Goal: Task Accomplishment & Management: Manage account settings

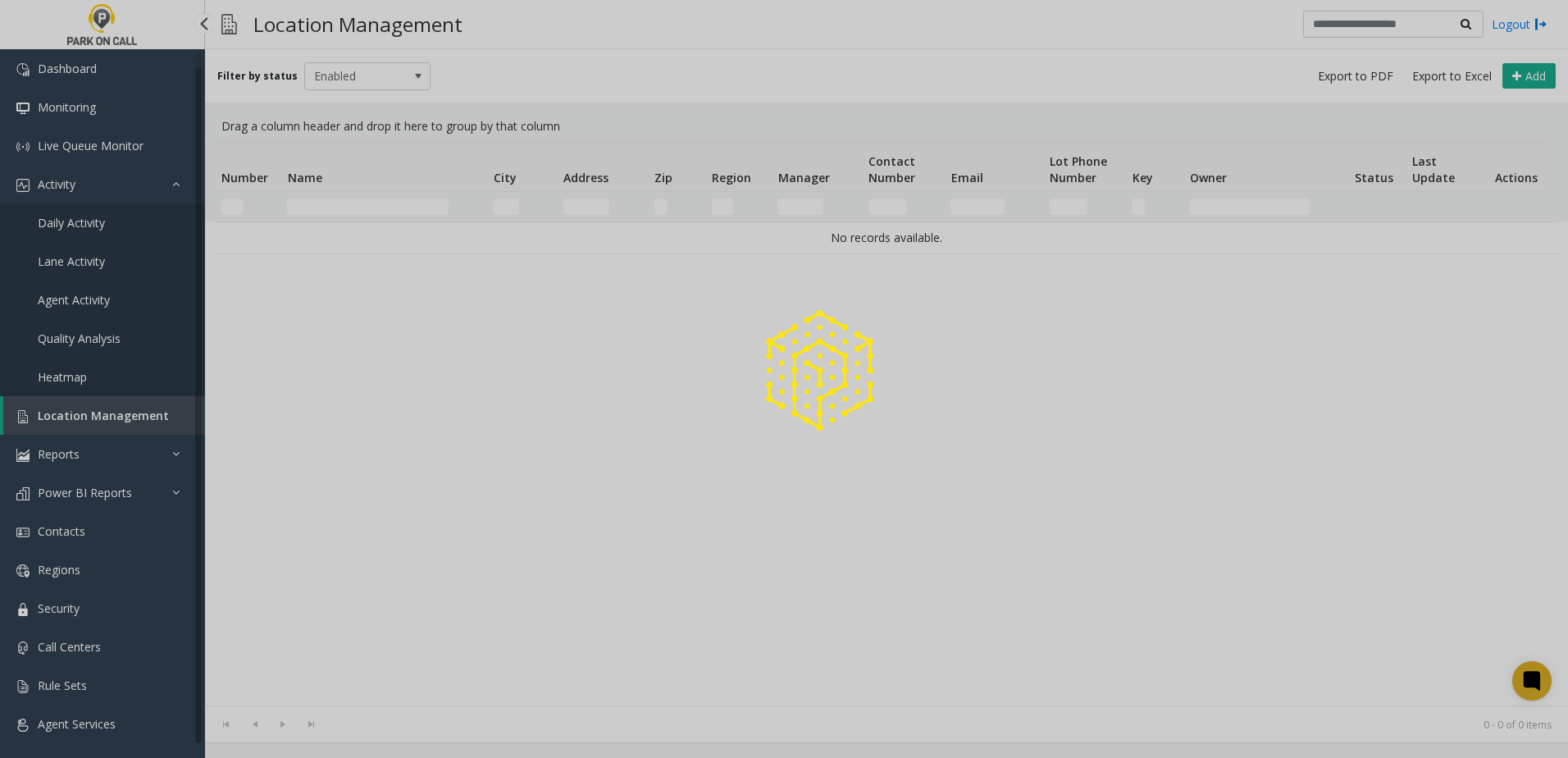
scroll to position [9, 0]
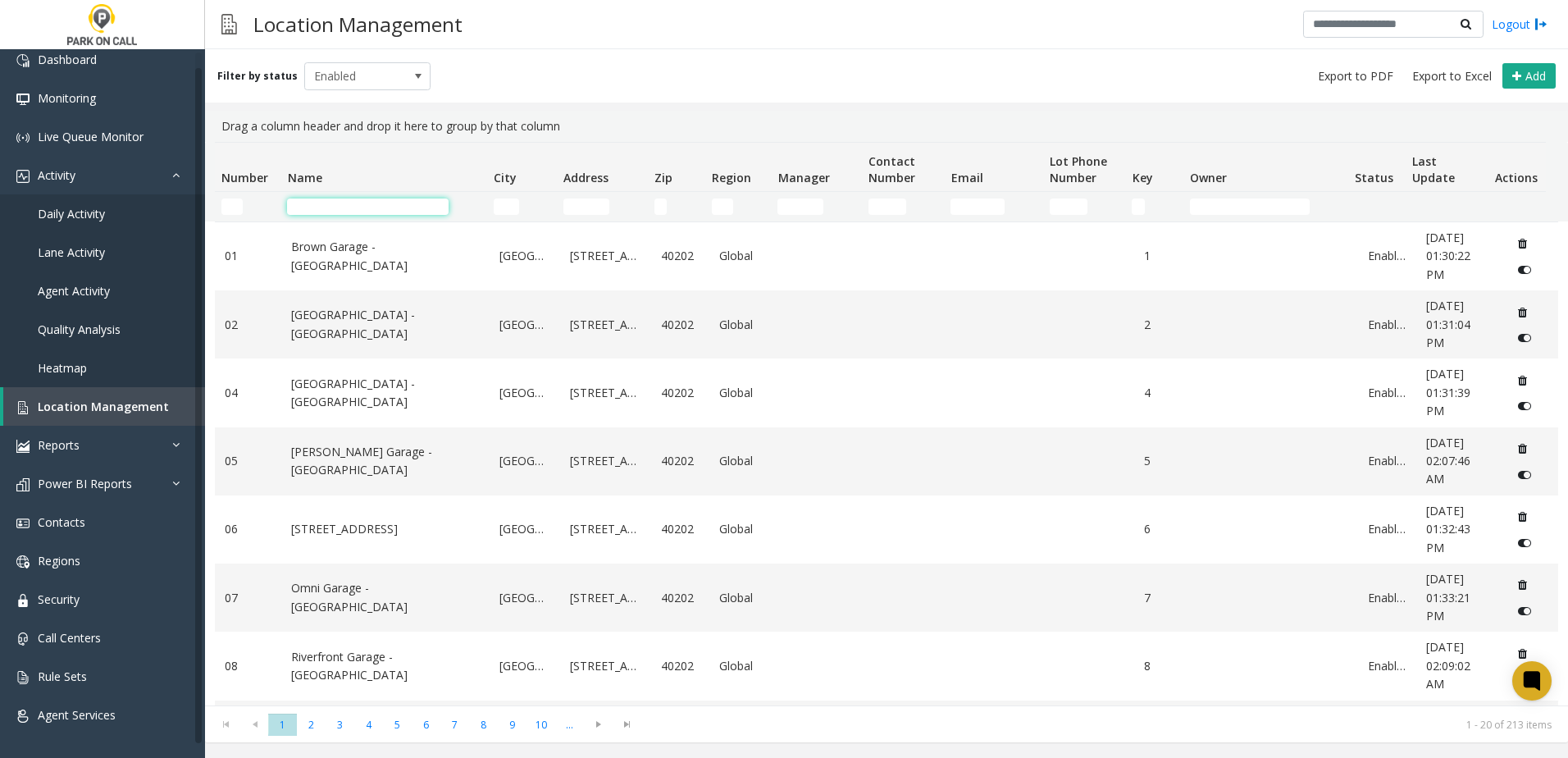
click at [378, 205] on input "Name Filter" at bounding box center [367, 207] width 162 height 16
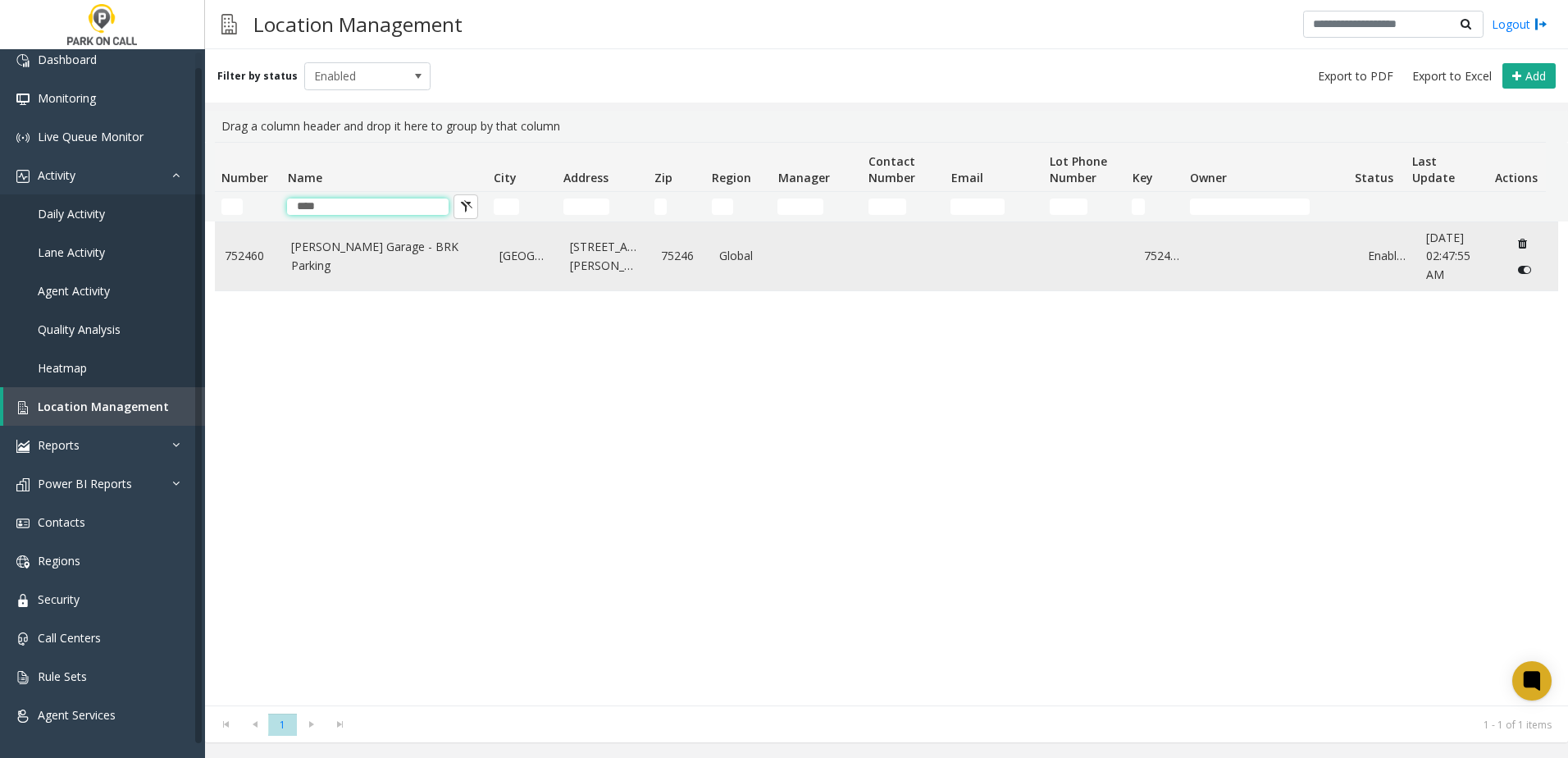
type input "****"
click at [334, 252] on link "[PERSON_NAME] Garage - BRK Parking" at bounding box center [385, 255] width 189 height 37
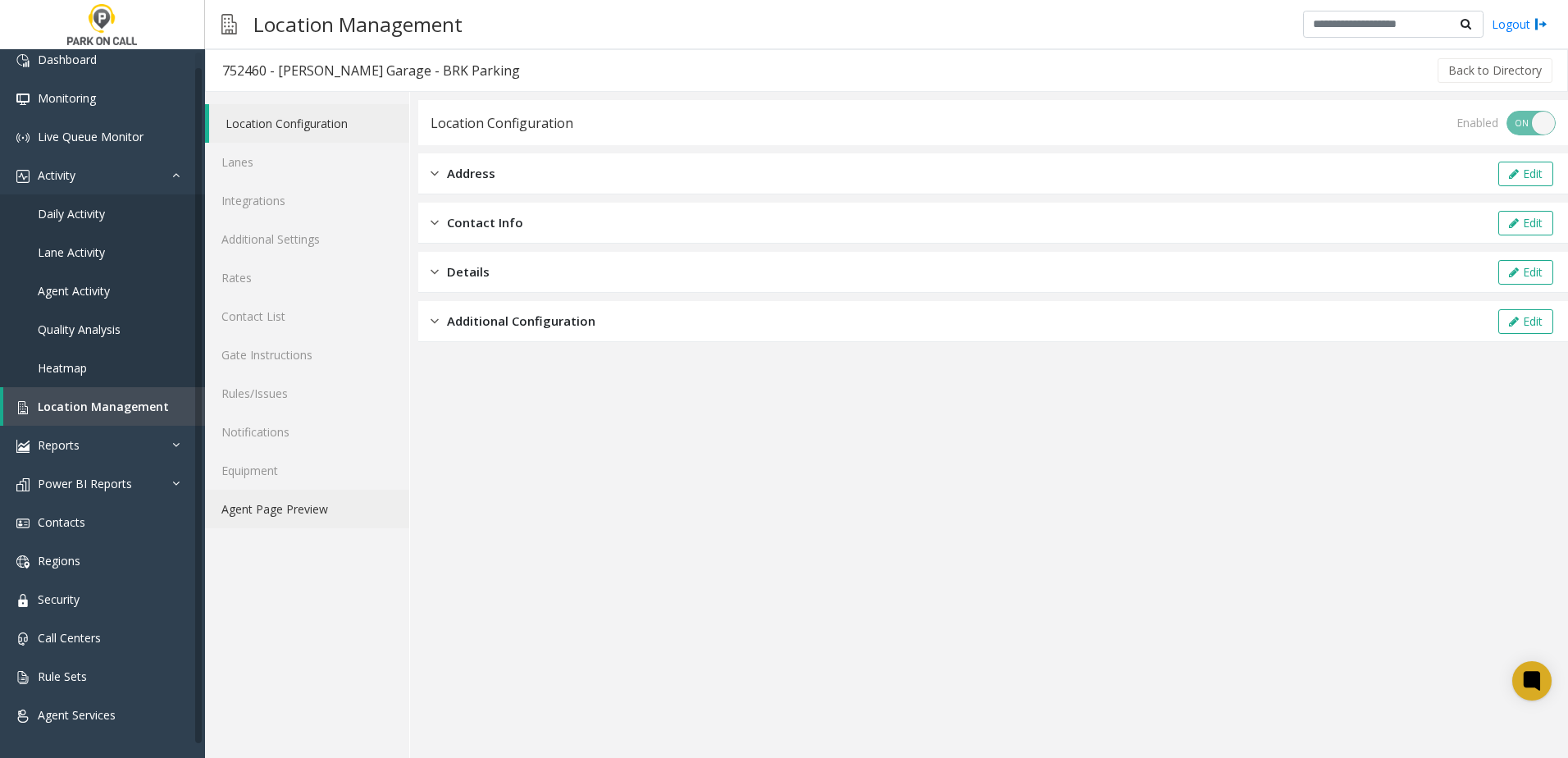
click at [265, 512] on link "Agent Page Preview" at bounding box center [307, 508] width 204 height 39
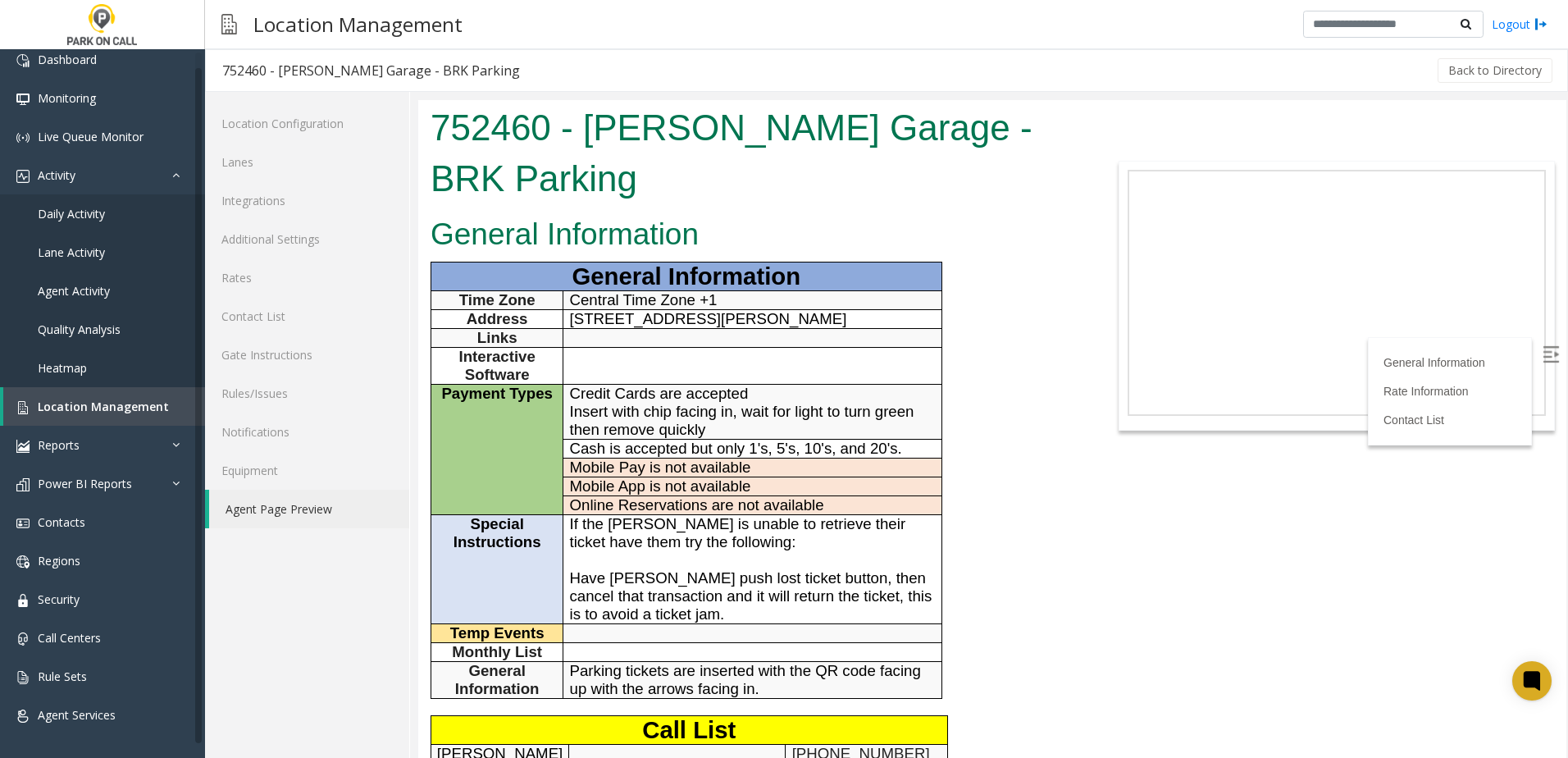
drag, startPoint x: 1030, startPoint y: 514, endPoint x: 903, endPoint y: 485, distance: 130.3
click at [1028, 513] on h4 "General Information Time Zone Central Time Zone +1 Address [STREET_ADDRESS][PER…" at bounding box center [753, 706] width 645 height 888
click at [273, 389] on link "Rules/Issues" at bounding box center [307, 393] width 204 height 39
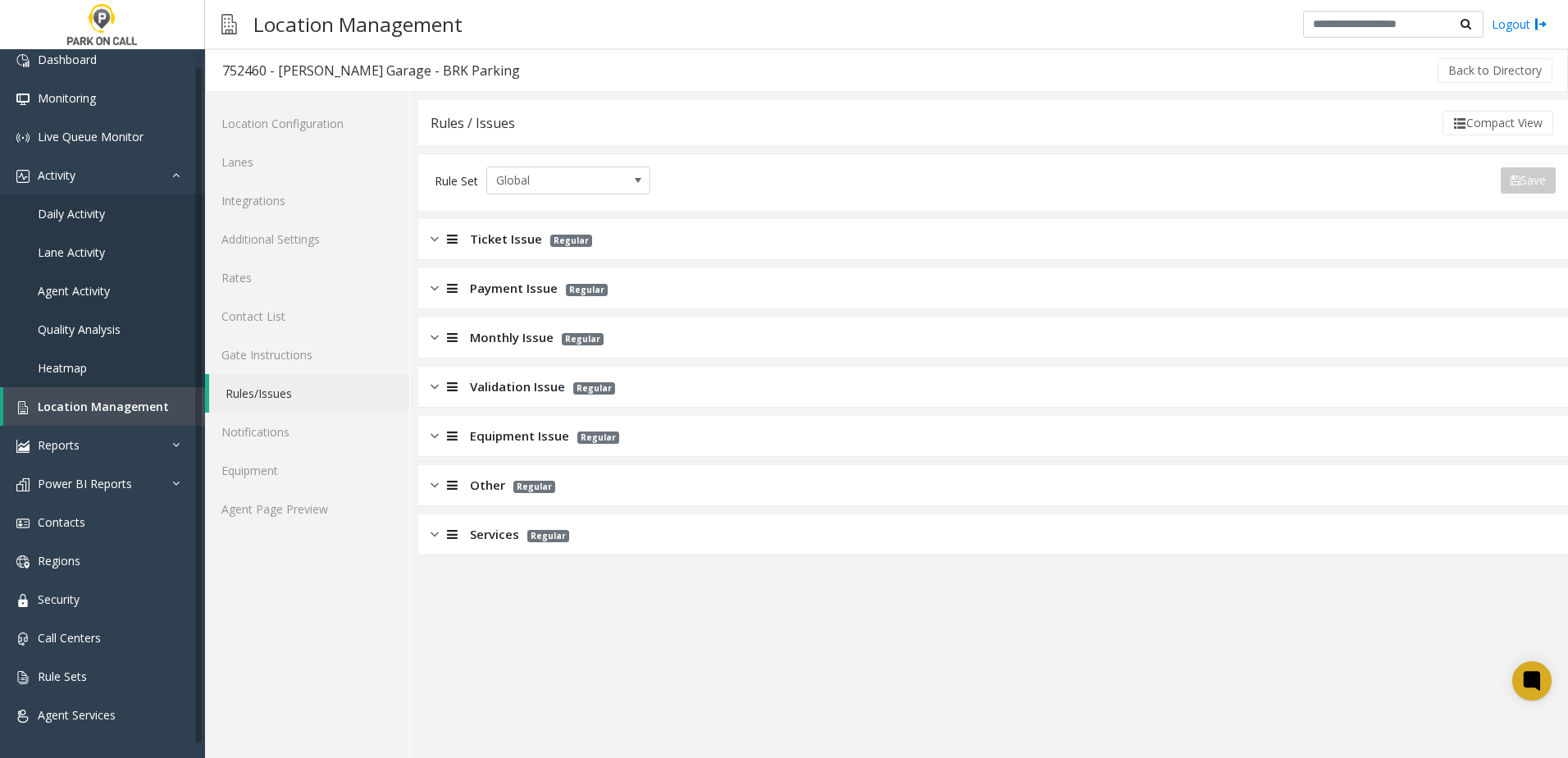
click at [529, 237] on span "Ticket Issue" at bounding box center [506, 238] width 72 height 19
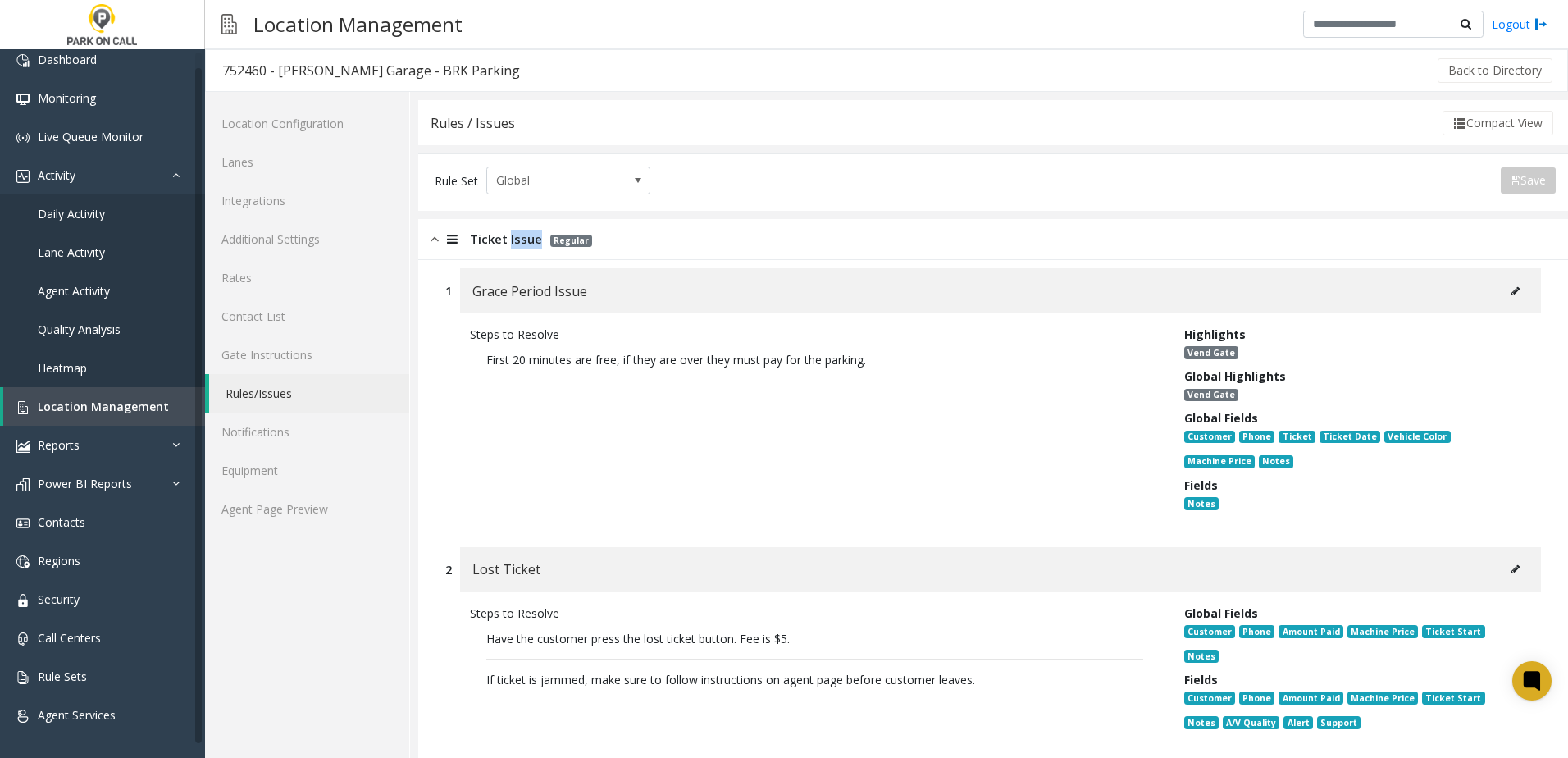
click at [529, 237] on span "Ticket Issue" at bounding box center [506, 238] width 72 height 19
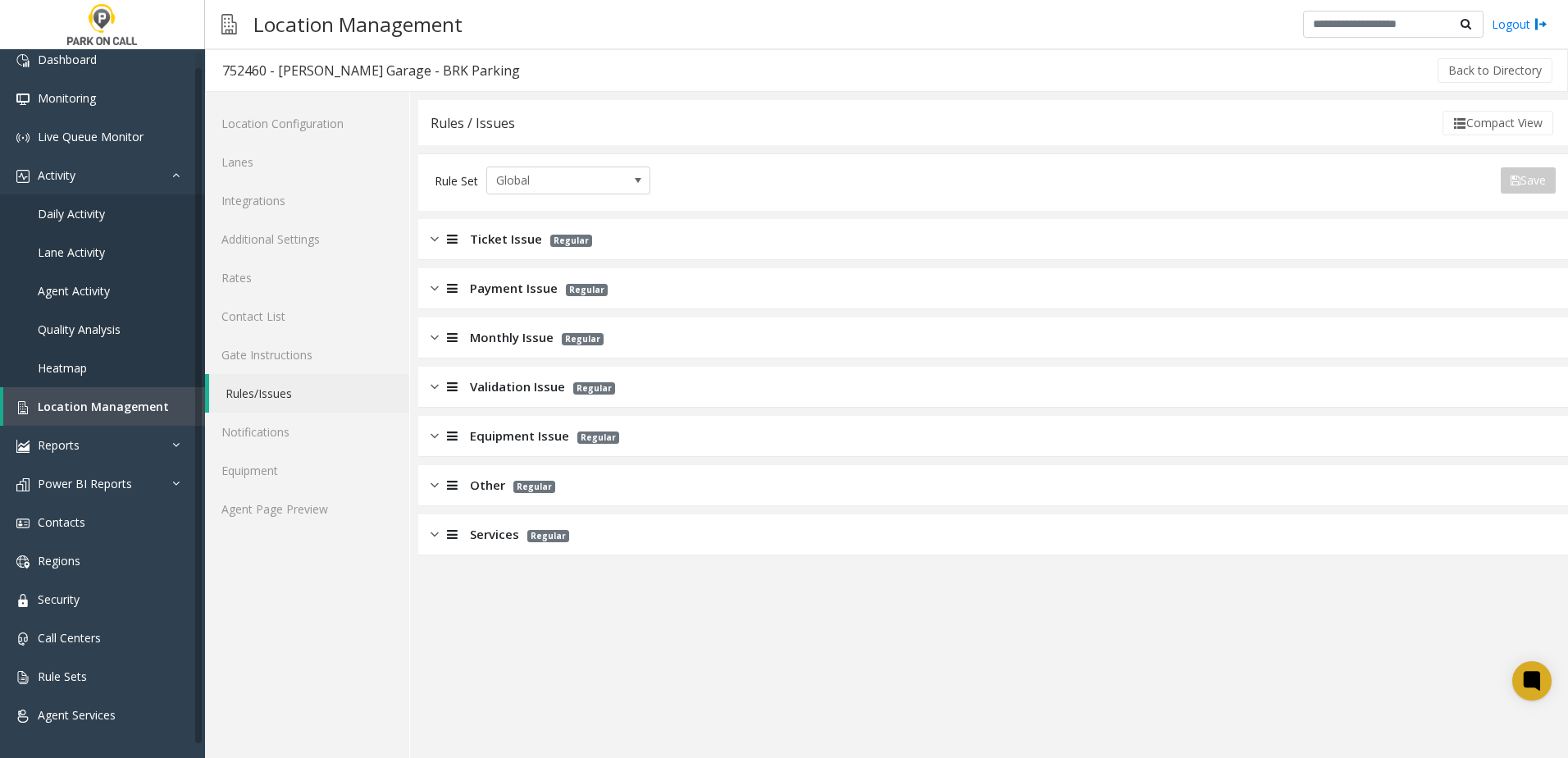
drag, startPoint x: 529, startPoint y: 237, endPoint x: 508, endPoint y: 291, distance: 57.9
click at [508, 291] on span "Payment Issue" at bounding box center [514, 288] width 88 height 19
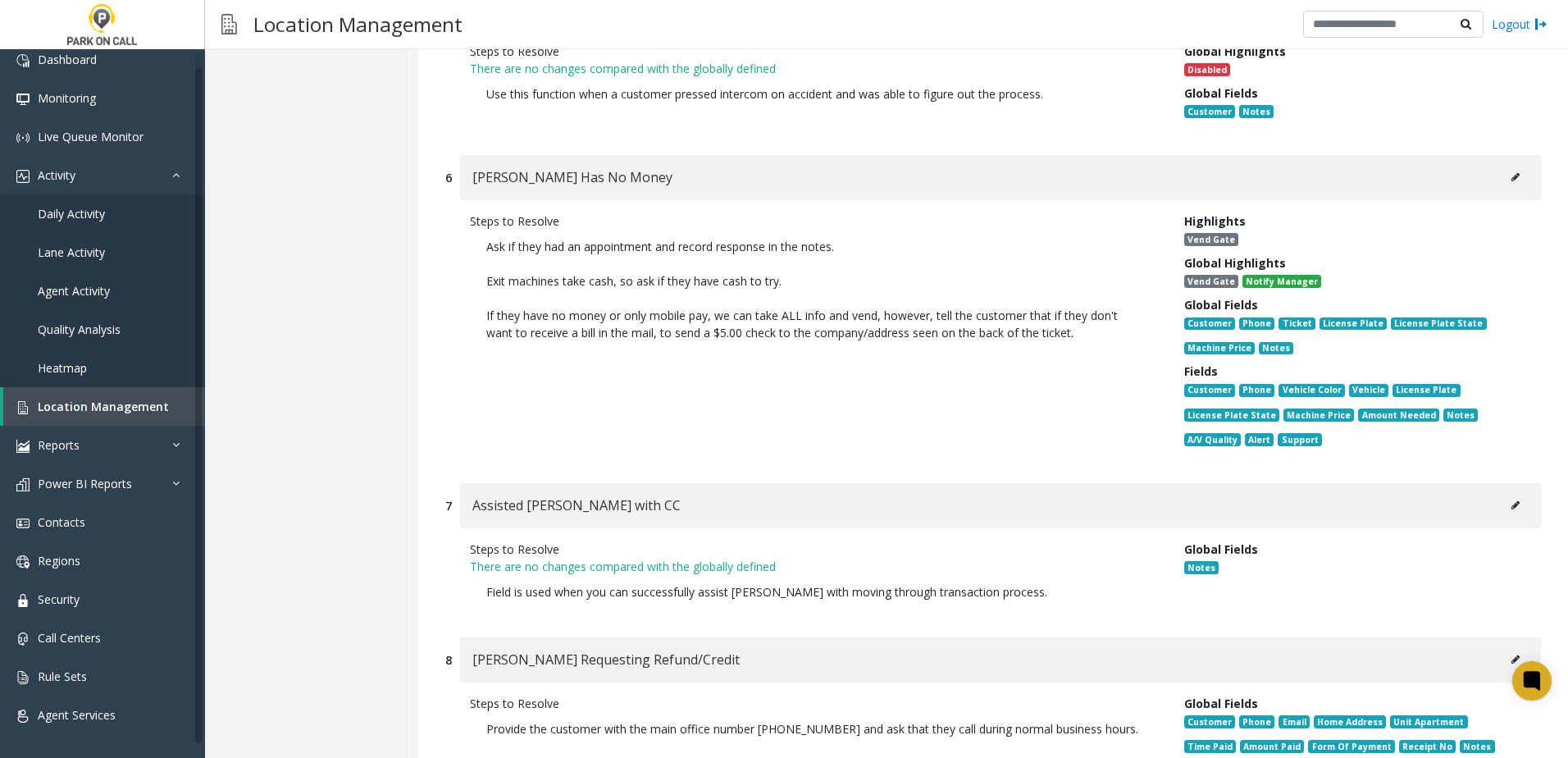
scroll to position [1394, 0]
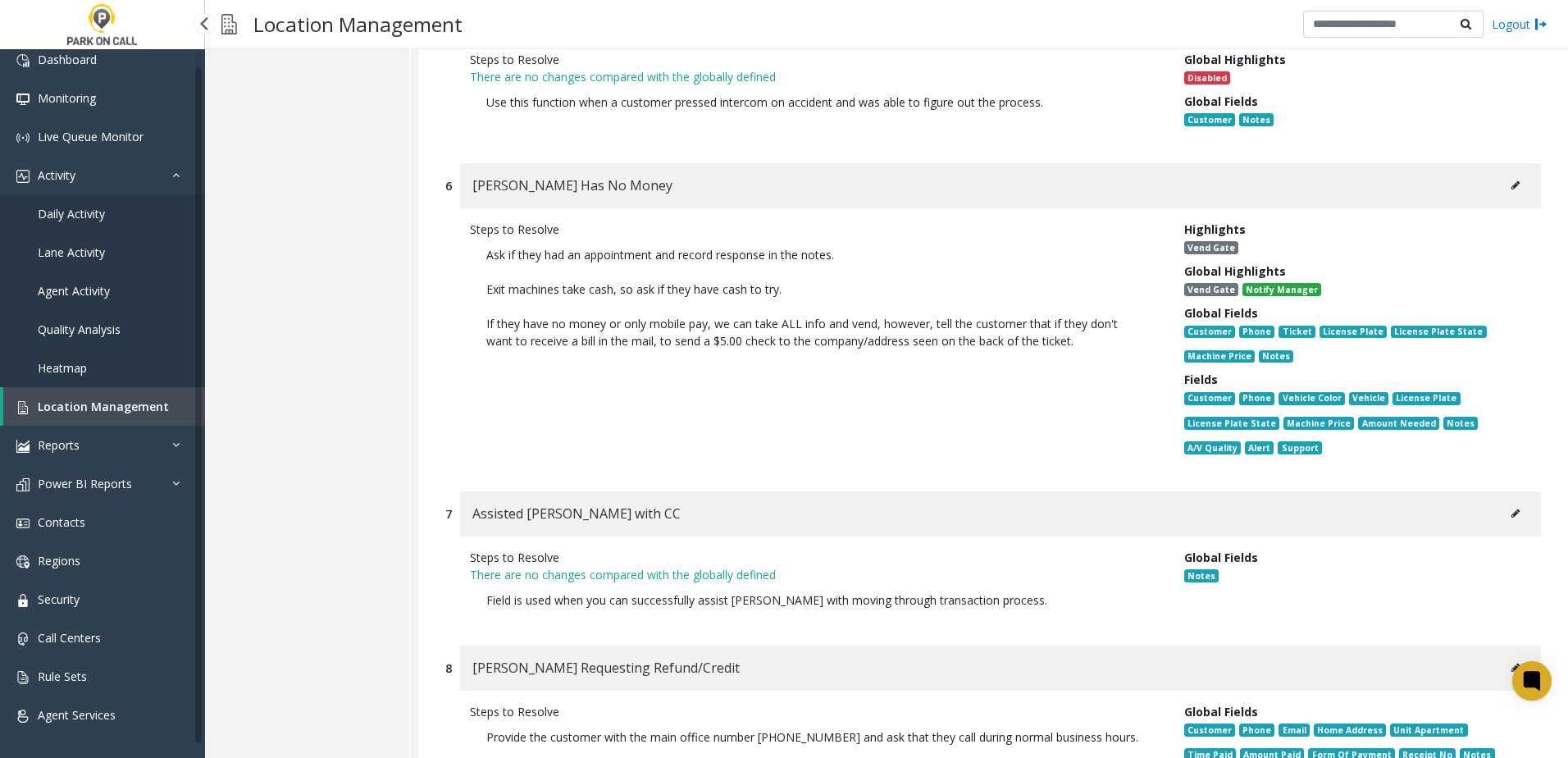
click at [109, 412] on span "Location Management" at bounding box center [103, 406] width 131 height 15
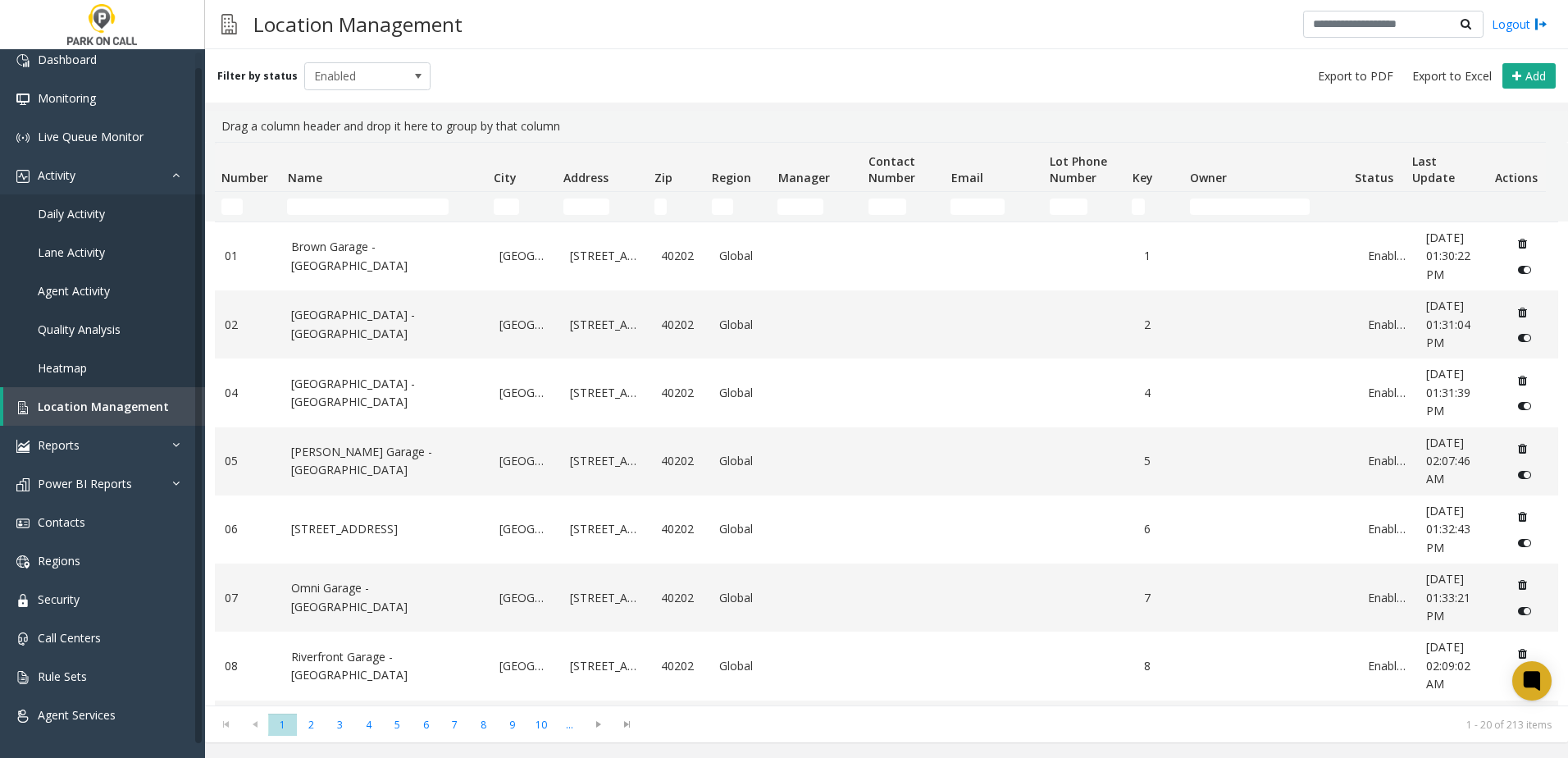
click at [389, 190] on th "Name" at bounding box center [384, 167] width 206 height 50
click at [382, 209] on input "Name Filter" at bounding box center [367, 207] width 162 height 16
type input "*"
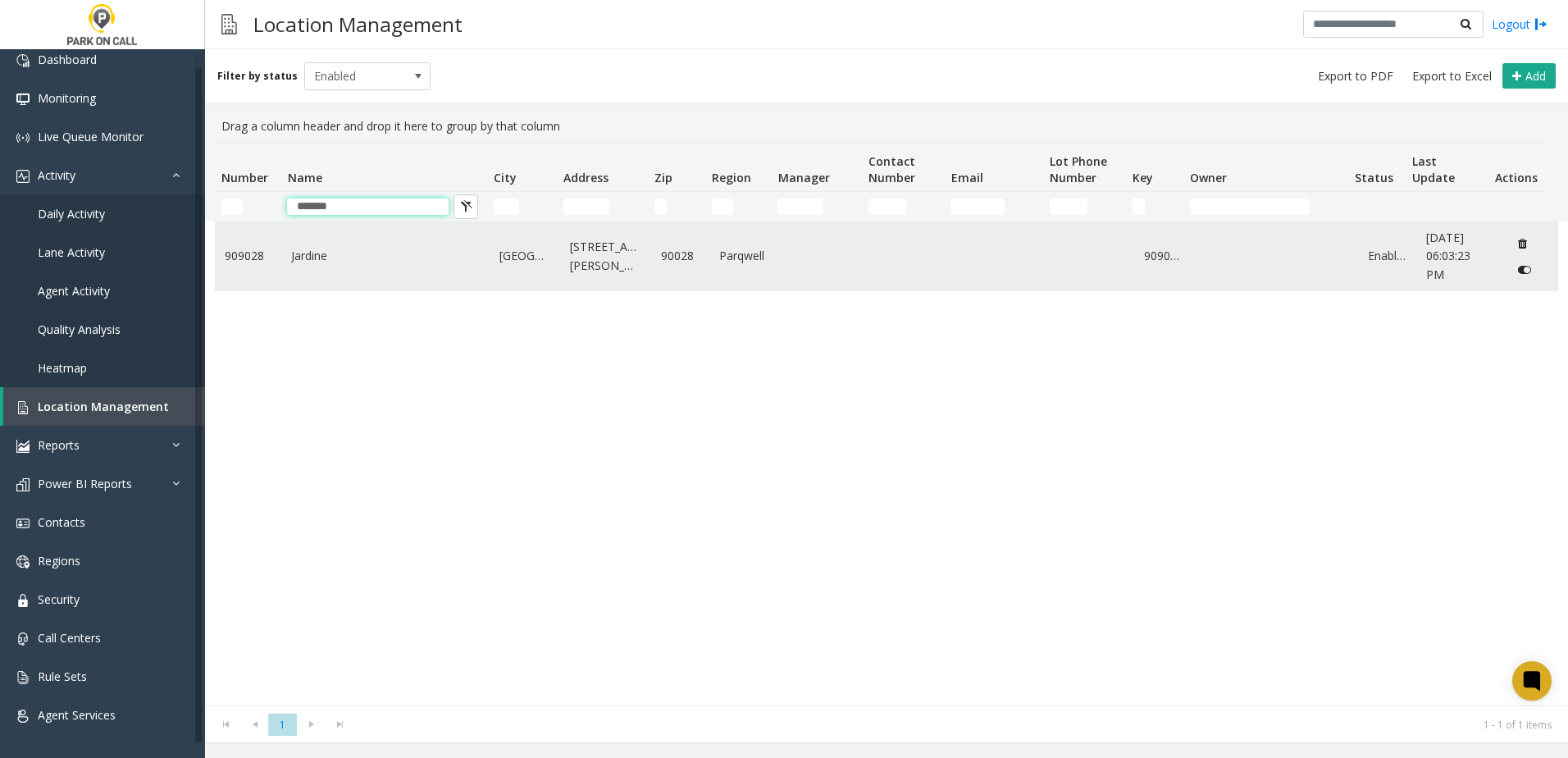
type input "*******"
click at [355, 254] on link "Jardine" at bounding box center [385, 255] width 189 height 18
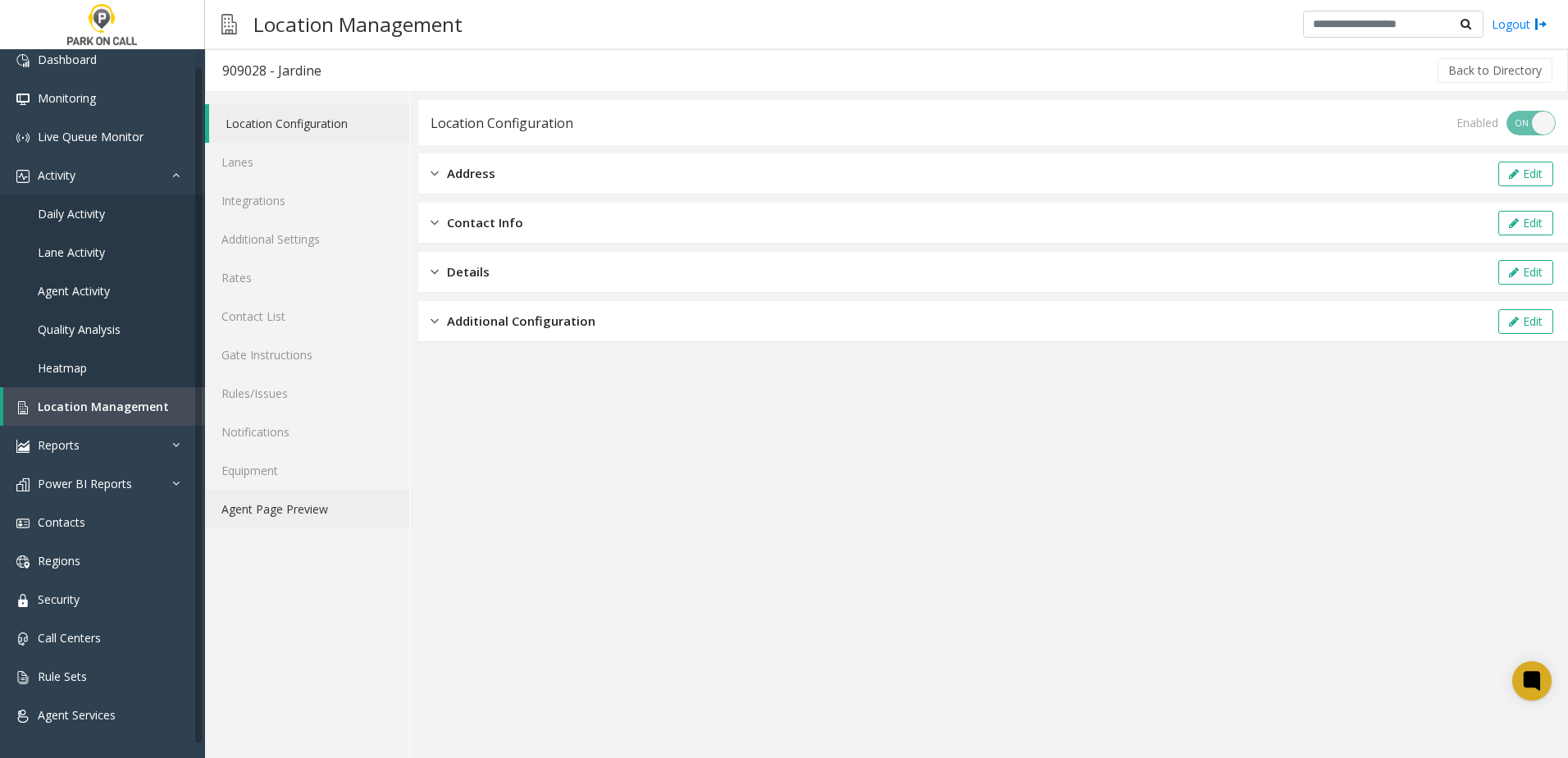
click at [301, 518] on link "Agent Page Preview" at bounding box center [307, 508] width 204 height 39
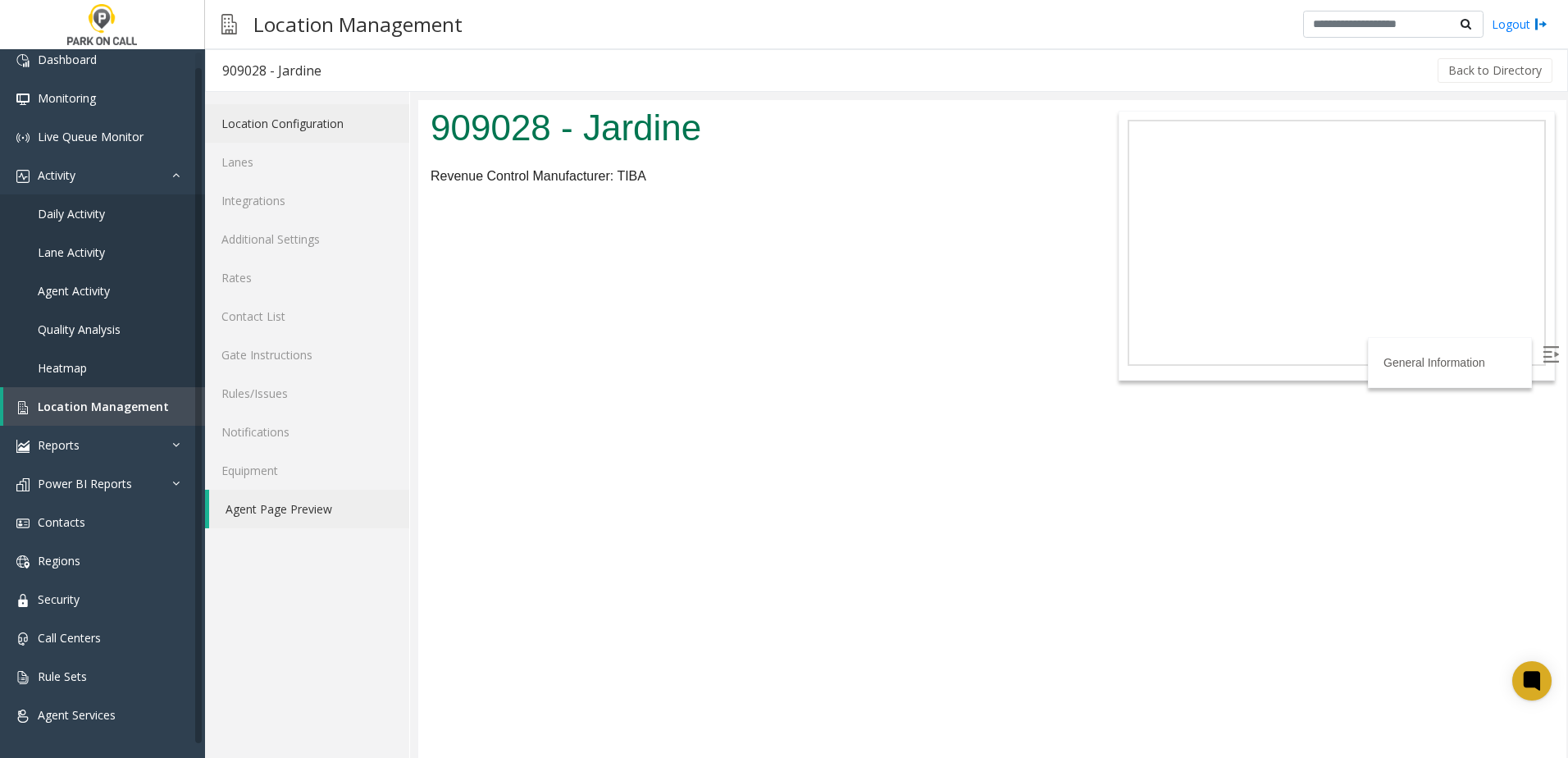
click at [250, 139] on link "Location Configuration" at bounding box center [307, 123] width 204 height 39
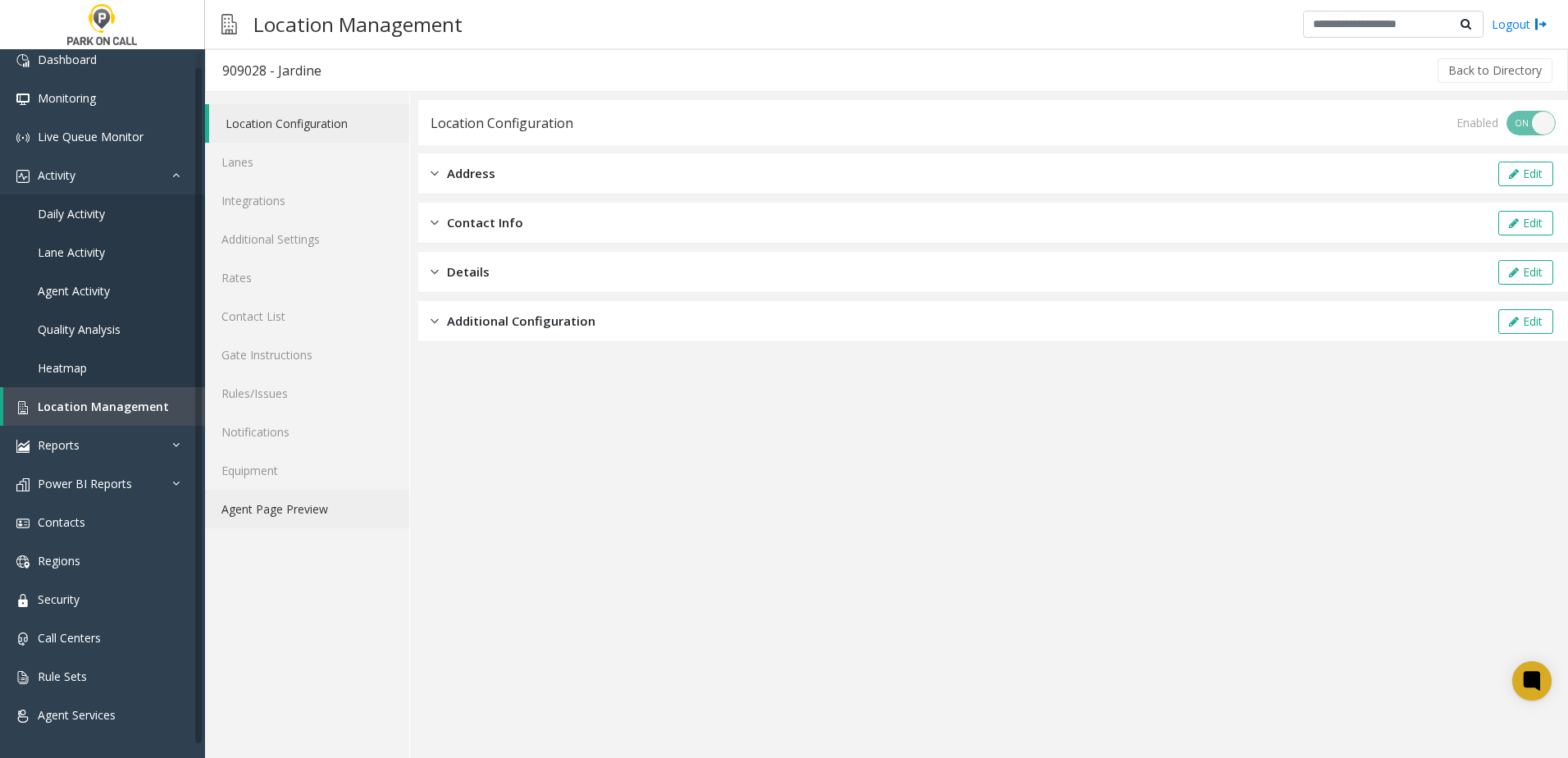
click at [294, 507] on link "Agent Page Preview" at bounding box center [307, 508] width 204 height 39
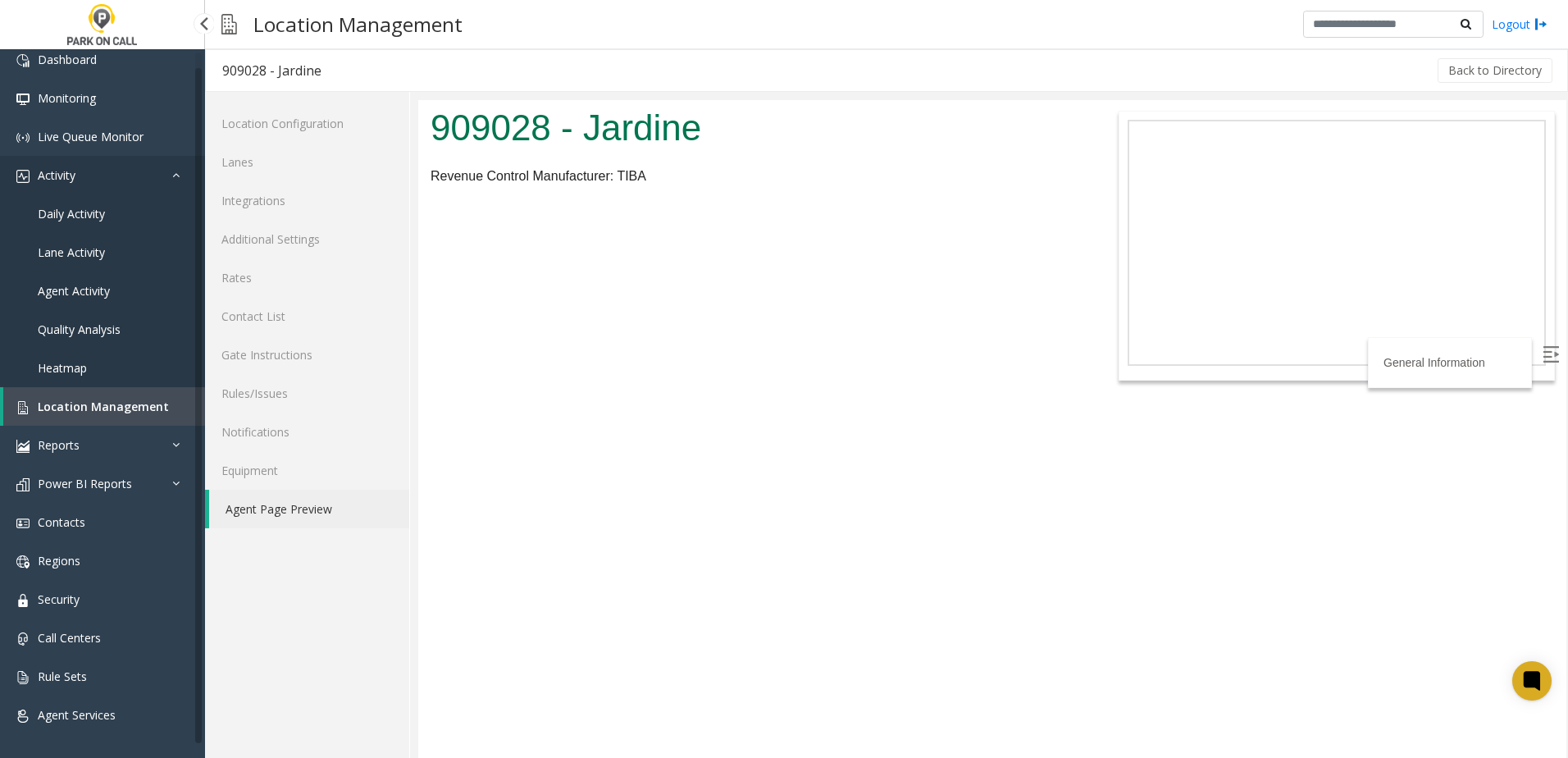
click at [94, 179] on link "Activity" at bounding box center [102, 175] width 205 height 39
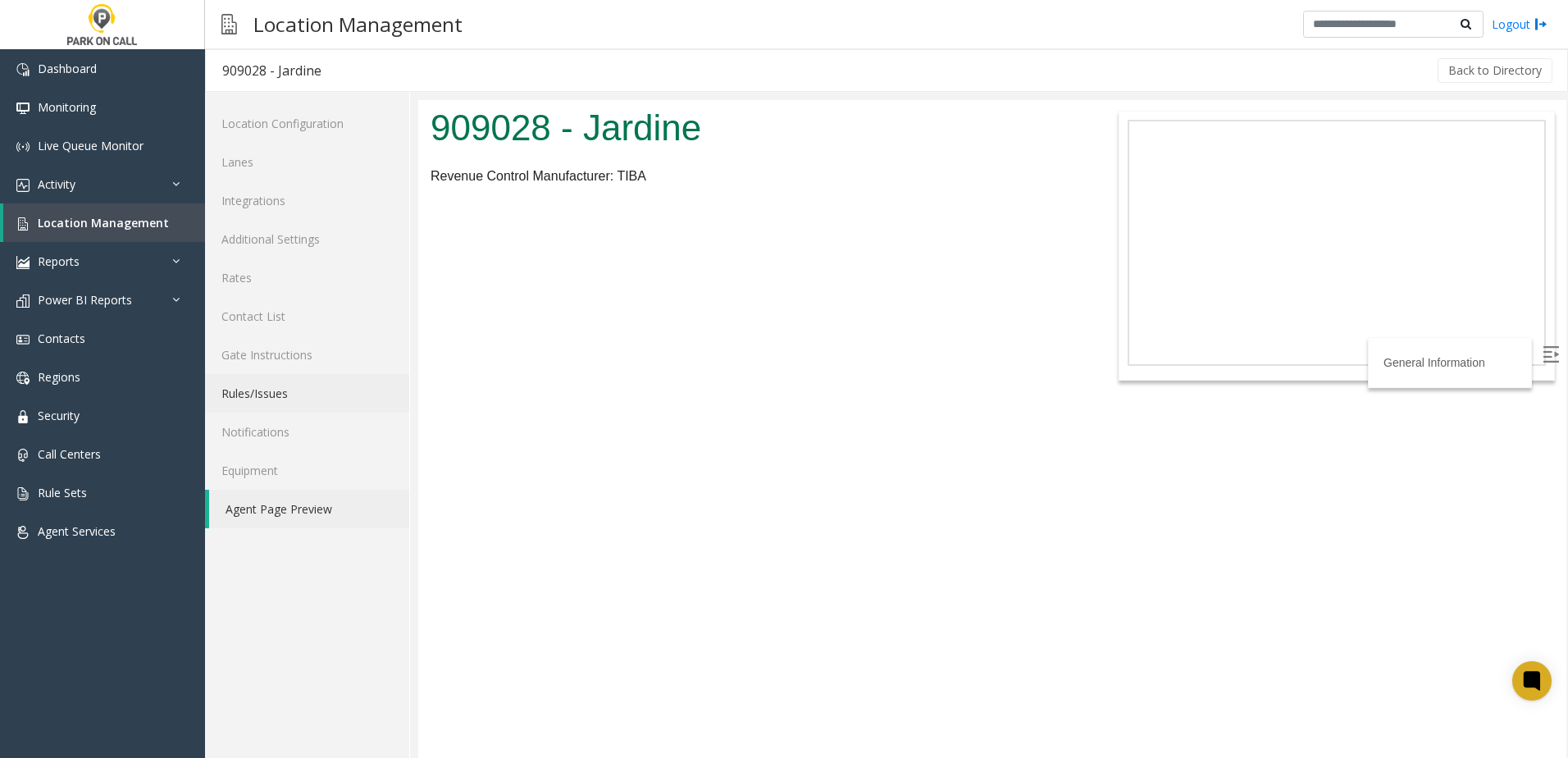
click at [298, 405] on link "Rules/Issues" at bounding box center [307, 393] width 204 height 39
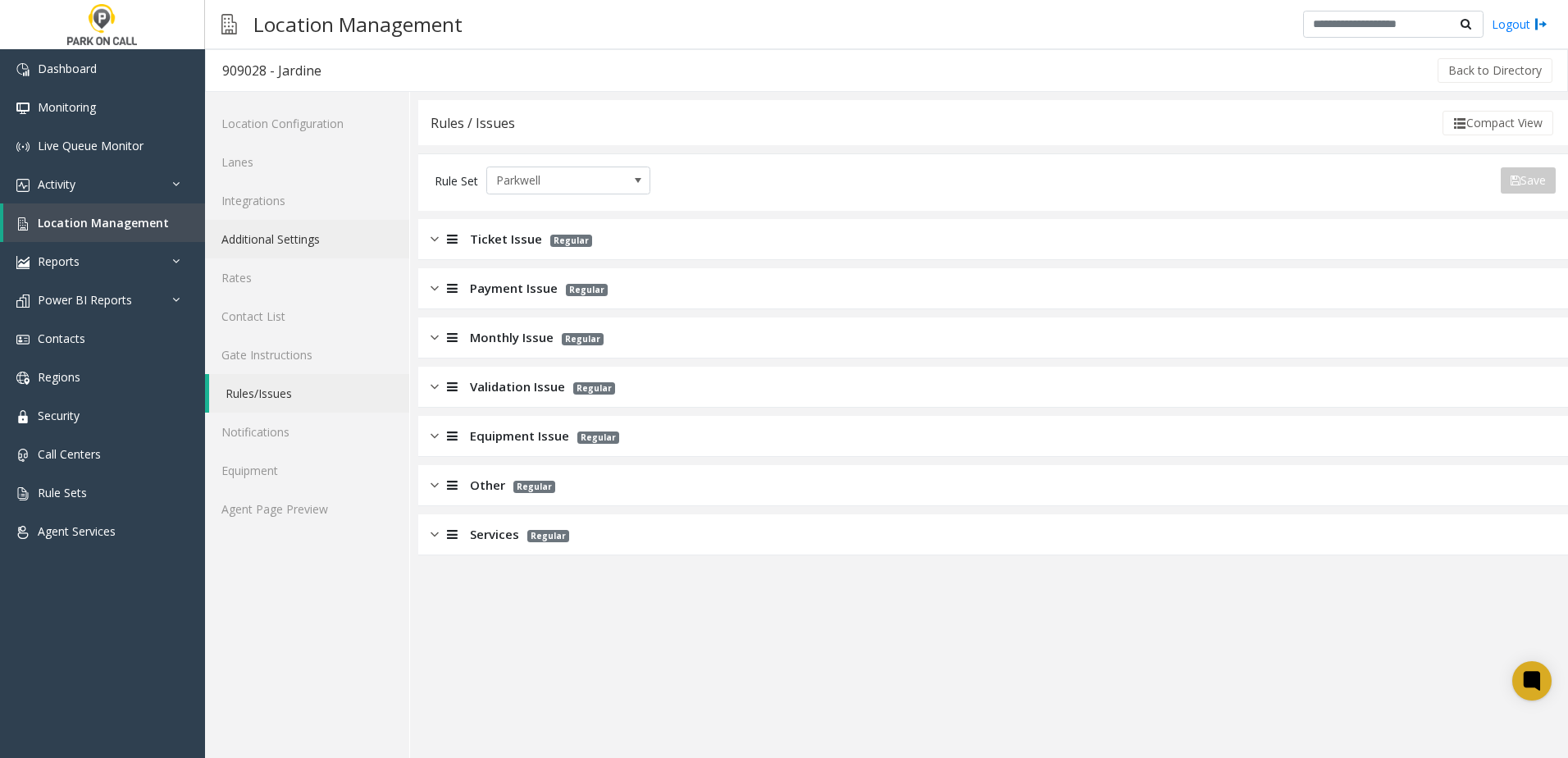
click at [283, 245] on link "Additional Settings" at bounding box center [307, 238] width 204 height 39
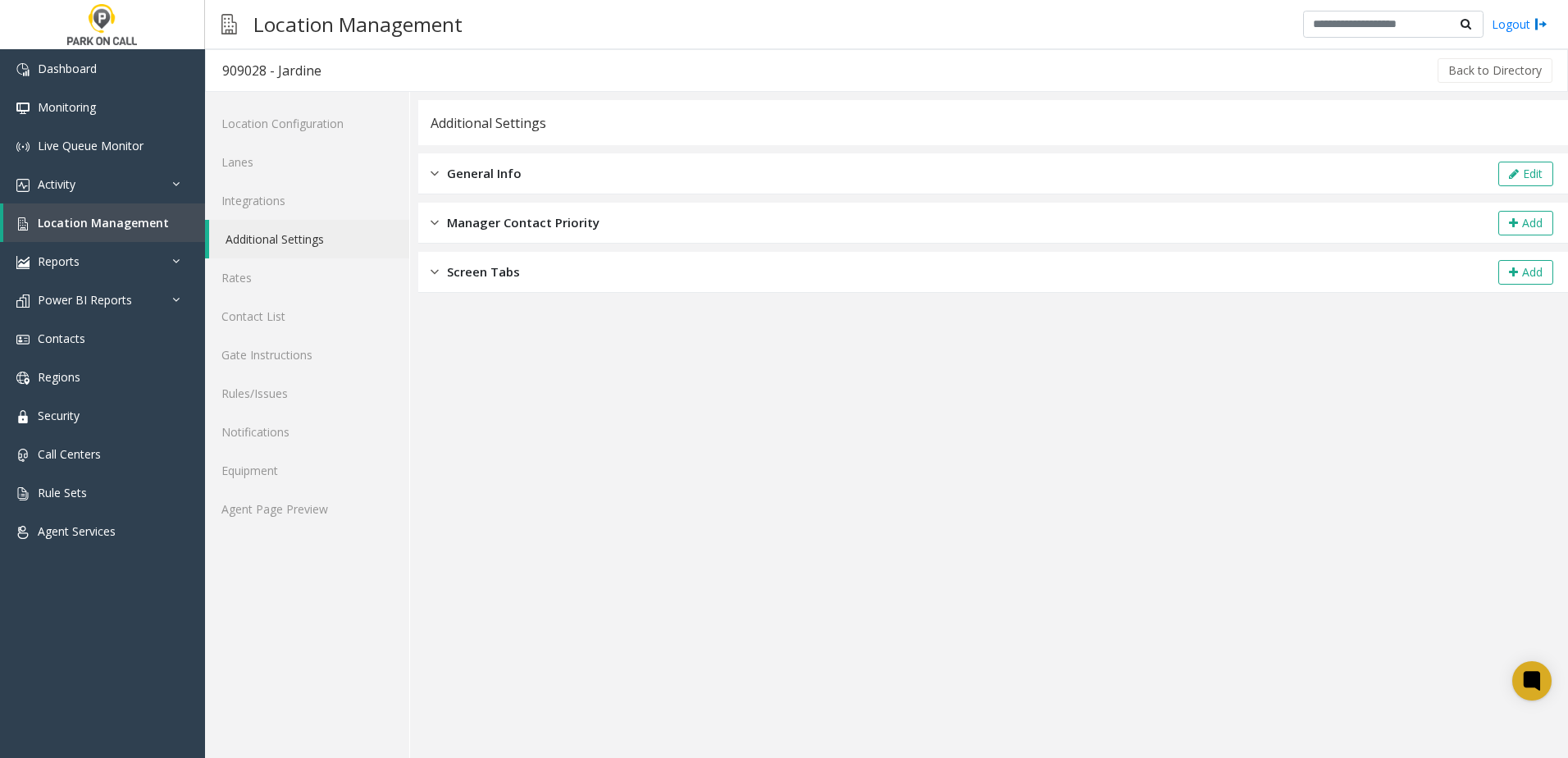
click at [570, 417] on app-general-info "**********" at bounding box center [993, 429] width 1150 height 658
click at [103, 445] on link "Call Centers" at bounding box center [102, 454] width 205 height 39
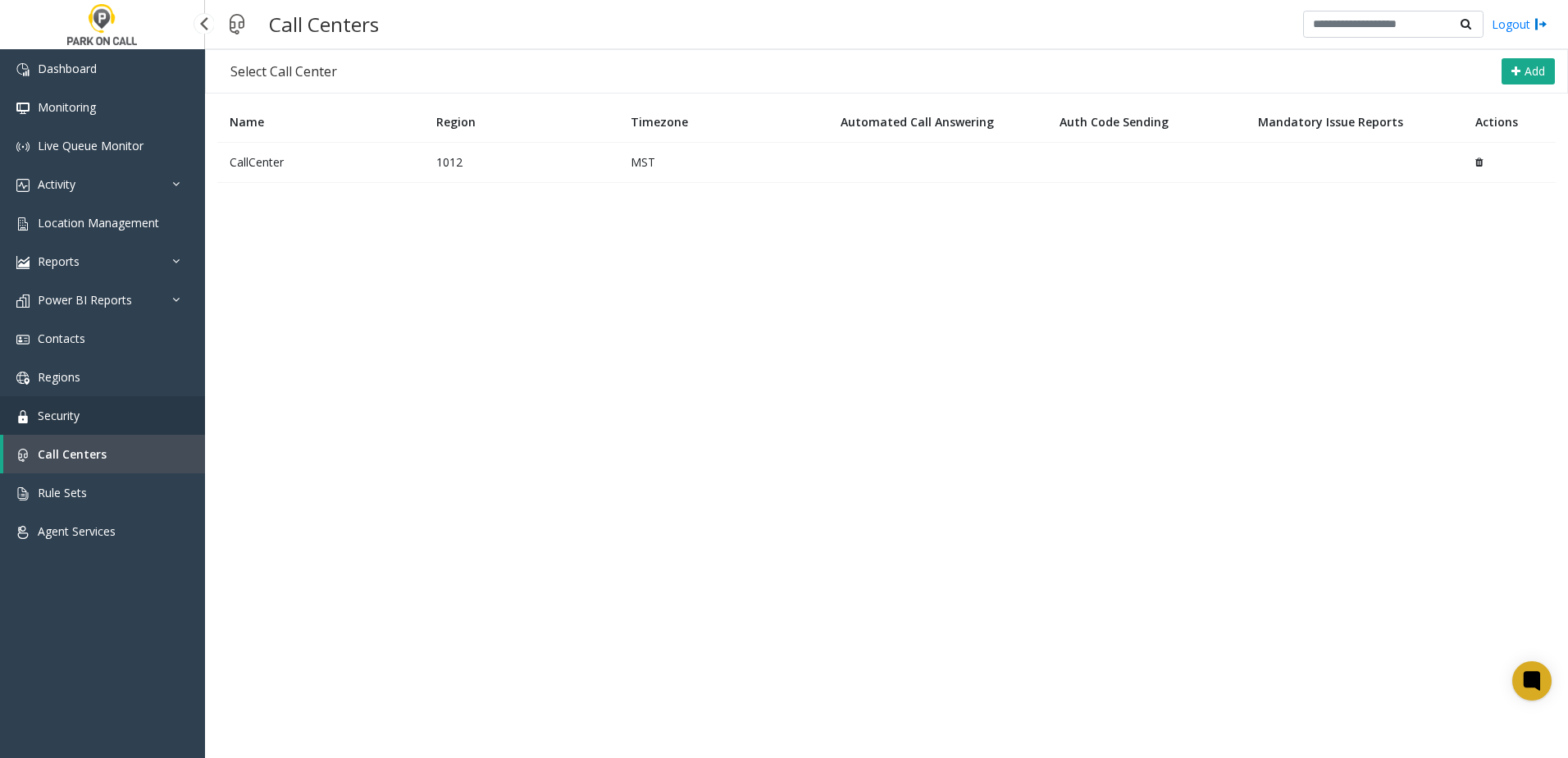
click at [85, 420] on link "Security" at bounding box center [102, 415] width 205 height 39
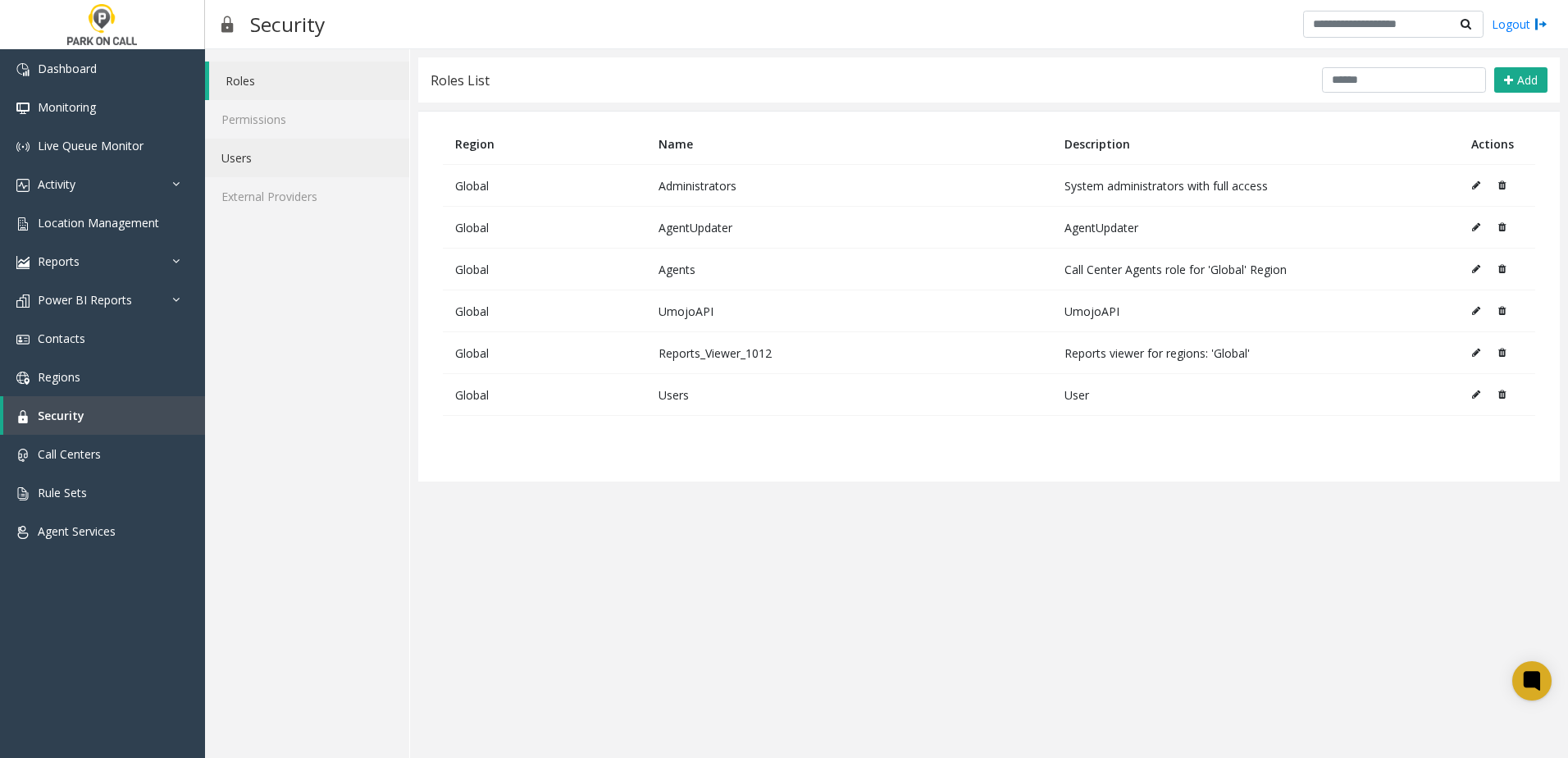
click at [246, 155] on link "Users" at bounding box center [307, 158] width 204 height 39
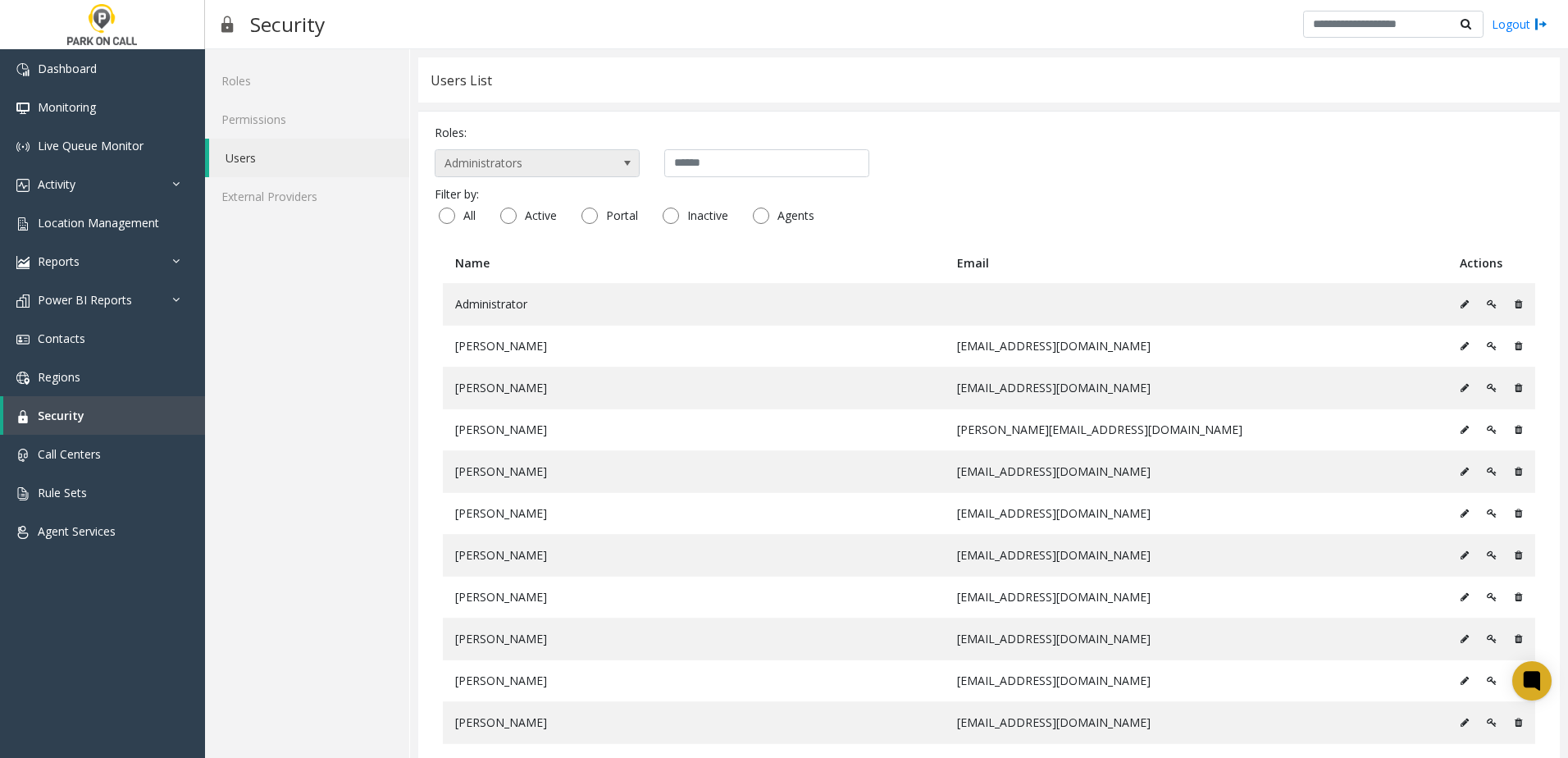
click at [597, 157] on span "Administrators" at bounding box center [516, 162] width 162 height 26
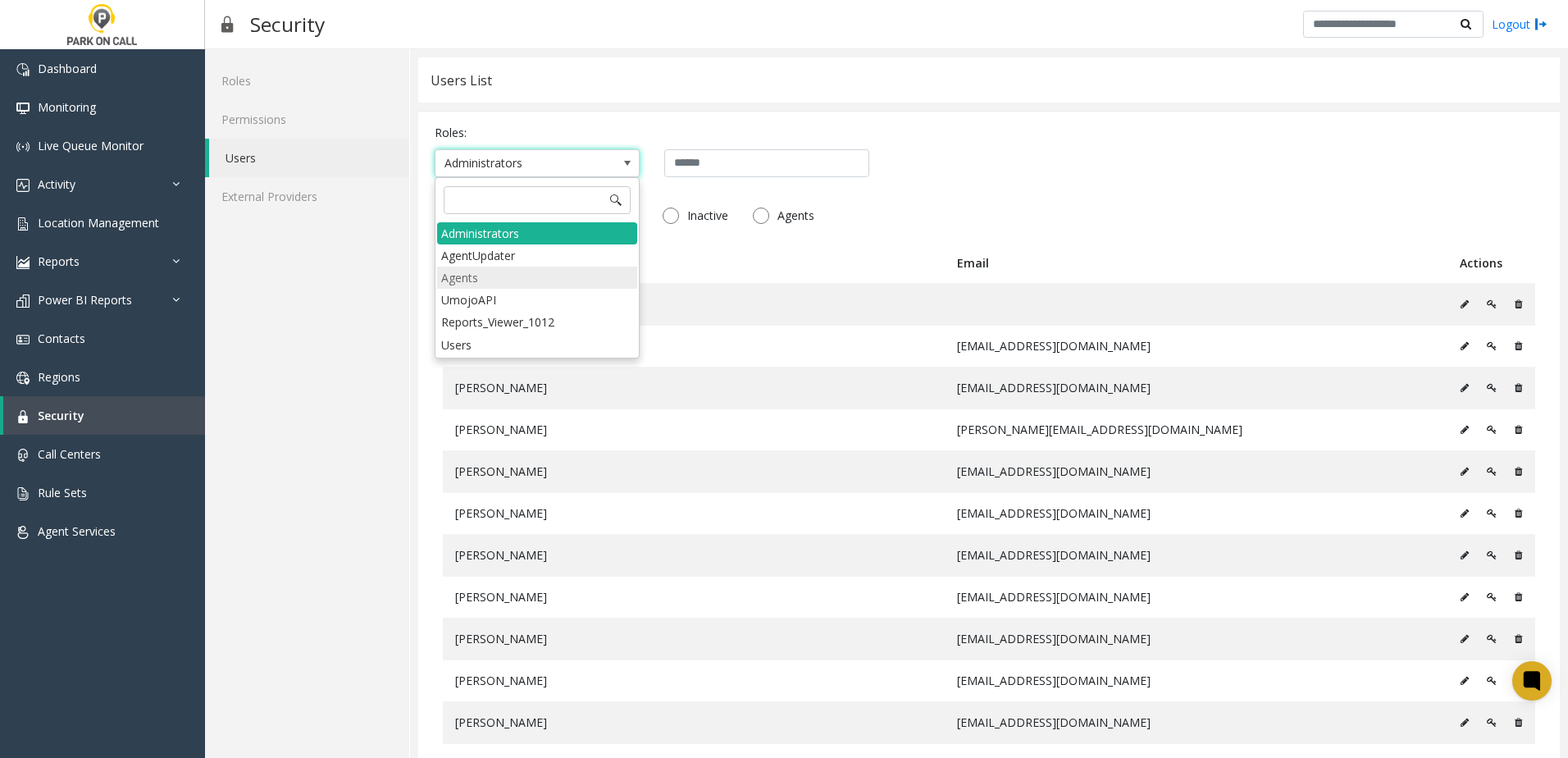
click at [531, 269] on li "Agents" at bounding box center [537, 277] width 200 height 23
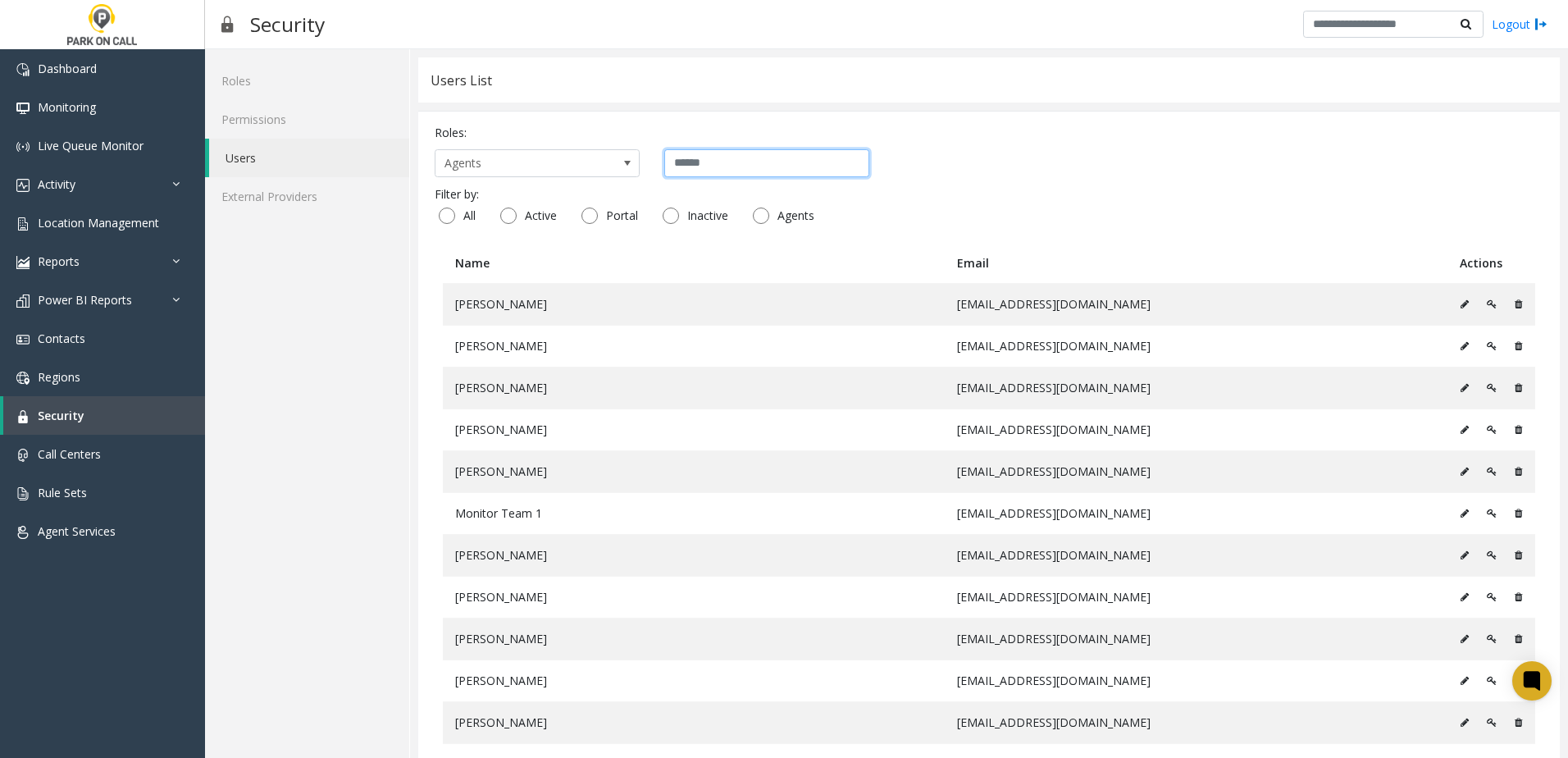
click at [740, 158] on input "text" at bounding box center [766, 162] width 205 height 28
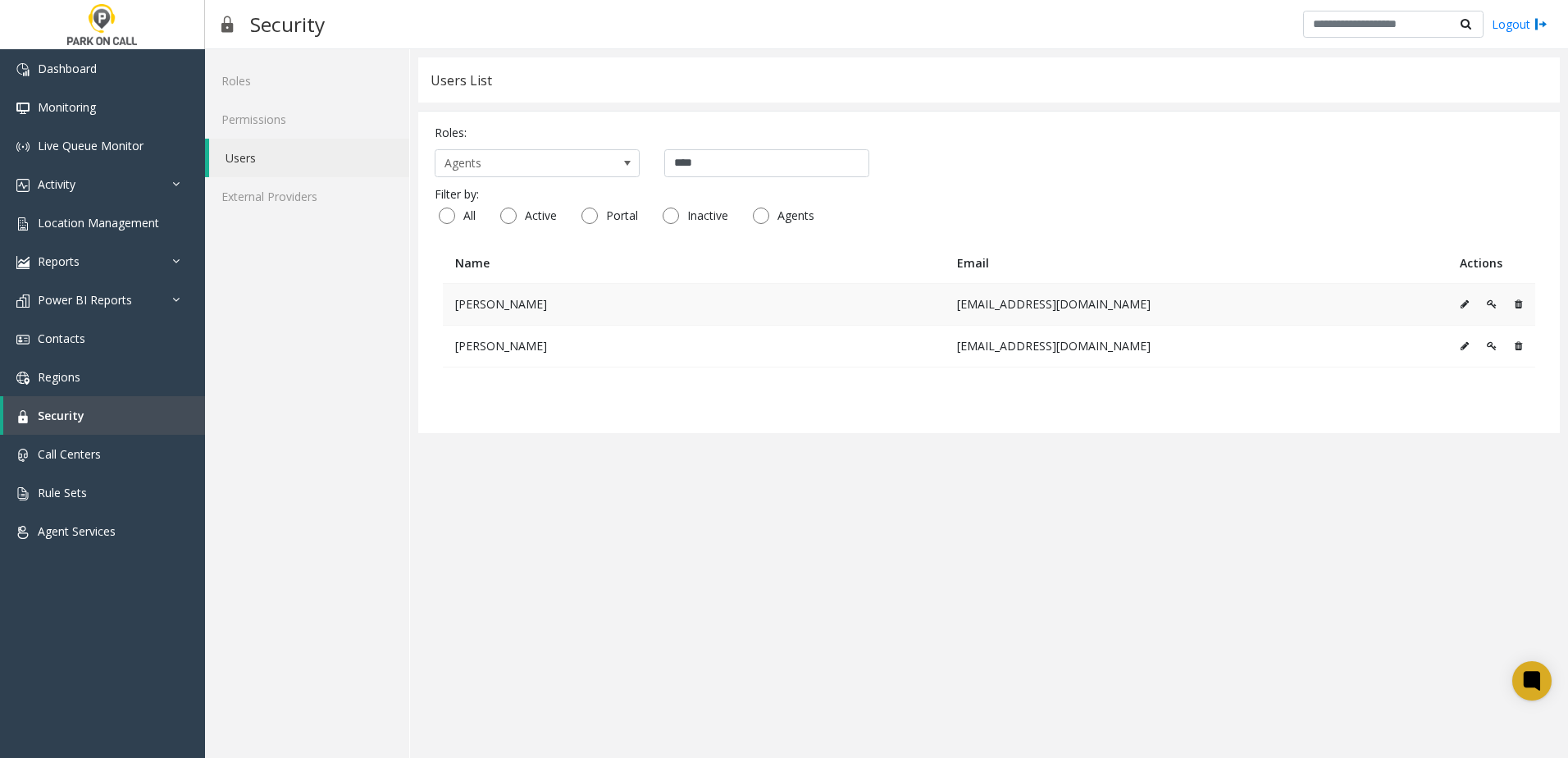
click at [1463, 304] on icon at bounding box center [1464, 304] width 8 height 10
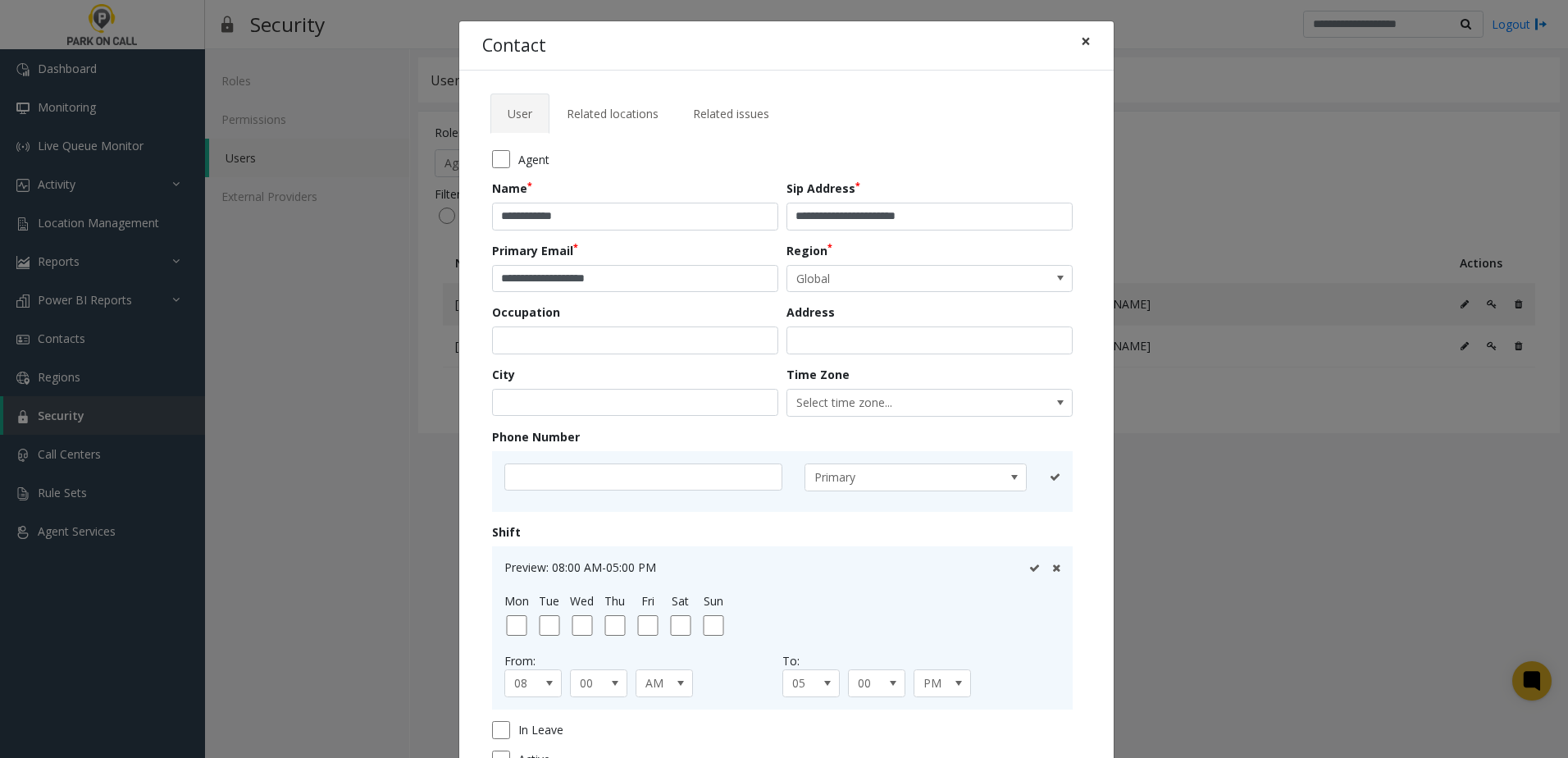
click at [1081, 37] on span "×" at bounding box center [1086, 41] width 10 height 23
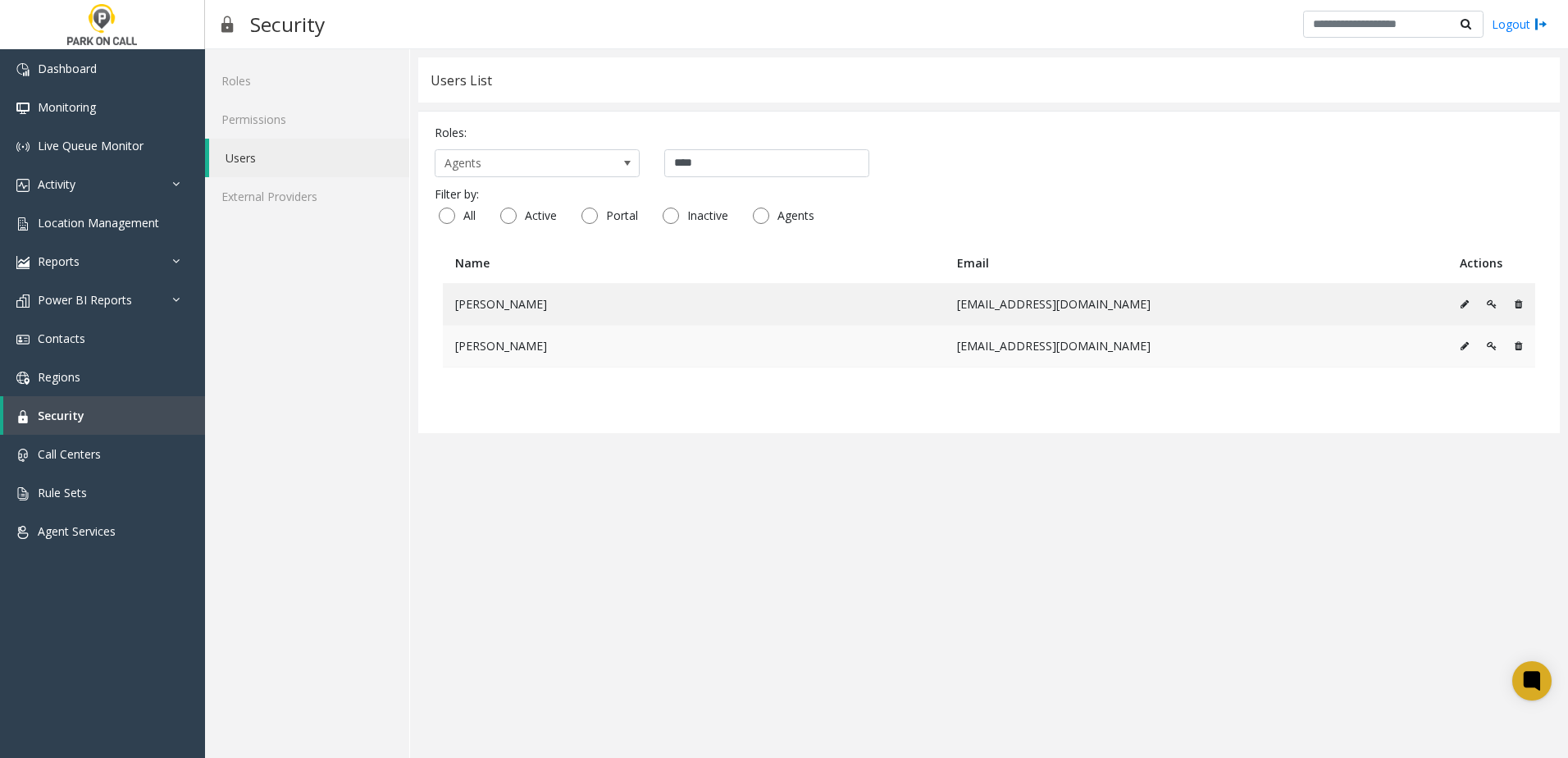
click at [1465, 344] on icon at bounding box center [1464, 346] width 8 height 10
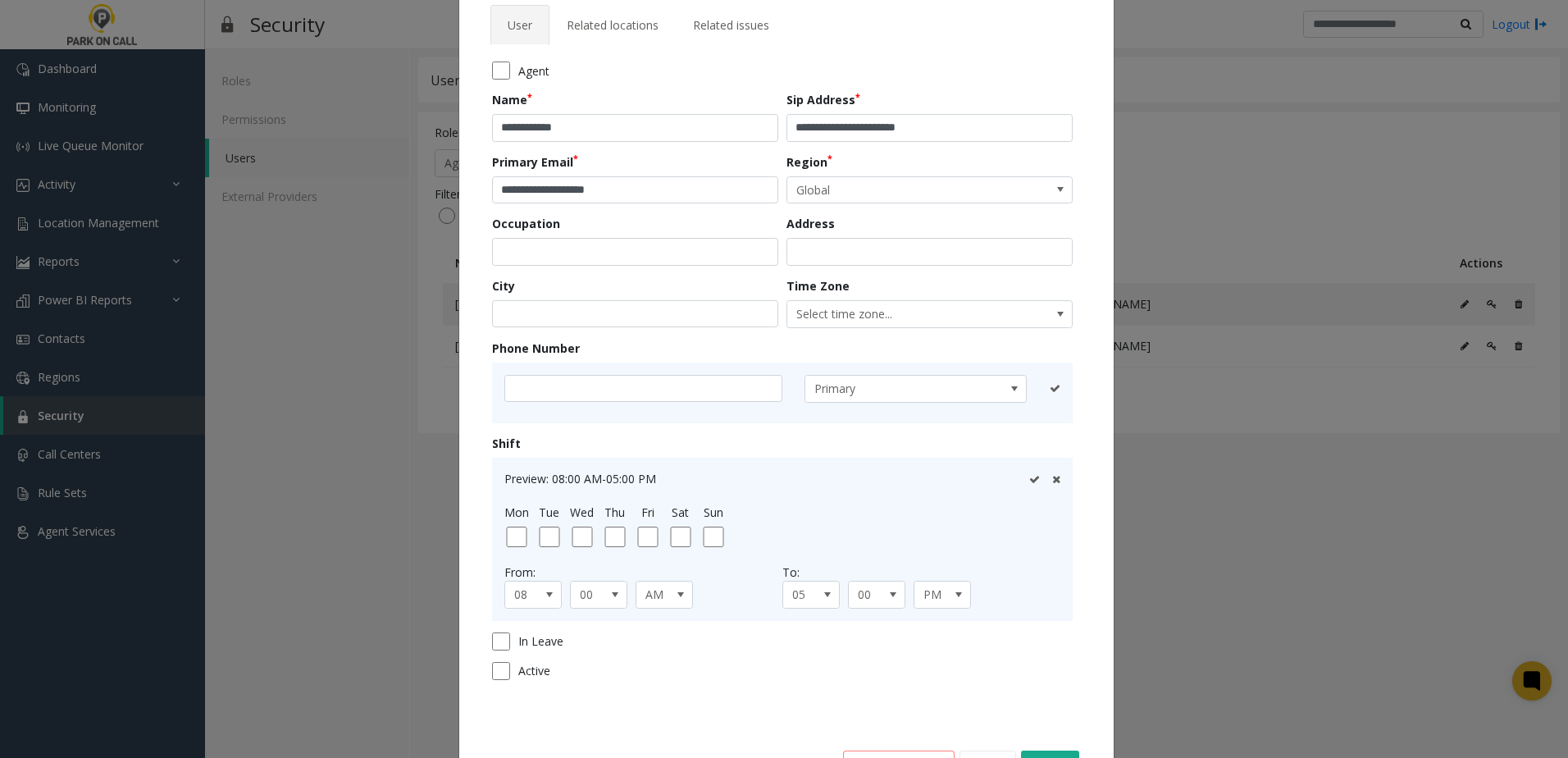
scroll to position [146, 0]
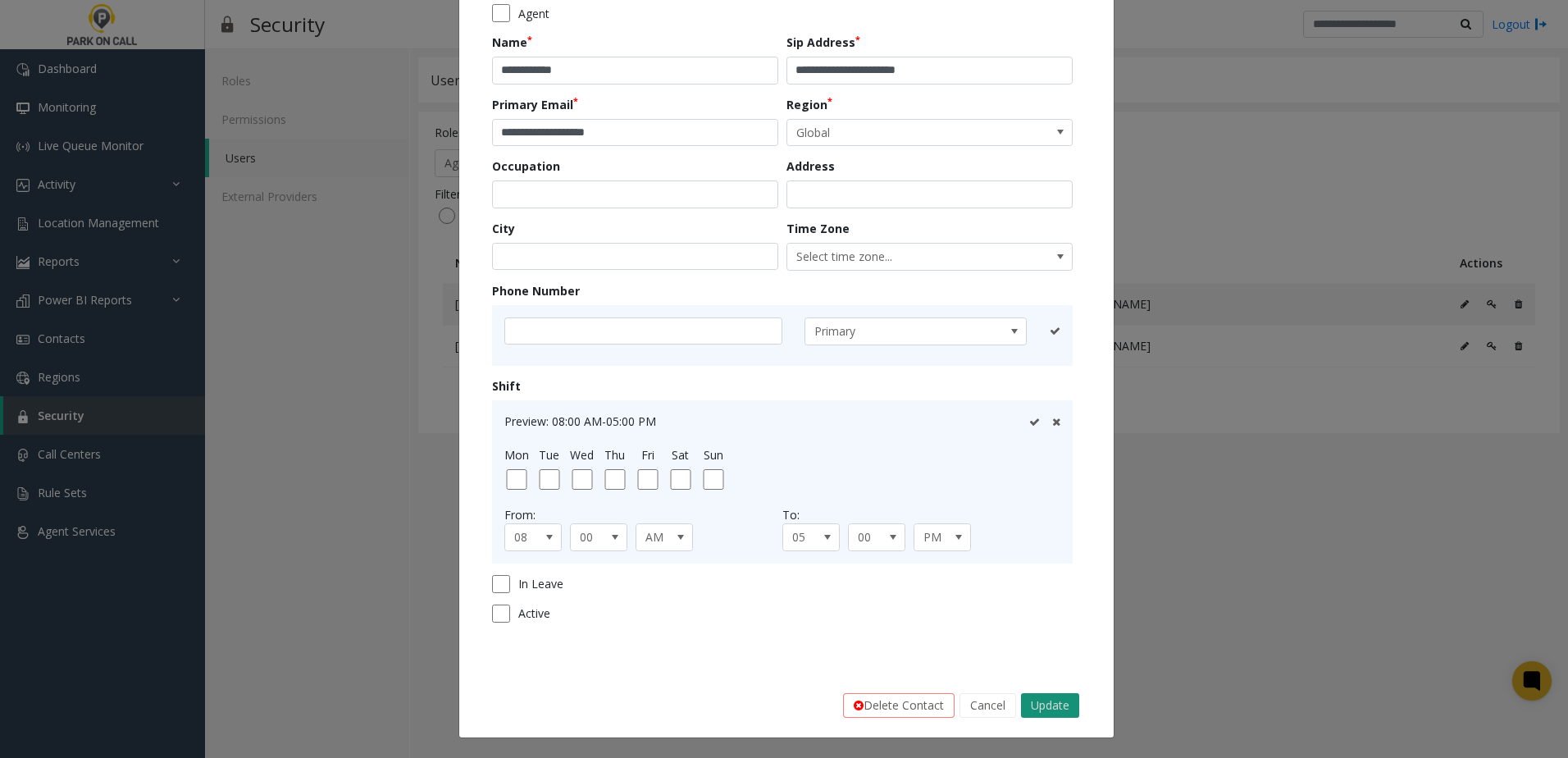
click at [1033, 700] on button "Update" at bounding box center [1050, 705] width 59 height 24
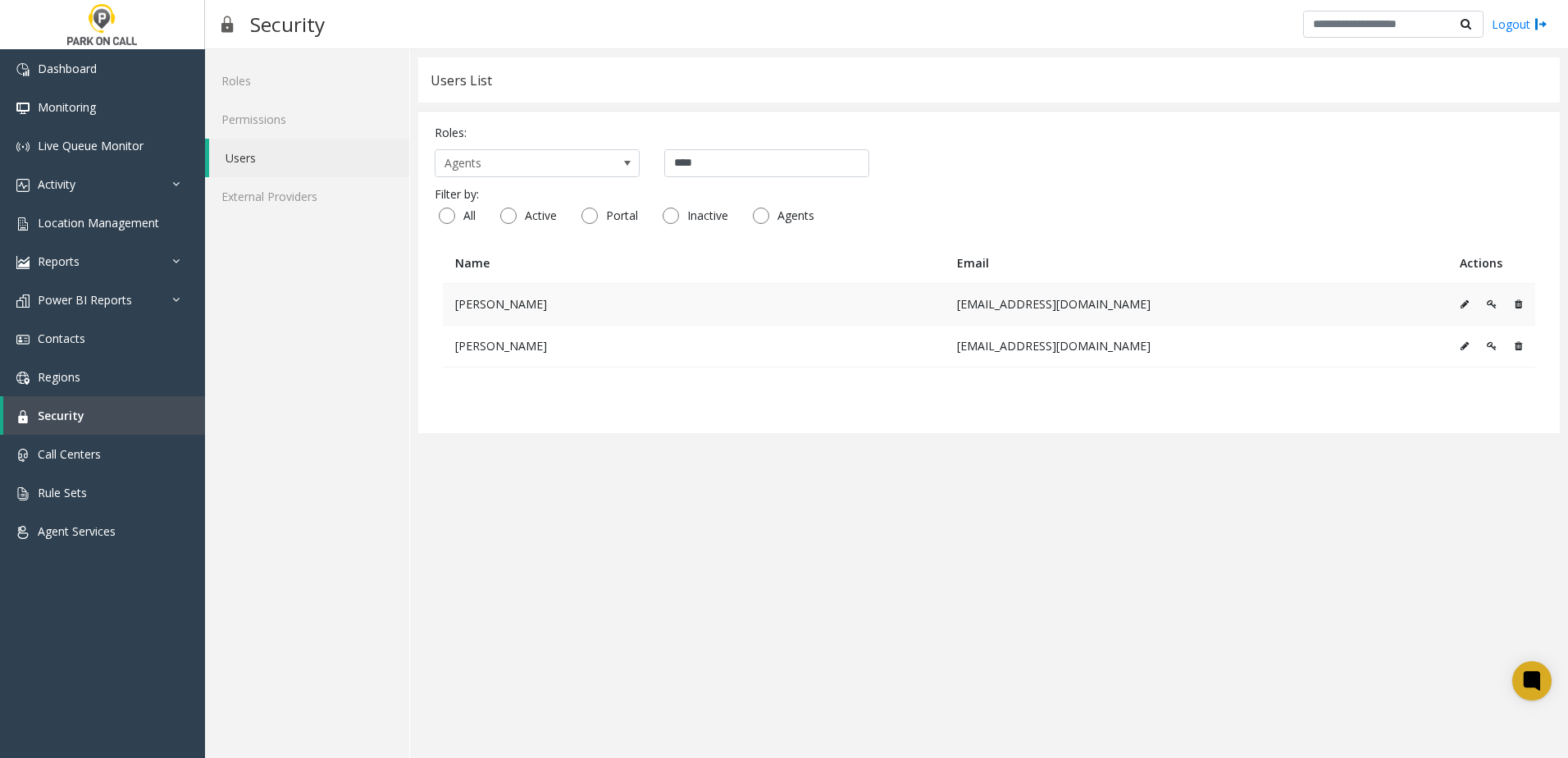
click at [1464, 302] on icon at bounding box center [1464, 304] width 8 height 10
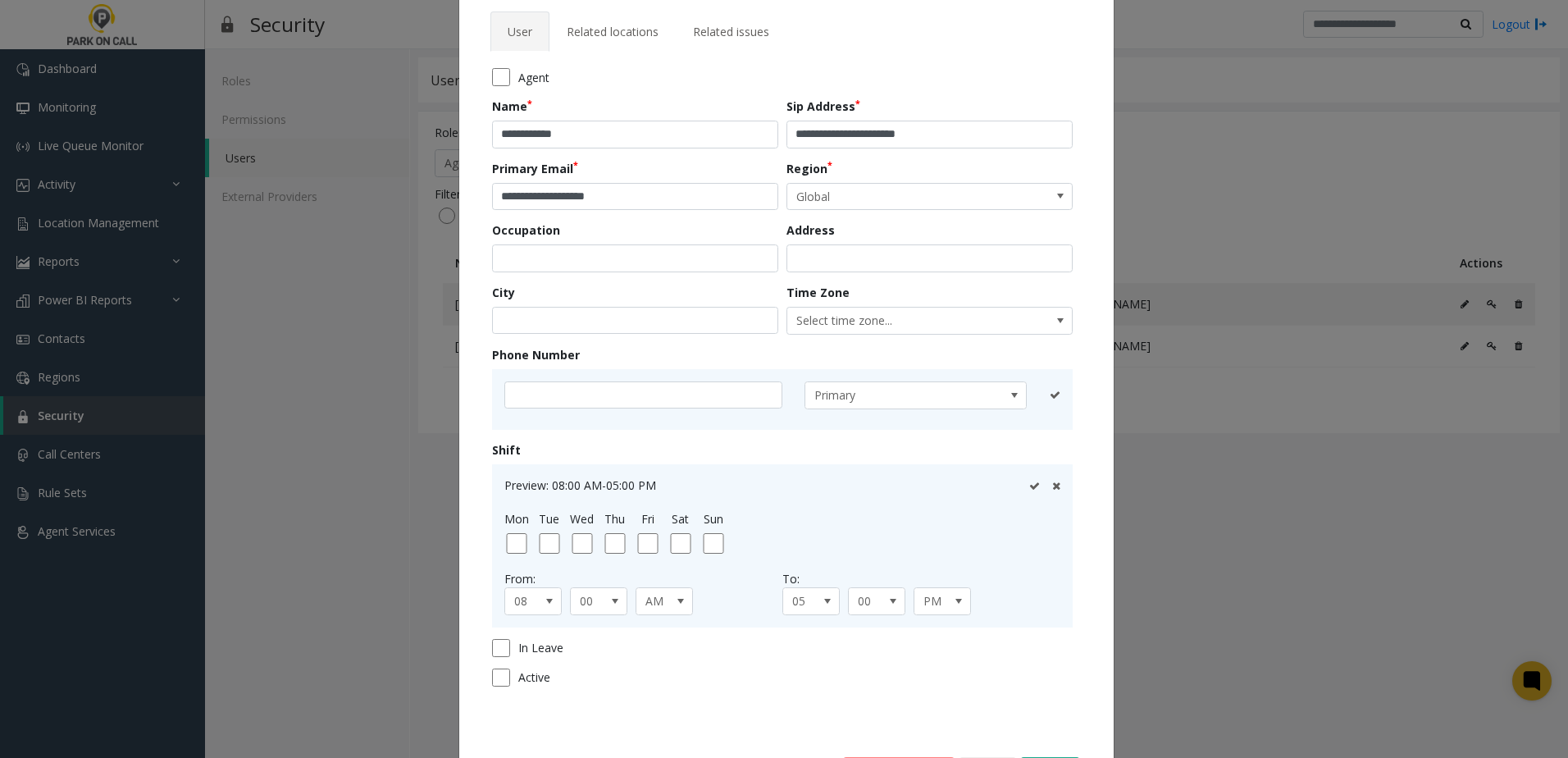
scroll to position [0, 0]
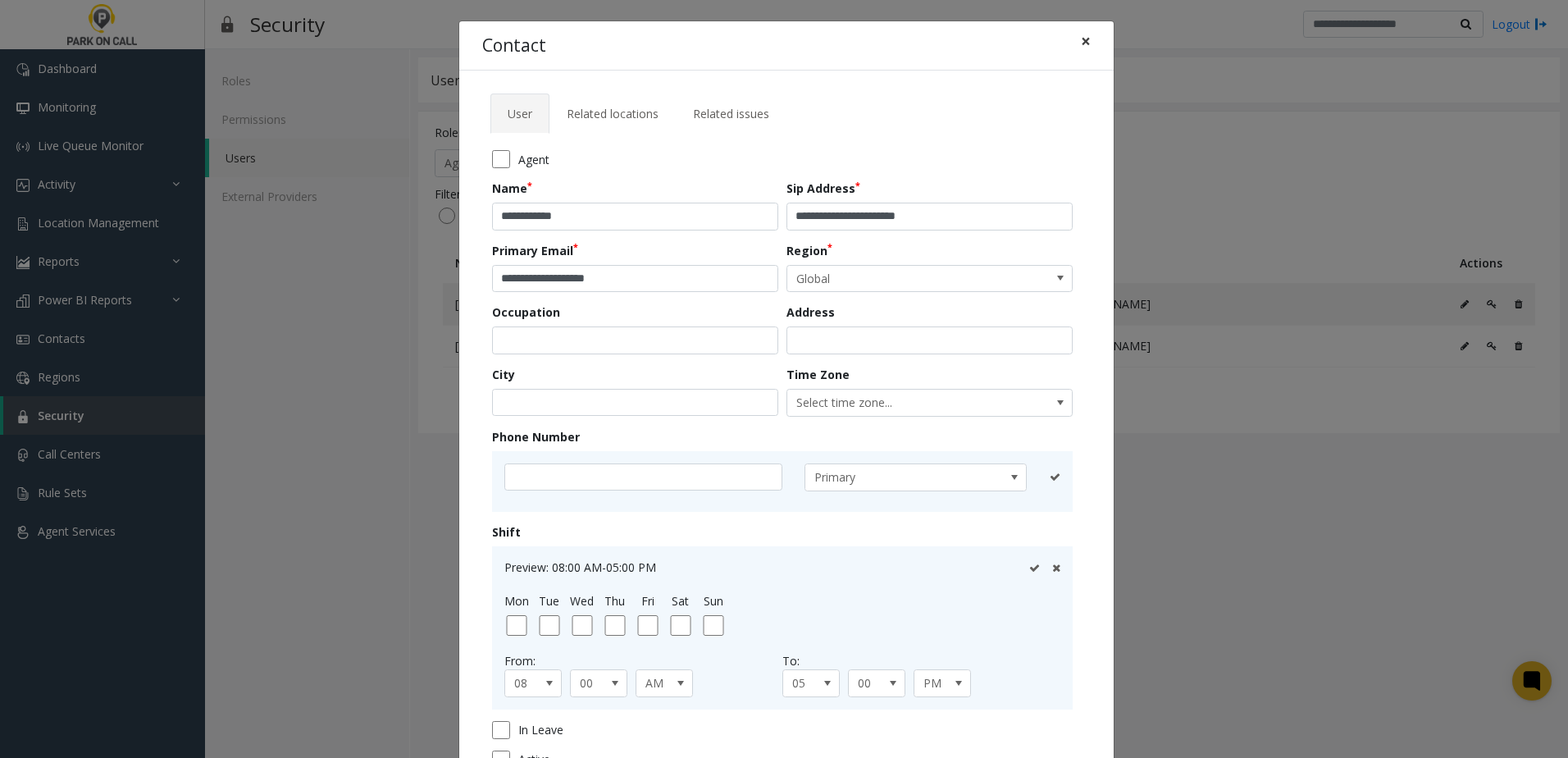
click at [1081, 43] on span "×" at bounding box center [1086, 41] width 10 height 23
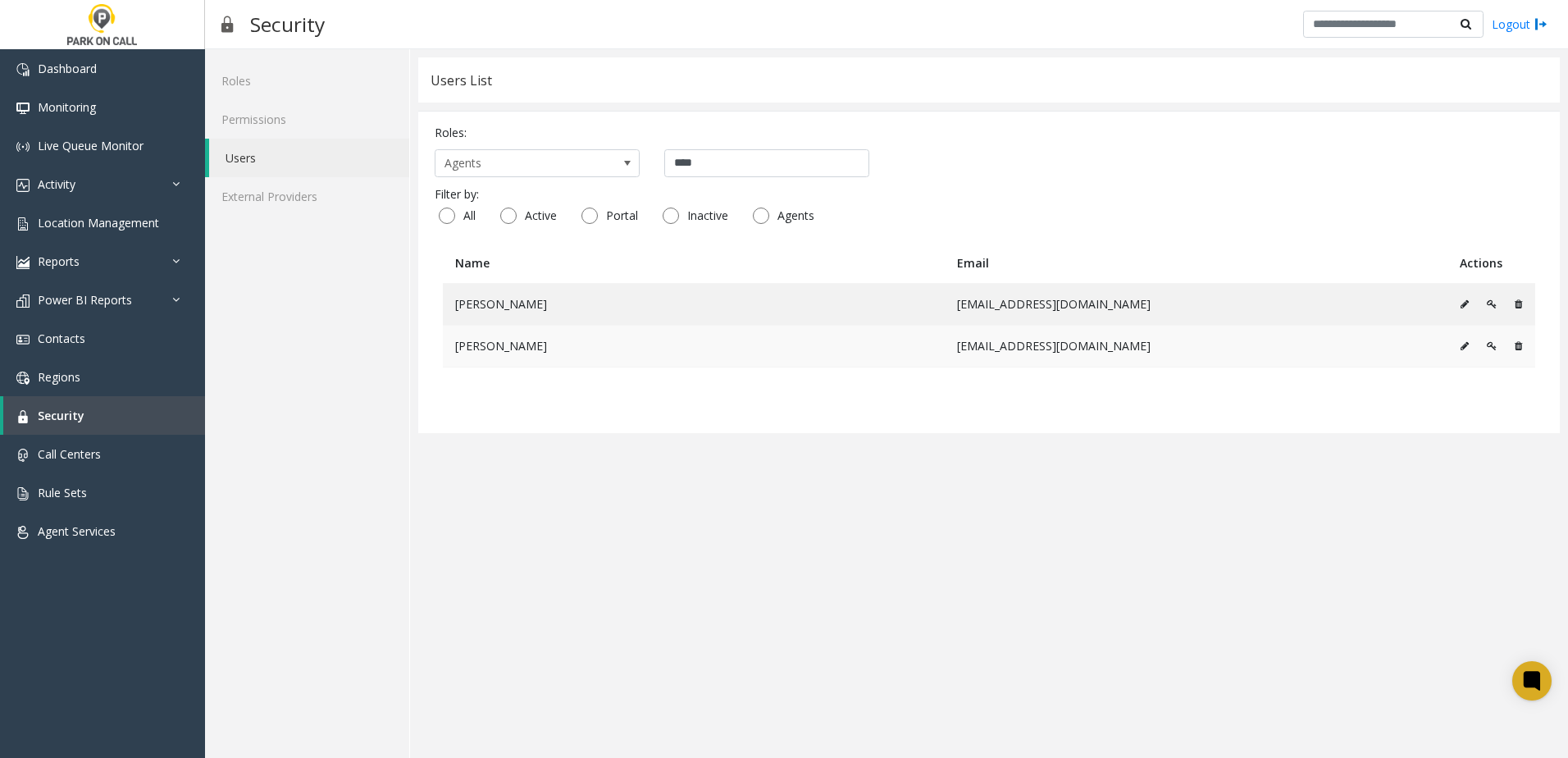
click at [1468, 352] on button at bounding box center [1469, 346] width 18 height 24
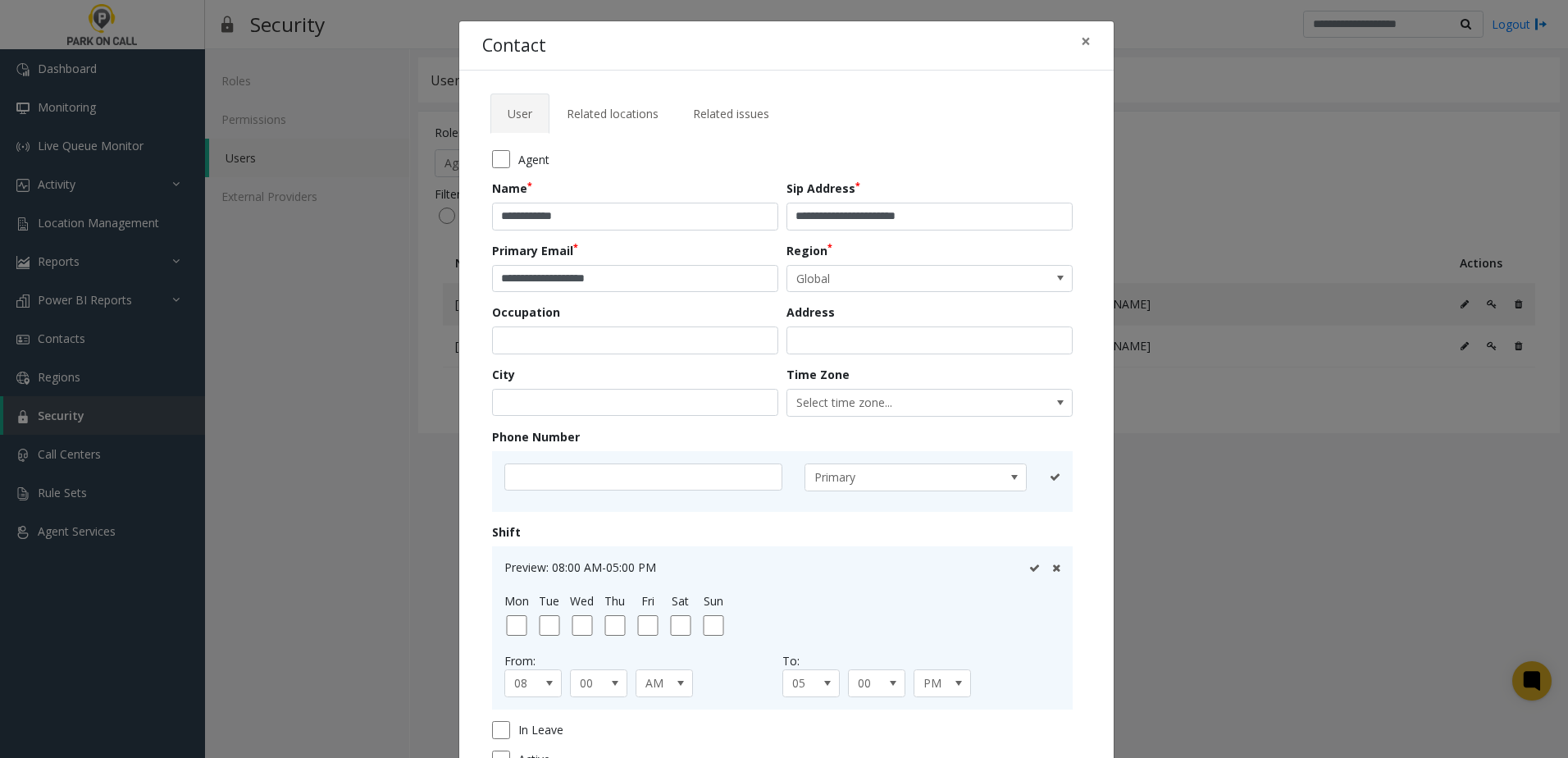
click at [504, 163] on div "Agent" at bounding box center [786, 159] width 589 height 18
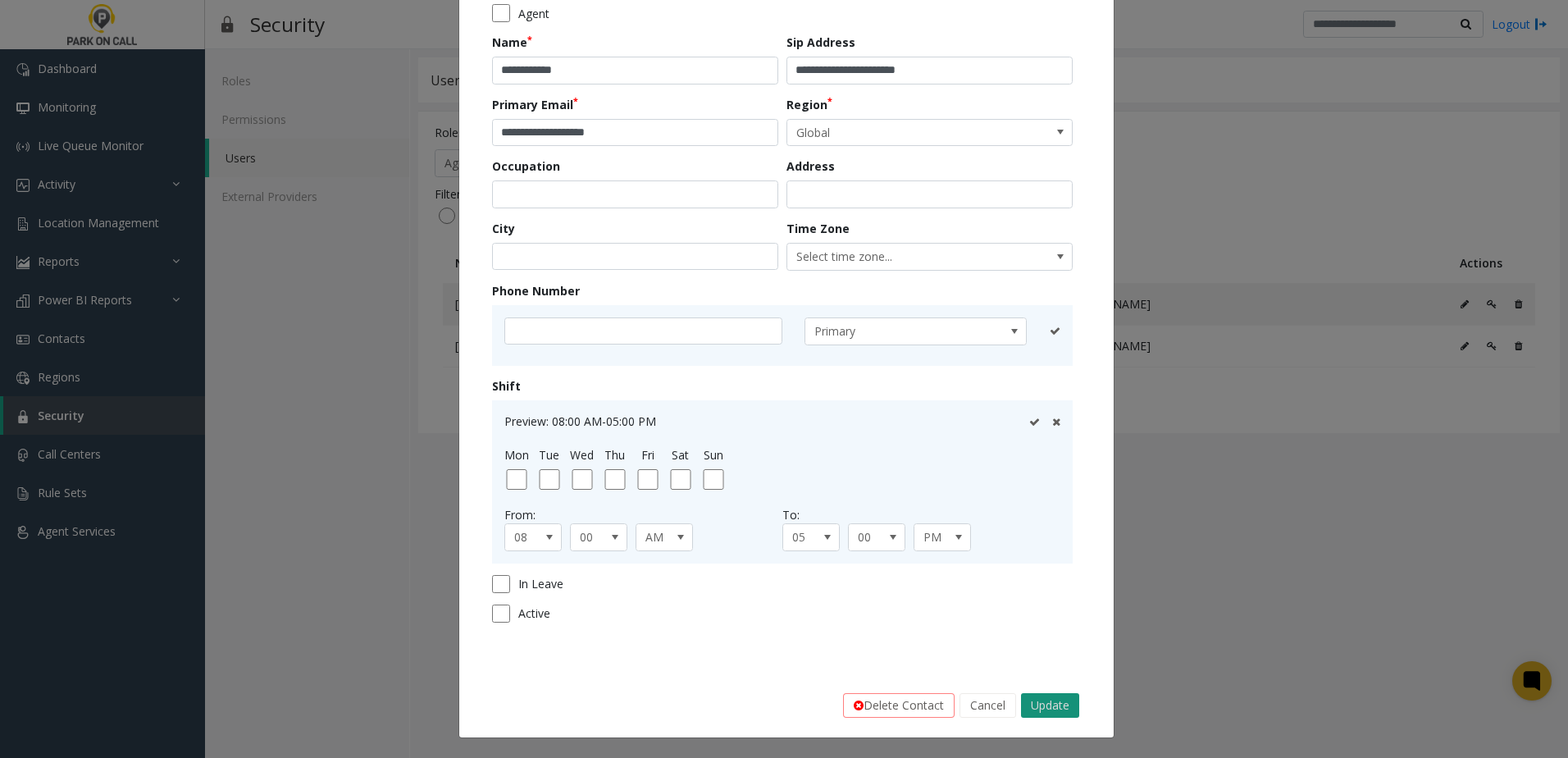
click at [1054, 714] on button "Update" at bounding box center [1050, 705] width 59 height 24
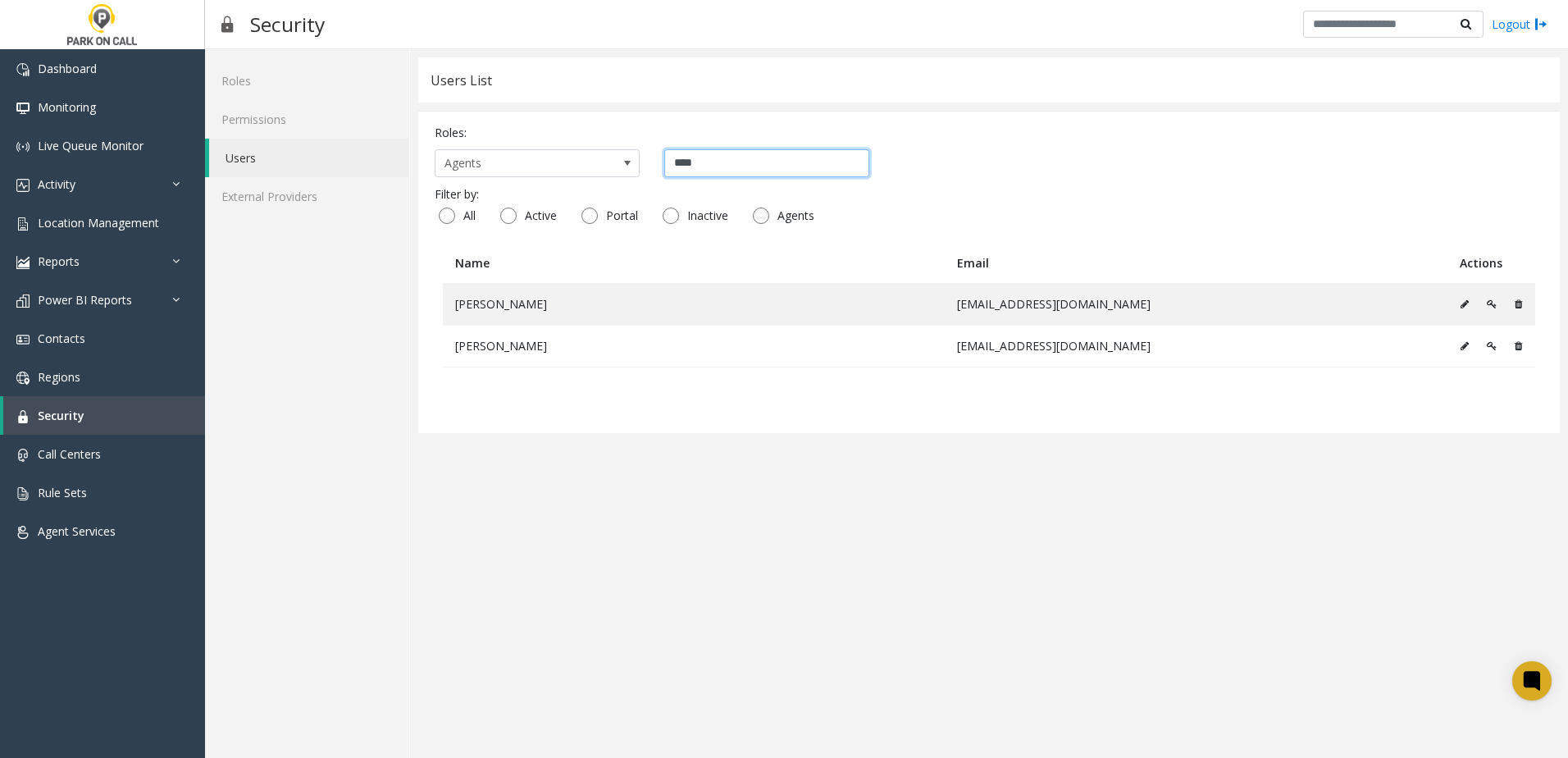
drag, startPoint x: 743, startPoint y: 159, endPoint x: 572, endPoint y: 145, distance: 171.6
click at [577, 146] on div "Roles: Agents ****" at bounding box center [989, 150] width 1109 height 53
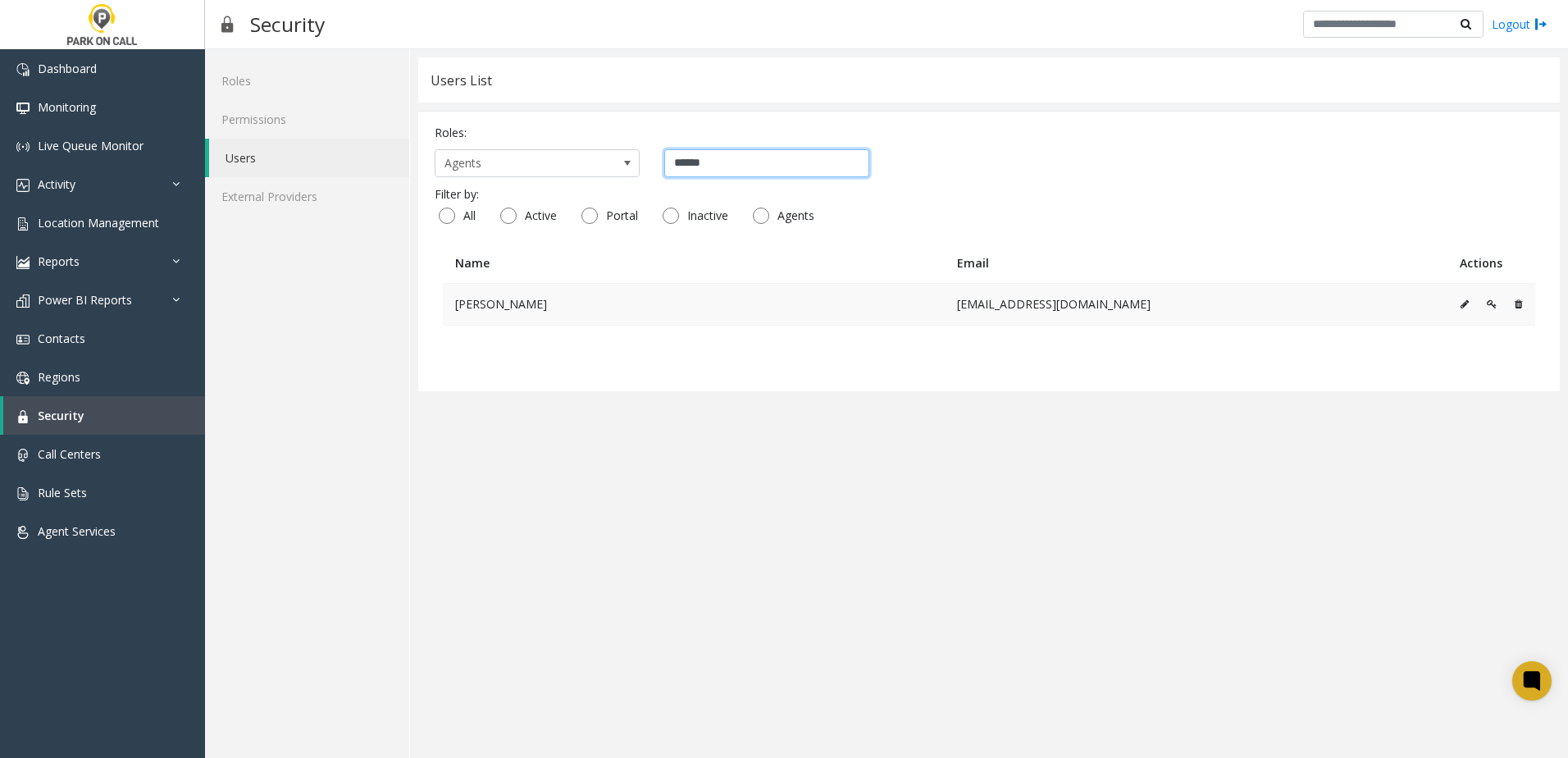
type input "******"
click at [1461, 306] on icon at bounding box center [1464, 304] width 8 height 10
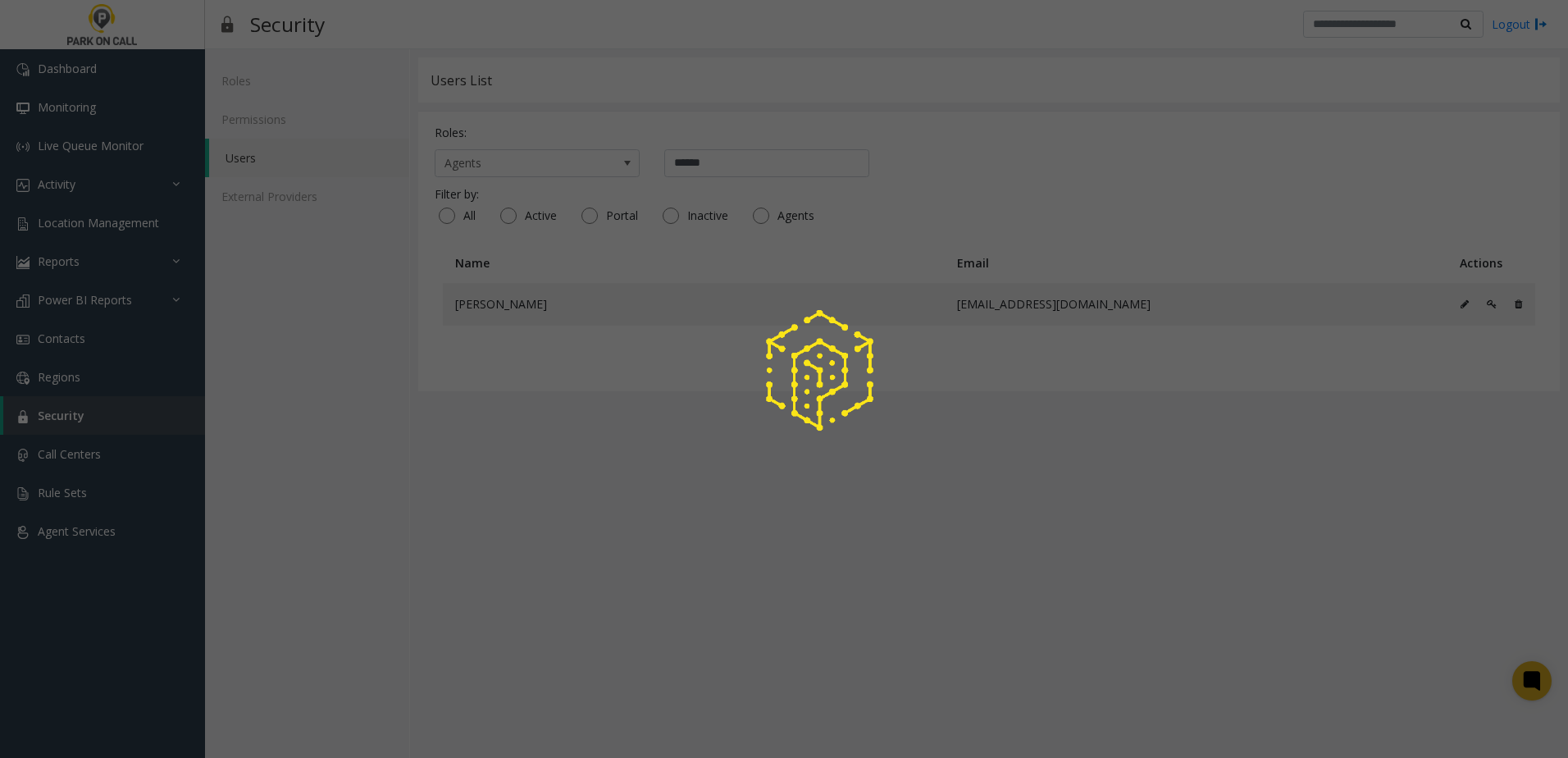
scroll to position [0, 0]
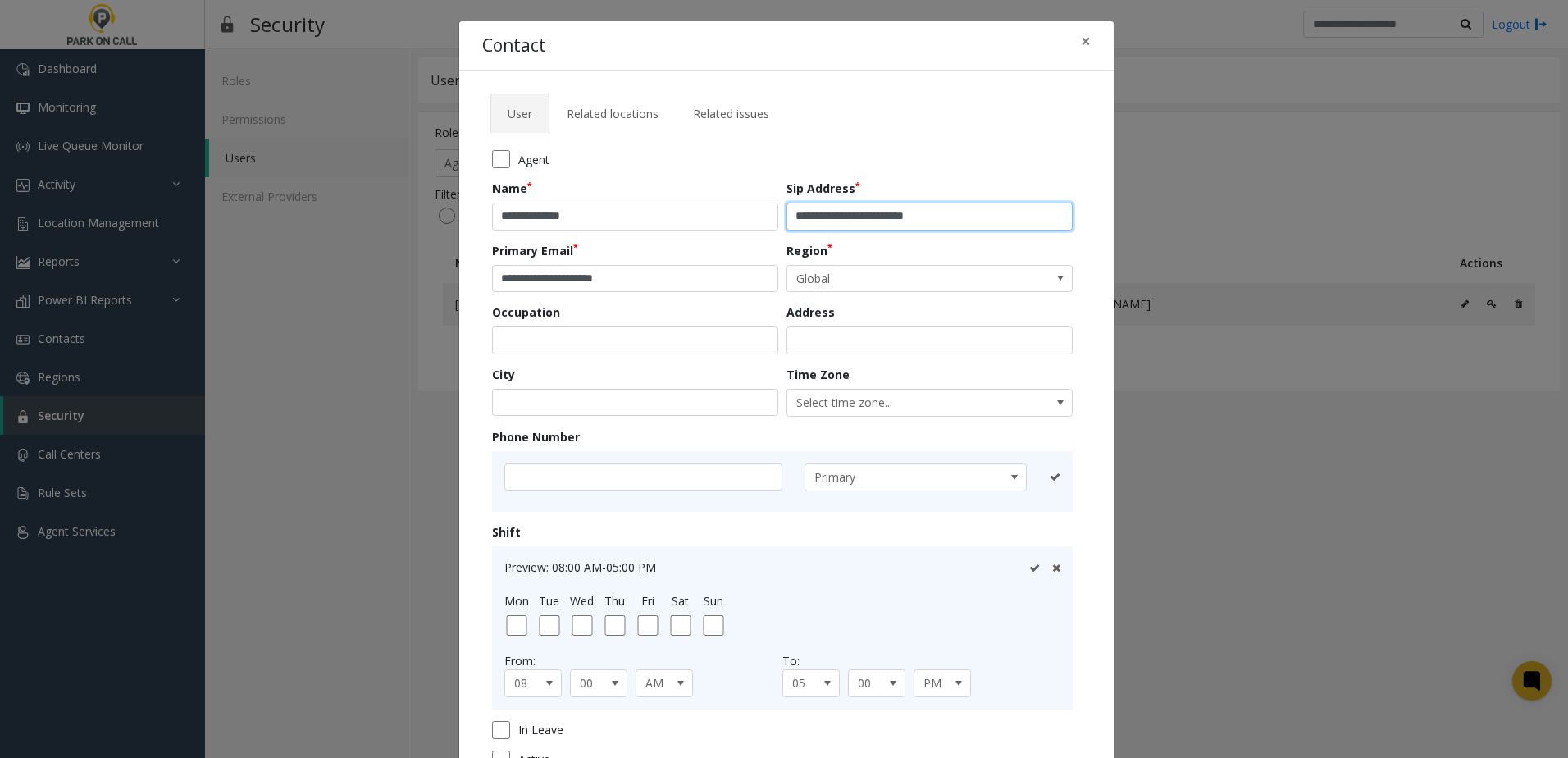
drag, startPoint x: 979, startPoint y: 224, endPoint x: 867, endPoint y: 231, distance: 112.2
click at [867, 231] on form "**********" at bounding box center [786, 465] width 589 height 630
type input "**********"
click at [702, 353] on form "**********" at bounding box center [786, 465] width 589 height 630
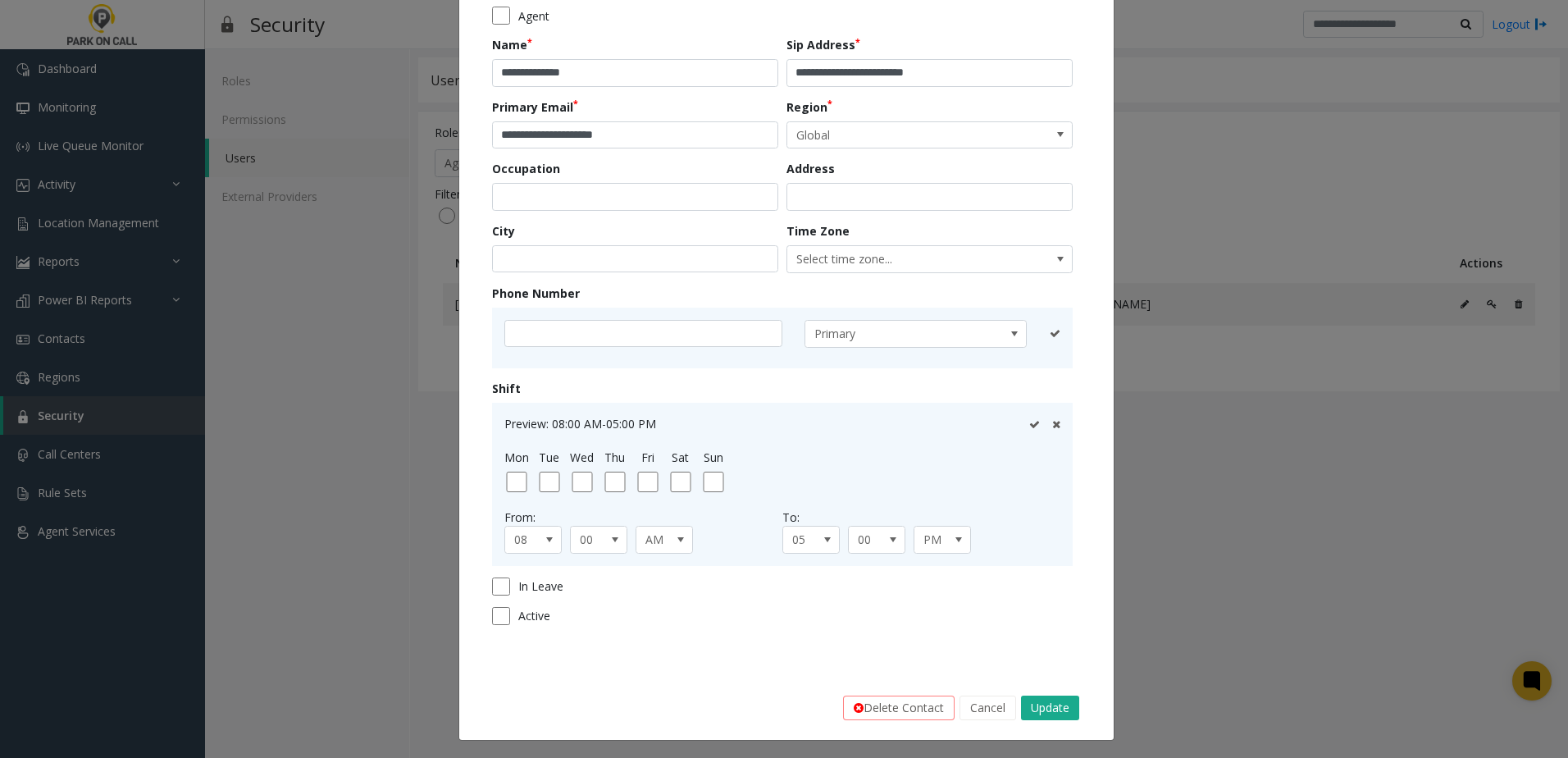
scroll to position [146, 0]
click at [1043, 713] on button "Update" at bounding box center [1050, 705] width 59 height 24
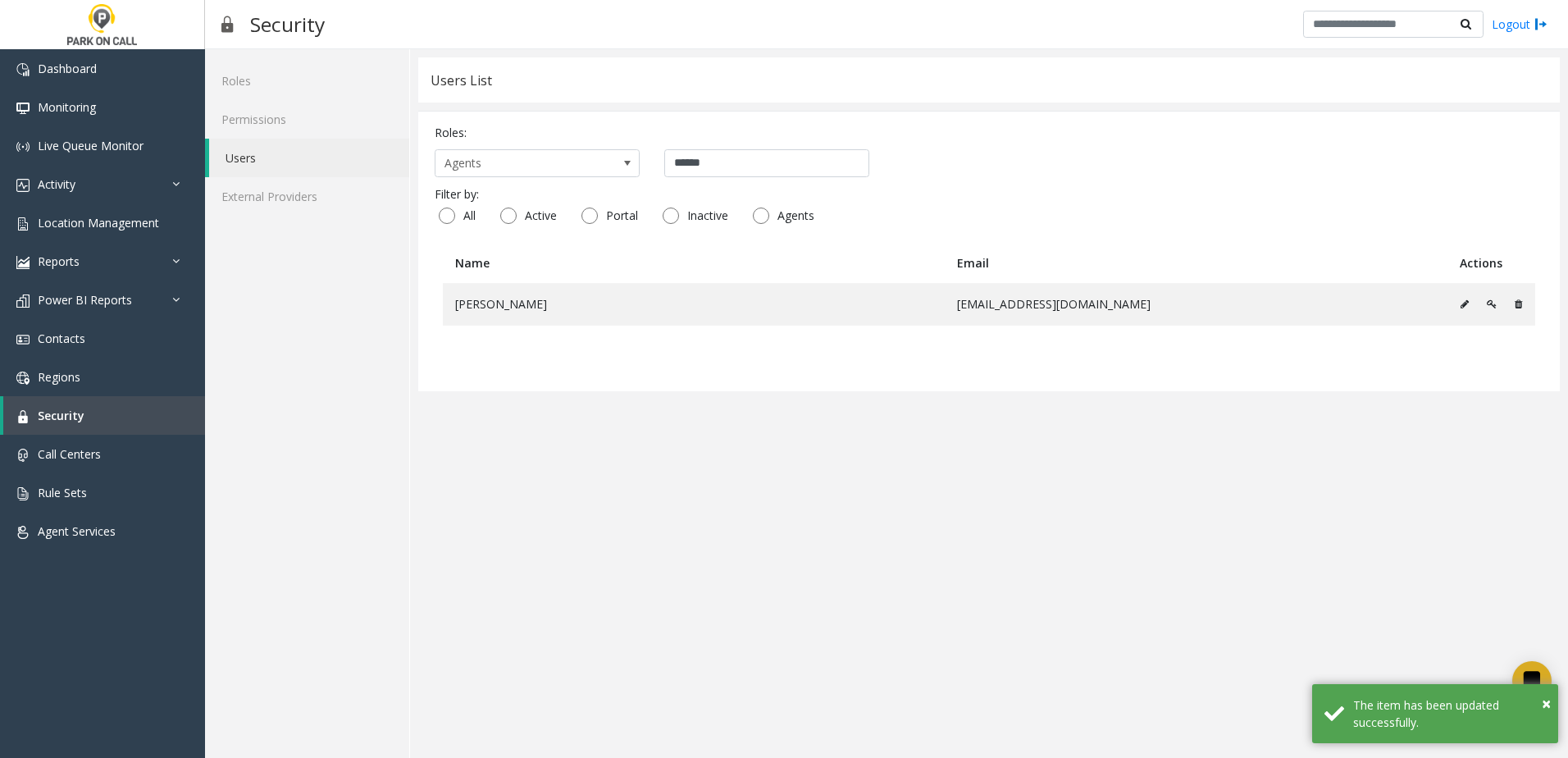
click at [1258, 228] on div "All Active Portal Inactive Agents" at bounding box center [989, 217] width 1109 height 32
click at [1244, 236] on div "Roles: Agents ****** Filter by: All Active Portal Inactive Agents Name Email Ac…" at bounding box center [988, 251] width 1142 height 281
drag, startPoint x: 724, startPoint y: 160, endPoint x: 508, endPoint y: 175, distance: 216.5
click at [508, 175] on div "Agents ******" at bounding box center [989, 162] width 1109 height 28
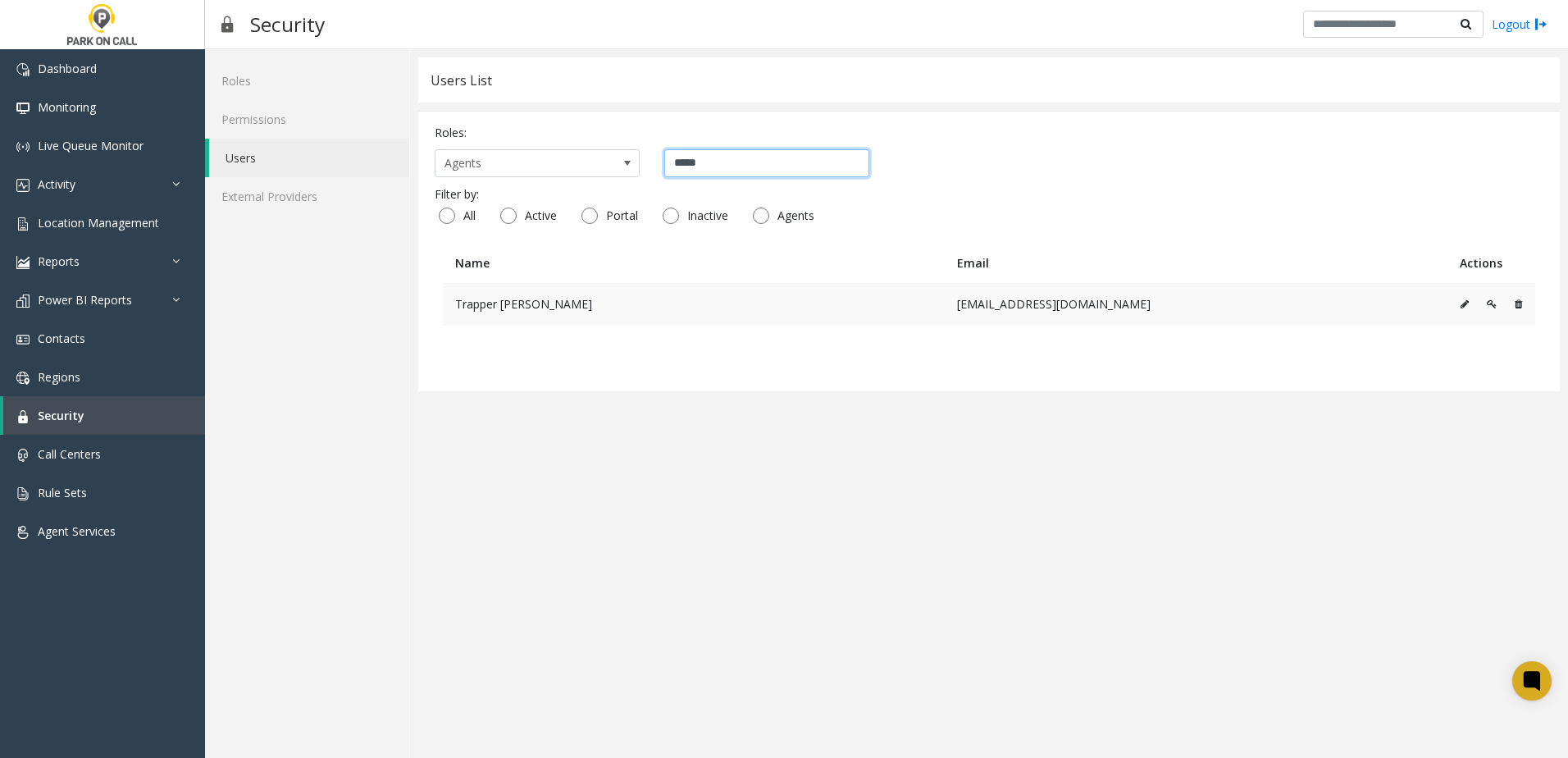
type input "*****"
click at [1462, 304] on icon at bounding box center [1464, 304] width 8 height 10
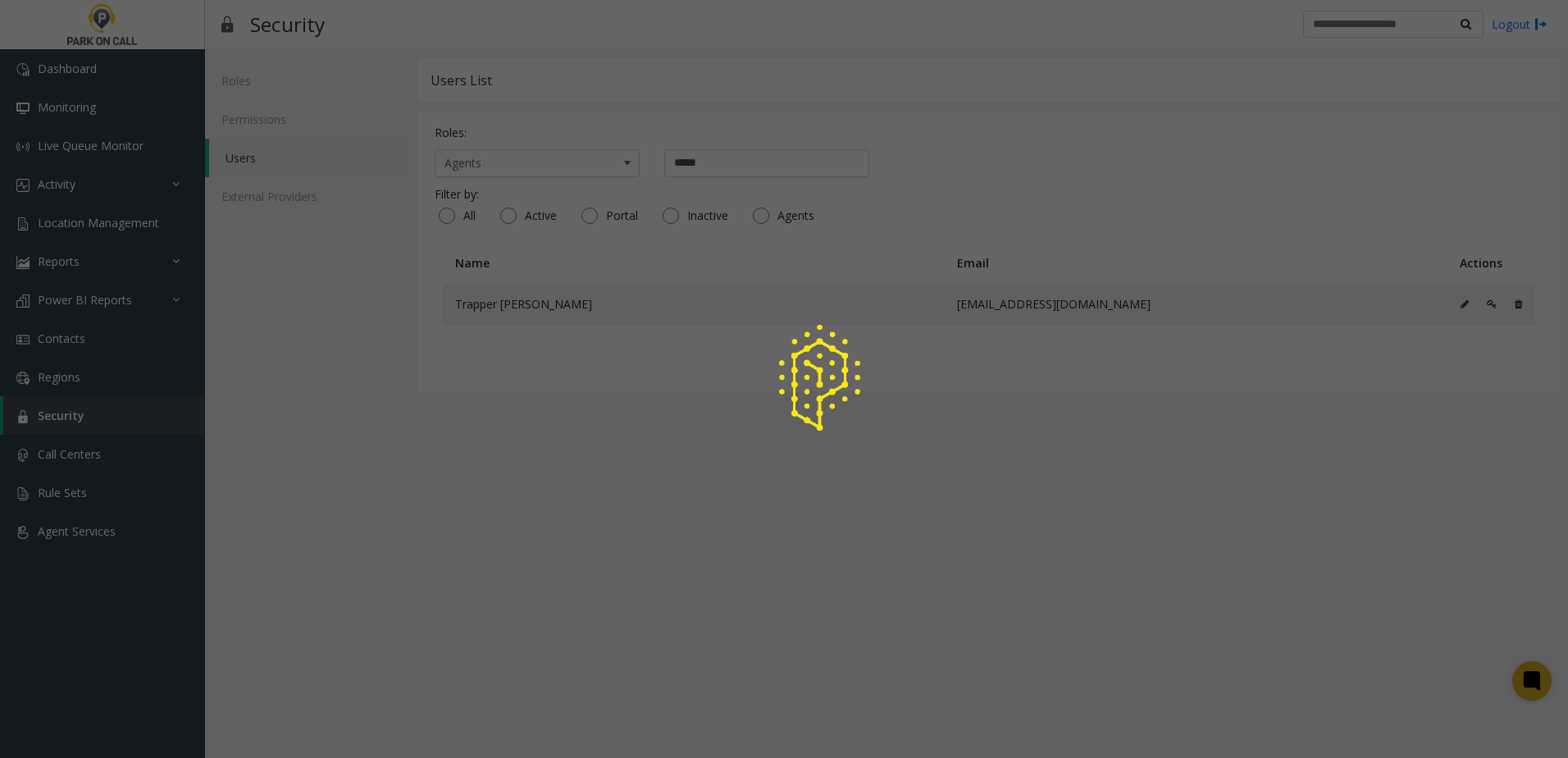
scroll to position [0, 0]
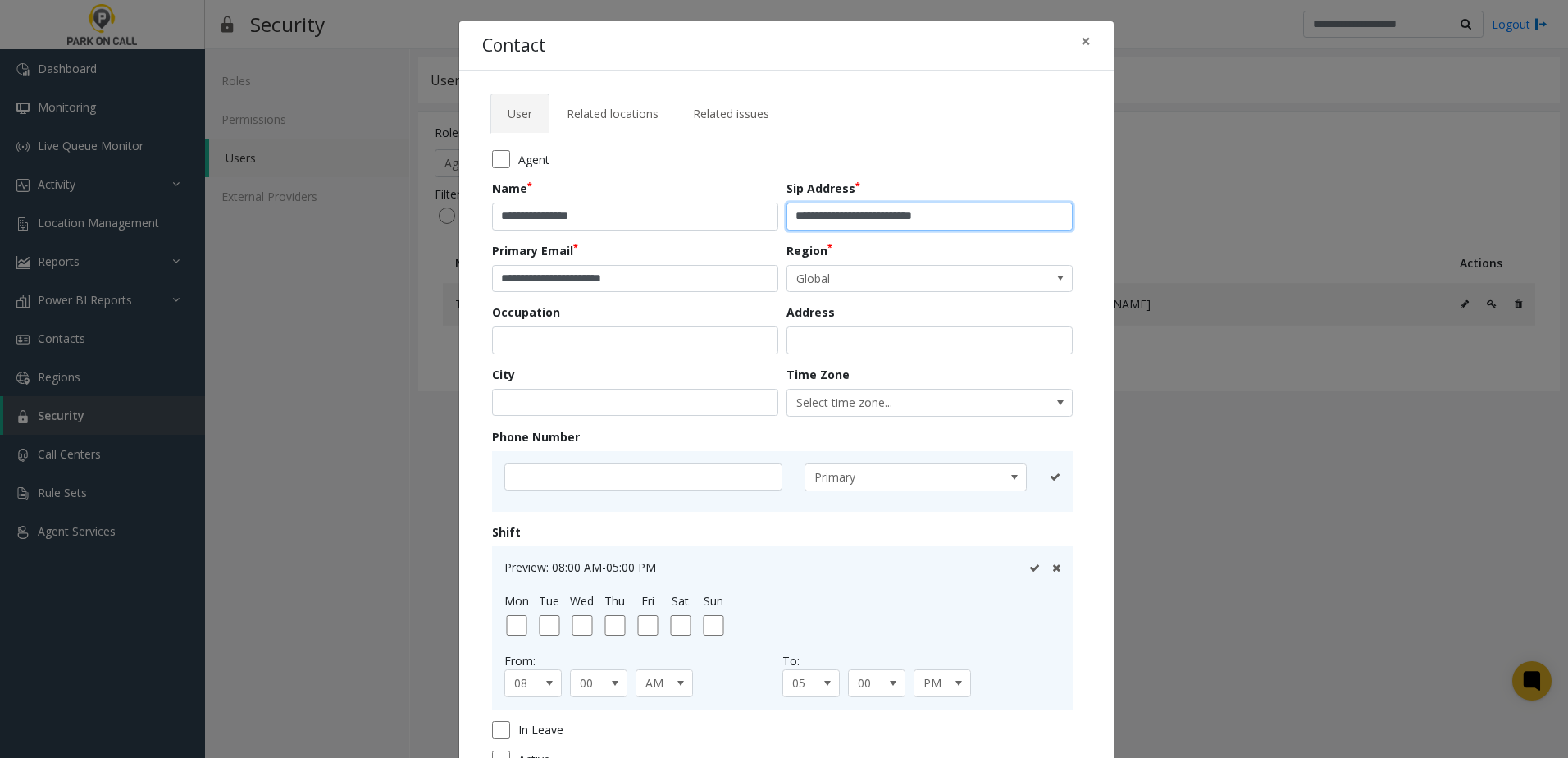
drag, startPoint x: 968, startPoint y: 218, endPoint x: 869, endPoint y: 228, distance: 99.5
click at [869, 228] on input "**********" at bounding box center [929, 216] width 286 height 28
drag, startPoint x: 991, startPoint y: 219, endPoint x: 869, endPoint y: 226, distance: 122.2
click at [869, 226] on input "**********" at bounding box center [929, 216] width 286 height 28
type input "**********"
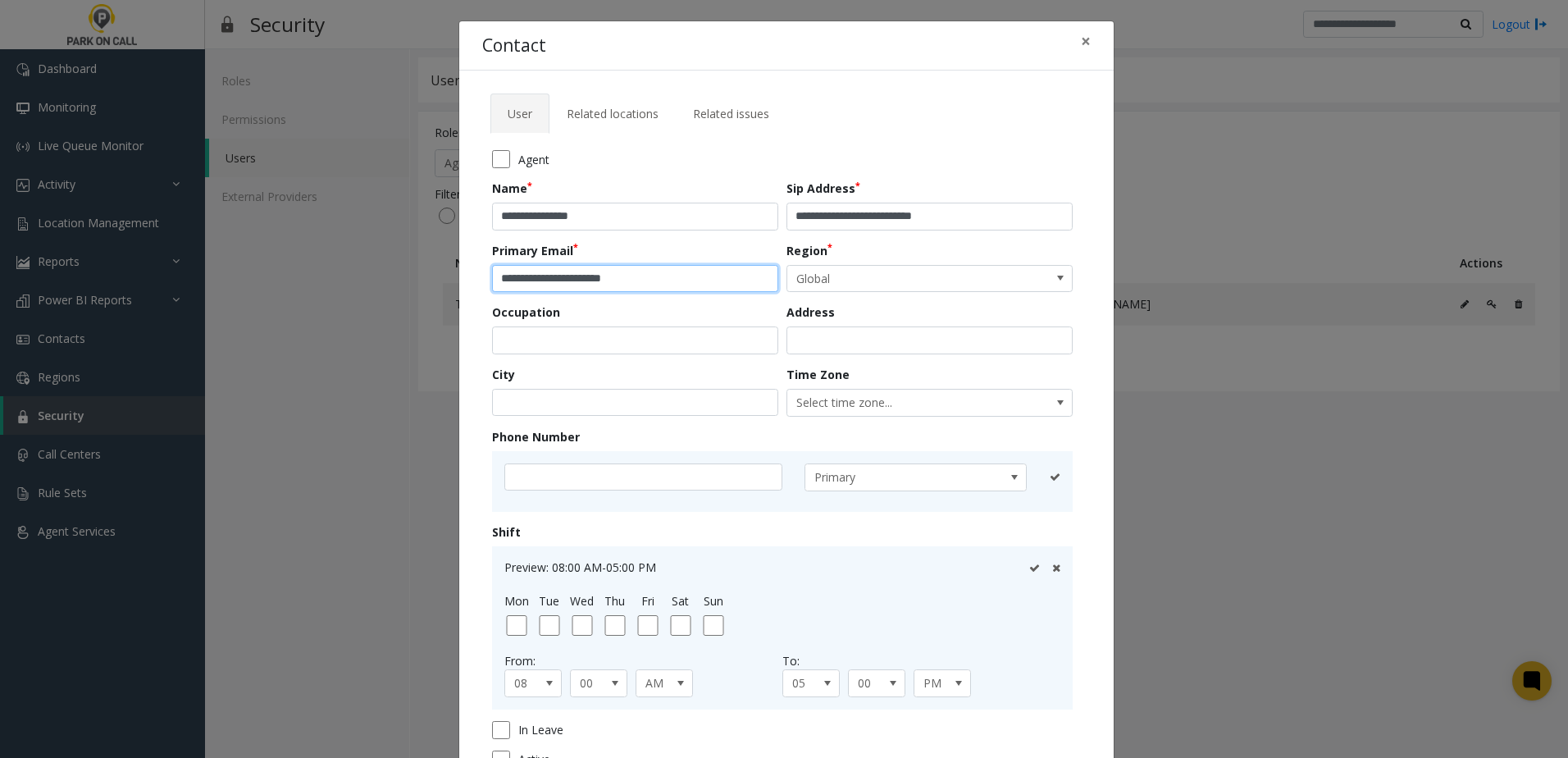
drag, startPoint x: 686, startPoint y: 281, endPoint x: 558, endPoint y: 285, distance: 128.1
click at [558, 285] on input "**********" at bounding box center [635, 278] width 286 height 28
paste input "email"
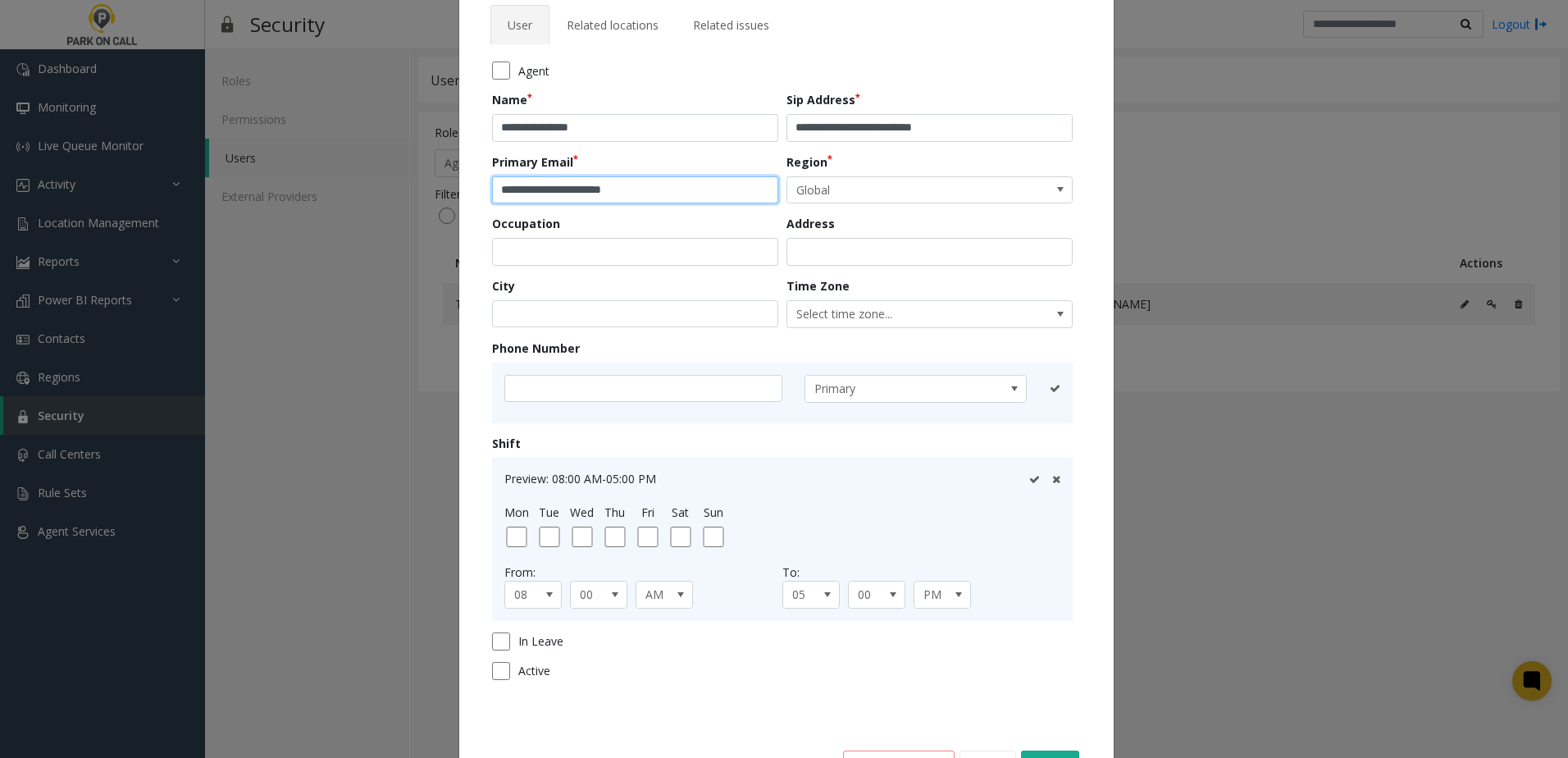
scroll to position [146, 0]
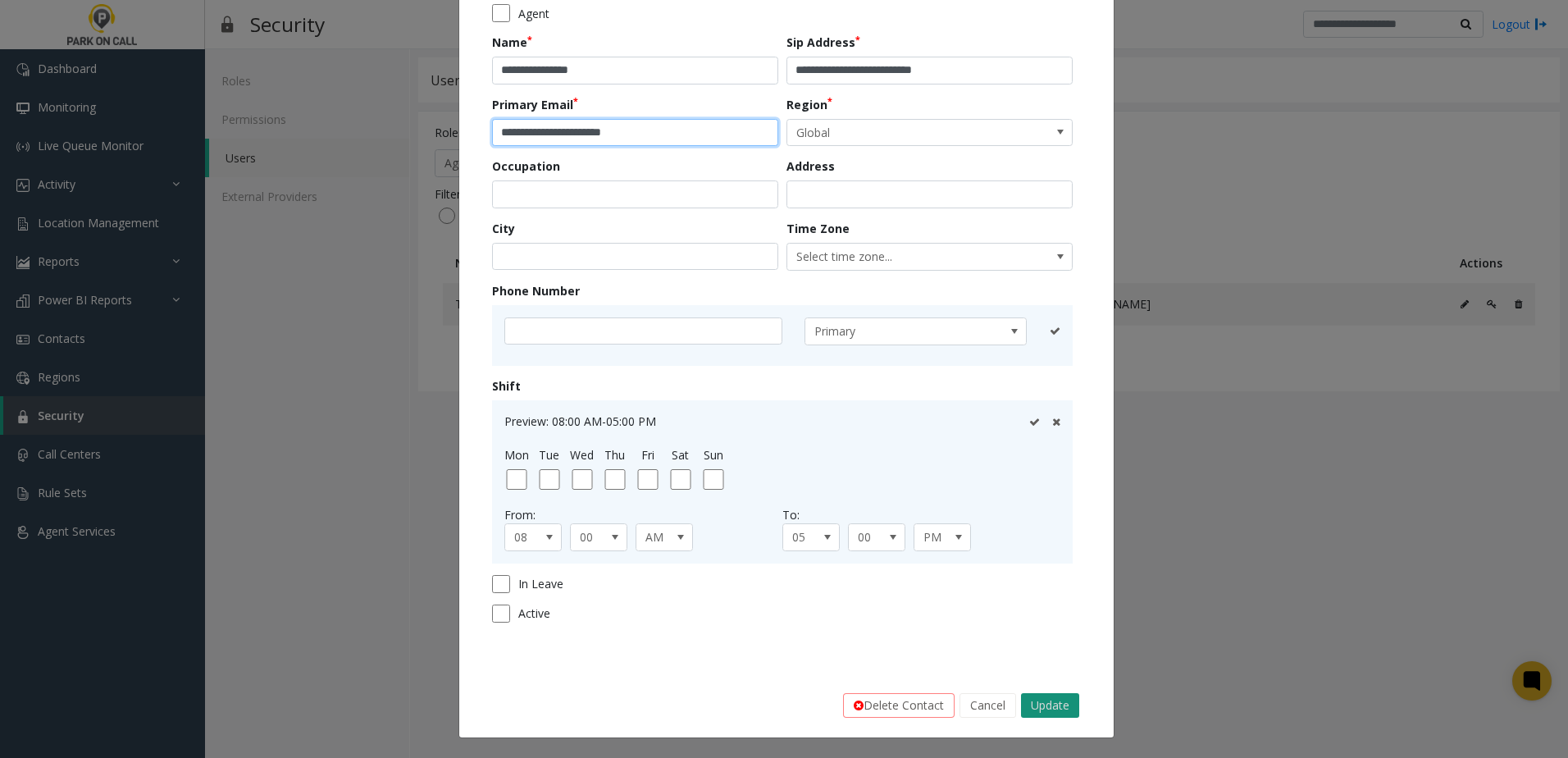
type input "**********"
click at [1034, 710] on button "Update" at bounding box center [1050, 705] width 59 height 24
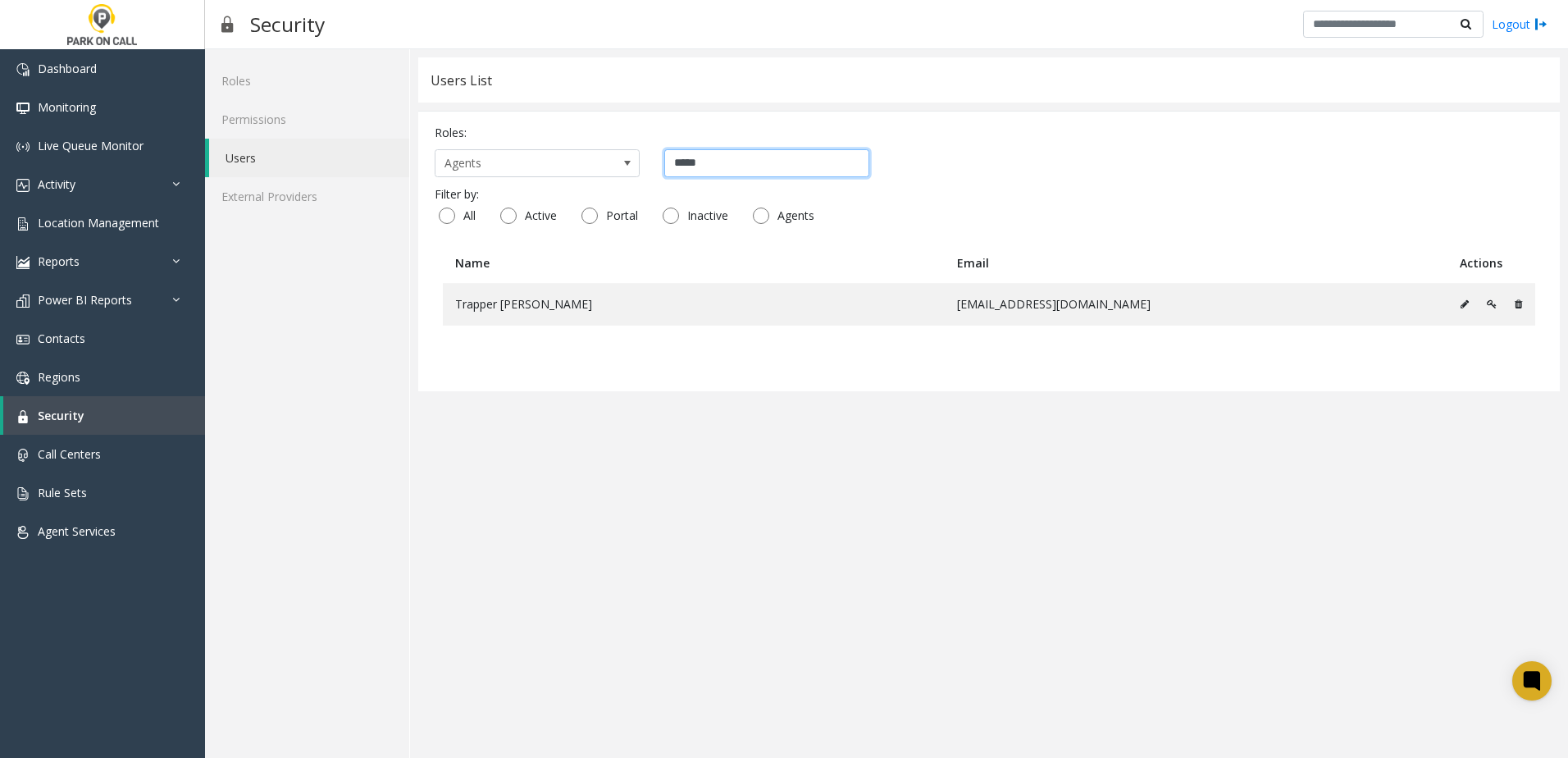
drag, startPoint x: 719, startPoint y: 157, endPoint x: 314, endPoint y: 145, distance: 405.2
click at [358, 148] on div "**********" at bounding box center [886, 403] width 1363 height 708
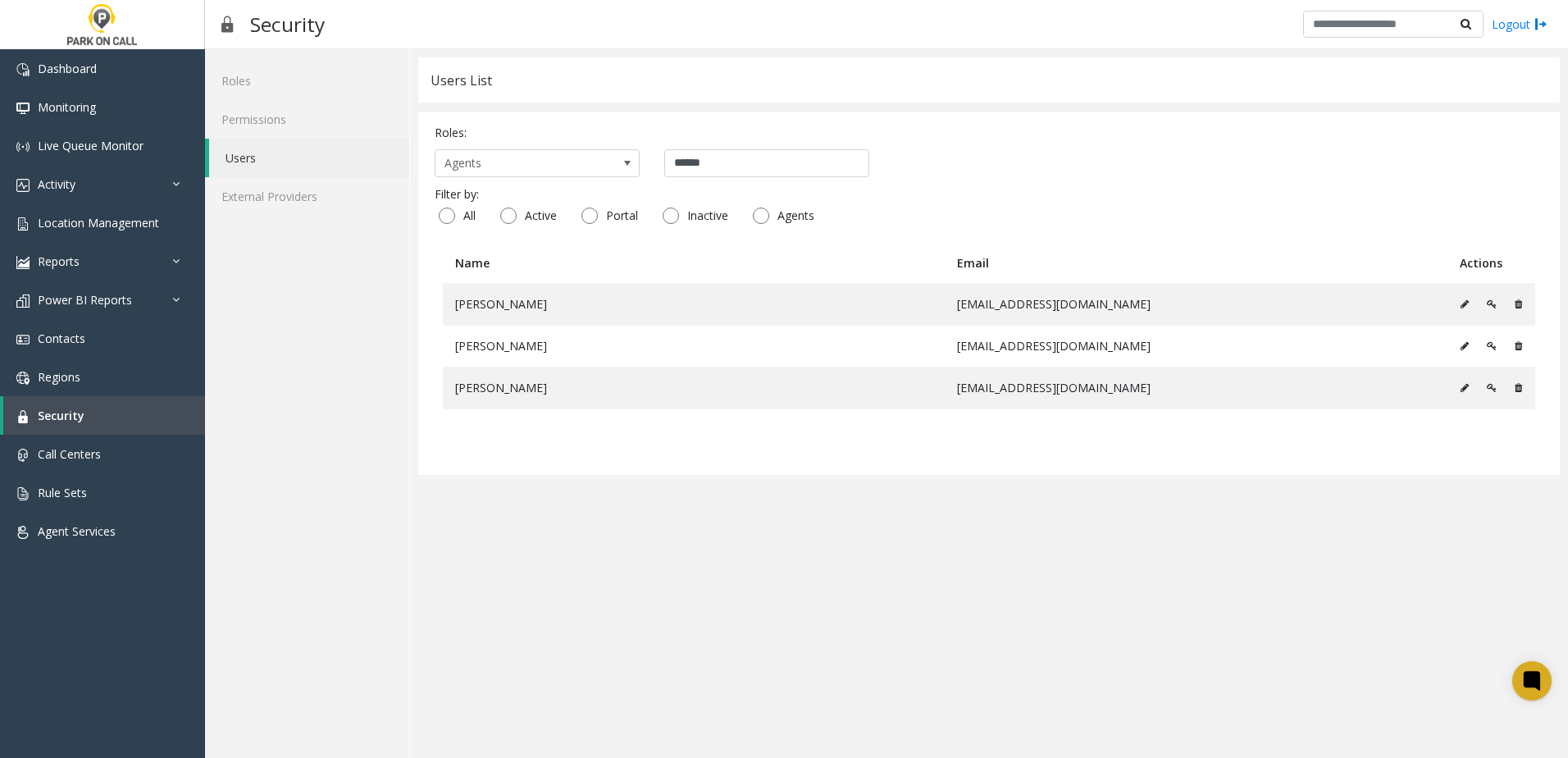
click at [1278, 200] on div "Filter by:" at bounding box center [989, 193] width 1109 height 17
drag, startPoint x: 752, startPoint y: 164, endPoint x: 577, endPoint y: 147, distance: 175.8
click at [604, 148] on div "Roles: Agents ******" at bounding box center [989, 150] width 1109 height 53
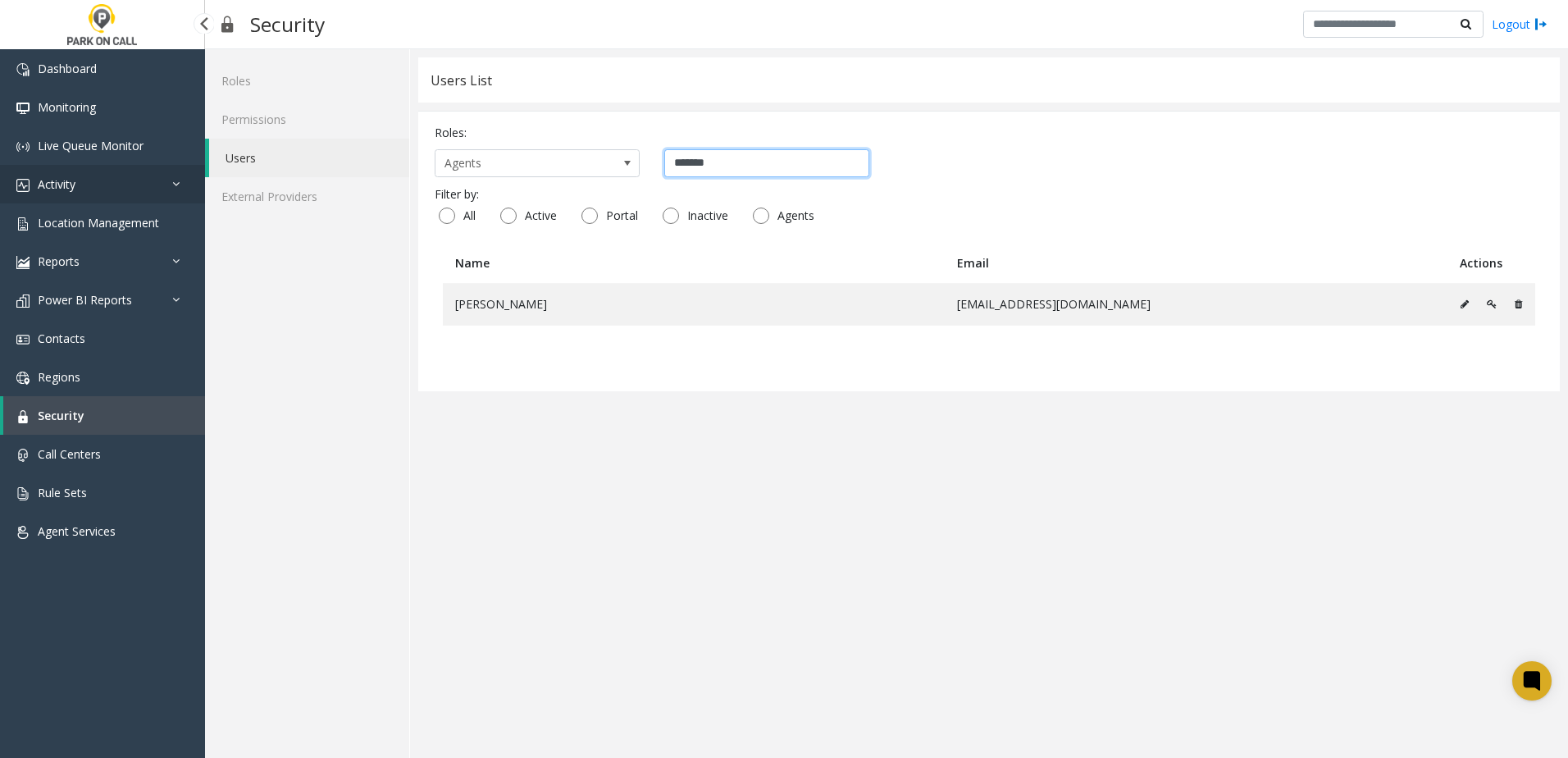
type input "*******"
click at [106, 195] on link "Activity" at bounding box center [102, 184] width 205 height 39
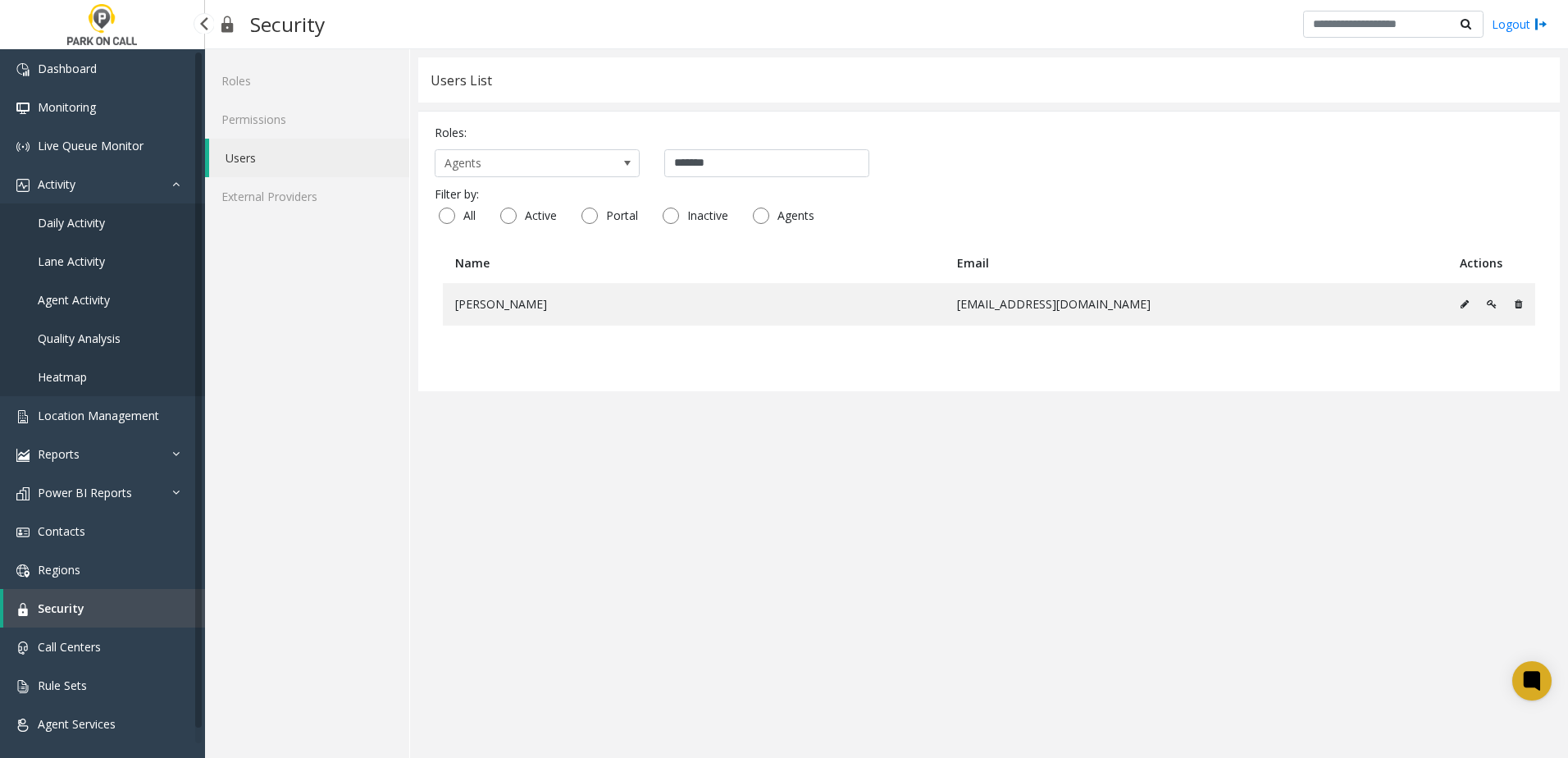
click at [63, 225] on span "Daily Activity" at bounding box center [71, 222] width 68 height 15
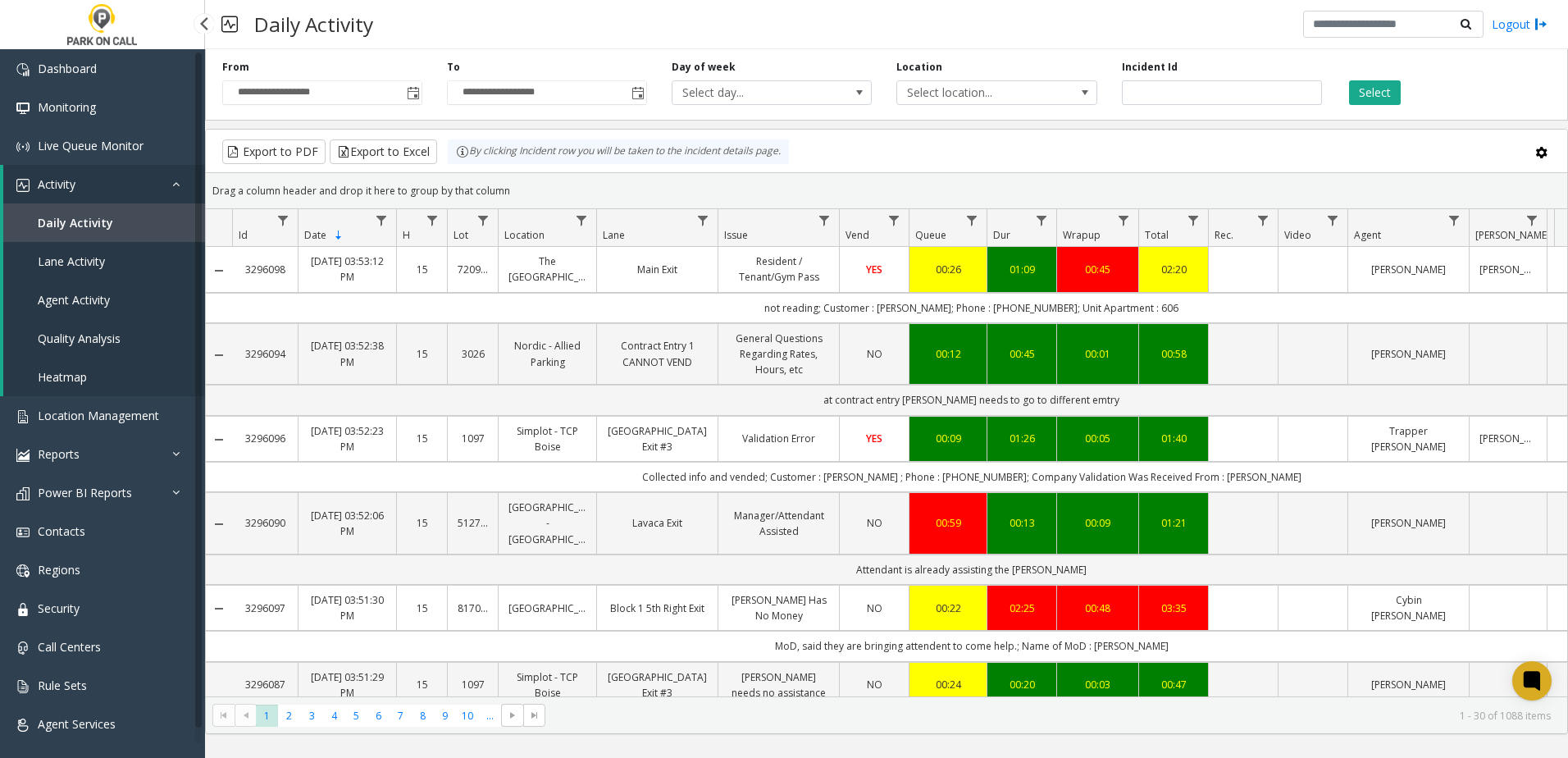
click at [75, 300] on span "Agent Activity" at bounding box center [74, 299] width 72 height 15
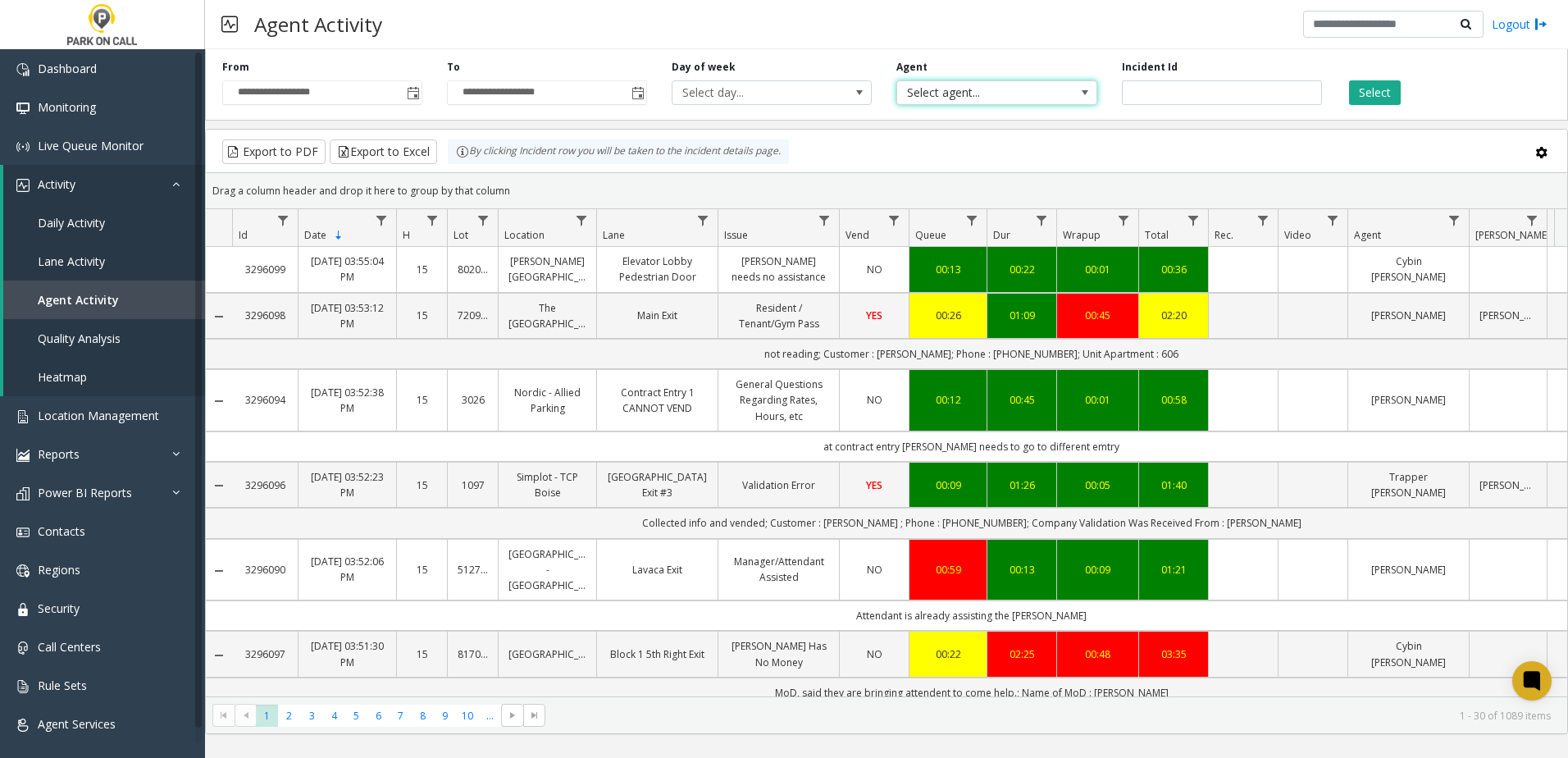
click at [969, 98] on span "Select agent..." at bounding box center [977, 92] width 159 height 23
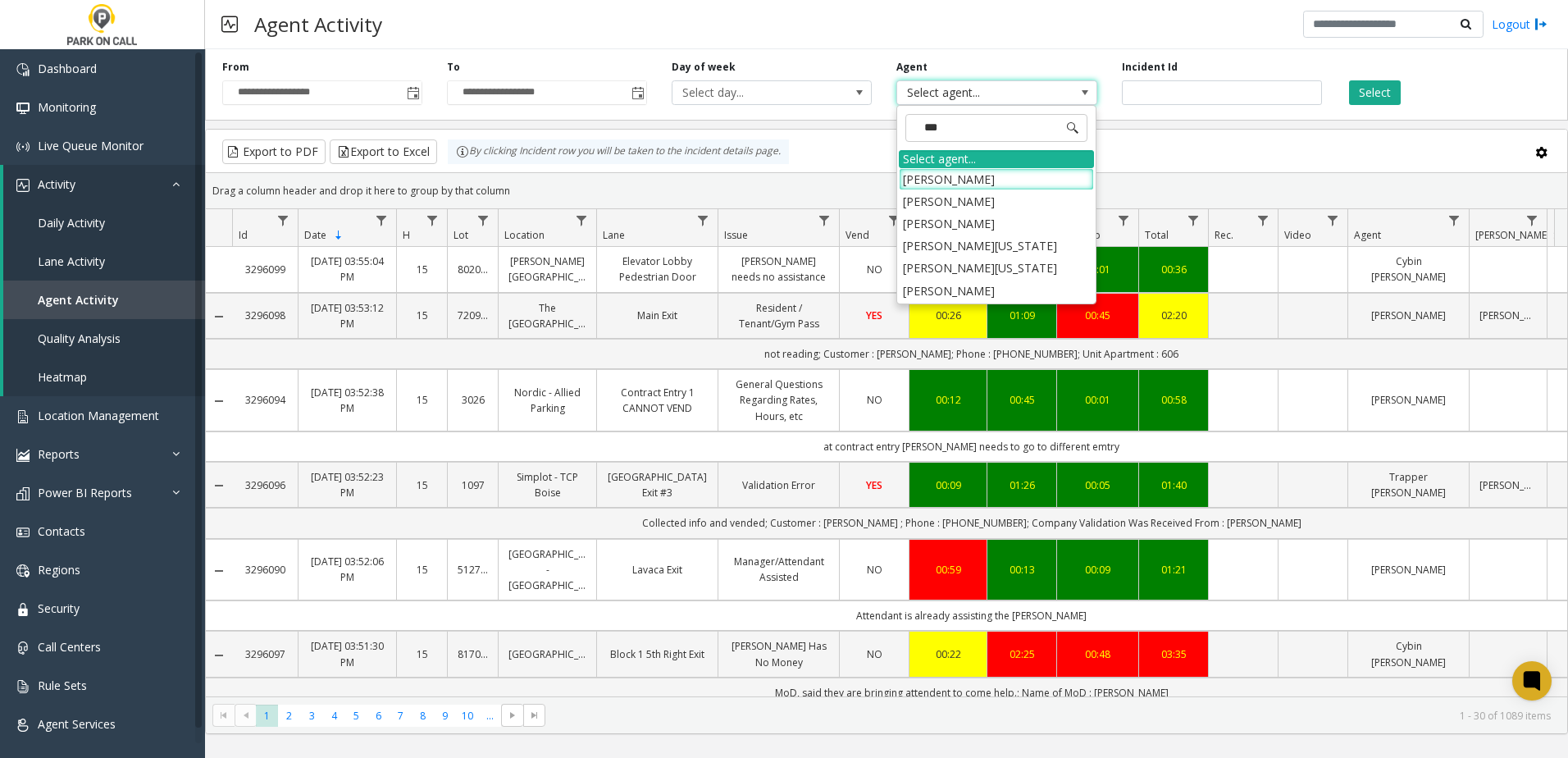
type input "****"
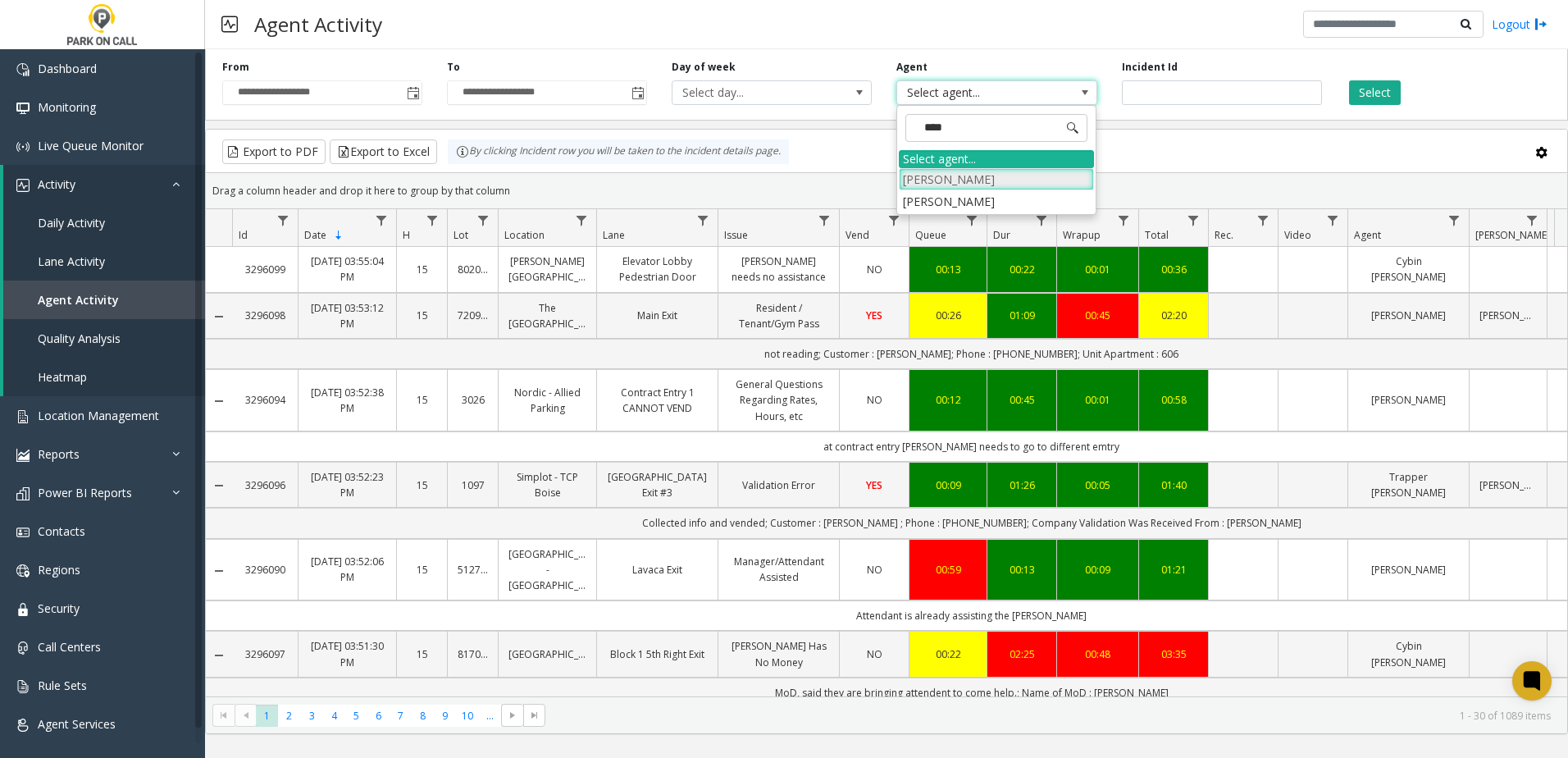
click at [955, 180] on li "[PERSON_NAME]" at bounding box center [997, 179] width 195 height 23
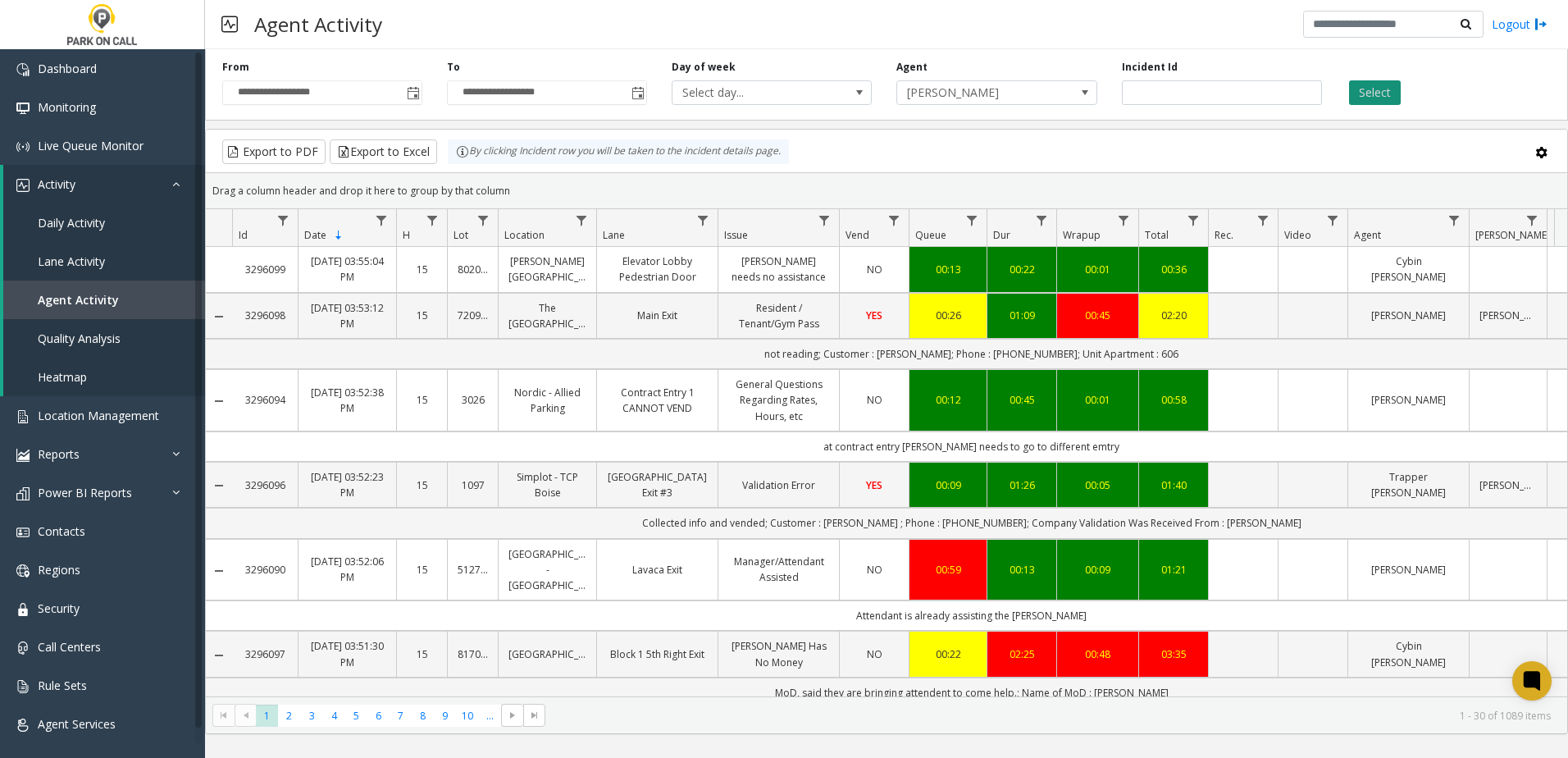
click at [1381, 98] on button "Select" at bounding box center [1375, 92] width 51 height 24
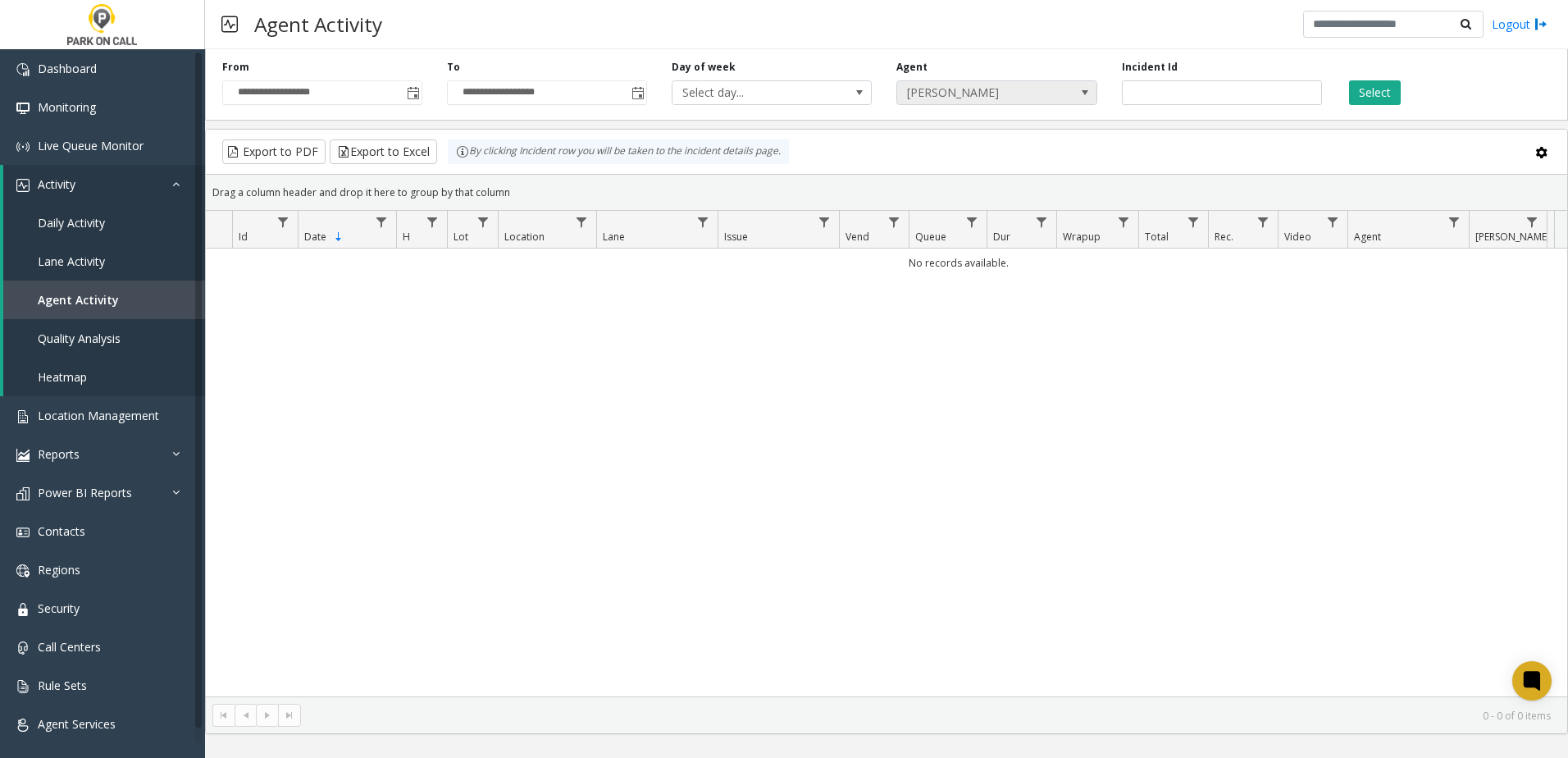
click at [1081, 103] on span at bounding box center [1084, 92] width 23 height 23
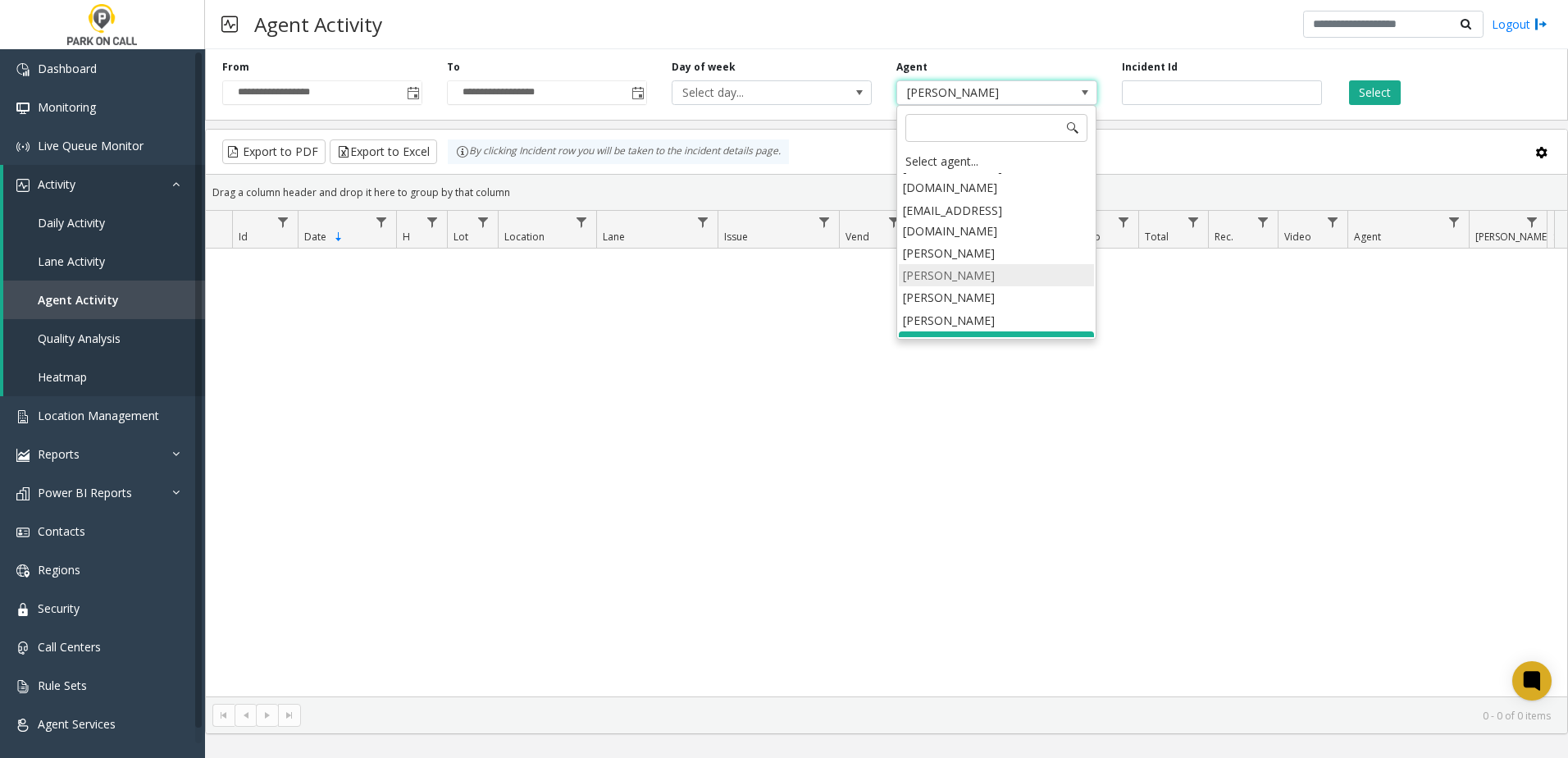
scroll to position [1770, 0]
click at [962, 317] on li "[PERSON_NAME]" at bounding box center [997, 328] width 195 height 23
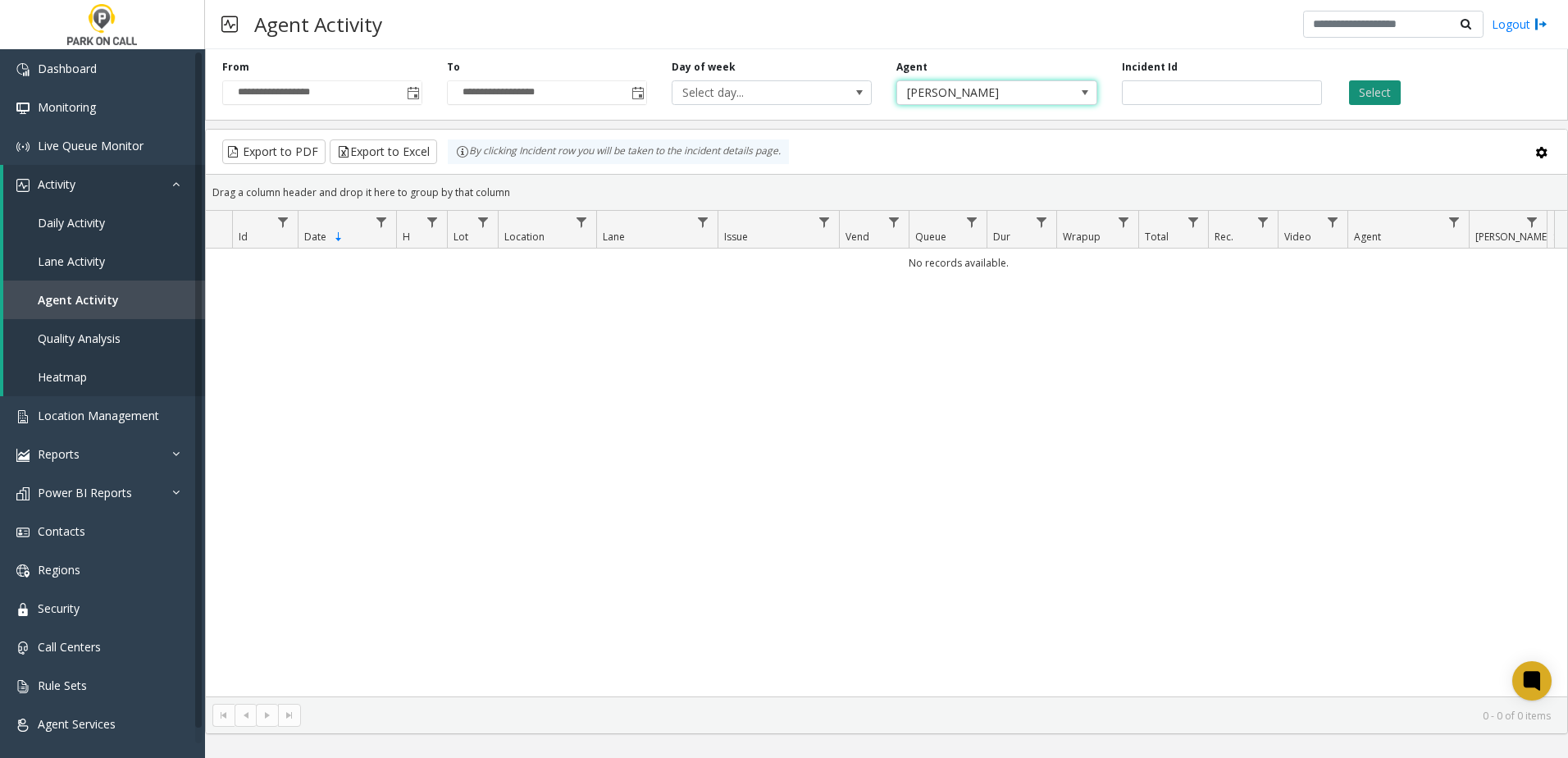
click at [1360, 96] on button "Select" at bounding box center [1375, 92] width 51 height 24
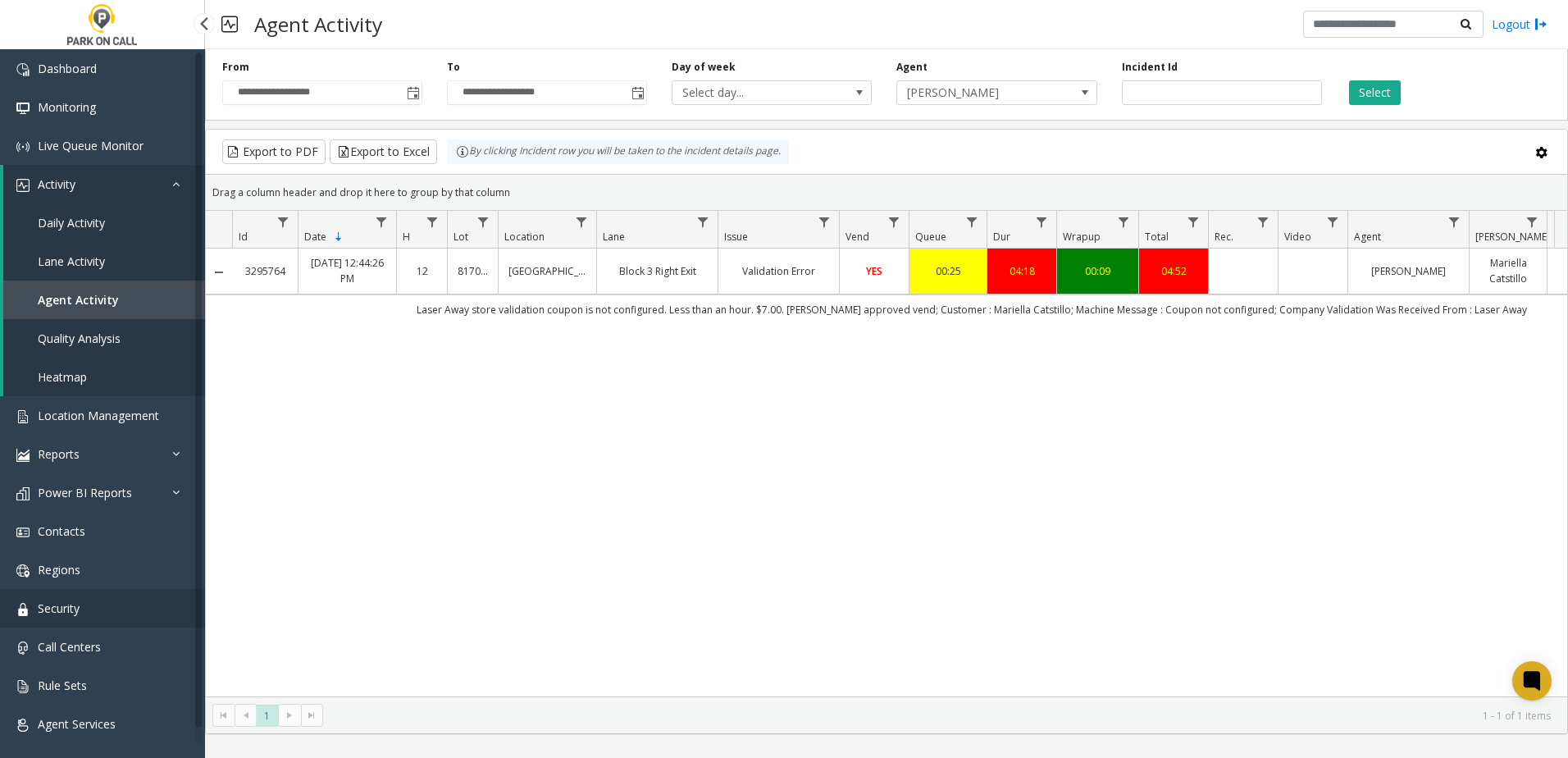
click at [82, 609] on link "Security" at bounding box center [102, 607] width 205 height 39
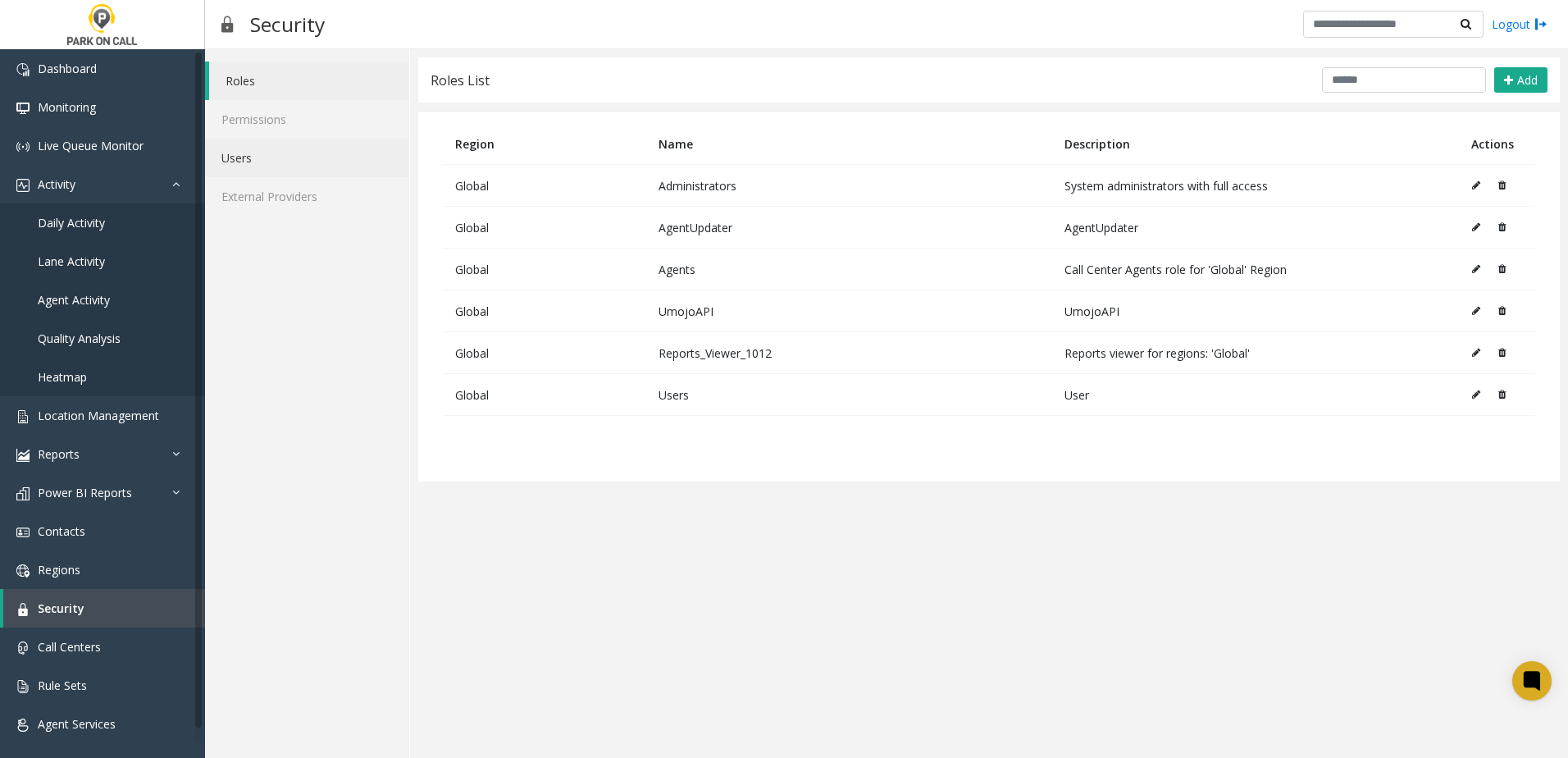
click at [254, 162] on link "Users" at bounding box center [307, 158] width 204 height 39
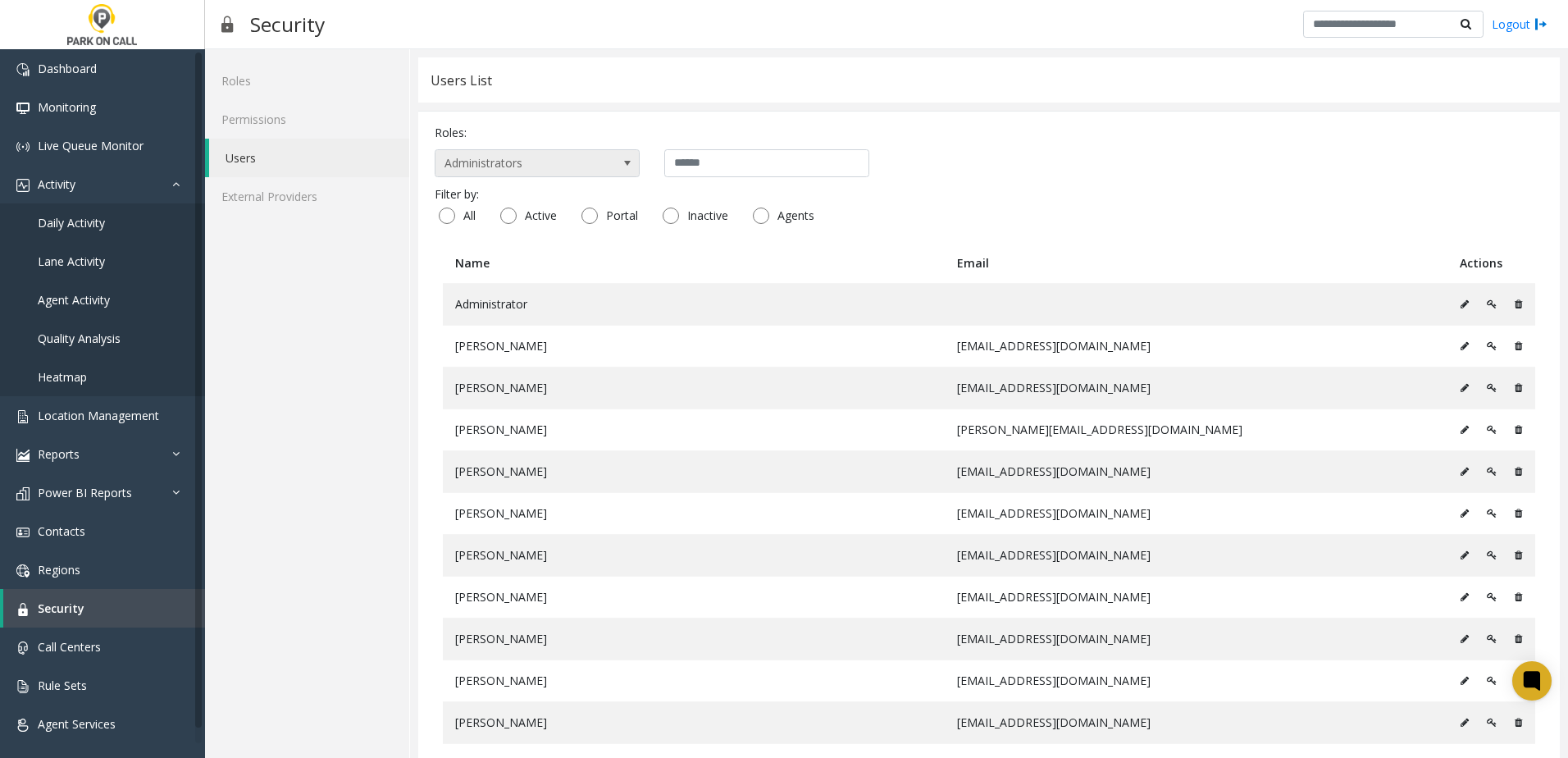
click at [555, 162] on span "Administrators" at bounding box center [516, 162] width 162 height 26
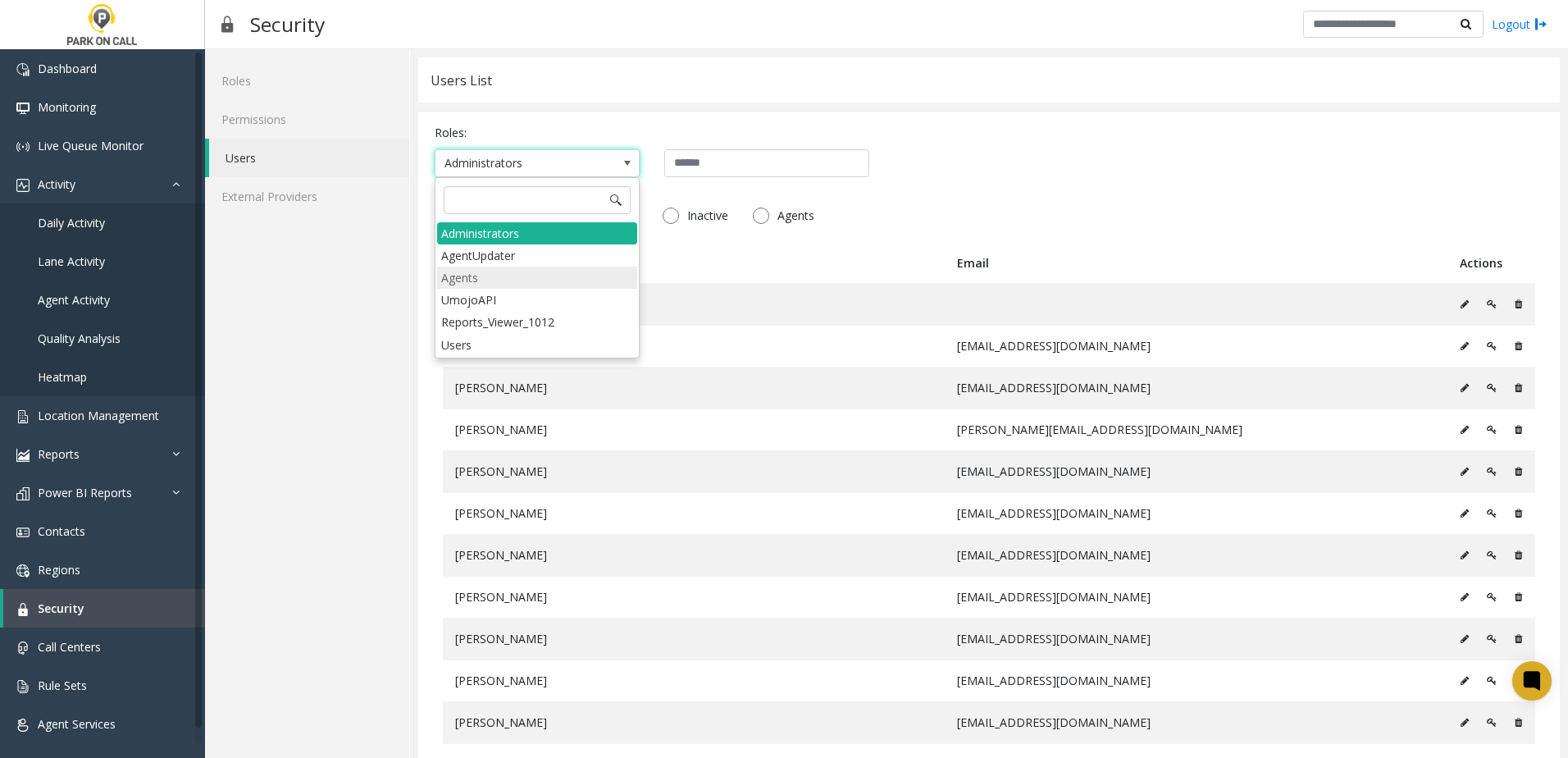
click at [543, 269] on li "Agents" at bounding box center [537, 277] width 200 height 23
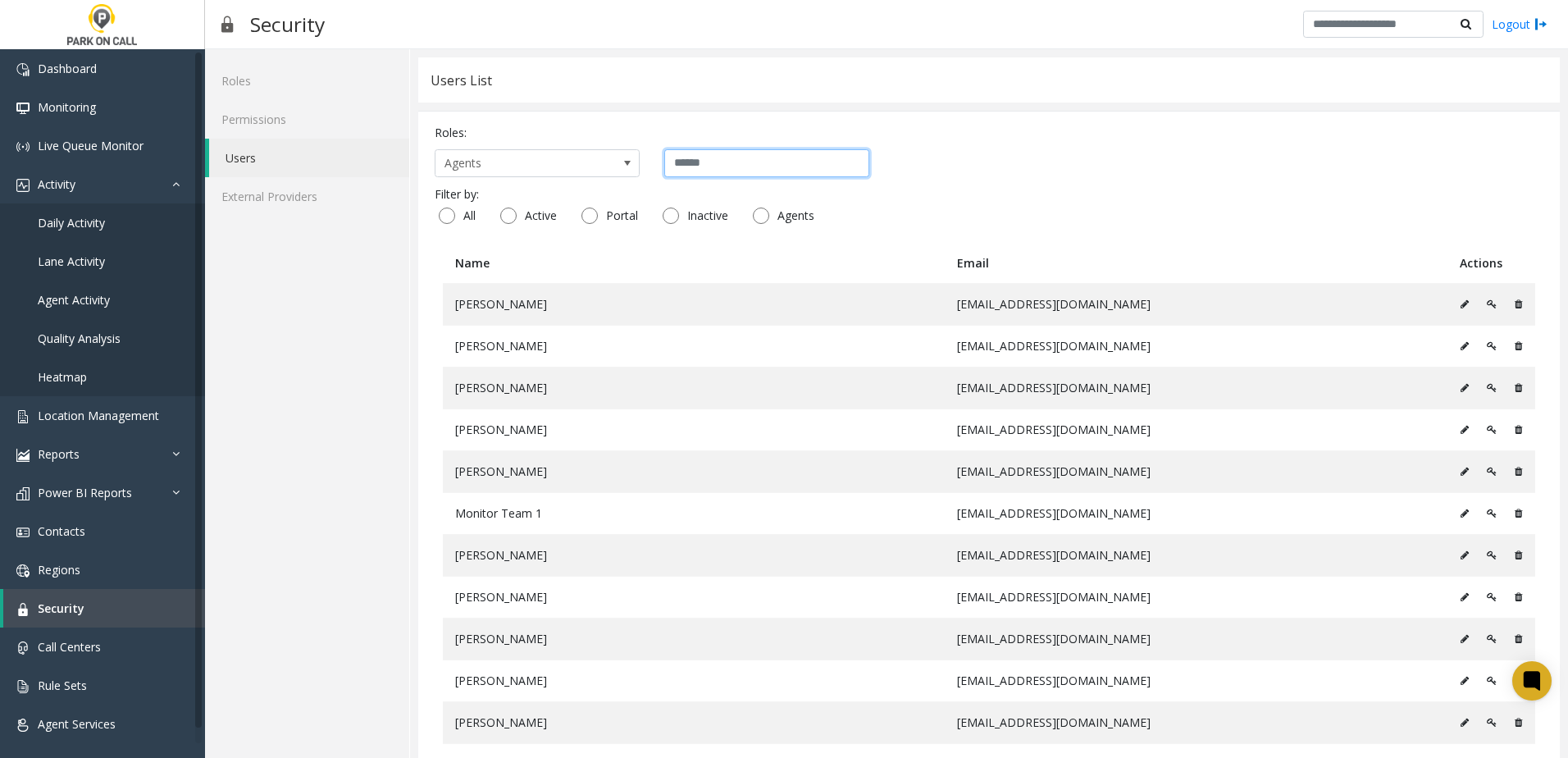
click at [728, 162] on input "text" at bounding box center [766, 162] width 205 height 28
type input "*"
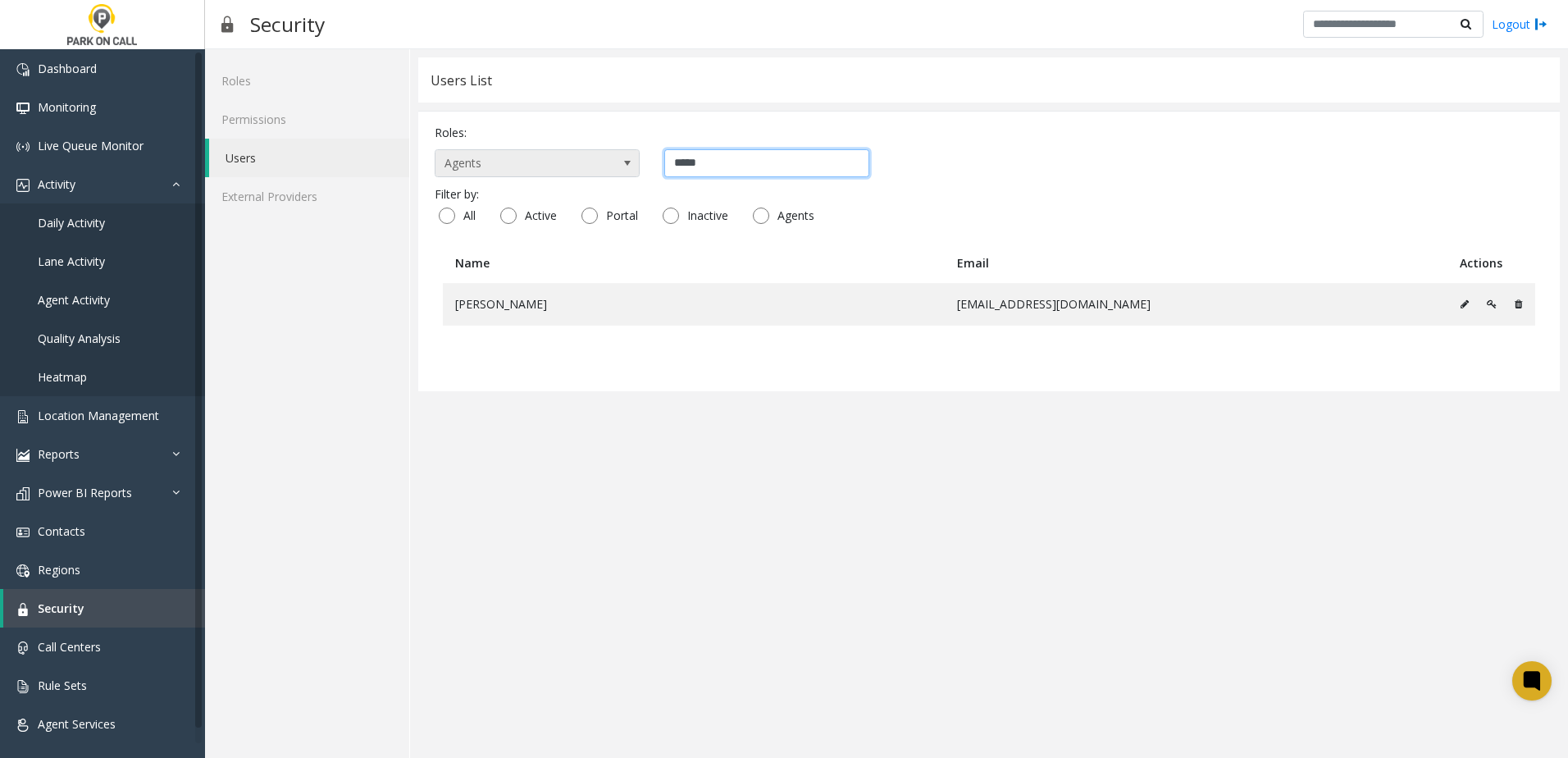
type input "*****"
click at [553, 162] on span "Agents" at bounding box center [516, 162] width 162 height 26
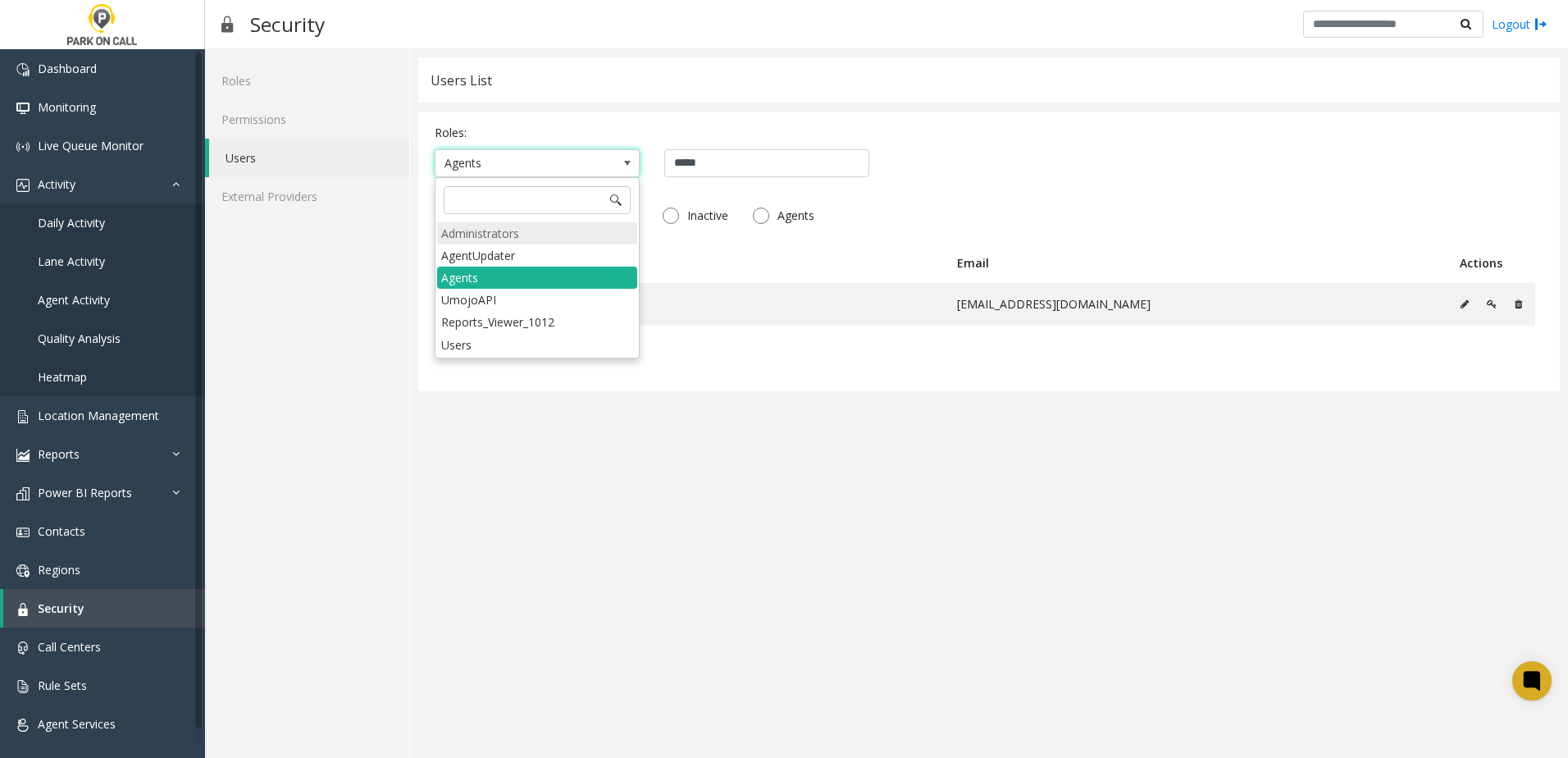
click at [533, 228] on li "Administrators" at bounding box center [537, 233] width 200 height 23
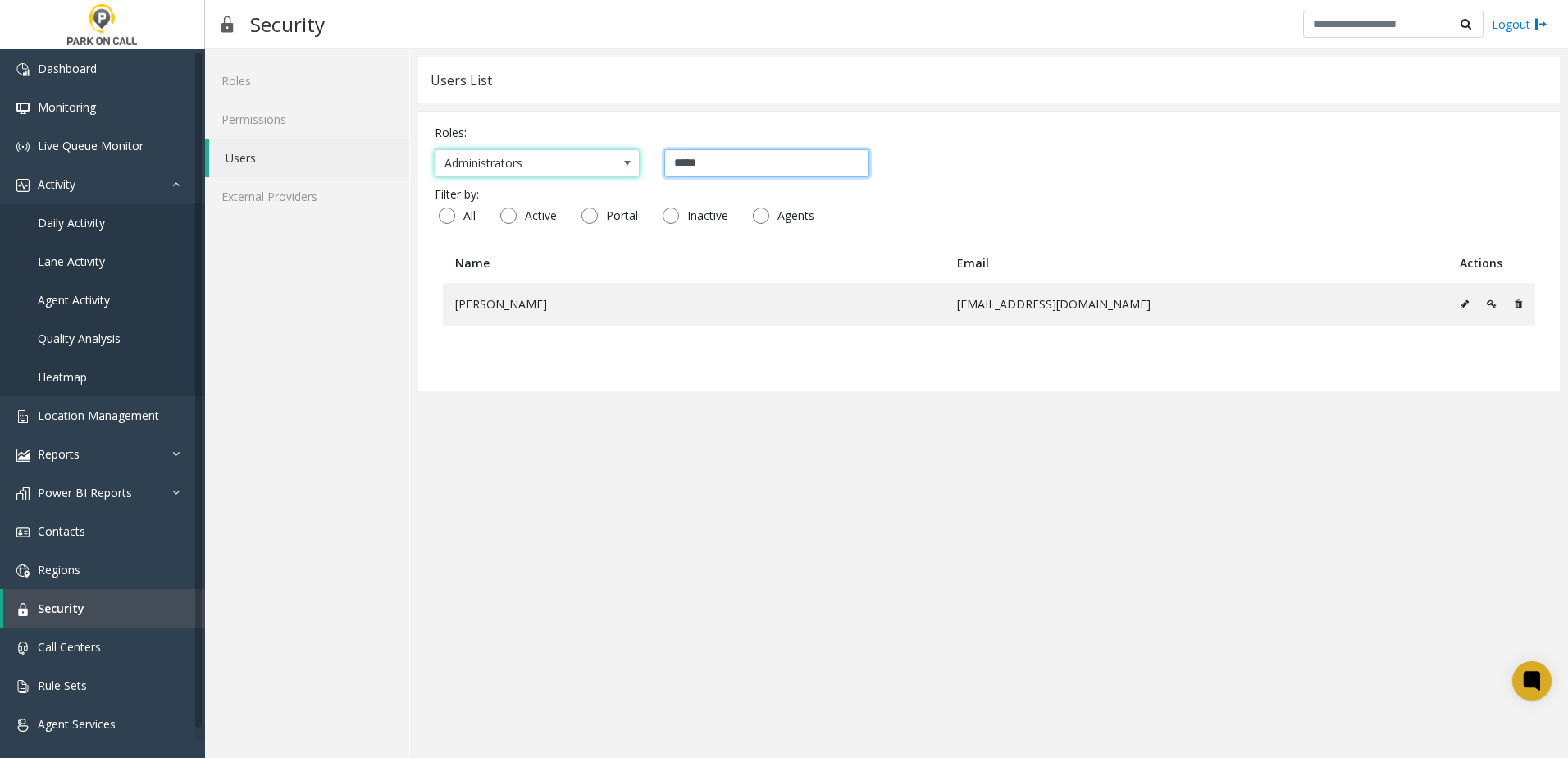
click at [728, 162] on input "*****" at bounding box center [766, 162] width 205 height 28
click at [619, 168] on span at bounding box center [626, 162] width 23 height 26
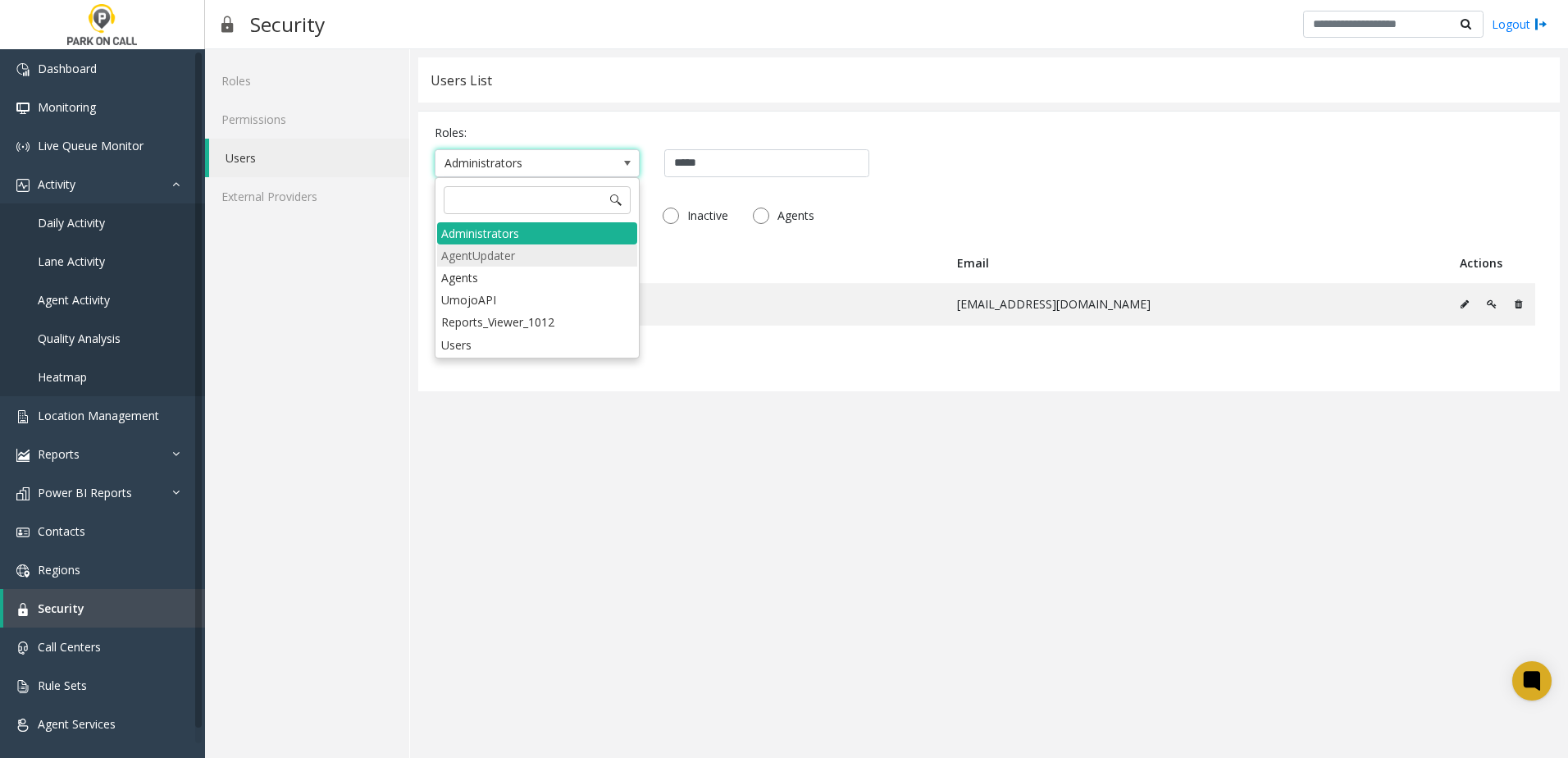
click at [527, 258] on li "AgentUpdater" at bounding box center [537, 255] width 200 height 23
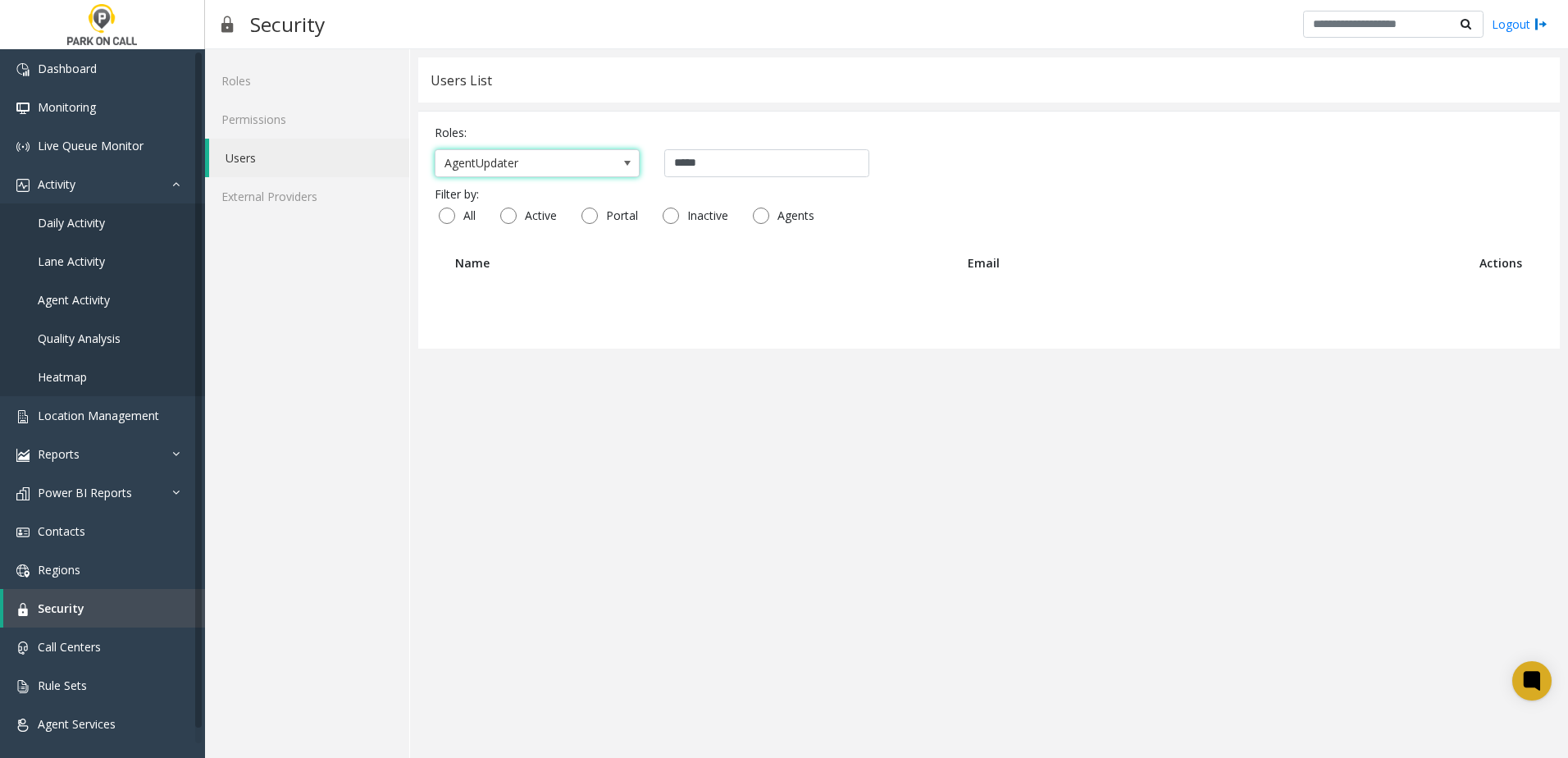
click at [600, 162] on span "AgentUpdater" at bounding box center [537, 162] width 205 height 28
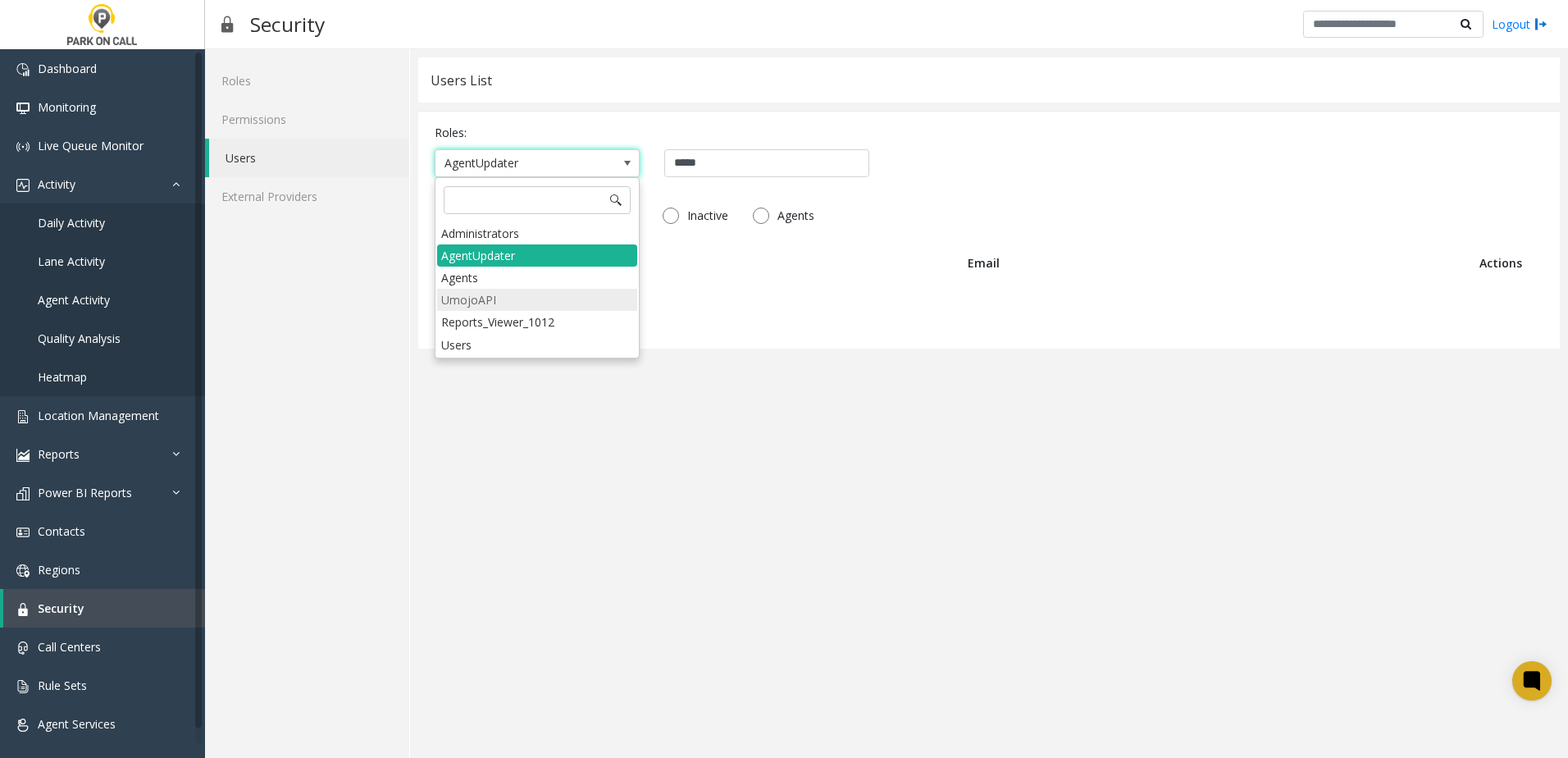
click at [522, 297] on li "UmojoAPI" at bounding box center [537, 300] width 200 height 23
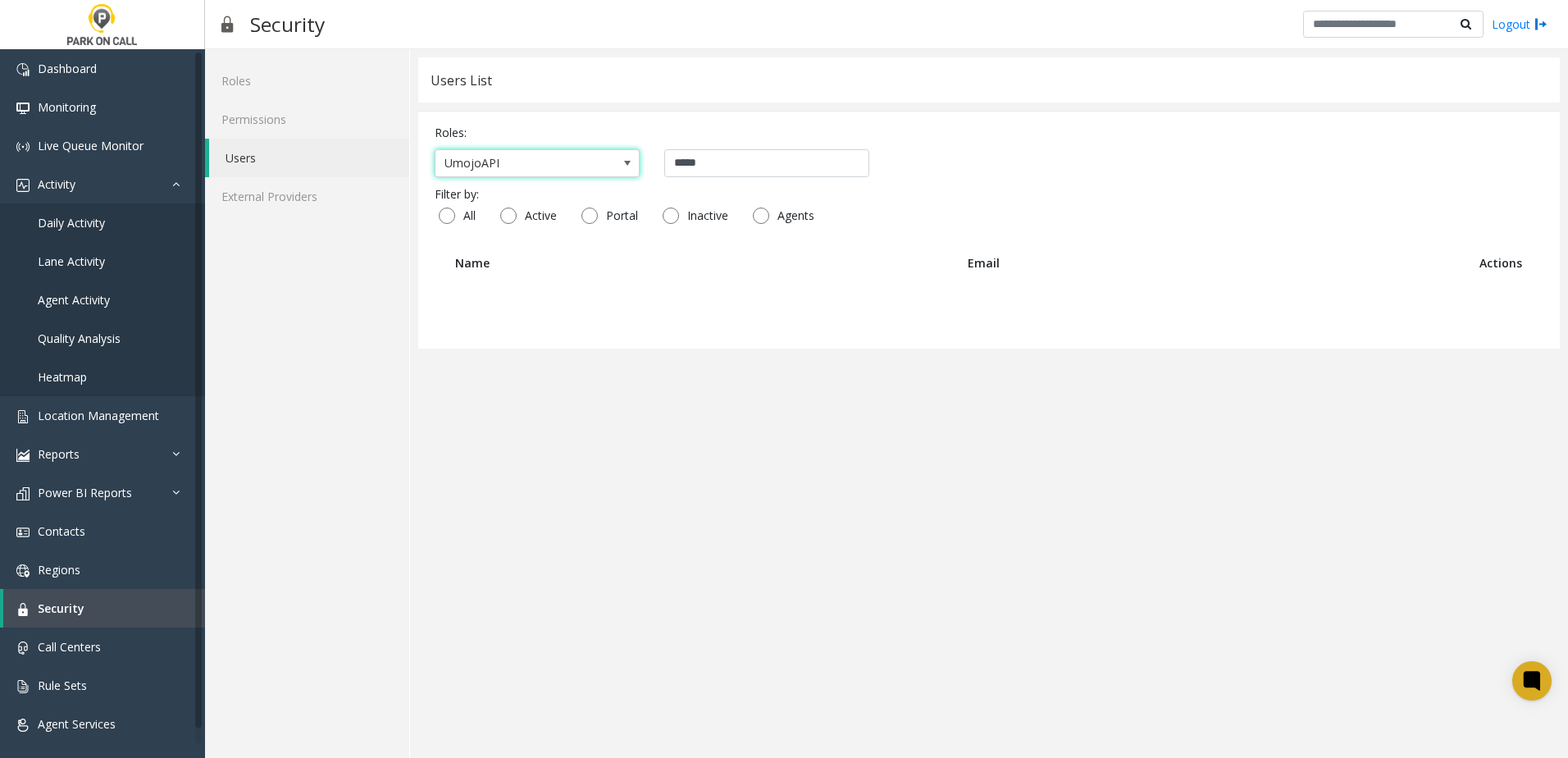
click at [630, 162] on span at bounding box center [627, 163] width 14 height 14
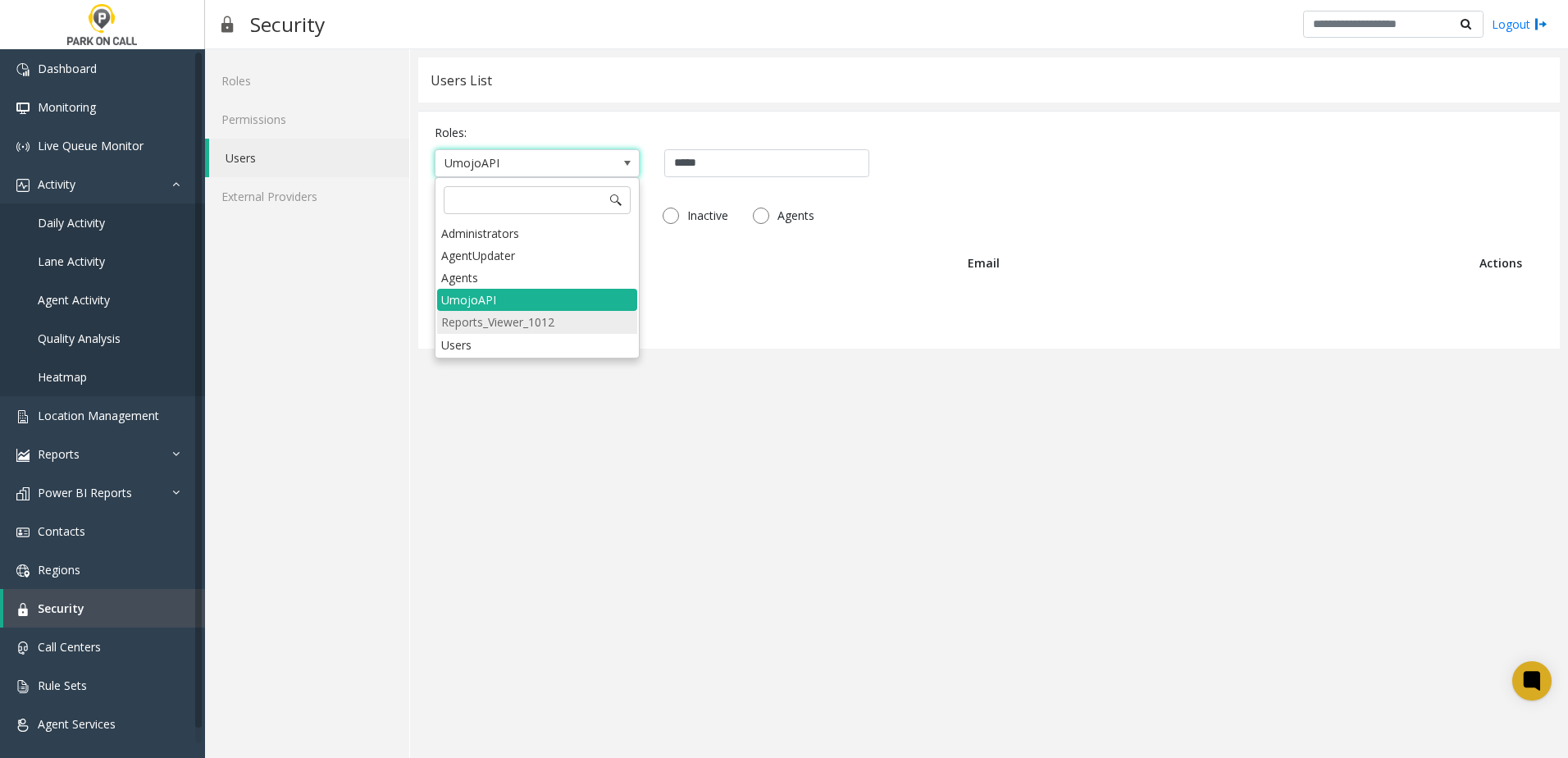
click at [539, 327] on li "Reports_Viewer_1012" at bounding box center [537, 321] width 200 height 23
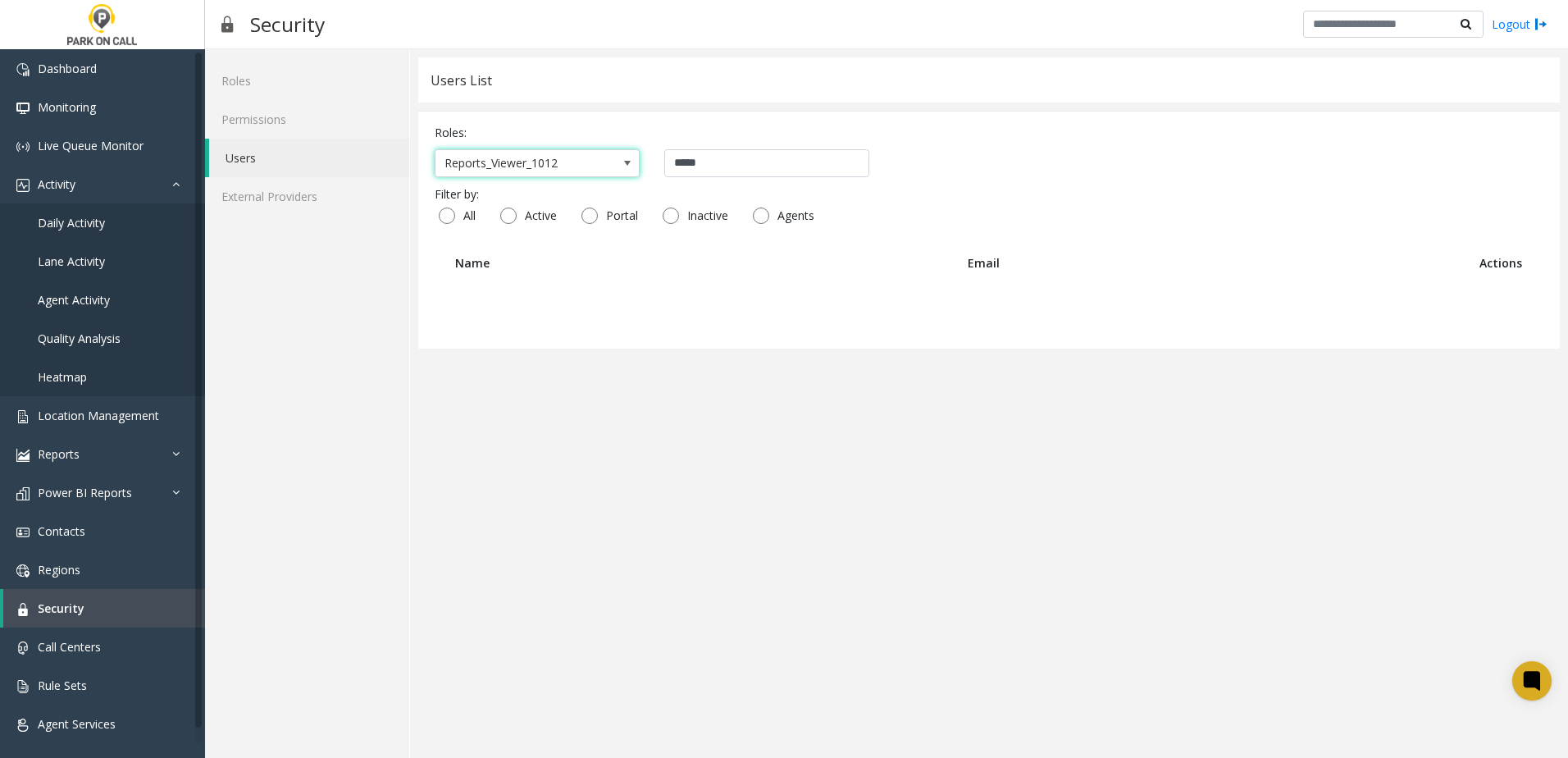
click at [627, 162] on span at bounding box center [627, 163] width 14 height 14
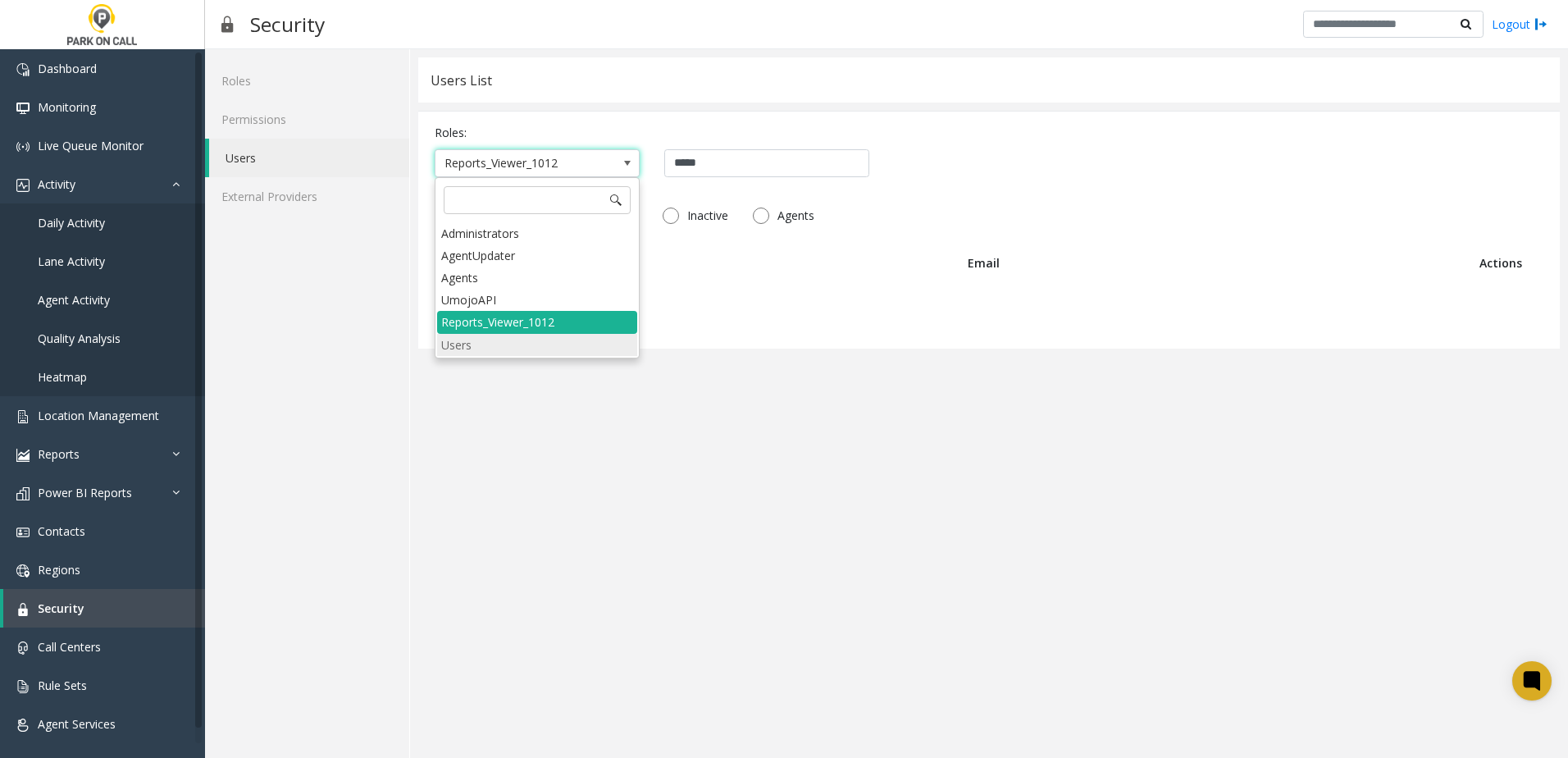
drag, startPoint x: 496, startPoint y: 347, endPoint x: 519, endPoint y: 310, distance: 43.6
click at [496, 346] on li "Users" at bounding box center [537, 345] width 200 height 23
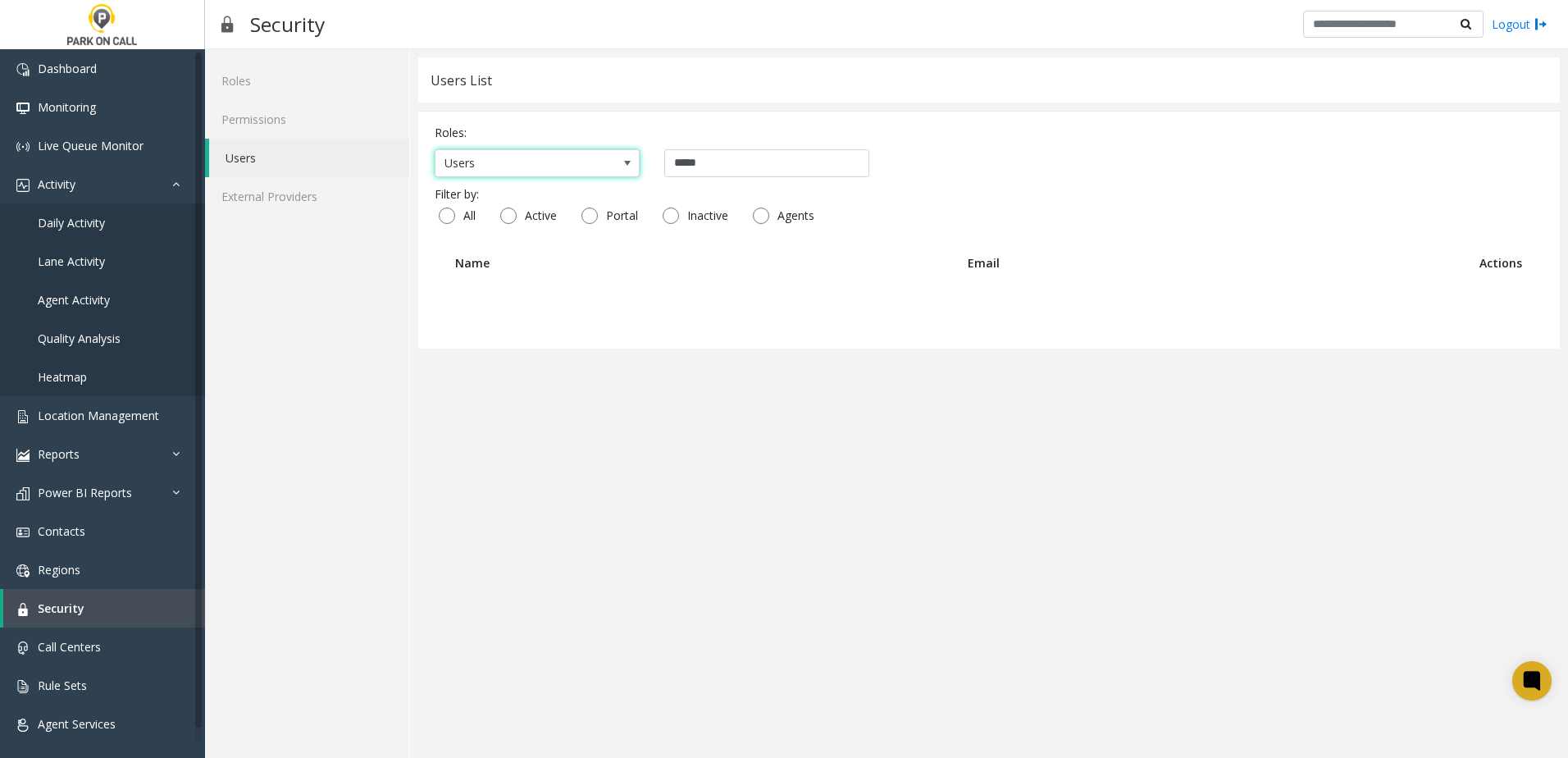
click at [633, 162] on span at bounding box center [627, 163] width 14 height 14
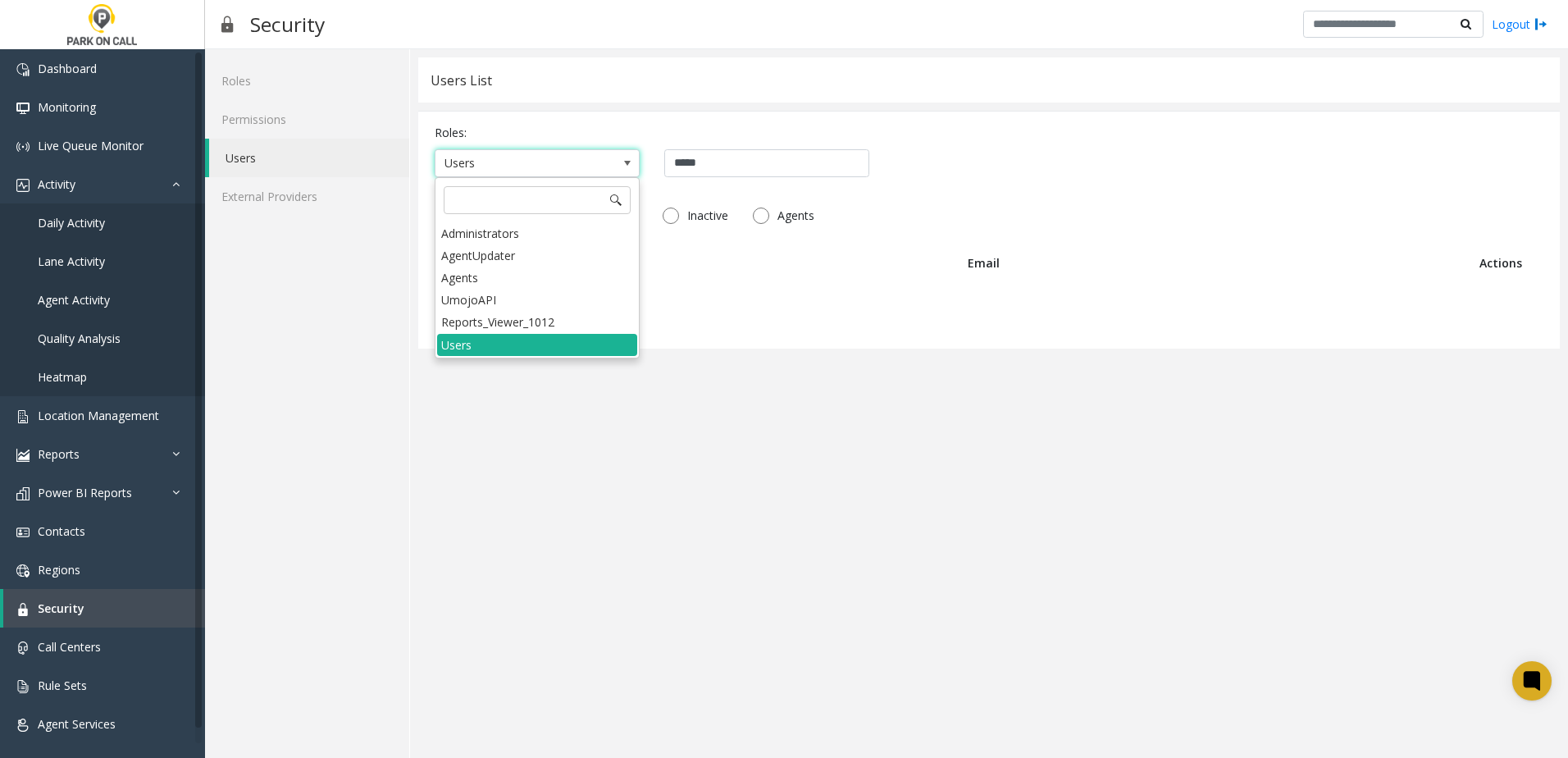
click at [513, 282] on li "Agents" at bounding box center [537, 277] width 200 height 23
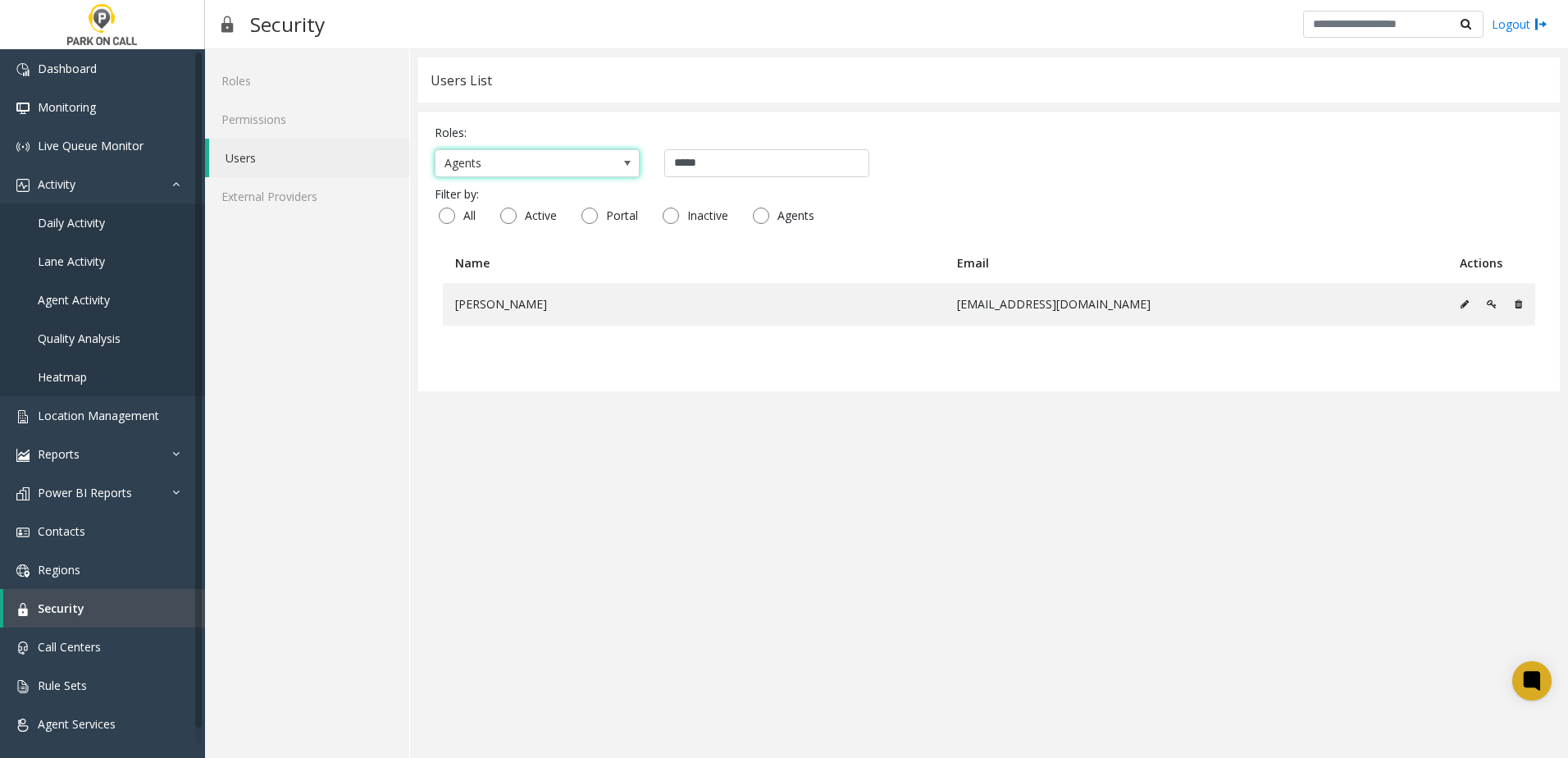
click at [628, 164] on span at bounding box center [627, 163] width 14 height 14
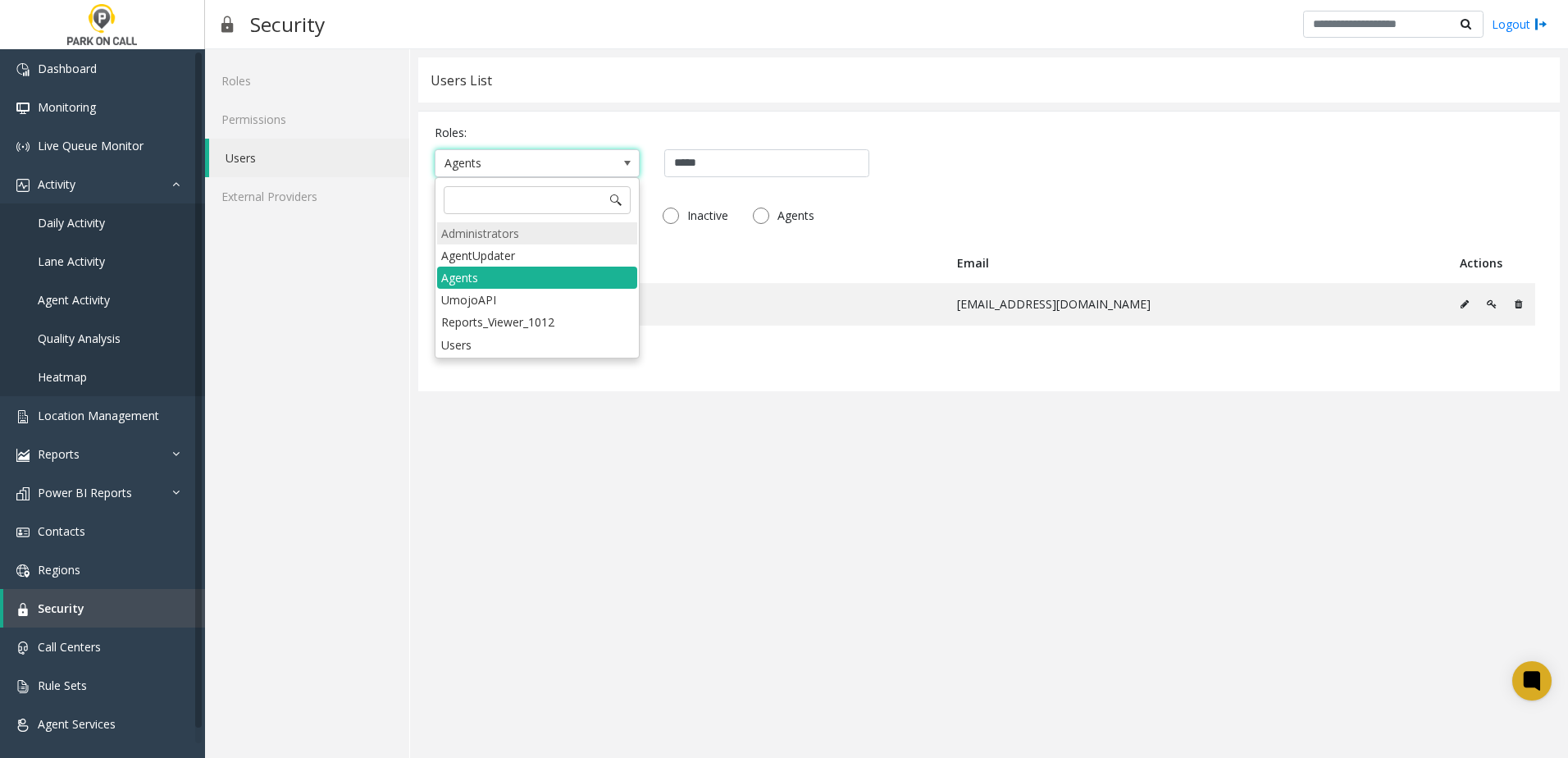
click at [548, 235] on li "Administrators" at bounding box center [537, 233] width 200 height 23
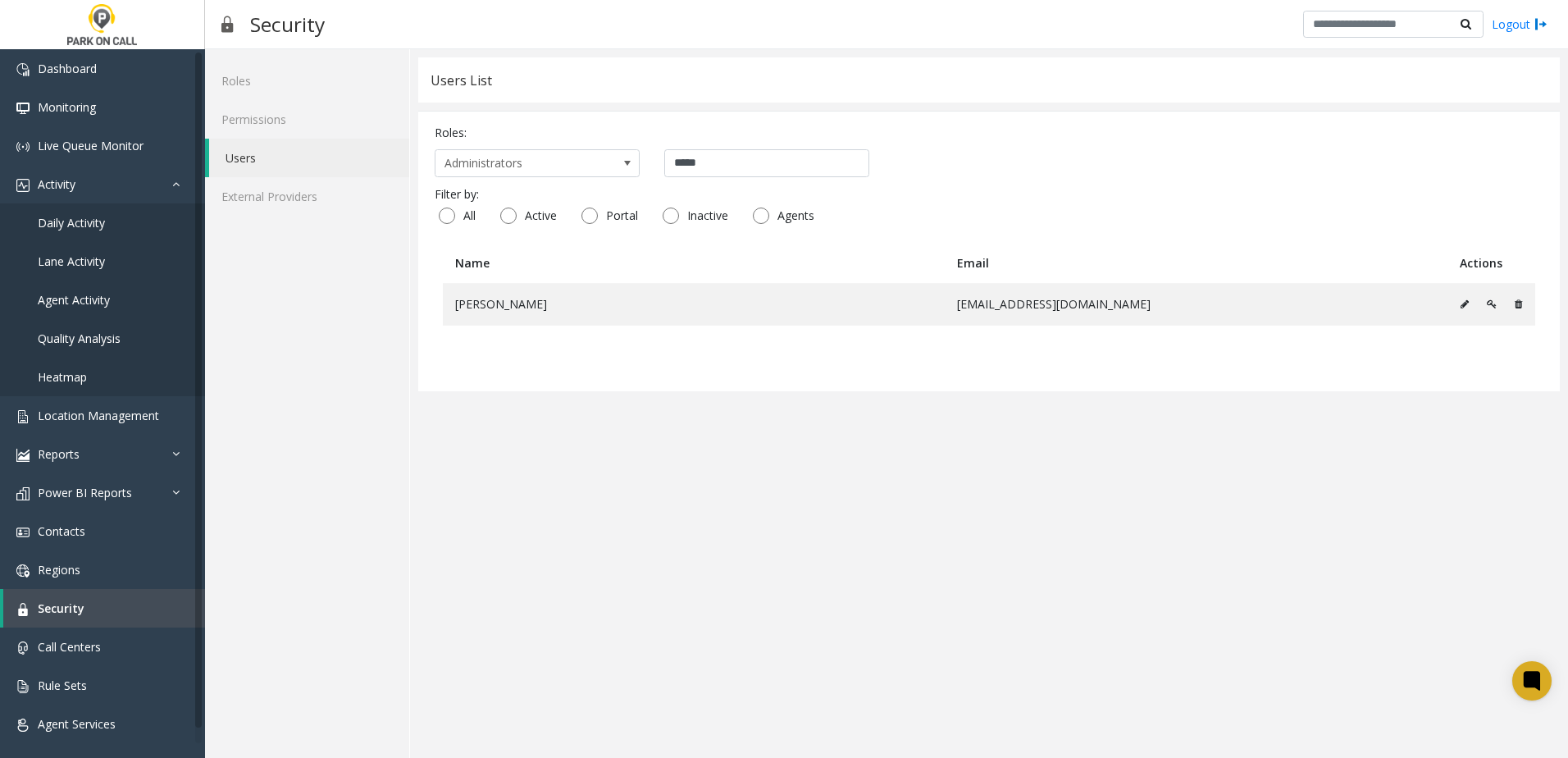
click at [603, 403] on app-users "Users List Roles: Administrators ***** Filter by: All Active Portal Inactive Ag…" at bounding box center [988, 403] width 1142 height 692
click at [70, 227] on span "Daily Activity" at bounding box center [71, 222] width 68 height 15
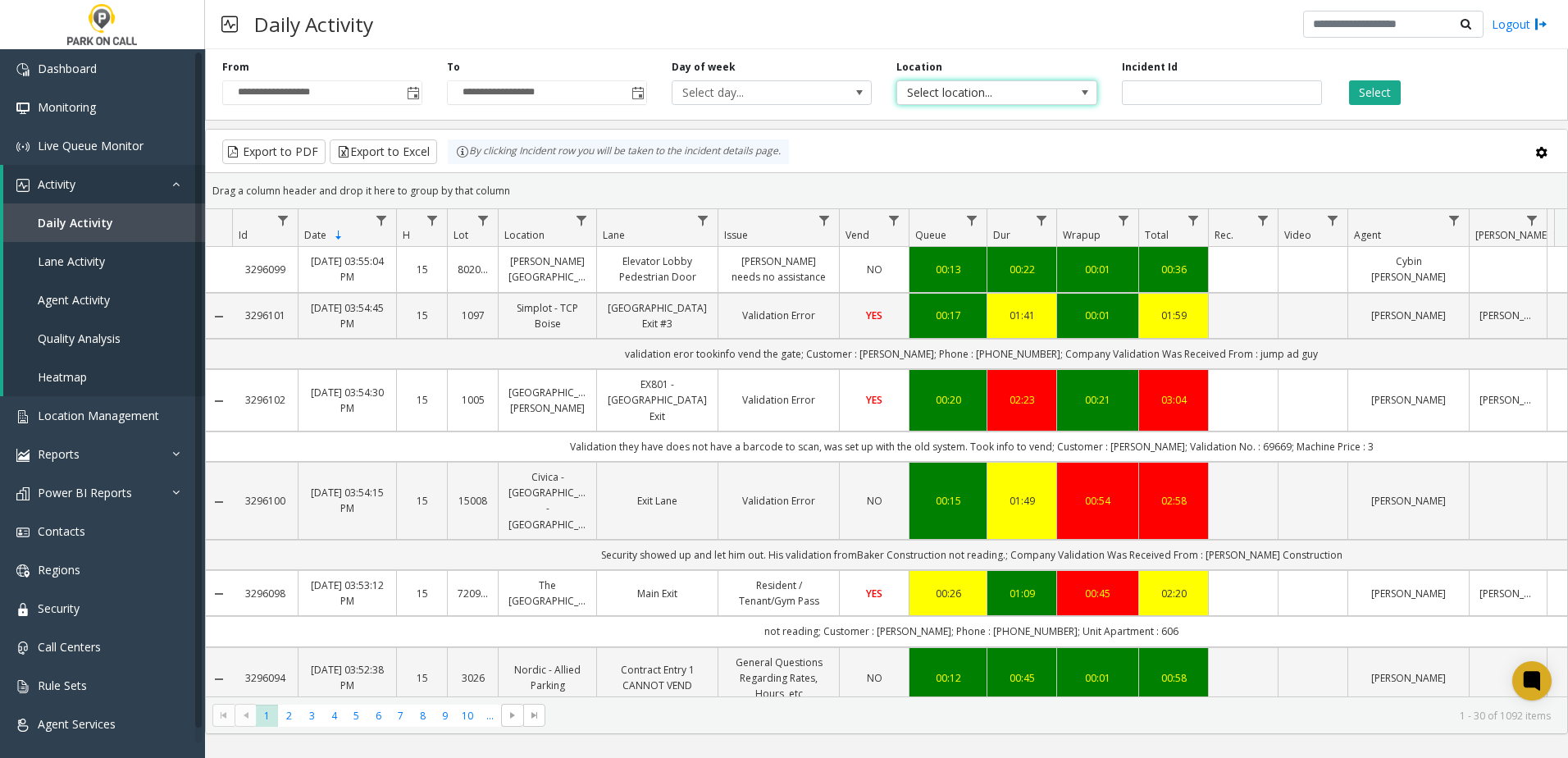
click at [944, 93] on span "Select location..." at bounding box center [977, 92] width 159 height 23
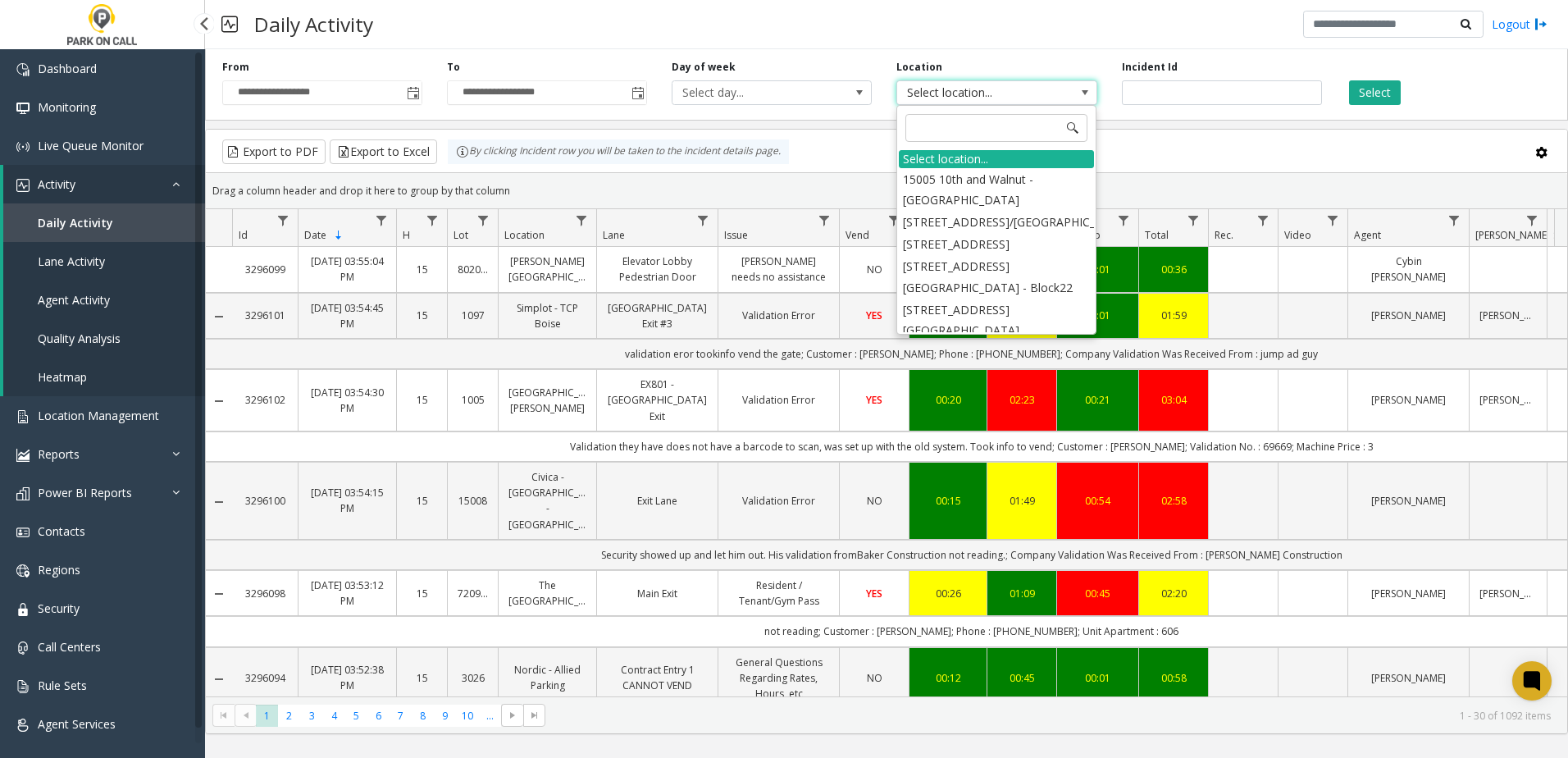
click at [76, 309] on link "Agent Activity" at bounding box center [105, 300] width 202 height 39
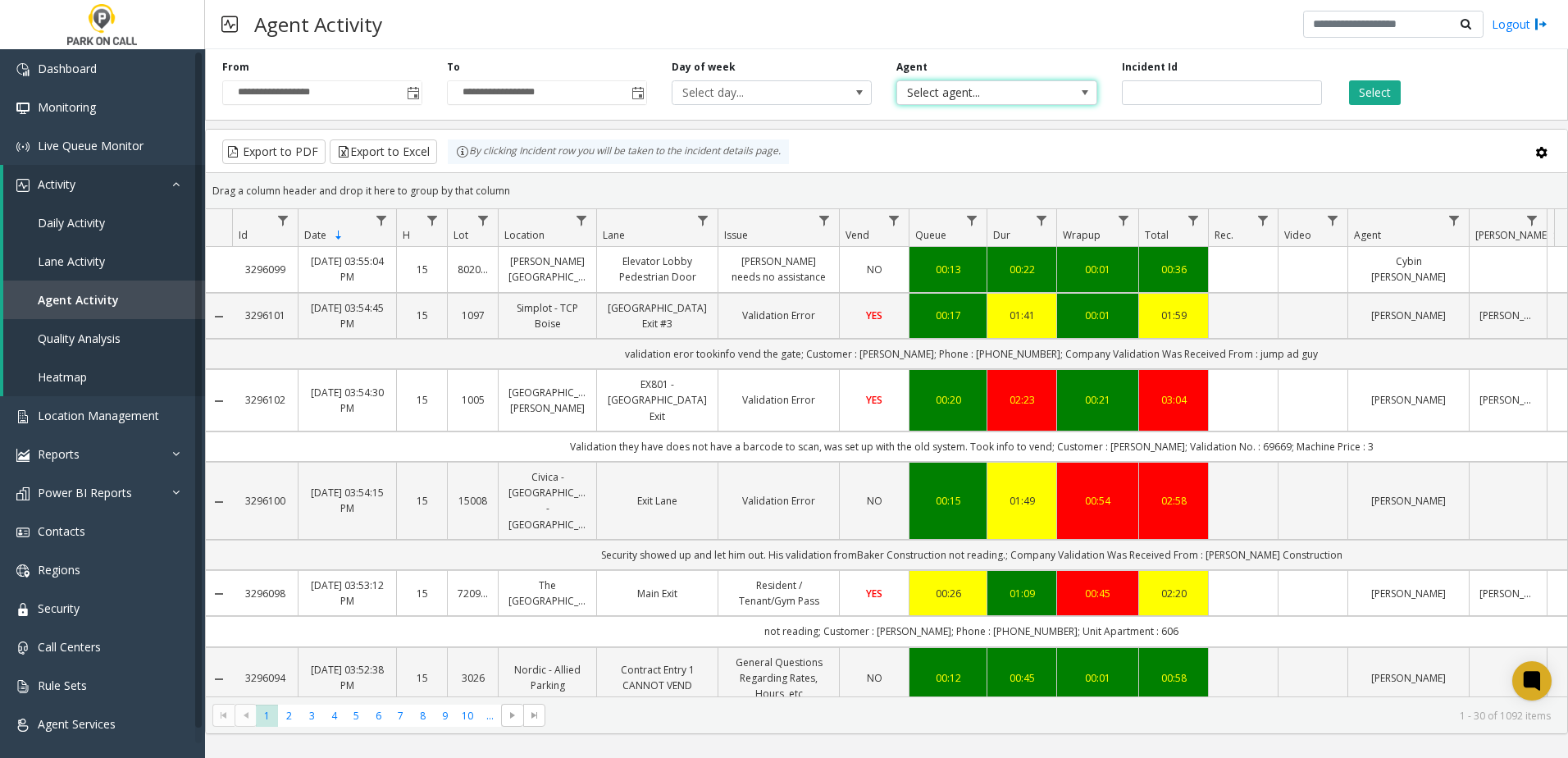
click at [970, 96] on span "Select agent..." at bounding box center [977, 92] width 159 height 23
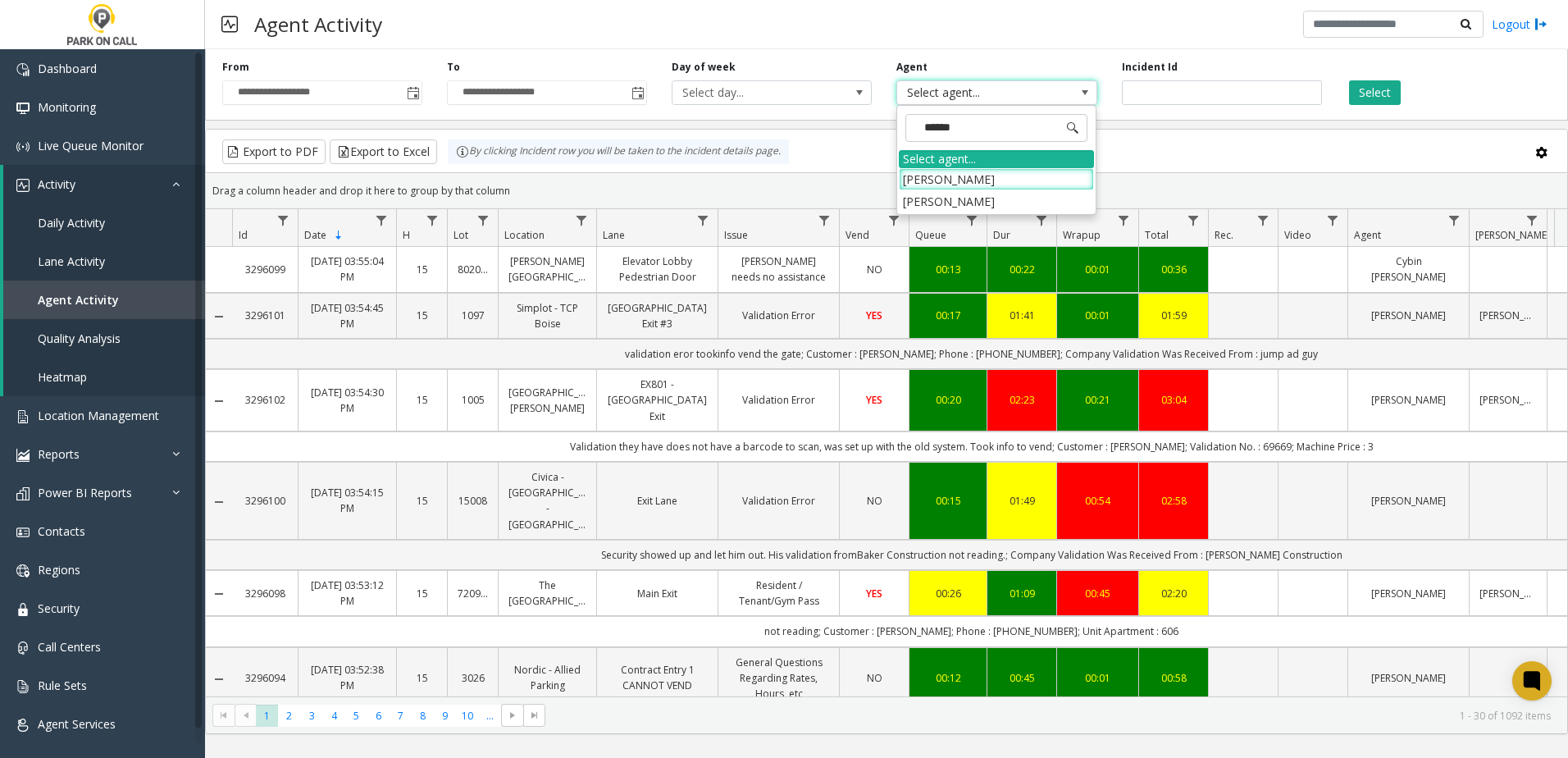
type input "*******"
click at [974, 180] on li "[PERSON_NAME]" at bounding box center [997, 179] width 195 height 23
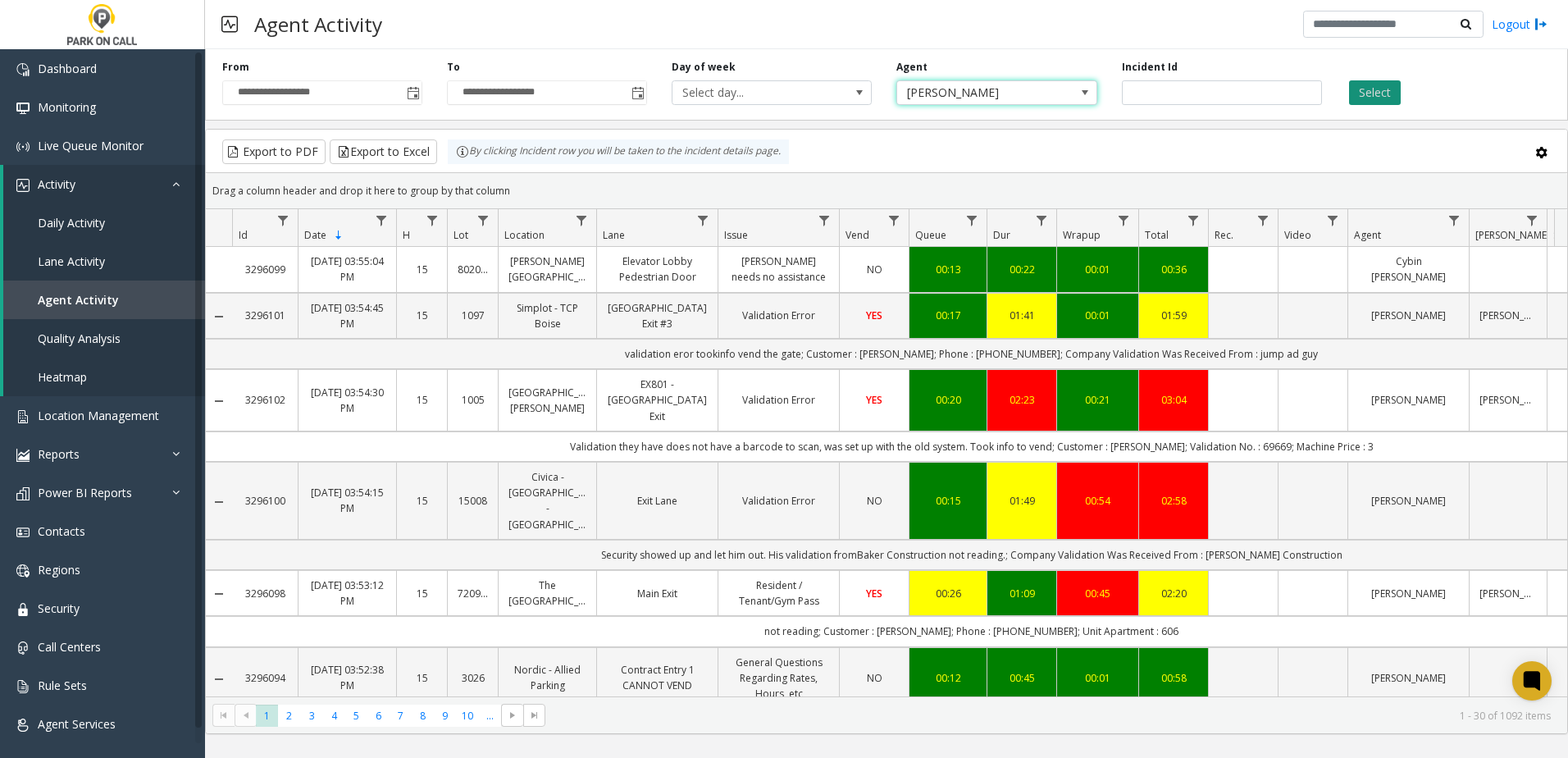
click at [1379, 90] on button "Select" at bounding box center [1375, 92] width 51 height 24
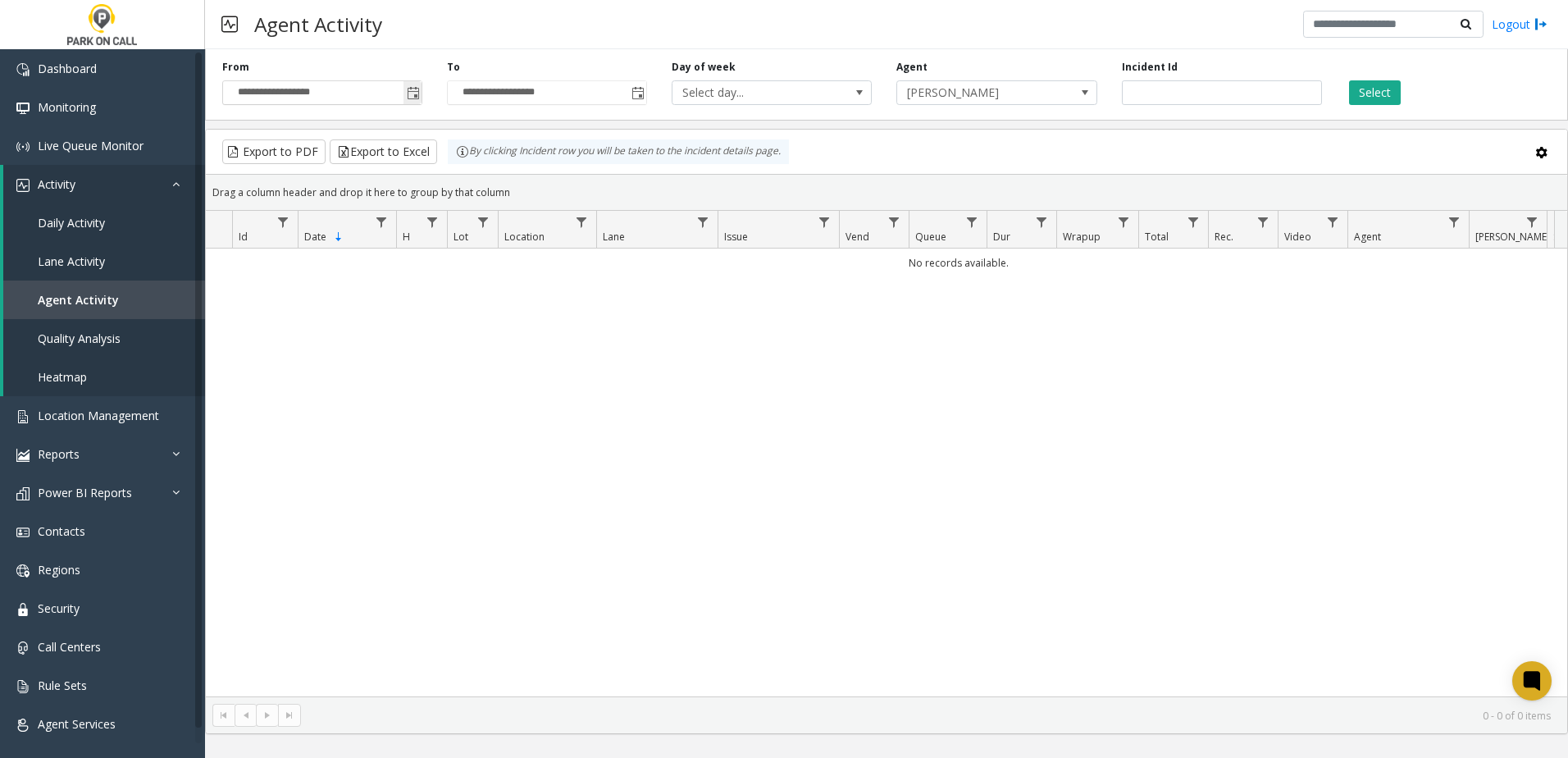
click at [421, 97] on span "Toggle popup" at bounding box center [413, 92] width 18 height 26
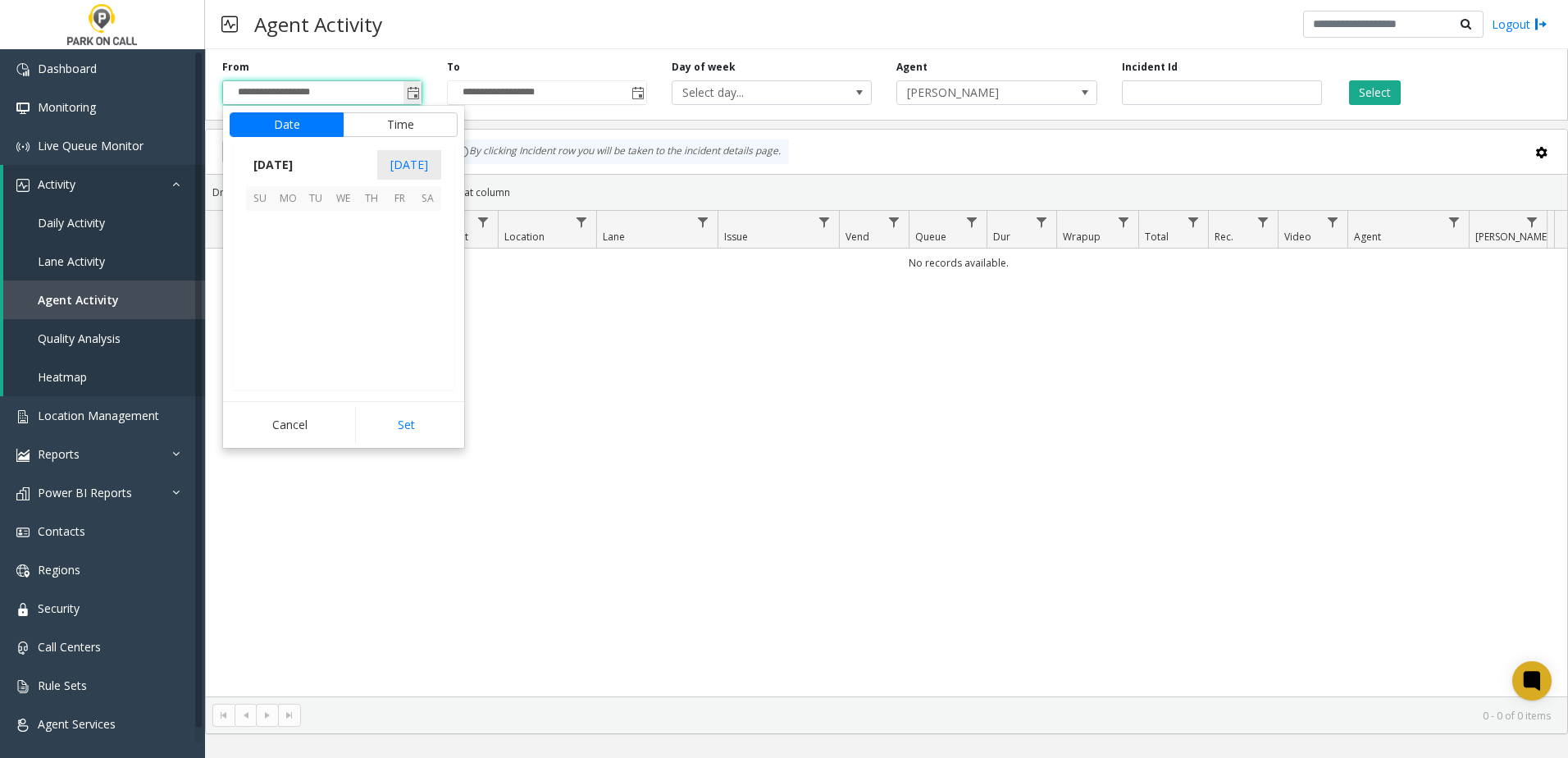
scroll to position [294260, 0]
click at [299, 232] on span "1" at bounding box center [287, 225] width 28 height 28
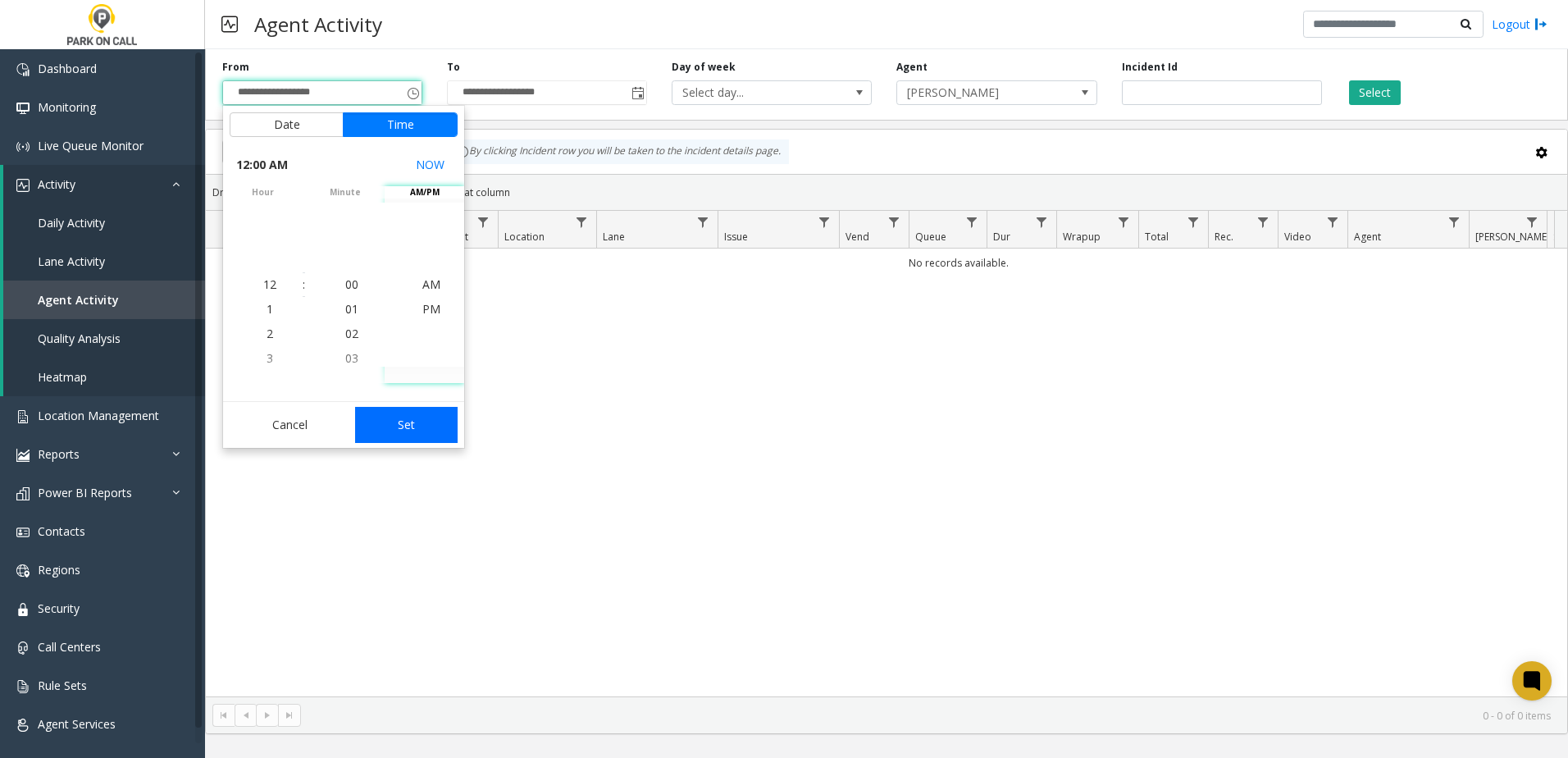
drag, startPoint x: 410, startPoint y: 426, endPoint x: 441, endPoint y: 379, distance: 56.3
click at [410, 426] on button "Set" at bounding box center [406, 425] width 103 height 36
type input "**********"
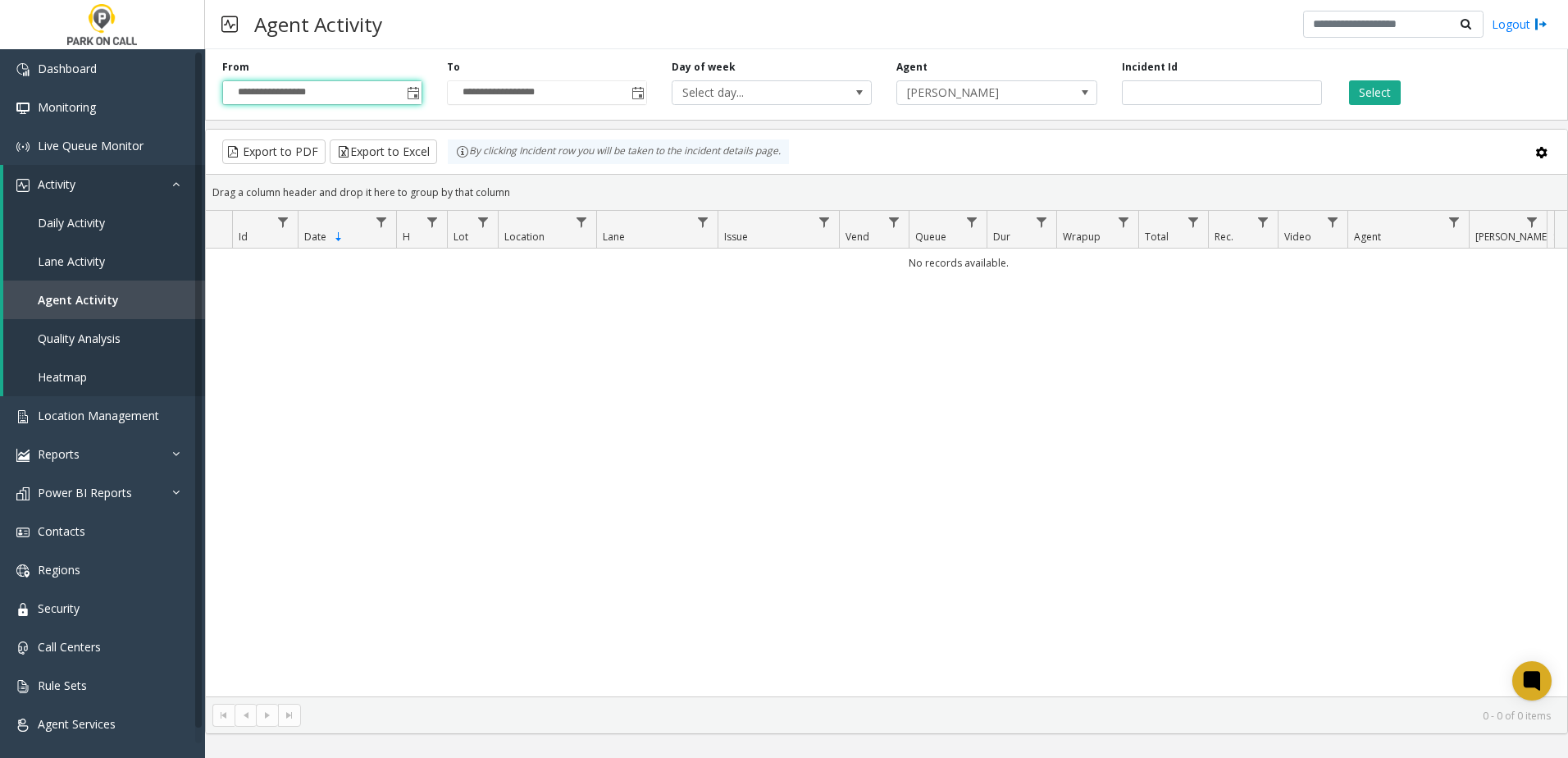
click at [1402, 82] on div "Select" at bounding box center [1446, 82] width 225 height 45
click at [1373, 91] on button "Select" at bounding box center [1375, 92] width 51 height 24
click at [1009, 94] on span "[PERSON_NAME]" at bounding box center [977, 92] width 159 height 23
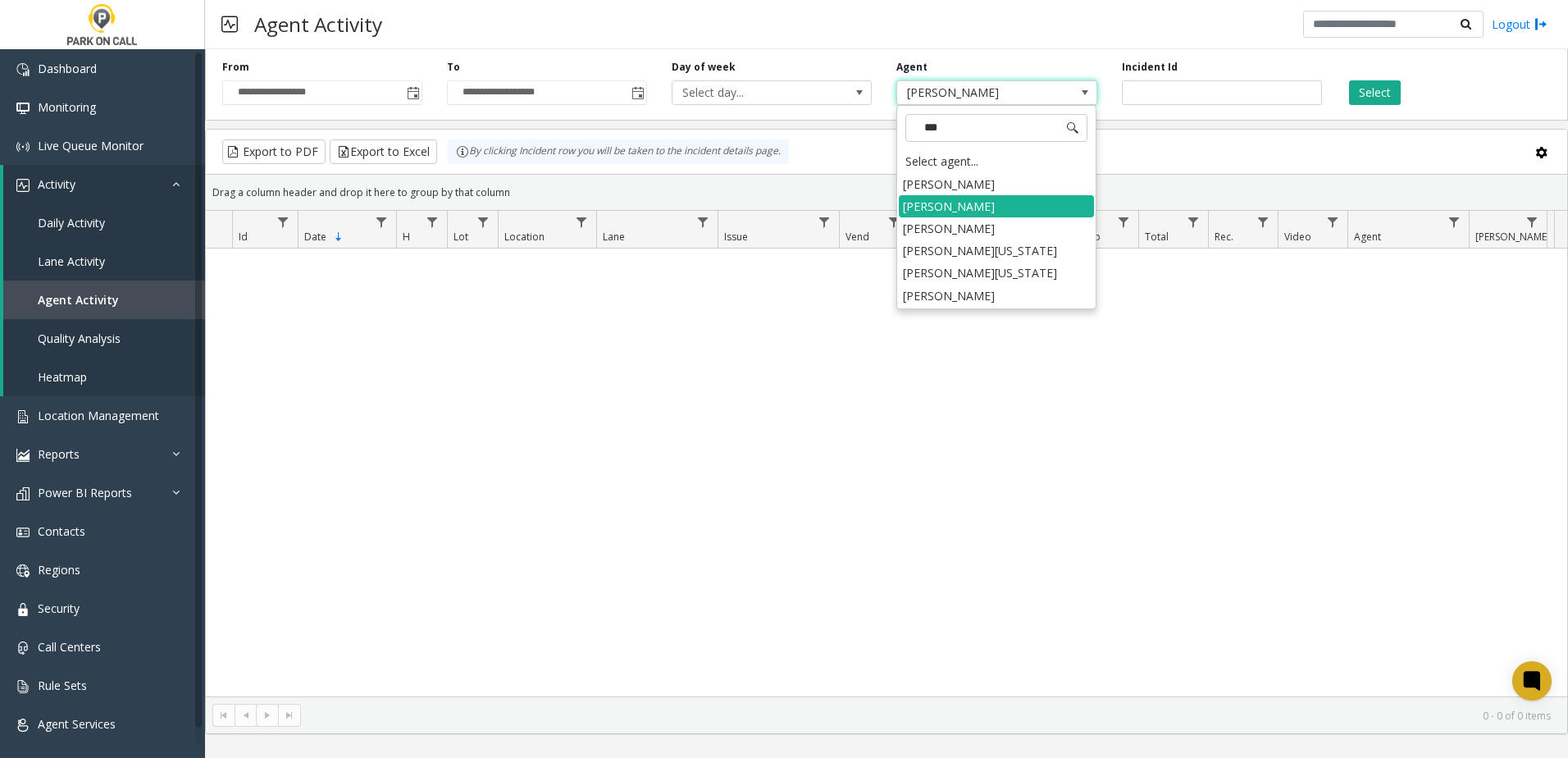
type input "****"
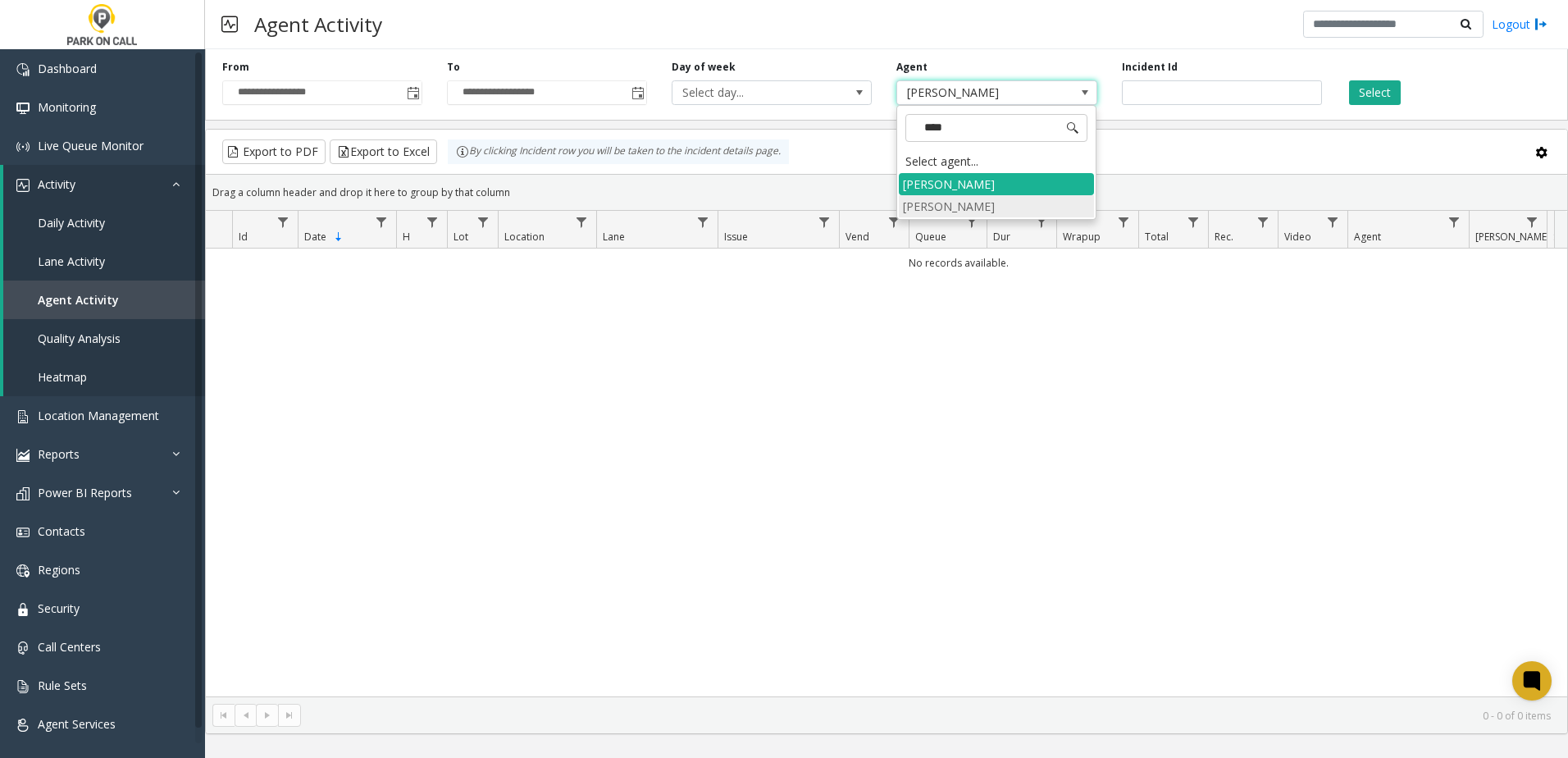
click at [981, 204] on li "[PERSON_NAME]" at bounding box center [997, 206] width 195 height 23
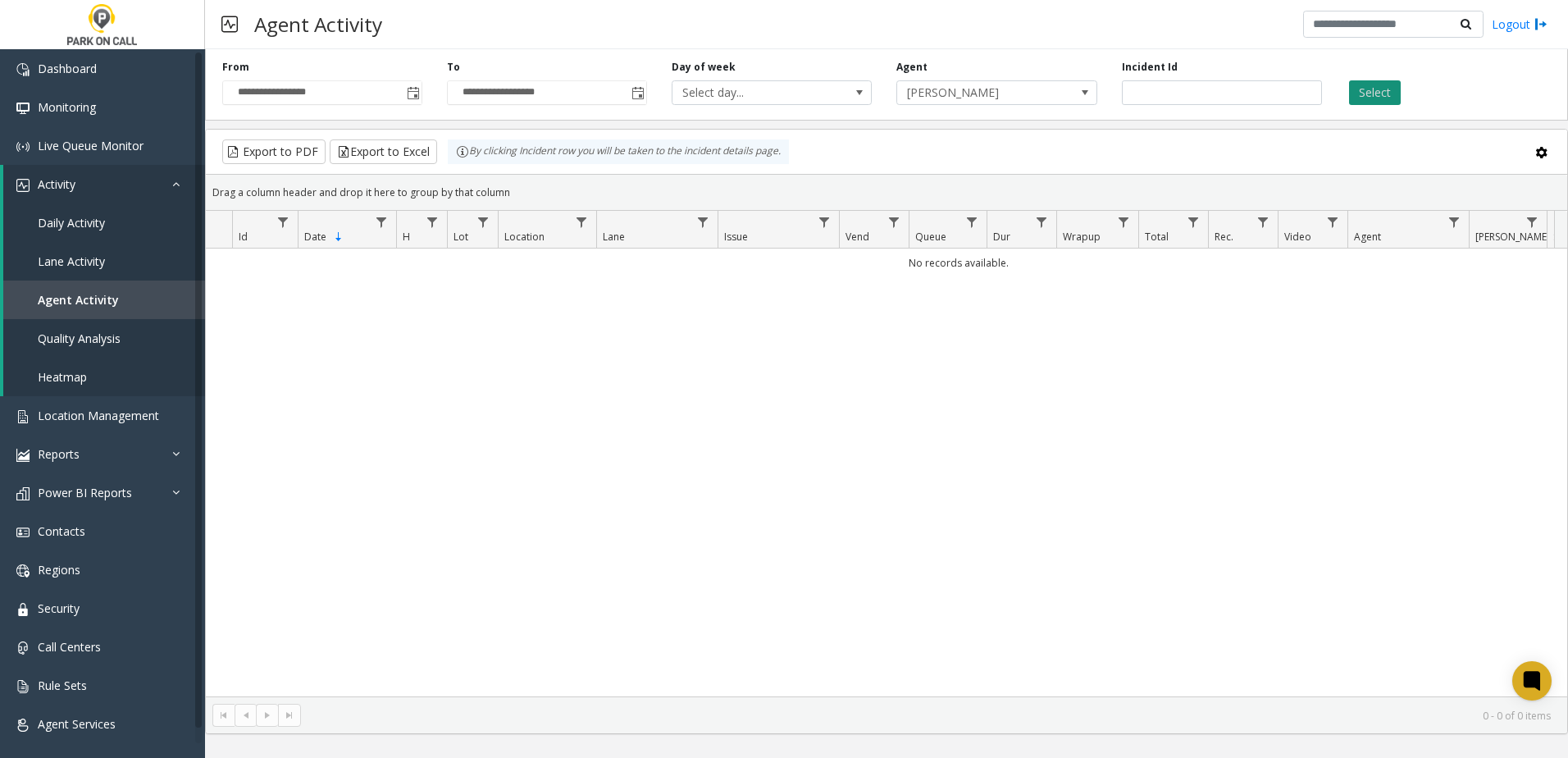
click at [1376, 87] on button "Select" at bounding box center [1375, 92] width 51 height 24
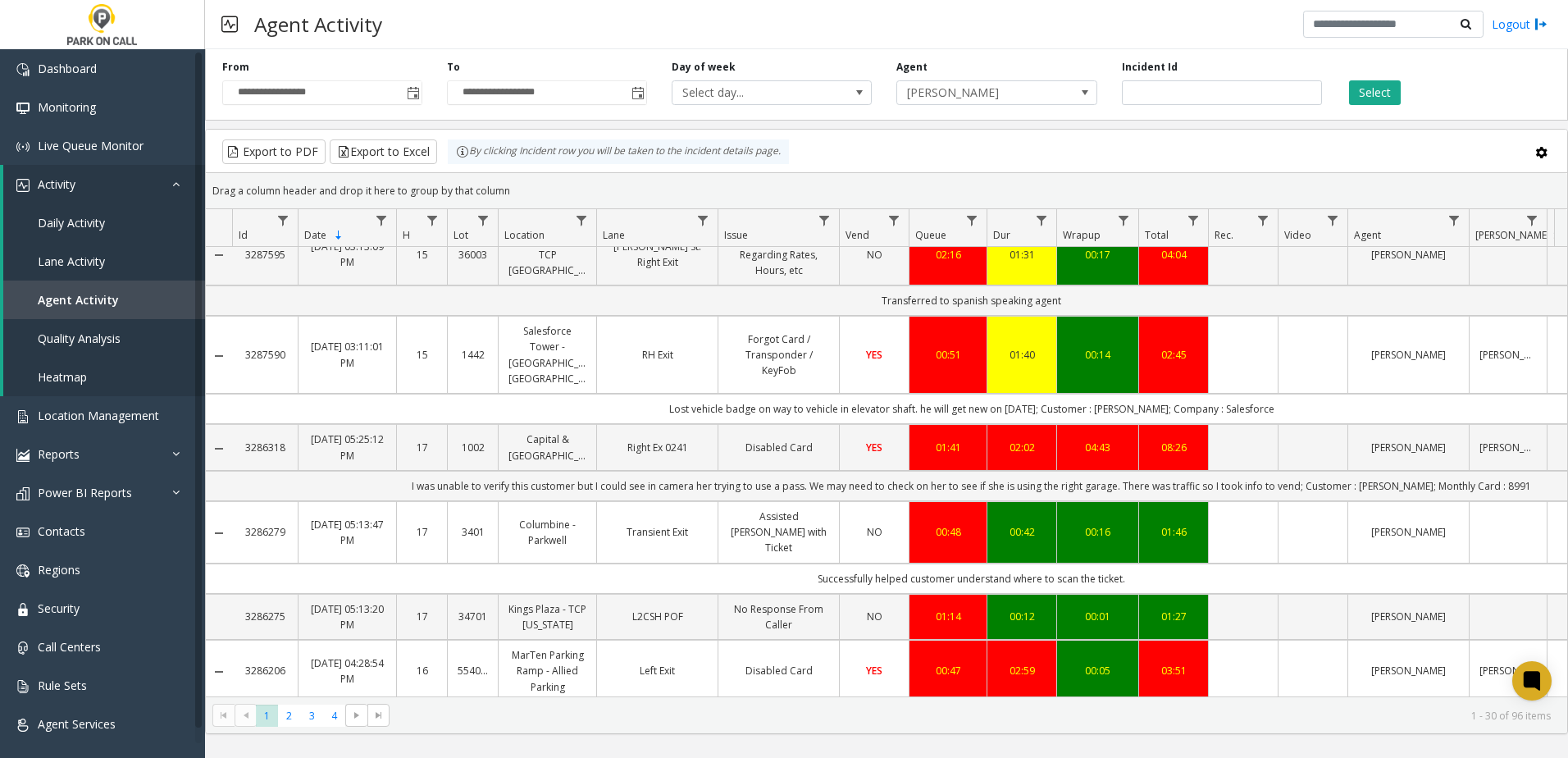
scroll to position [738, 0]
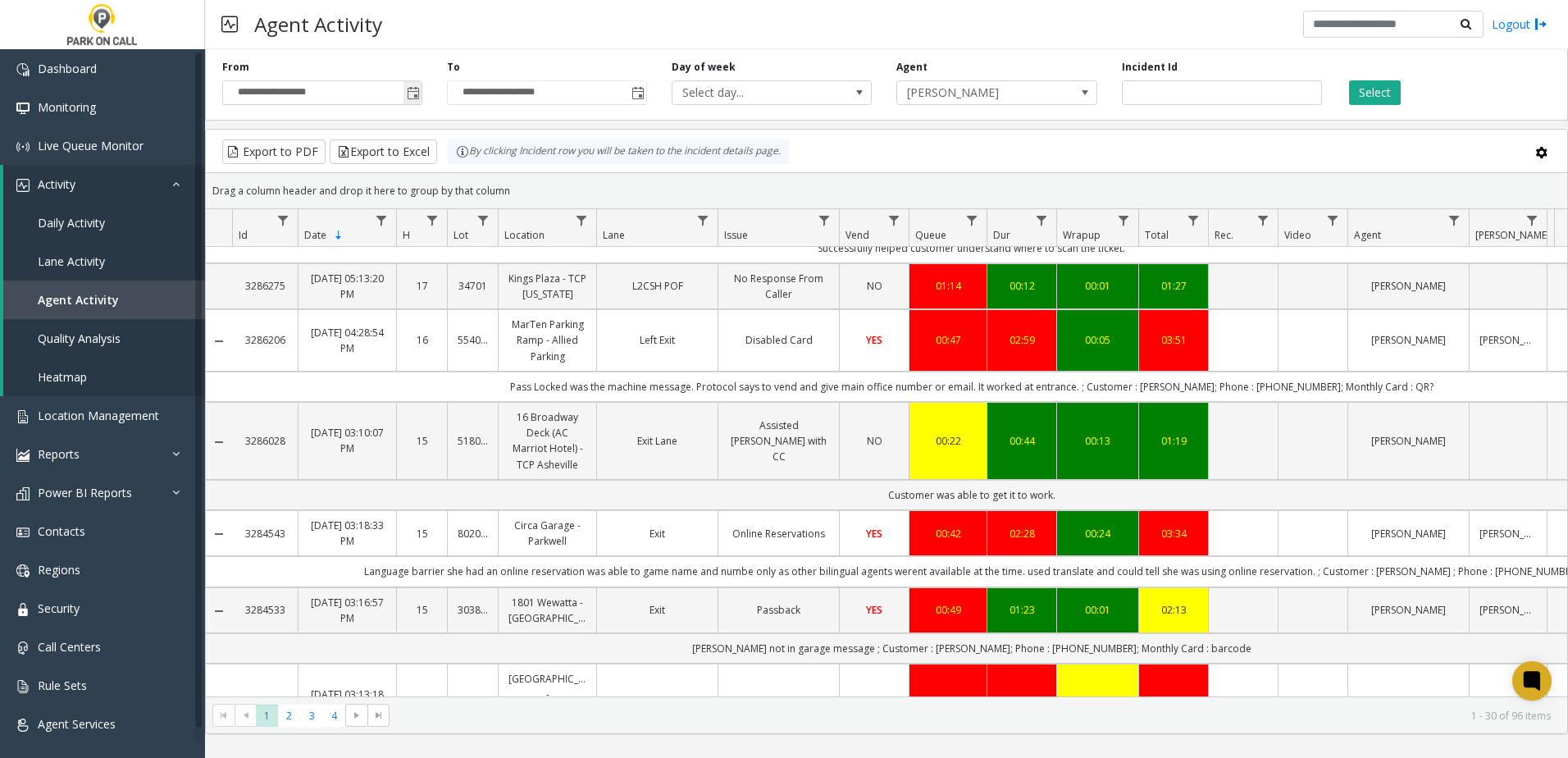
click at [420, 85] on span "Toggle popup" at bounding box center [413, 92] width 18 height 26
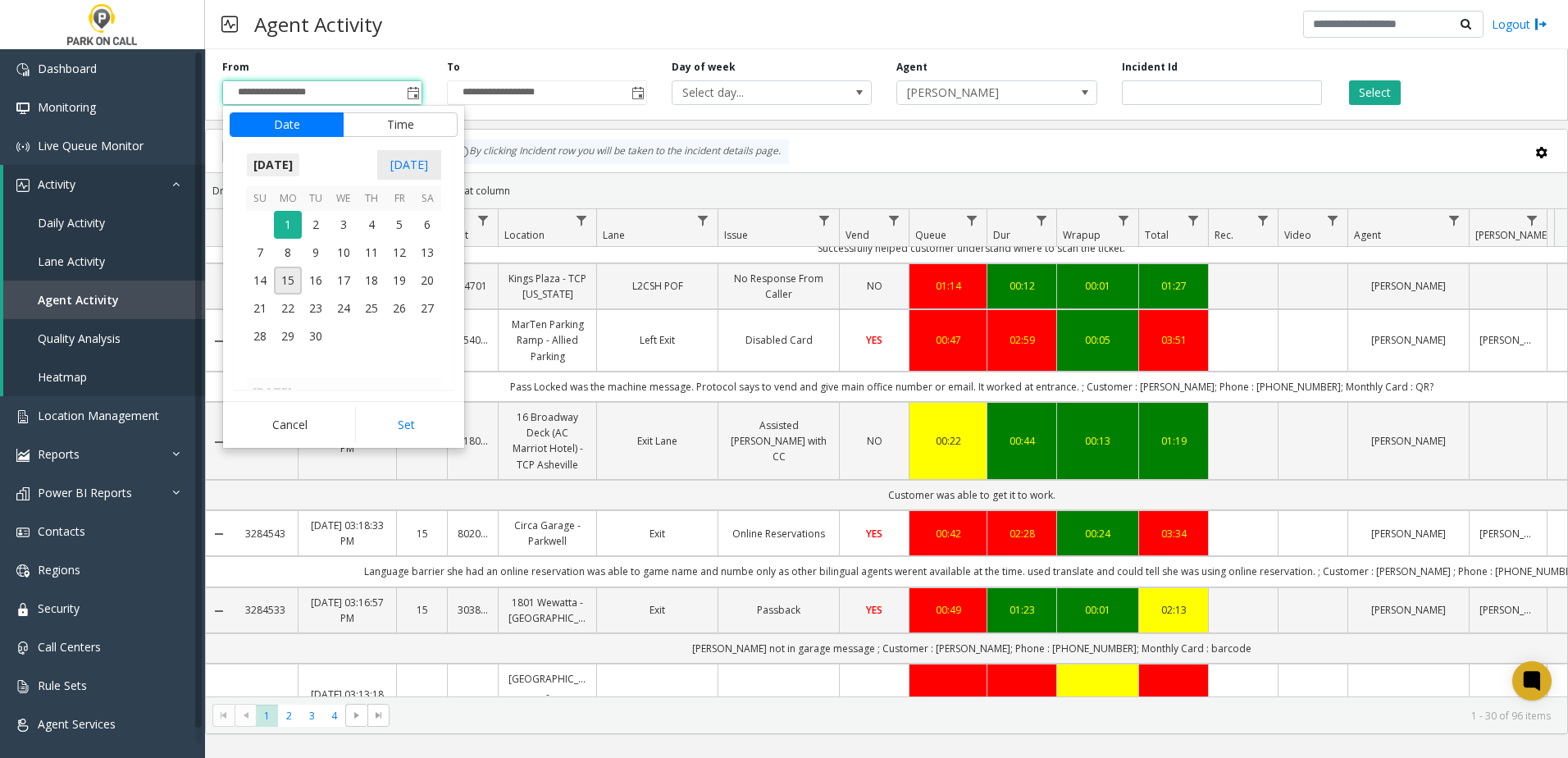
click at [301, 163] on span "[DATE]" at bounding box center [274, 164] width 54 height 24
click at [381, 246] on span "Aug" at bounding box center [384, 239] width 40 height 40
click at [392, 224] on span "1" at bounding box center [399, 225] width 28 height 28
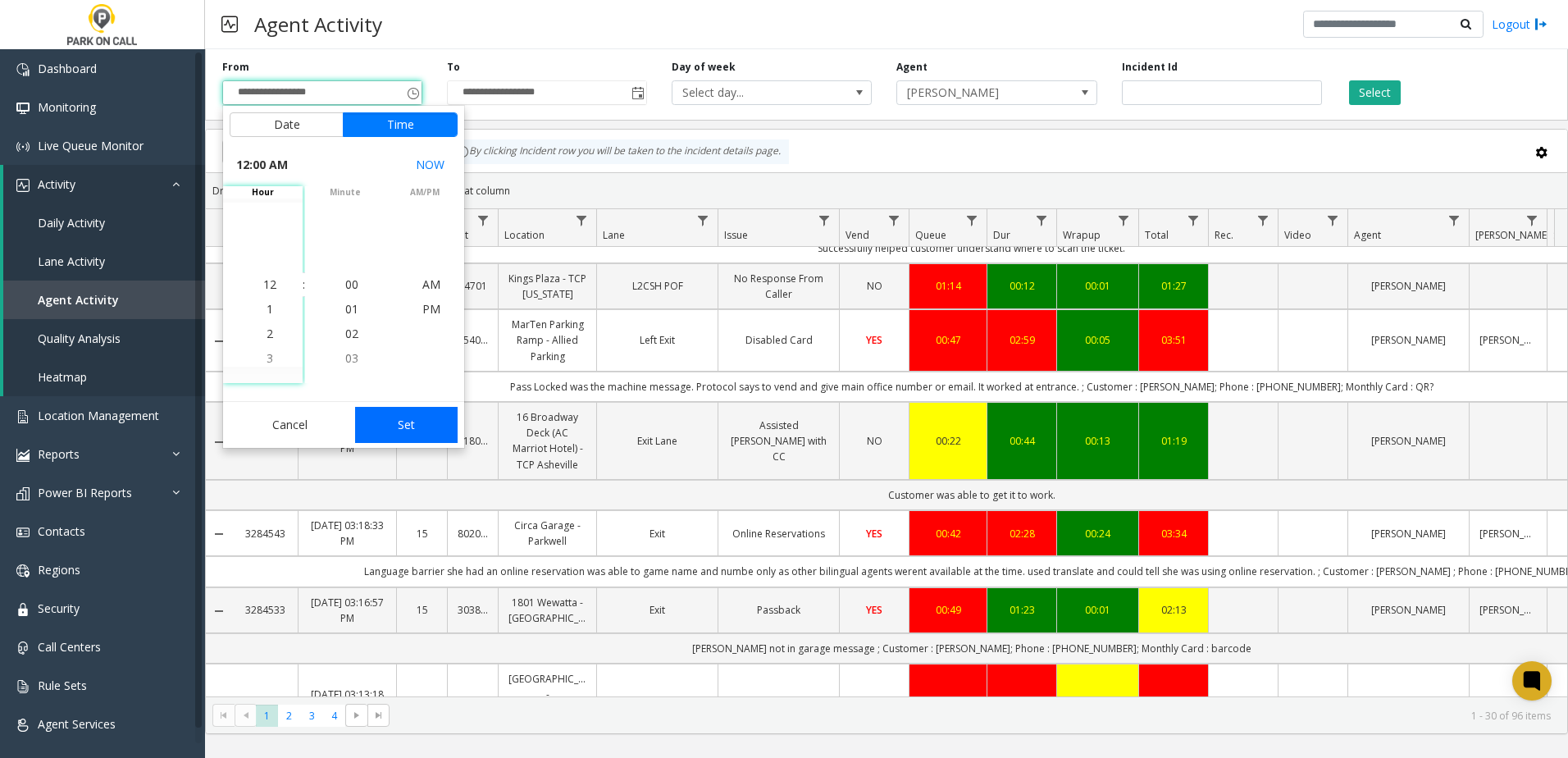
drag, startPoint x: 403, startPoint y: 420, endPoint x: 436, endPoint y: 231, distance: 191.9
click at [403, 418] on button "Set" at bounding box center [406, 425] width 103 height 36
type input "**********"
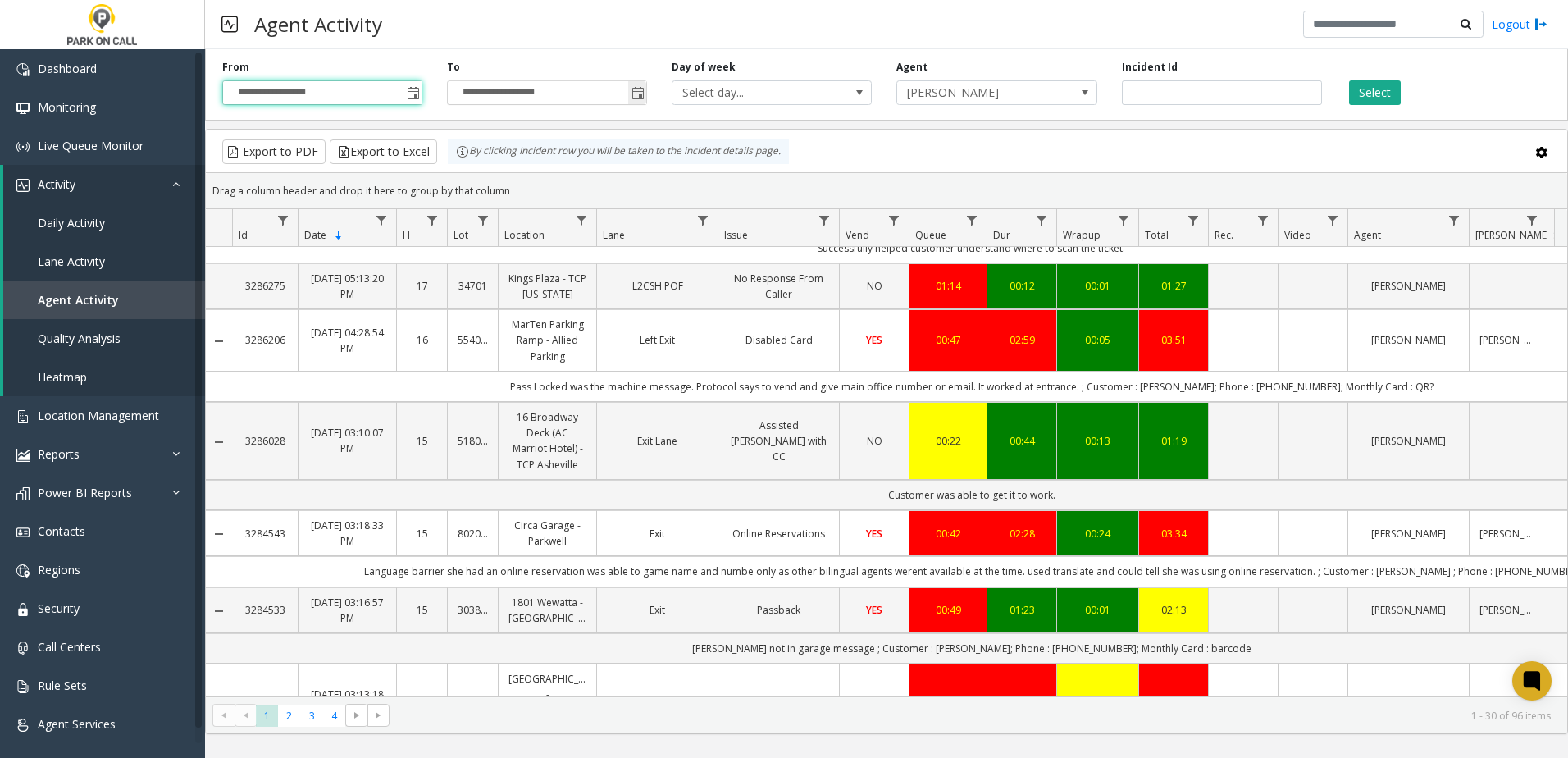
click at [639, 91] on span "Toggle popup" at bounding box center [638, 93] width 14 height 14
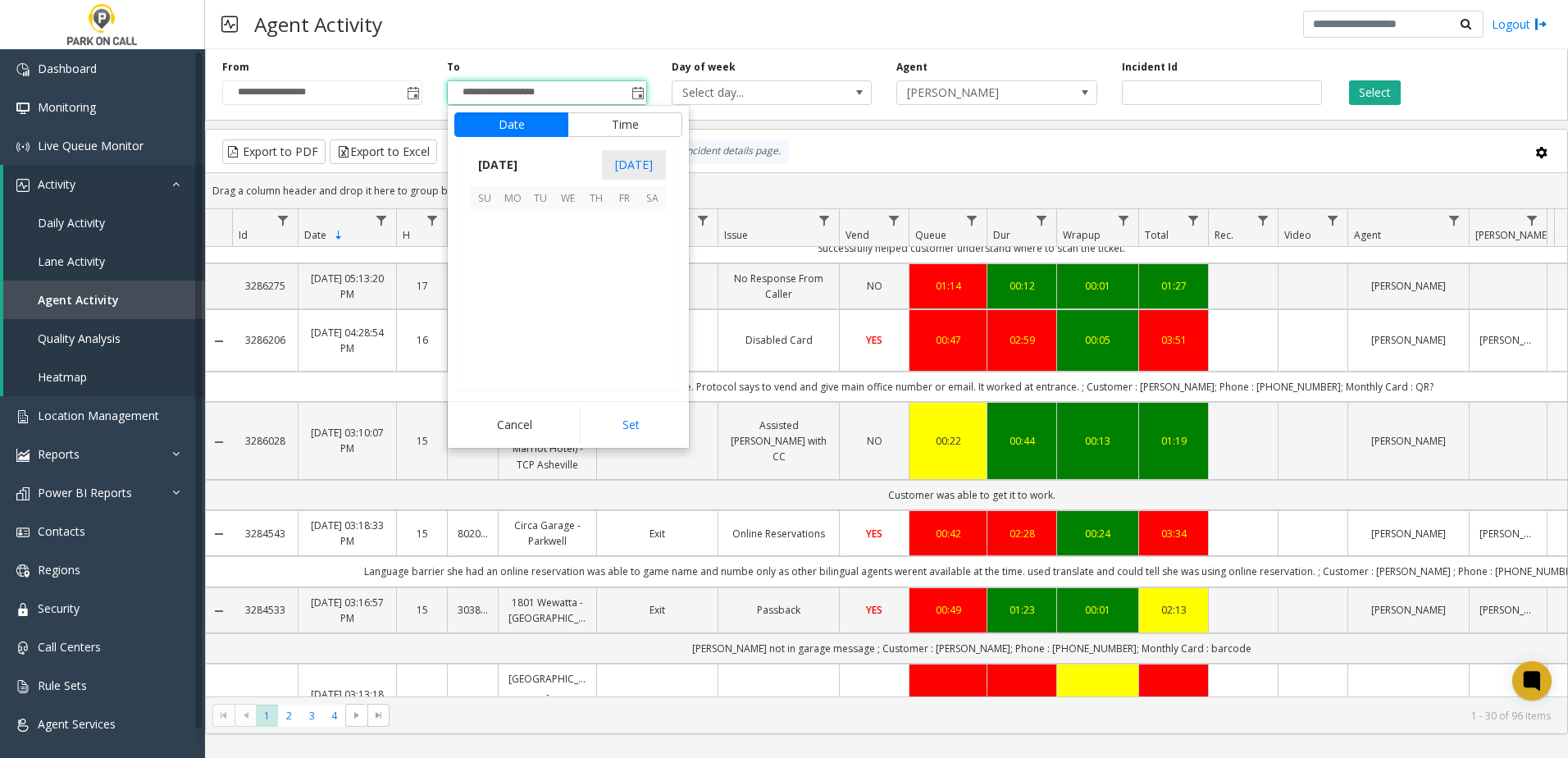
scroll to position [24, 0]
click at [524, 171] on span "[DATE]" at bounding box center [498, 164] width 54 height 24
click at [606, 246] on span "Aug" at bounding box center [608, 239] width 40 height 40
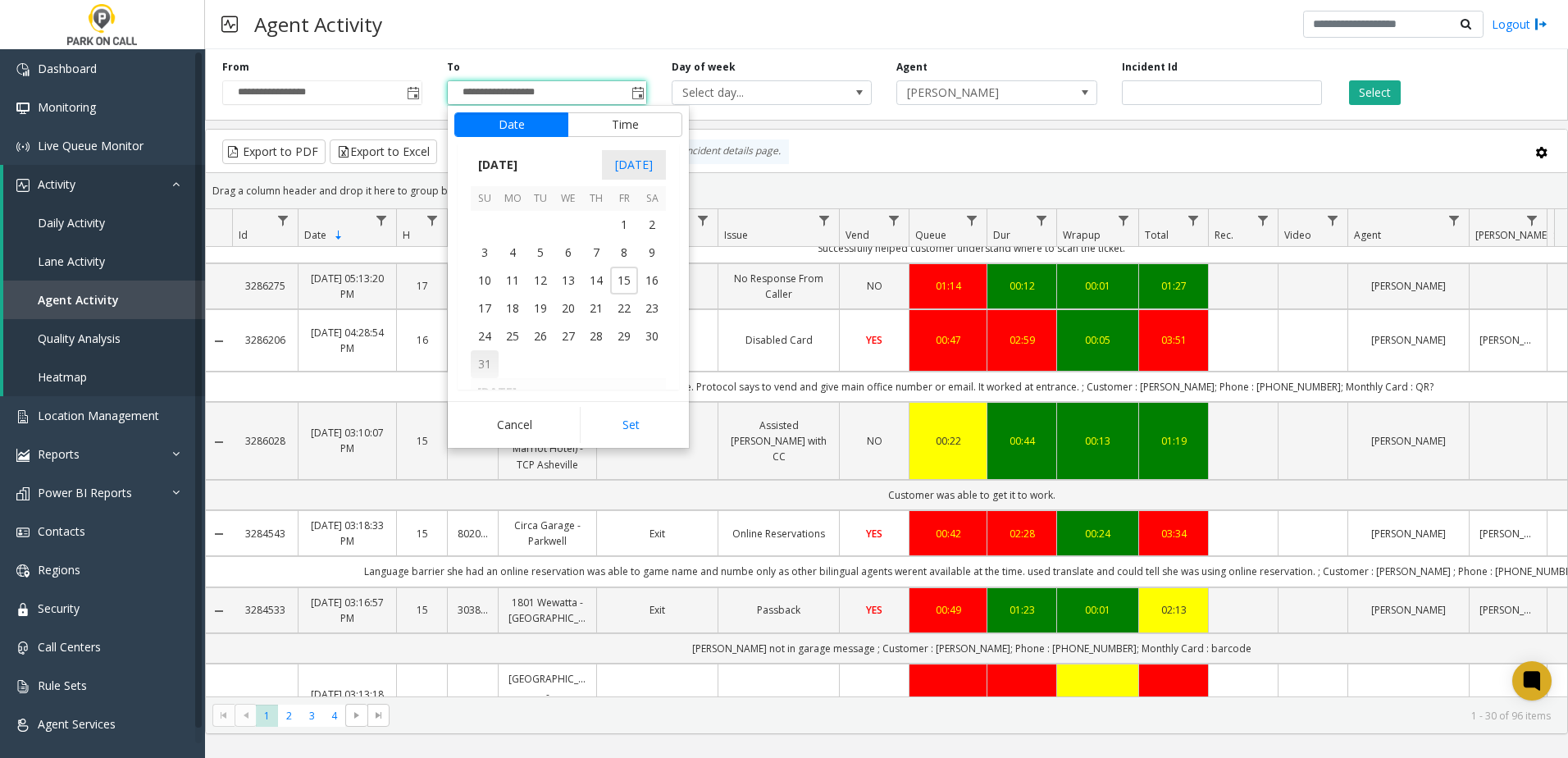
click at [476, 365] on span "31" at bounding box center [485, 364] width 28 height 28
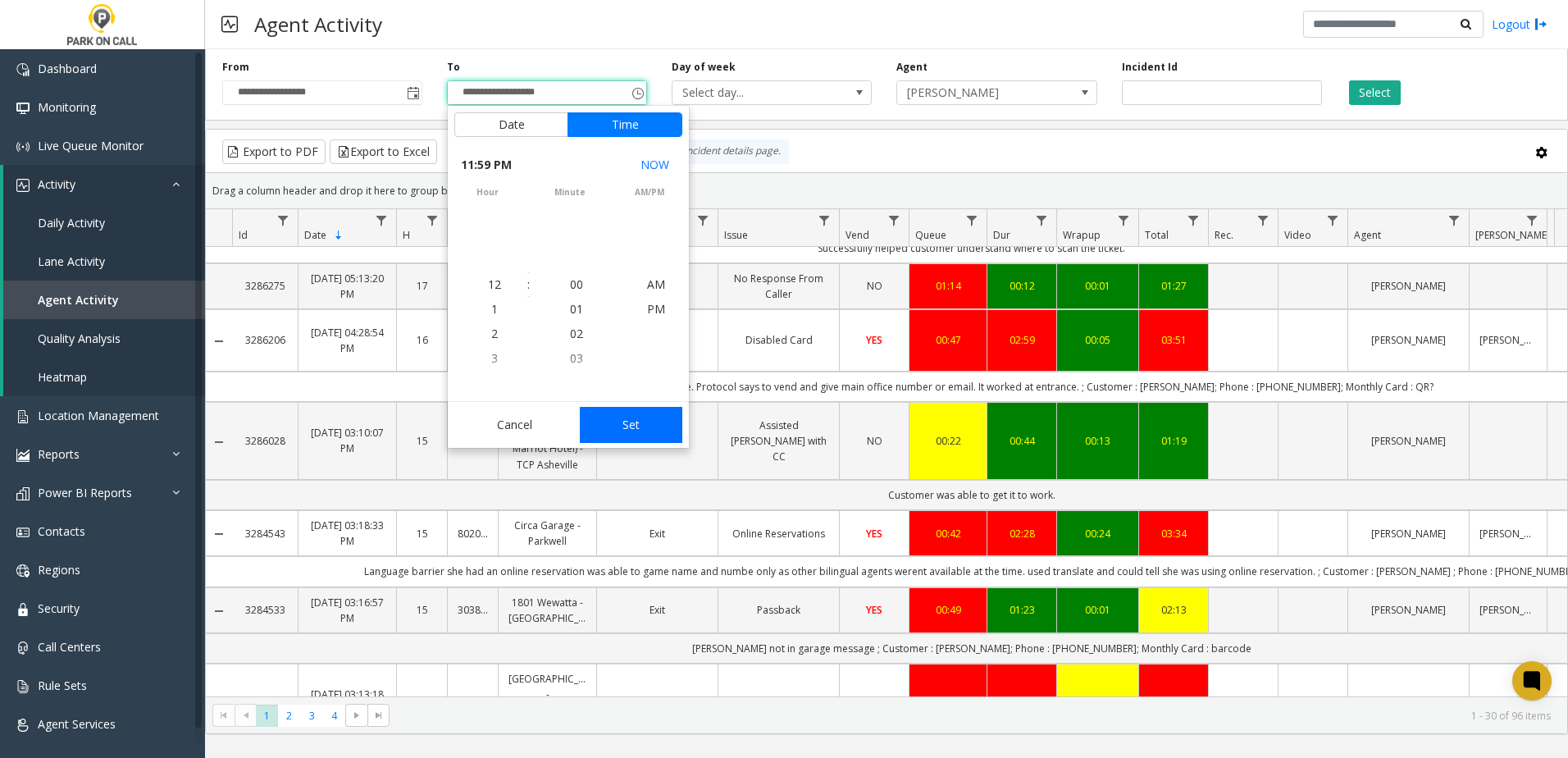
scroll to position [24, 0]
click at [614, 415] on button "Set" at bounding box center [631, 425] width 103 height 36
type input "**********"
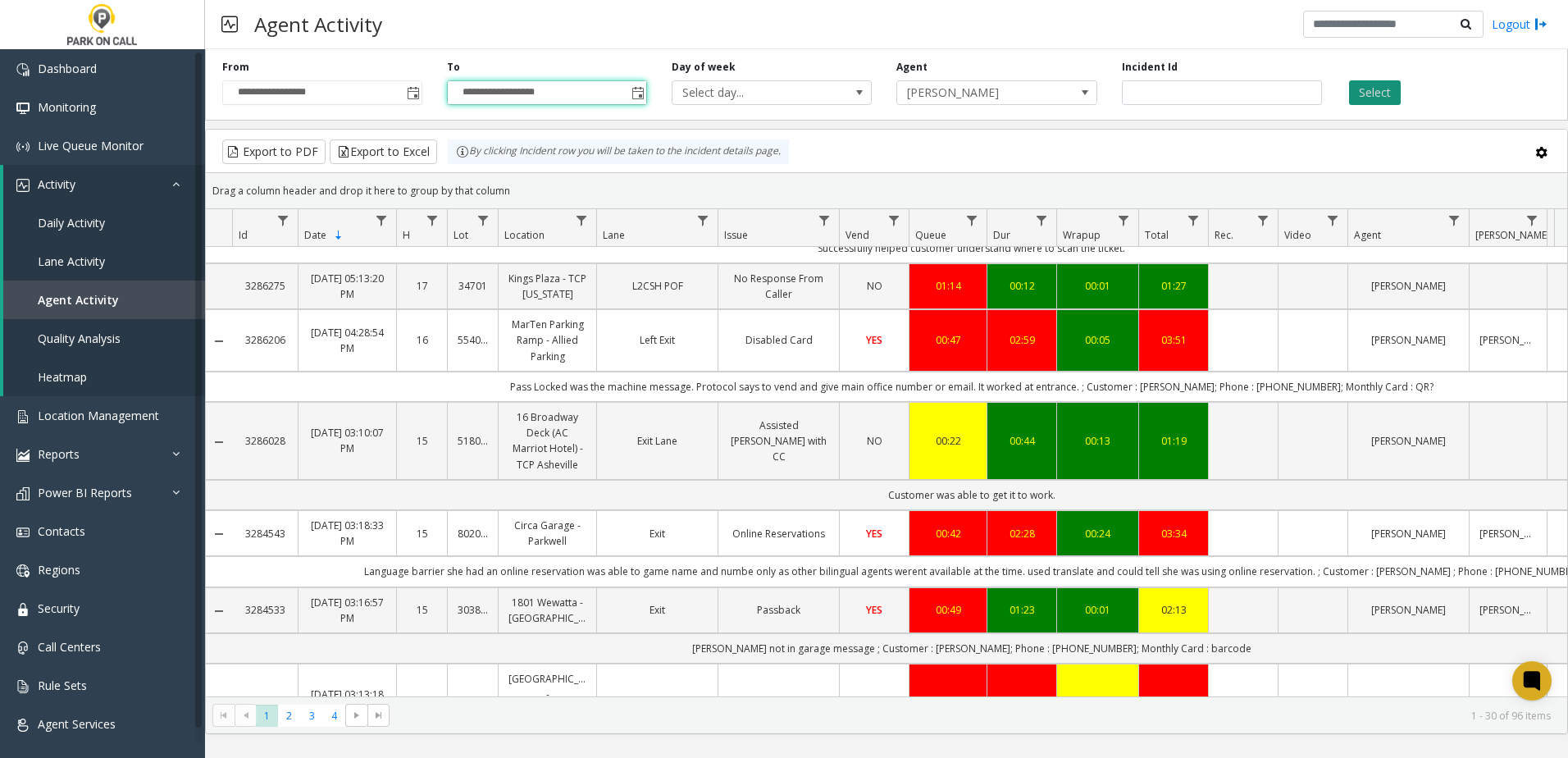
click at [1375, 82] on button "Select" at bounding box center [1375, 92] width 51 height 24
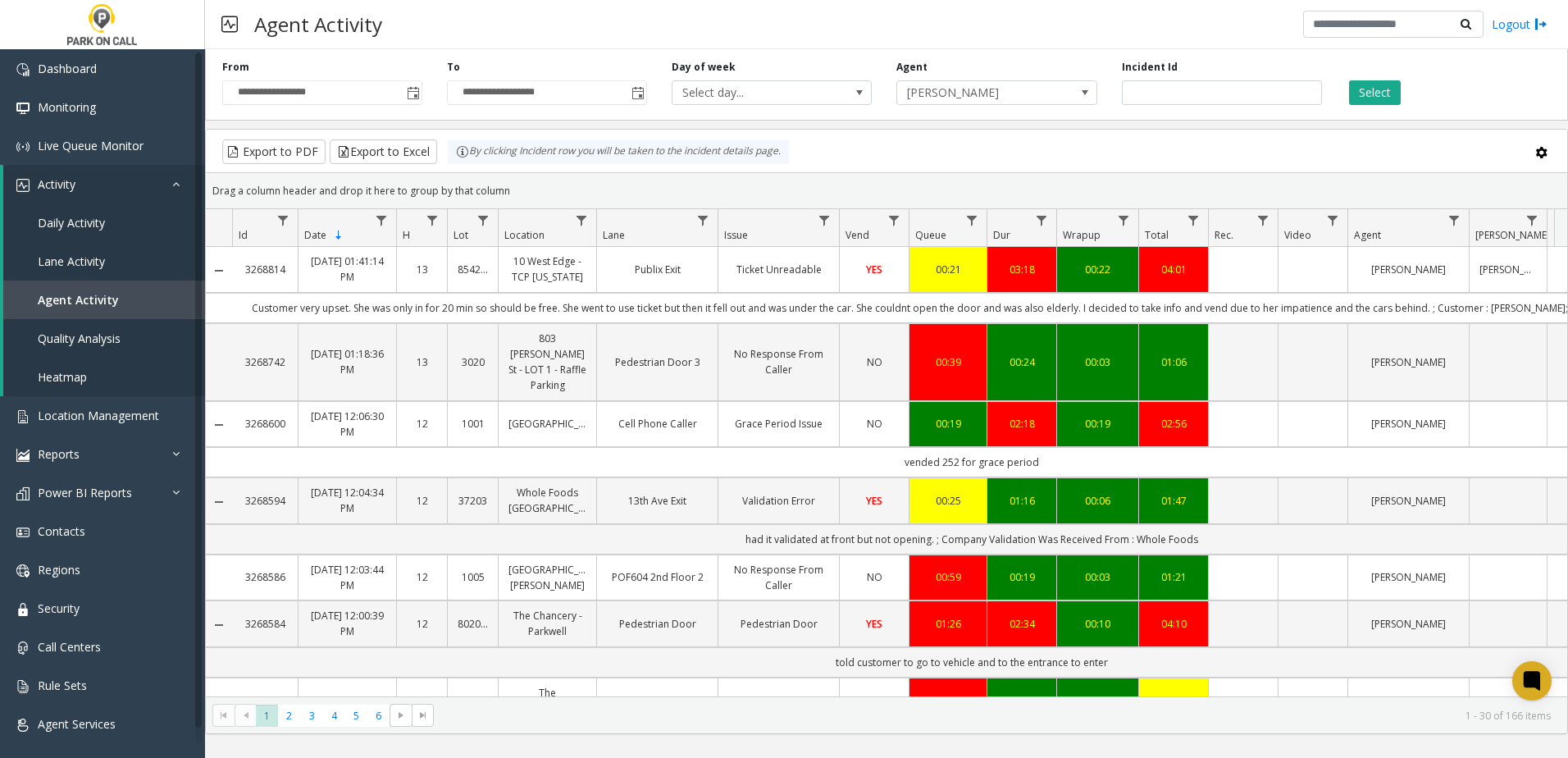
click at [1202, 139] on kendo-grid-toolbar "Export to PDF Export to Excel By clicking Incident row you will be taken to the…" at bounding box center [886, 152] width 1361 height 43
click at [112, 225] on link "Daily Activity" at bounding box center [105, 222] width 202 height 39
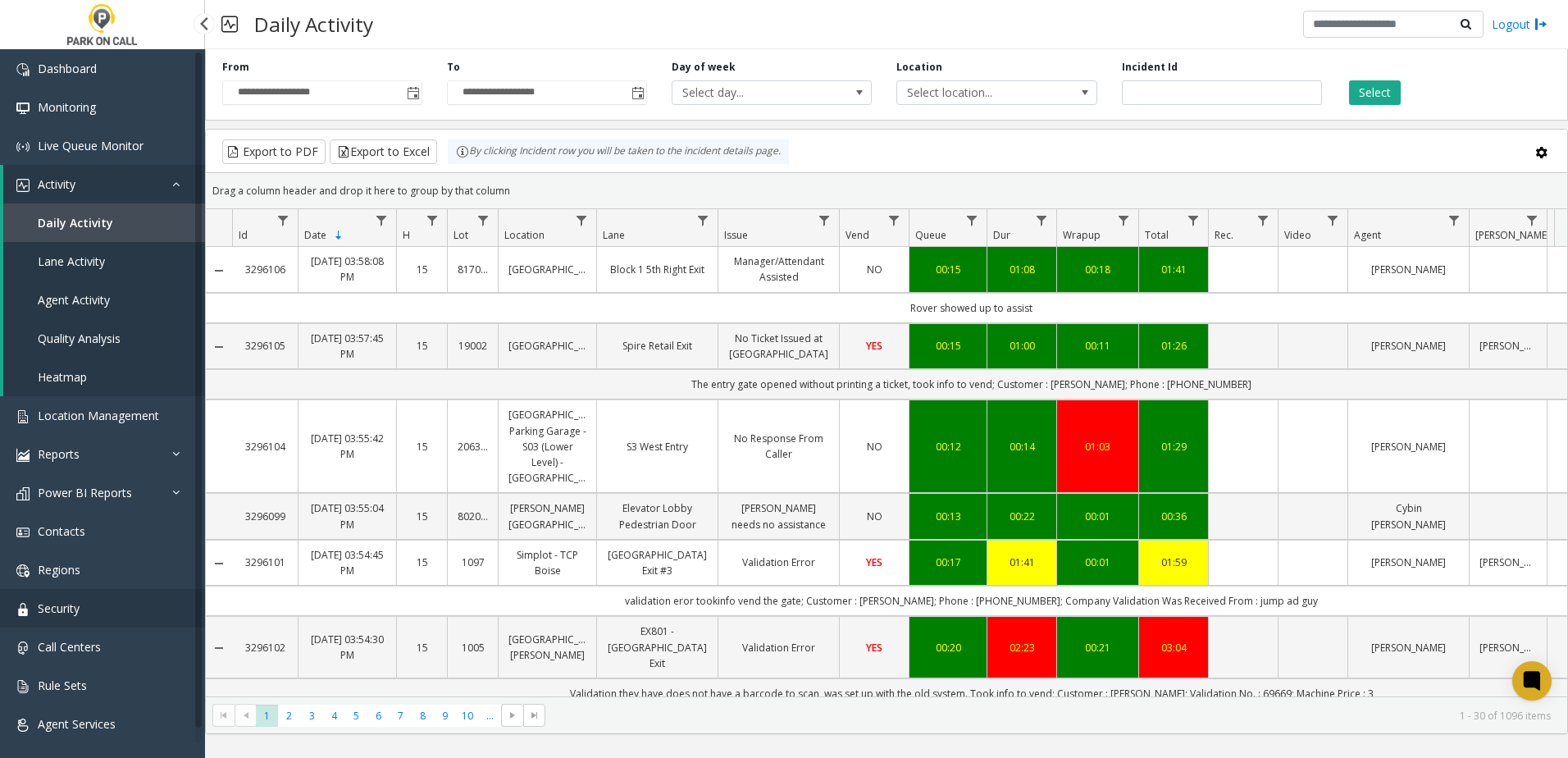
click at [94, 624] on link "Security" at bounding box center [102, 607] width 205 height 39
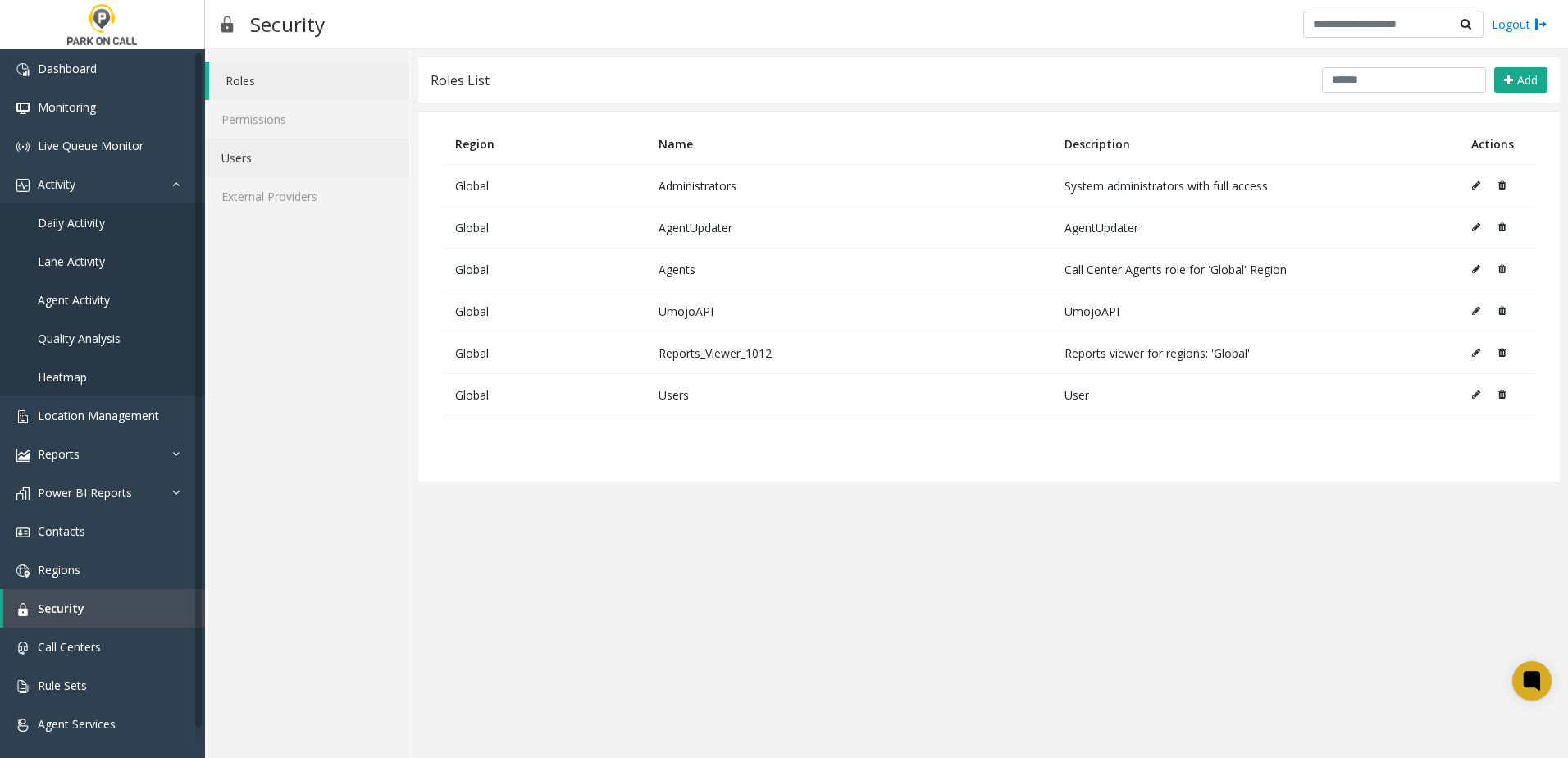
click at [259, 159] on link "Users" at bounding box center [307, 158] width 204 height 39
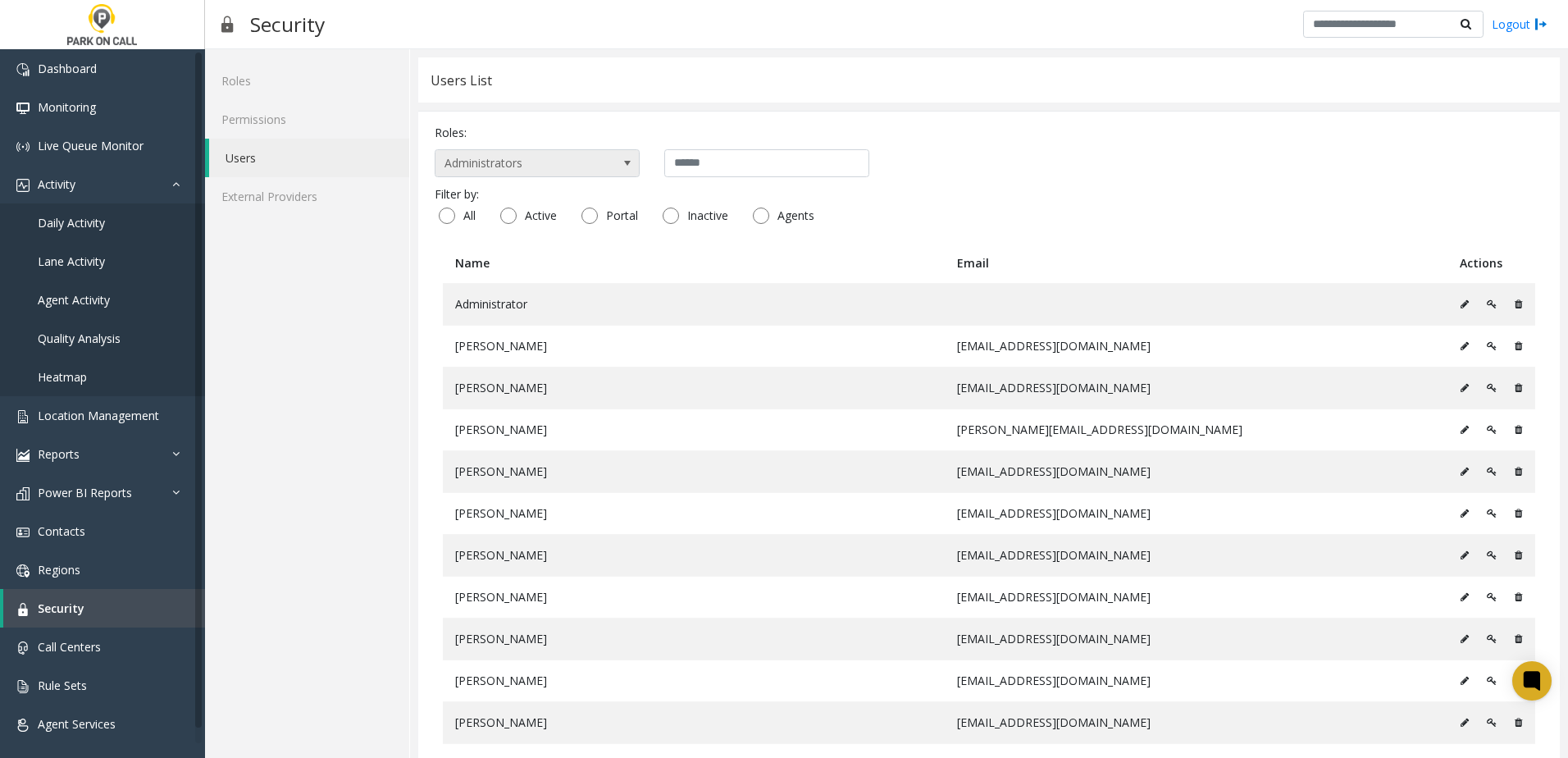
click at [556, 172] on span "Administrators" at bounding box center [516, 162] width 162 height 26
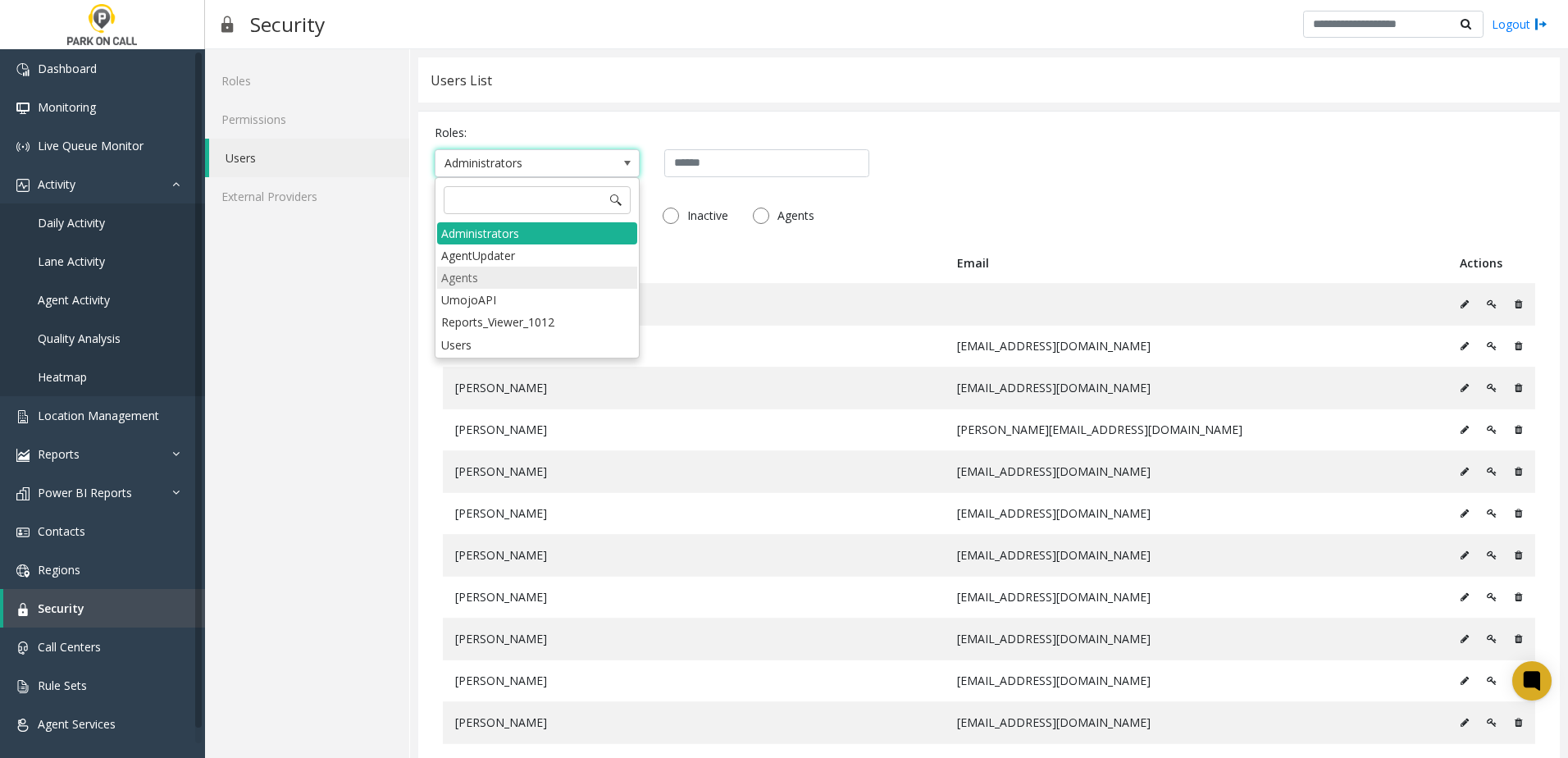
click at [516, 270] on li "Agents" at bounding box center [537, 277] width 200 height 23
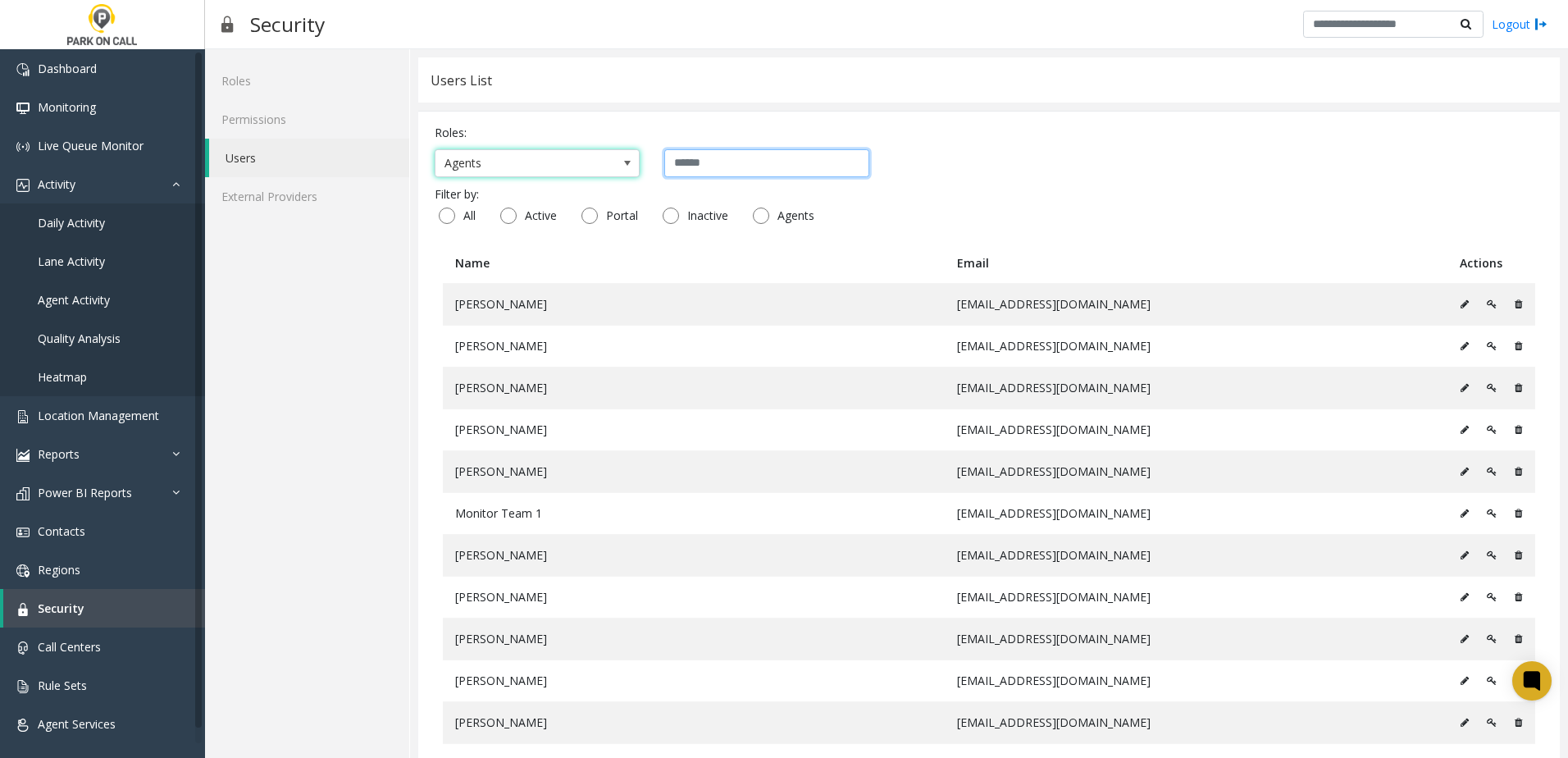
click at [721, 159] on input "text" at bounding box center [766, 162] width 205 height 28
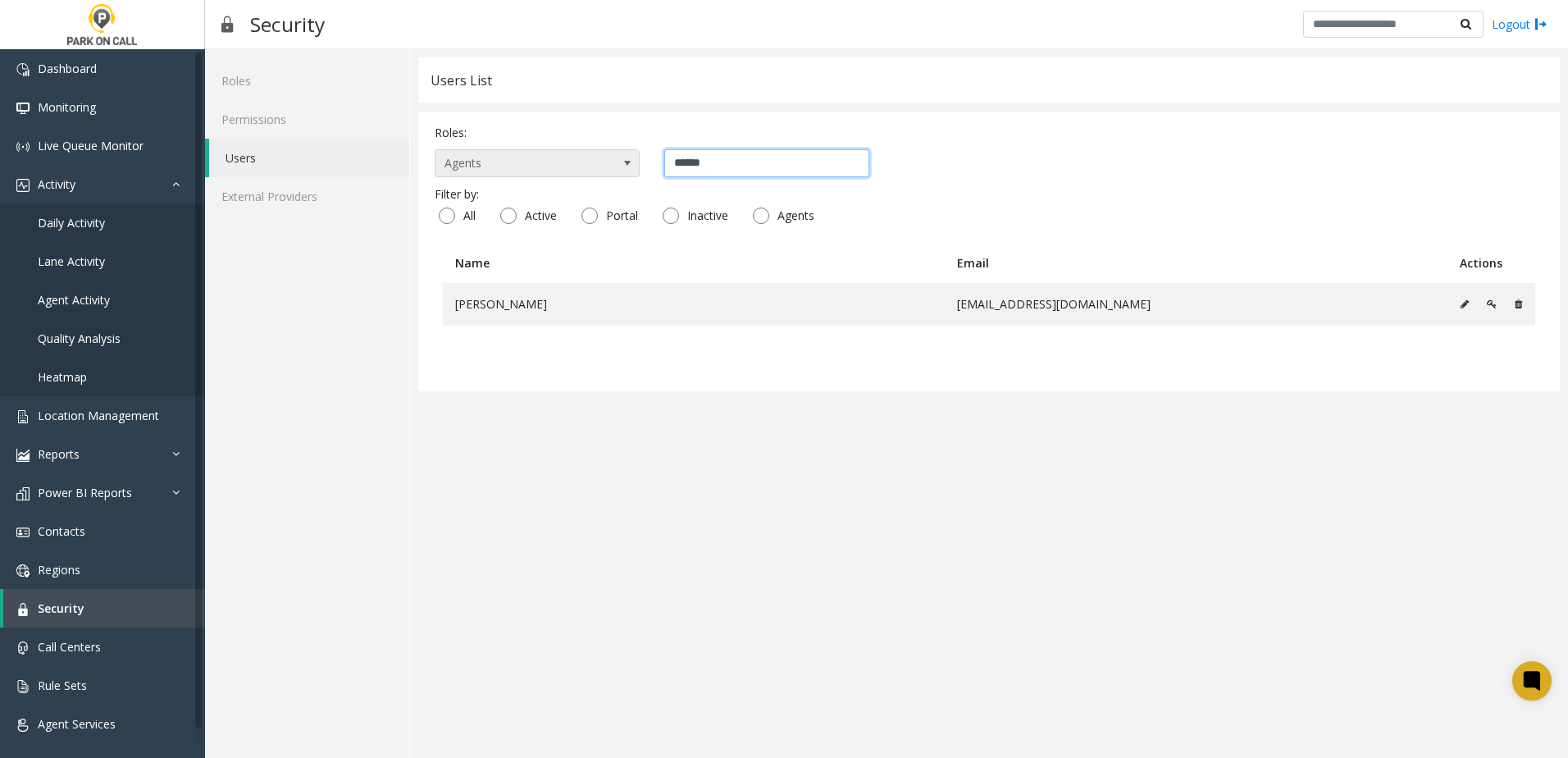
type input "******"
click at [618, 160] on span at bounding box center [626, 162] width 23 height 26
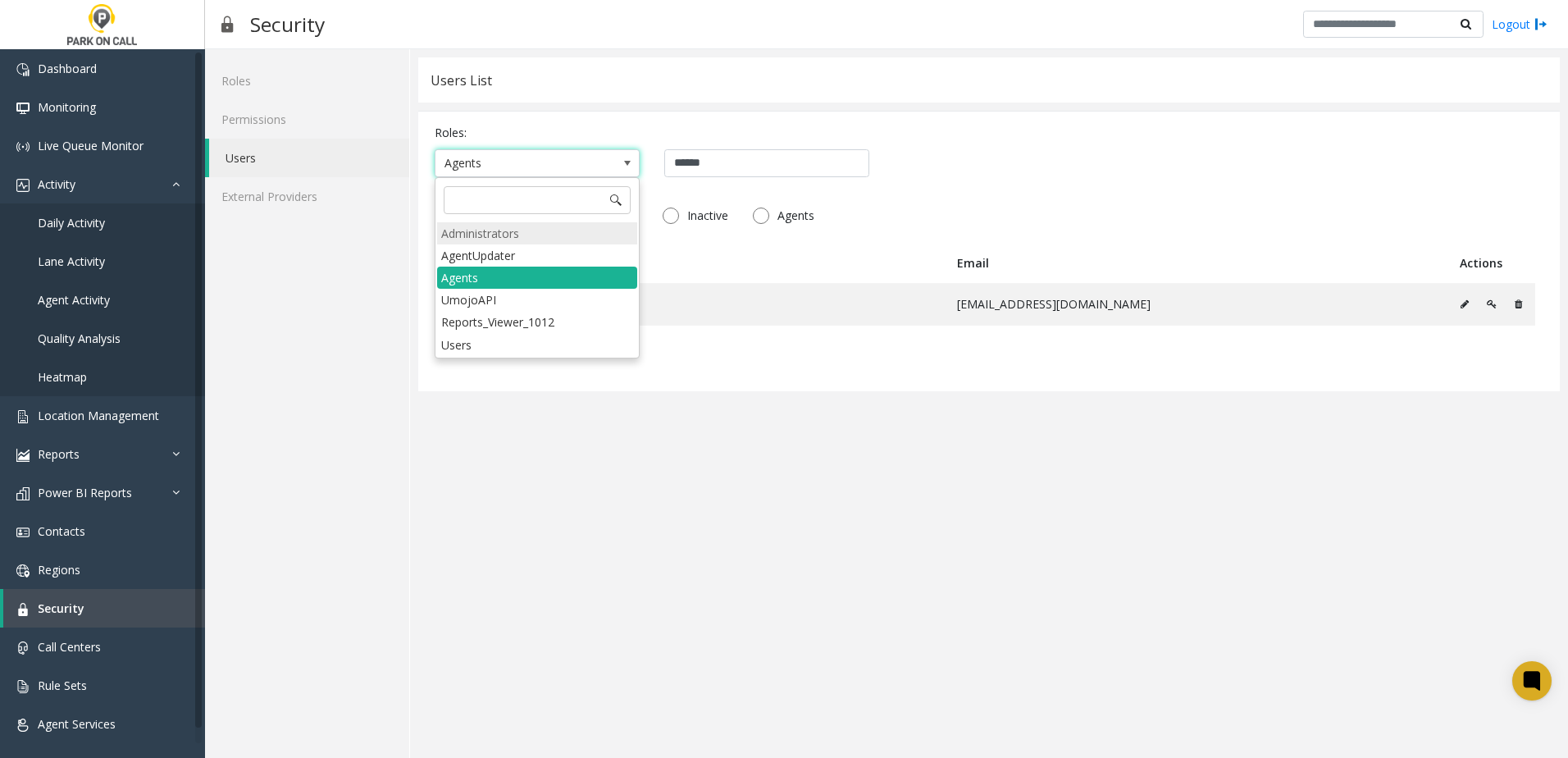
click at [583, 233] on li "Administrators" at bounding box center [537, 233] width 200 height 23
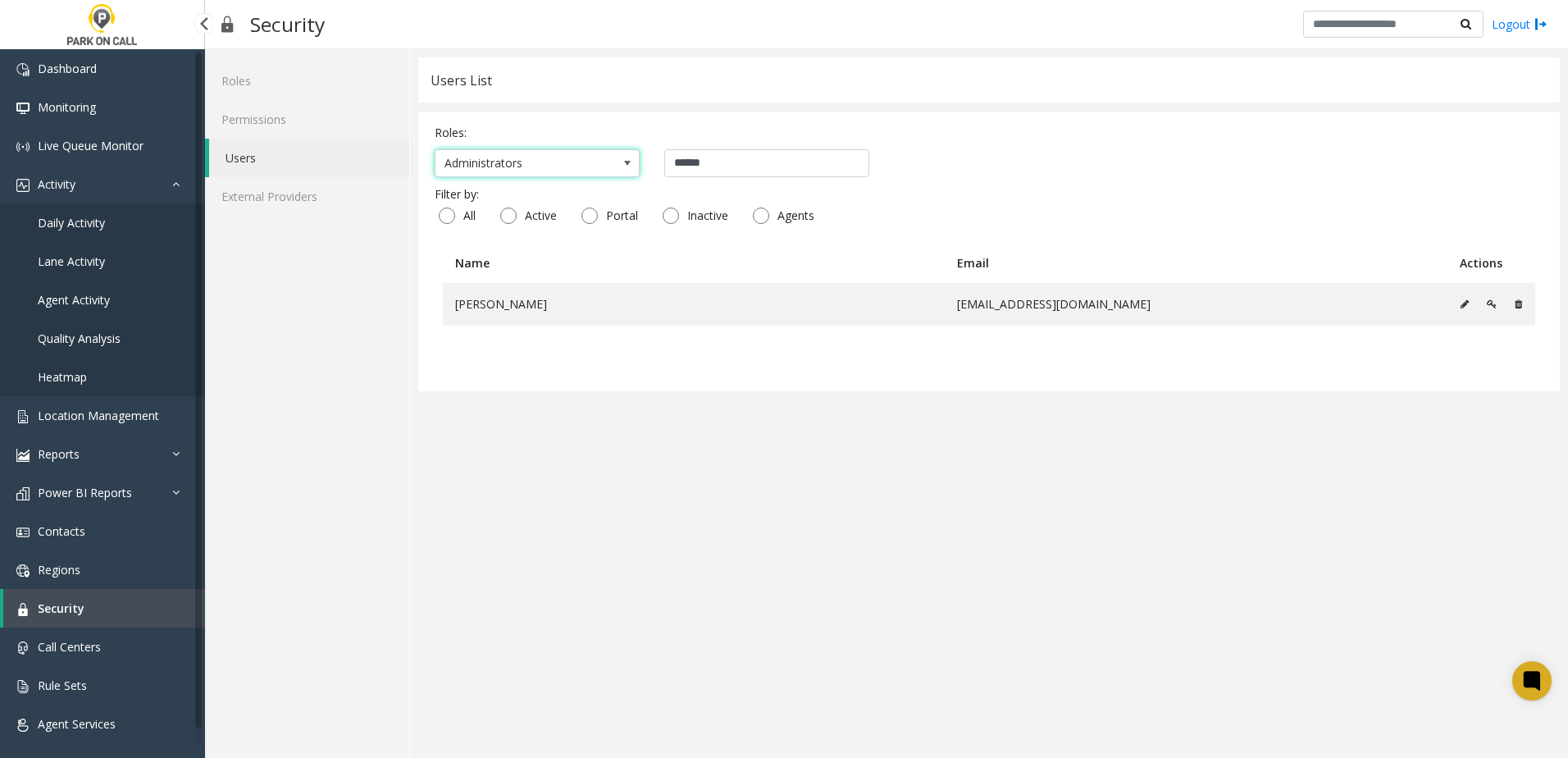
click at [94, 225] on span "Daily Activity" at bounding box center [71, 222] width 68 height 15
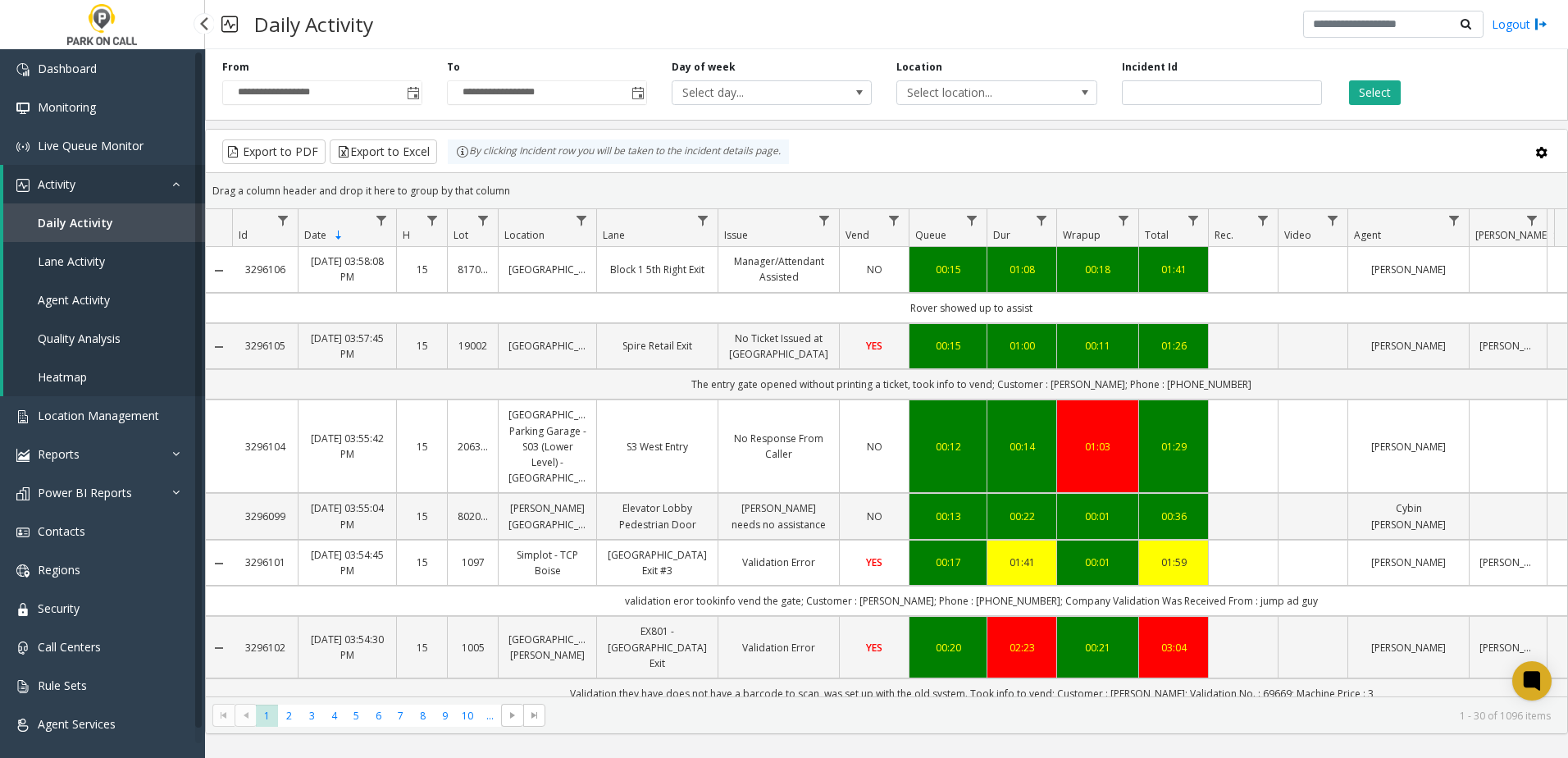
click at [101, 303] on span "Agent Activity" at bounding box center [74, 299] width 72 height 15
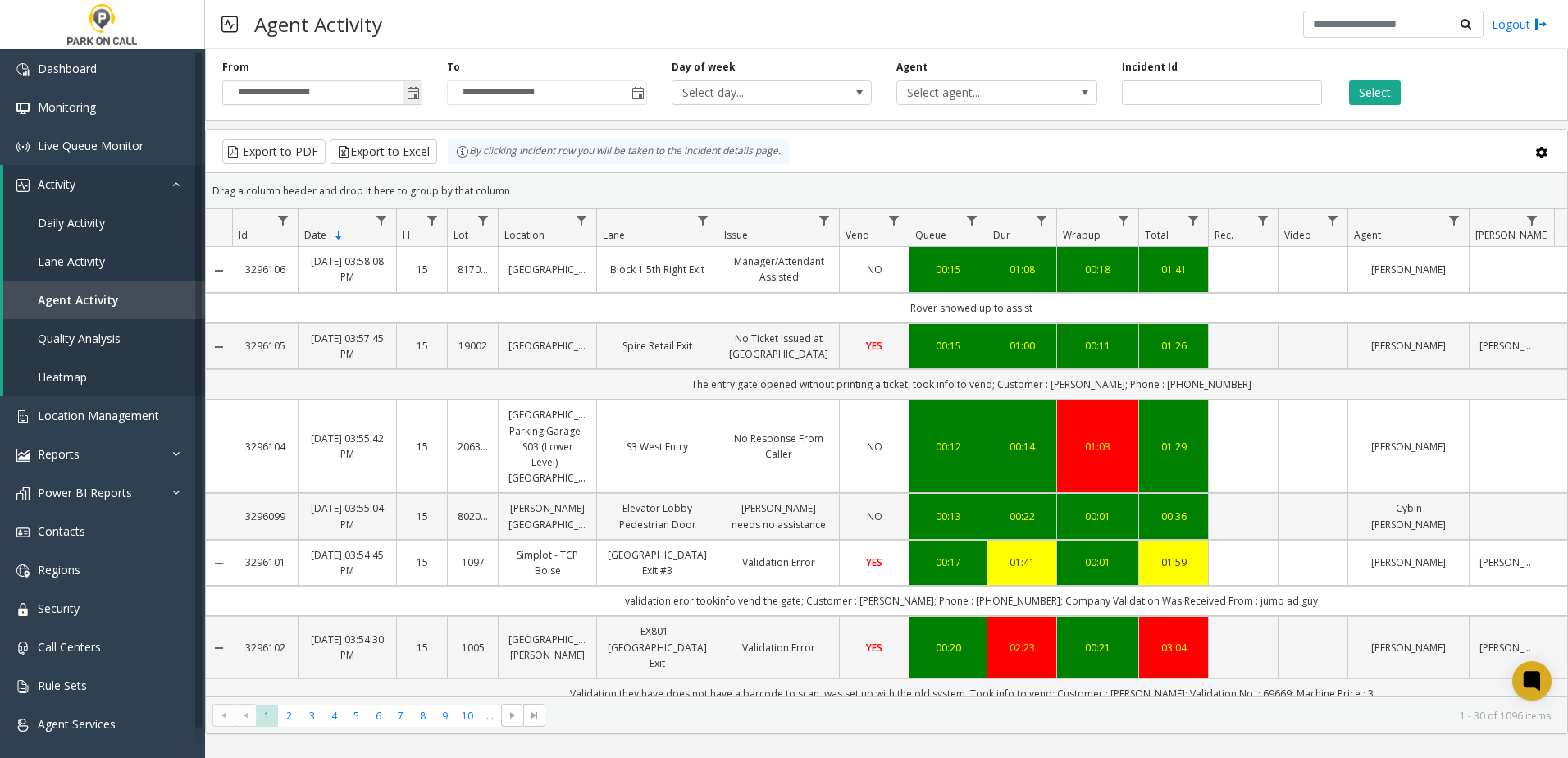
click at [417, 94] on span "Toggle popup" at bounding box center [413, 93] width 14 height 14
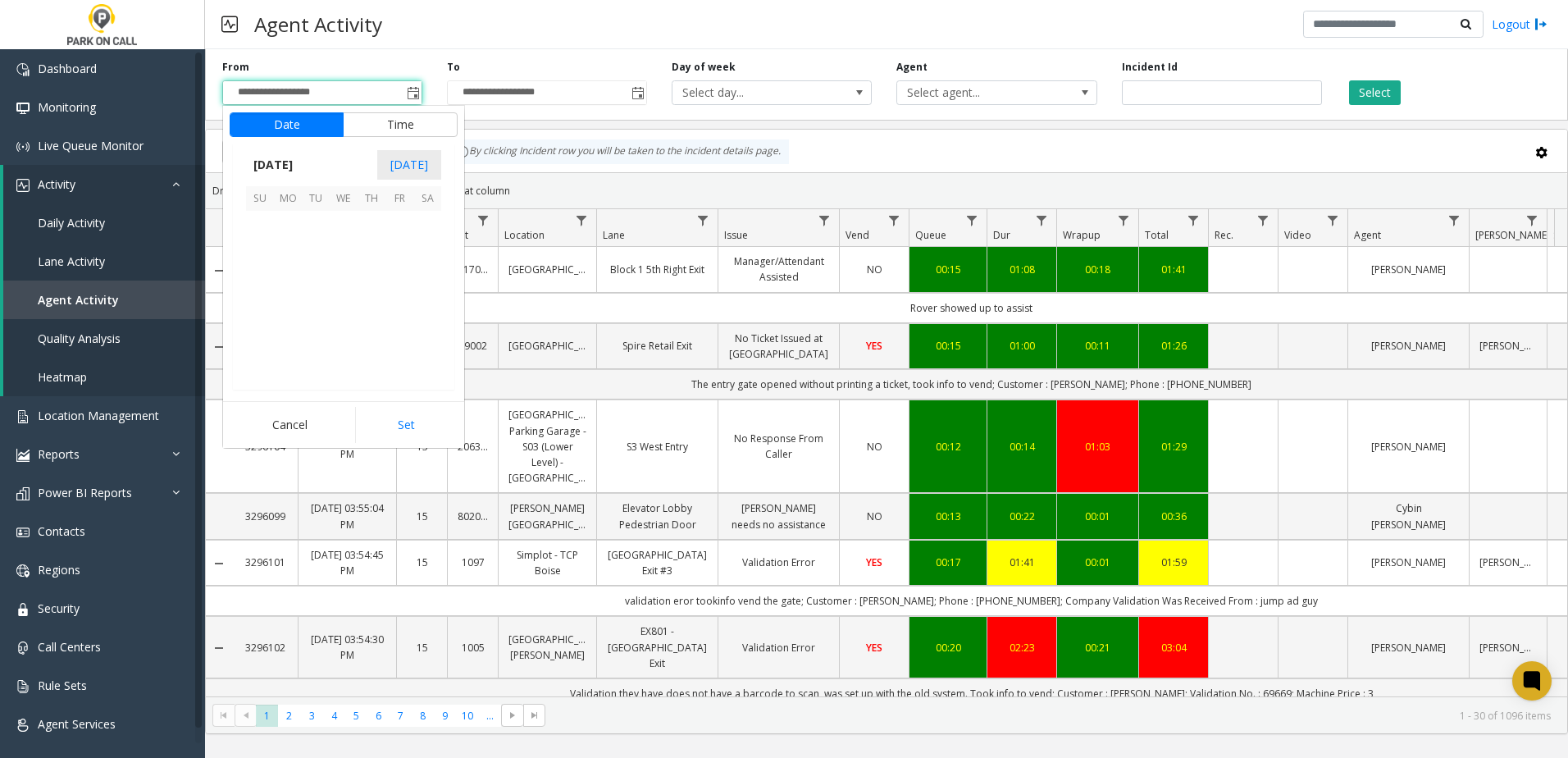
scroll to position [294260, 0]
click at [292, 217] on span "1" at bounding box center [287, 225] width 28 height 28
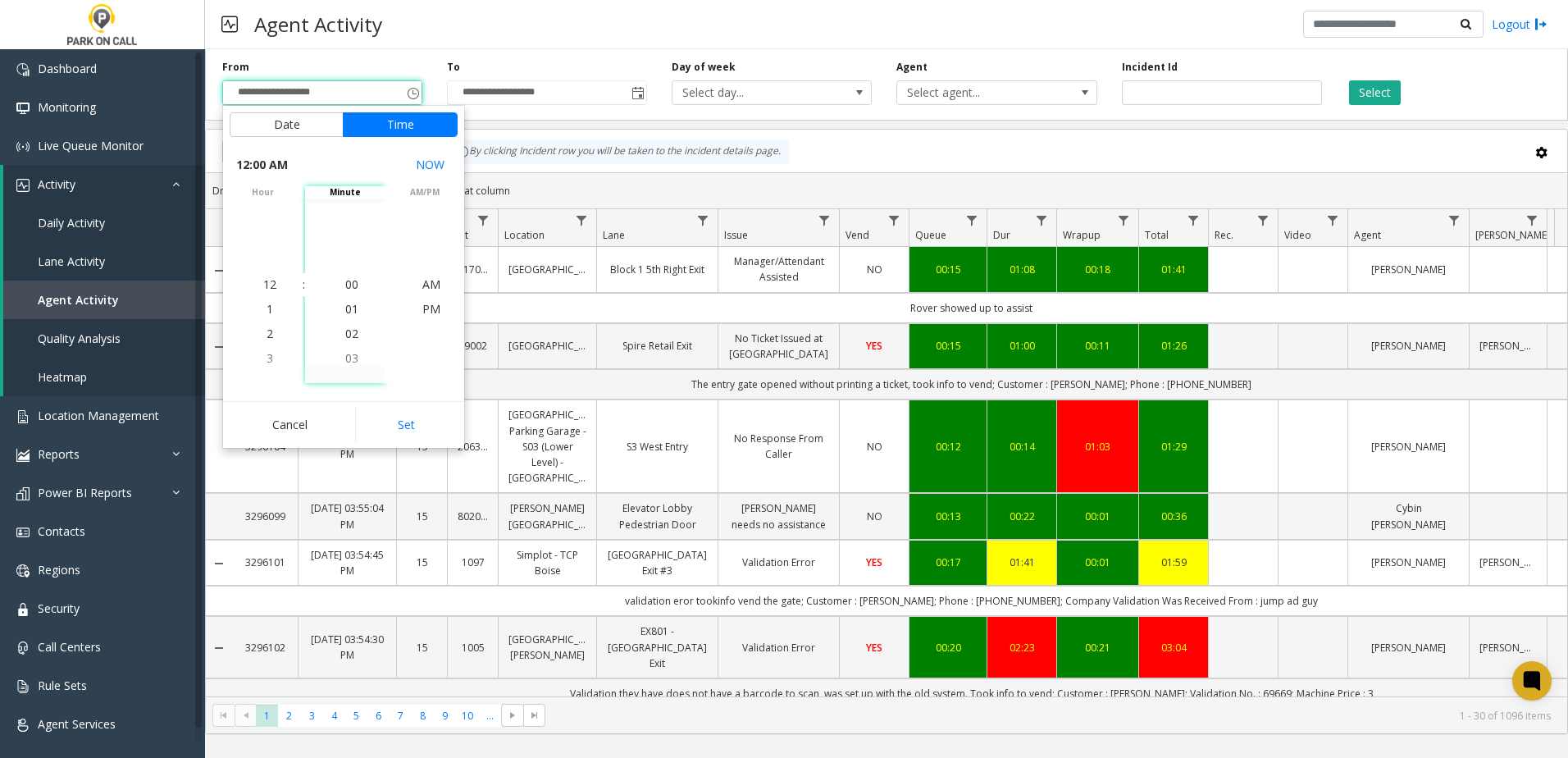
click at [395, 417] on button "Set" at bounding box center [406, 425] width 103 height 36
type input "**********"
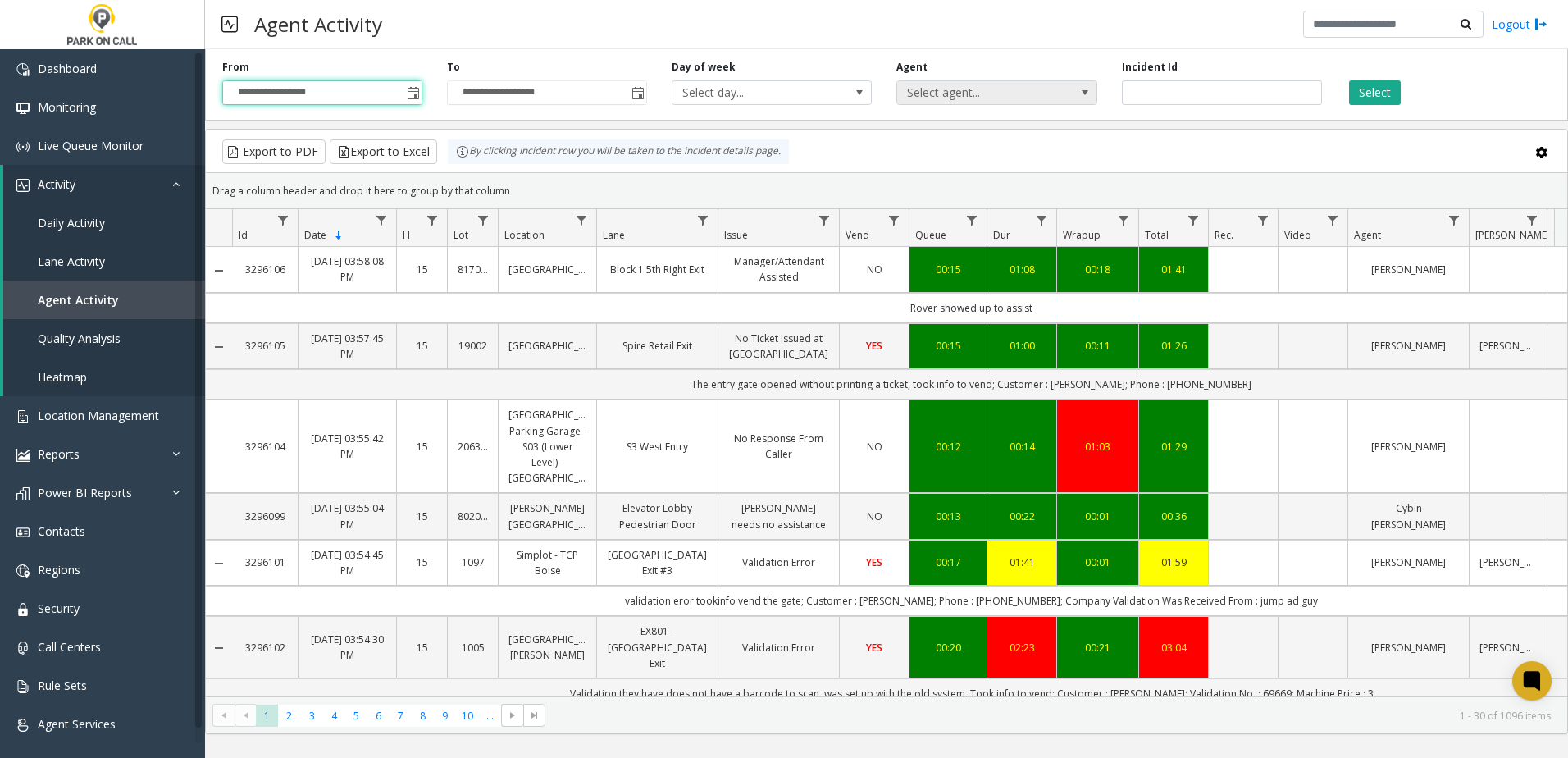
click at [1030, 84] on span "Select agent..." at bounding box center [977, 92] width 159 height 23
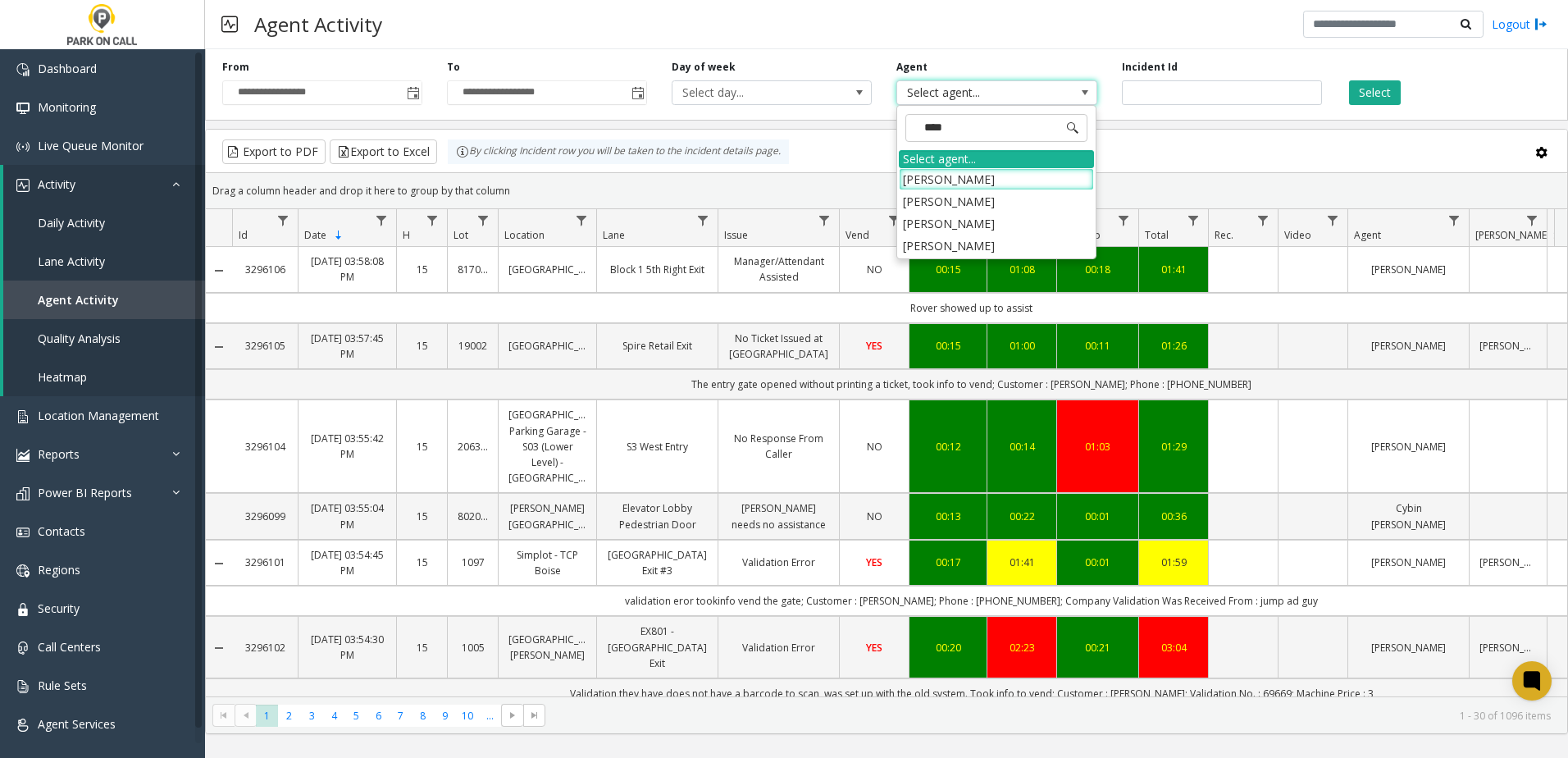
type input "*****"
click at [989, 197] on li "[PERSON_NAME]" at bounding box center [997, 201] width 195 height 23
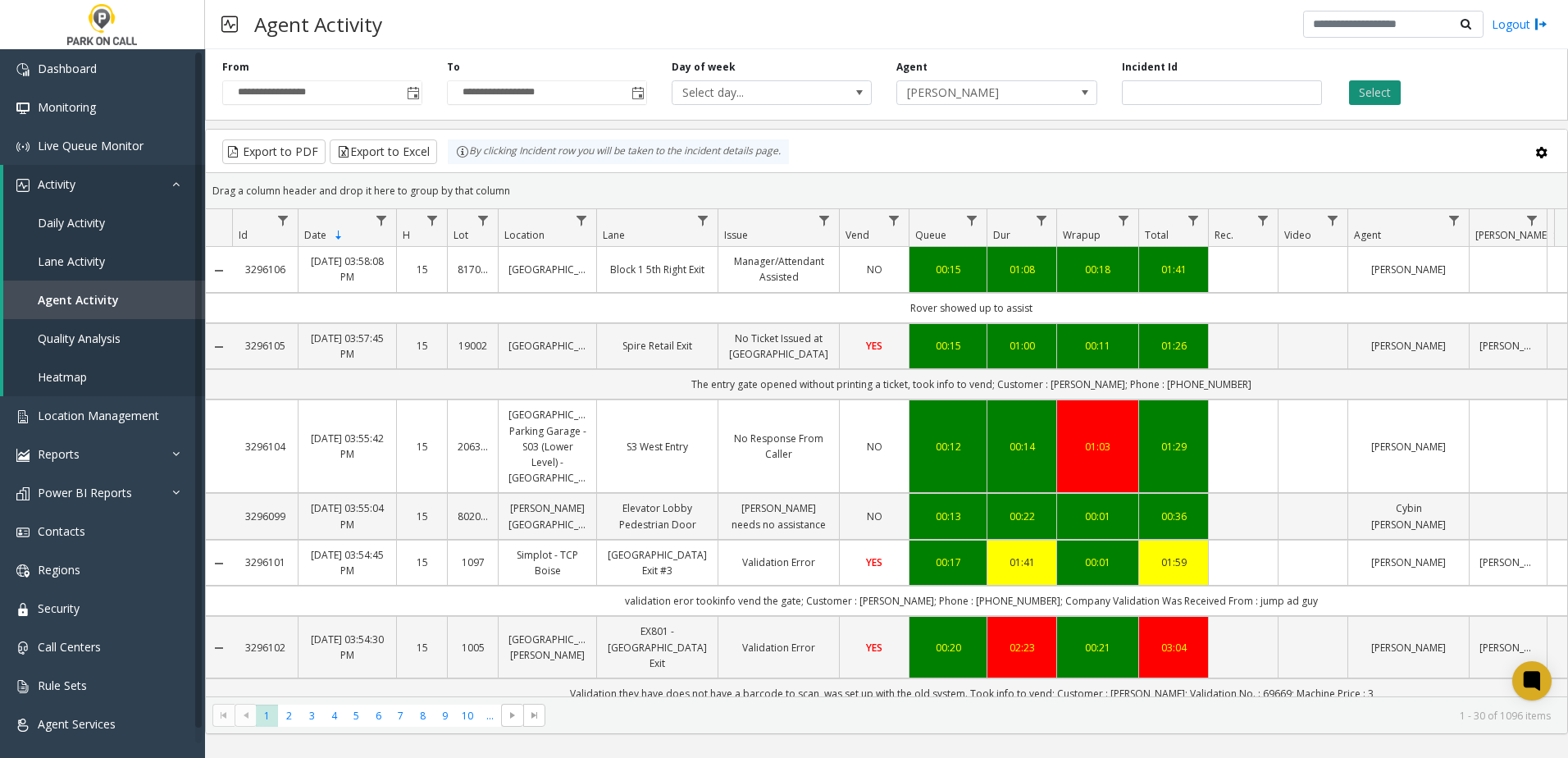
click at [1365, 86] on button "Select" at bounding box center [1375, 92] width 51 height 24
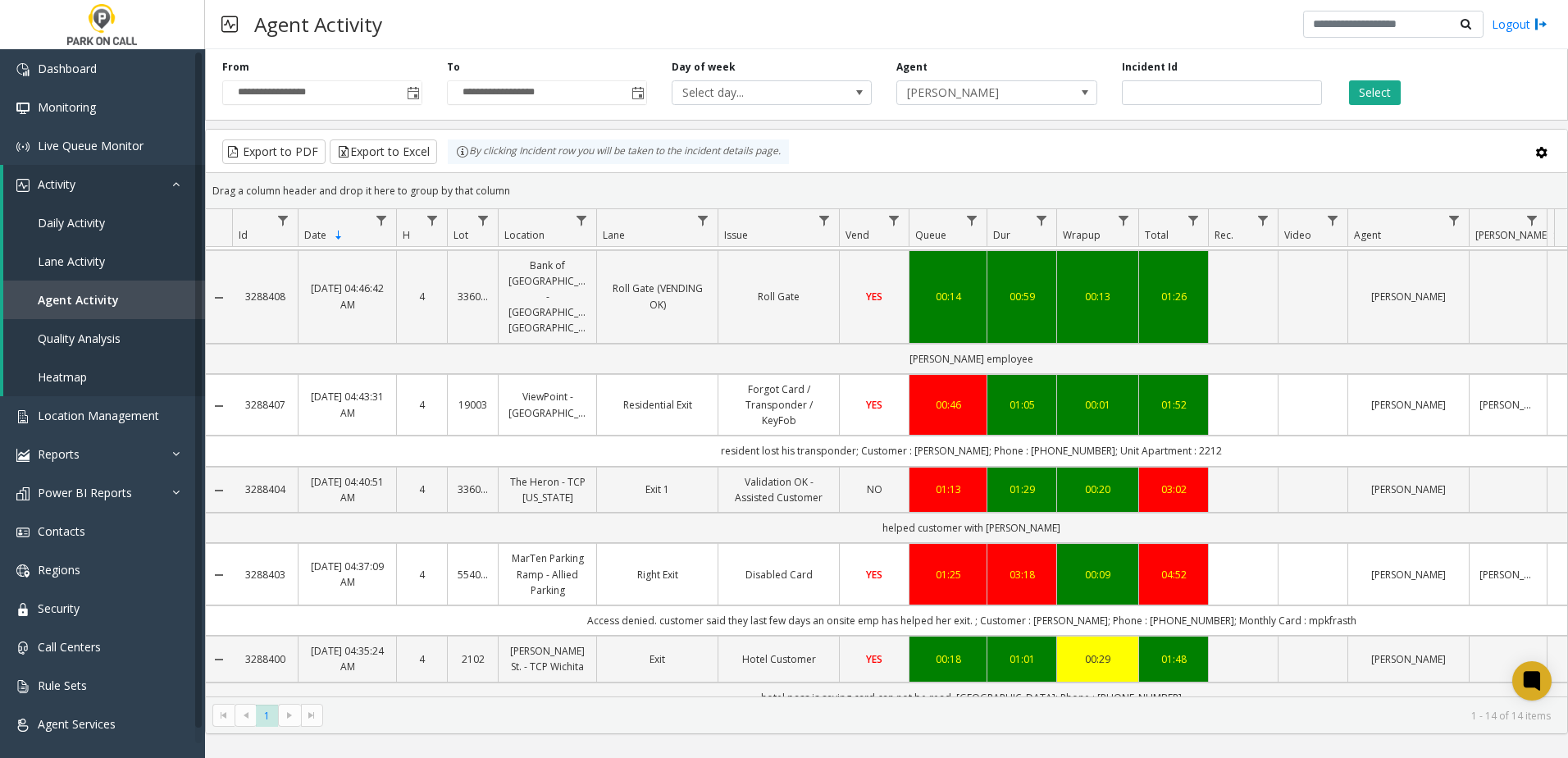
scroll to position [748, 0]
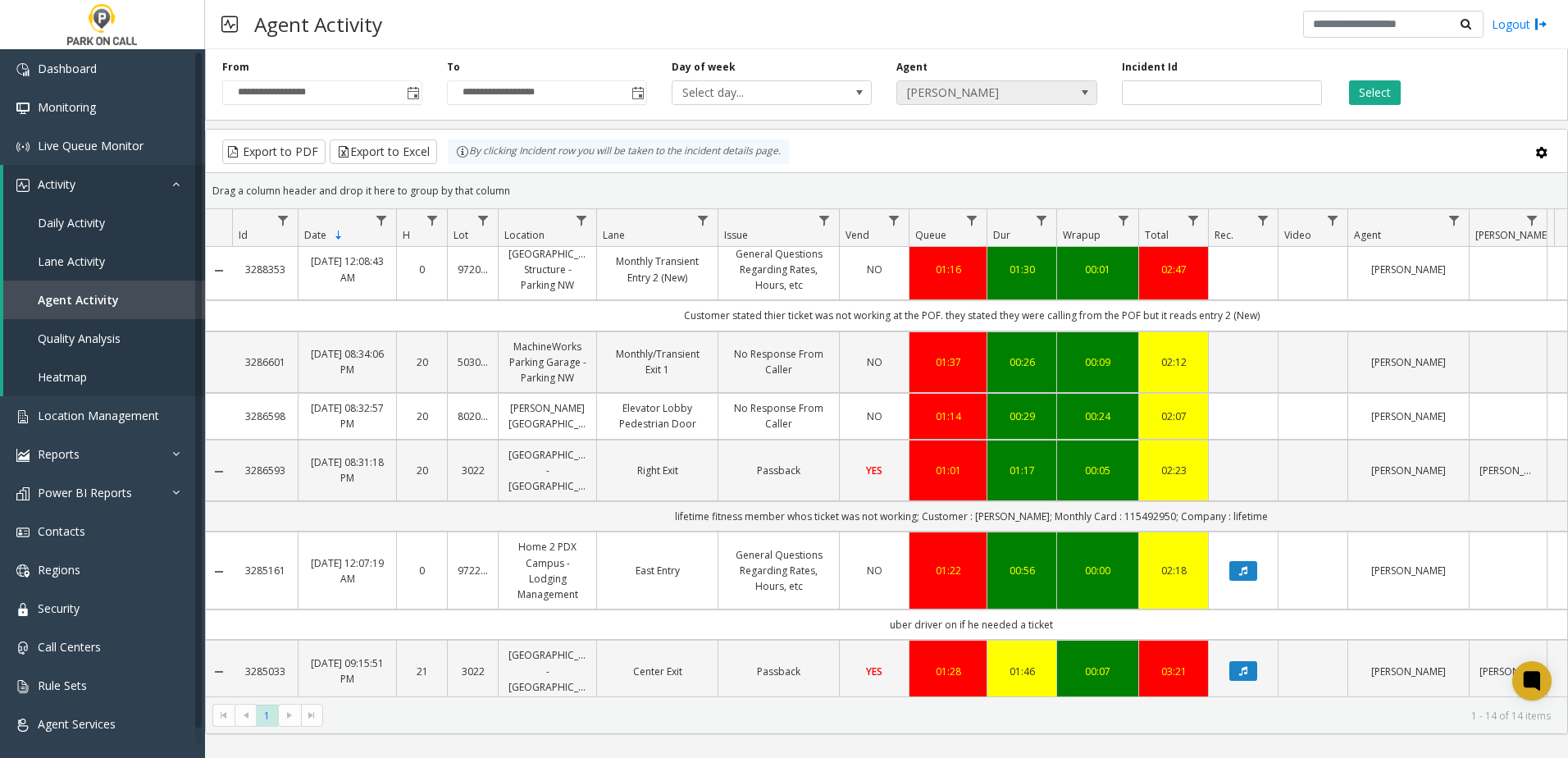
click at [946, 92] on span "[PERSON_NAME]" at bounding box center [977, 92] width 159 height 23
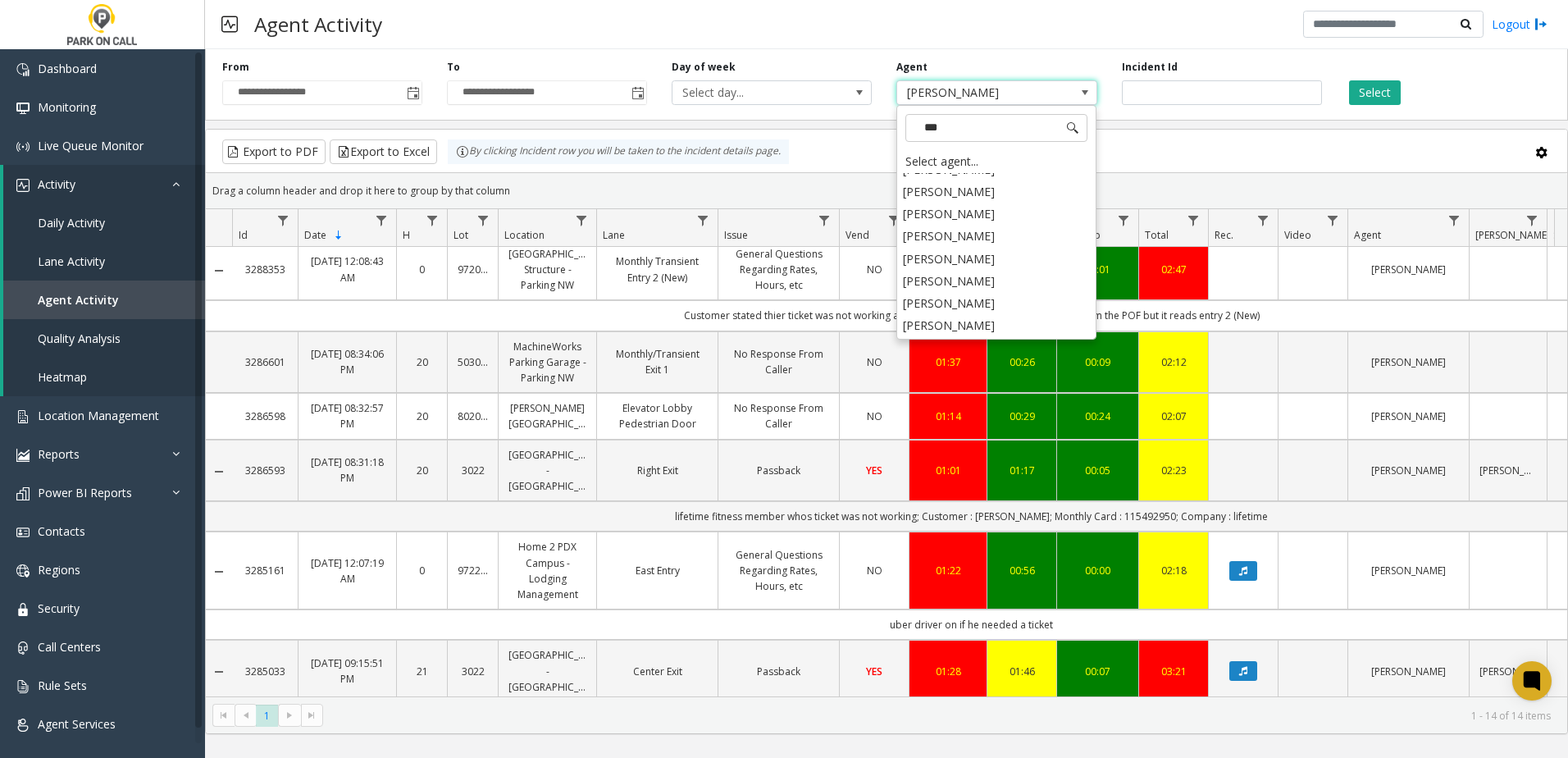
scroll to position [0, 0]
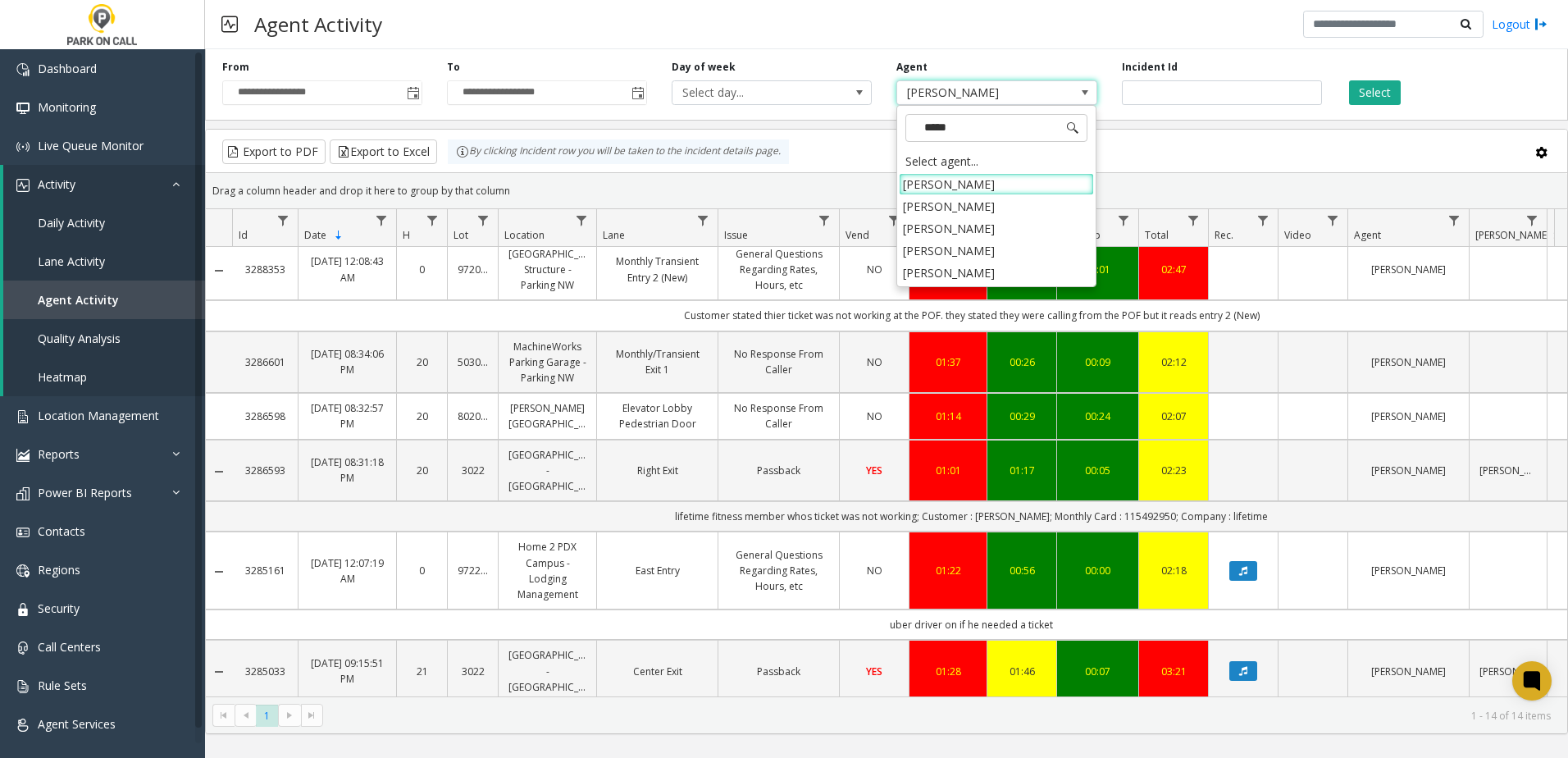
type input "******"
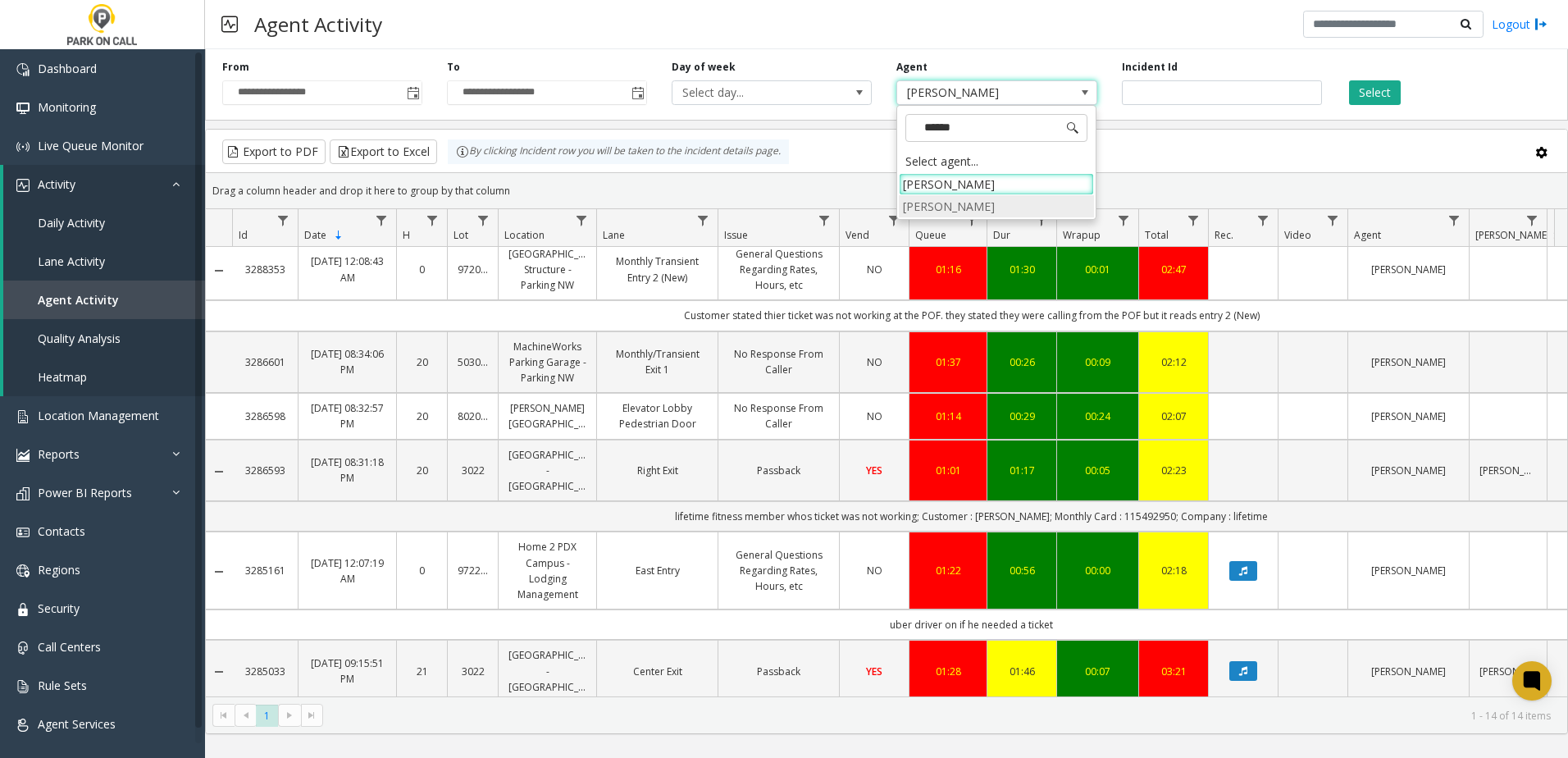
click at [980, 200] on li "[PERSON_NAME]" at bounding box center [997, 206] width 195 height 23
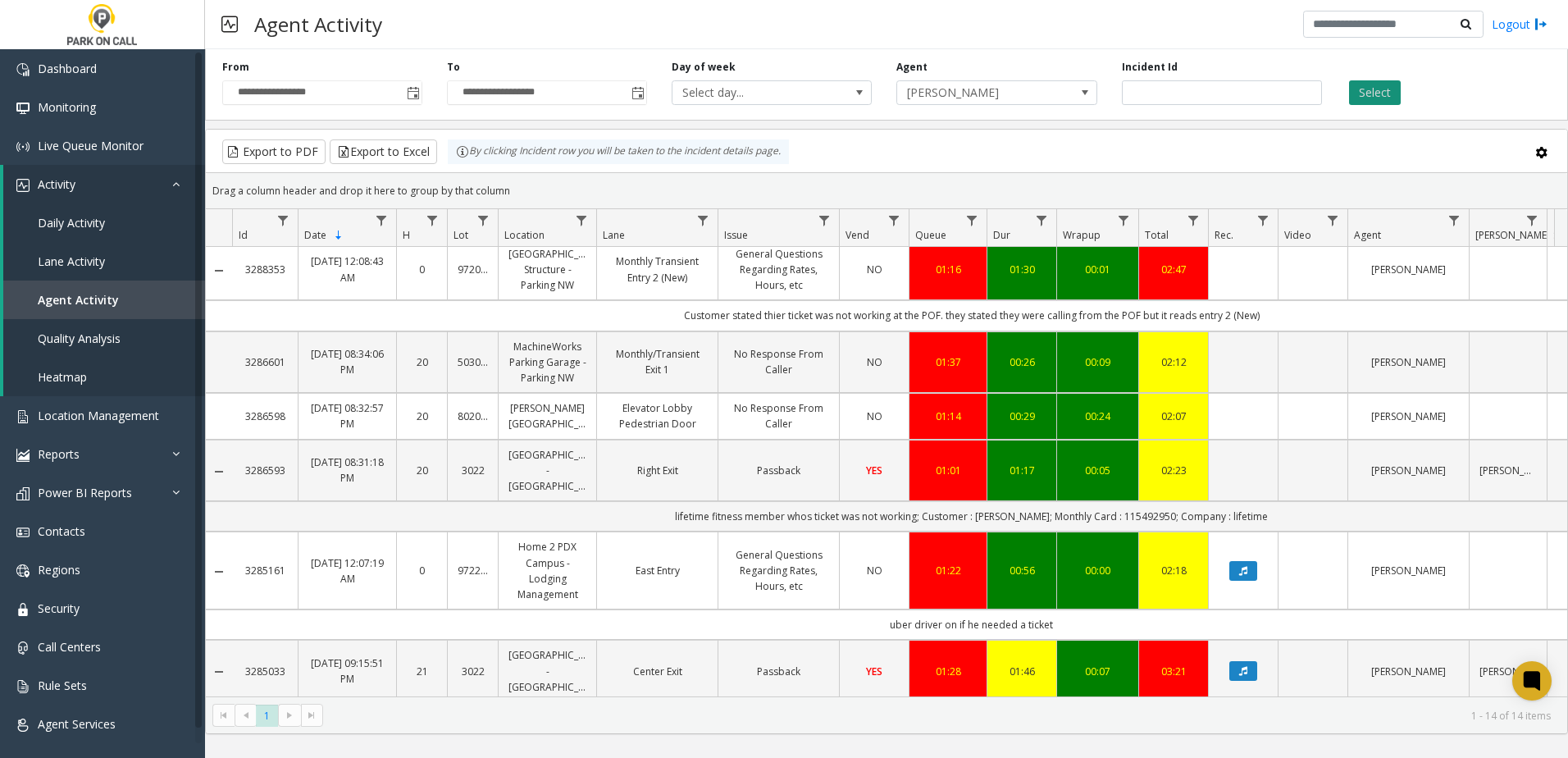
click at [1358, 86] on button "Select" at bounding box center [1375, 92] width 51 height 24
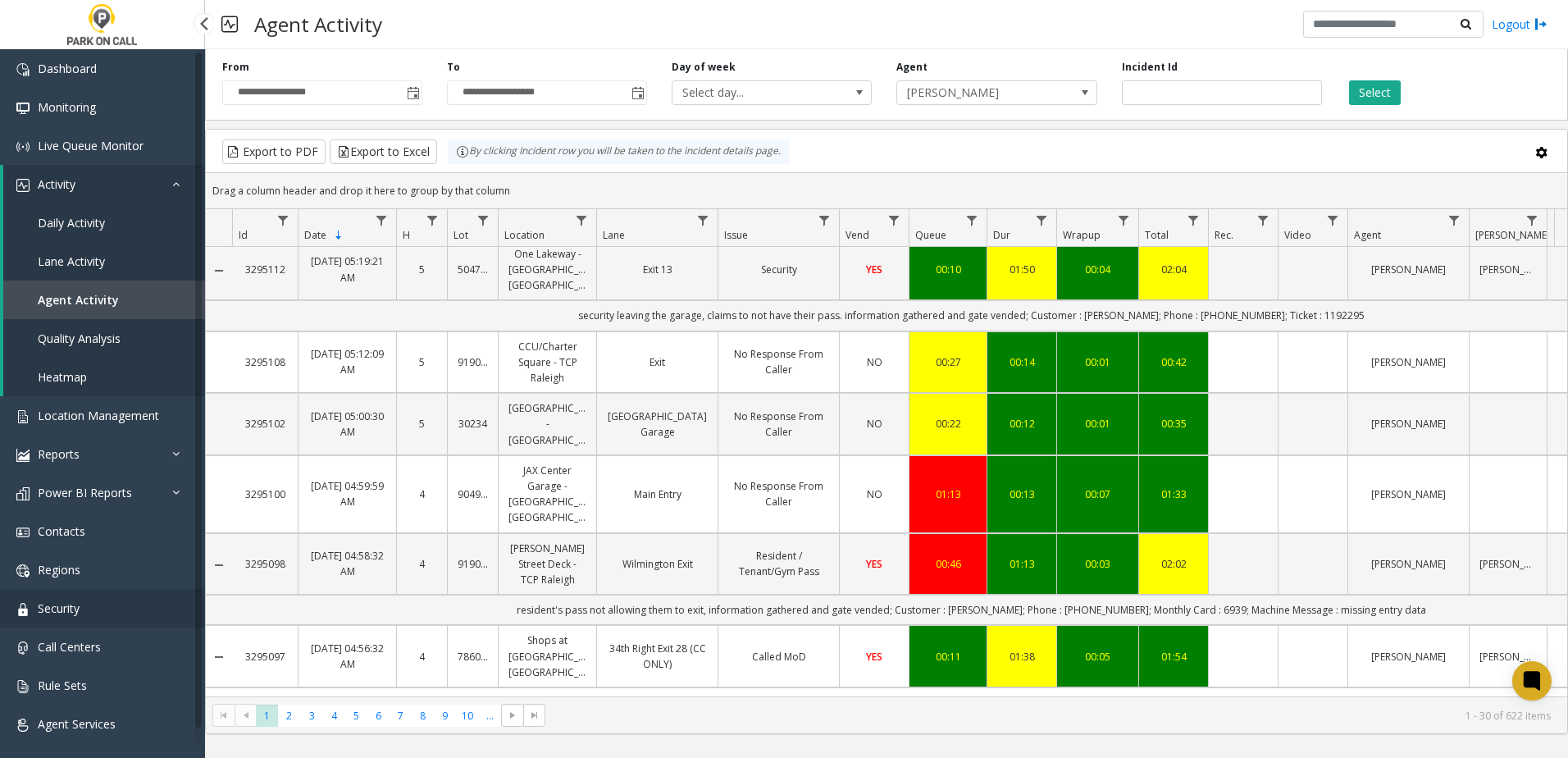
click at [88, 600] on link "Security" at bounding box center [102, 607] width 205 height 39
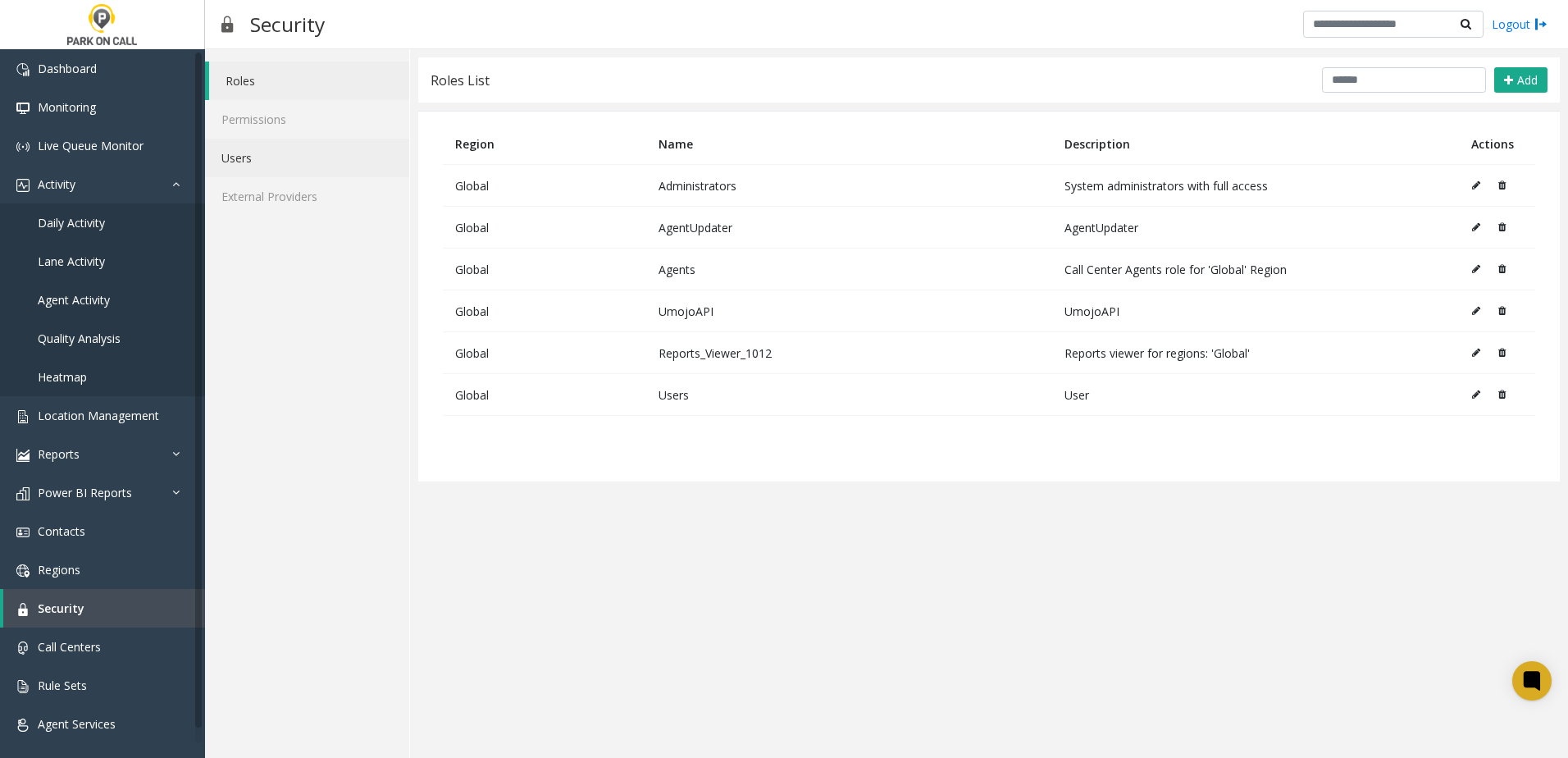
click at [283, 163] on link "Users" at bounding box center [307, 158] width 204 height 39
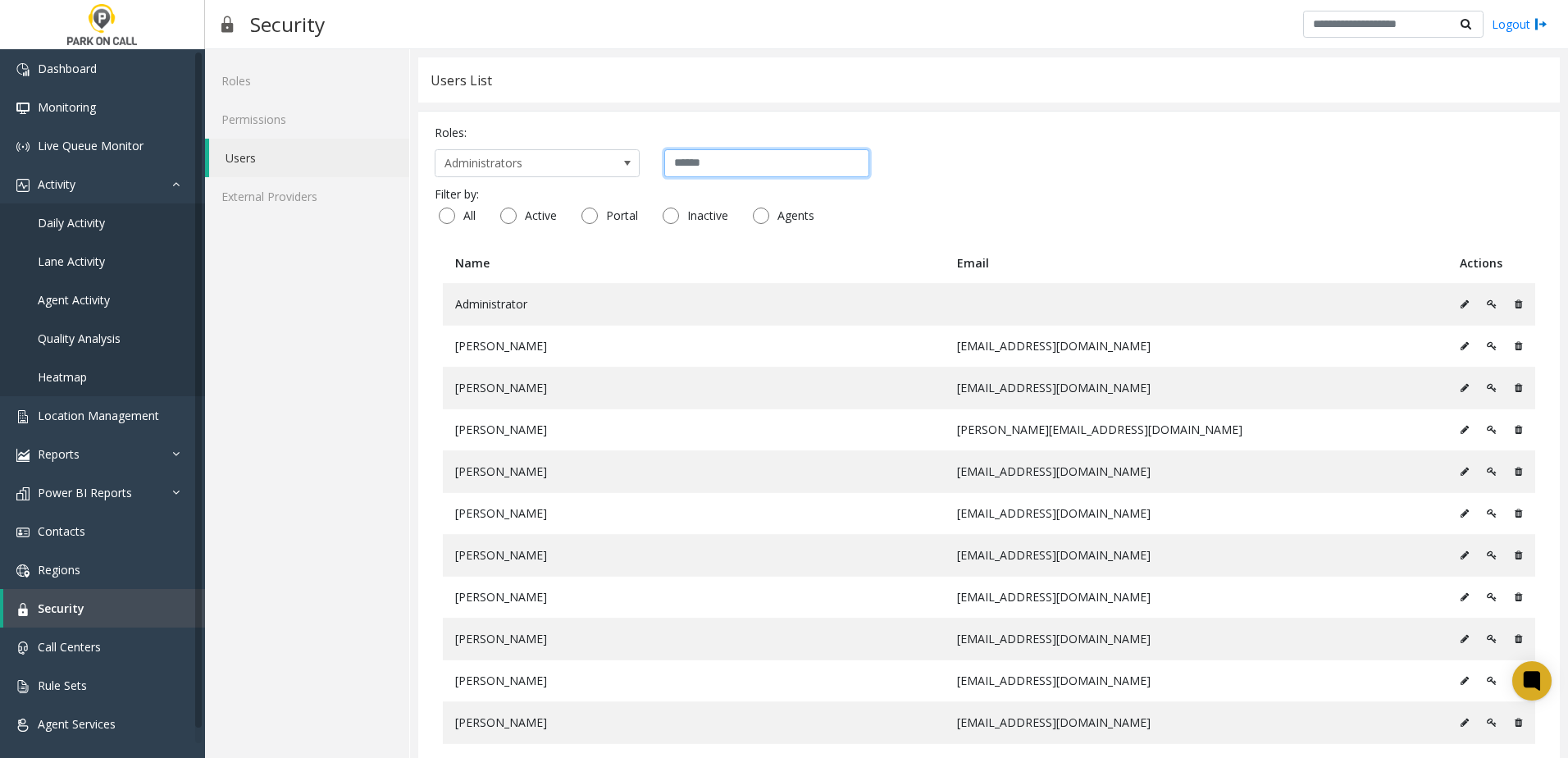
click at [668, 175] on input "text" at bounding box center [766, 162] width 205 height 28
click at [561, 158] on span "Administrators" at bounding box center [516, 162] width 162 height 26
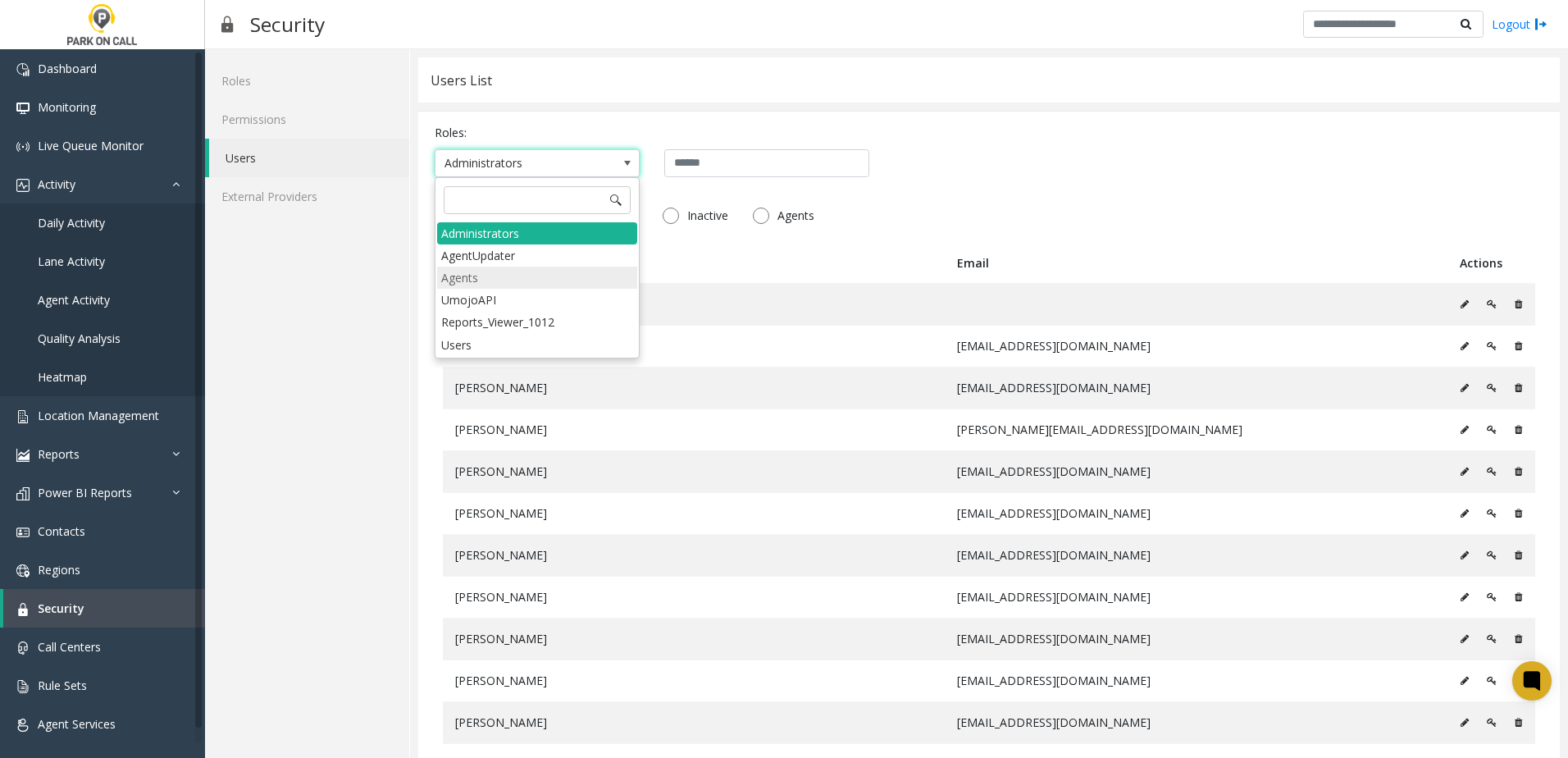
click at [552, 280] on li "Agents" at bounding box center [537, 277] width 200 height 23
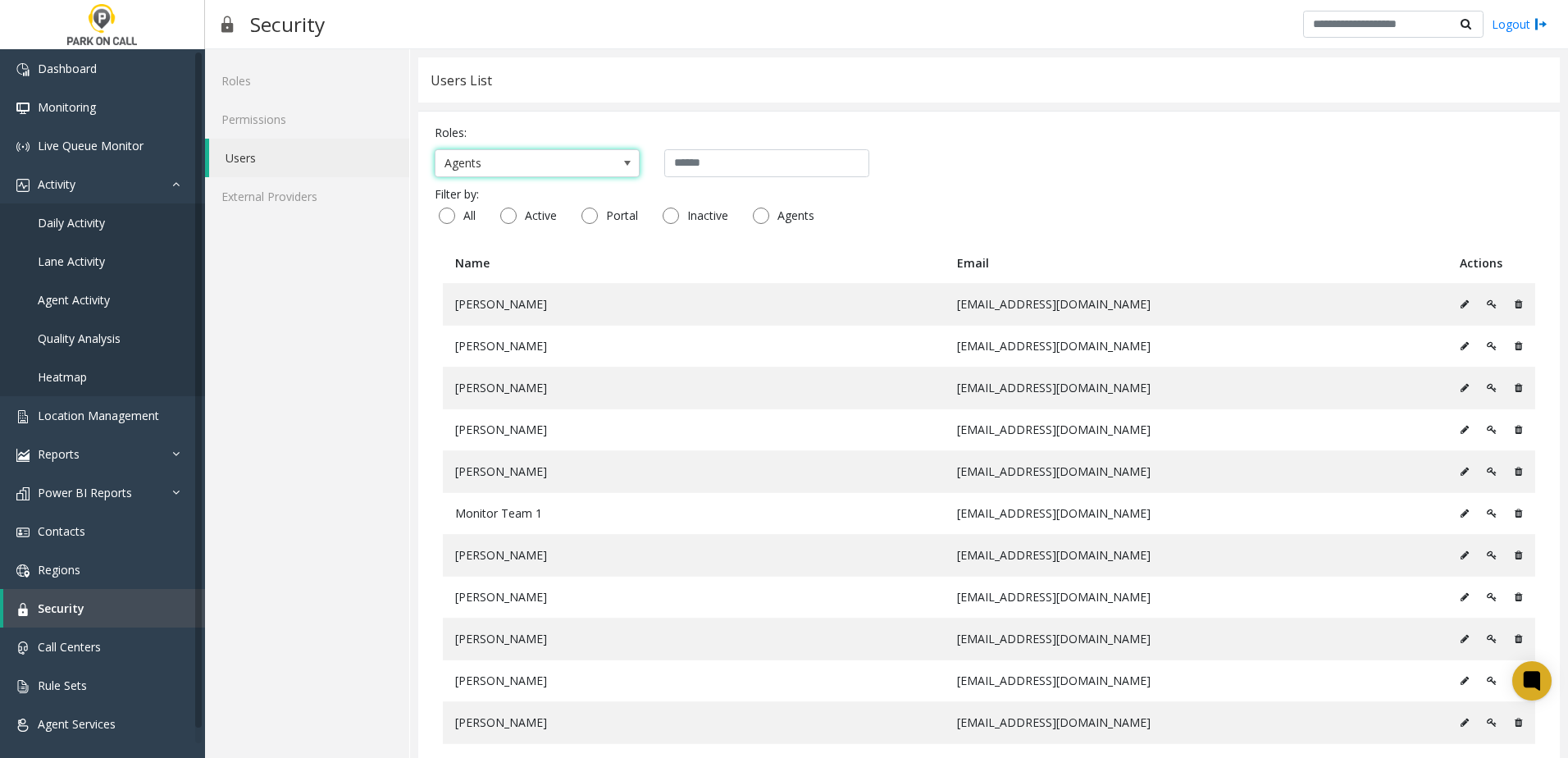
drag, startPoint x: 764, startPoint y: 168, endPoint x: 774, endPoint y: 165, distance: 10.4
click at [765, 166] on input "text" at bounding box center [766, 162] width 205 height 28
type input "*"
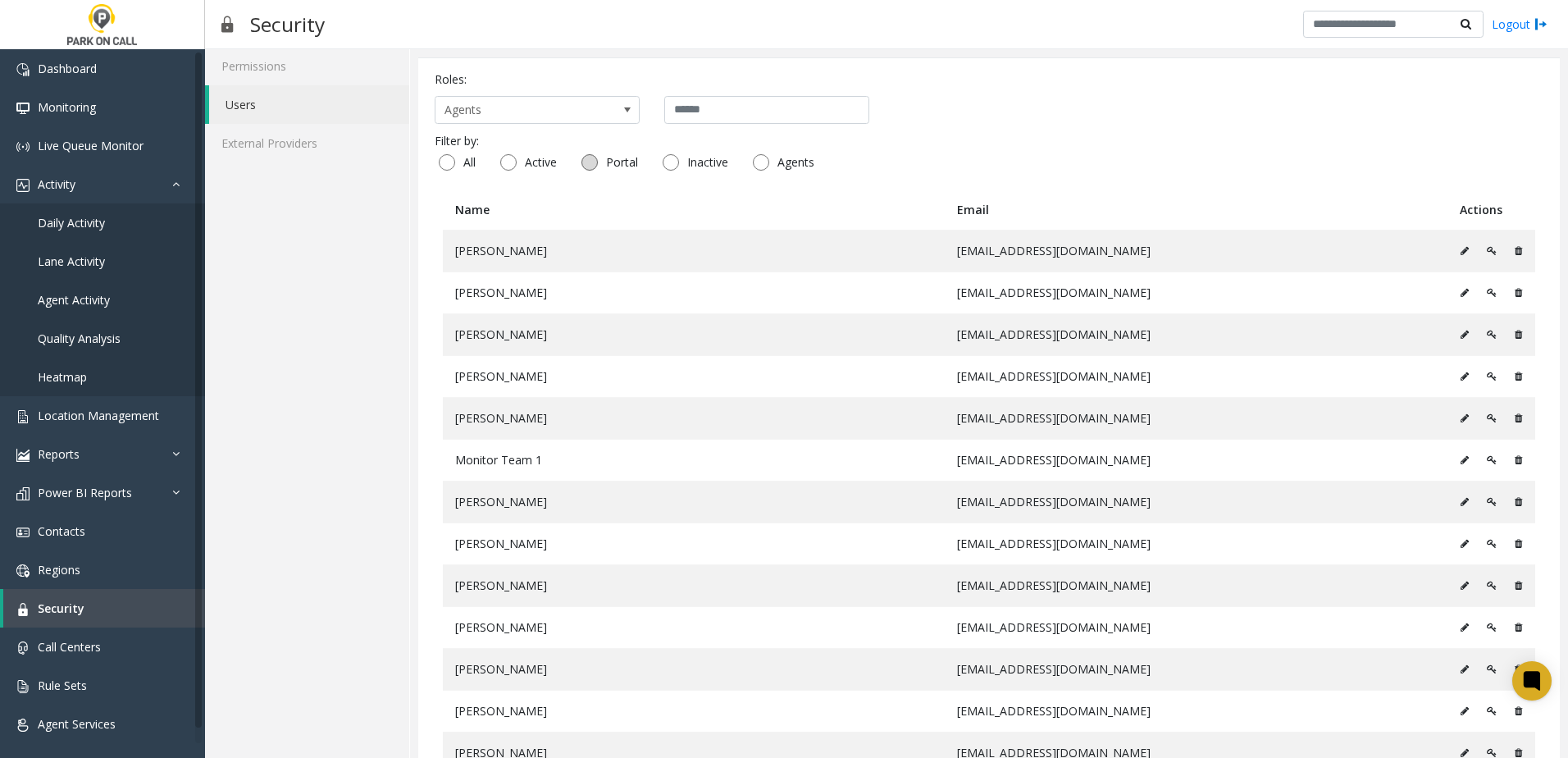
scroll to position [82, 0]
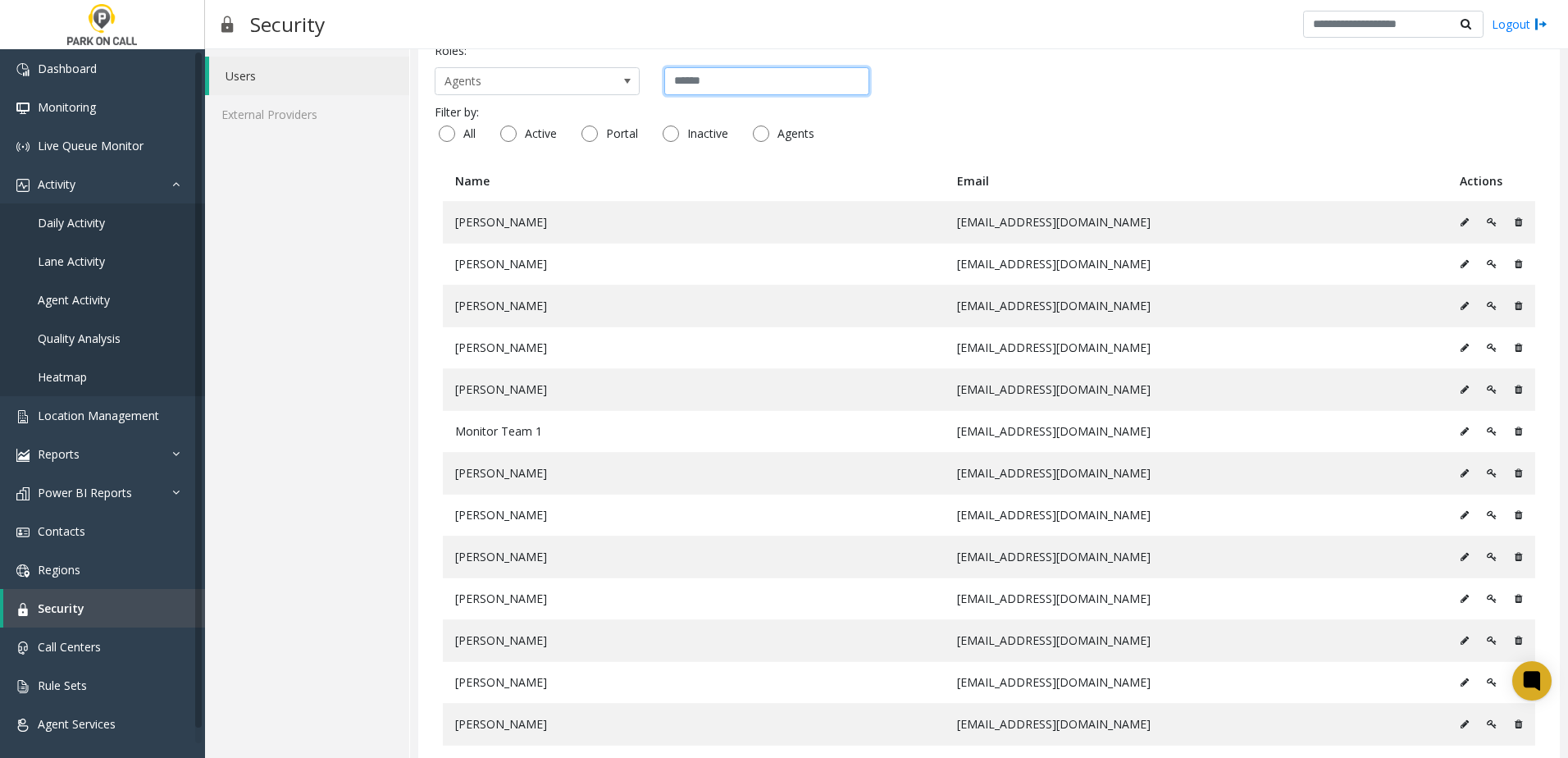
click at [712, 77] on input "text" at bounding box center [766, 81] width 205 height 28
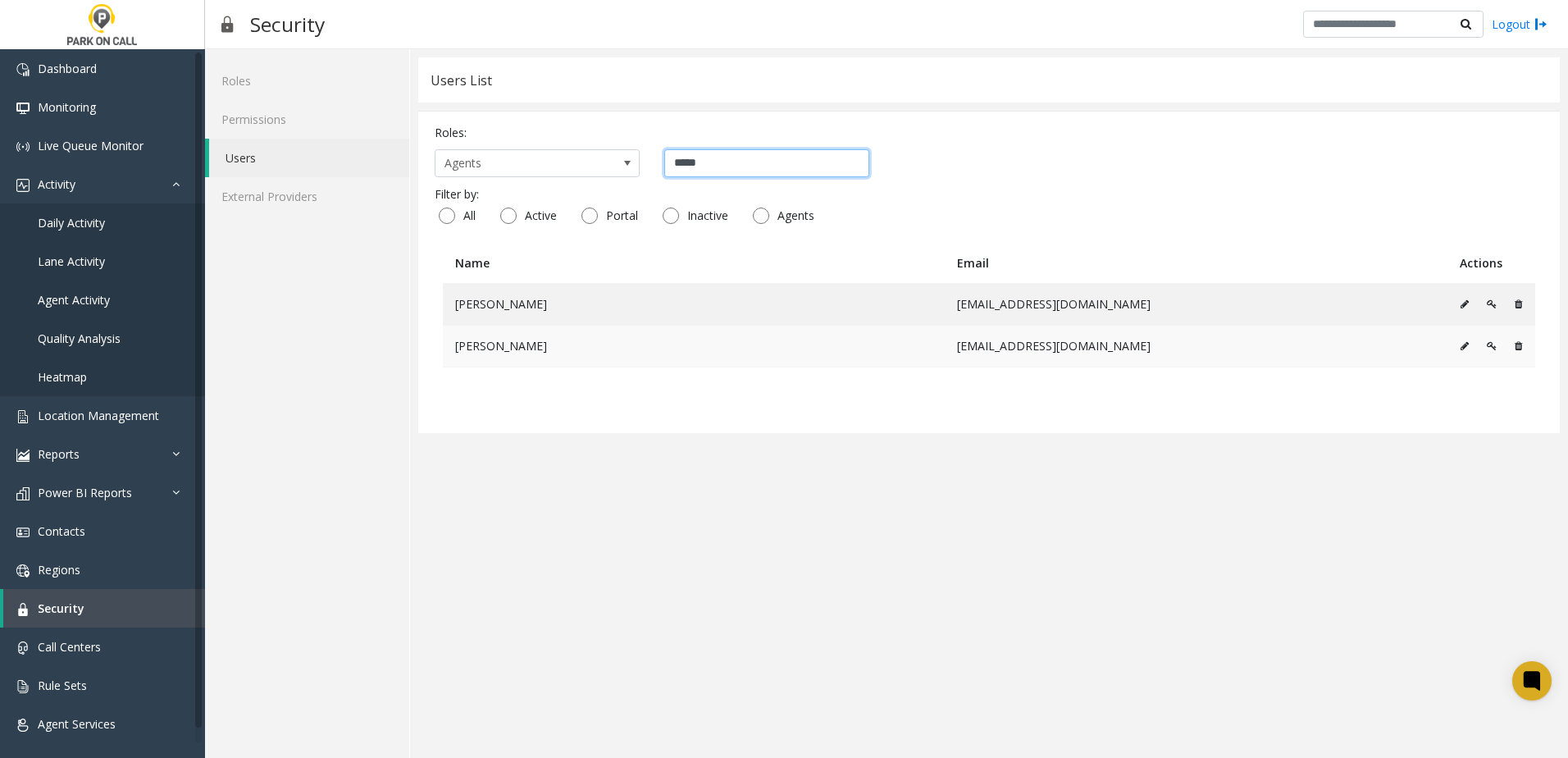
type input "*****"
click at [1461, 347] on icon at bounding box center [1464, 346] width 8 height 10
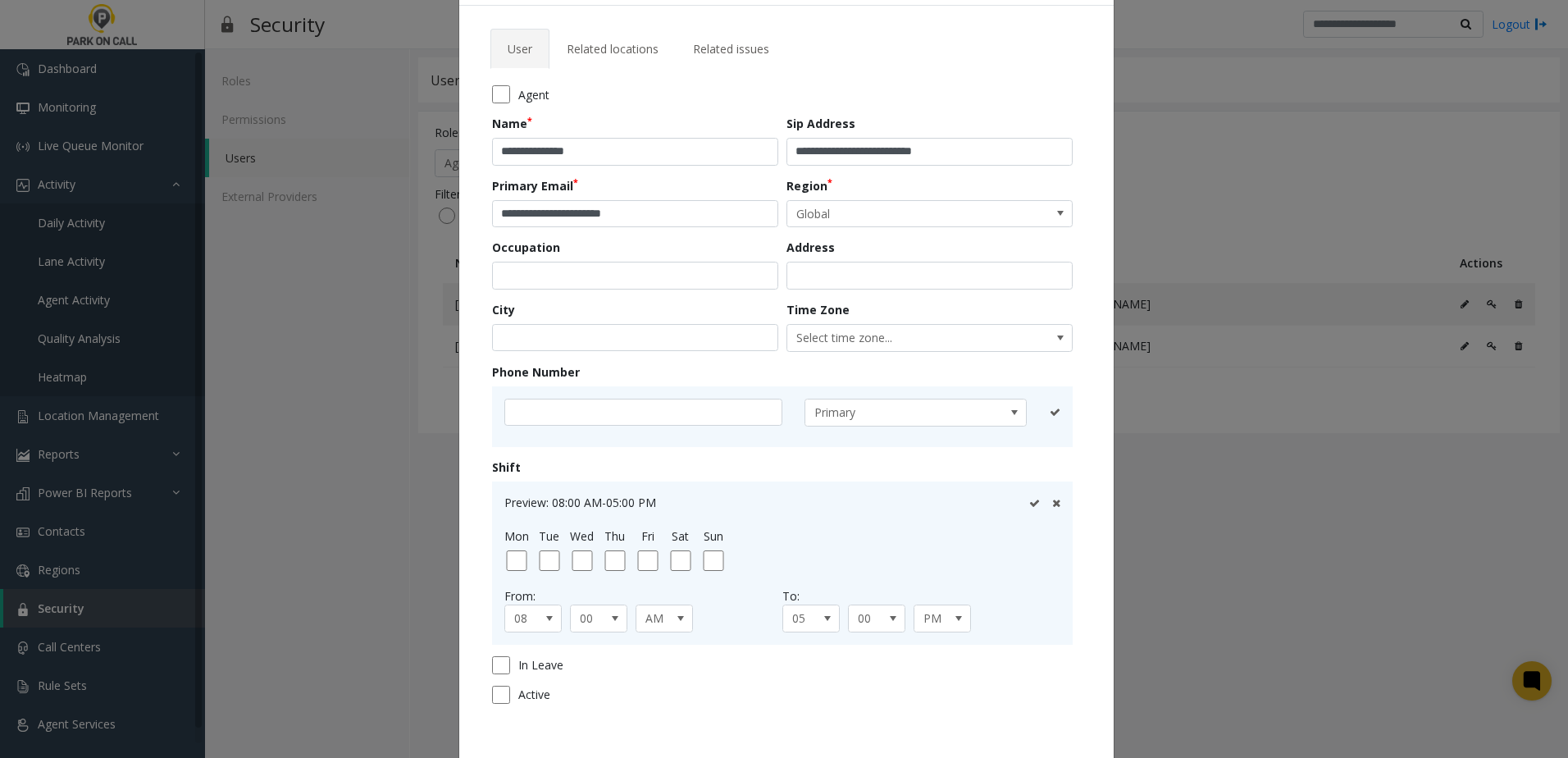
scroll to position [146, 0]
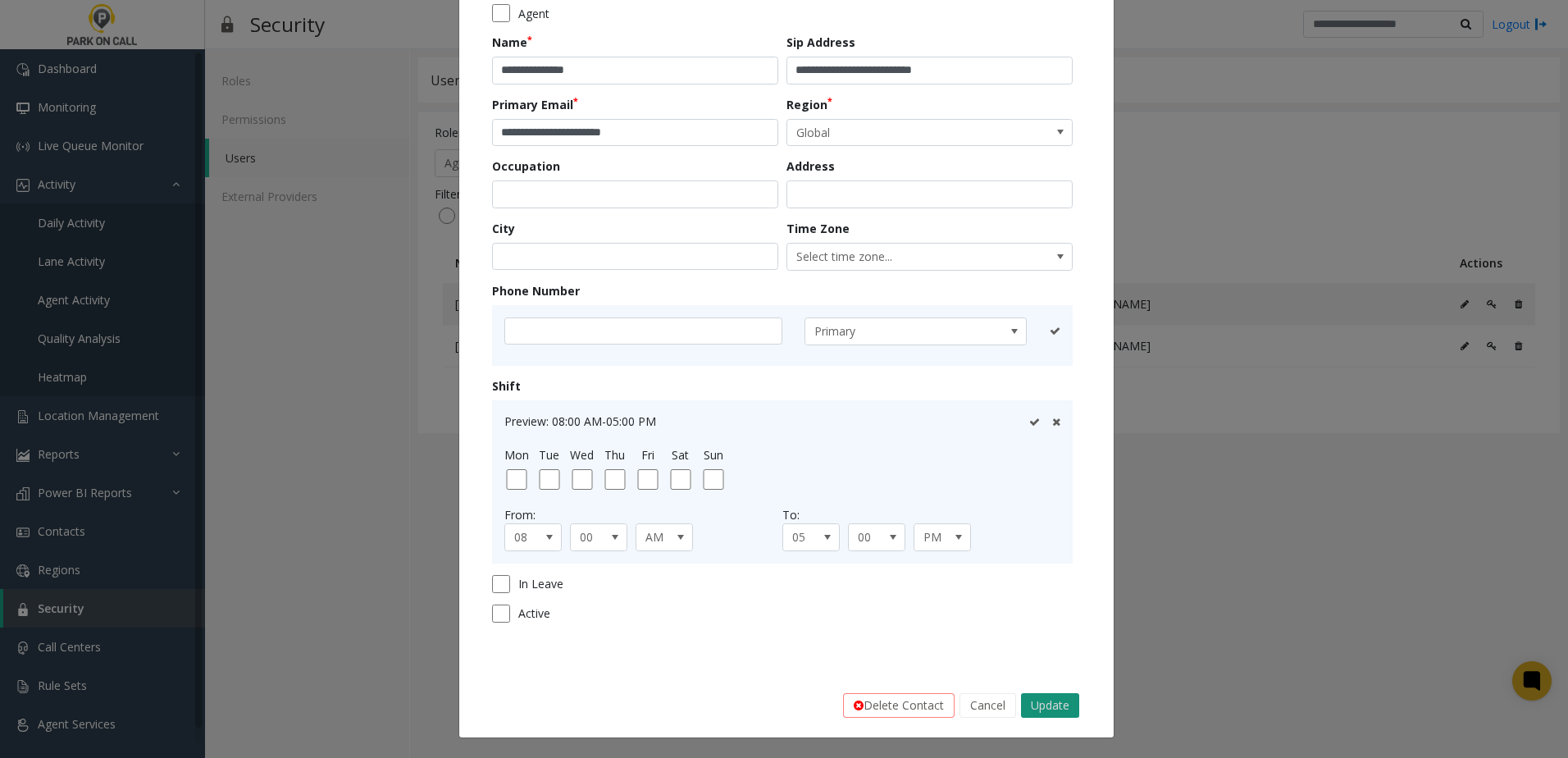
click at [1055, 699] on button "Update" at bounding box center [1050, 705] width 59 height 24
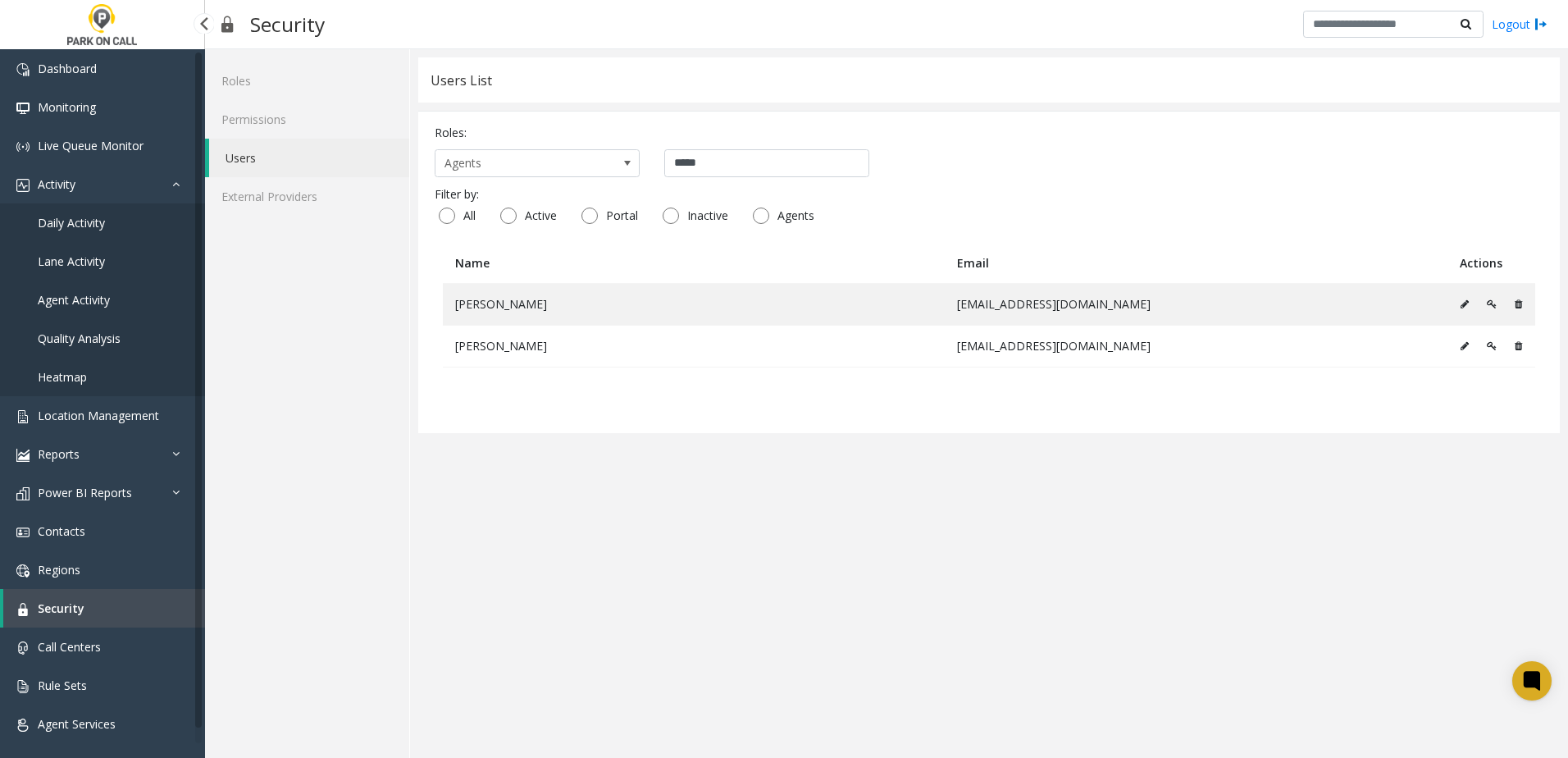
click at [100, 224] on span "Daily Activity" at bounding box center [71, 222] width 68 height 15
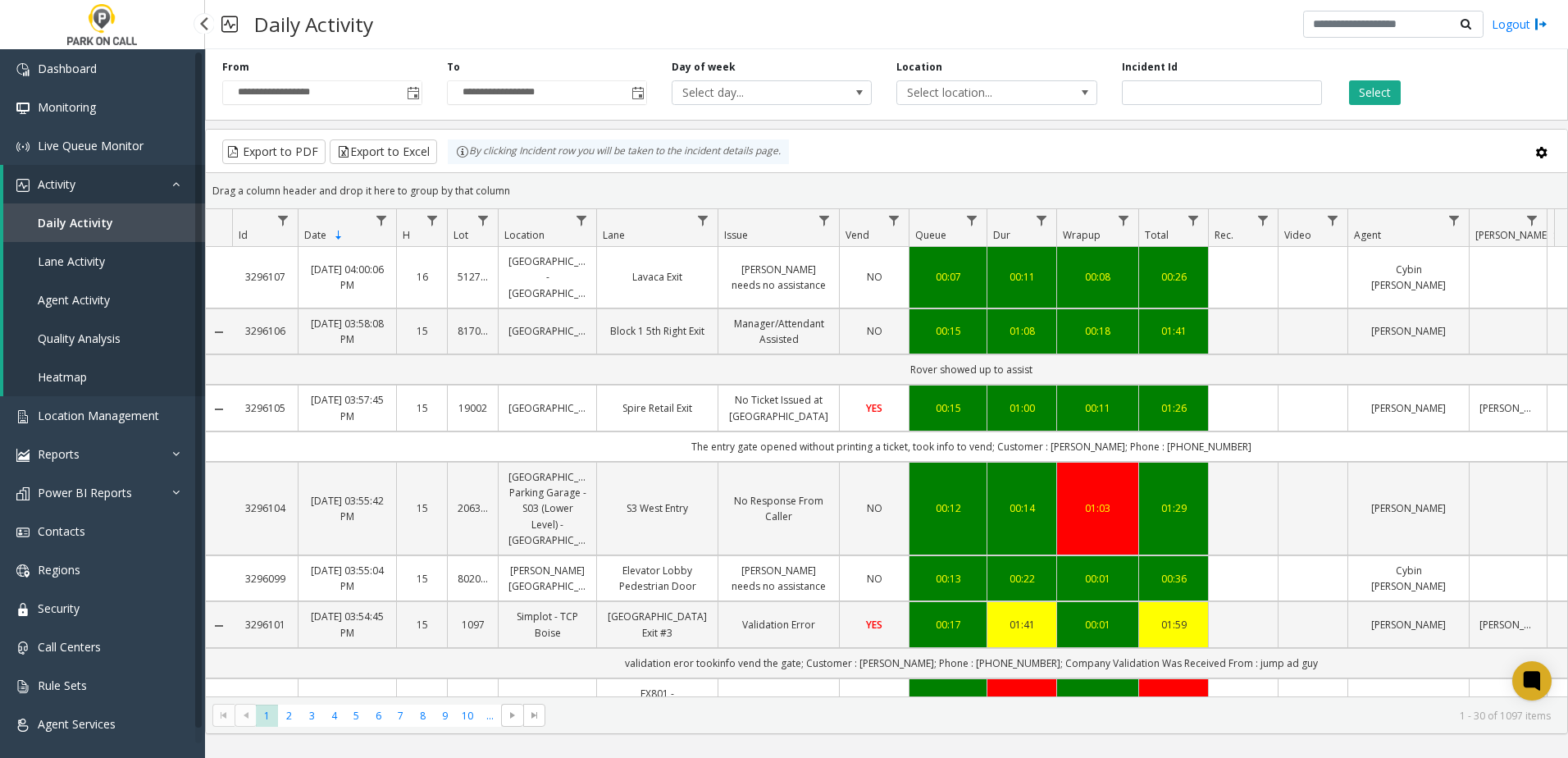
click at [88, 303] on span "Agent Activity" at bounding box center [74, 299] width 72 height 15
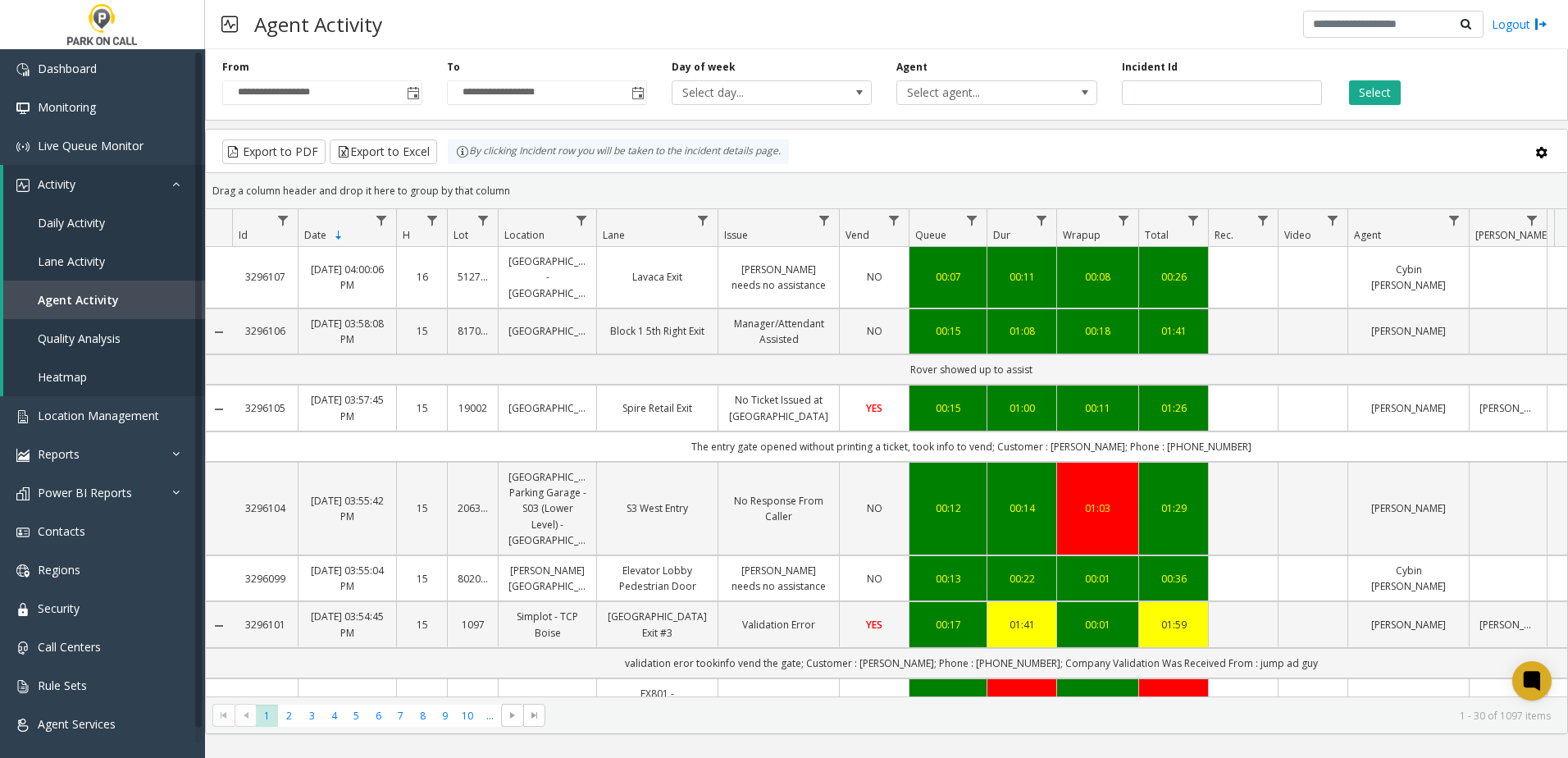
click at [1035, 105] on div "**********" at bounding box center [886, 81] width 1363 height 78
click at [1028, 106] on div "**********" at bounding box center [886, 81] width 1363 height 78
click at [1029, 96] on span "Select agent..." at bounding box center [977, 92] width 159 height 23
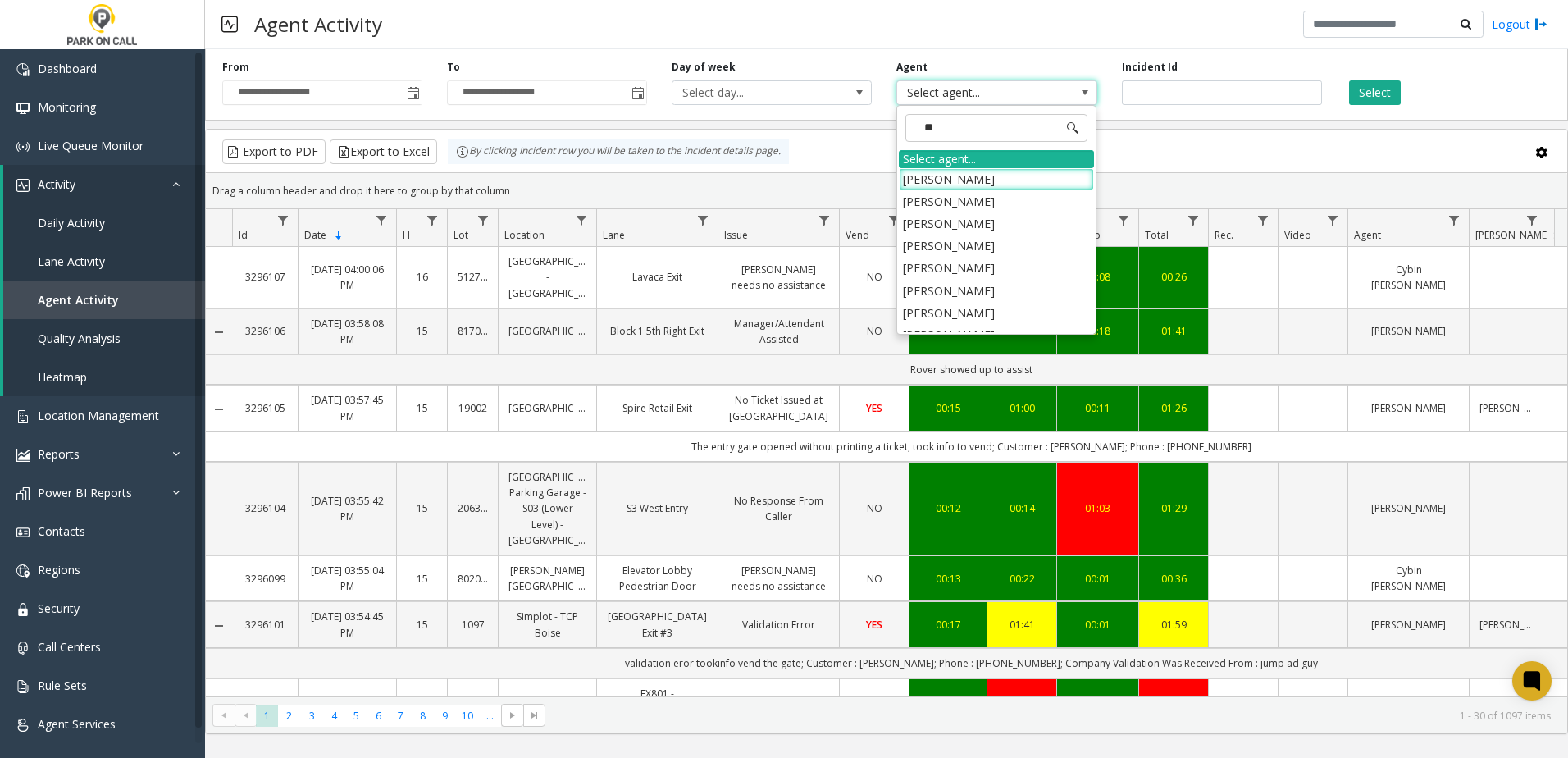
type input "*"
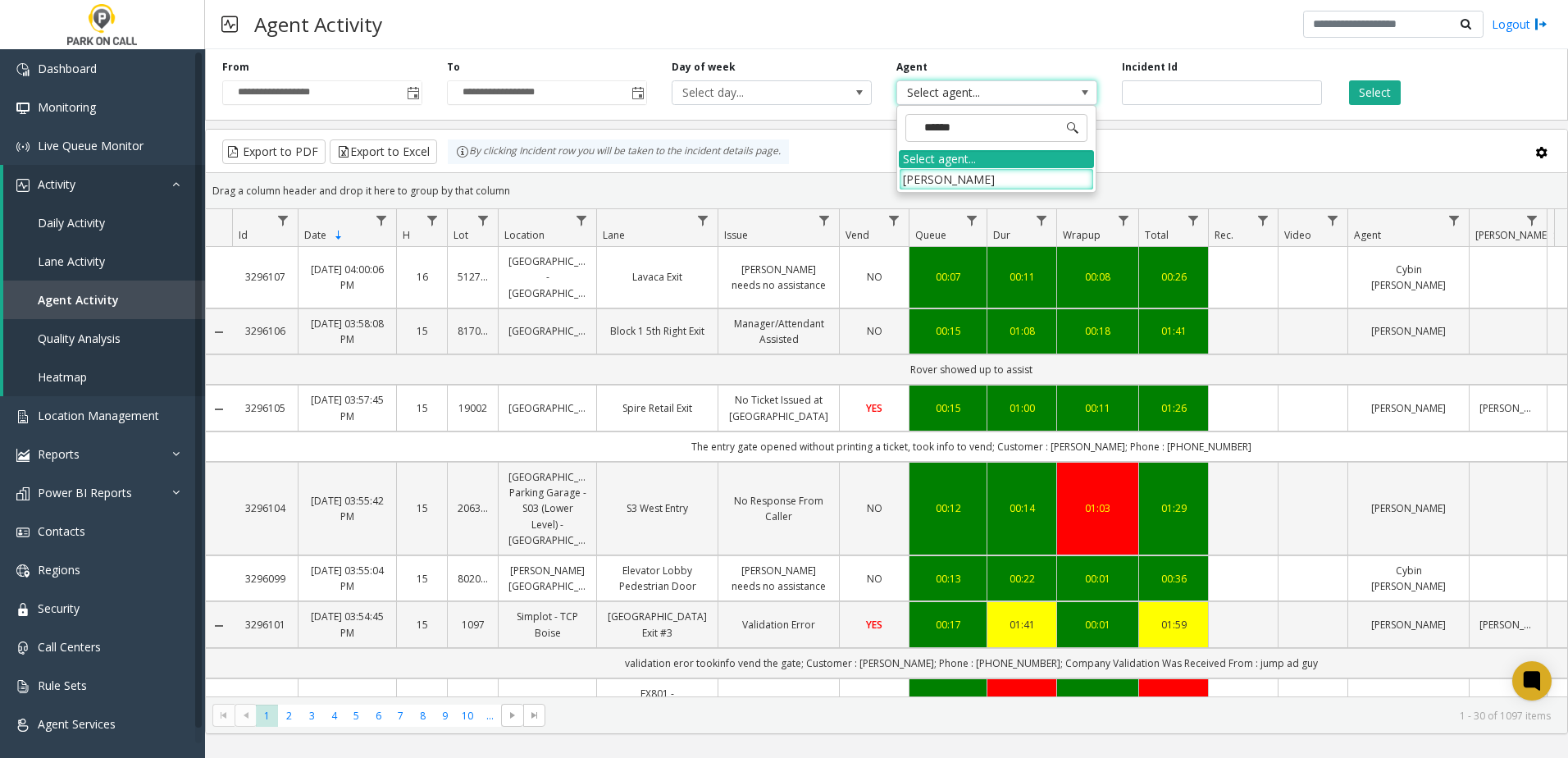
type input "*******"
click at [1037, 178] on li "[PERSON_NAME]" at bounding box center [997, 179] width 195 height 23
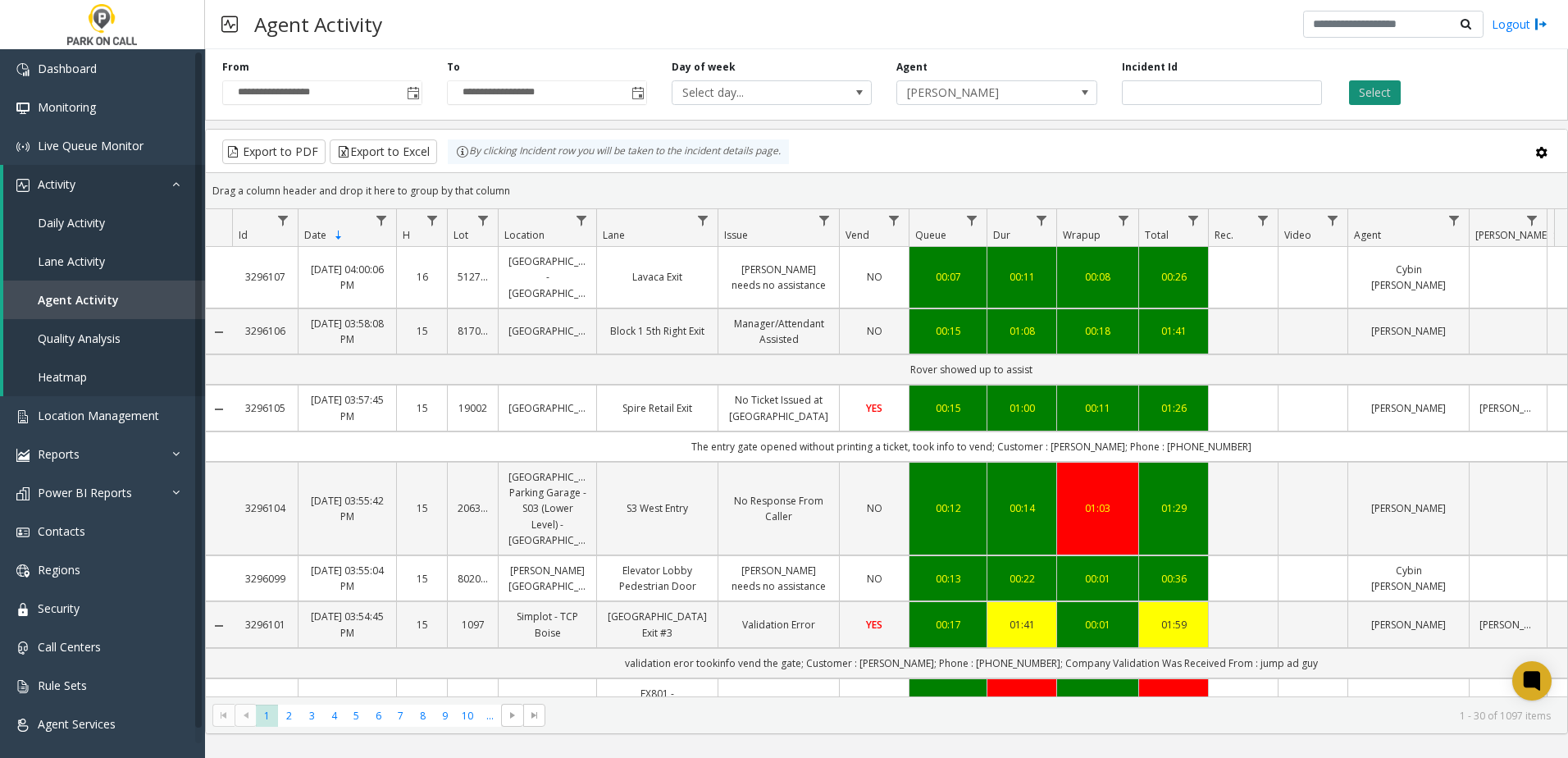
click at [1382, 97] on button "Select" at bounding box center [1375, 92] width 51 height 24
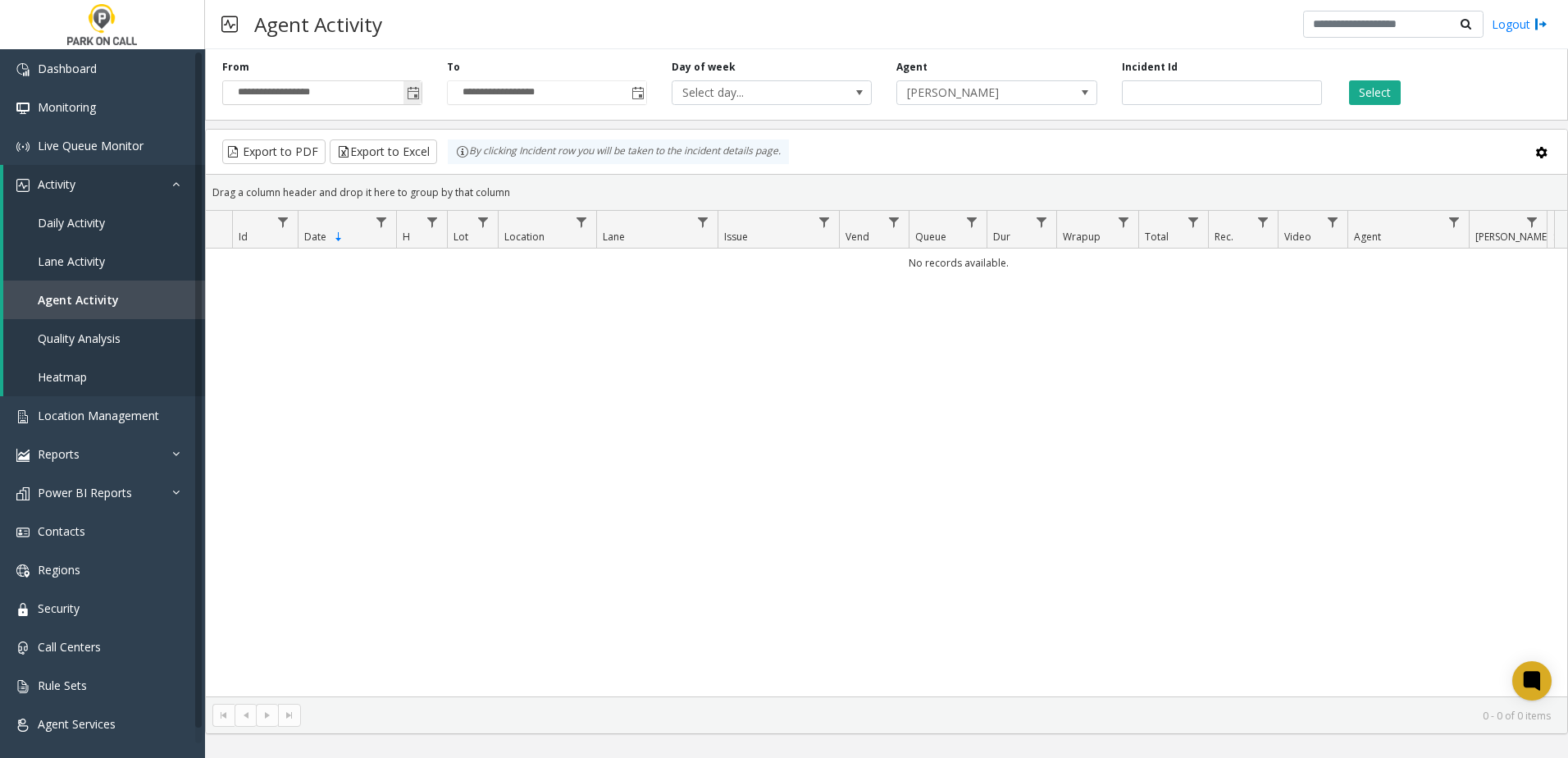
click at [376, 90] on input "**********" at bounding box center [322, 92] width 199 height 23
drag, startPoint x: 399, startPoint y: 96, endPoint x: 417, endPoint y: 88, distance: 19.7
click at [399, 96] on input "**********" at bounding box center [322, 92] width 199 height 23
click at [429, 88] on div "**********" at bounding box center [322, 82] width 225 height 45
click at [422, 93] on span "**********" at bounding box center [322, 92] width 200 height 24
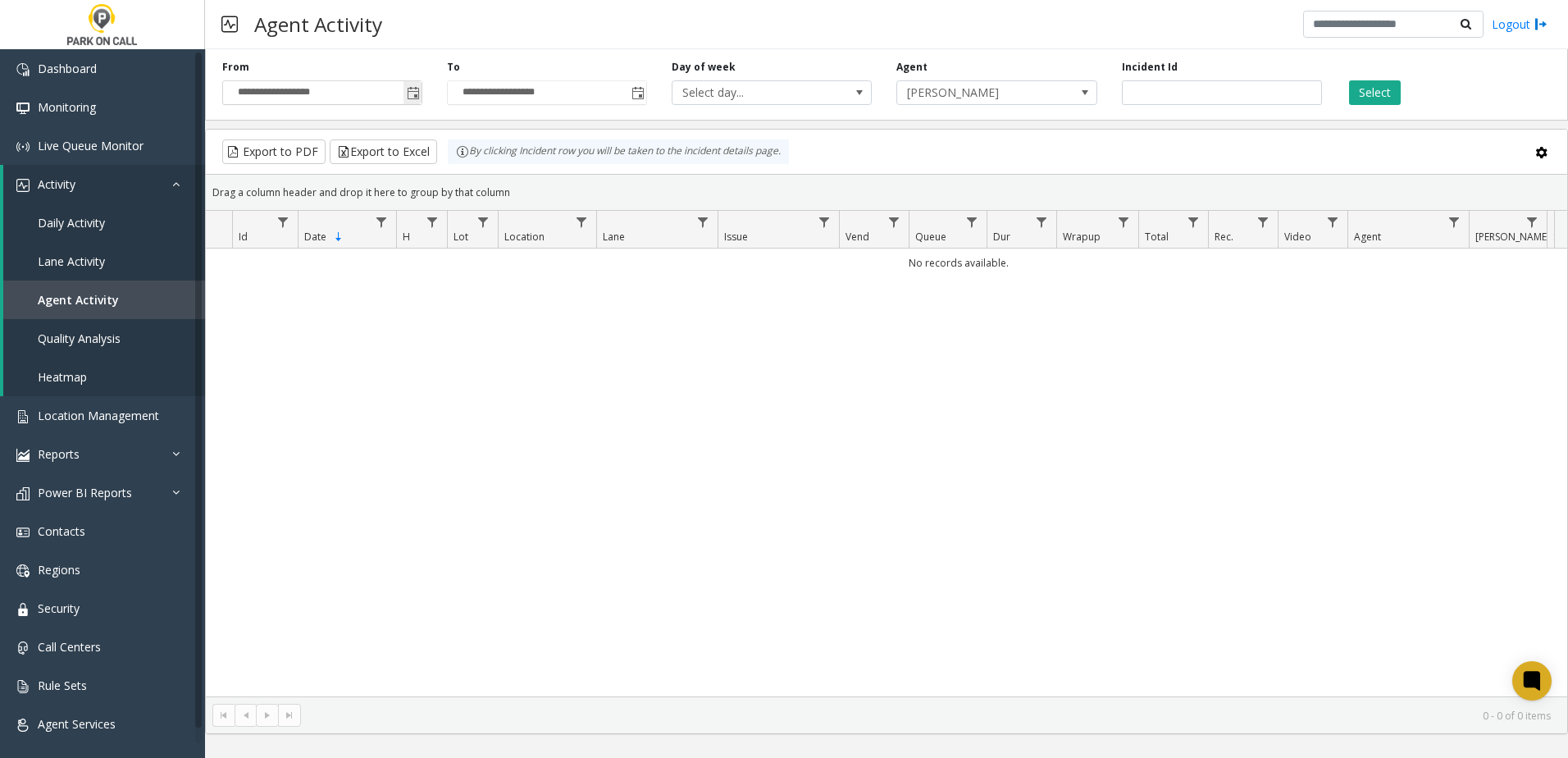
click at [413, 91] on span "Toggle popup" at bounding box center [413, 93] width 14 height 14
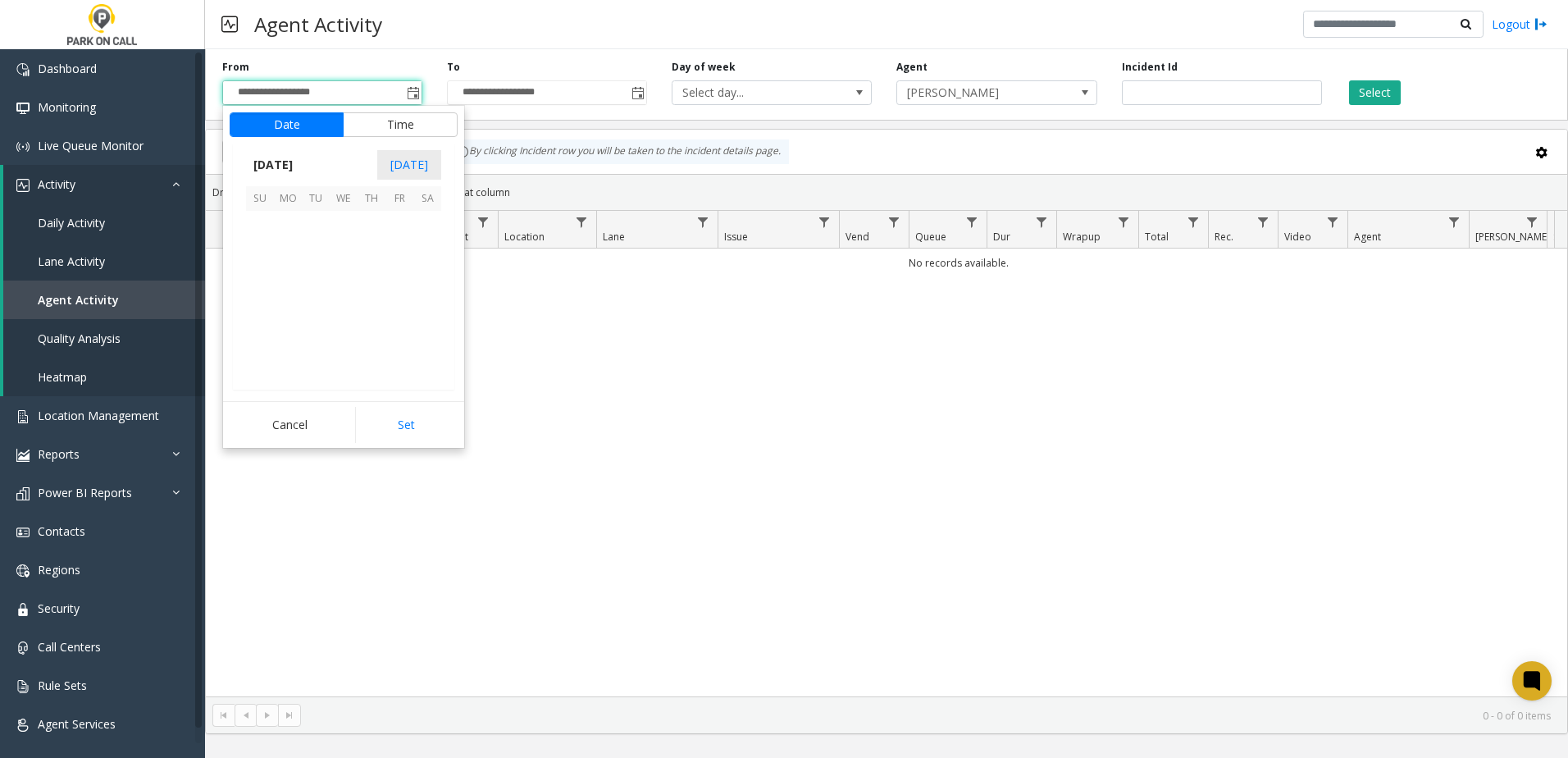
scroll to position [294260, 0]
click at [289, 227] on span "1" at bounding box center [287, 225] width 28 height 28
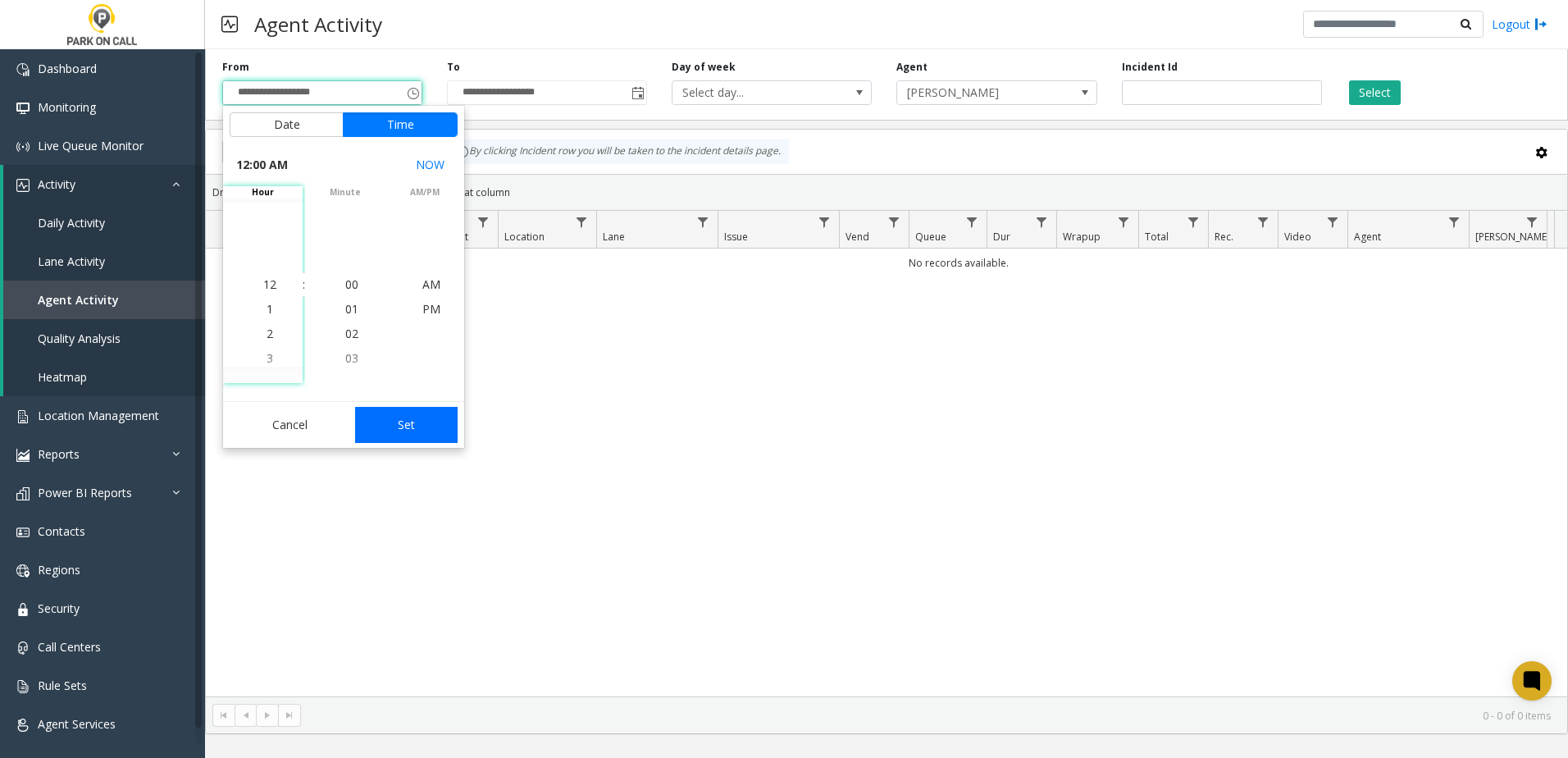
click at [421, 425] on button "Set" at bounding box center [406, 425] width 103 height 36
type input "**********"
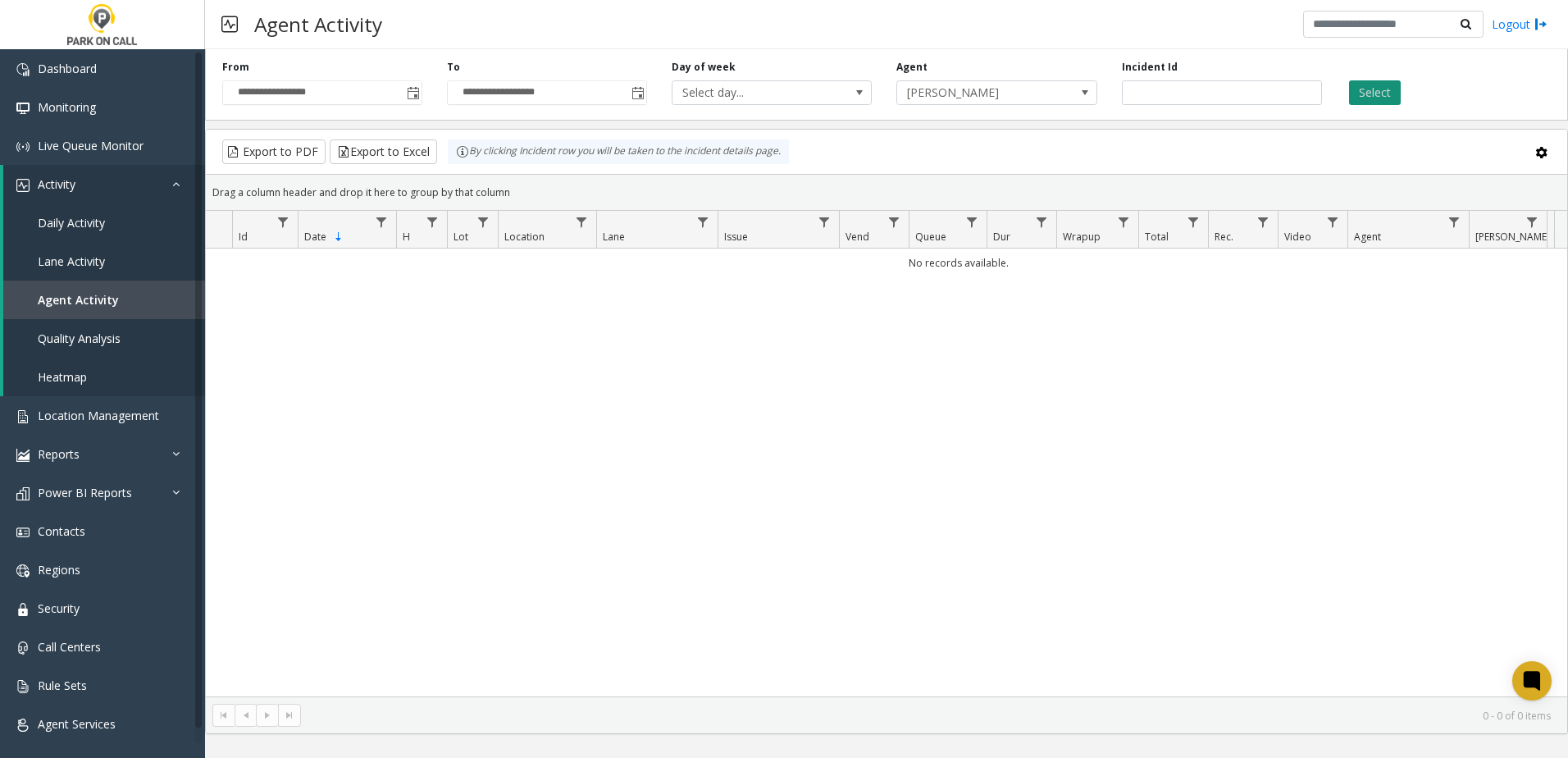
click at [1380, 88] on button "Select" at bounding box center [1375, 92] width 51 height 24
click at [884, 103] on div "Day of week Select day..." at bounding box center [771, 82] width 225 height 45
click at [884, 43] on div "Agent Activity Logout" at bounding box center [886, 24] width 1363 height 50
click at [884, 42] on div "Agent Activity Logout" at bounding box center [886, 24] width 1363 height 50
click at [93, 624] on link "Security" at bounding box center [102, 607] width 205 height 39
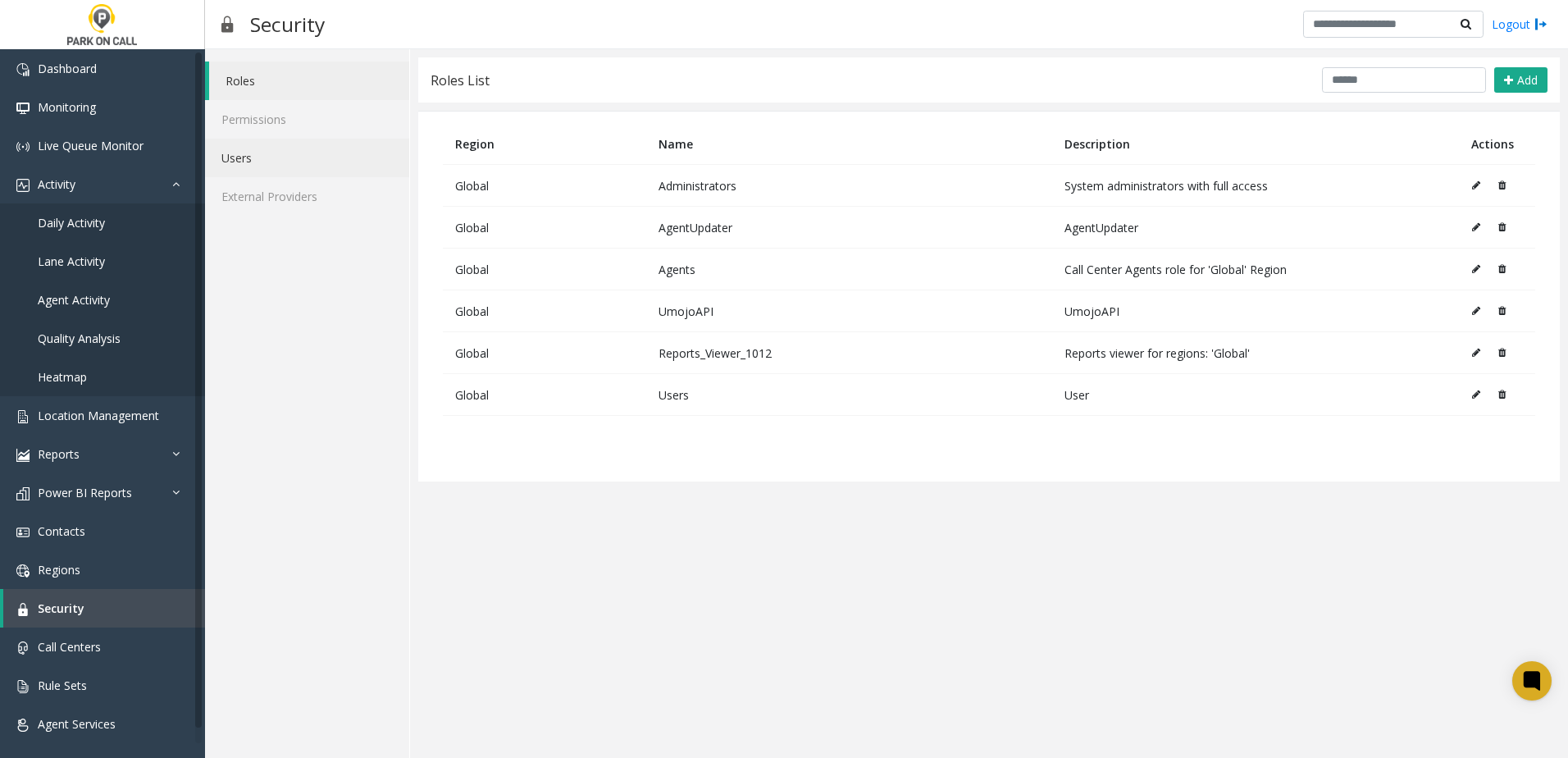
click at [300, 148] on link "Users" at bounding box center [307, 158] width 204 height 39
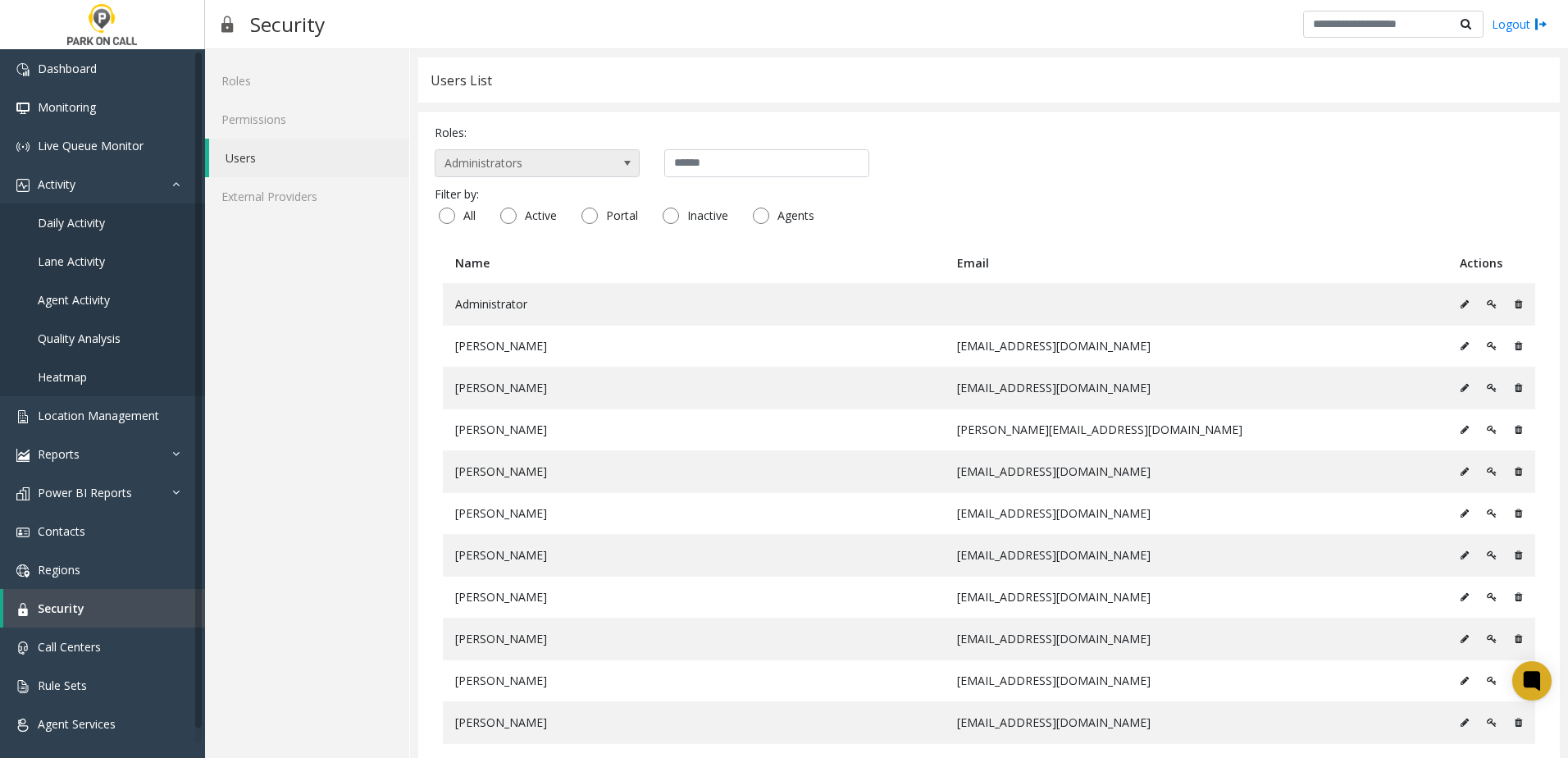
click at [636, 166] on span at bounding box center [626, 162] width 23 height 26
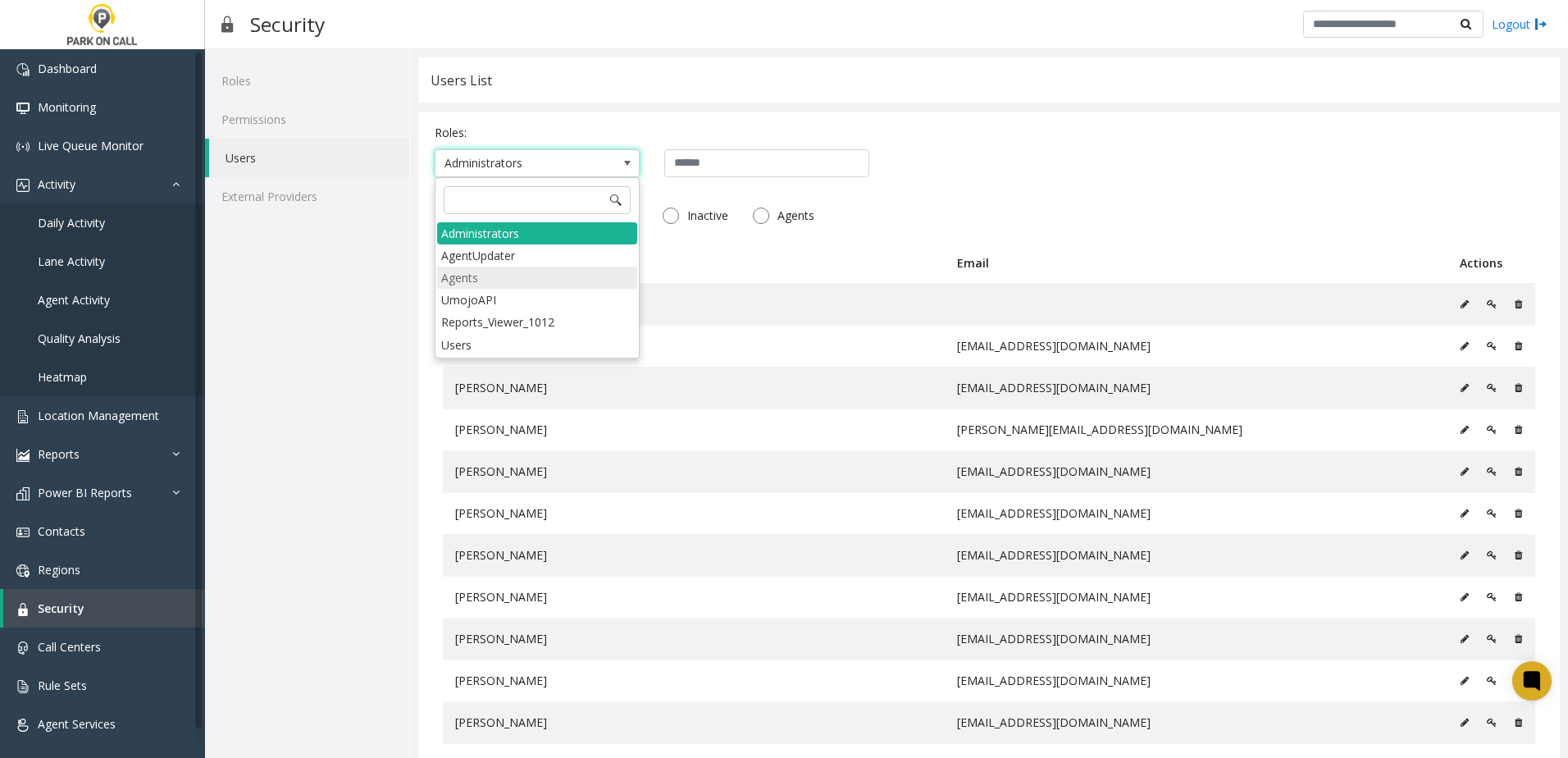
click at [584, 276] on li "Agents" at bounding box center [537, 277] width 200 height 23
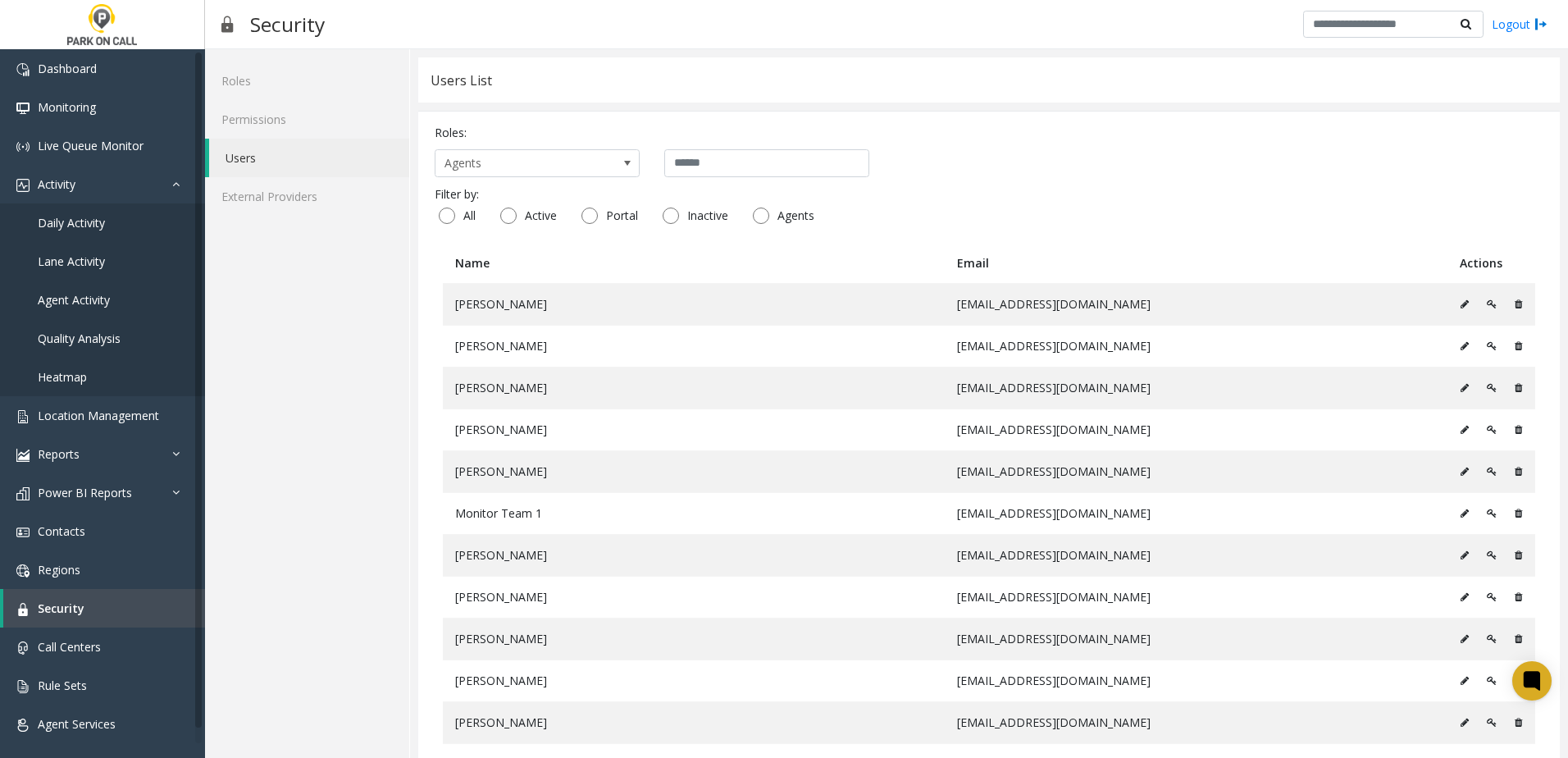
drag, startPoint x: 728, startPoint y: 177, endPoint x: 735, endPoint y: 163, distance: 15.7
click at [737, 162] on input "text" at bounding box center [766, 162] width 205 height 28
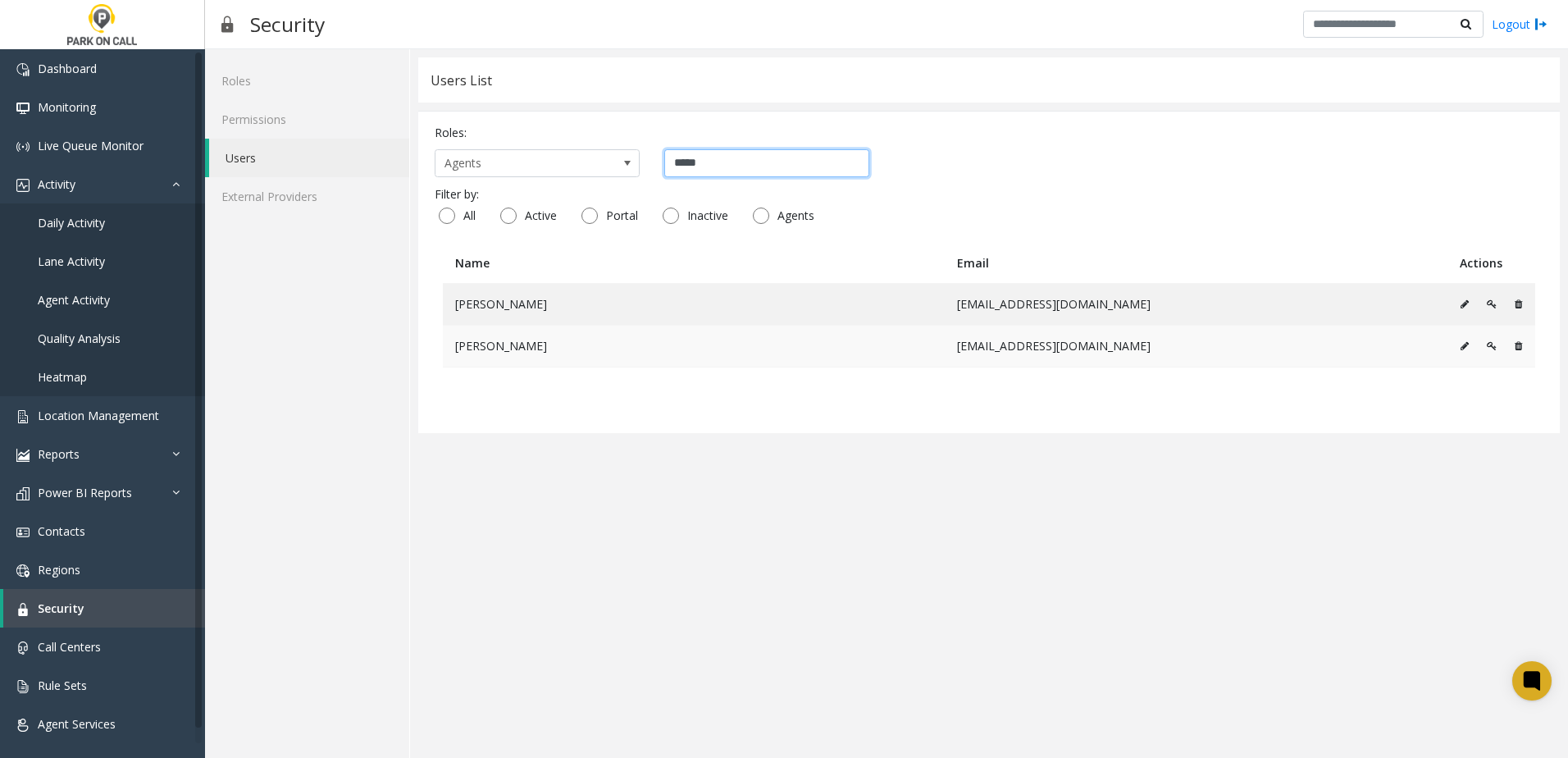
type input "*****"
click at [1463, 341] on icon at bounding box center [1464, 346] width 8 height 10
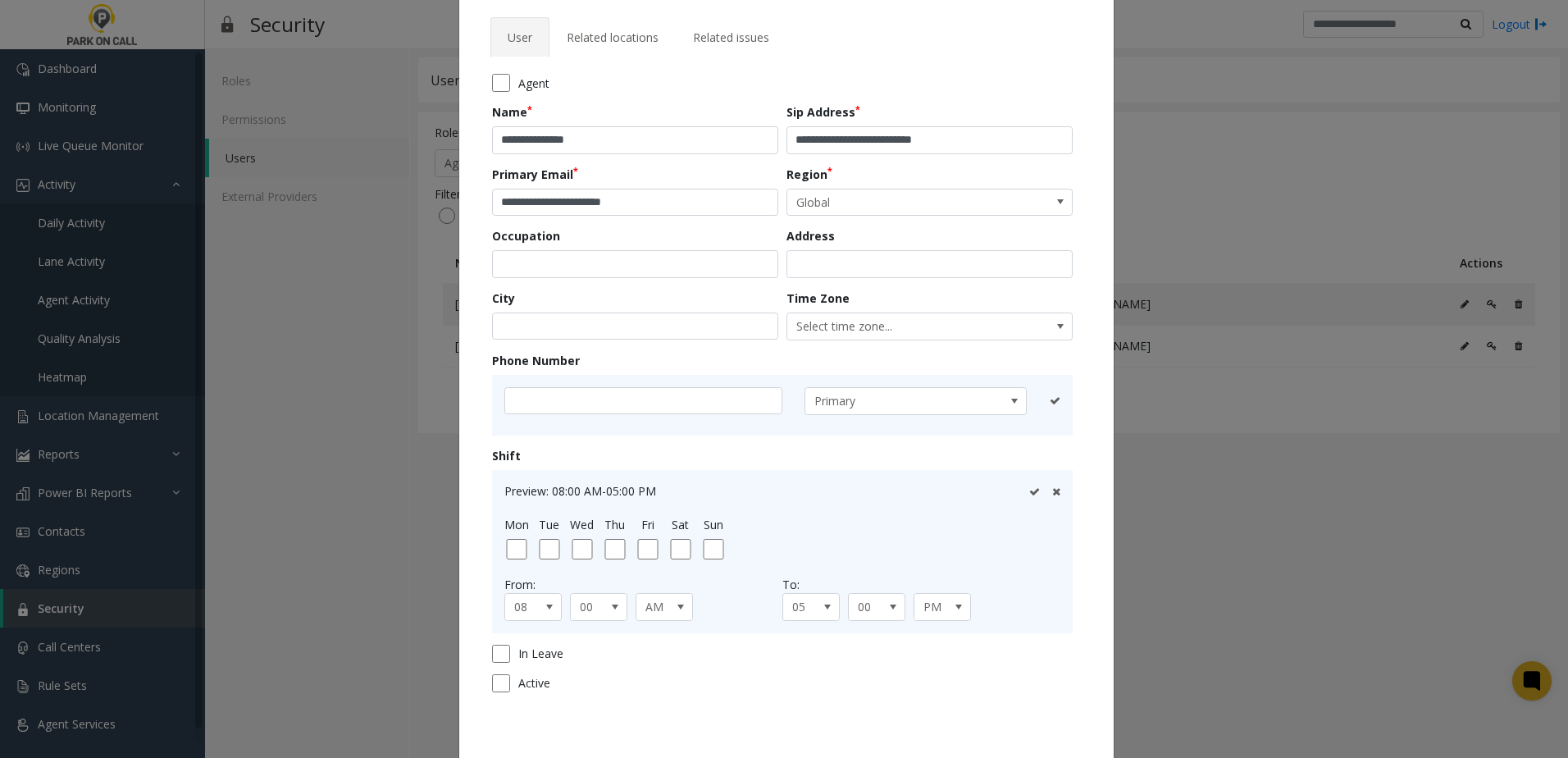
scroll to position [146, 0]
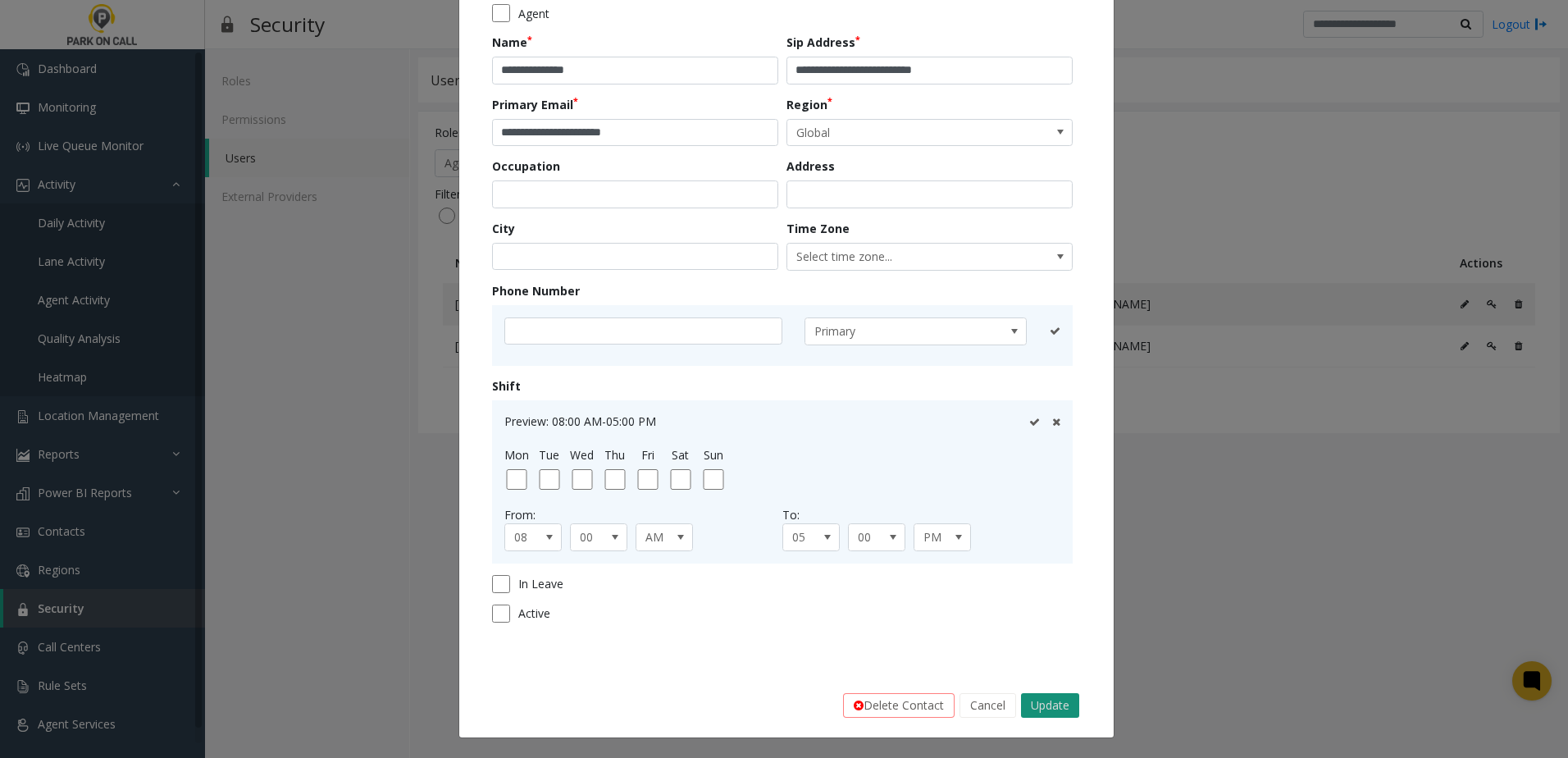
click at [1036, 705] on button "Update" at bounding box center [1050, 705] width 59 height 24
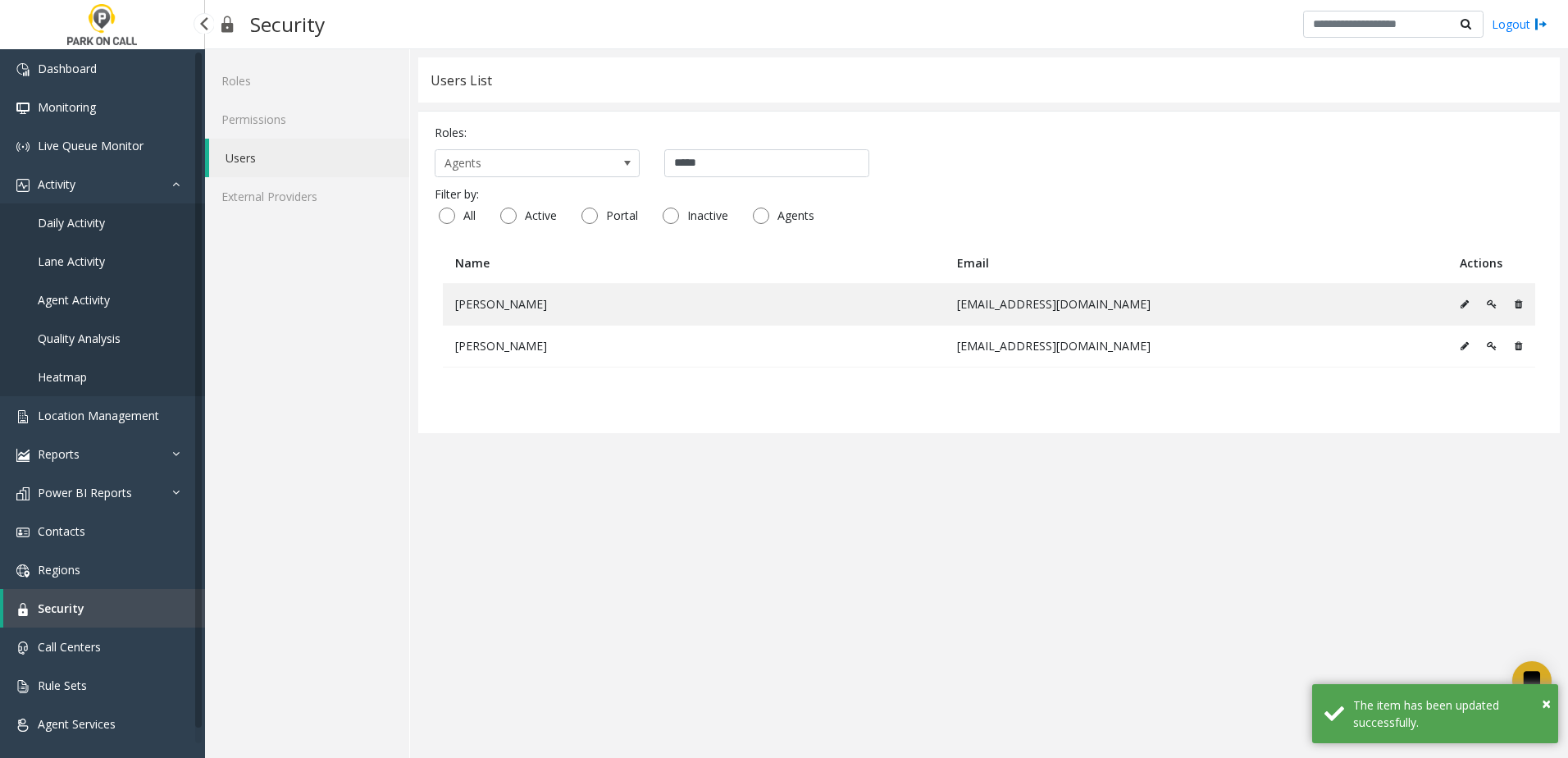
click at [109, 300] on span "Agent Activity" at bounding box center [74, 299] width 72 height 15
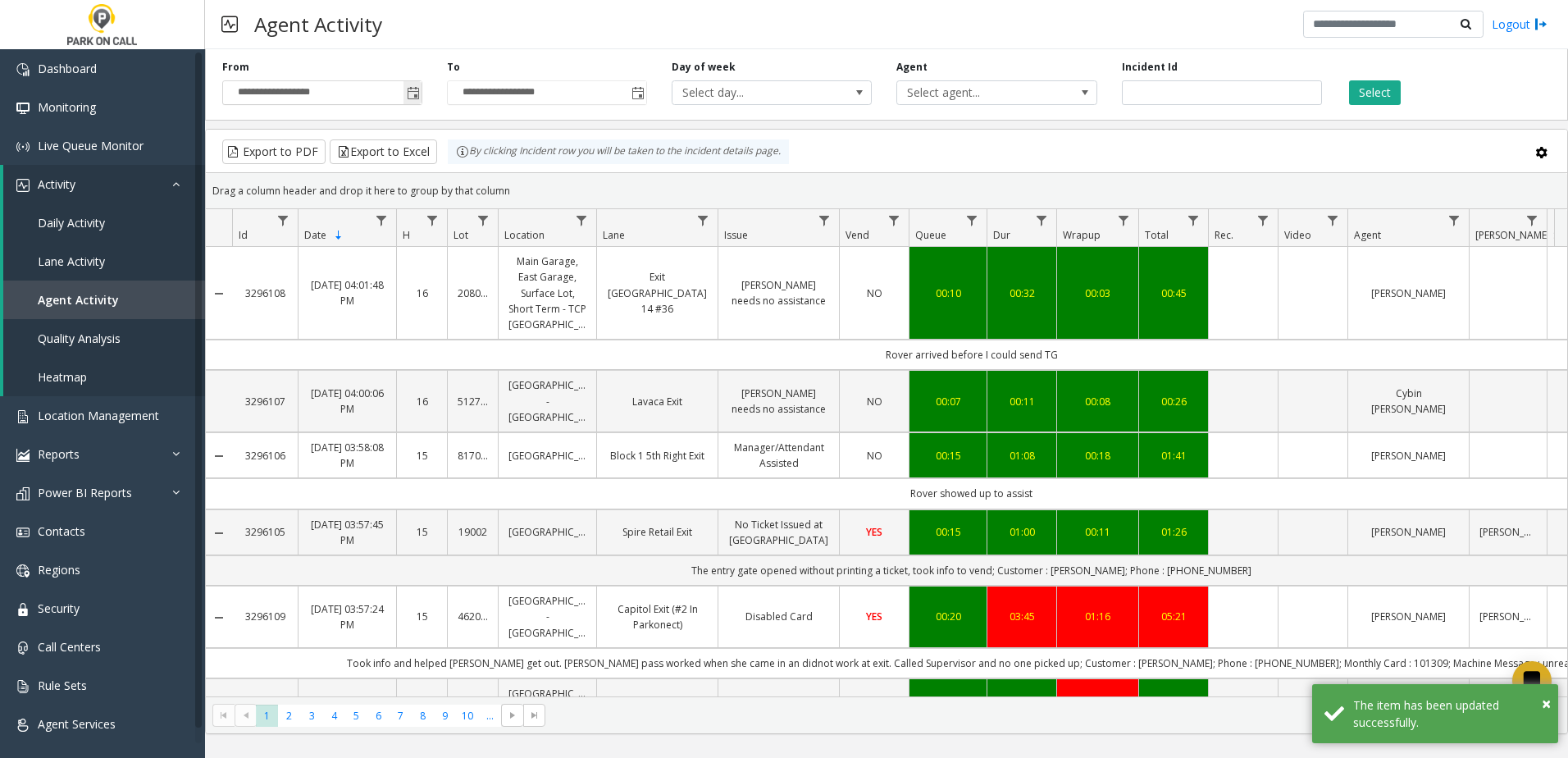
click at [415, 96] on span "Toggle popup" at bounding box center [413, 93] width 14 height 14
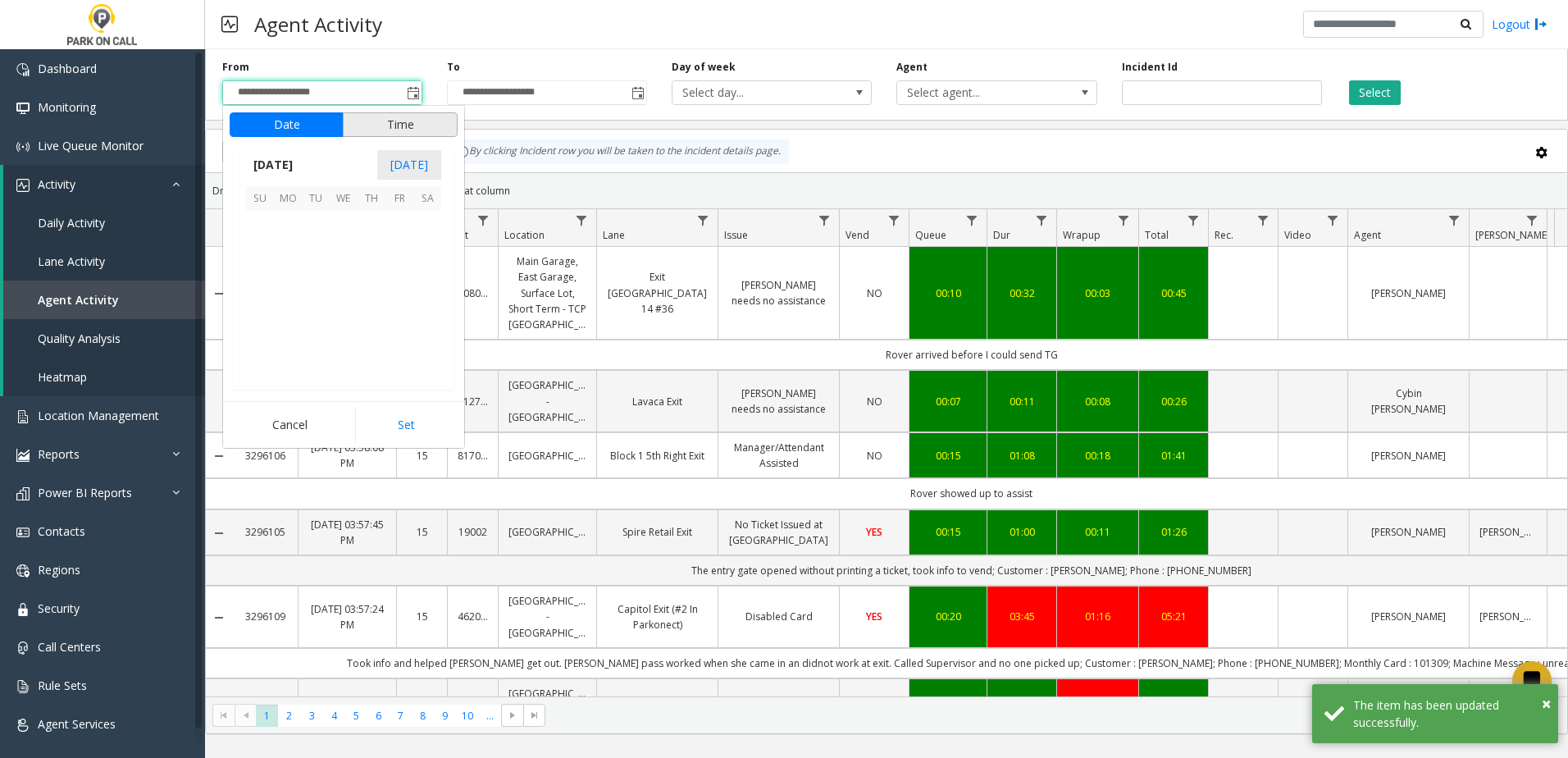
scroll to position [294260, 0]
click at [280, 224] on span "1" at bounding box center [287, 225] width 28 height 28
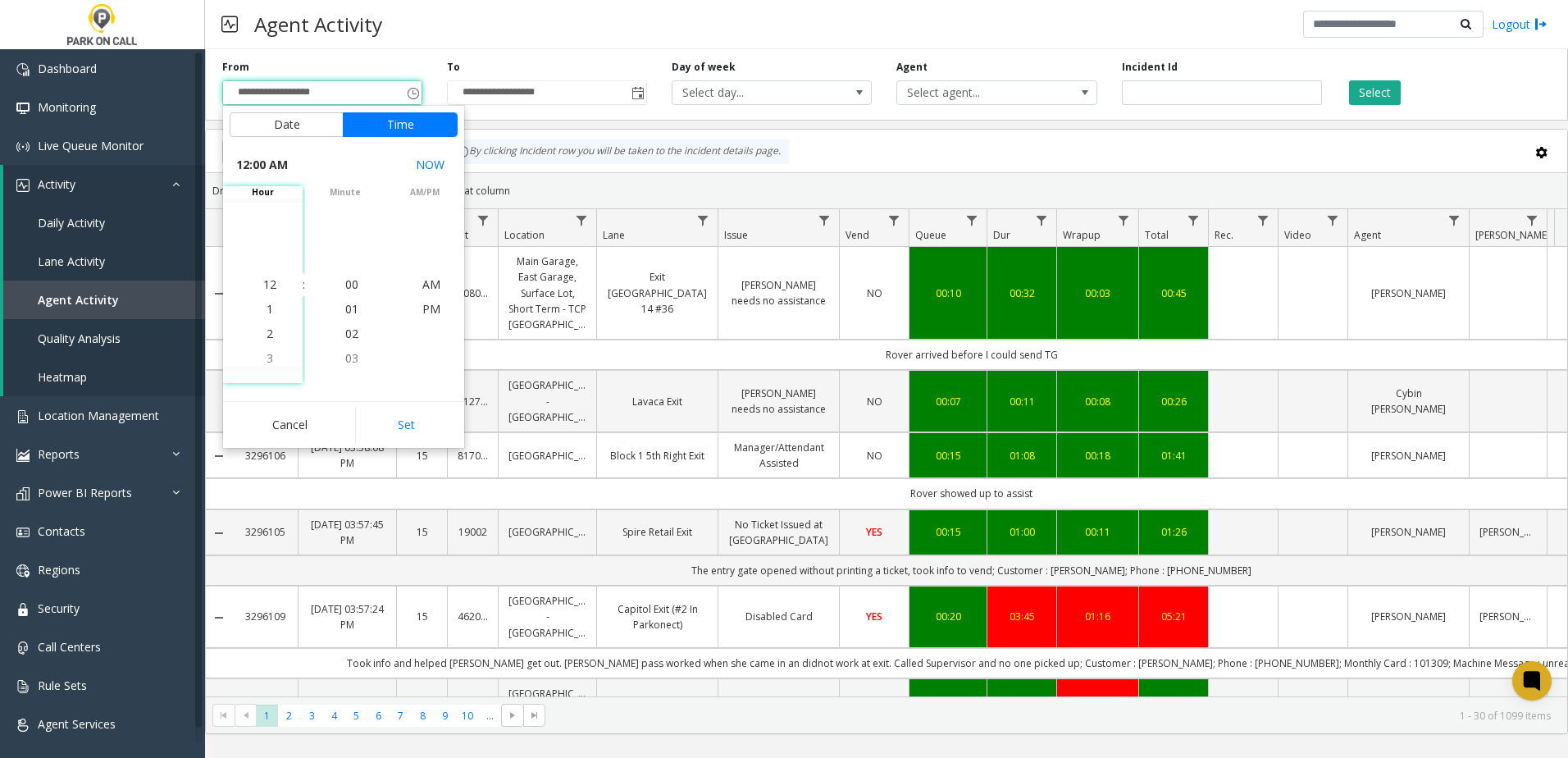
click at [408, 417] on button "Set" at bounding box center [406, 425] width 103 height 36
type input "**********"
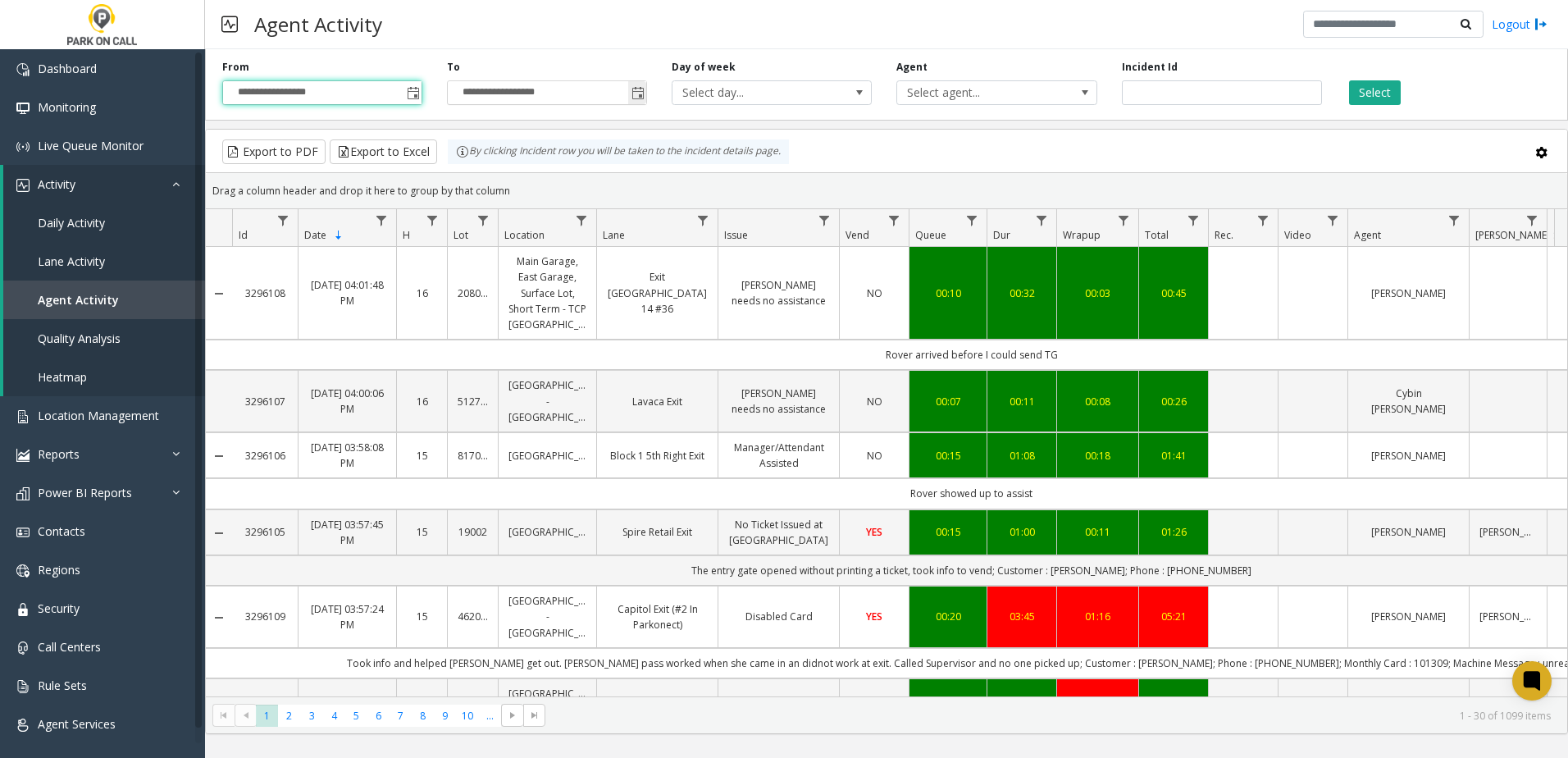
click at [642, 94] on span "Toggle popup" at bounding box center [638, 93] width 14 height 14
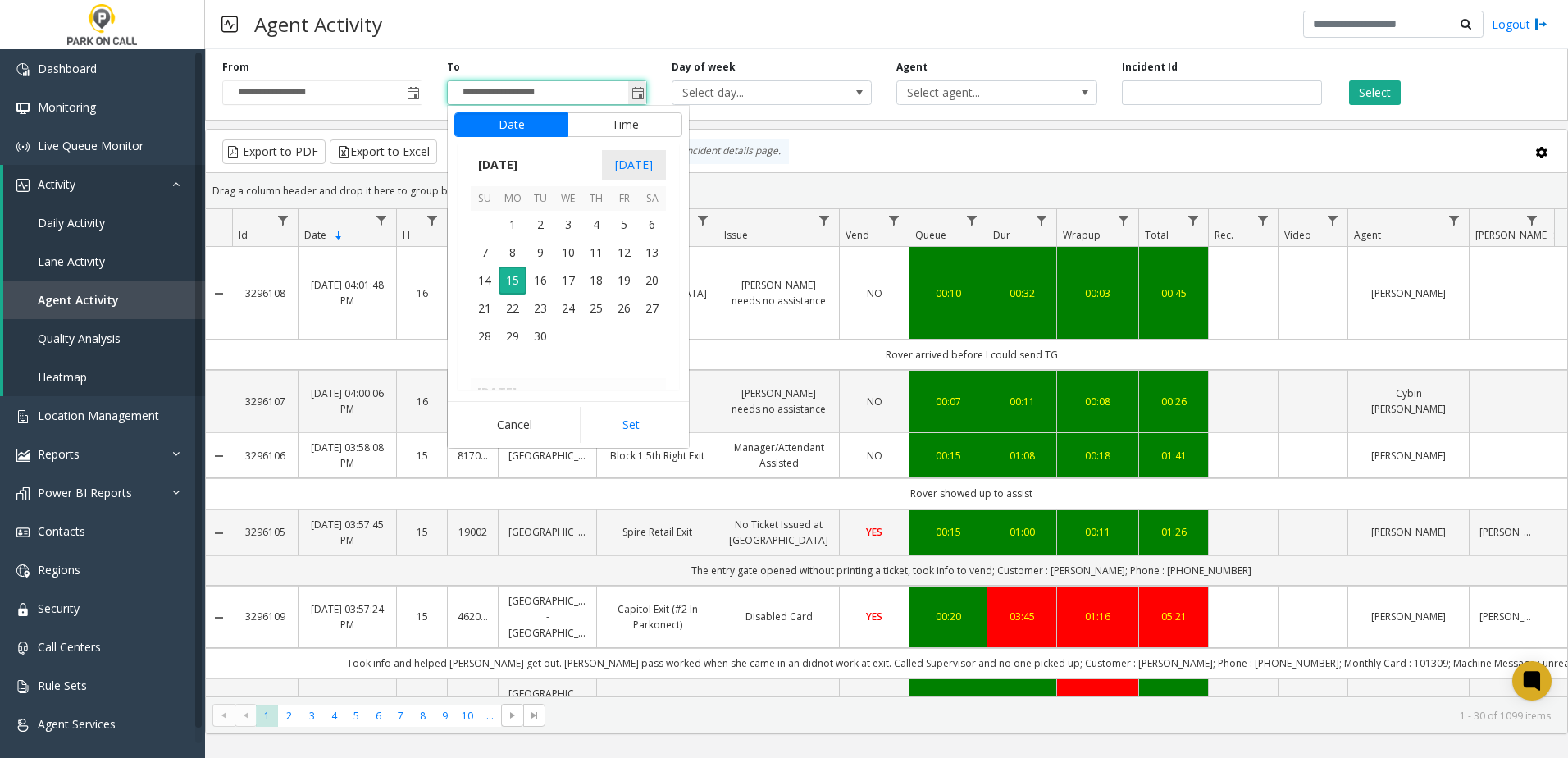
scroll to position [24, 0]
click at [535, 223] on span "2" at bounding box center [540, 225] width 28 height 28
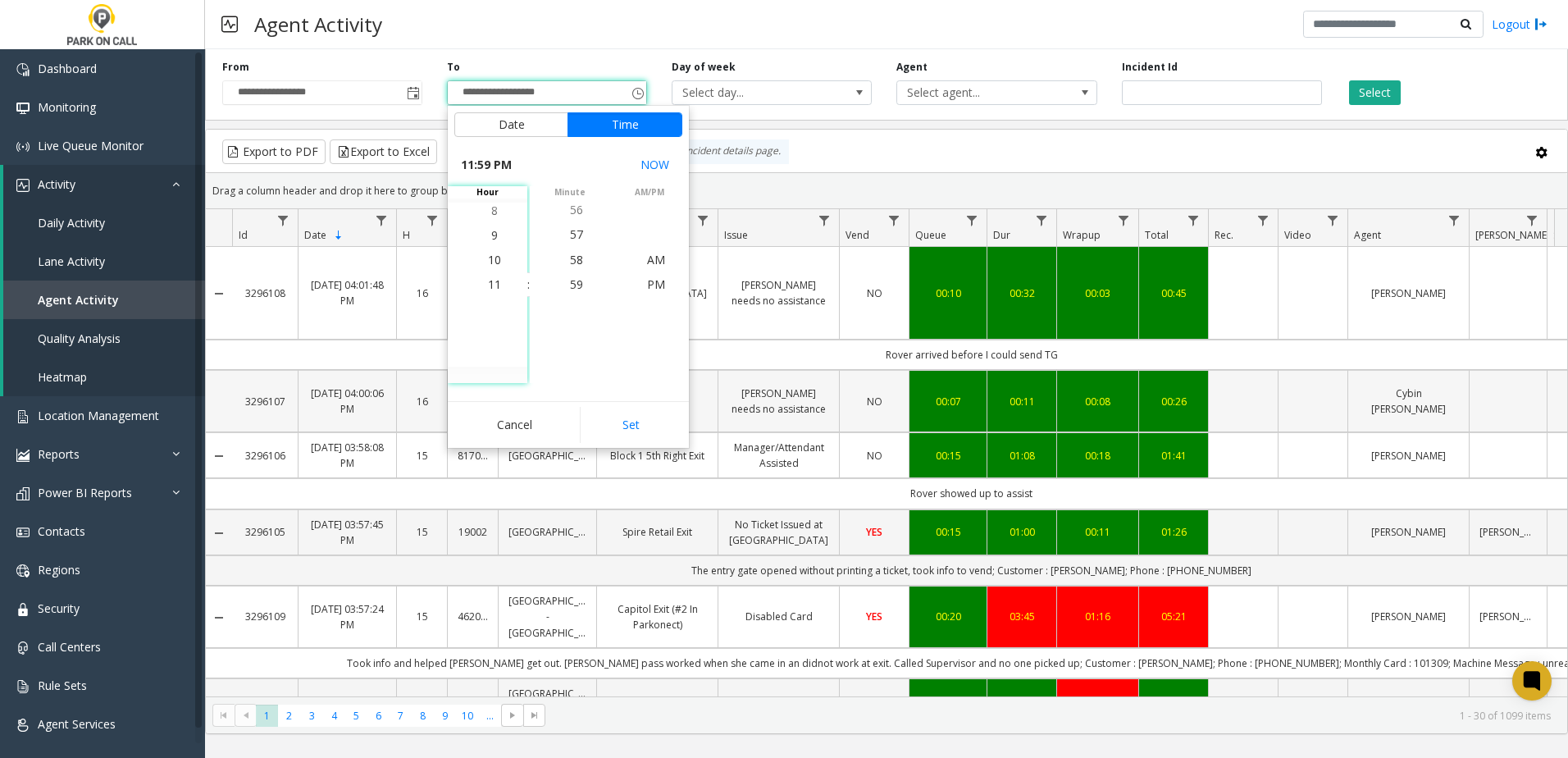
click at [636, 412] on button "Set" at bounding box center [631, 425] width 103 height 36
type input "**********"
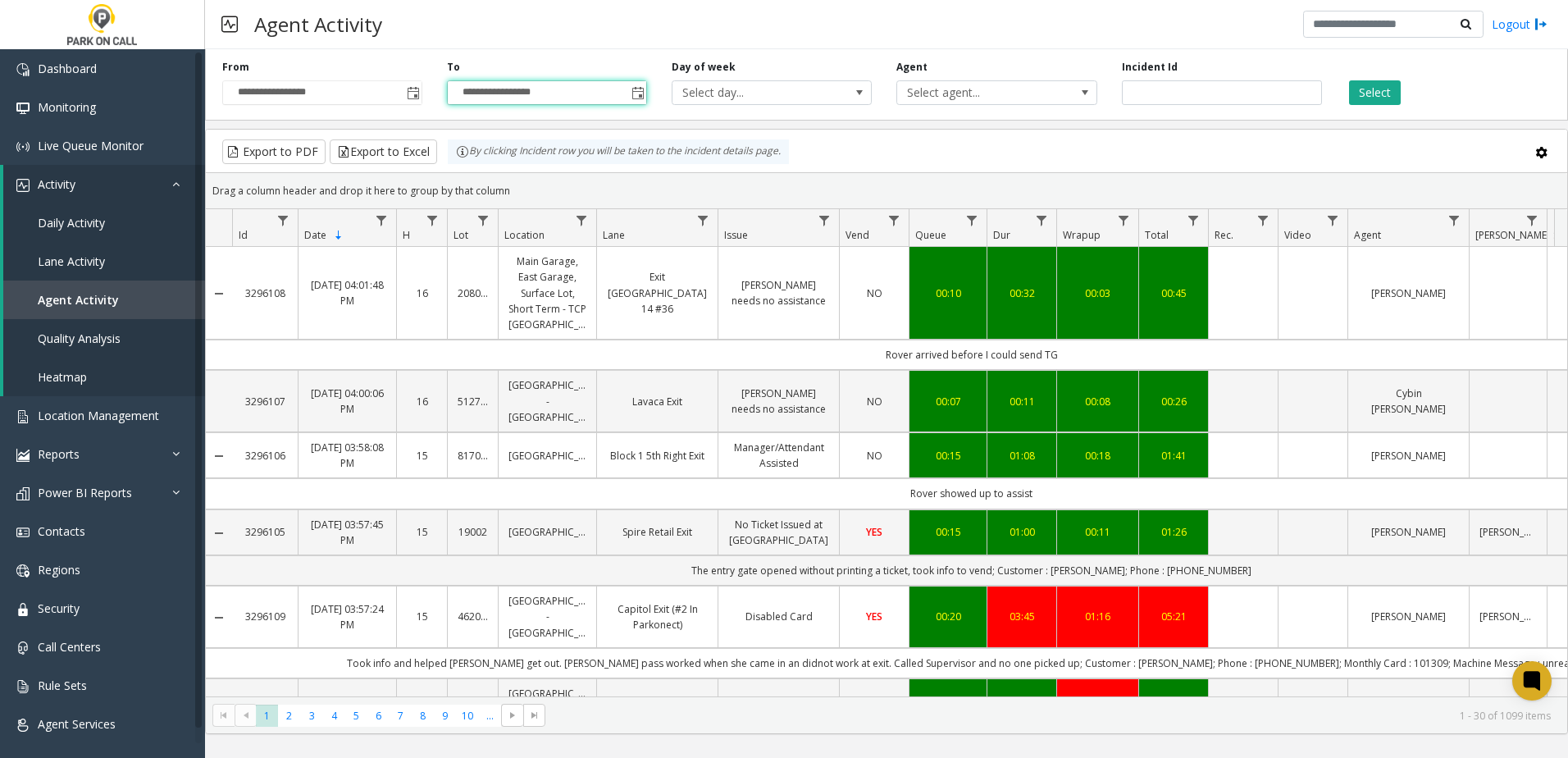
click at [988, 76] on div "Agent Select agent..." at bounding box center [996, 82] width 225 height 45
click at [988, 84] on span "Select agent..." at bounding box center [977, 92] width 159 height 23
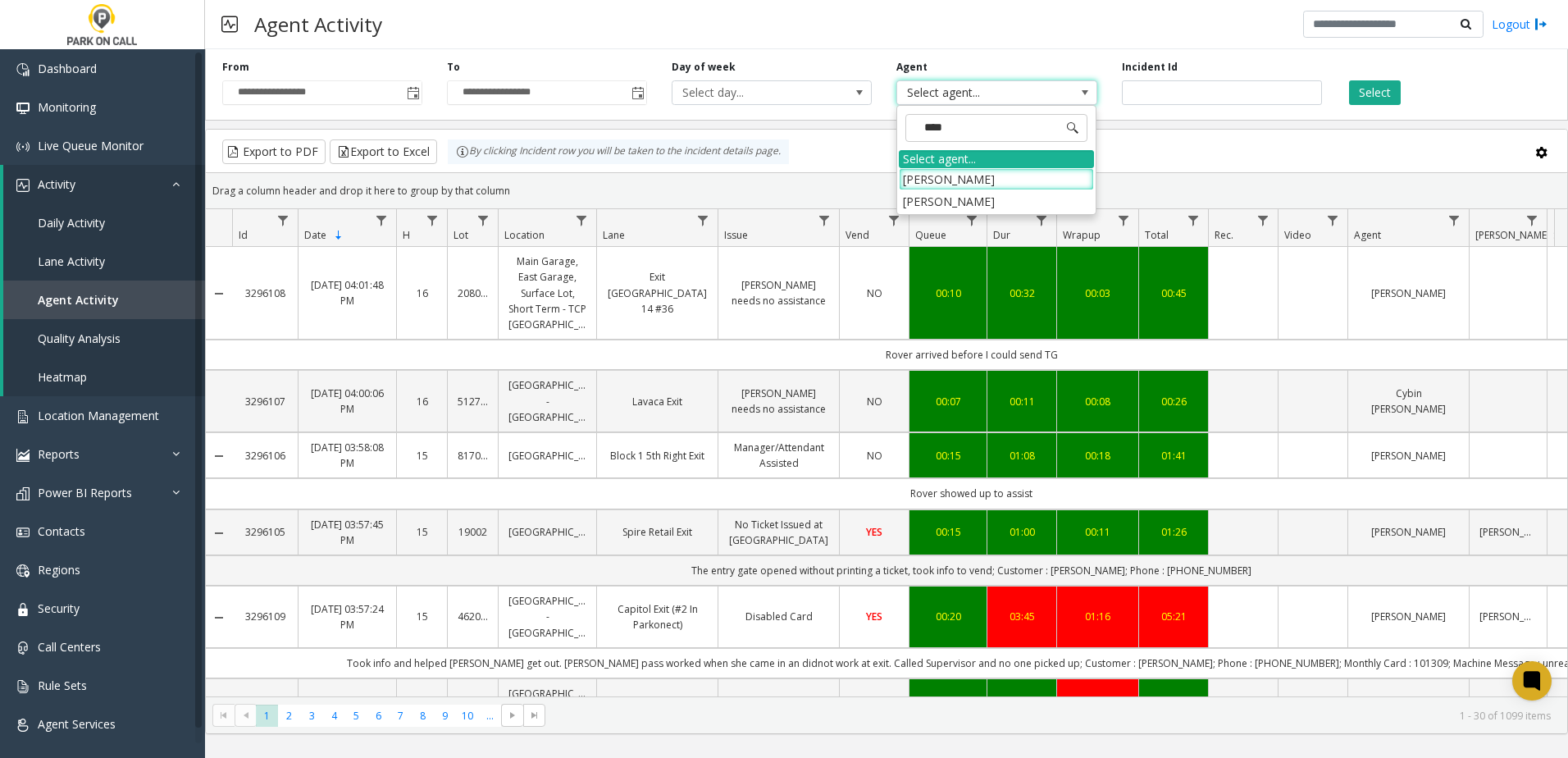
type input "*****"
click at [1018, 171] on li "[PERSON_NAME]" at bounding box center [997, 179] width 195 height 23
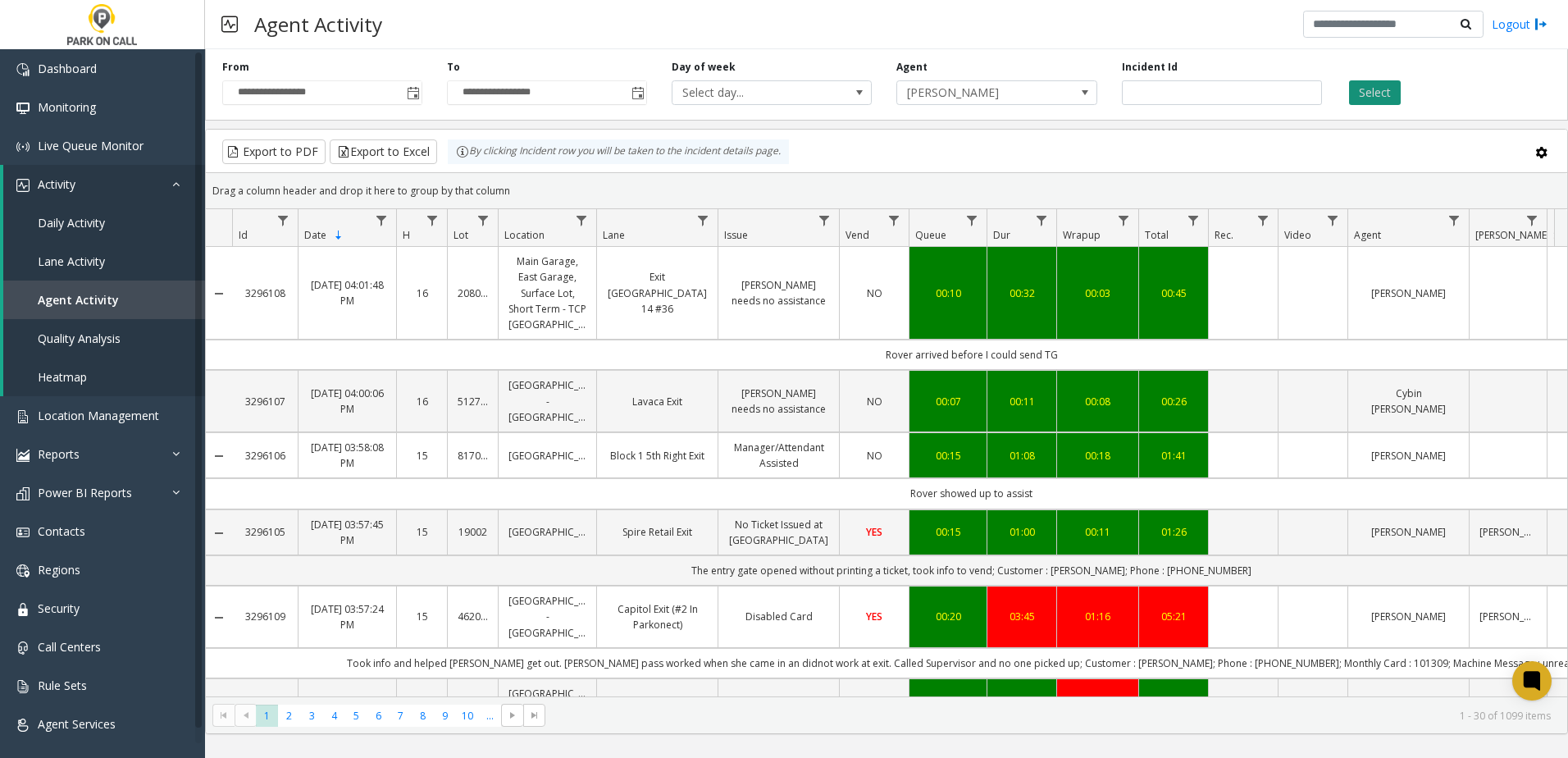
click at [1364, 90] on button "Select" at bounding box center [1375, 92] width 51 height 24
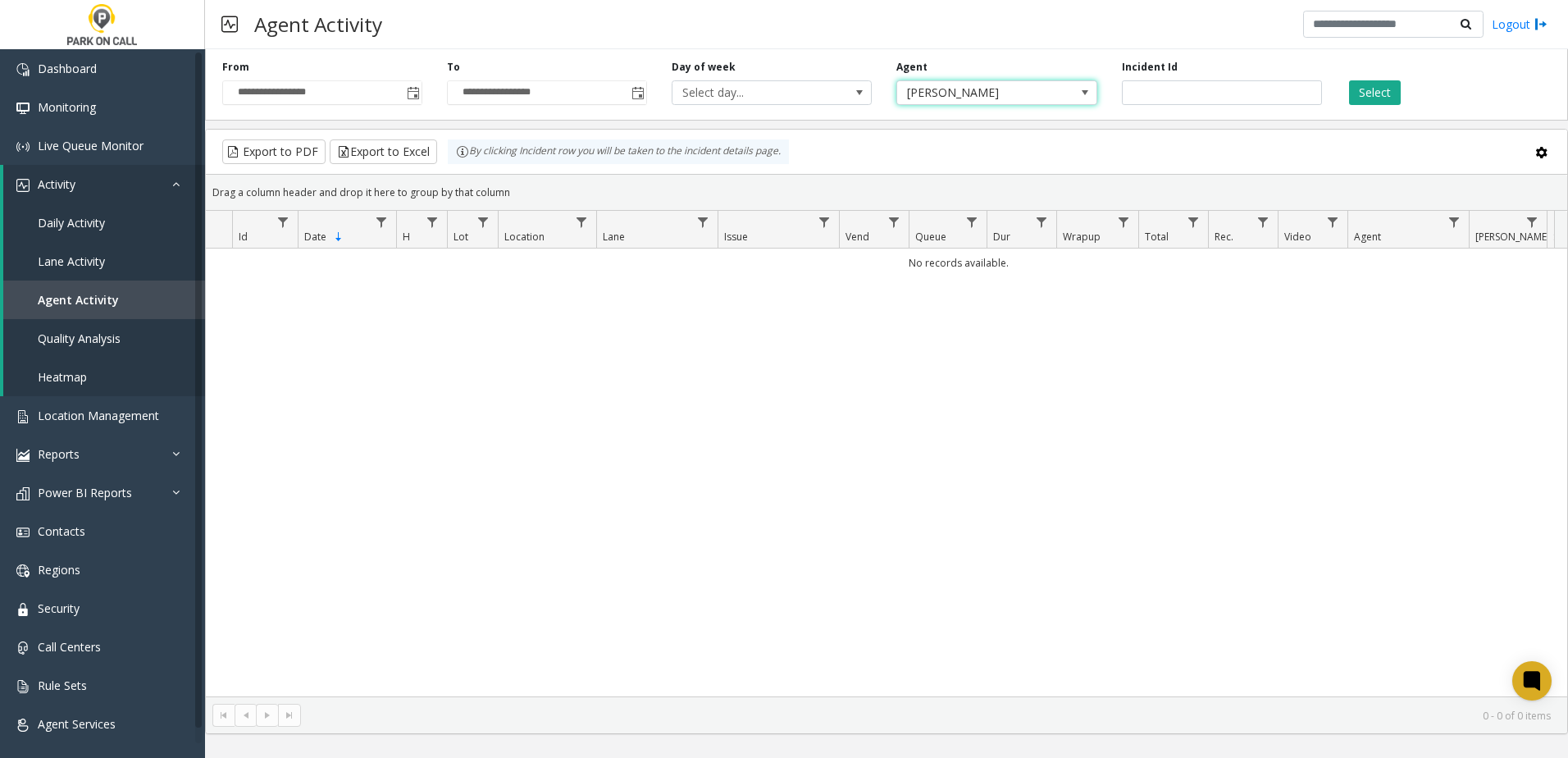
click at [988, 88] on span "[PERSON_NAME]" at bounding box center [977, 92] width 159 height 23
type input "******"
click at [1011, 201] on li "[PERSON_NAME]" at bounding box center [997, 206] width 195 height 23
click at [1394, 89] on button "Select" at bounding box center [1375, 92] width 51 height 24
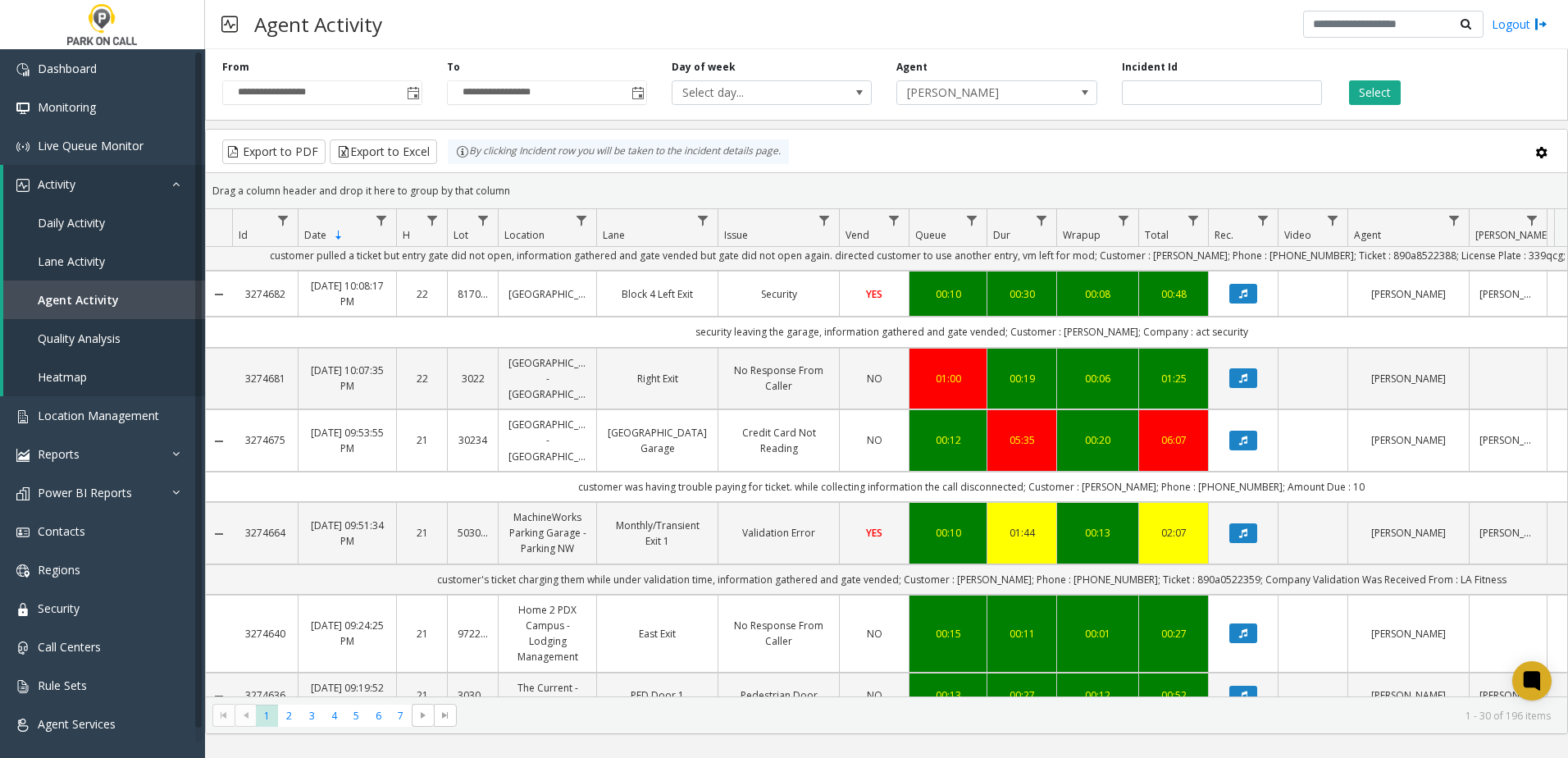
scroll to position [2015, 0]
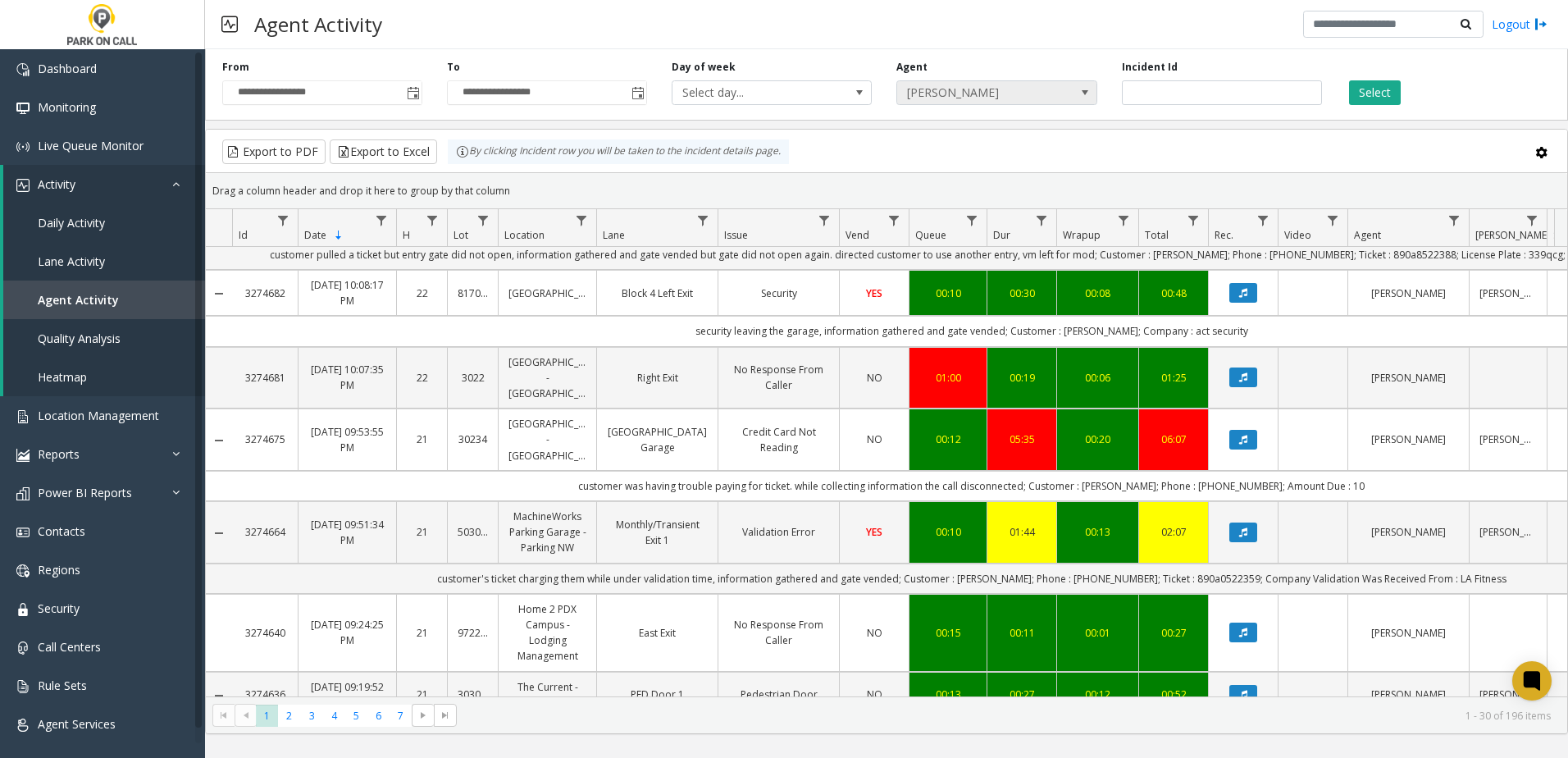
click at [994, 95] on span "[PERSON_NAME]" at bounding box center [977, 92] width 159 height 23
type input "****"
click at [973, 188] on li "[PERSON_NAME]" at bounding box center [997, 184] width 195 height 23
click at [1385, 93] on button "Select" at bounding box center [1375, 92] width 51 height 24
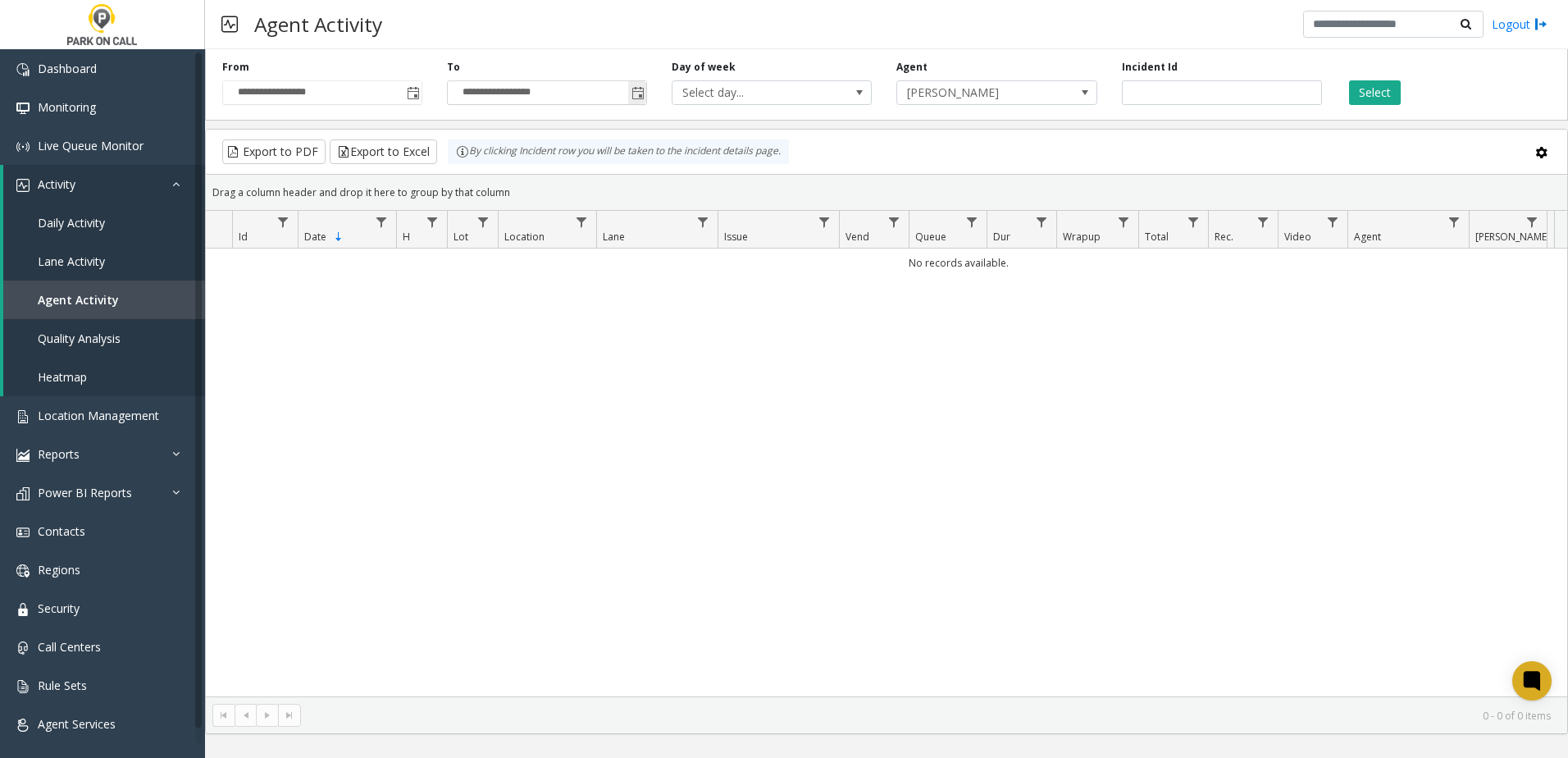
click at [636, 96] on span "Toggle popup" at bounding box center [638, 93] width 14 height 14
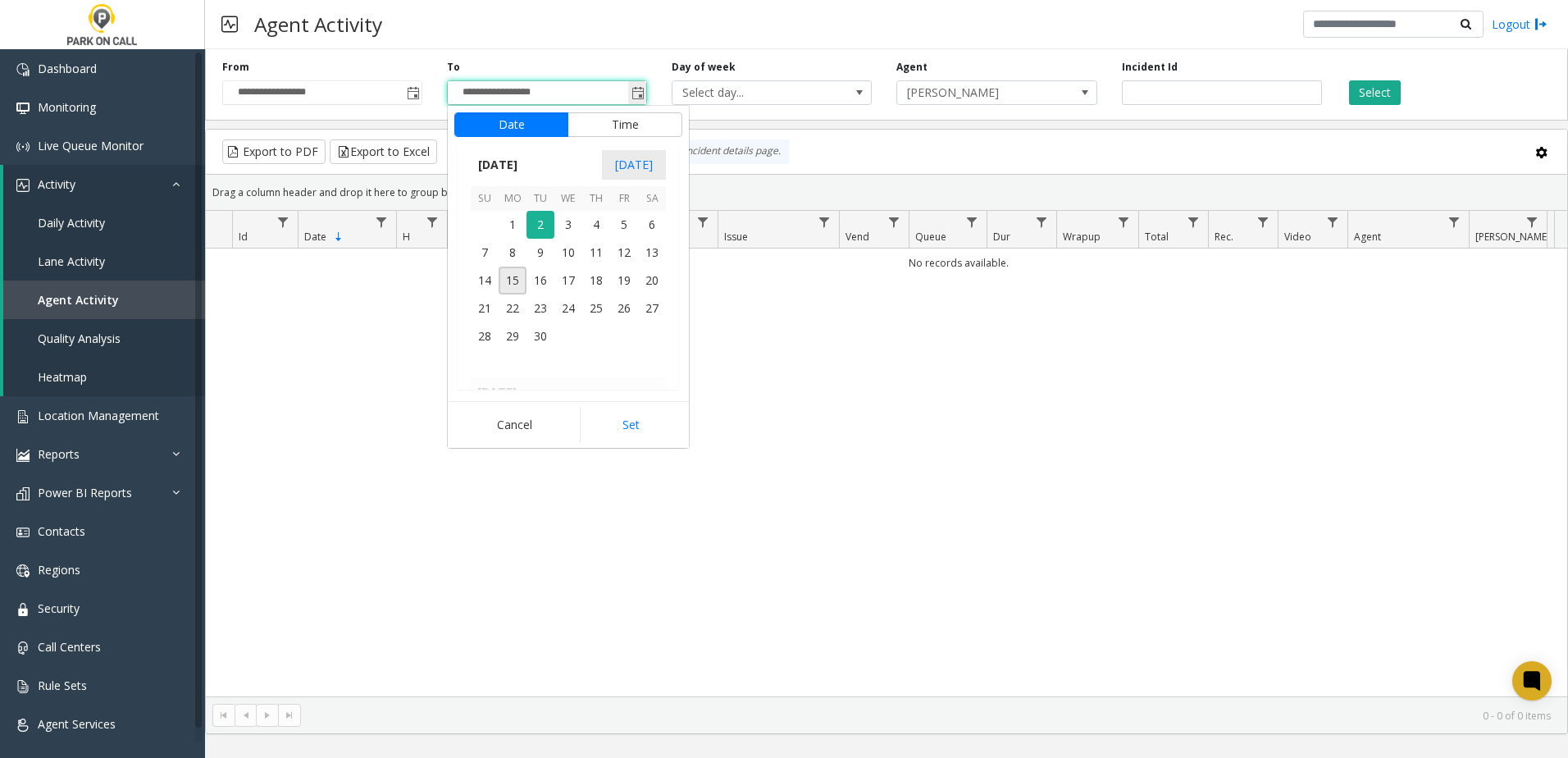
scroll to position [24, 0]
drag, startPoint x: 570, startPoint y: 258, endPoint x: 570, endPoint y: 280, distance: 22.0
click at [570, 280] on tbody "[DATE] 1 2 3 4 5 6 7 8 9 10 11 12 13 14 15 16 17 18 19 20 21 22 23 24 25 26 27 …" at bounding box center [569, 281] width 195 height 195
click at [571, 277] on span "17" at bounding box center [568, 280] width 28 height 28
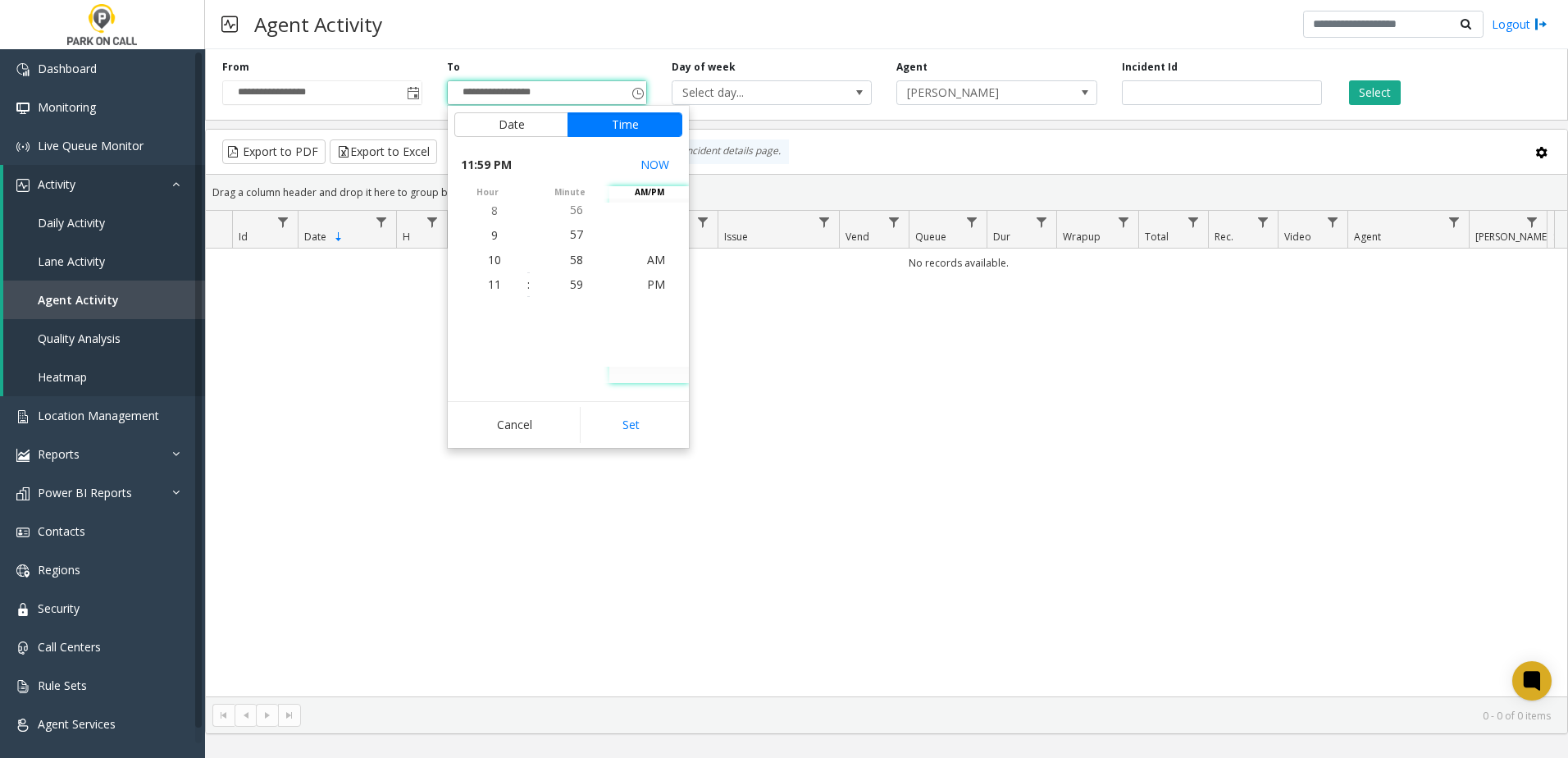
click at [634, 420] on button "Set" at bounding box center [631, 425] width 103 height 36
type input "**********"
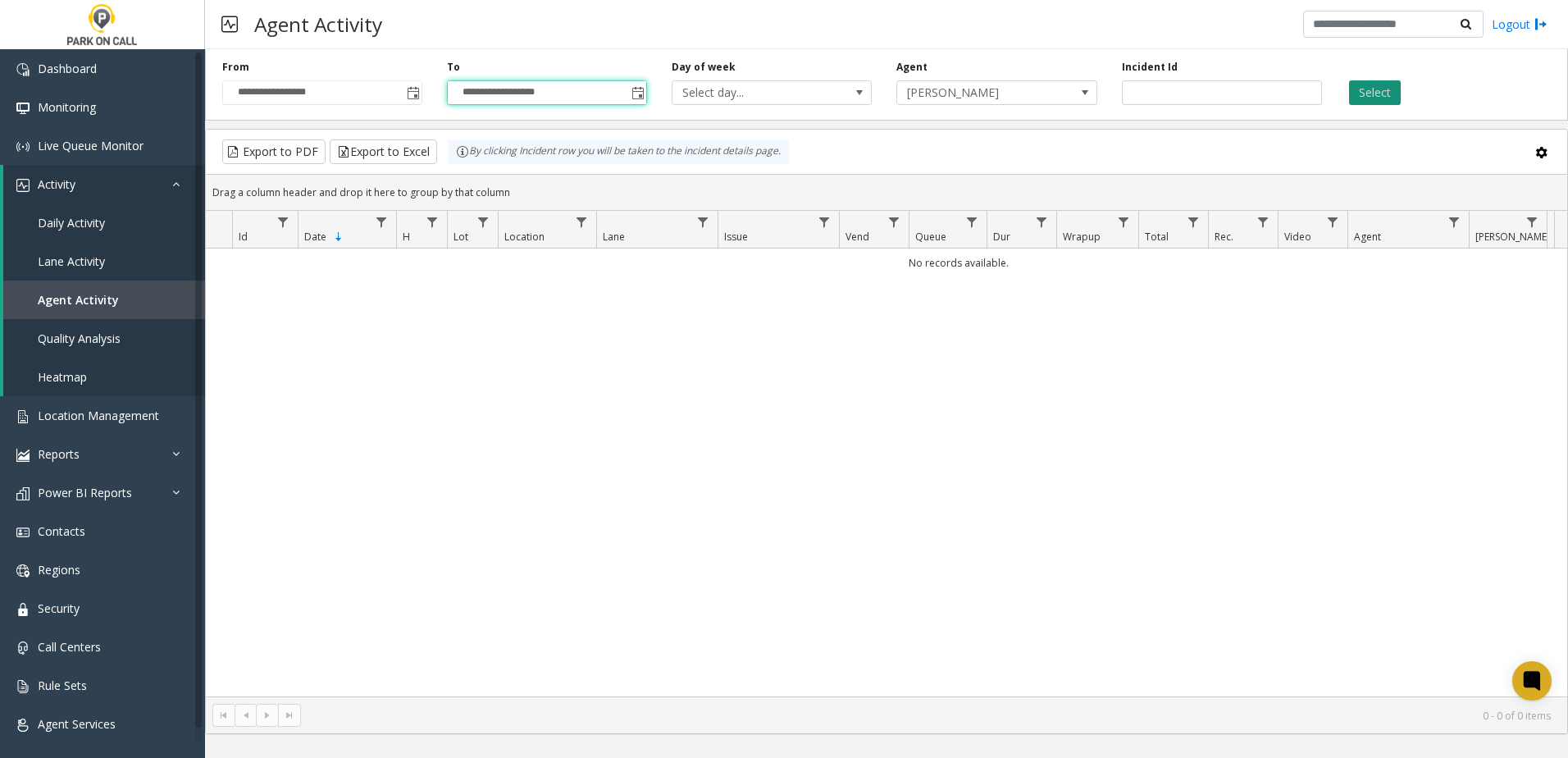
click at [1370, 93] on button "Select" at bounding box center [1375, 92] width 51 height 24
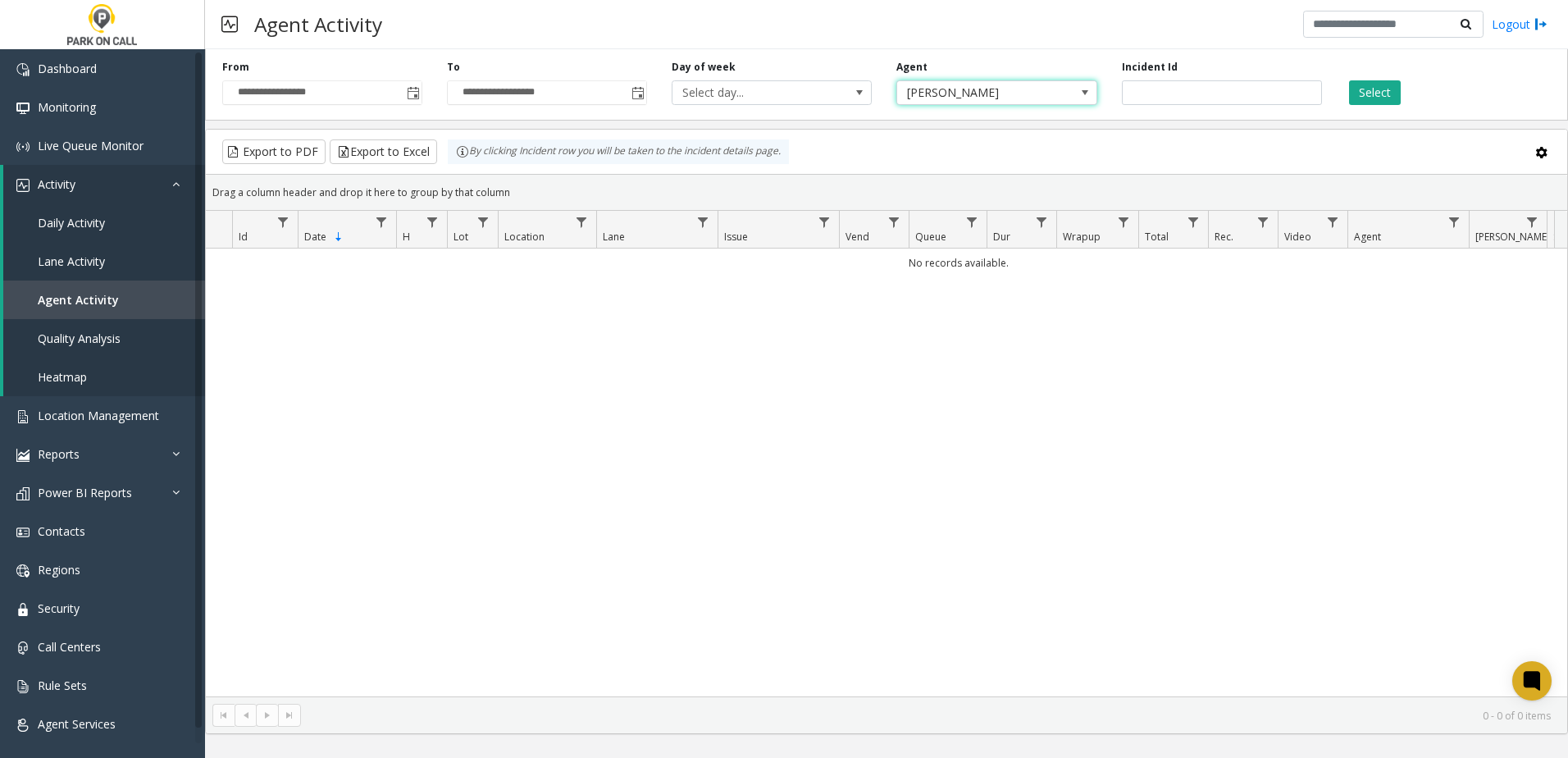
click at [1019, 101] on span "[PERSON_NAME]" at bounding box center [977, 92] width 159 height 23
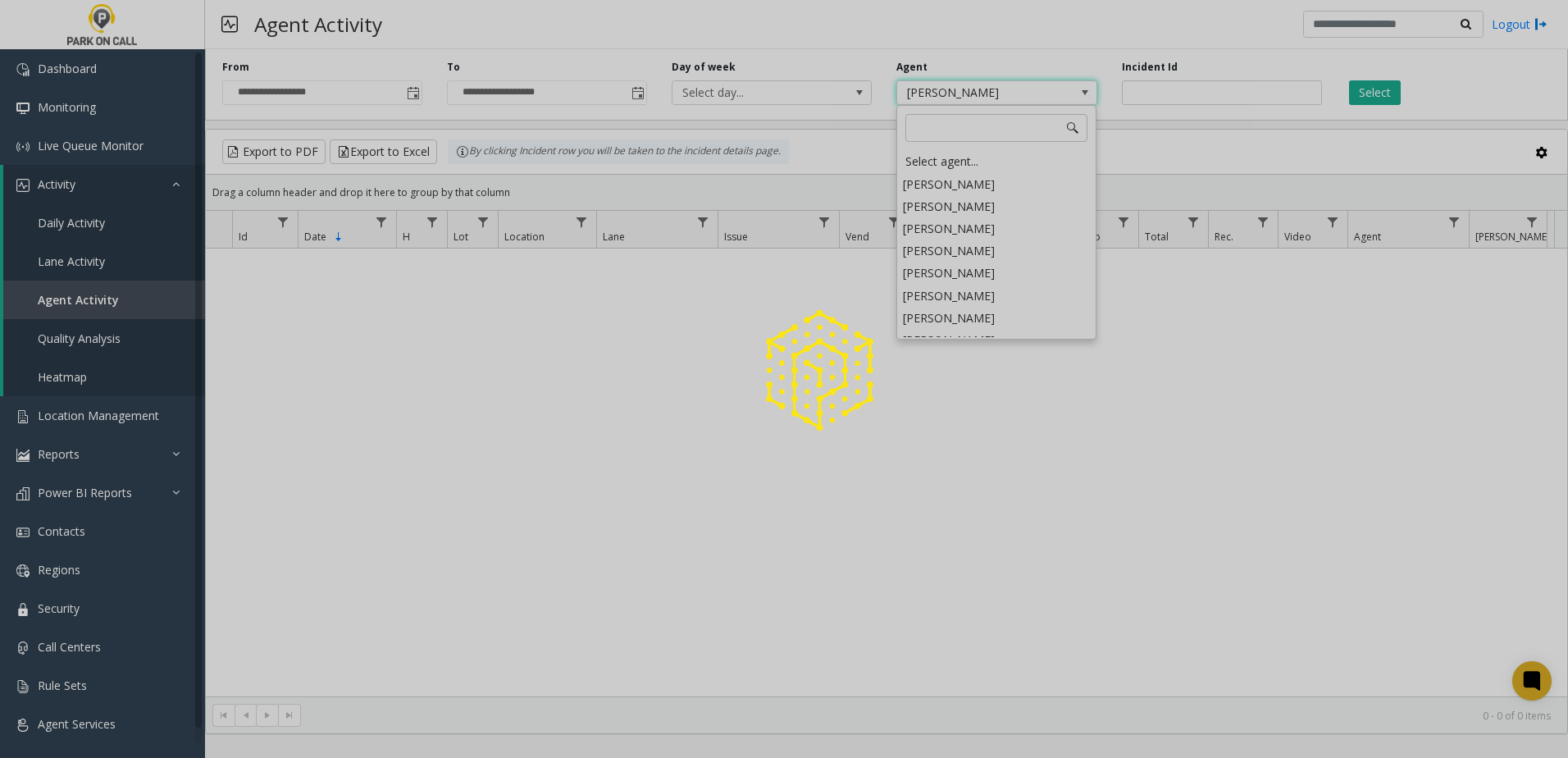
scroll to position [1977, 0]
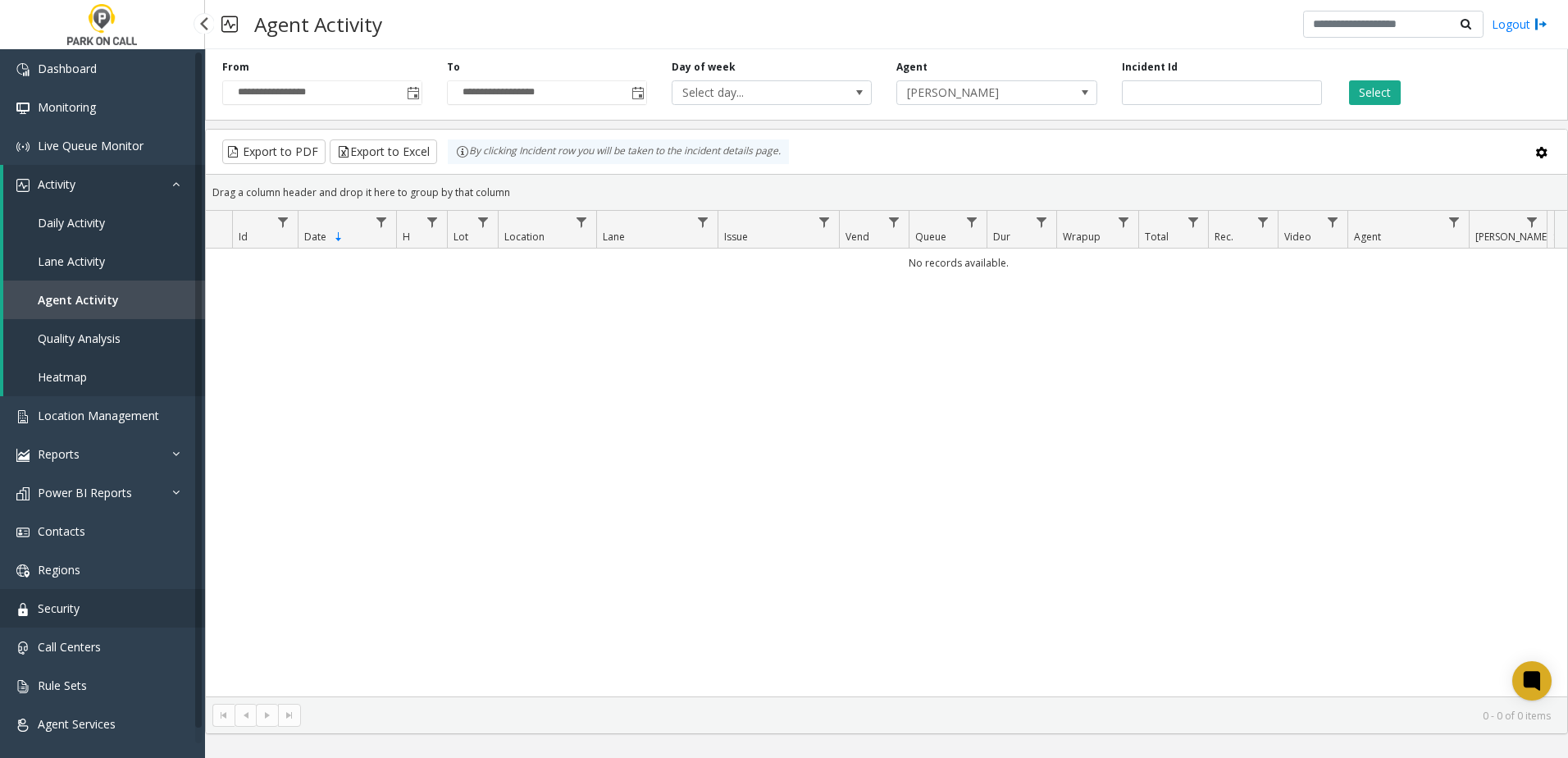
click at [74, 605] on span "Security" at bounding box center [59, 607] width 42 height 15
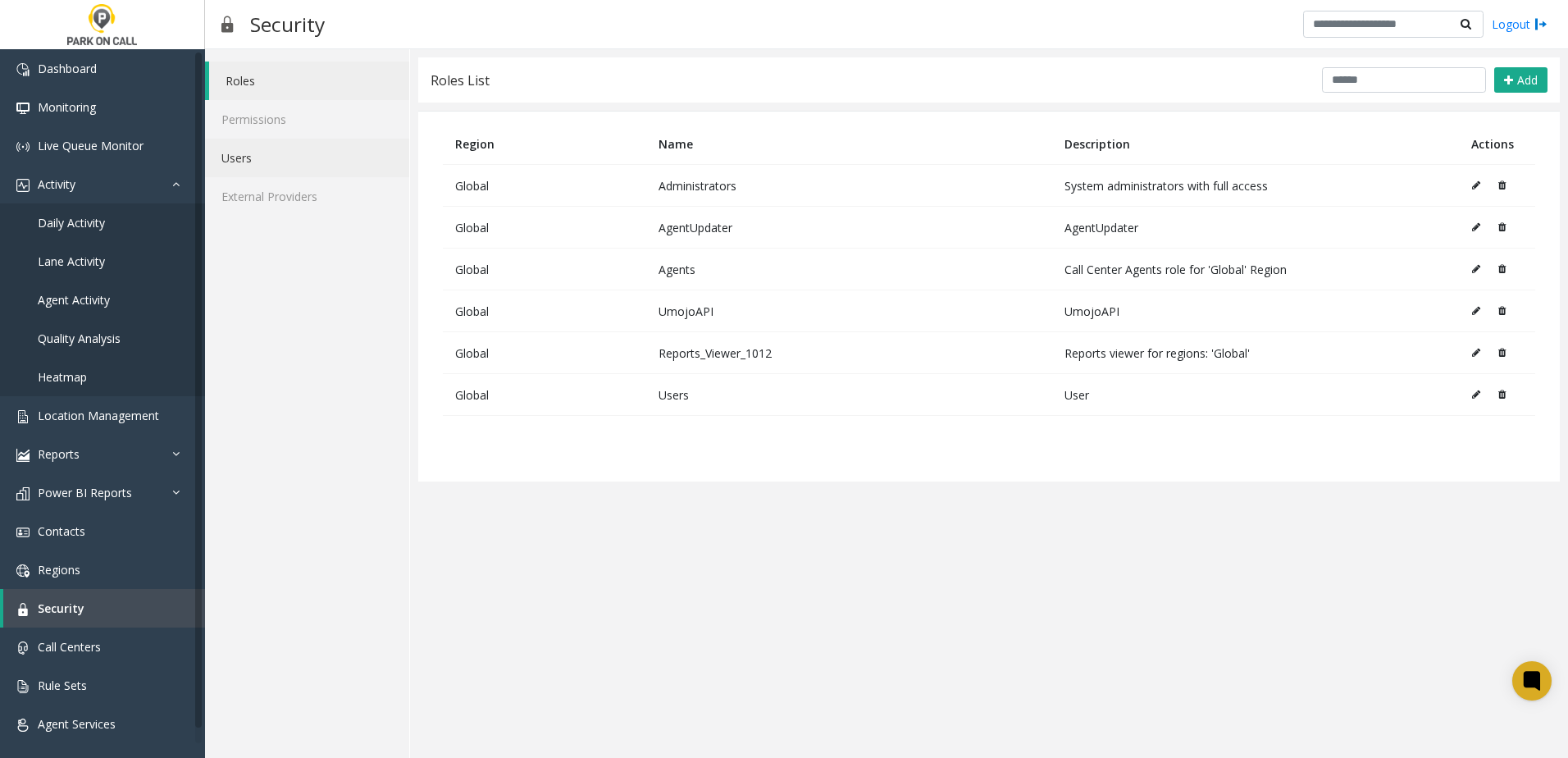
click at [349, 166] on link "Users" at bounding box center [307, 158] width 204 height 39
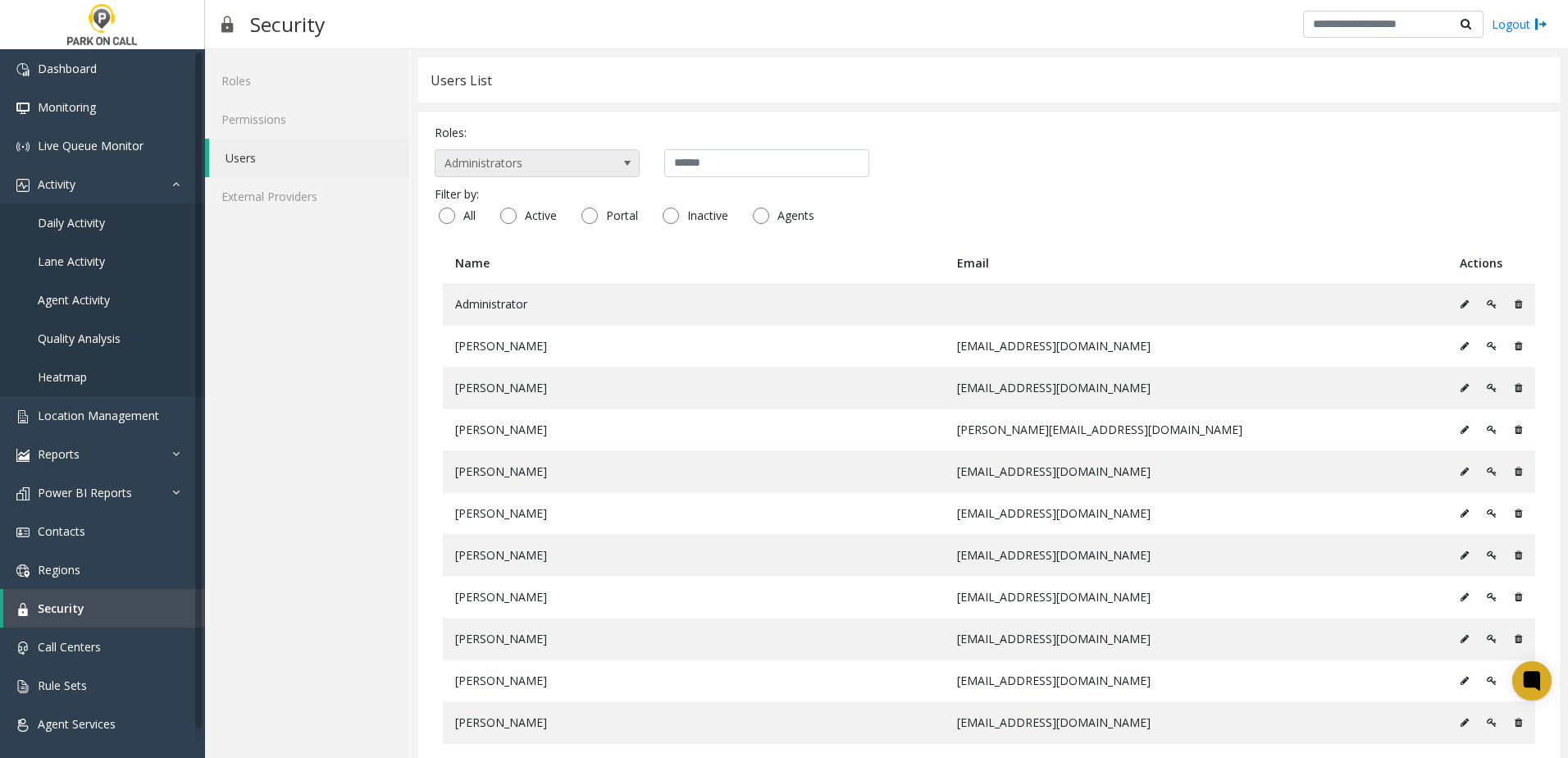
click at [549, 157] on span "Administrators" at bounding box center [516, 162] width 162 height 26
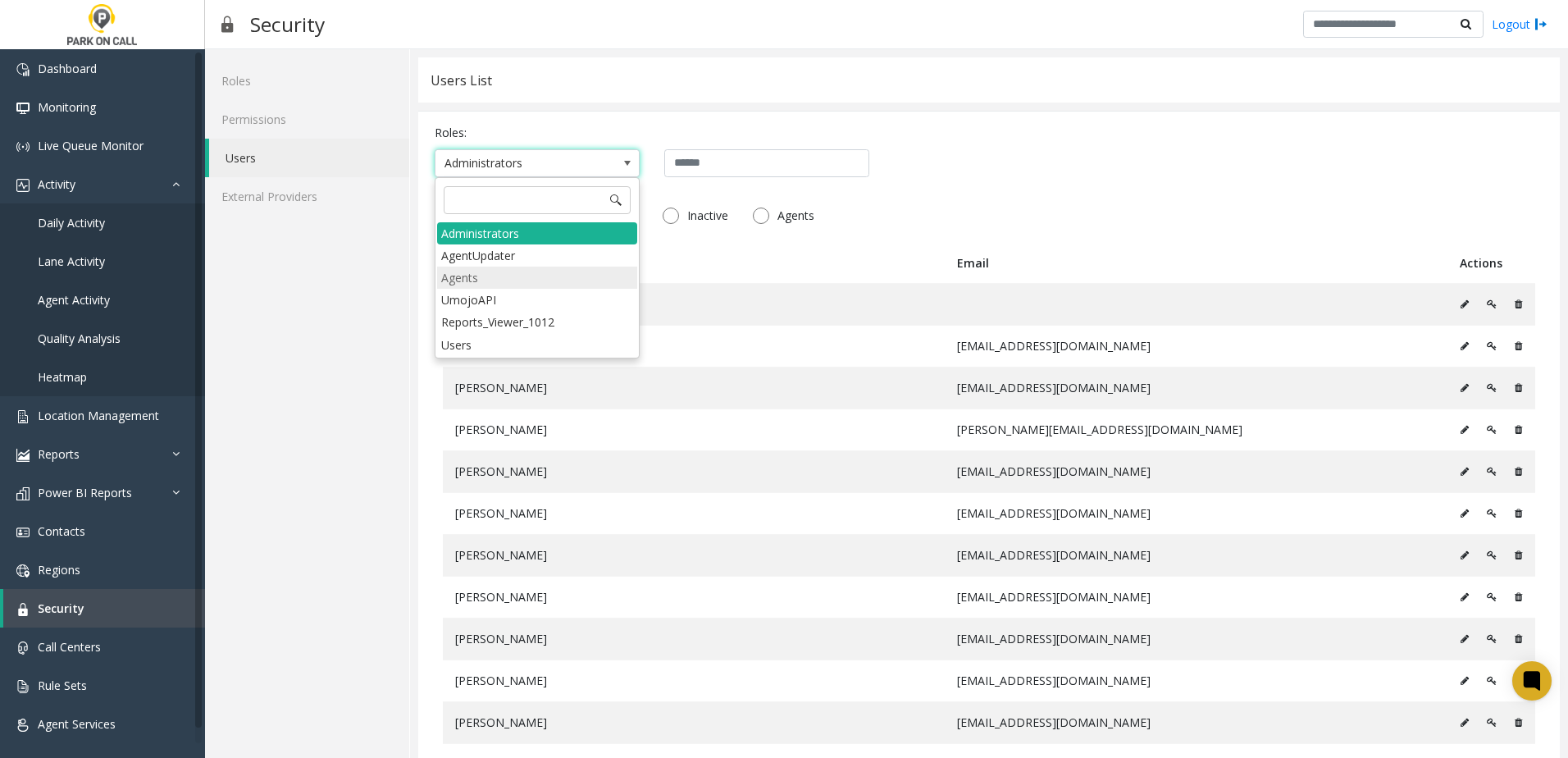
click at [551, 279] on li "Agents" at bounding box center [537, 277] width 200 height 23
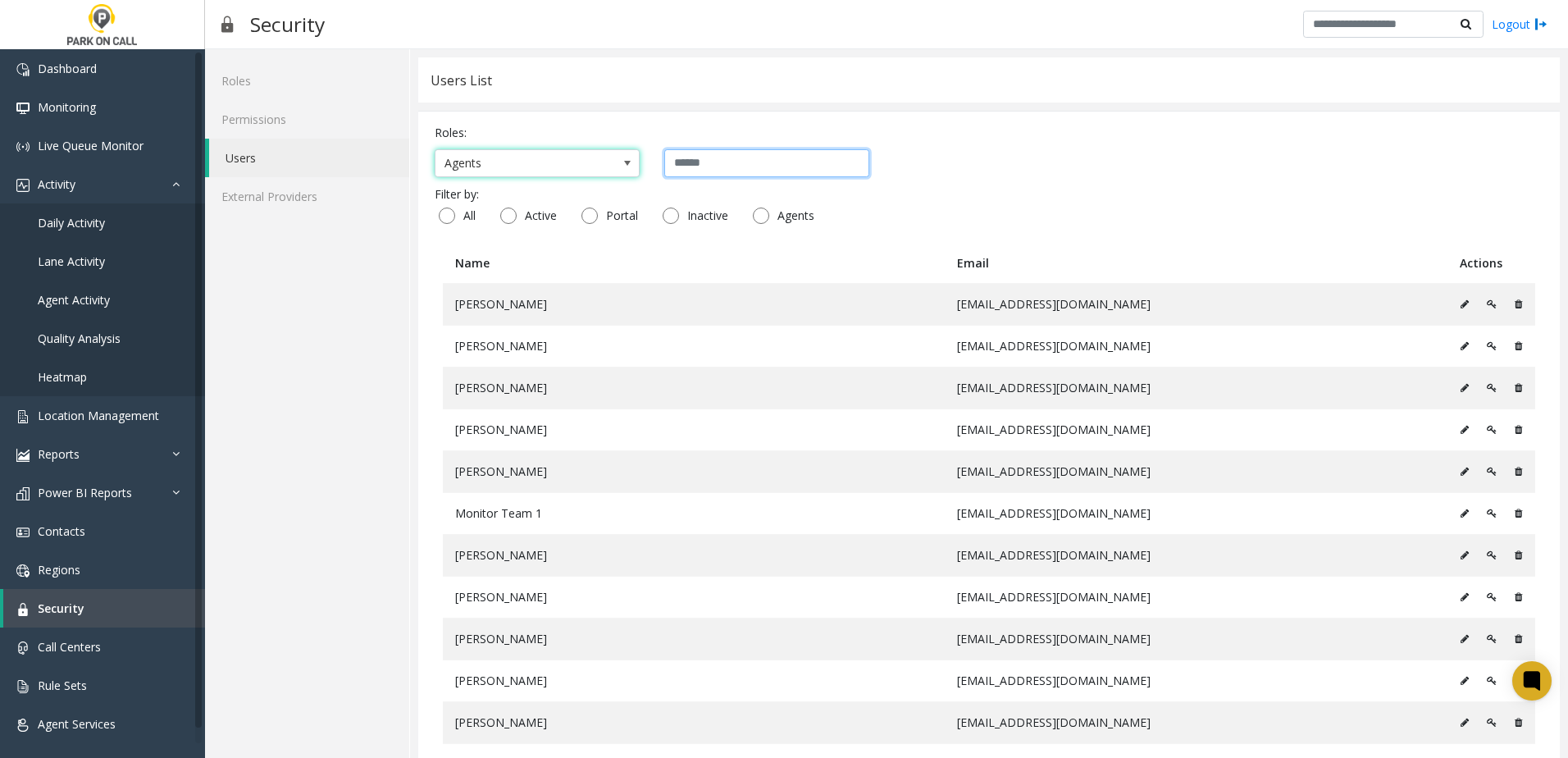
click at [728, 168] on input "text" at bounding box center [766, 162] width 205 height 28
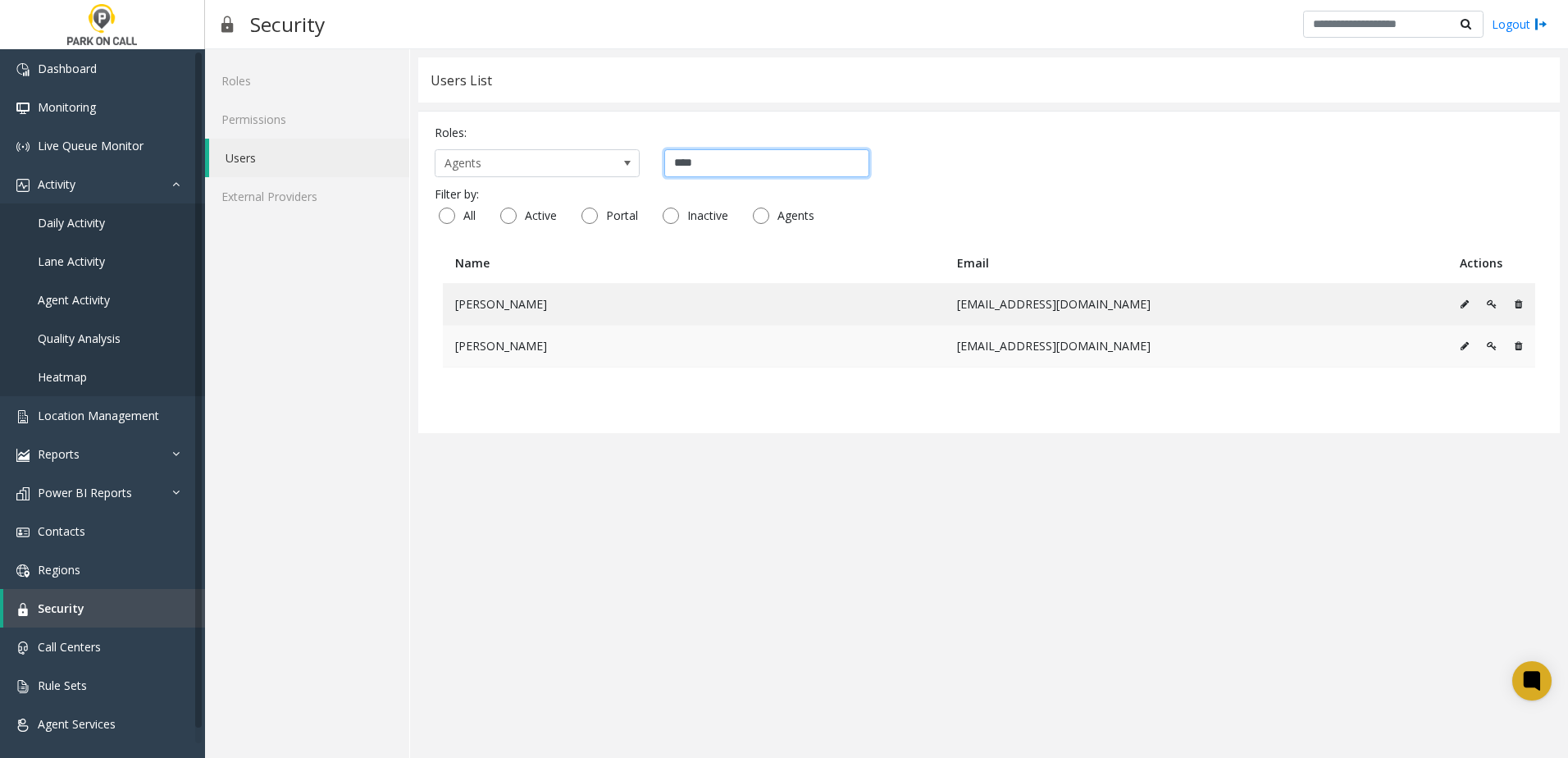
type input "****"
click at [1467, 348] on icon at bounding box center [1464, 346] width 8 height 10
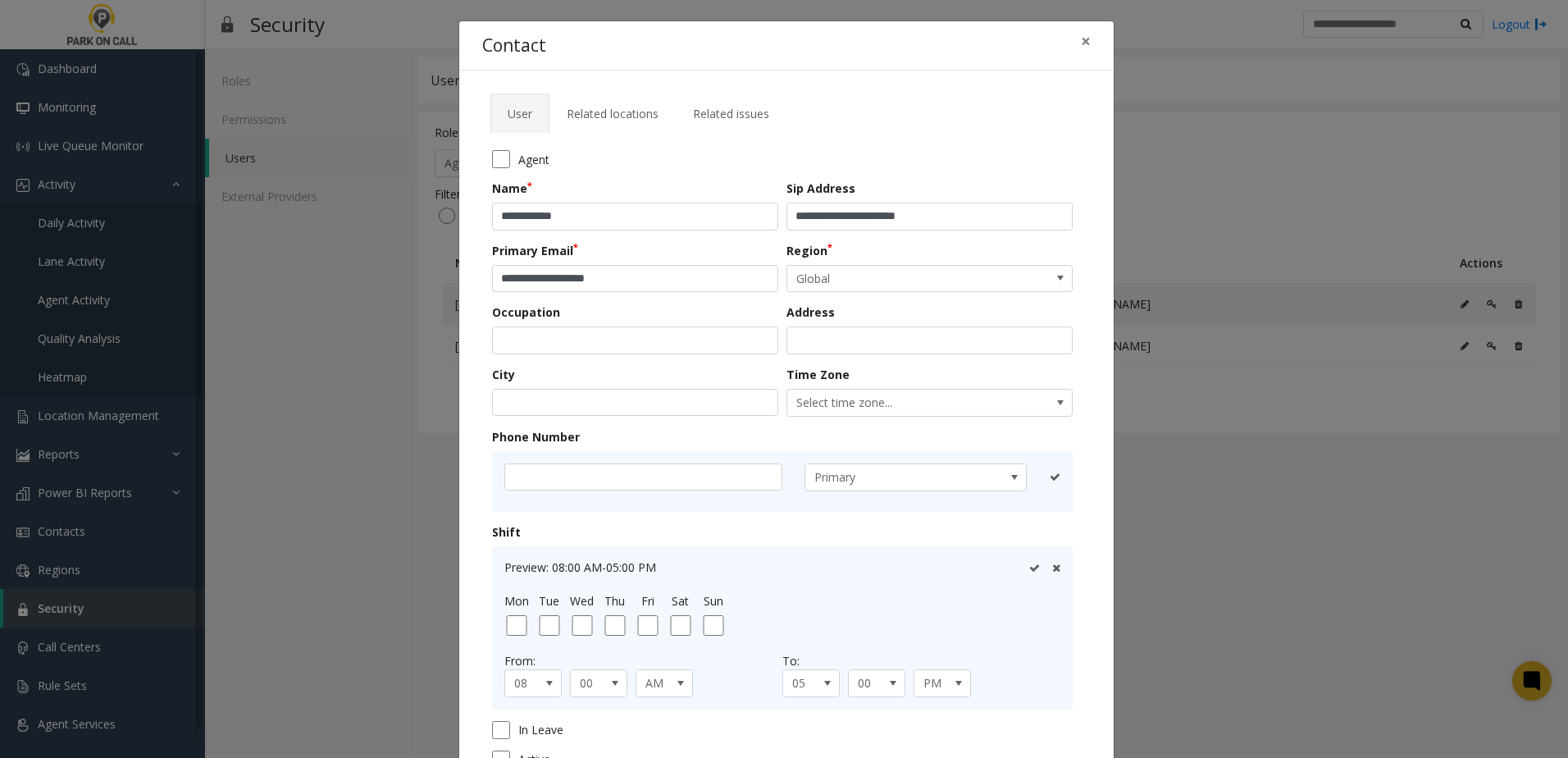
click at [518, 158] on span "Agent" at bounding box center [533, 159] width 32 height 17
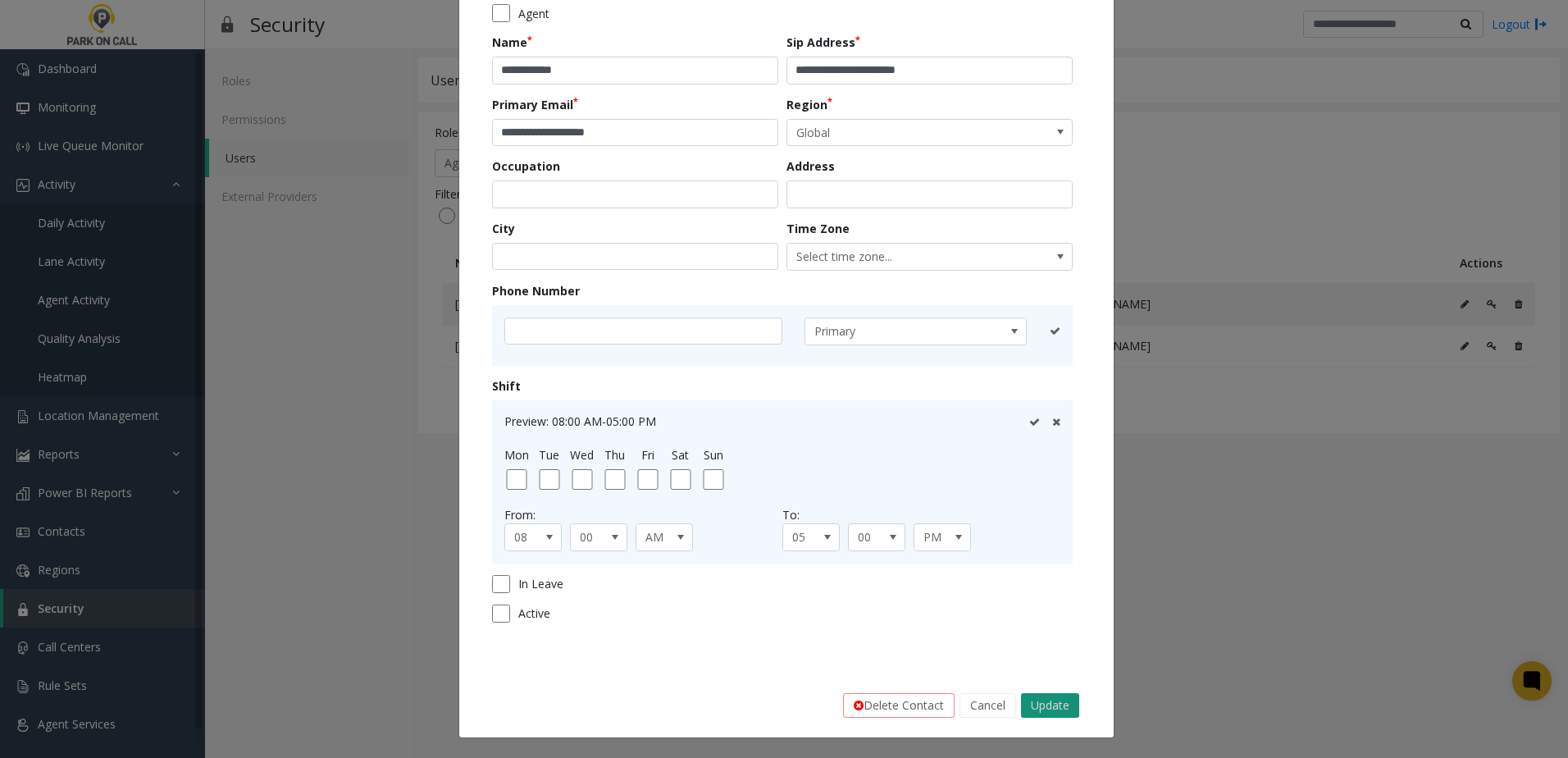
drag, startPoint x: 1045, startPoint y: 698, endPoint x: 1033, endPoint y: 698, distance: 12.0
click at [1033, 698] on button "Update" at bounding box center [1050, 705] width 59 height 24
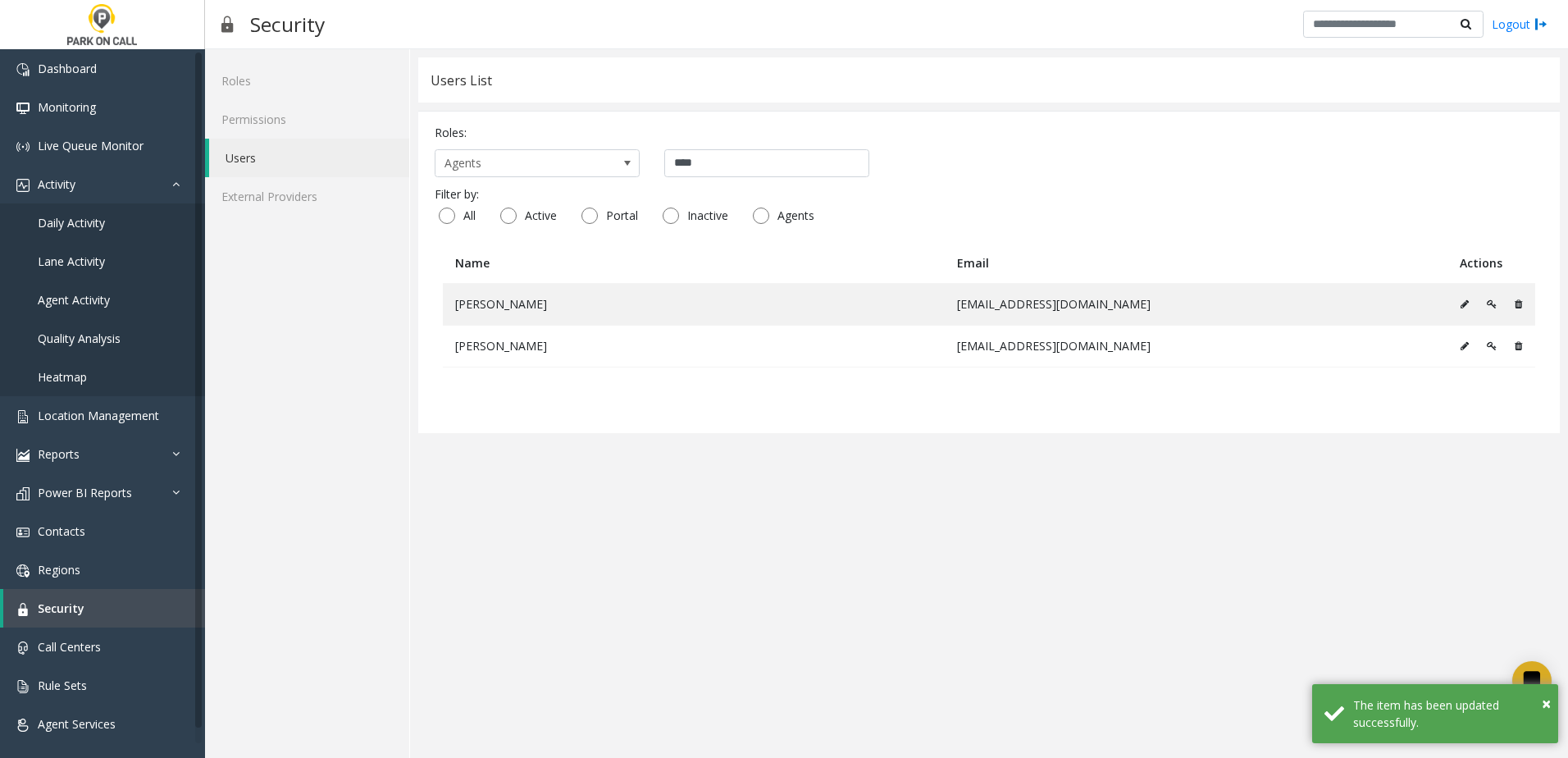
click at [590, 467] on app-users "**********" at bounding box center [988, 403] width 1142 height 692
click at [625, 392] on table "Name Email Actions [PERSON_NAME] [EMAIL_ADDRESS][DOMAIN_NAME] [PERSON_NAME] [PE…" at bounding box center [989, 329] width 1109 height 174
click at [743, 458] on app-users "**********" at bounding box center [988, 403] width 1142 height 692
click at [1543, 705] on span "×" at bounding box center [1546, 703] width 9 height 23
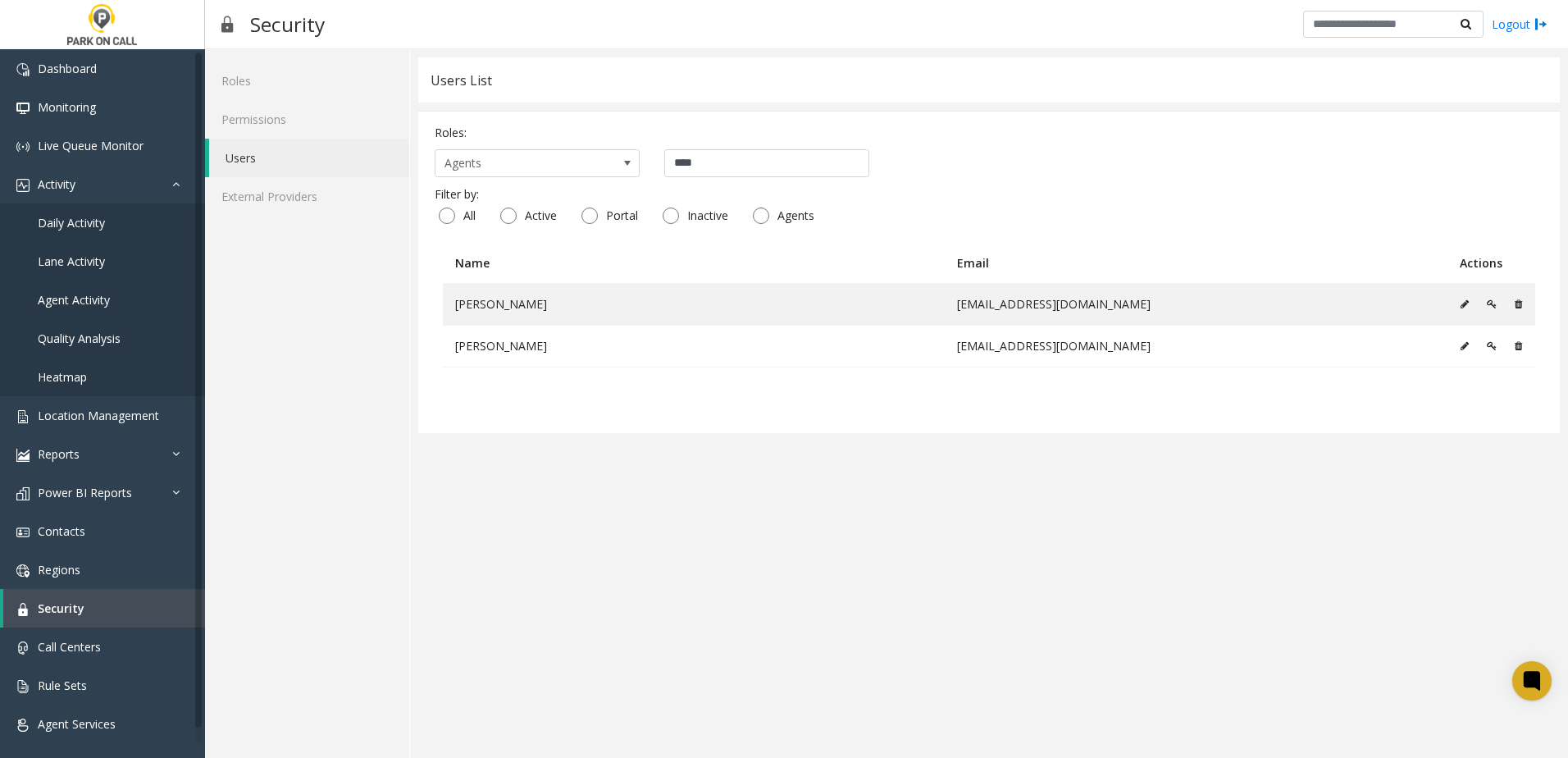
click at [697, 411] on table "Name Email Actions [PERSON_NAME] [EMAIL_ADDRESS][DOMAIN_NAME] [PERSON_NAME] [PE…" at bounding box center [989, 329] width 1109 height 174
click at [1463, 302] on icon at bounding box center [1464, 304] width 8 height 10
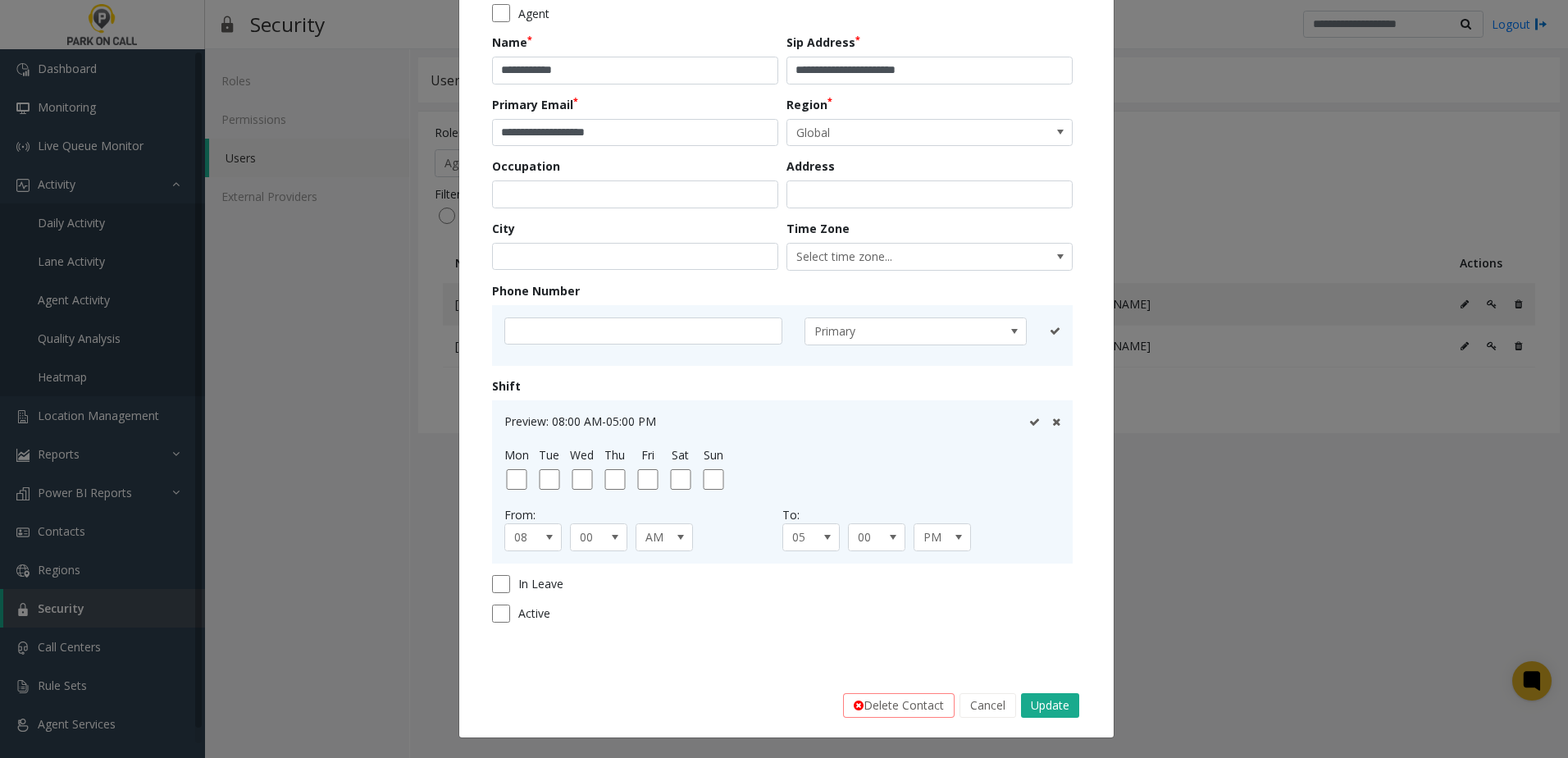
scroll to position [0, 0]
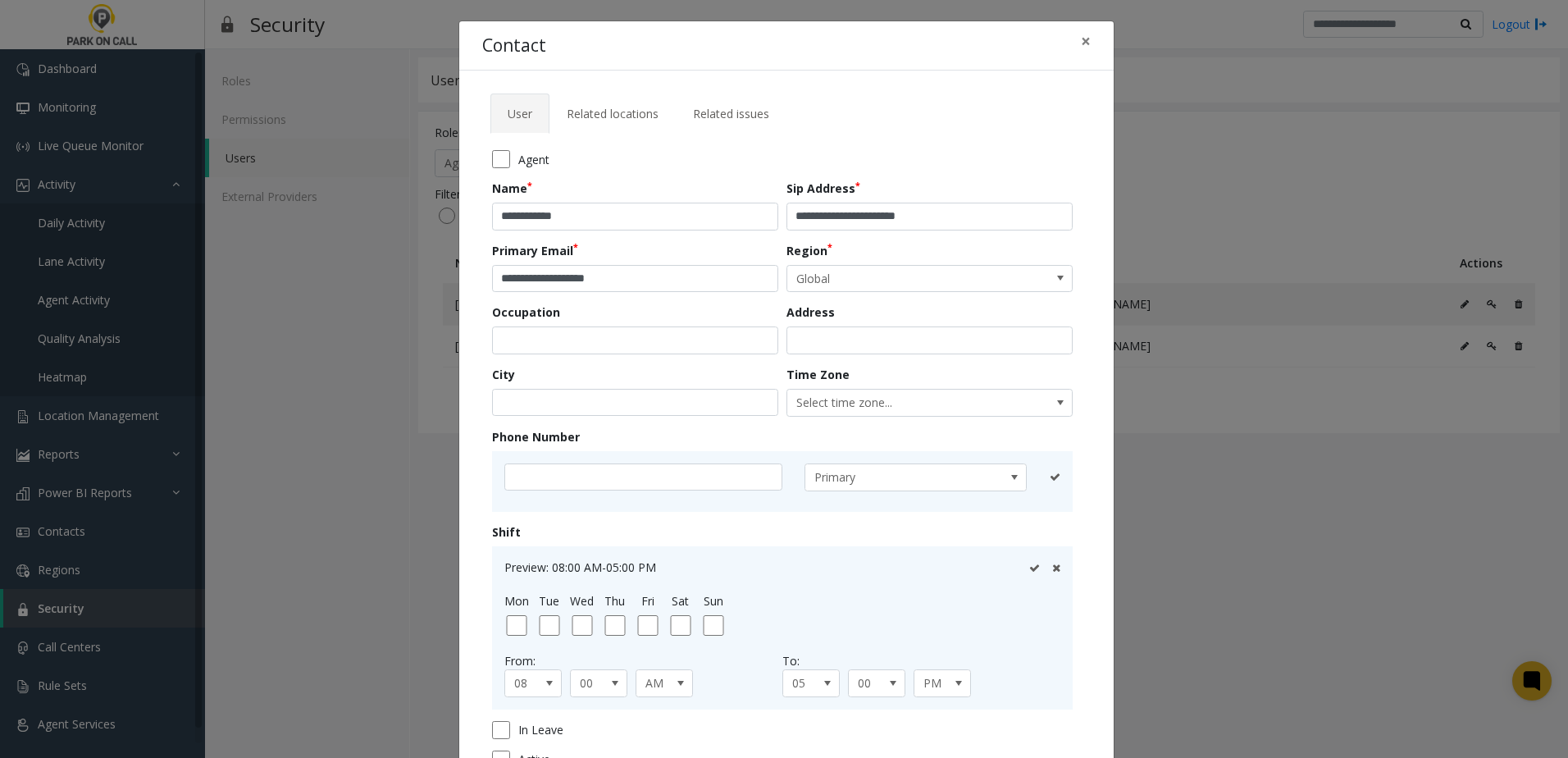
click at [484, 157] on tab "**********" at bounding box center [786, 465] width 608 height 662
drag, startPoint x: 613, startPoint y: 281, endPoint x: 590, endPoint y: 275, distance: 23.8
click at [590, 275] on input "**********" at bounding box center [635, 278] width 286 height 28
type input "**********"
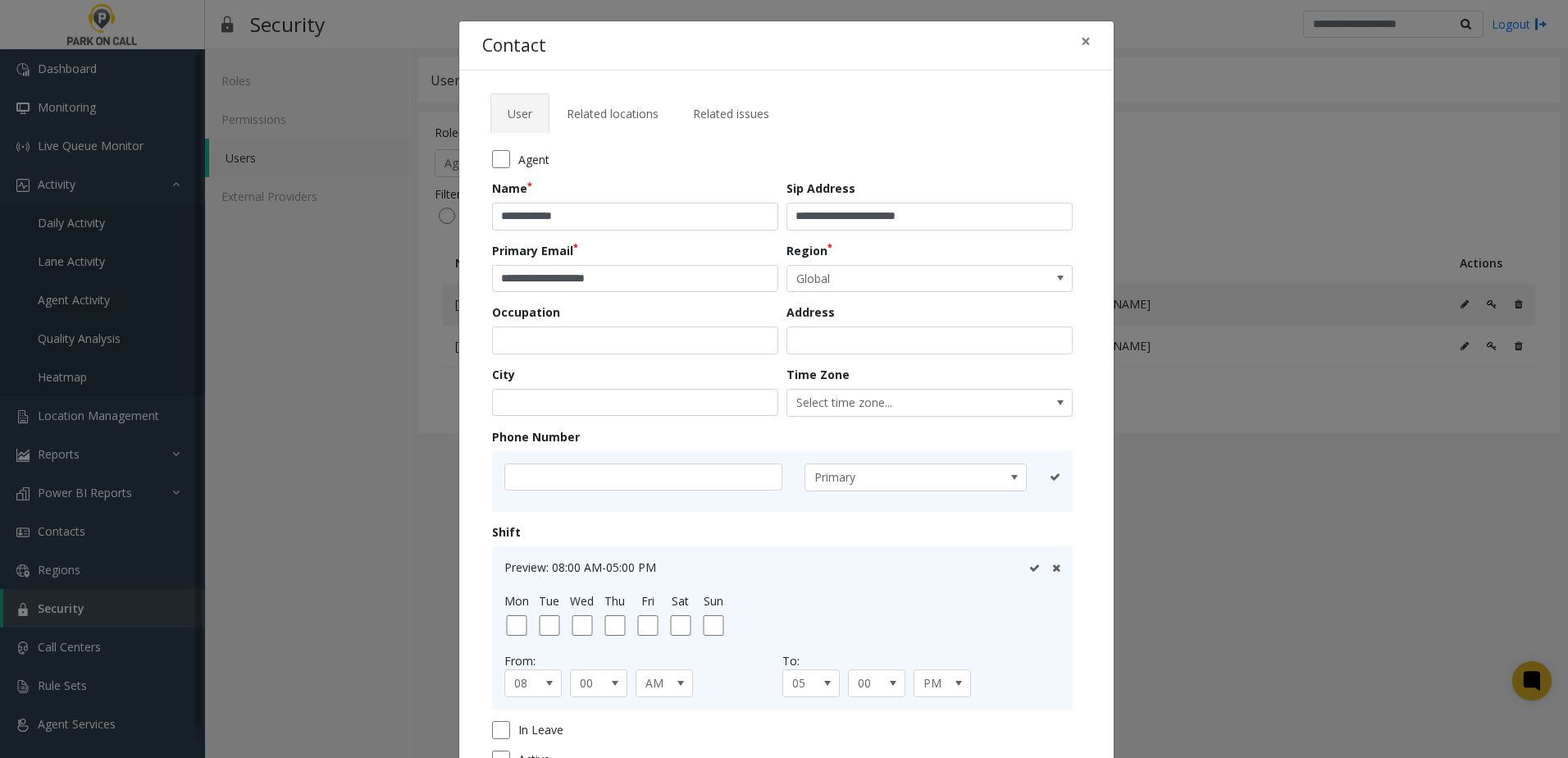
click at [932, 116] on ul "User Related locations Related issues" at bounding box center [786, 107] width 592 height 28
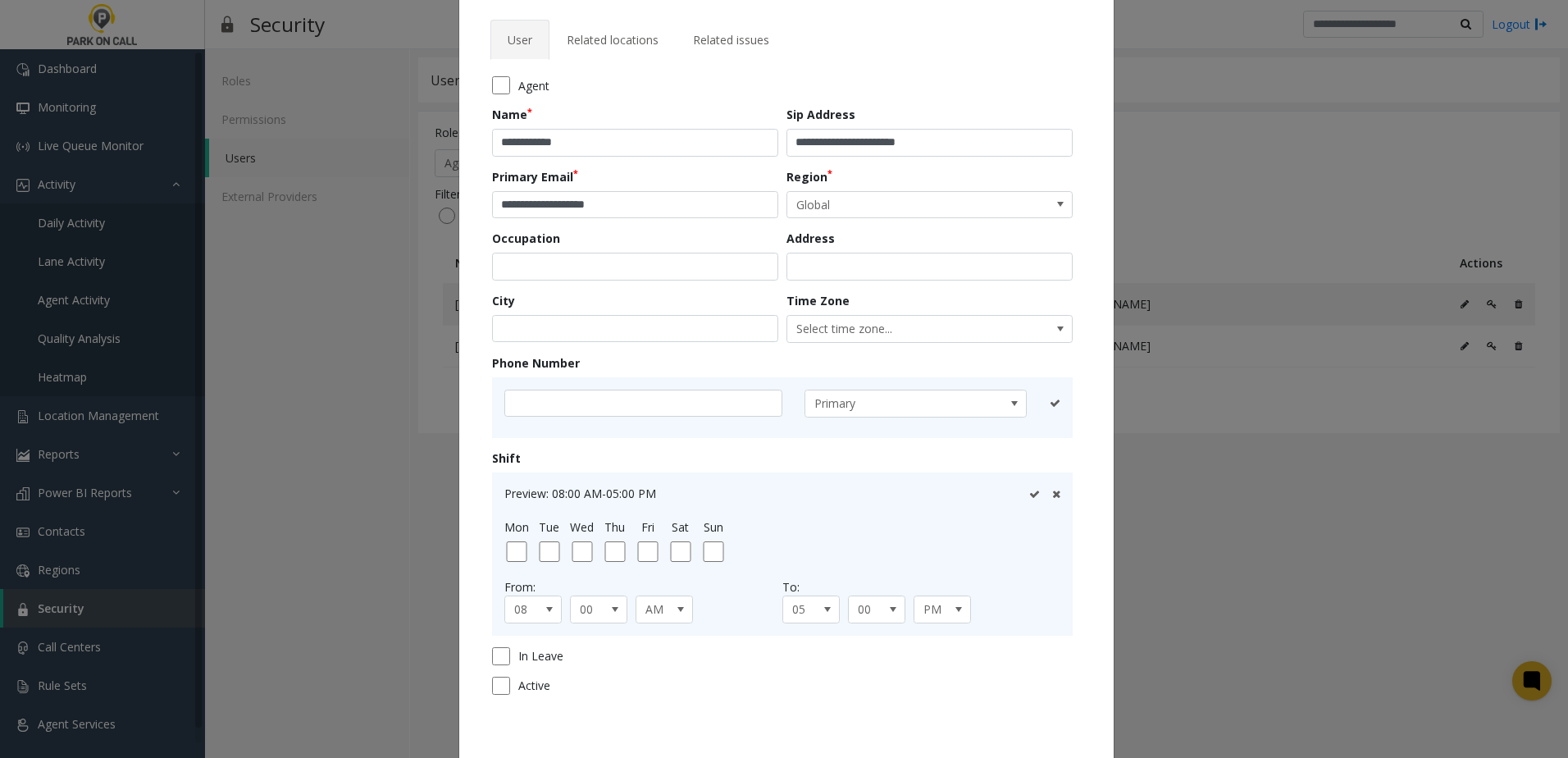
scroll to position [146, 0]
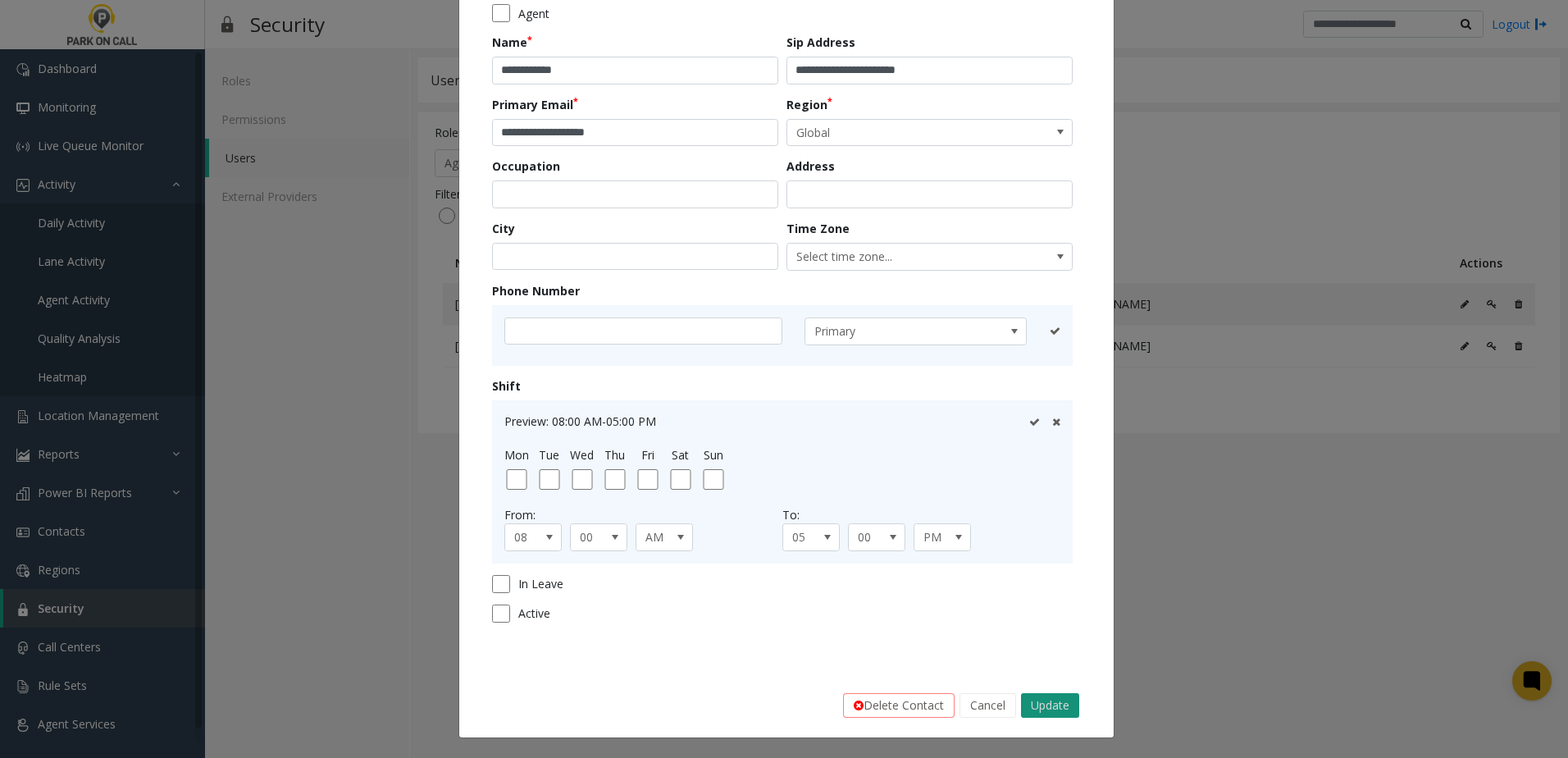
click at [1040, 714] on button "Update" at bounding box center [1050, 705] width 59 height 24
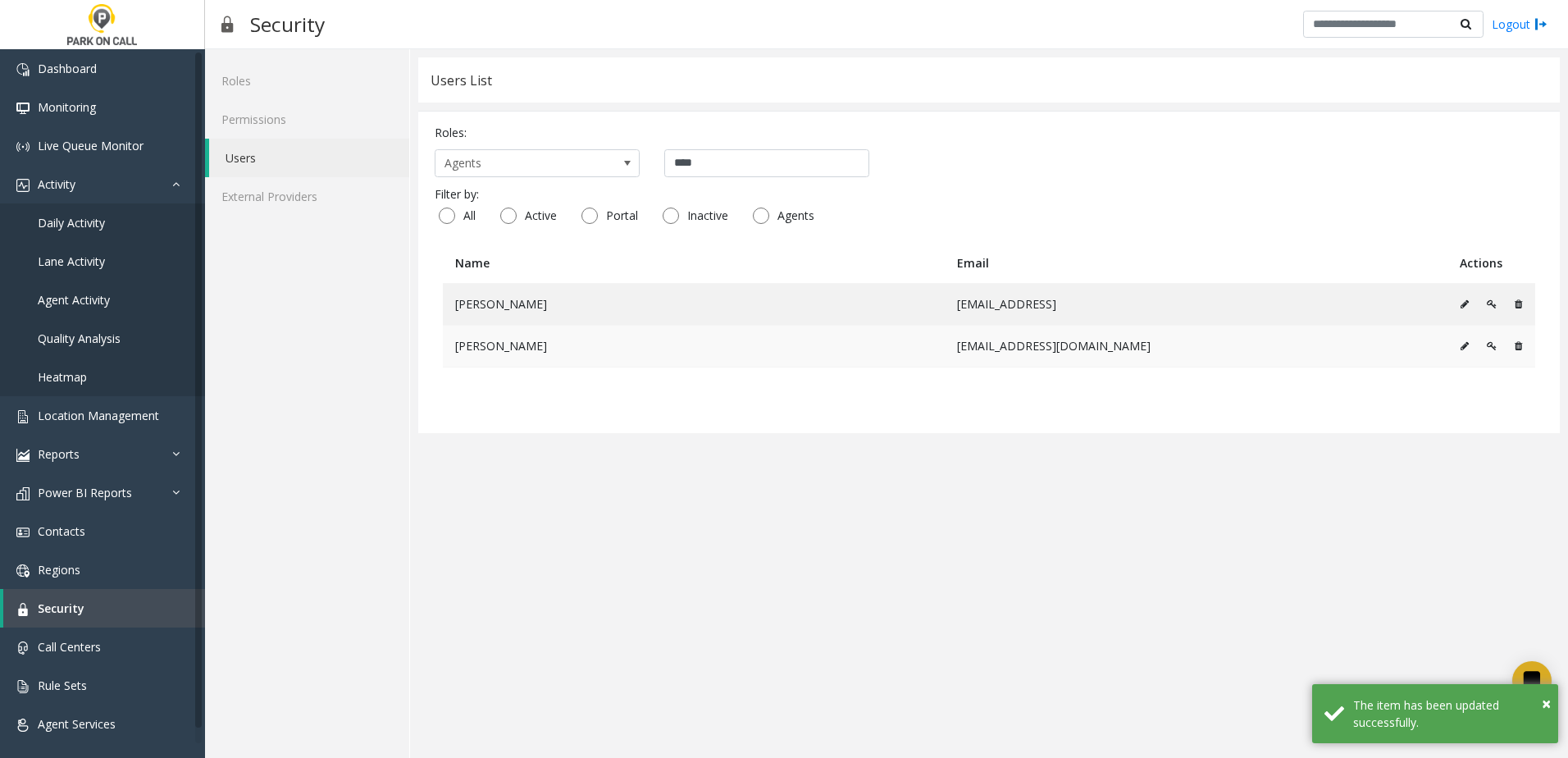
click at [1458, 347] on td at bounding box center [1491, 346] width 88 height 42
click at [1463, 345] on icon at bounding box center [1464, 346] width 8 height 10
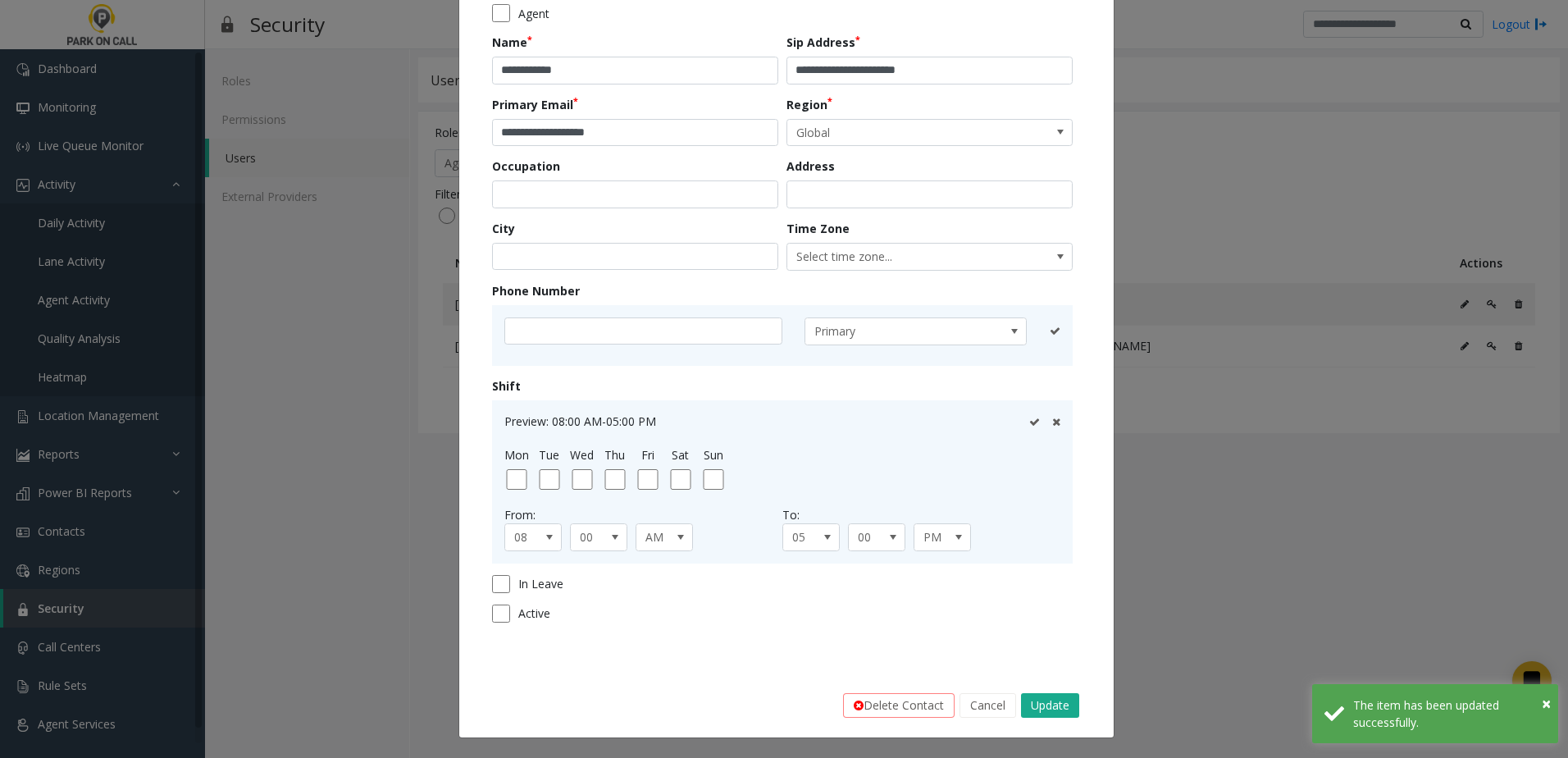
scroll to position [0, 0]
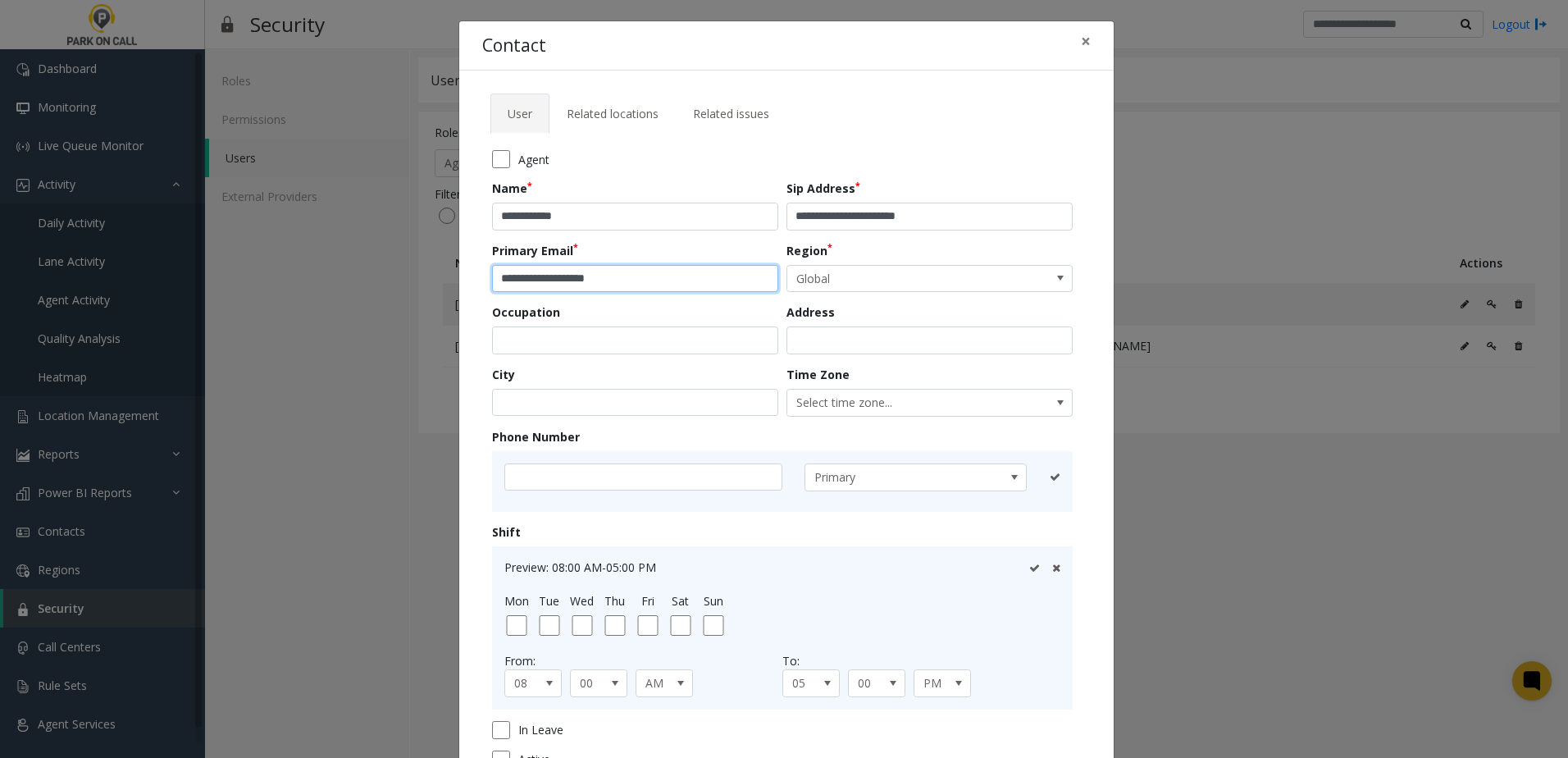
drag, startPoint x: 662, startPoint y: 283, endPoint x: 946, endPoint y: 519, distance: 369.3
click at [532, 282] on input "**********" at bounding box center [635, 278] width 286 height 28
type input "**********"
drag, startPoint x: 988, startPoint y: 221, endPoint x: 842, endPoint y: 226, distance: 146.1
click at [841, 226] on input "**********" at bounding box center [929, 216] width 286 height 28
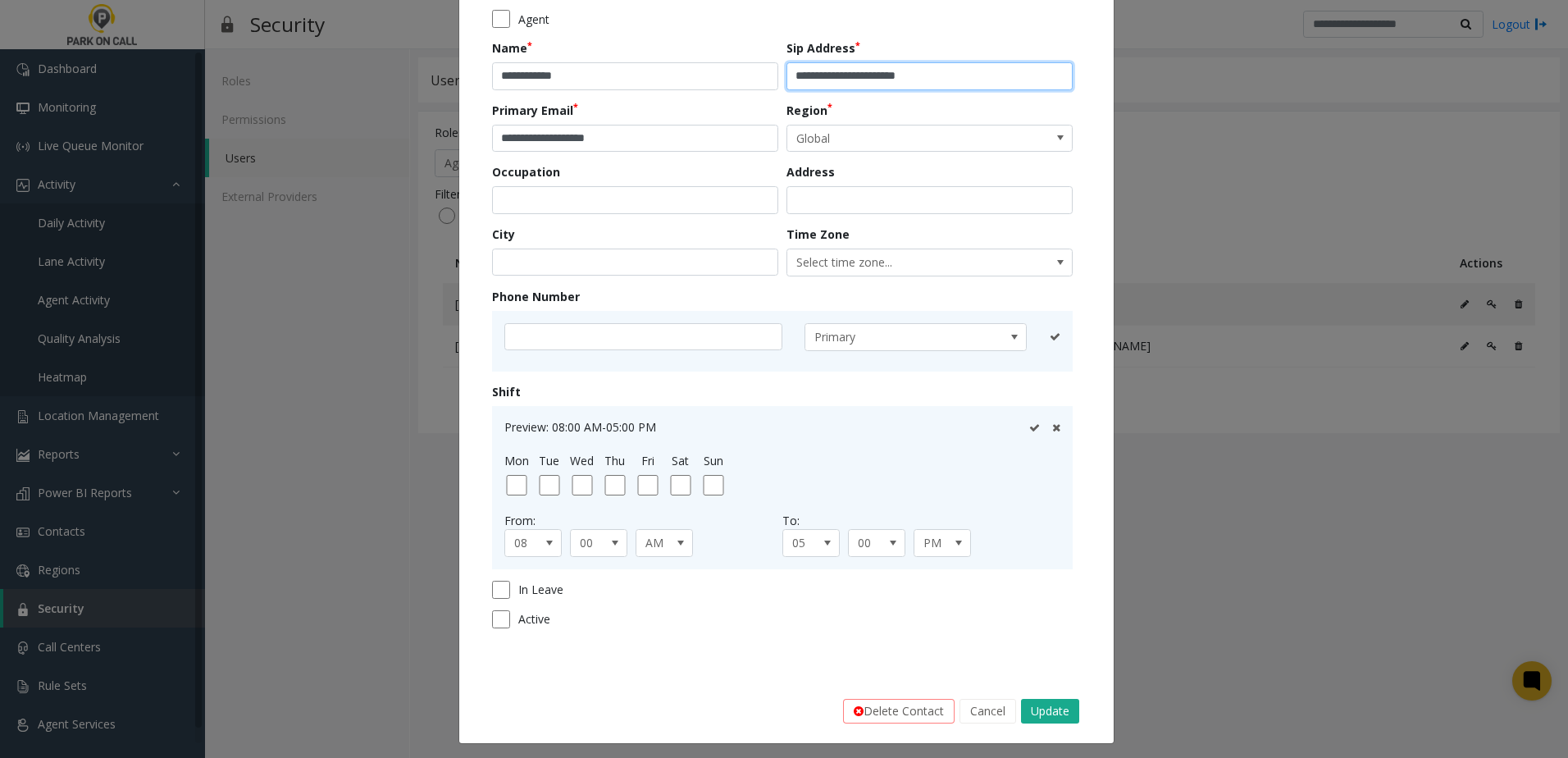
scroll to position [146, 0]
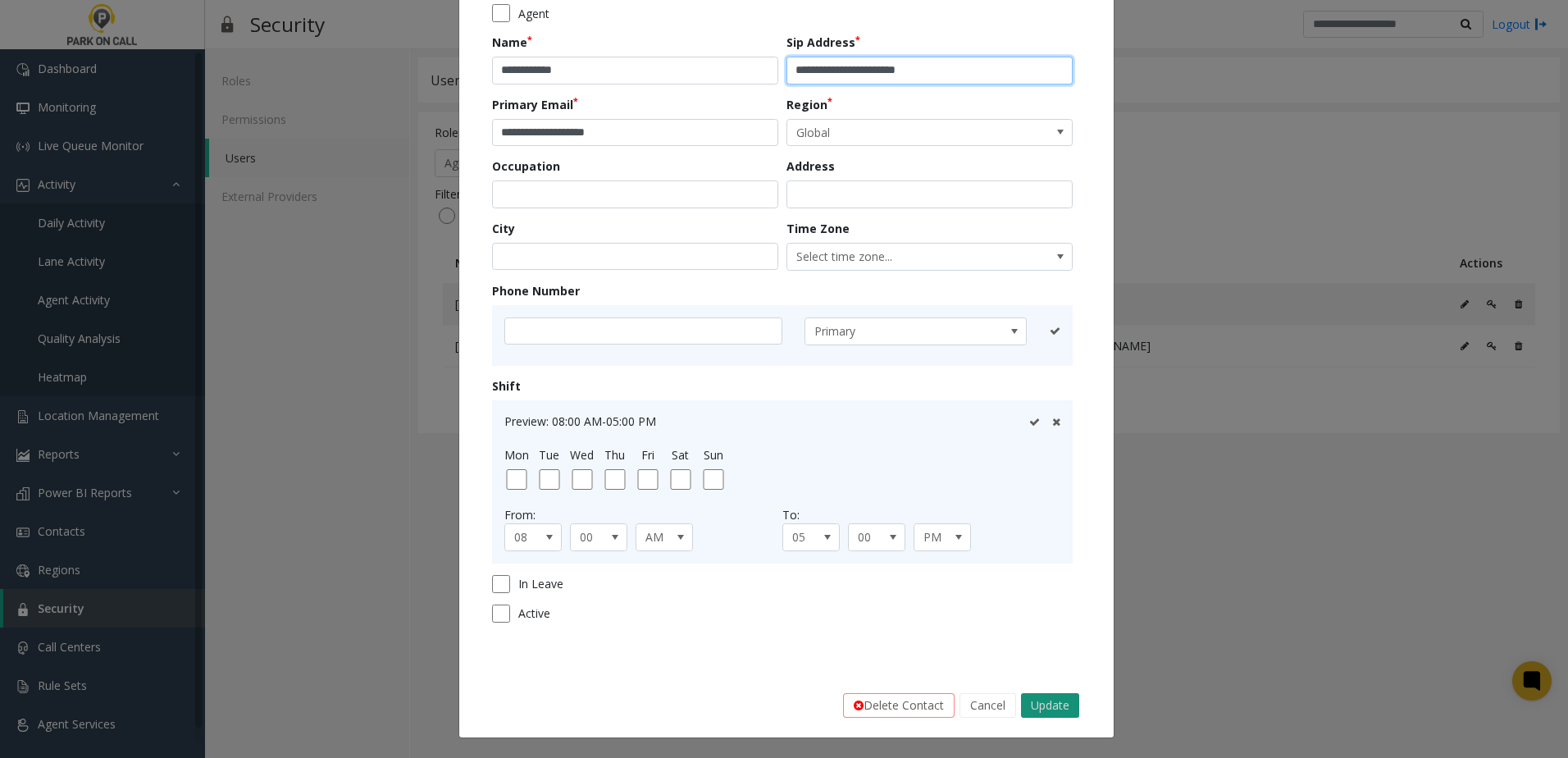
type input "**********"
click at [1053, 694] on button "Update" at bounding box center [1050, 705] width 59 height 24
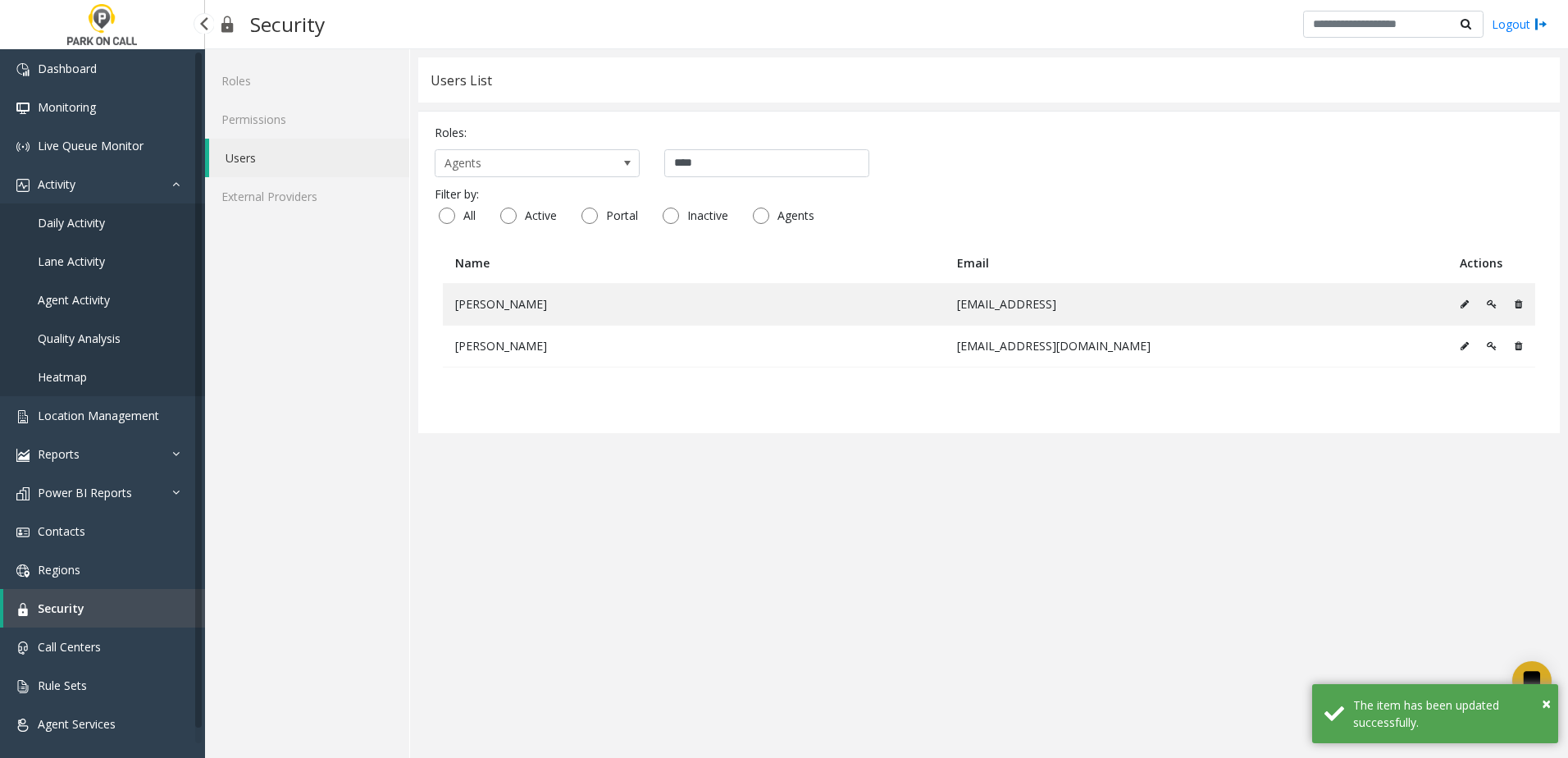
click at [87, 295] on span "Agent Activity" at bounding box center [74, 299] width 72 height 15
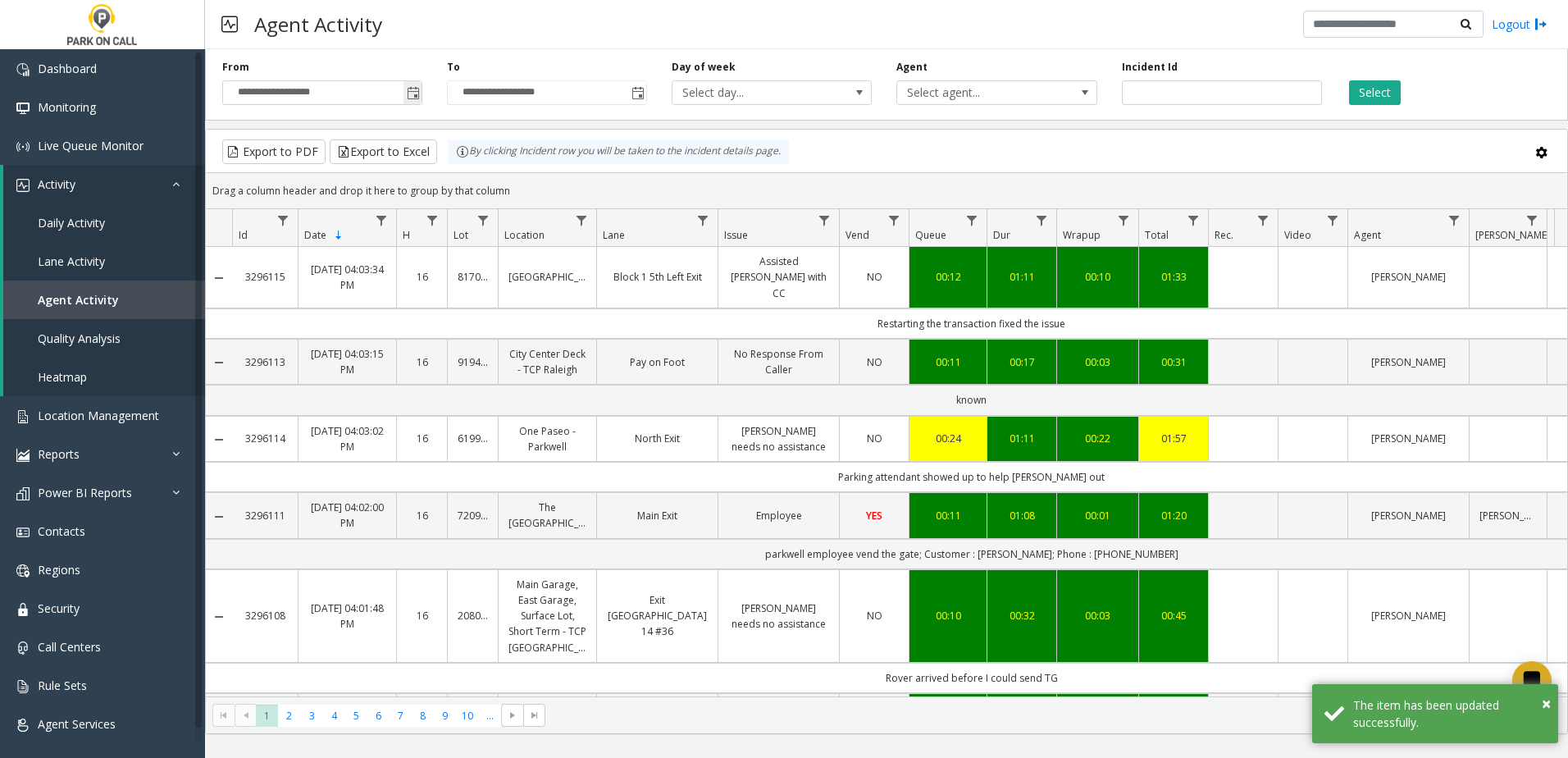
click at [415, 91] on span "Toggle popup" at bounding box center [413, 93] width 14 height 14
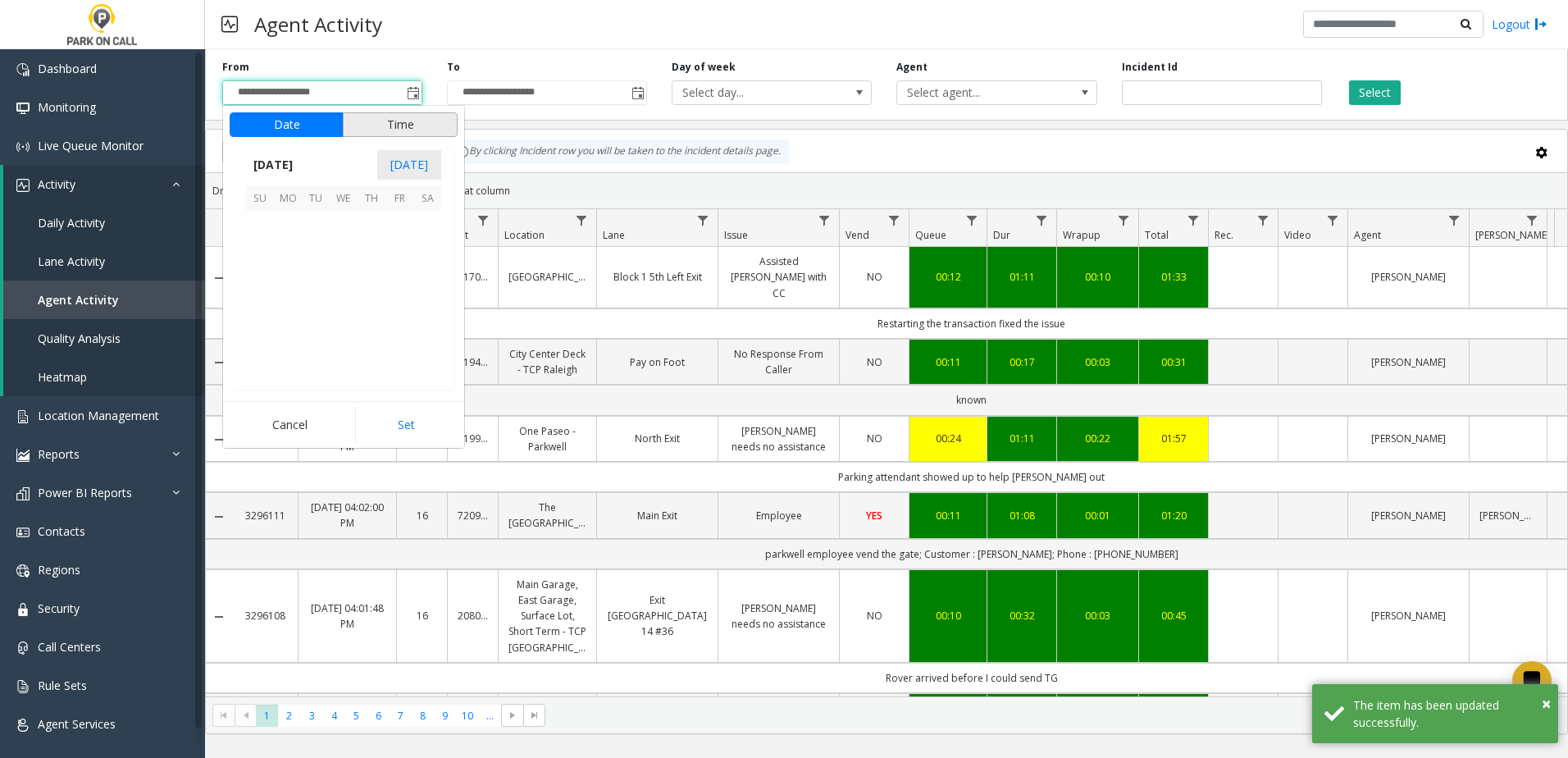
scroll to position [294260, 0]
click at [292, 219] on span "1" at bounding box center [287, 225] width 28 height 28
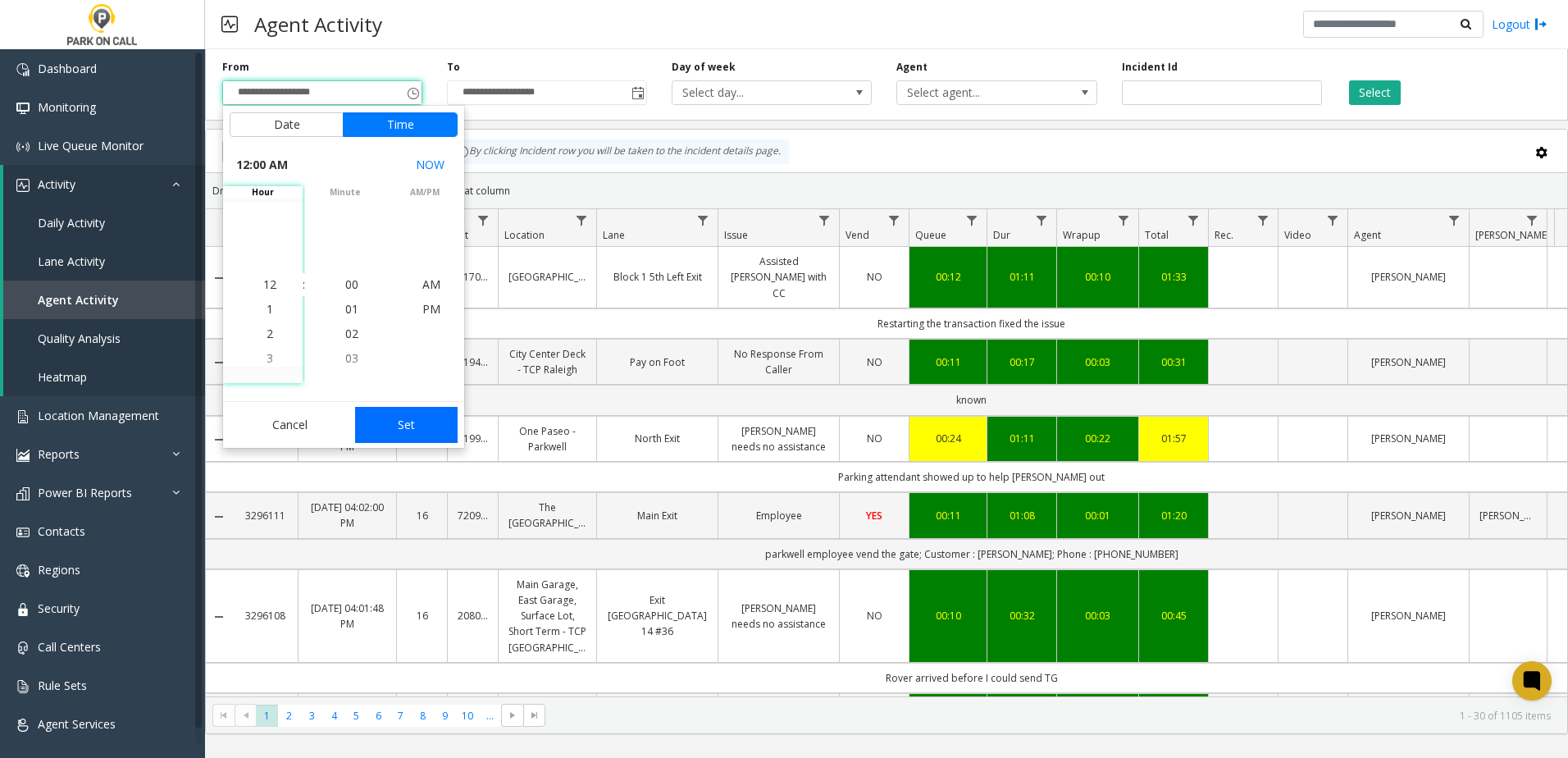
click at [450, 432] on button "Set" at bounding box center [406, 425] width 103 height 36
type input "**********"
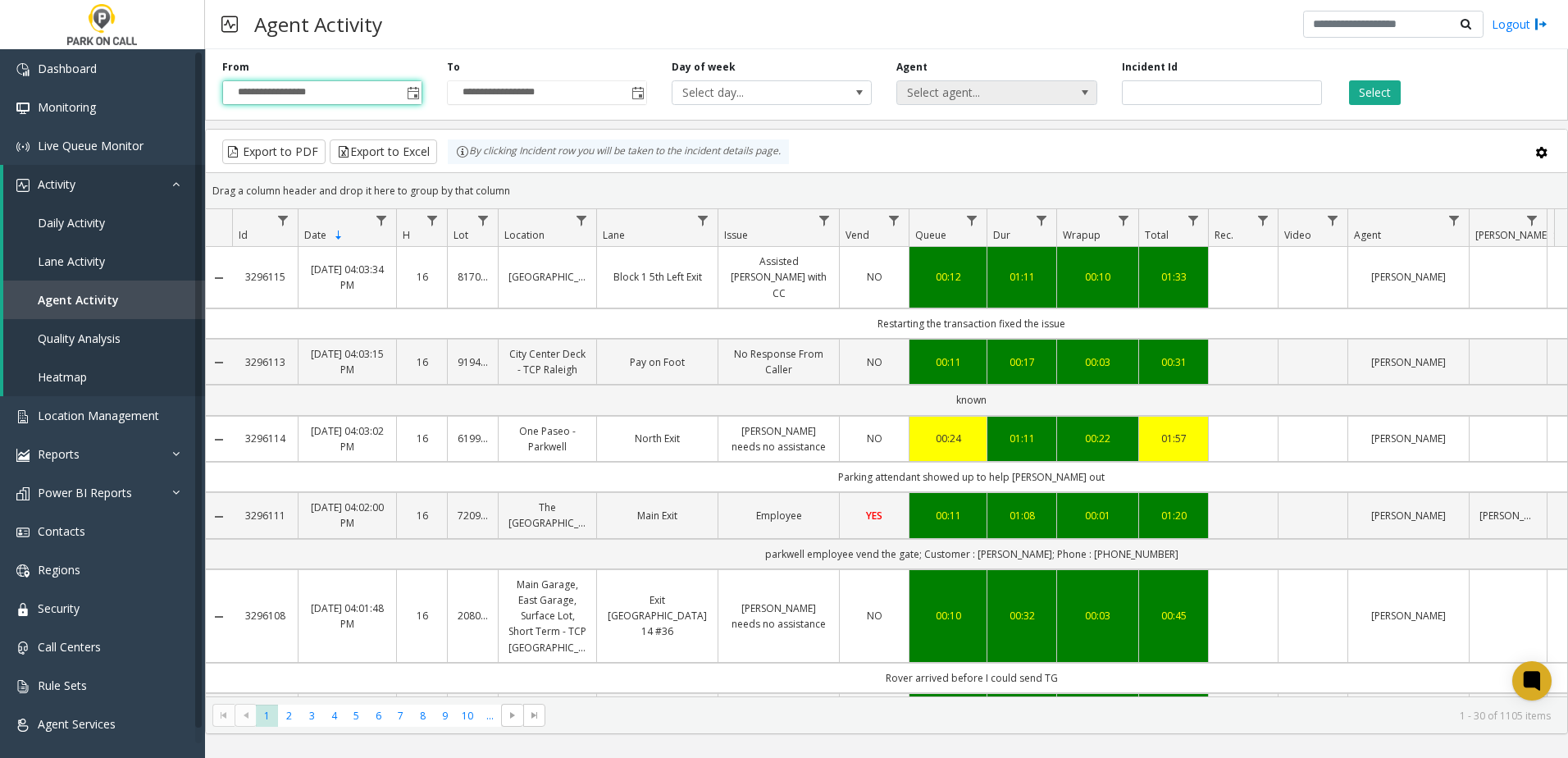
click at [948, 90] on span "Select agent..." at bounding box center [977, 92] width 159 height 23
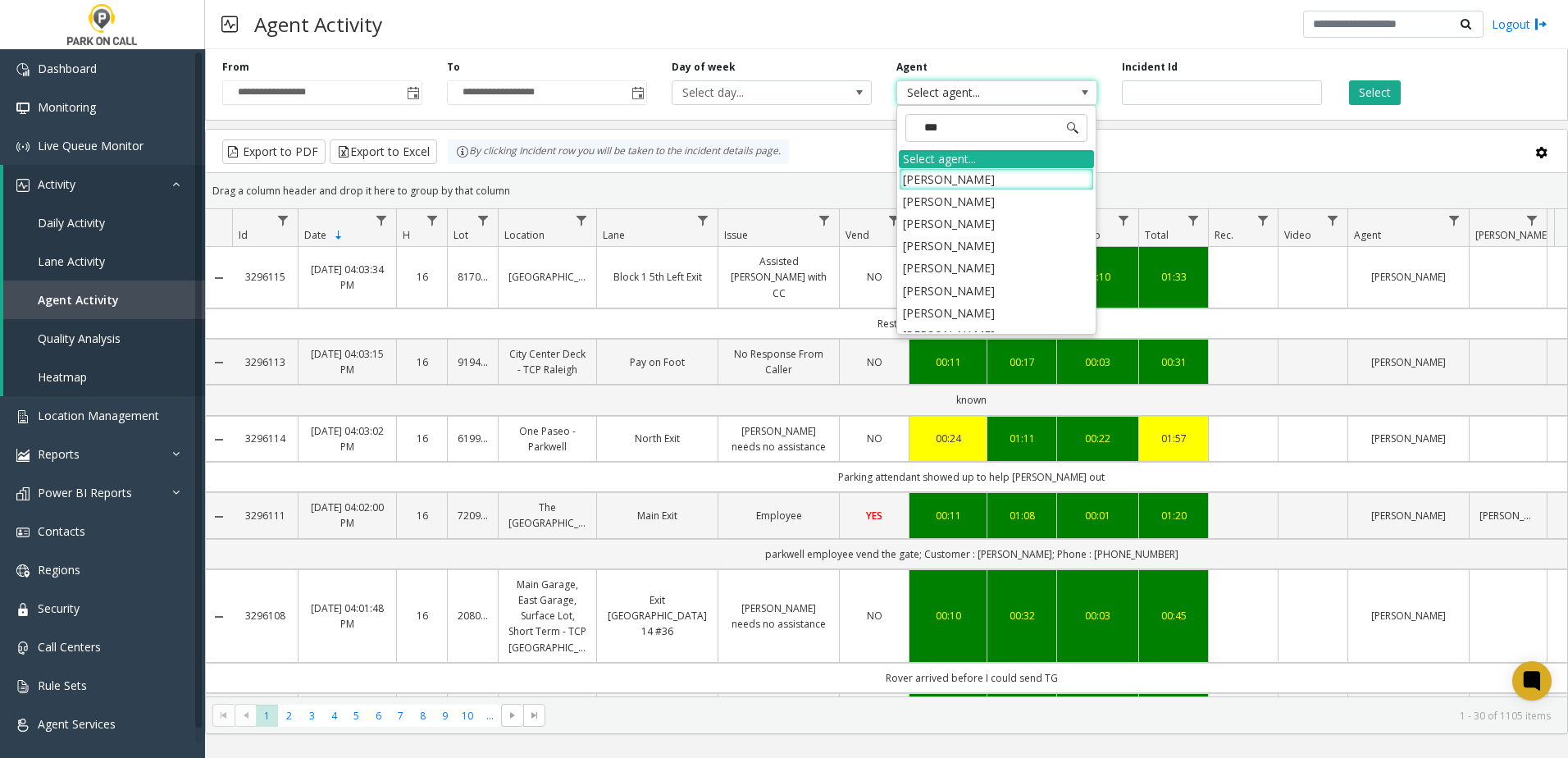
type input "****"
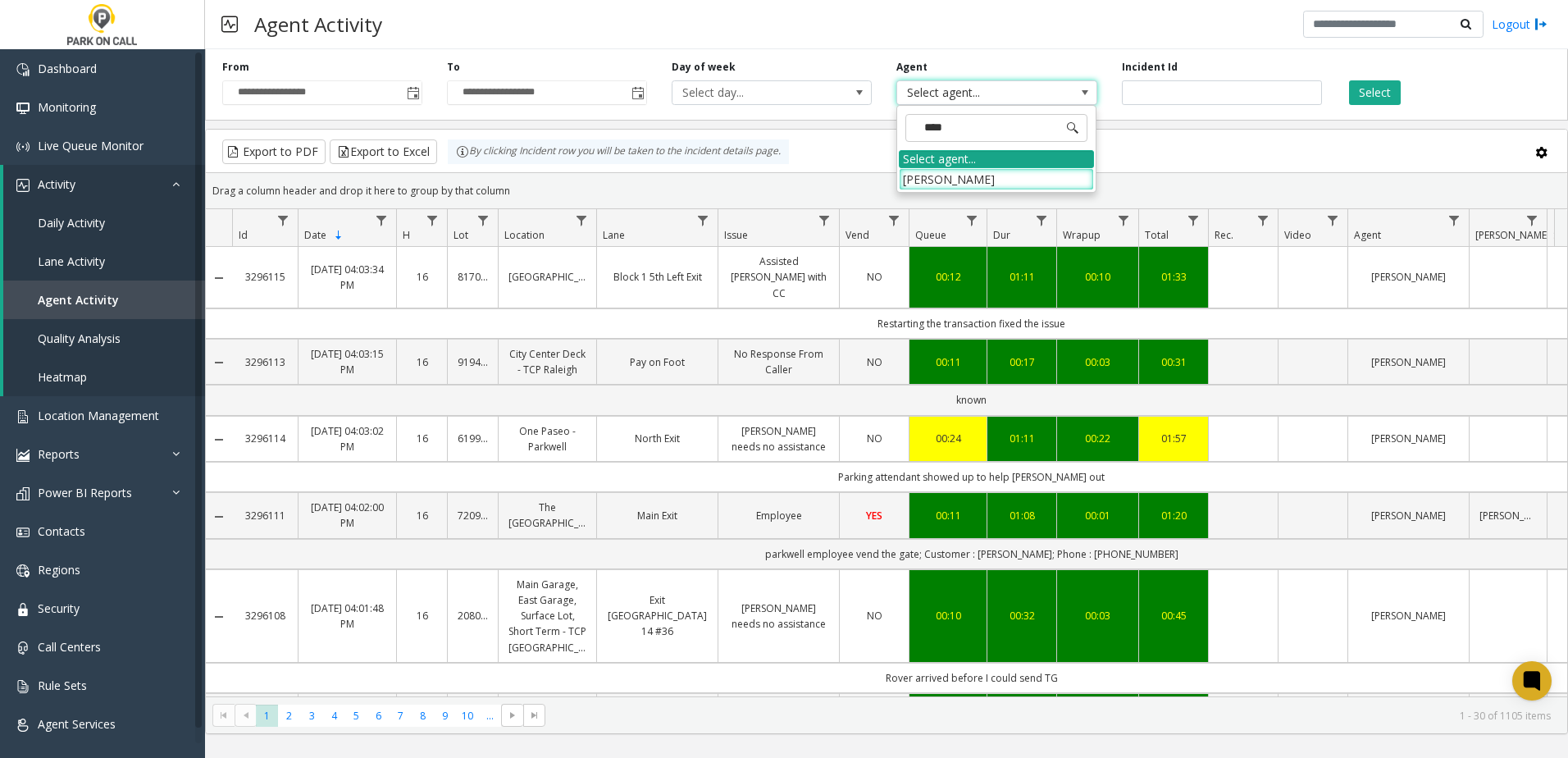
click at [1010, 166] on div "Select agent..." at bounding box center [997, 159] width 195 height 18
click at [970, 94] on span "Select agent..." at bounding box center [977, 92] width 159 height 23
type input "****"
click at [942, 180] on li "[PERSON_NAME]" at bounding box center [997, 179] width 195 height 23
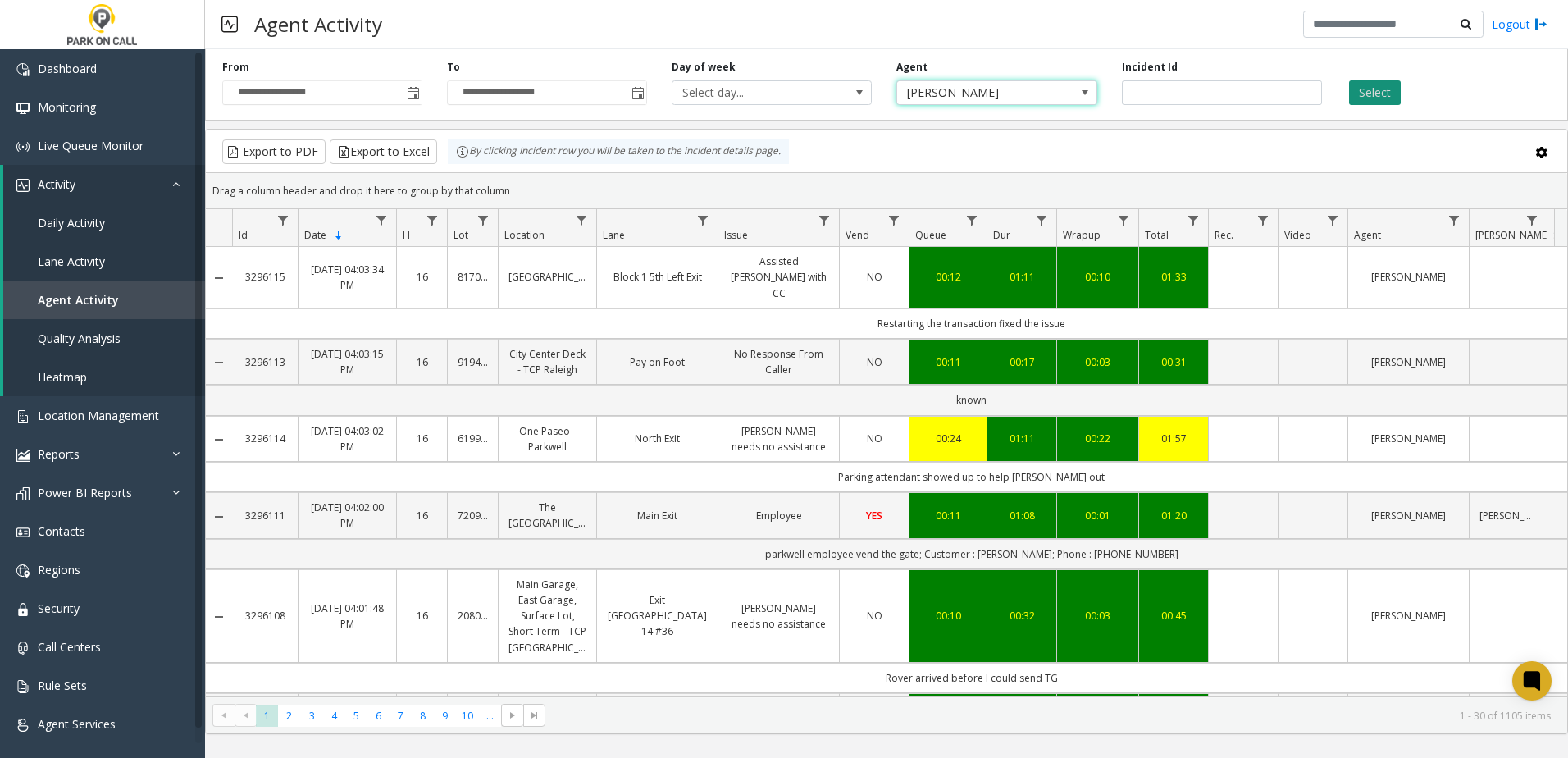
click at [1378, 100] on button "Select" at bounding box center [1375, 92] width 51 height 24
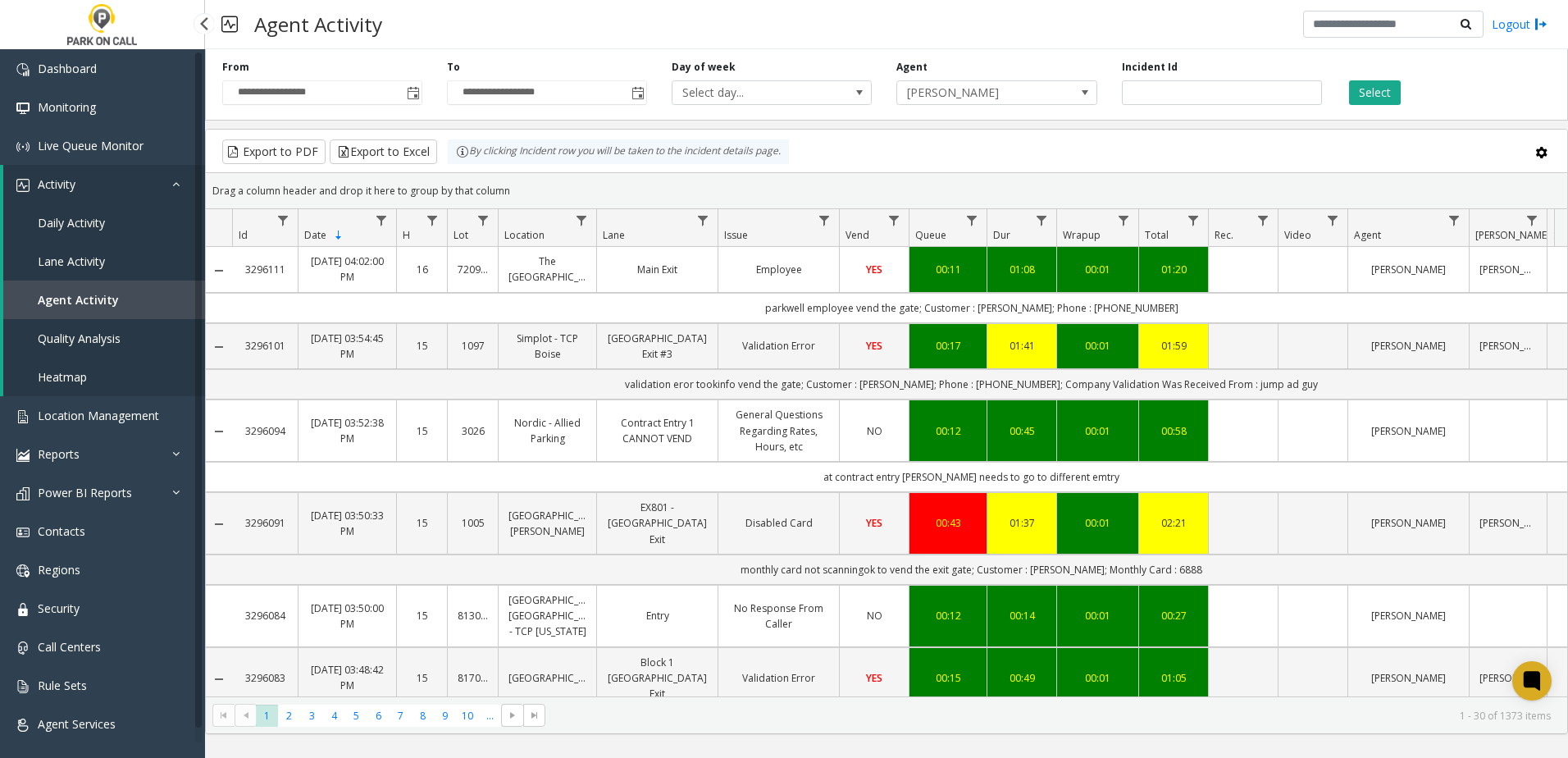
click at [87, 219] on span "Daily Activity" at bounding box center [71, 222] width 68 height 15
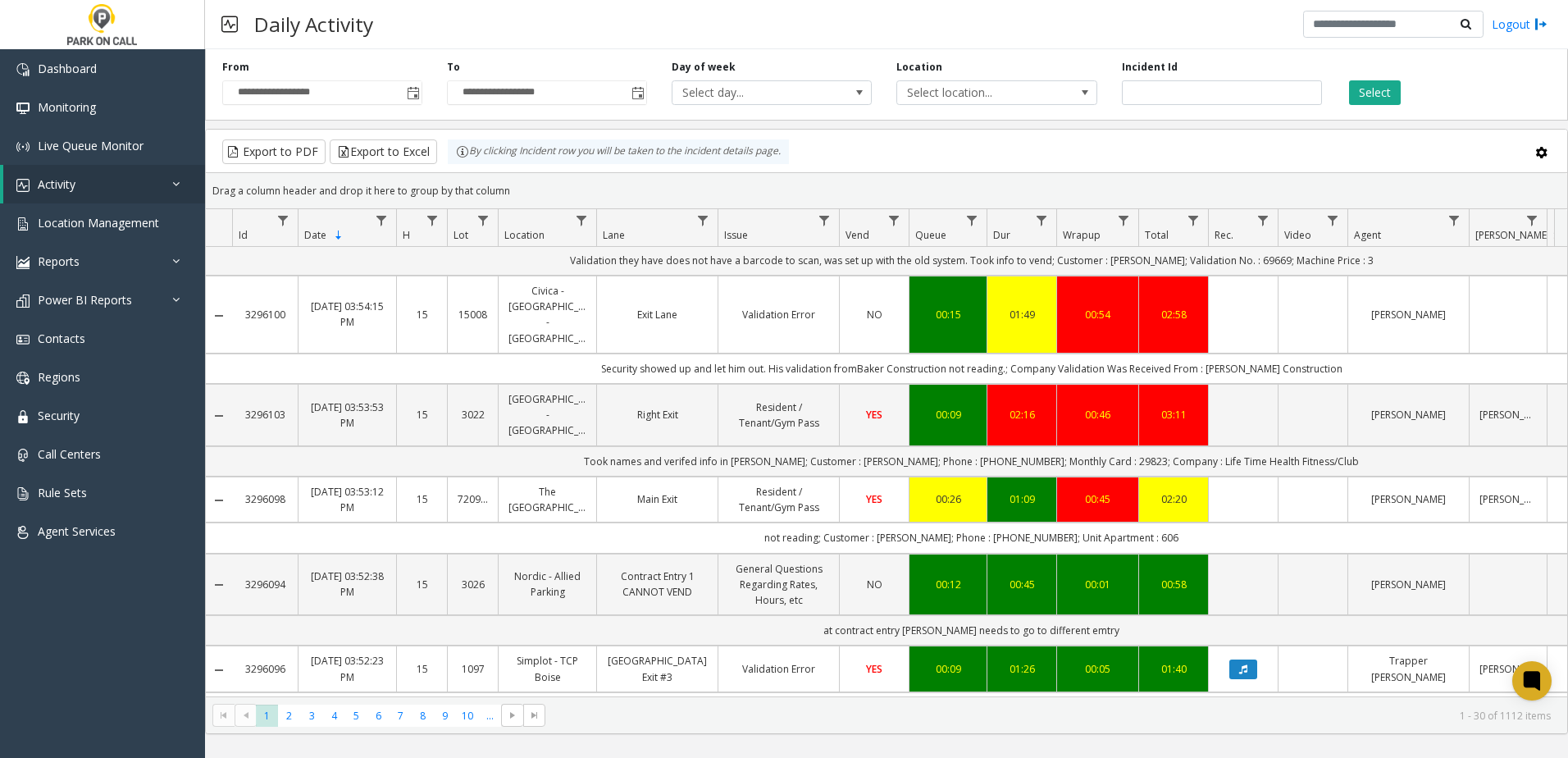
scroll to position [1804, 0]
drag, startPoint x: 1265, startPoint y: 408, endPoint x: 1245, endPoint y: 438, distance: 36.1
drag, startPoint x: 1245, startPoint y: 438, endPoint x: 290, endPoint y: 714, distance: 994.1
click at [290, 714] on span "2" at bounding box center [289, 715] width 23 height 23
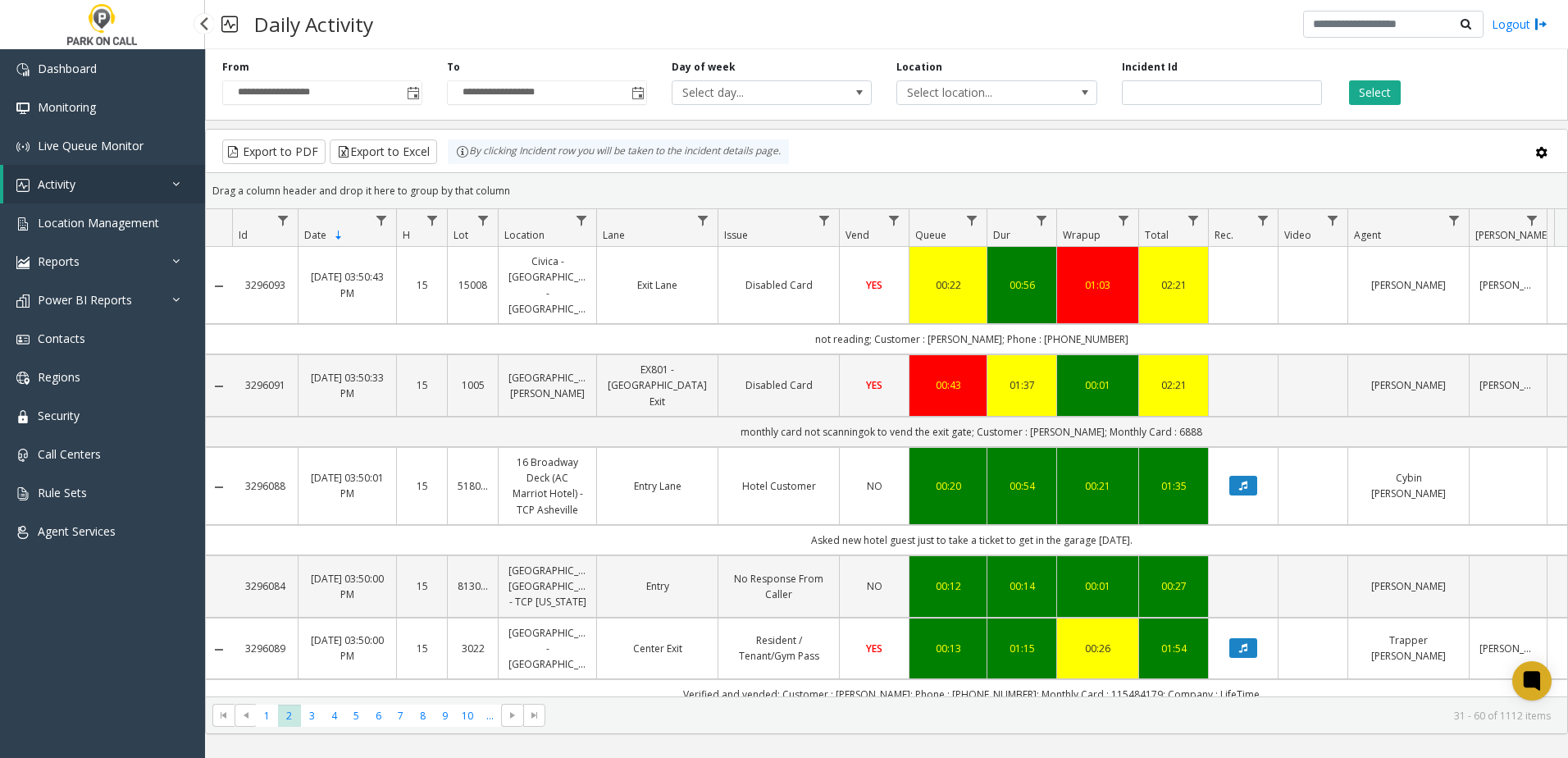
click at [79, 193] on link "Activity" at bounding box center [105, 184] width 202 height 39
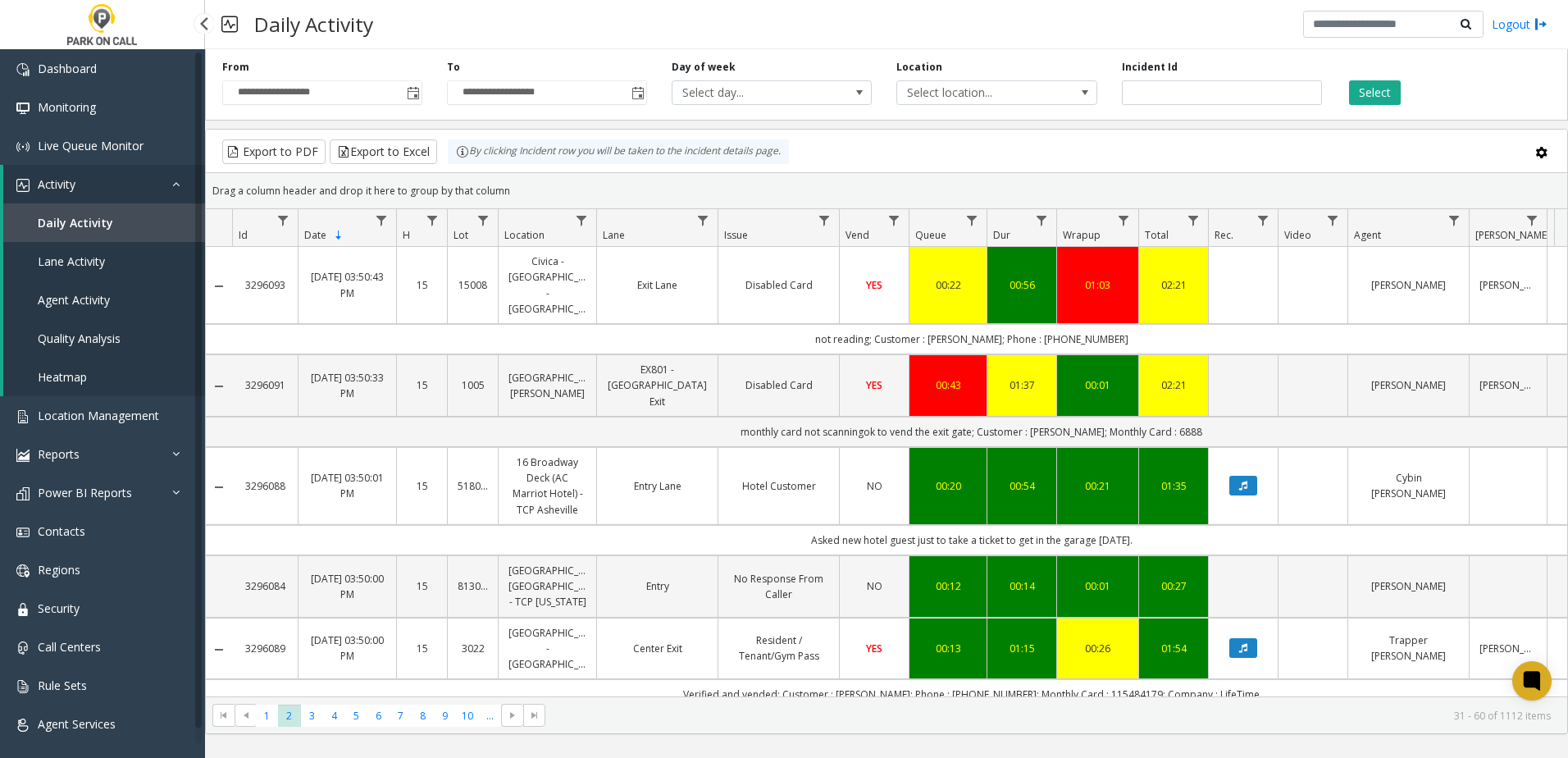
click at [79, 296] on span "Agent Activity" at bounding box center [74, 299] width 72 height 15
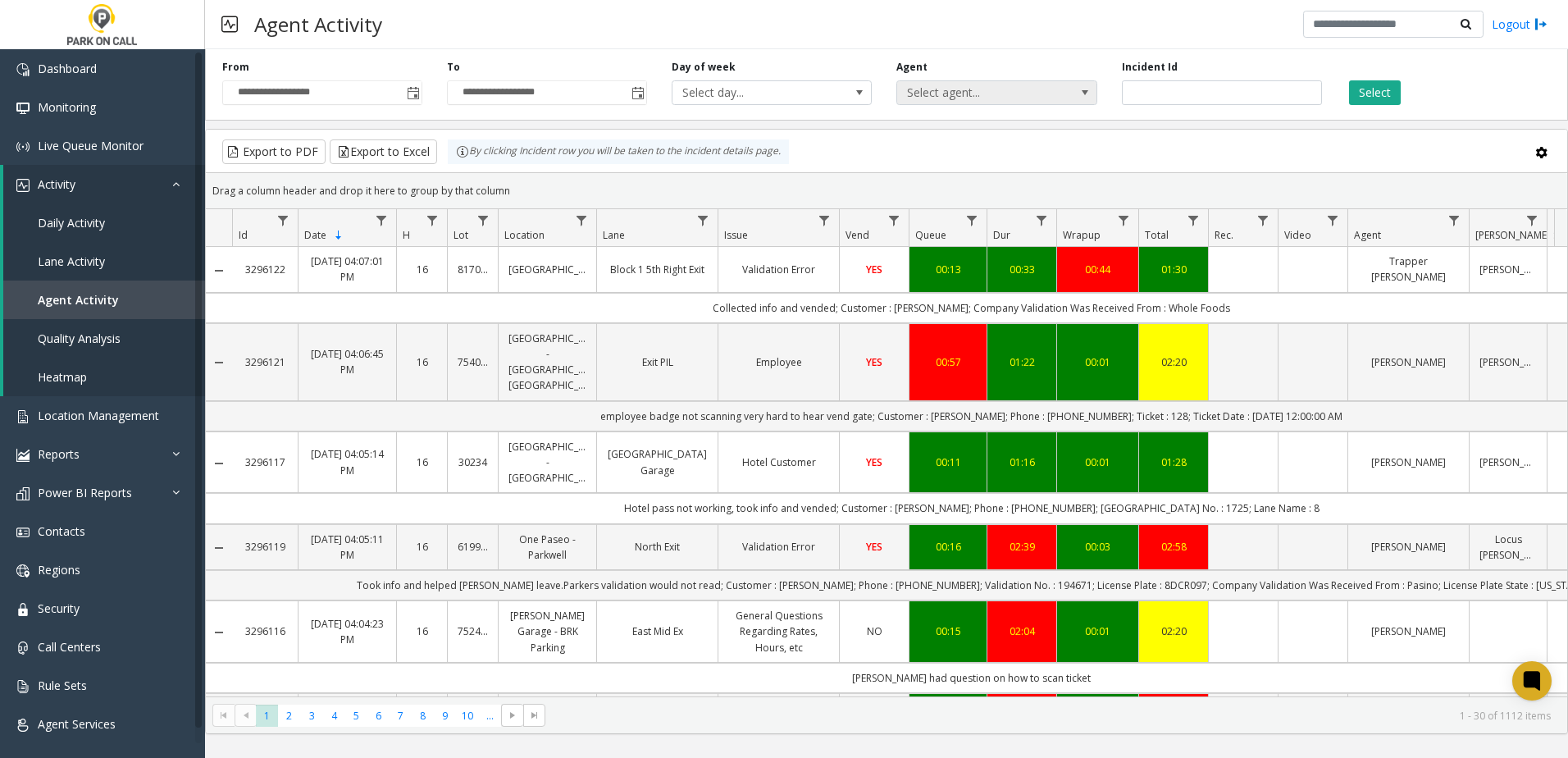
click at [993, 95] on span "Select agent..." at bounding box center [977, 92] width 159 height 23
type input "*******"
click at [978, 180] on li "Trapper [PERSON_NAME]" at bounding box center [997, 179] width 195 height 23
click at [1397, 96] on button "Select" at bounding box center [1375, 92] width 51 height 24
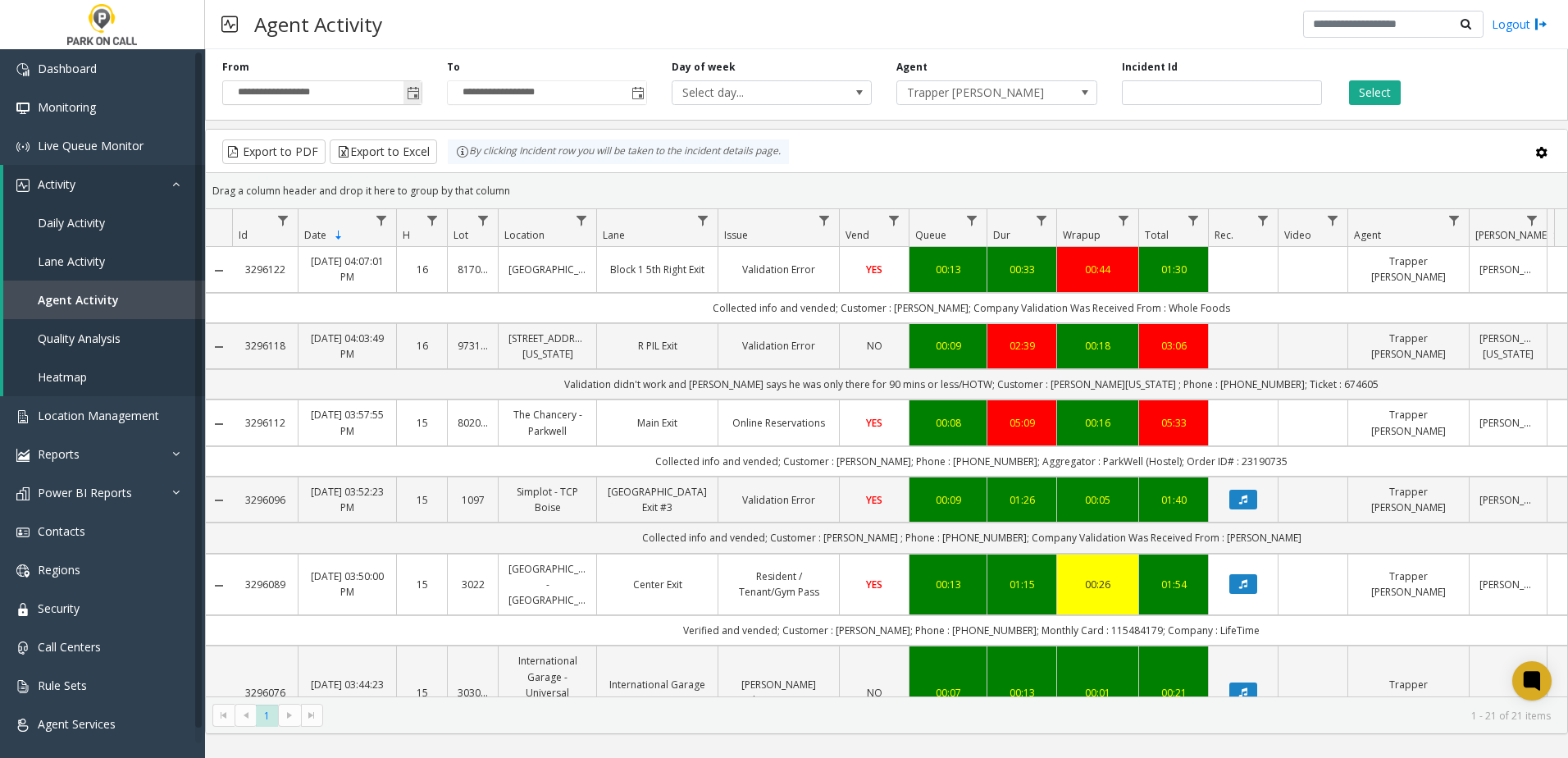
click at [415, 89] on span "Toggle popup" at bounding box center [413, 93] width 14 height 14
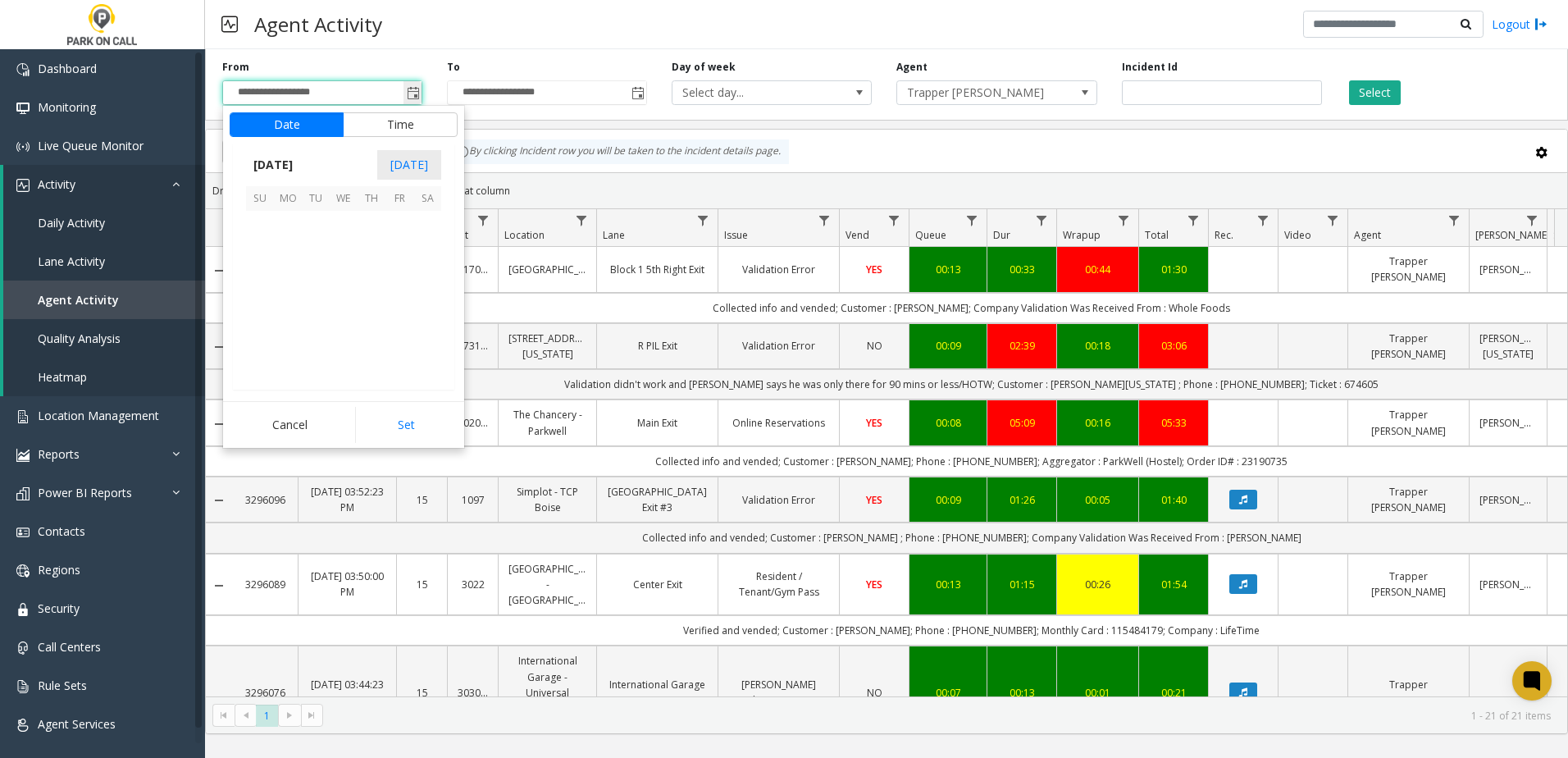
scroll to position [294260, 0]
click at [290, 254] on span "8" at bounding box center [287, 252] width 28 height 28
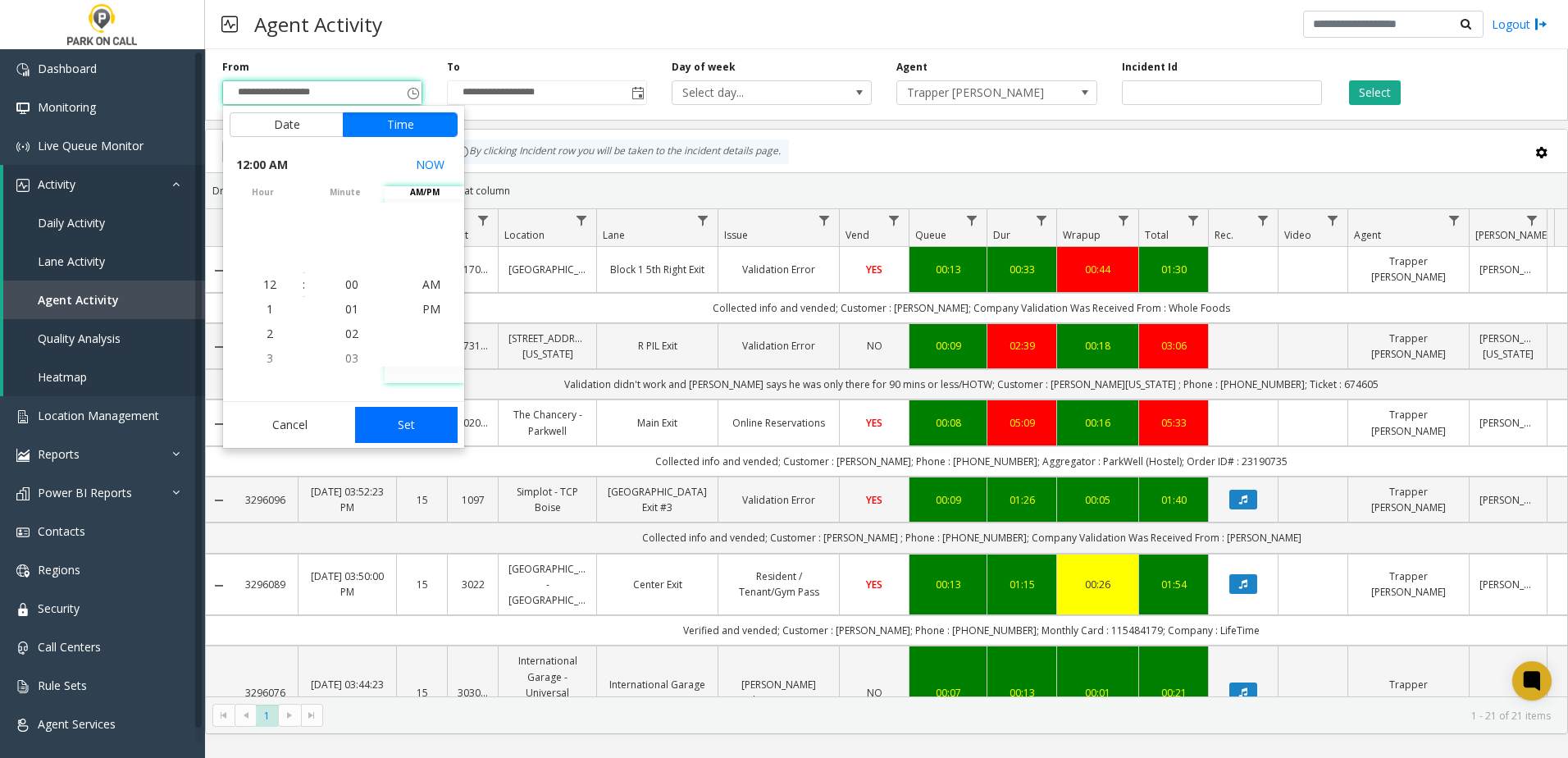
click at [404, 418] on button "Set" at bounding box center [406, 425] width 103 height 36
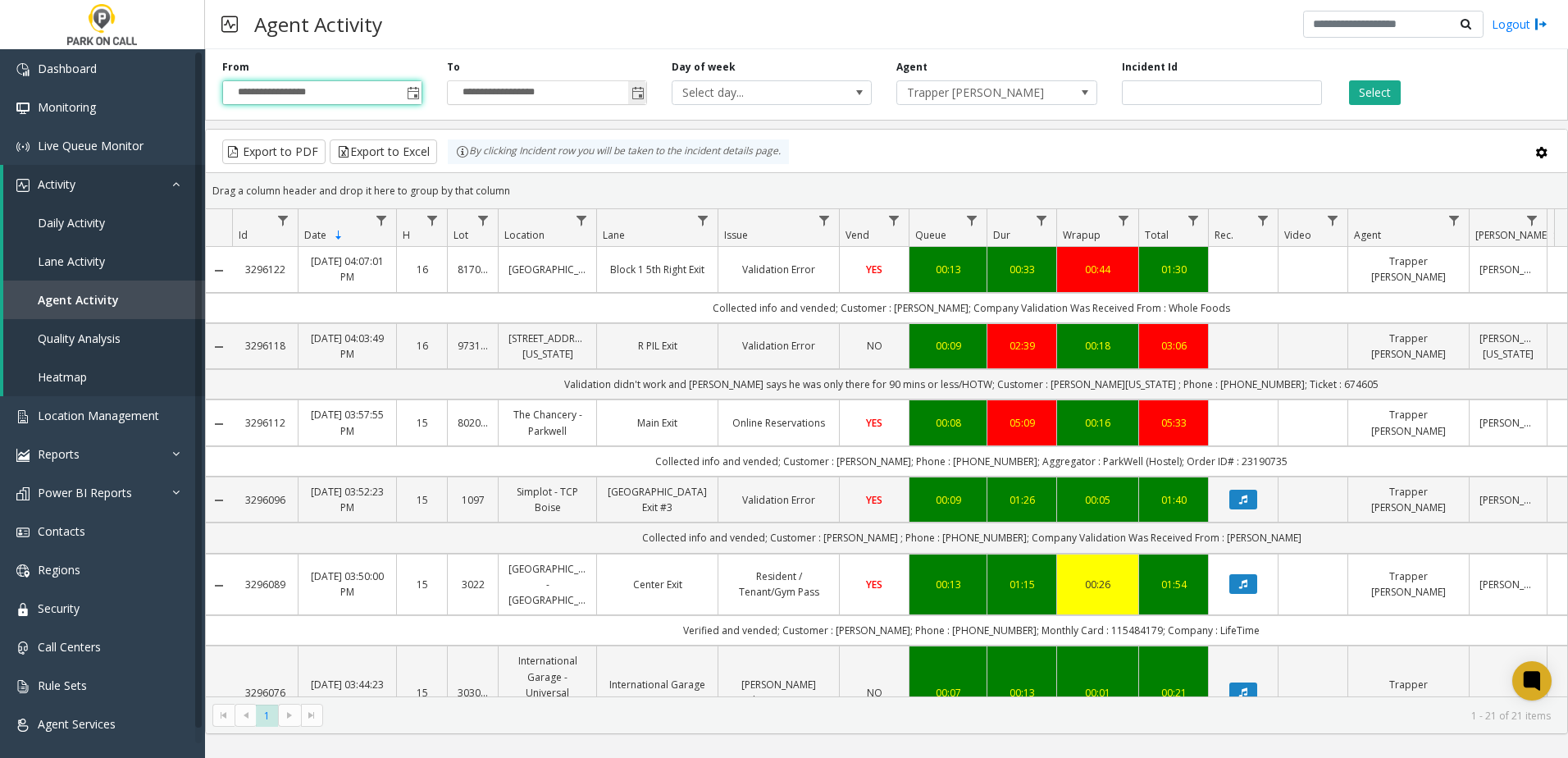
click at [645, 97] on span "Toggle popup" at bounding box center [637, 92] width 18 height 26
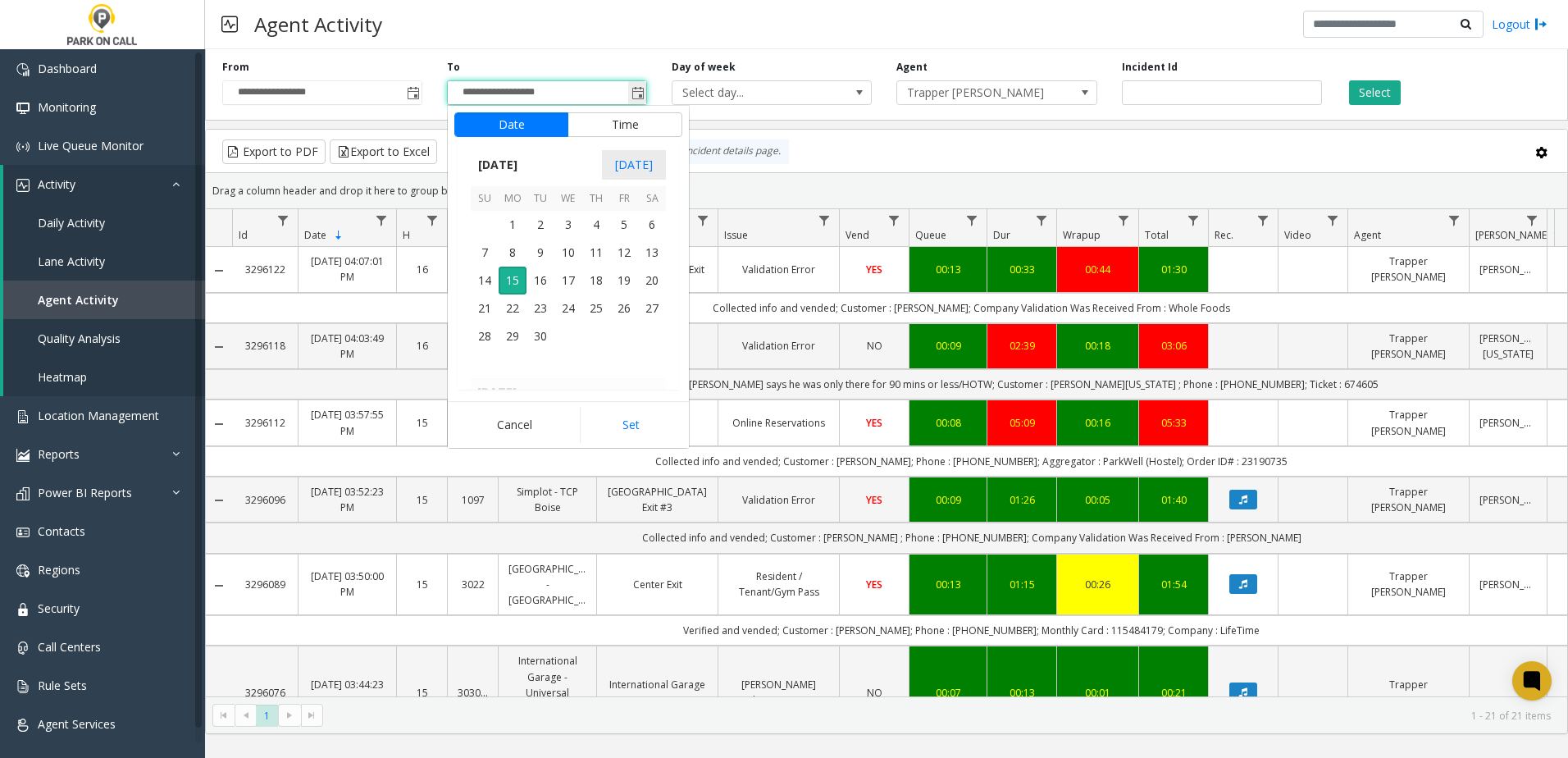
scroll to position [24, 0]
click at [410, 95] on span "Toggle popup" at bounding box center [413, 93] width 14 height 14
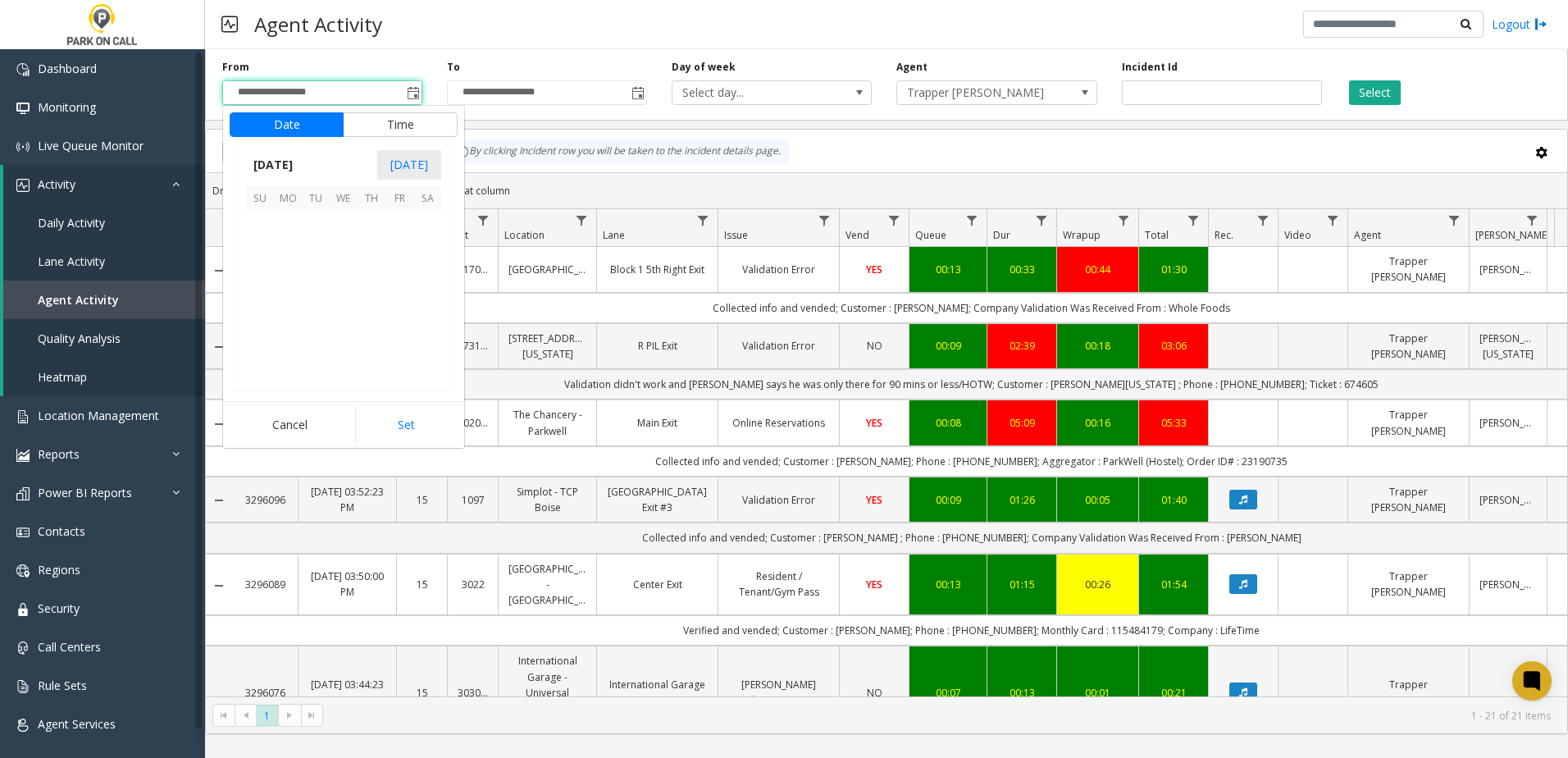
scroll to position [294260, 0]
click at [254, 252] on span "7" at bounding box center [260, 252] width 28 height 28
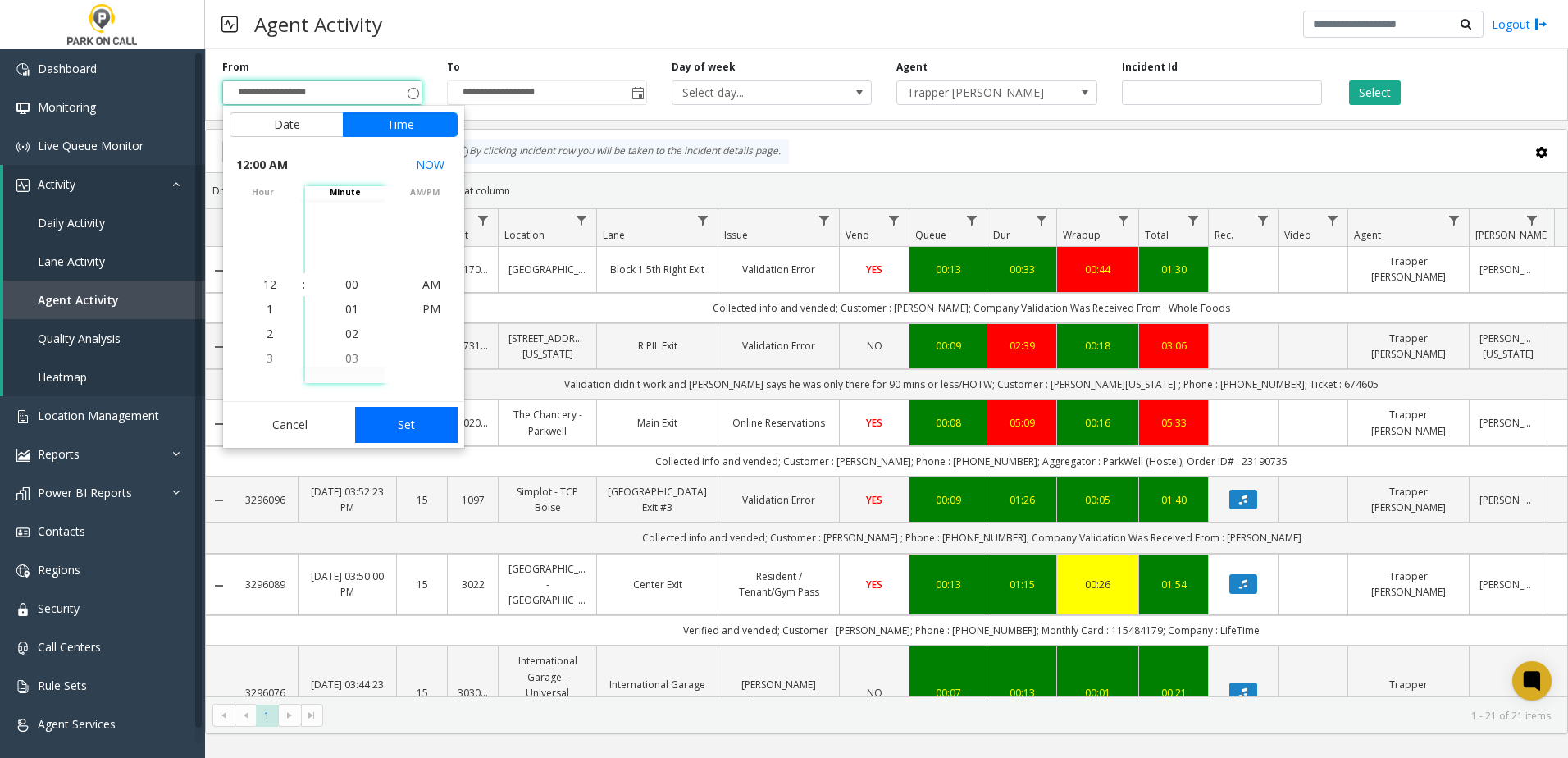
click at [372, 419] on button "Set" at bounding box center [406, 425] width 103 height 36
type input "**********"
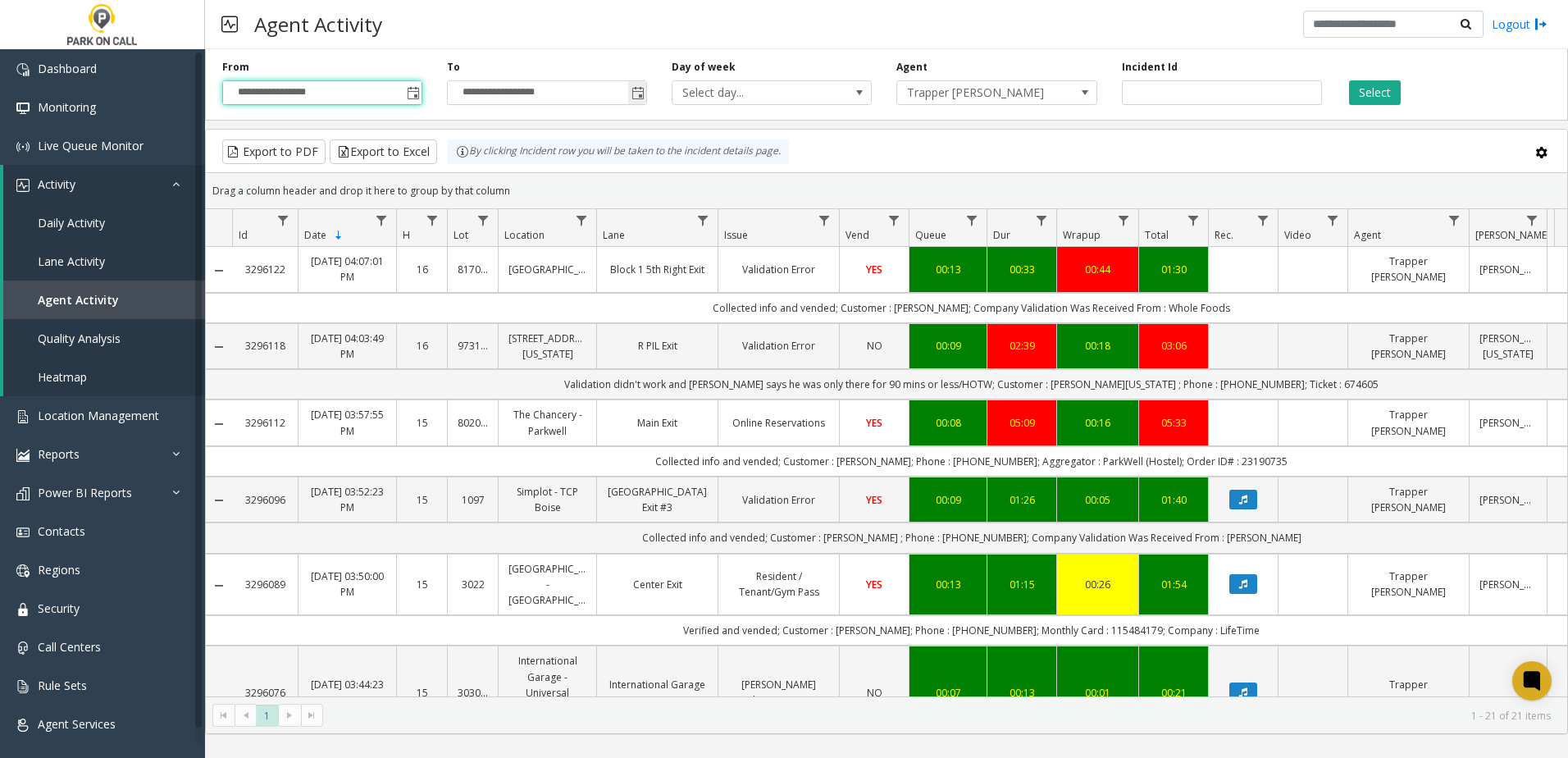
click at [633, 92] on span "Toggle popup" at bounding box center [638, 93] width 14 height 14
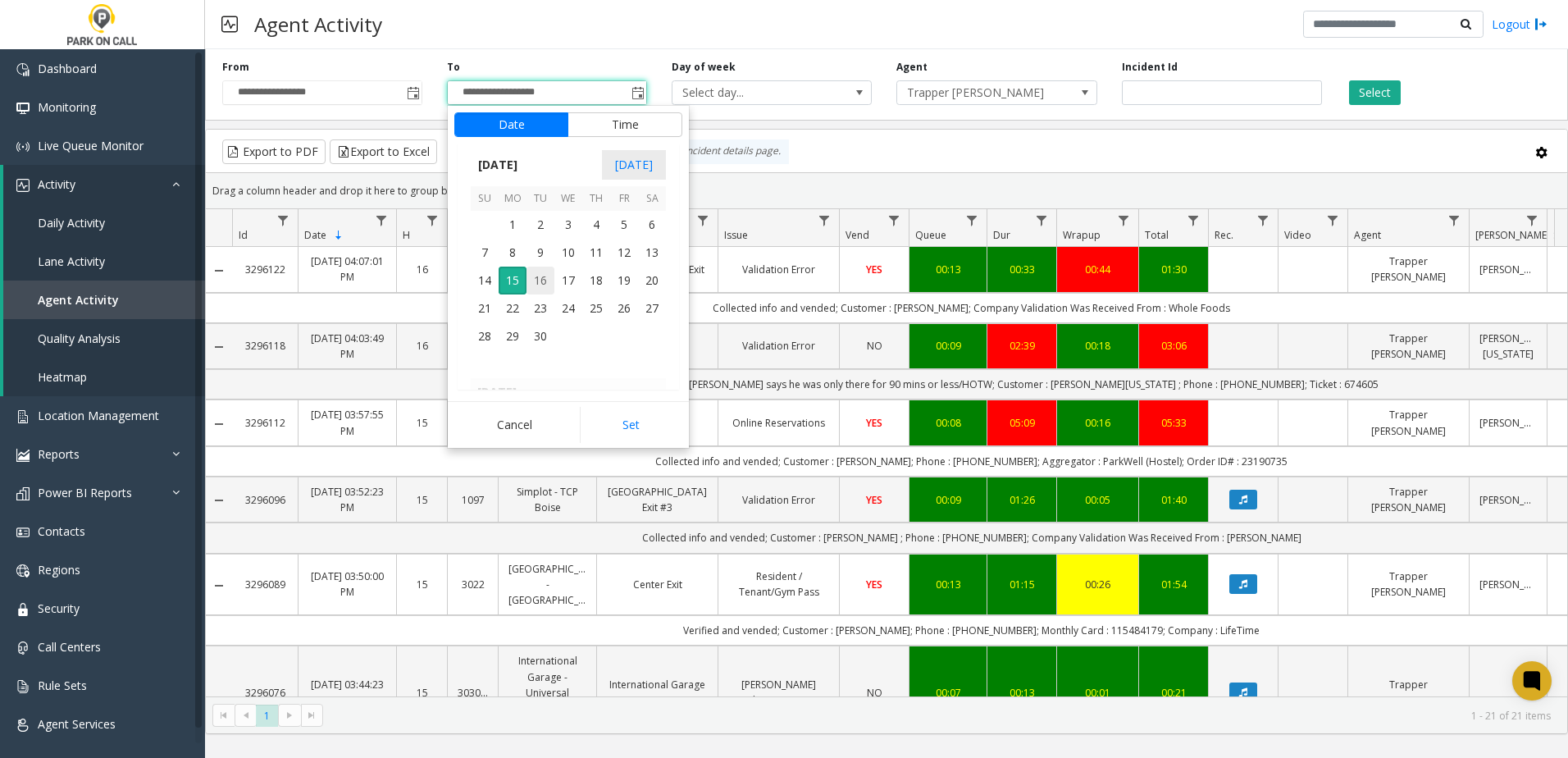
scroll to position [24, 0]
click at [486, 261] on span "7" at bounding box center [485, 252] width 28 height 28
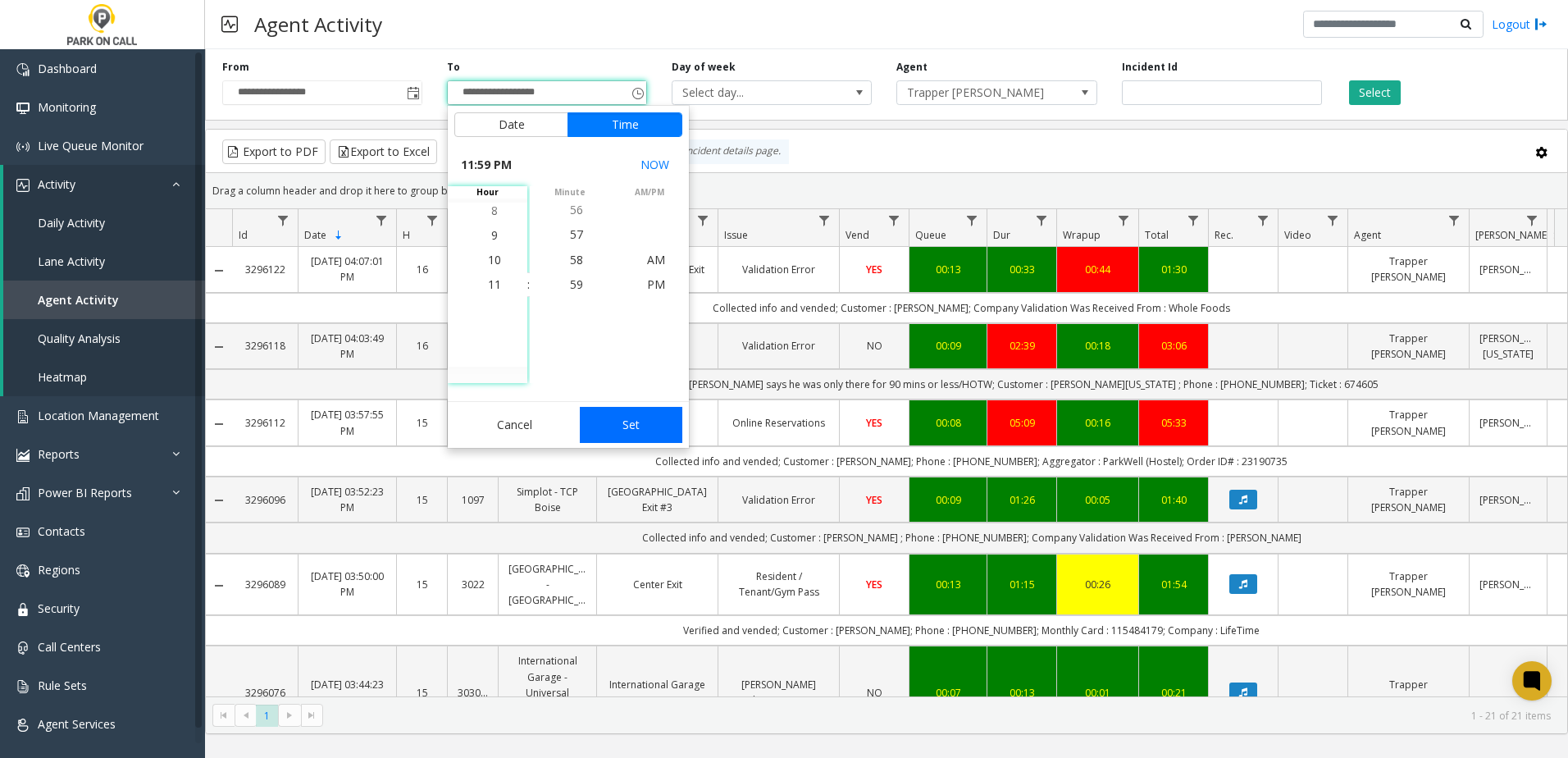
click at [600, 419] on button "Set" at bounding box center [631, 425] width 103 height 36
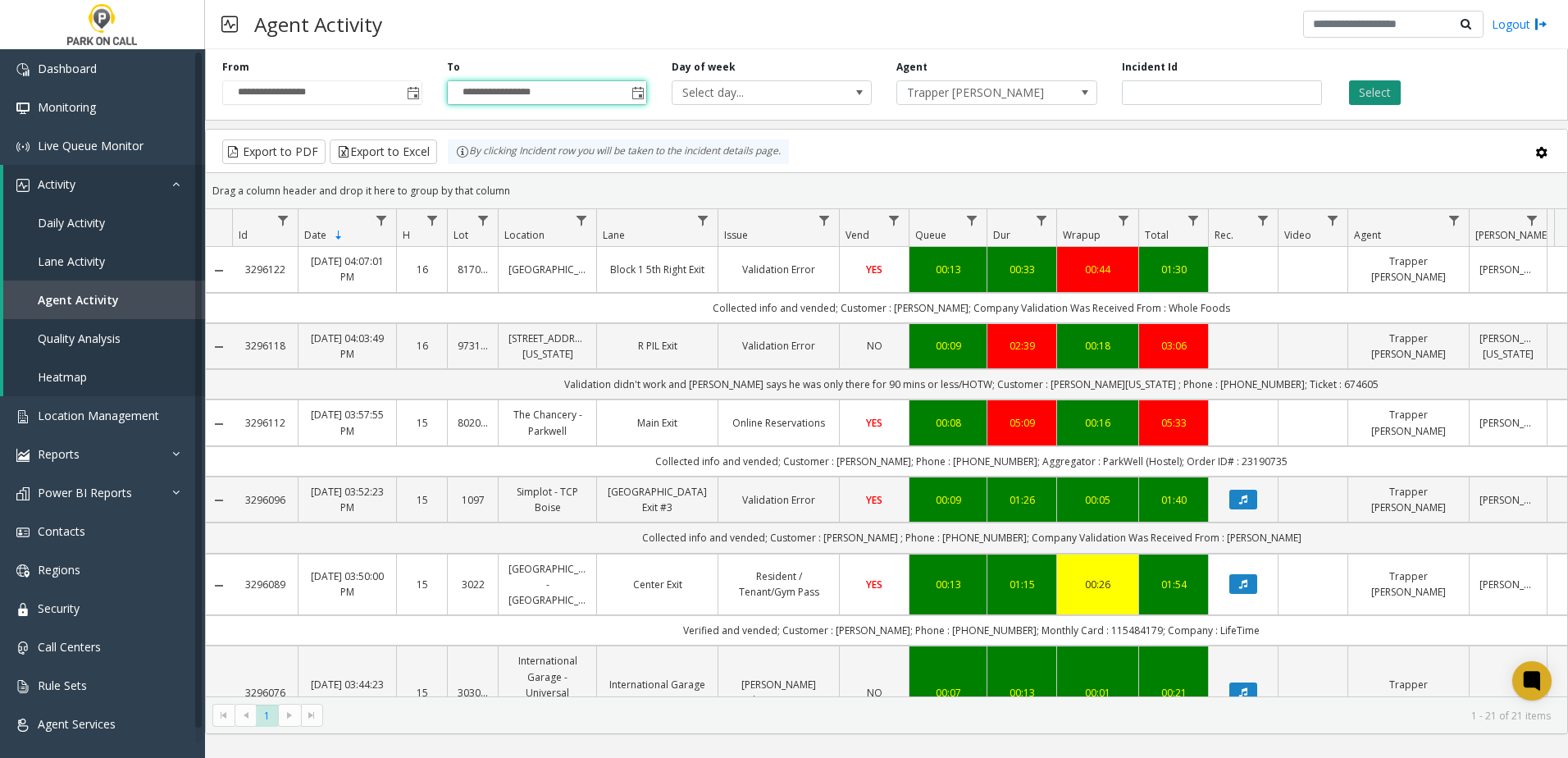
click at [1368, 96] on button "Select" at bounding box center [1375, 92] width 51 height 24
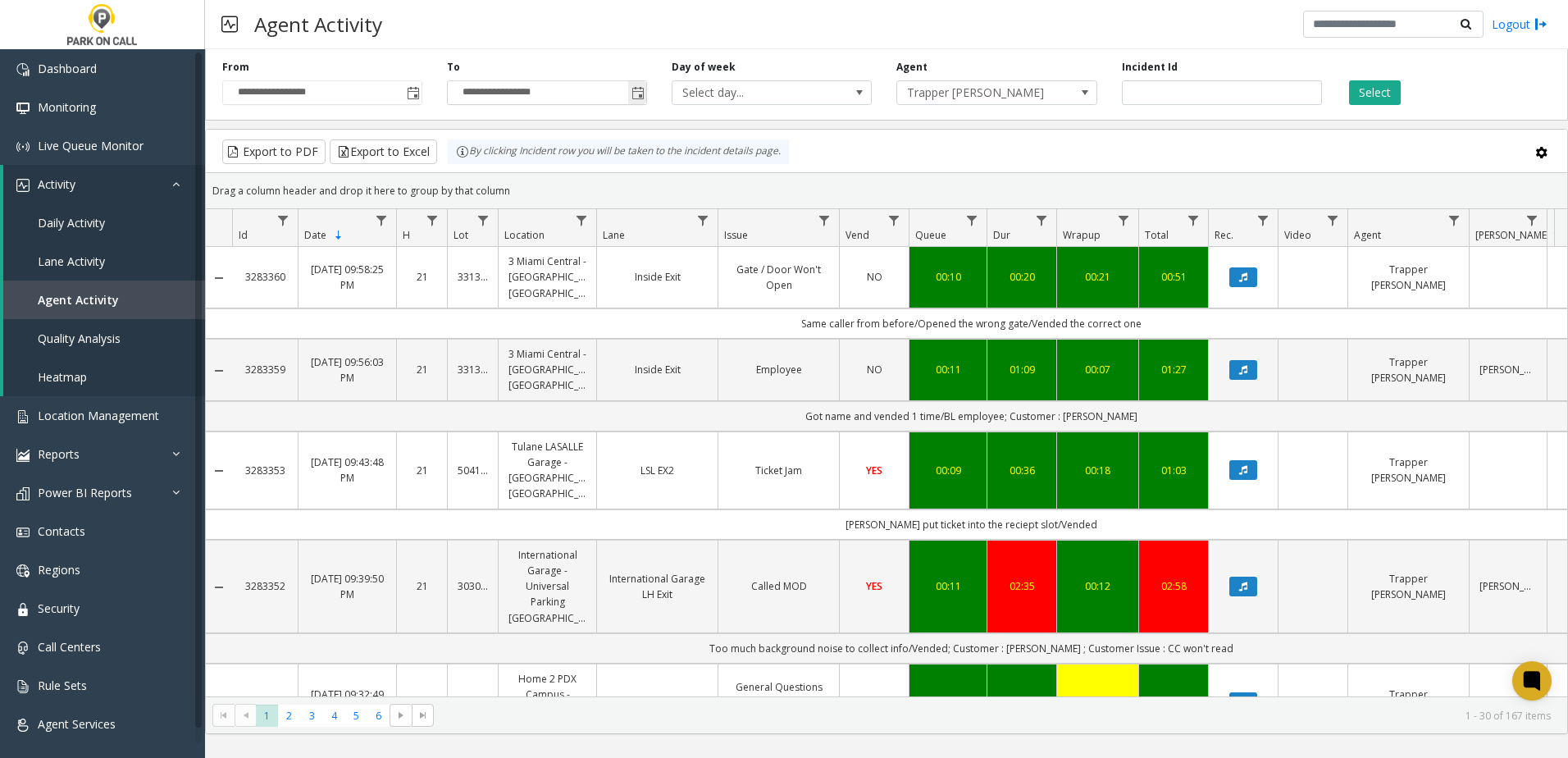
click at [639, 89] on span "Toggle popup" at bounding box center [638, 93] width 14 height 14
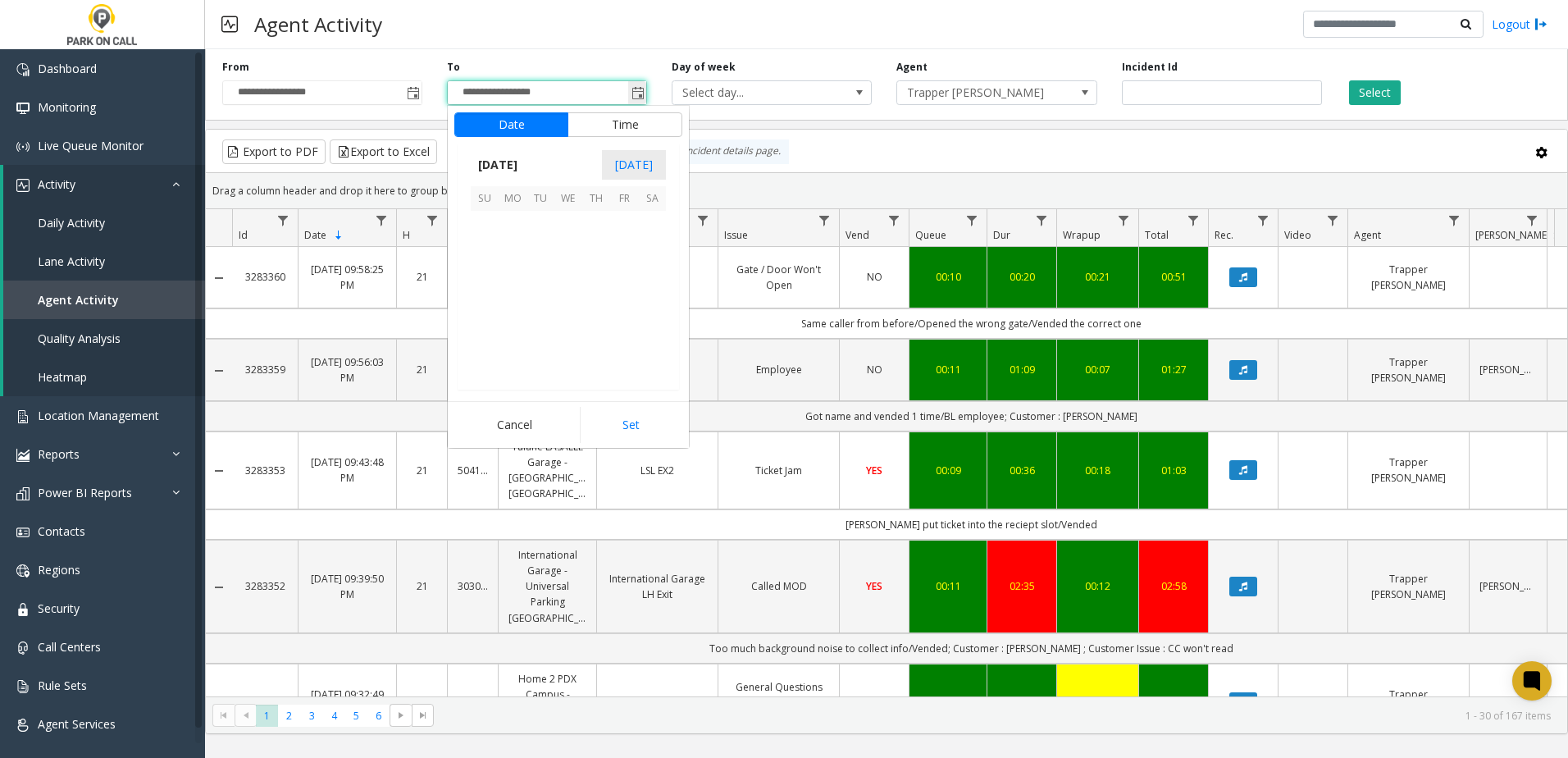
scroll to position [24, 0]
click at [518, 279] on span "15" at bounding box center [512, 280] width 28 height 28
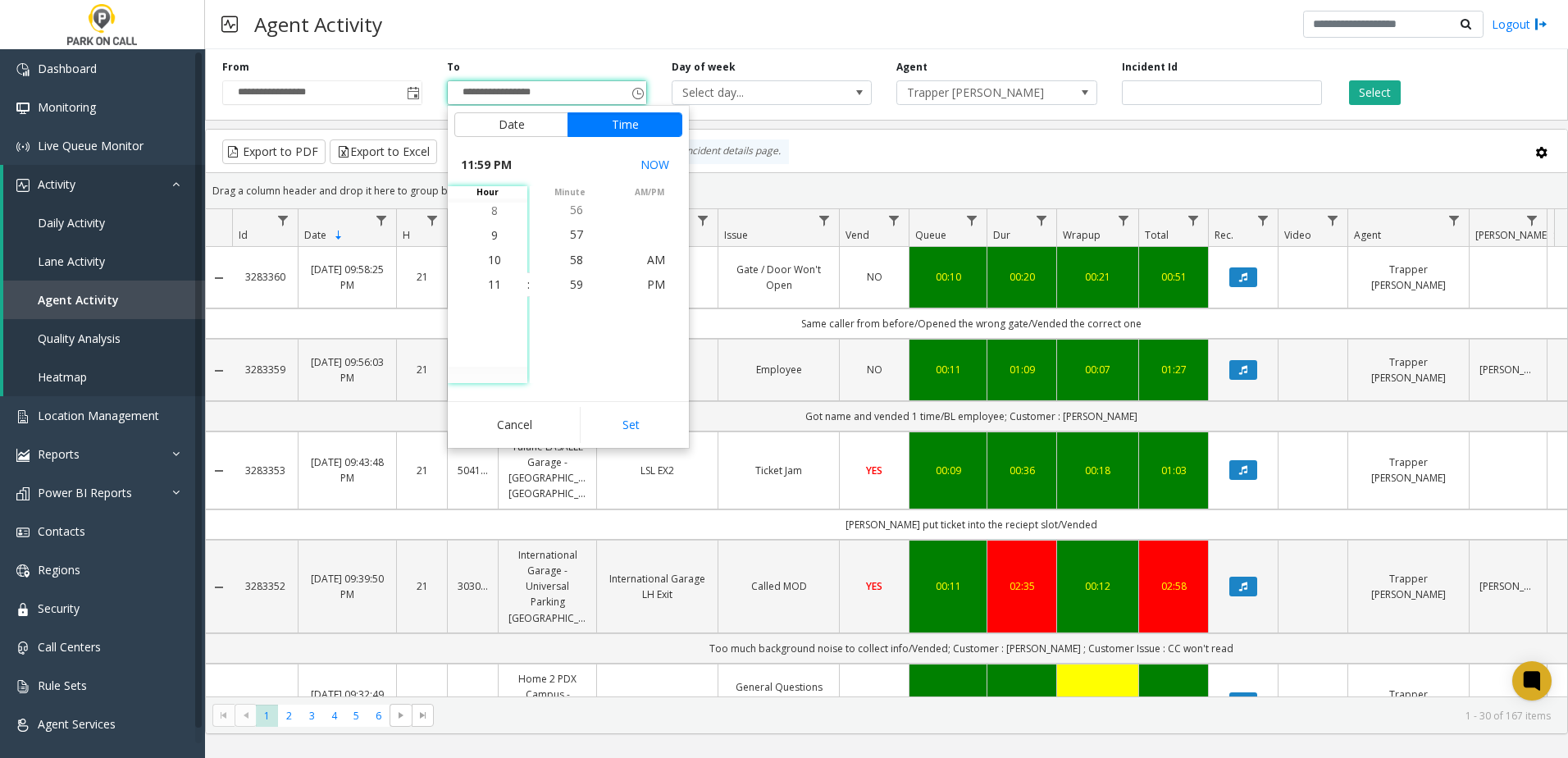
drag, startPoint x: 631, startPoint y: 419, endPoint x: 719, endPoint y: 387, distance: 93.6
click at [631, 417] on button "Set" at bounding box center [631, 425] width 103 height 36
type input "**********"
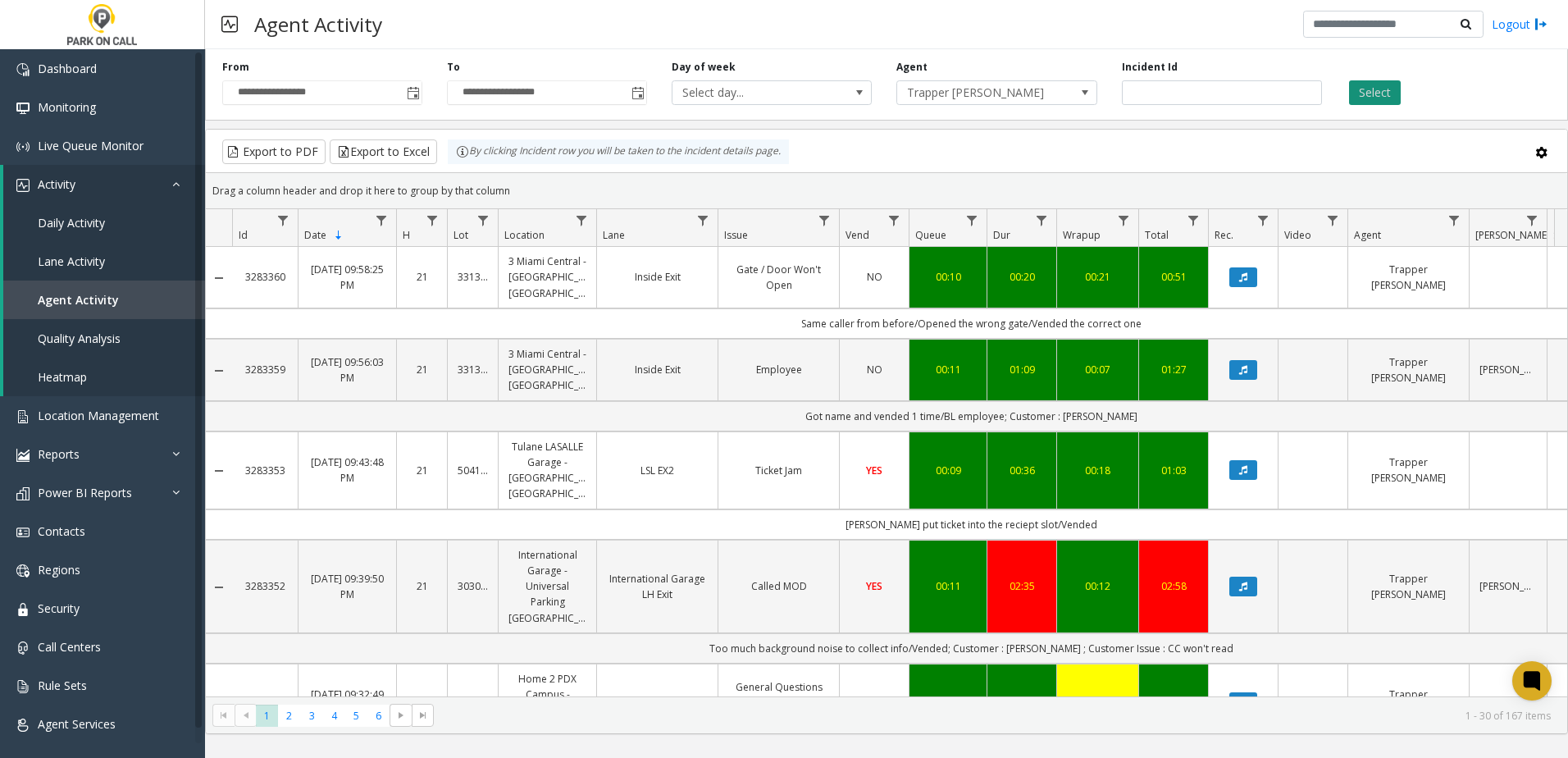
click at [1364, 82] on button "Select" at bounding box center [1375, 92] width 51 height 24
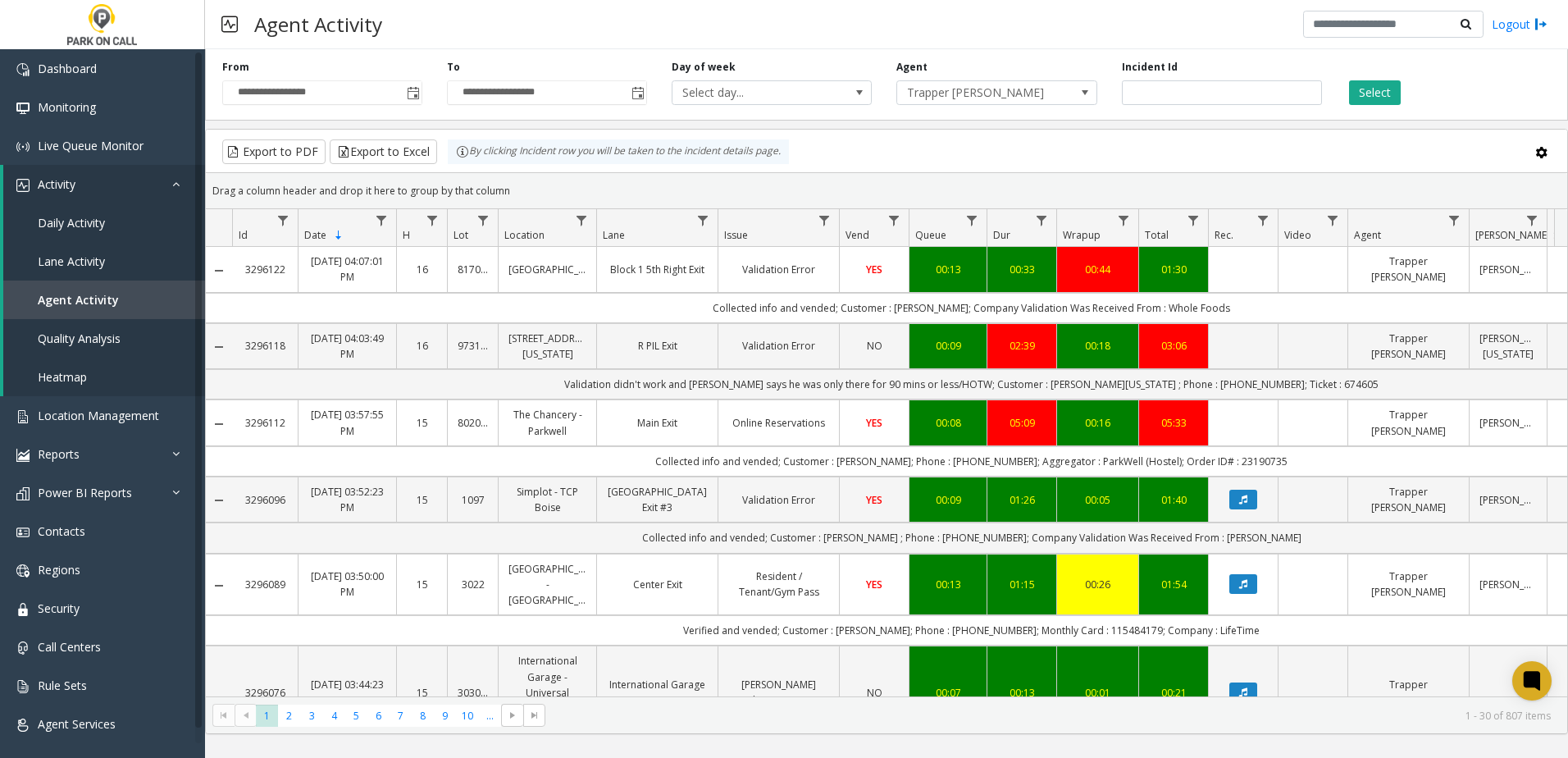
click at [420, 106] on div "**********" at bounding box center [886, 81] width 1363 height 78
click at [417, 94] on span "Toggle popup" at bounding box center [413, 93] width 14 height 14
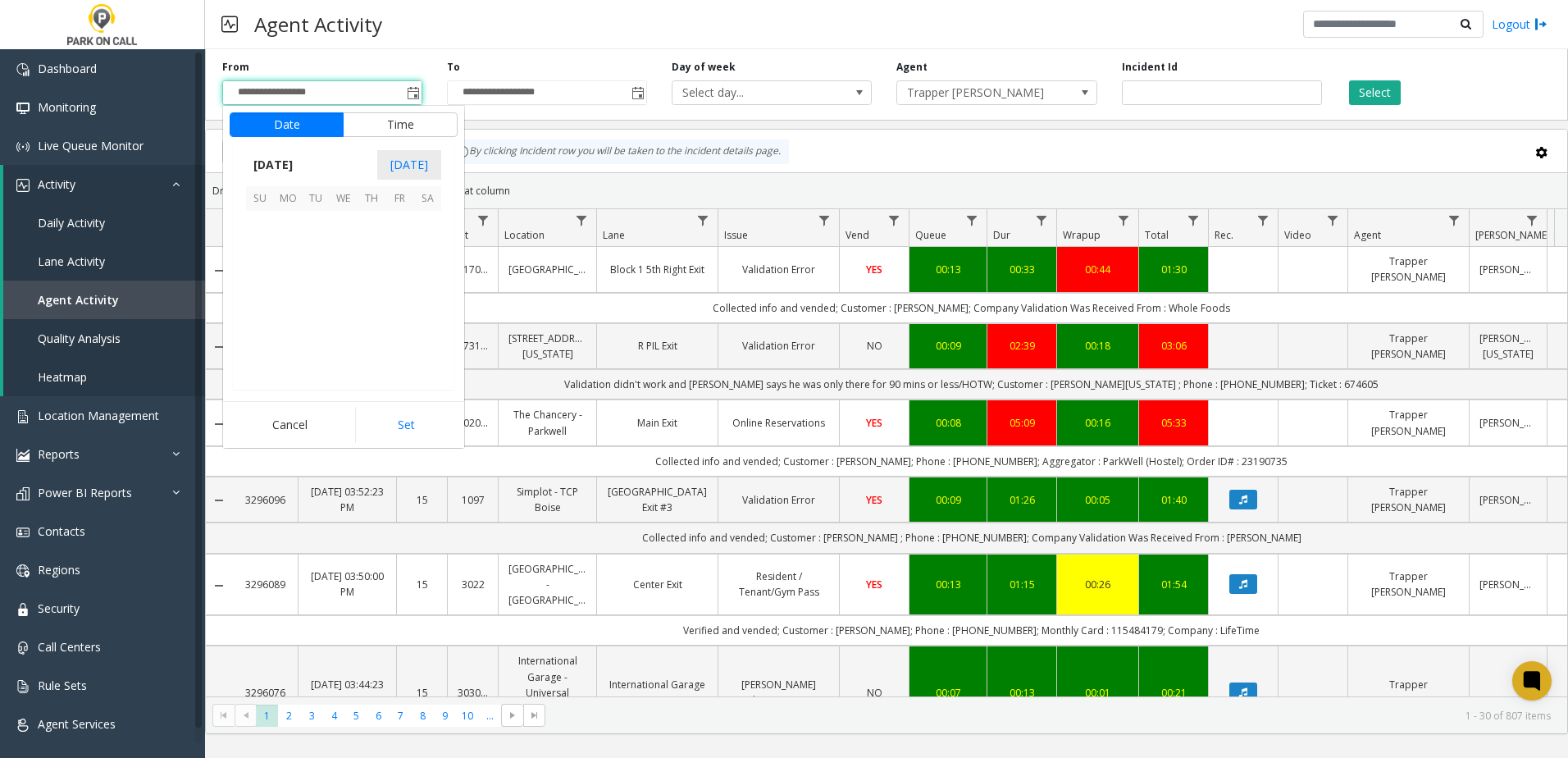
scroll to position [294260, 0]
click at [741, 190] on div "Drag a column header and drop it here to group by that column" at bounding box center [886, 190] width 1361 height 29
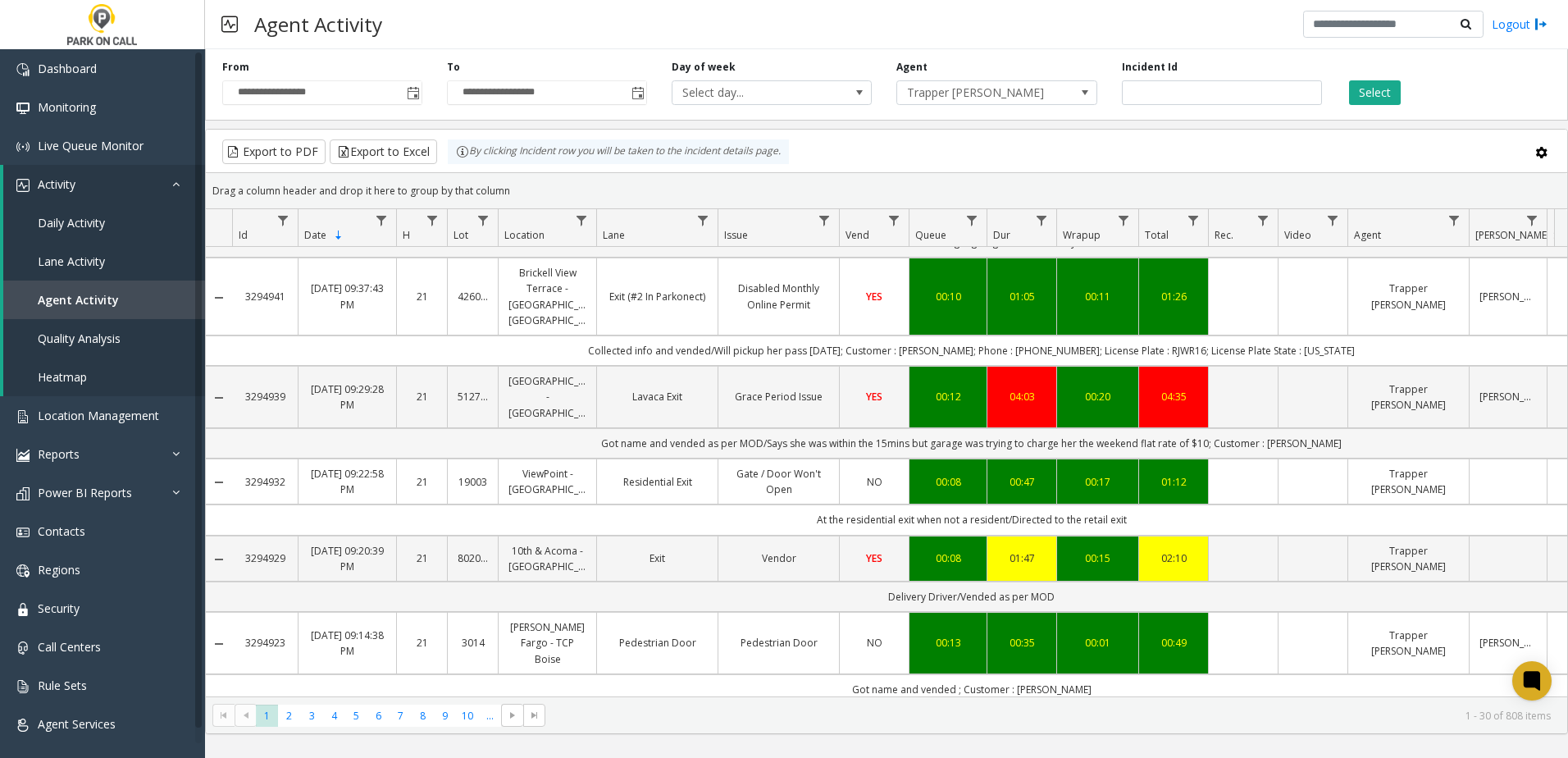
scroll to position [2060, 0]
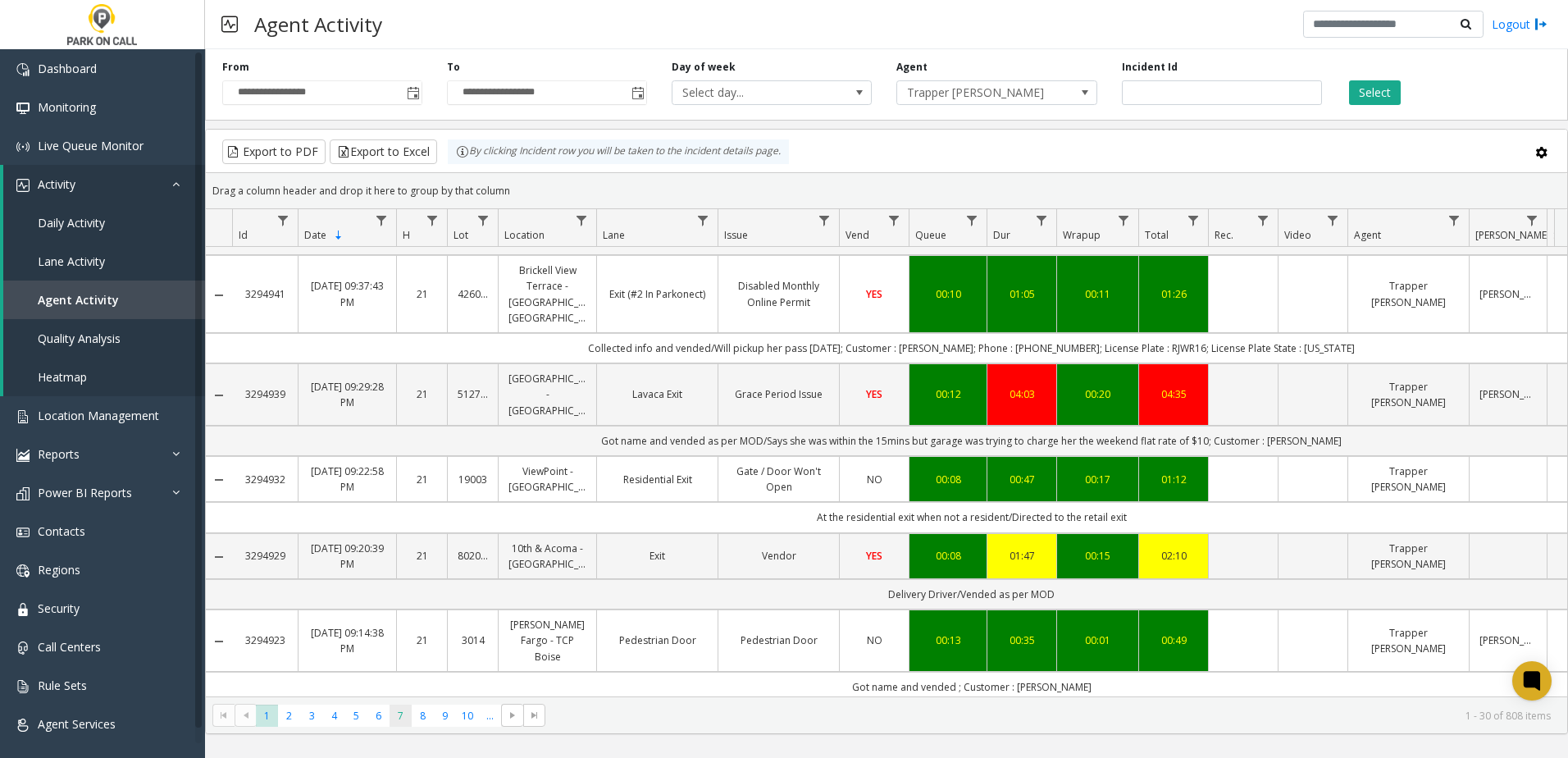
click at [399, 713] on span "7" at bounding box center [401, 715] width 23 height 23
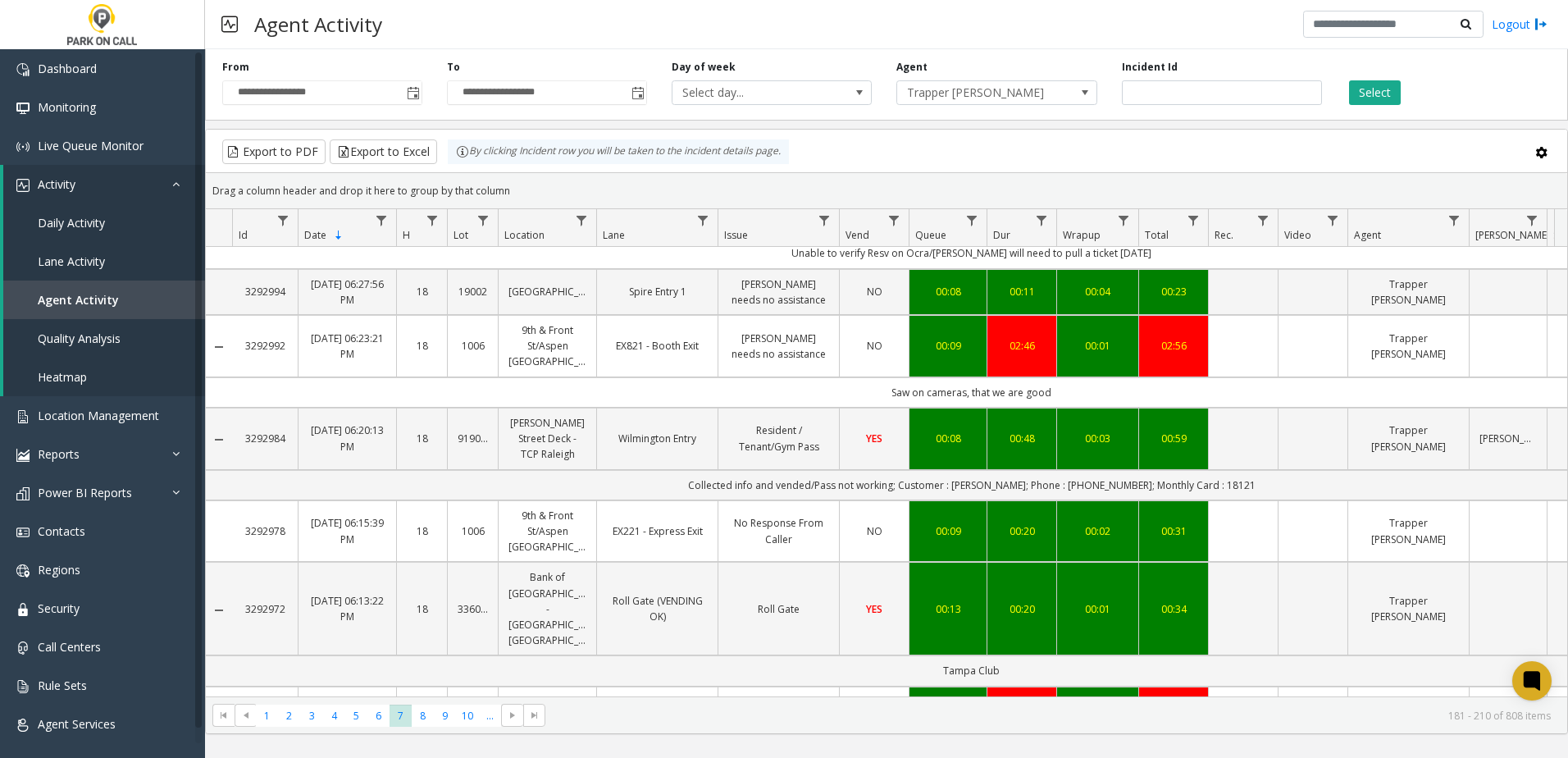
scroll to position [1937, 0]
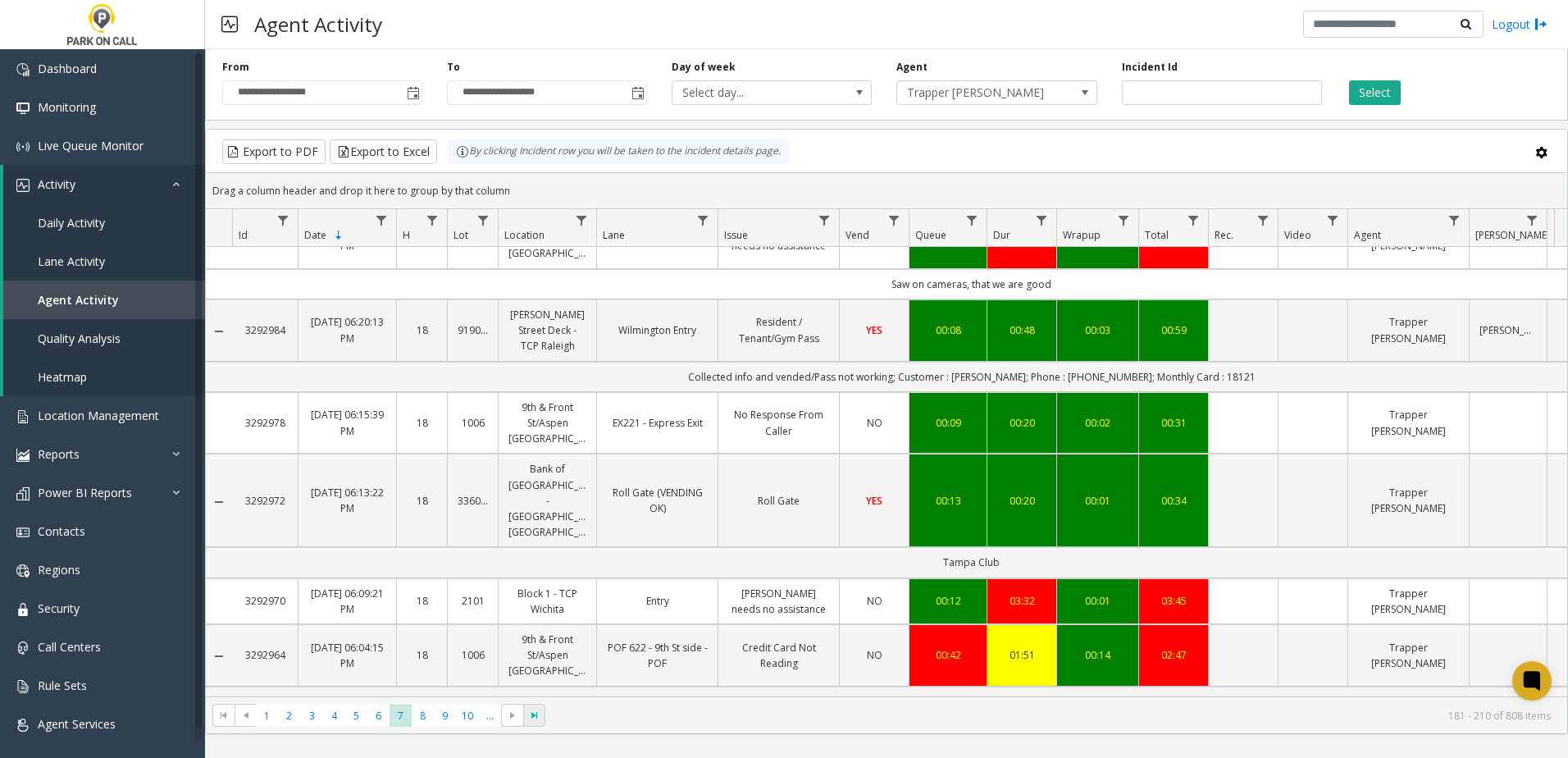
click at [526, 717] on span at bounding box center [534, 715] width 23 height 23
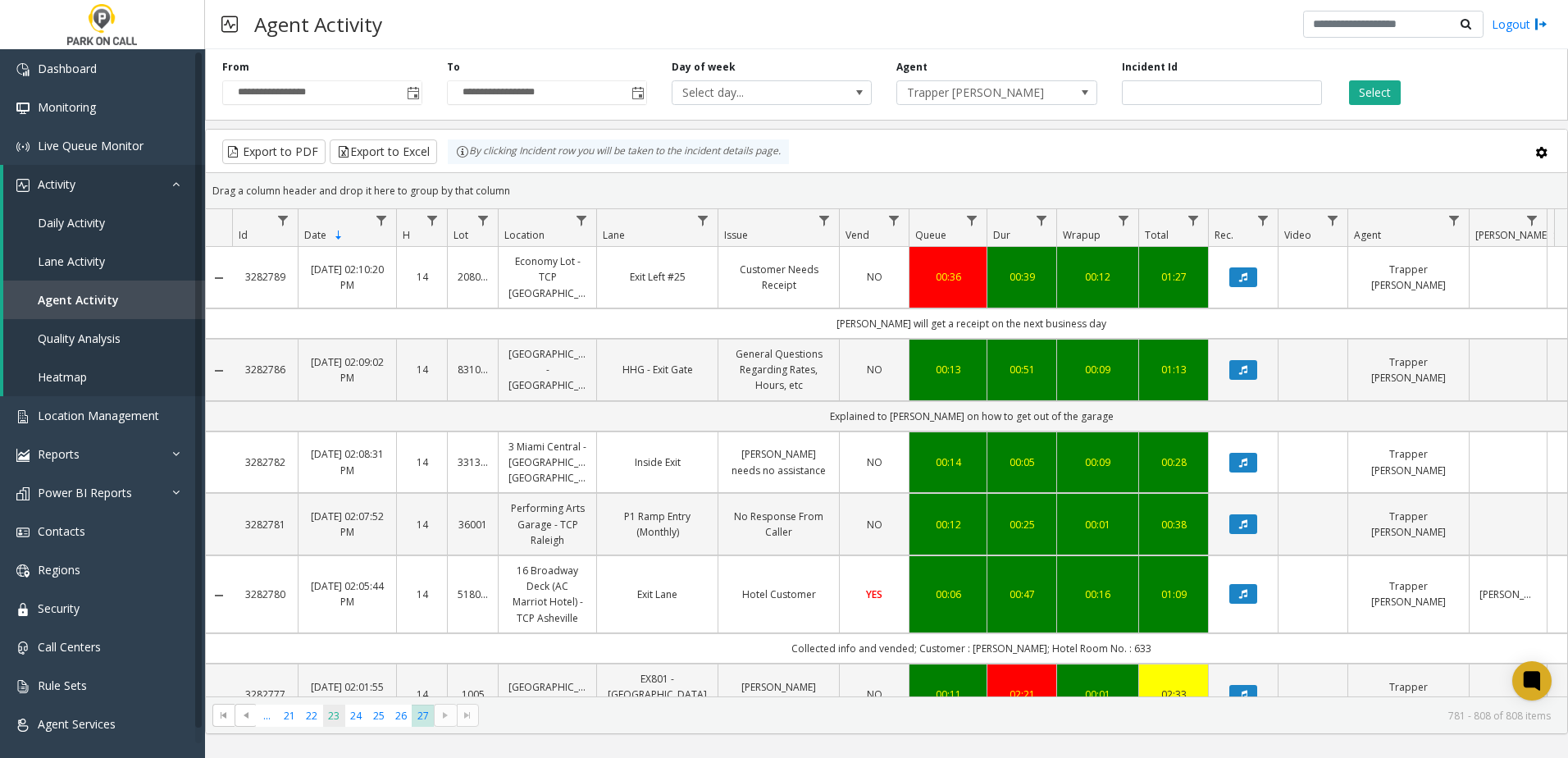
click at [325, 714] on span "23" at bounding box center [334, 715] width 23 height 23
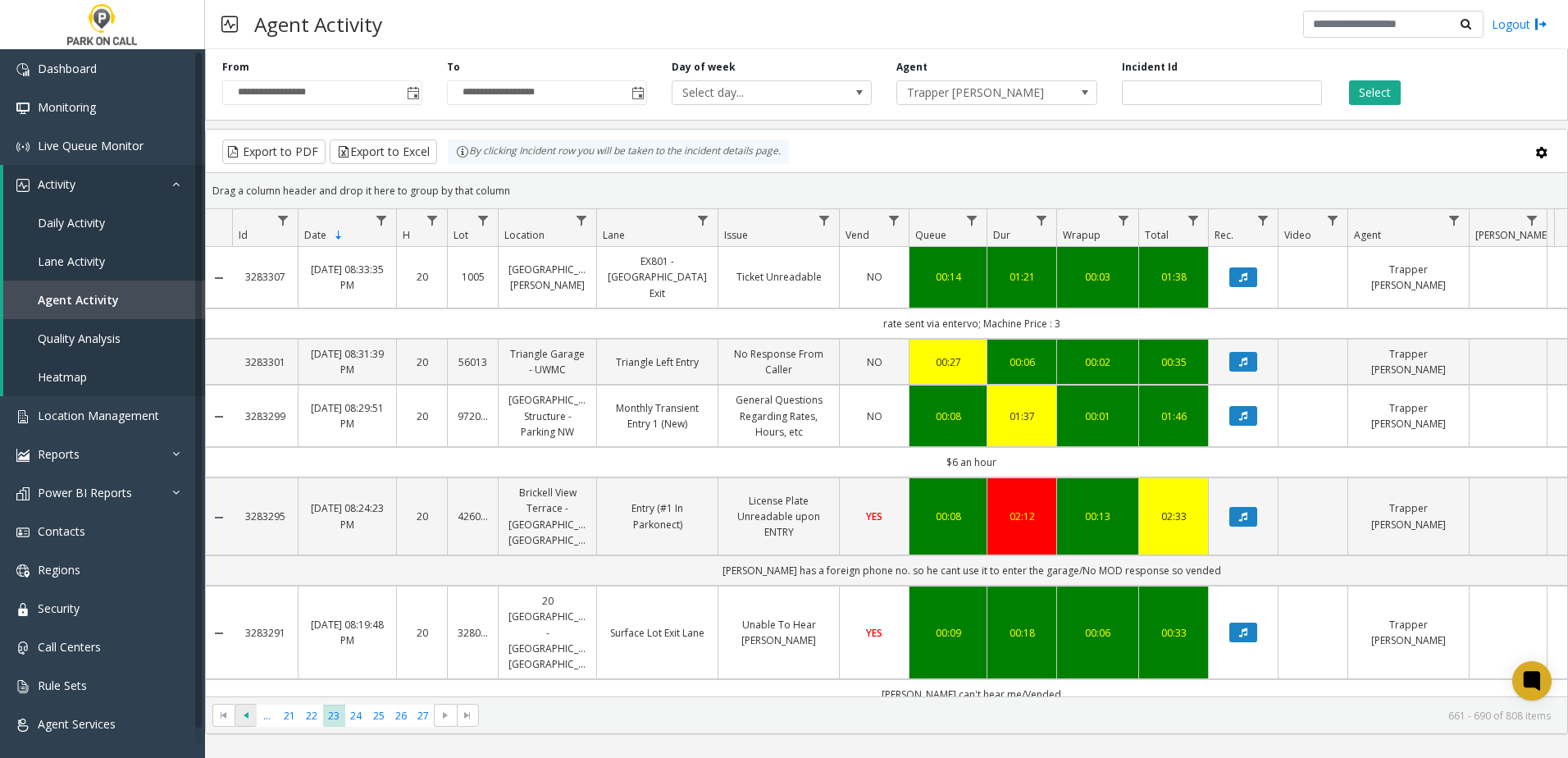
click at [248, 716] on span "Go to the previous page" at bounding box center [246, 715] width 14 height 14
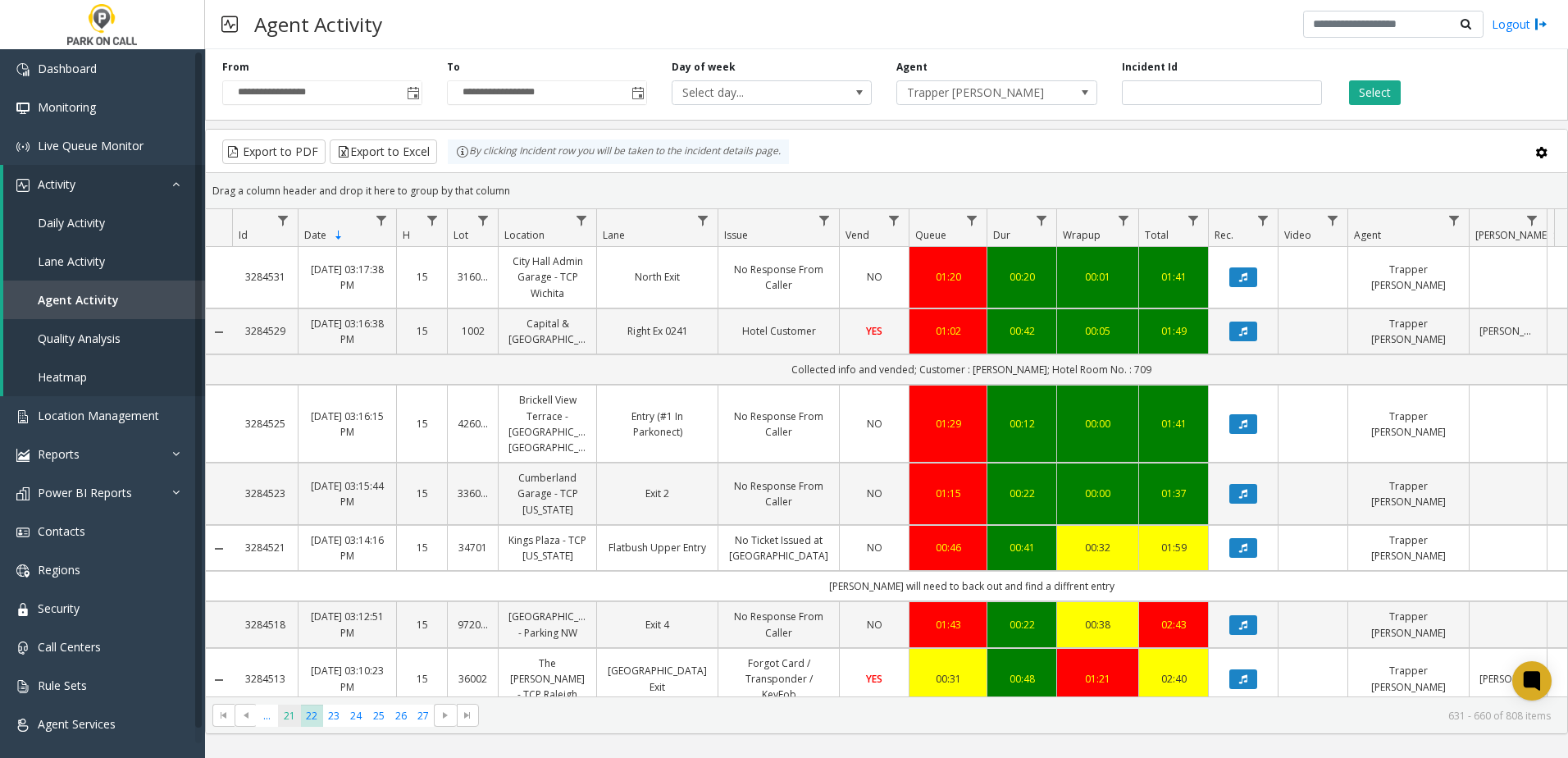
click at [282, 716] on span "21" at bounding box center [289, 715] width 23 height 23
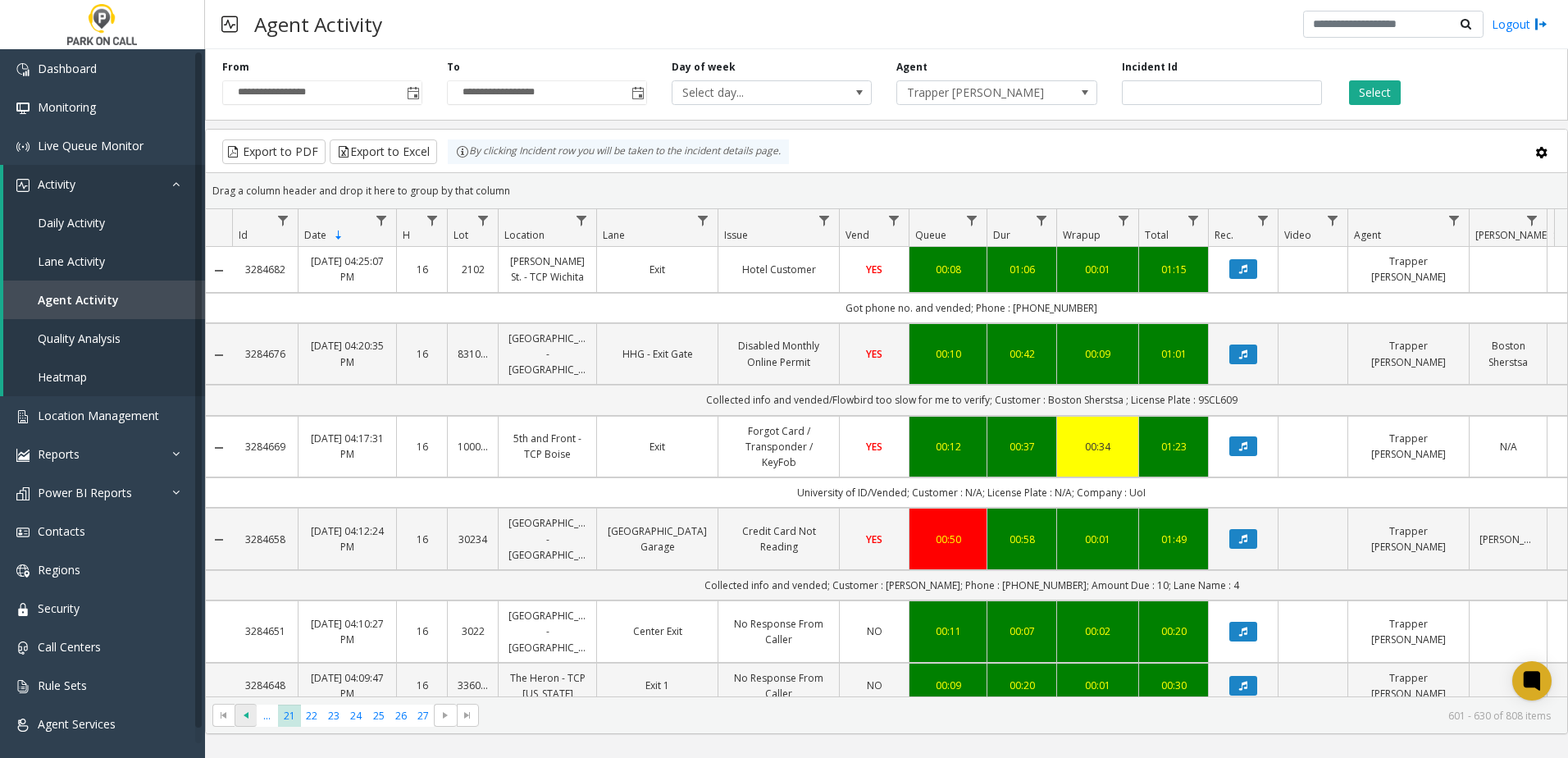
click at [246, 712] on span "Go to the previous page" at bounding box center [246, 715] width 14 height 14
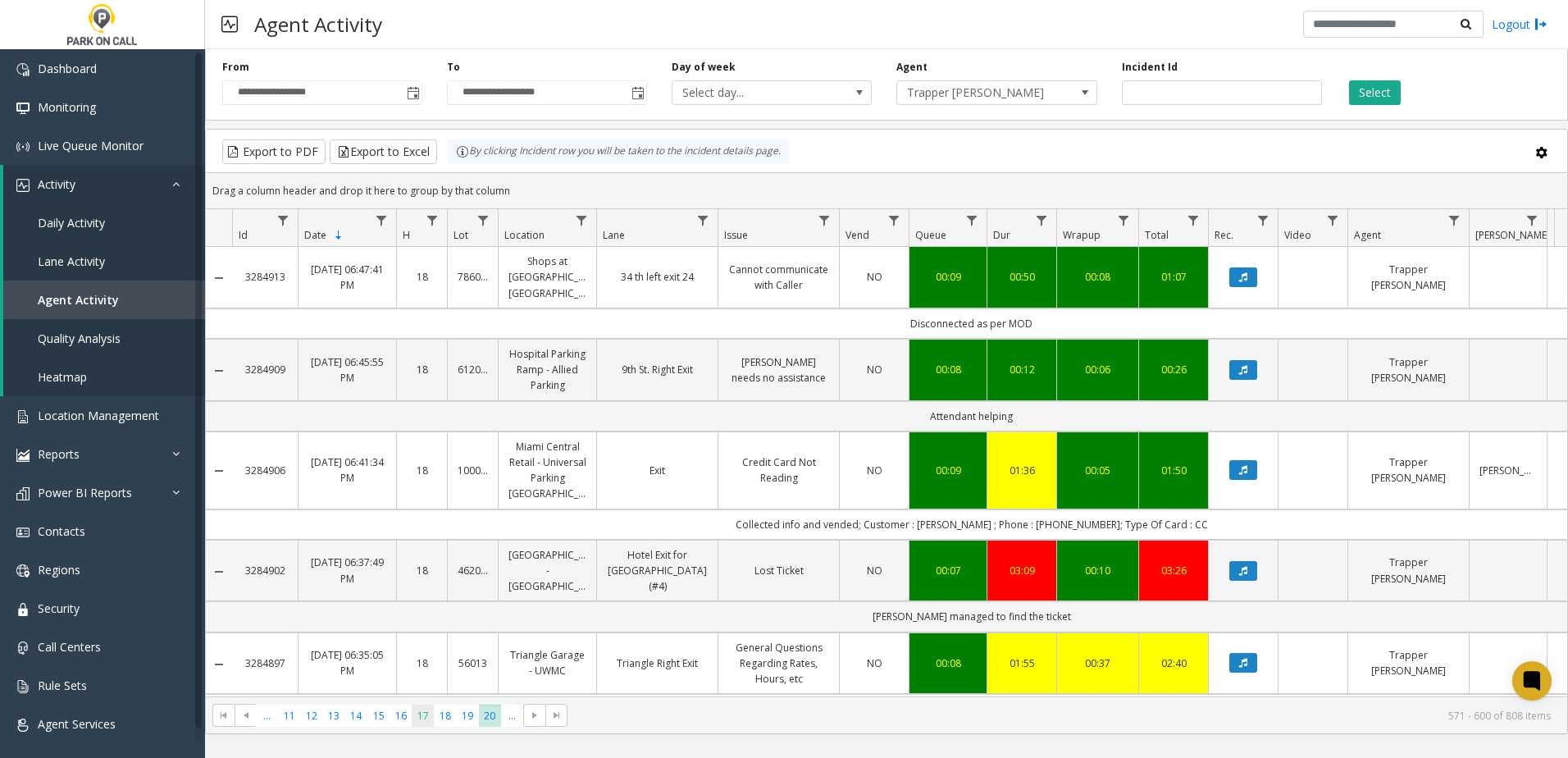
click at [428, 717] on span "17" at bounding box center [422, 715] width 23 height 23
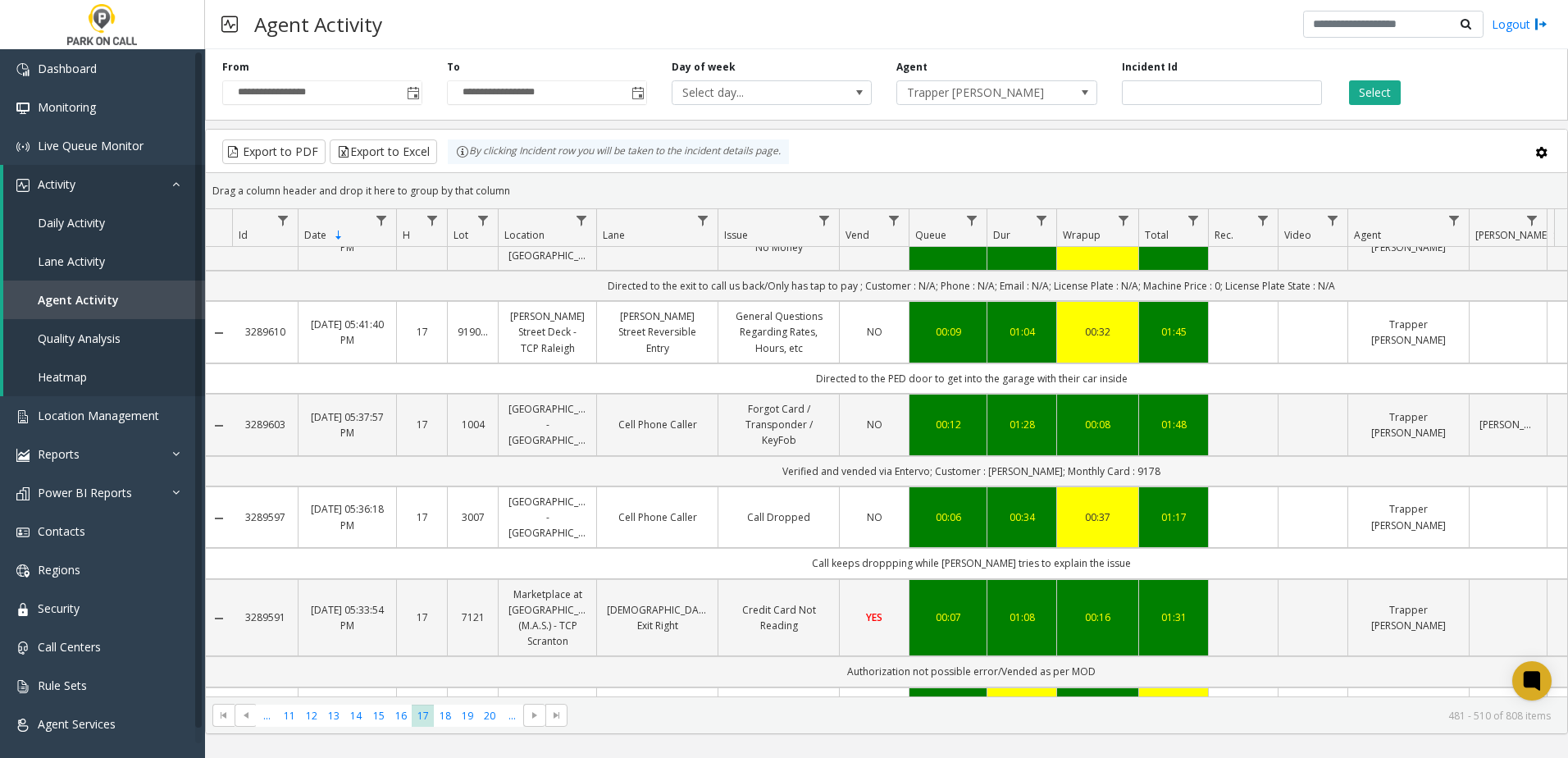
scroll to position [1066, 0]
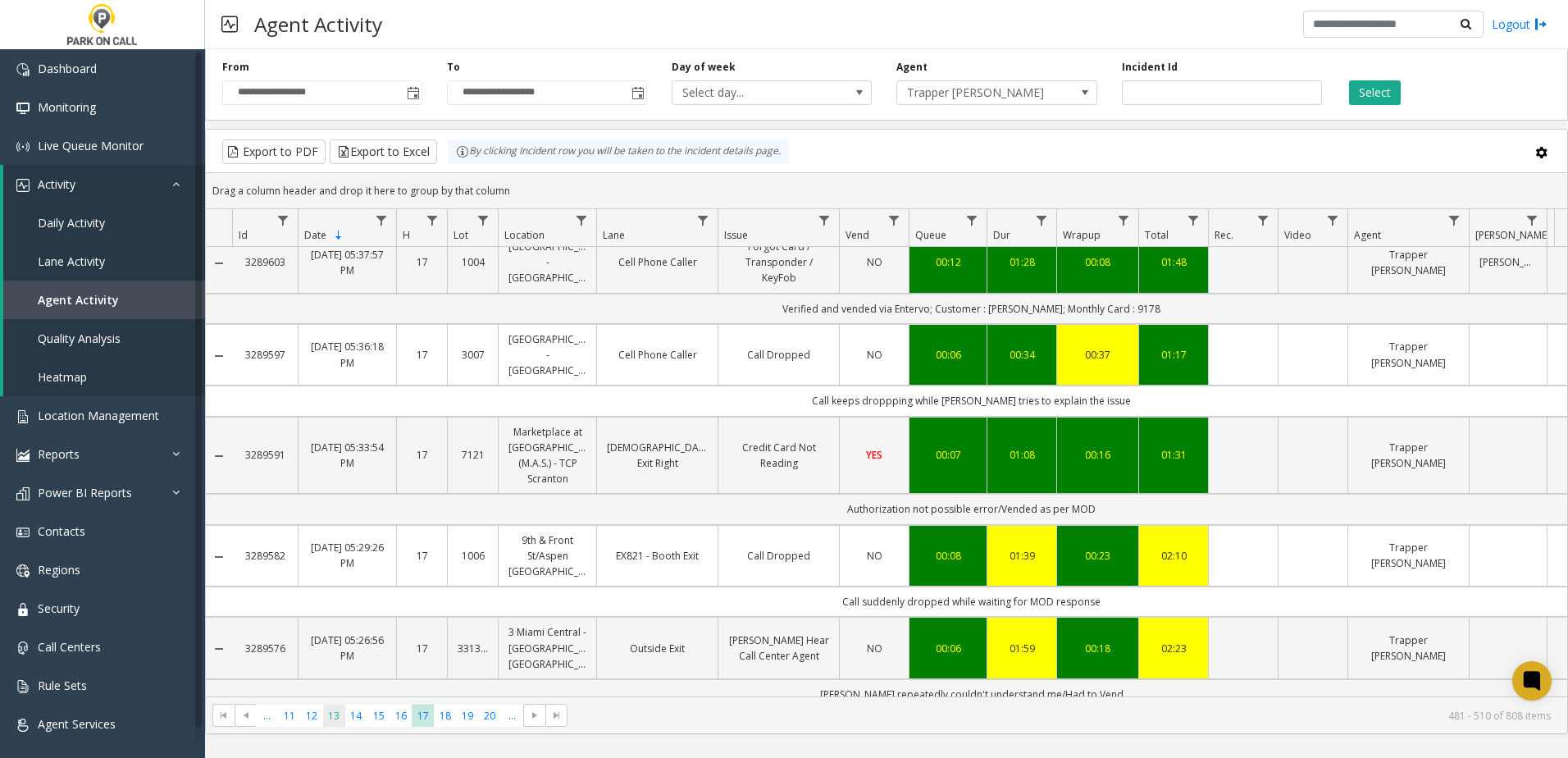
click at [337, 711] on span "13" at bounding box center [334, 715] width 23 height 23
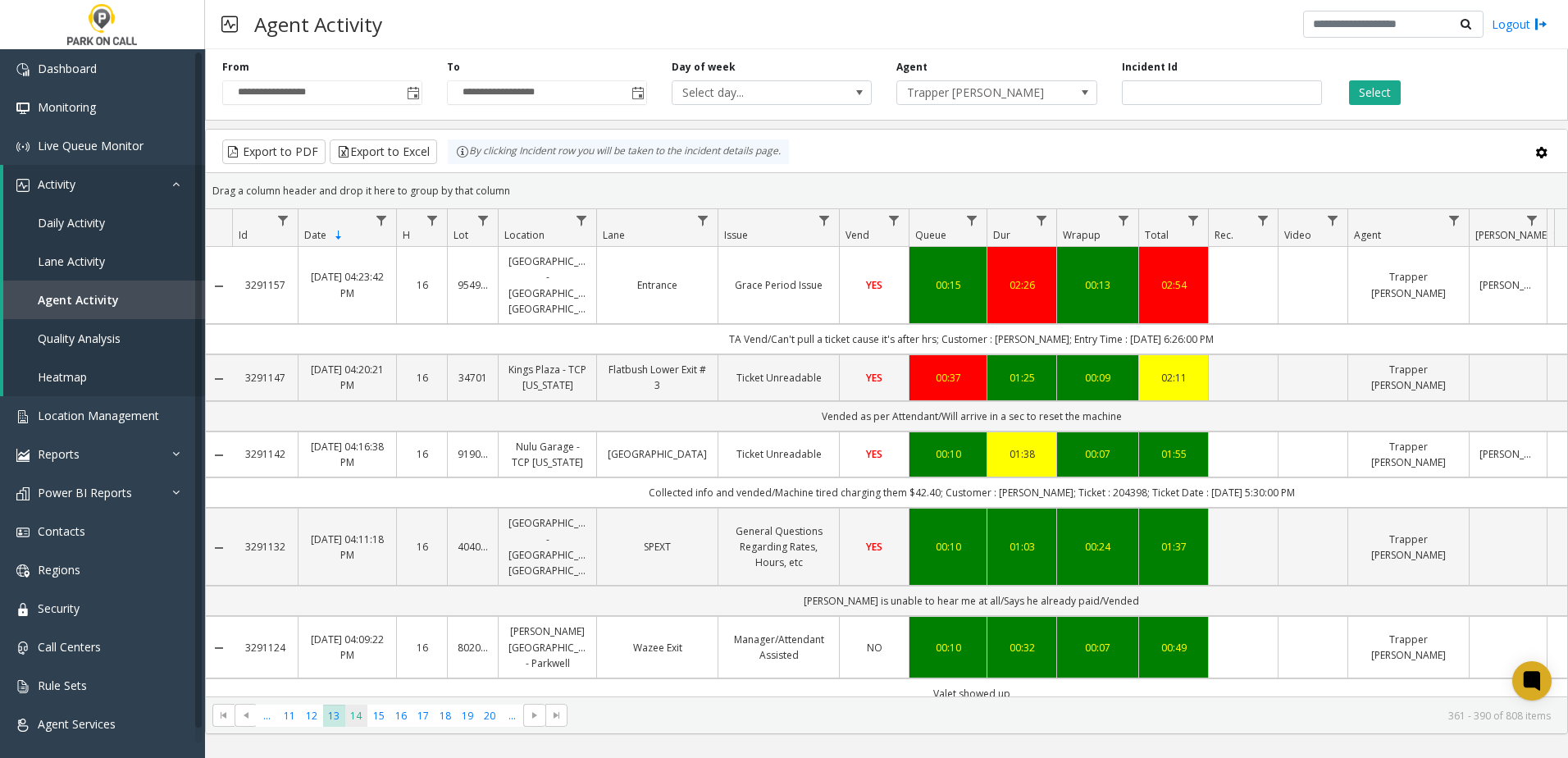
click at [358, 719] on span "14" at bounding box center [357, 715] width 23 height 23
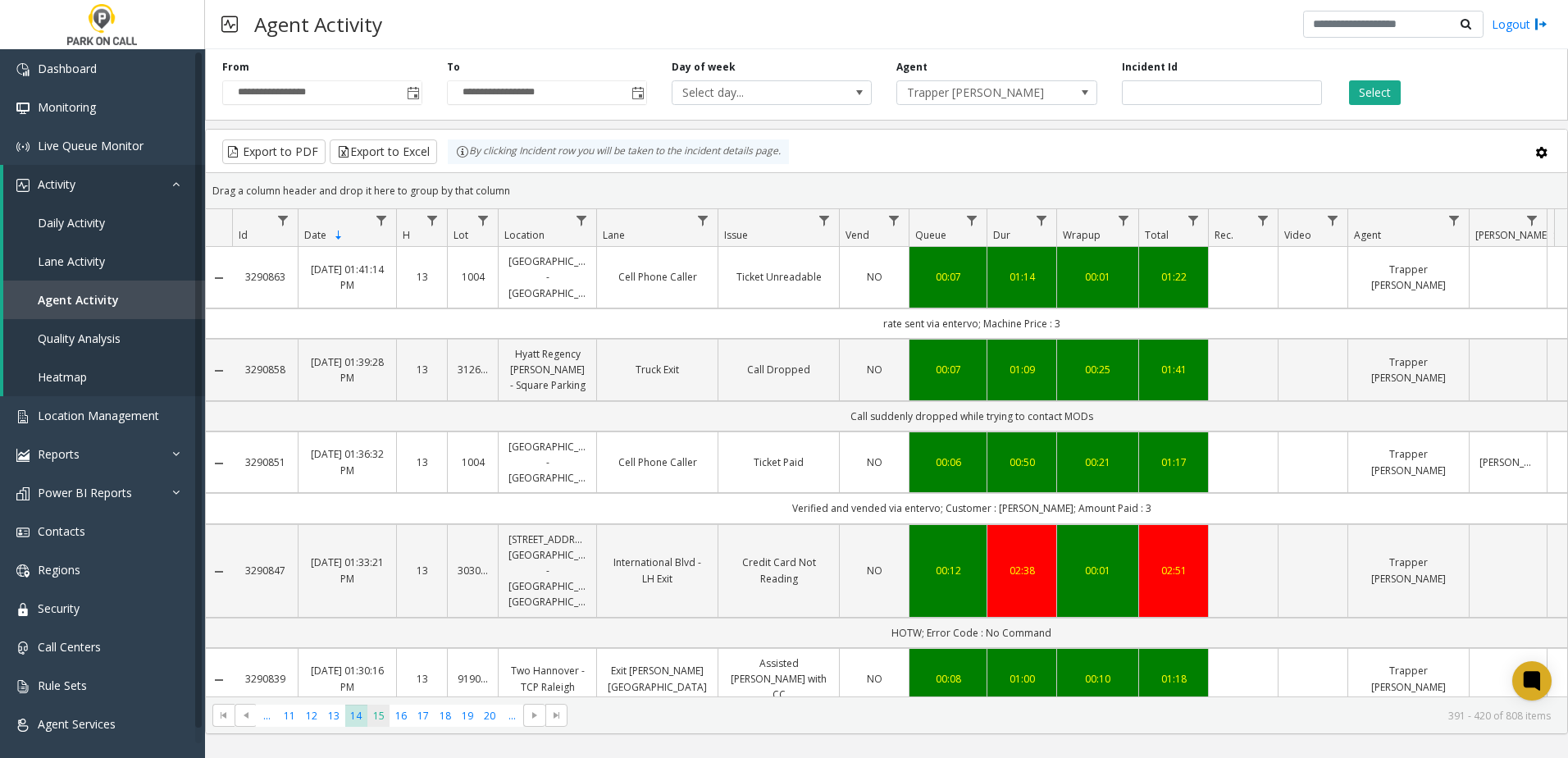
click at [375, 716] on span "15" at bounding box center [378, 715] width 23 height 23
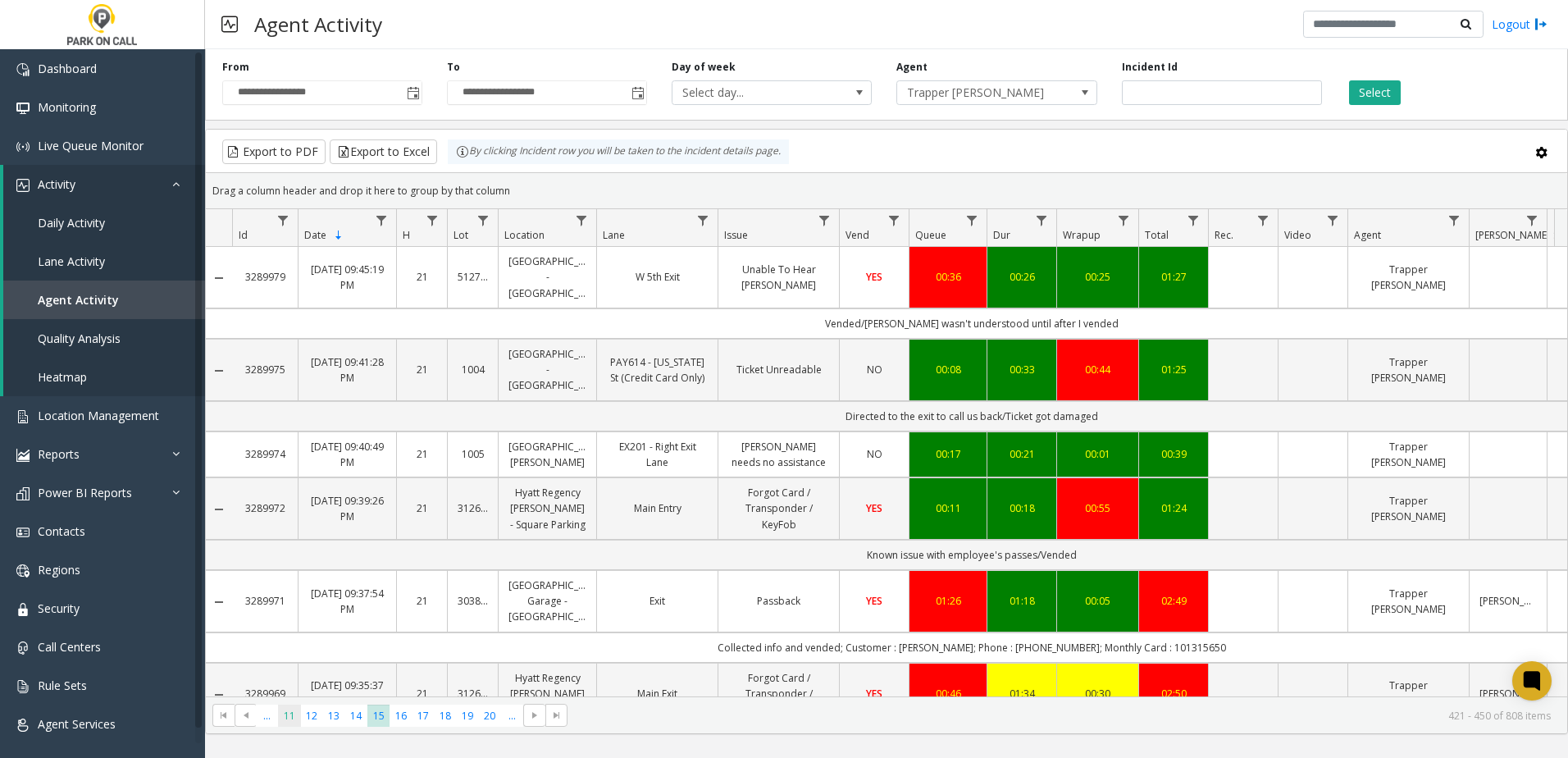
click at [292, 716] on span "11" at bounding box center [289, 715] width 23 height 23
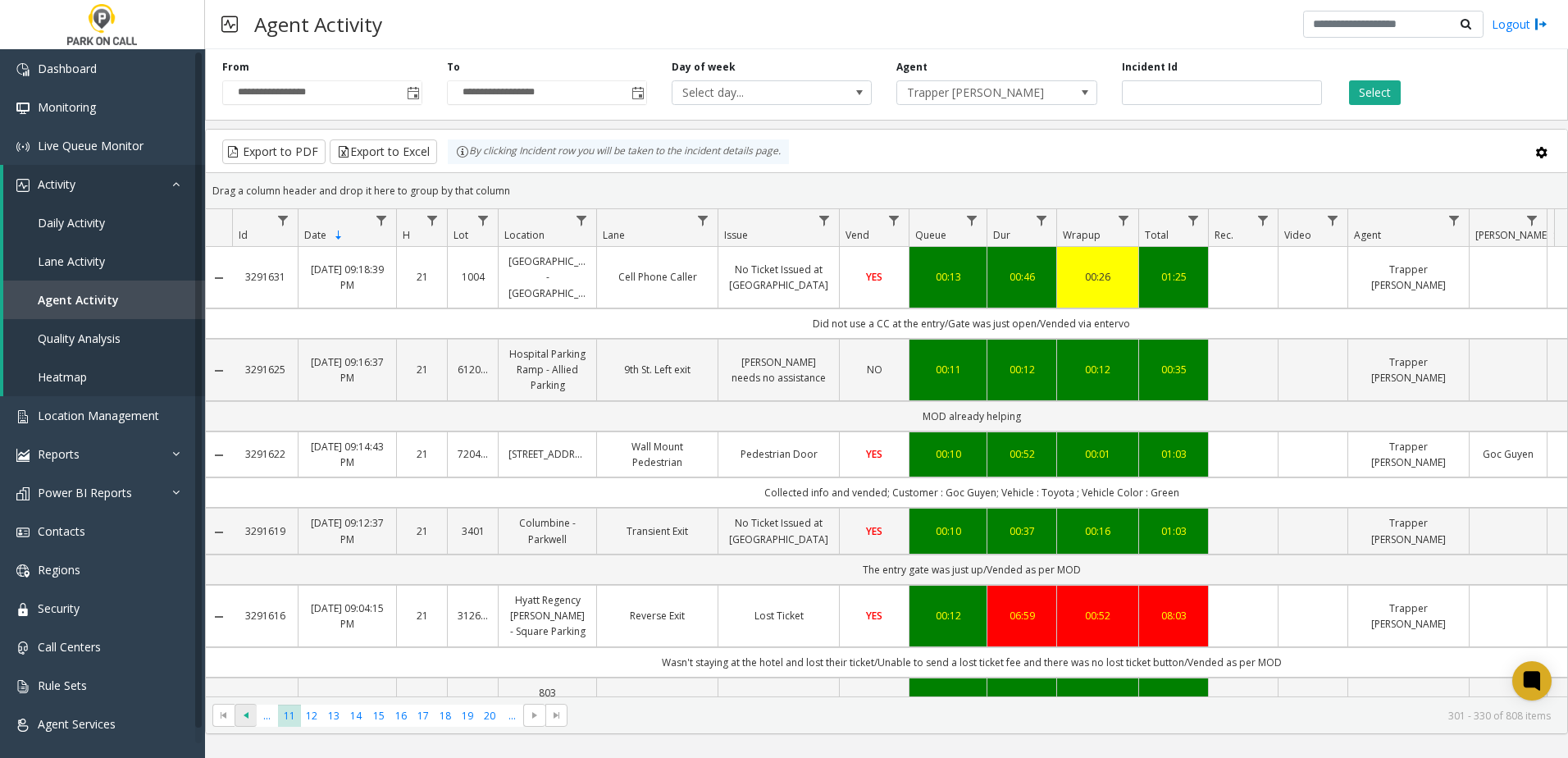
click at [250, 713] on span "Go to the previous page" at bounding box center [246, 715] width 14 height 14
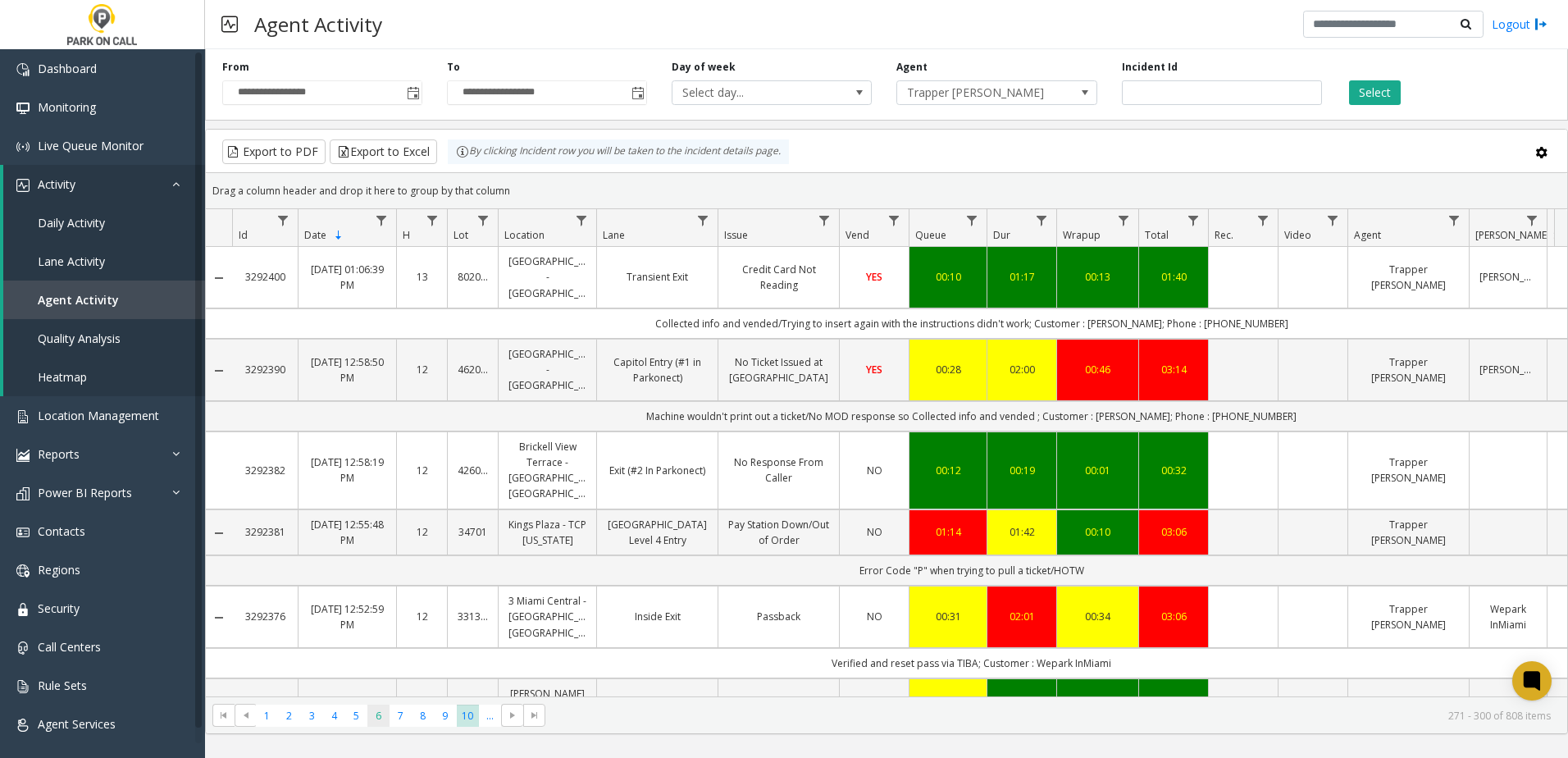
click at [376, 717] on span "6" at bounding box center [378, 715] width 23 height 23
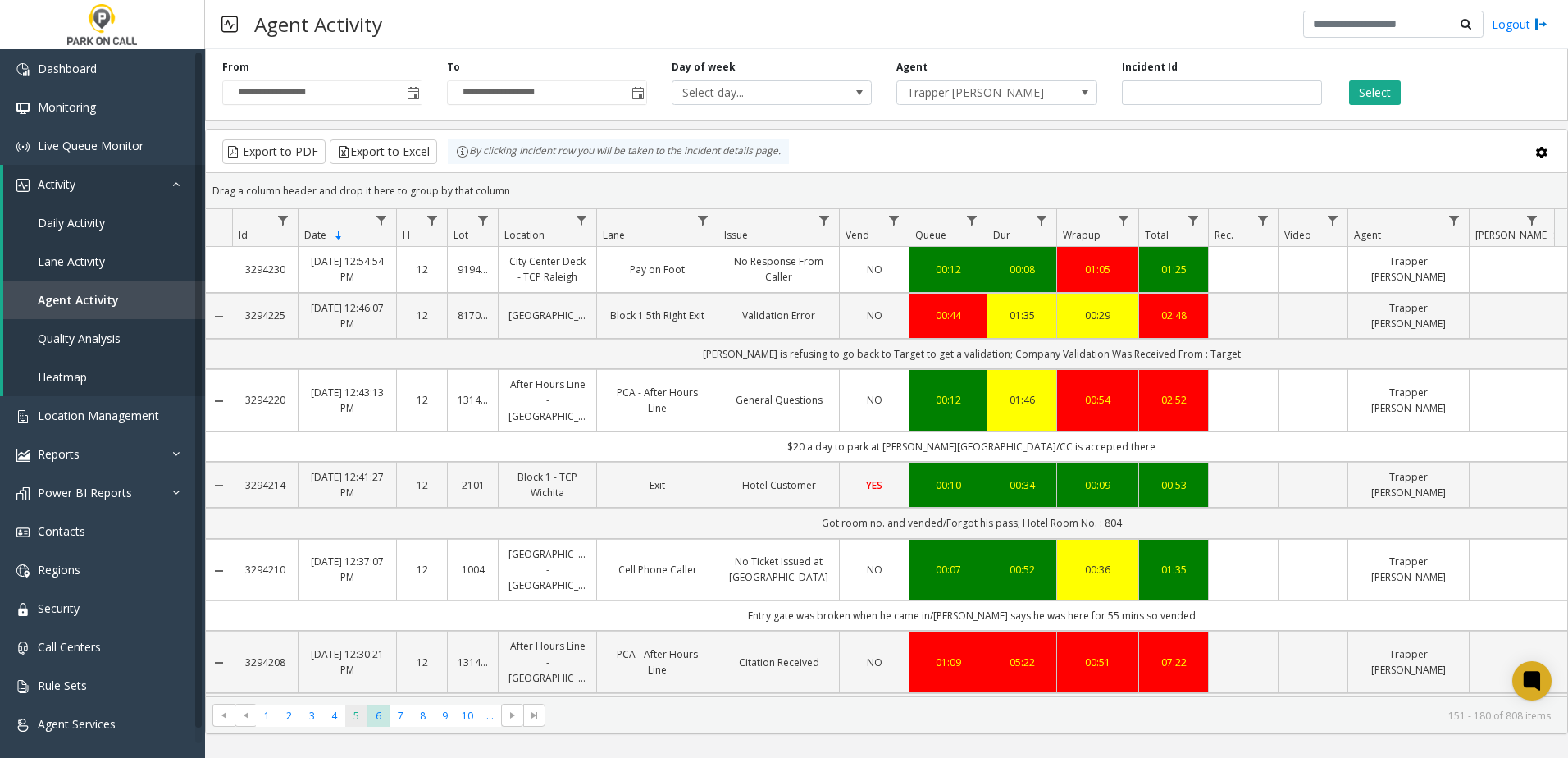
click at [346, 718] on span "5" at bounding box center [357, 715] width 23 height 23
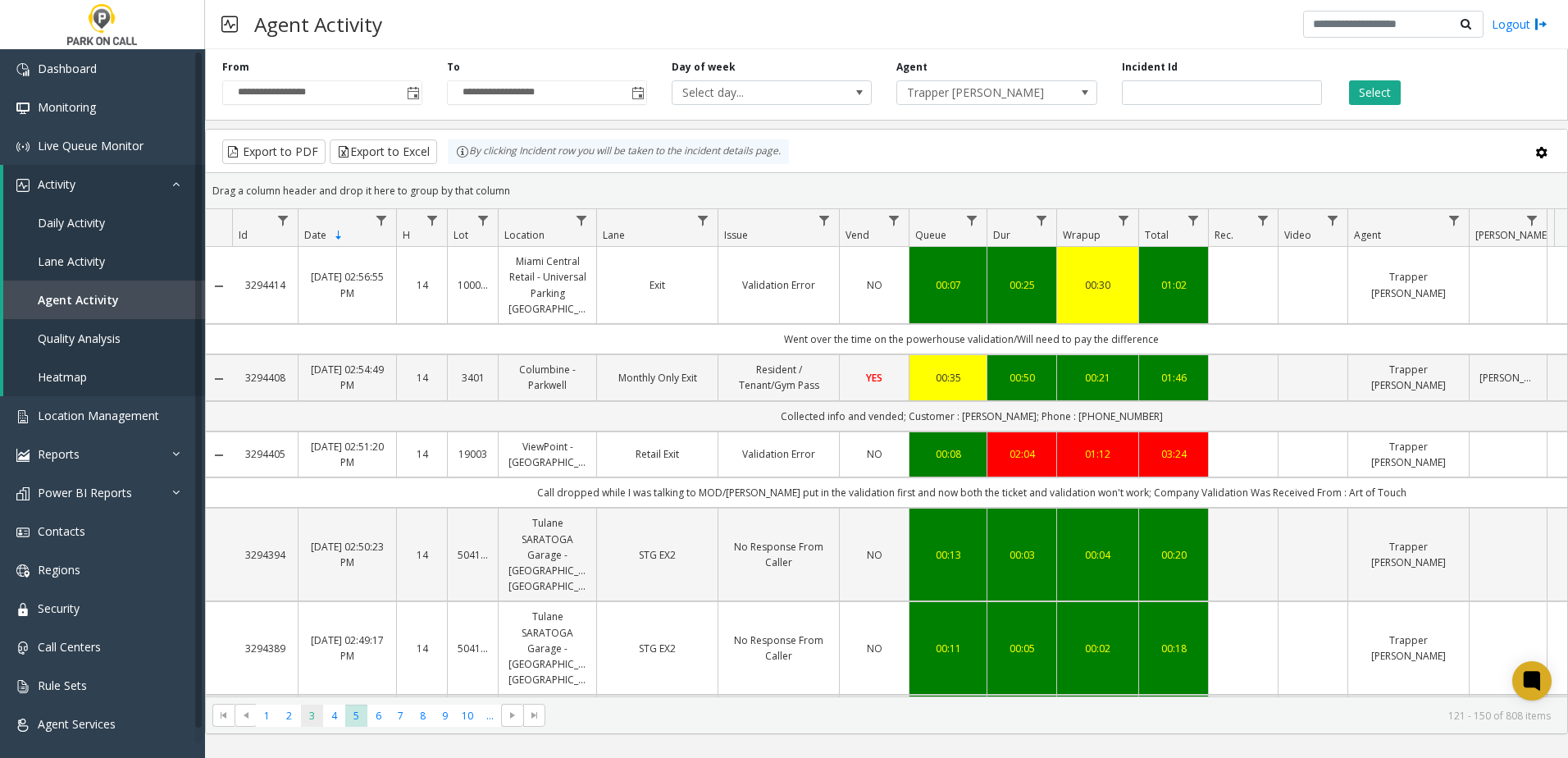
click at [310, 716] on span "3" at bounding box center [311, 715] width 23 height 23
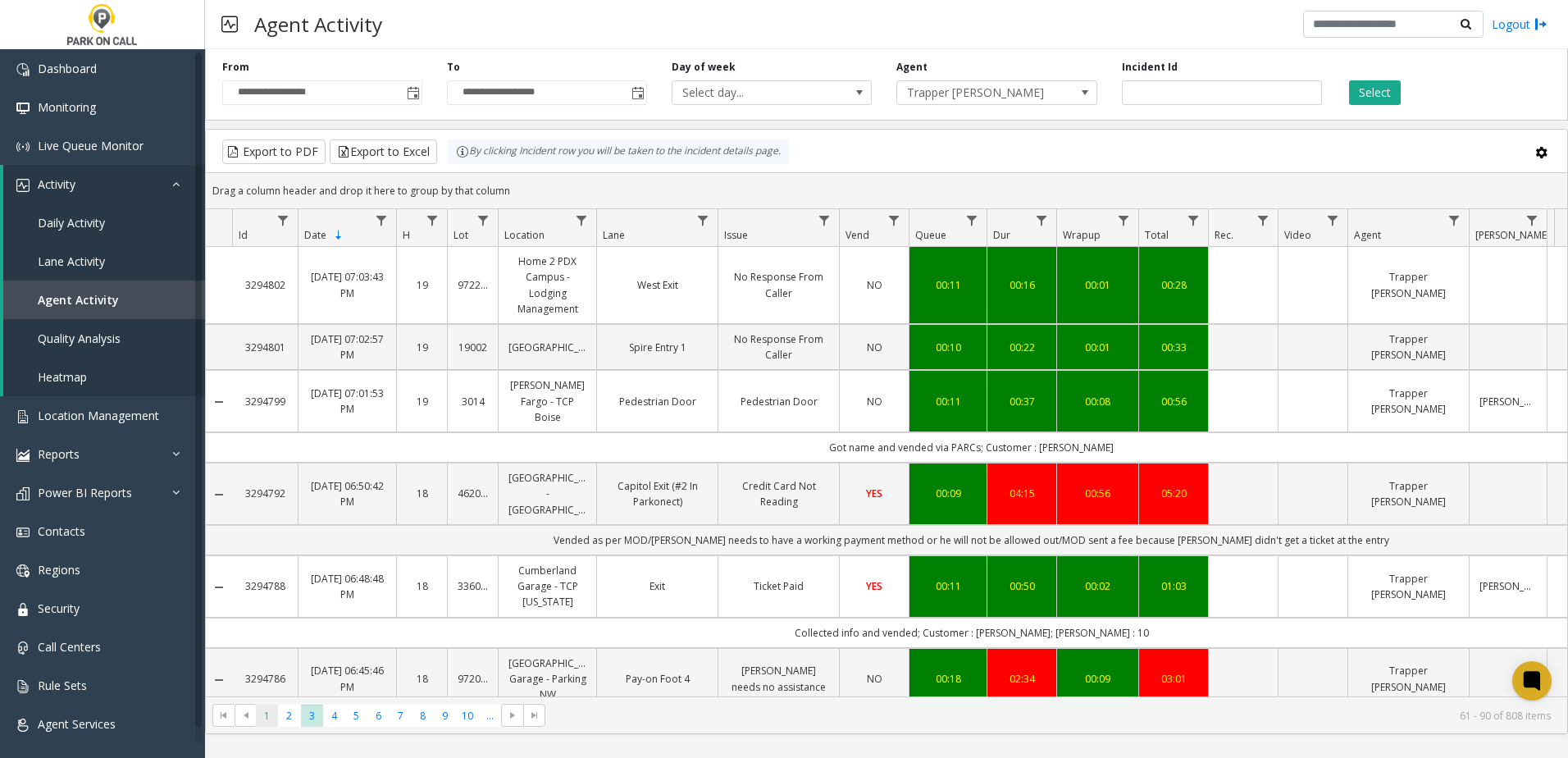
click at [276, 716] on span "1" at bounding box center [266, 715] width 23 height 23
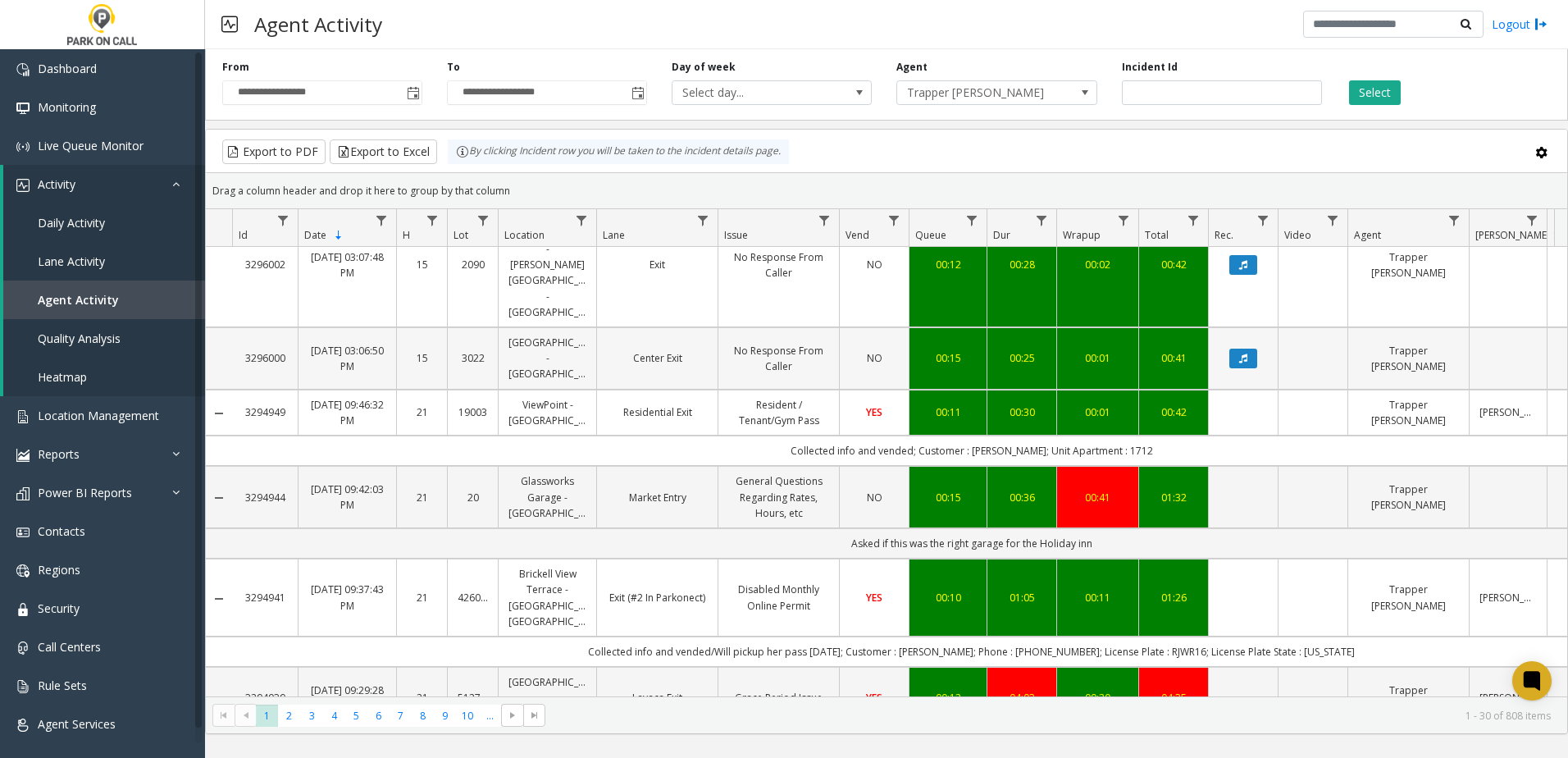
scroll to position [1558, 0]
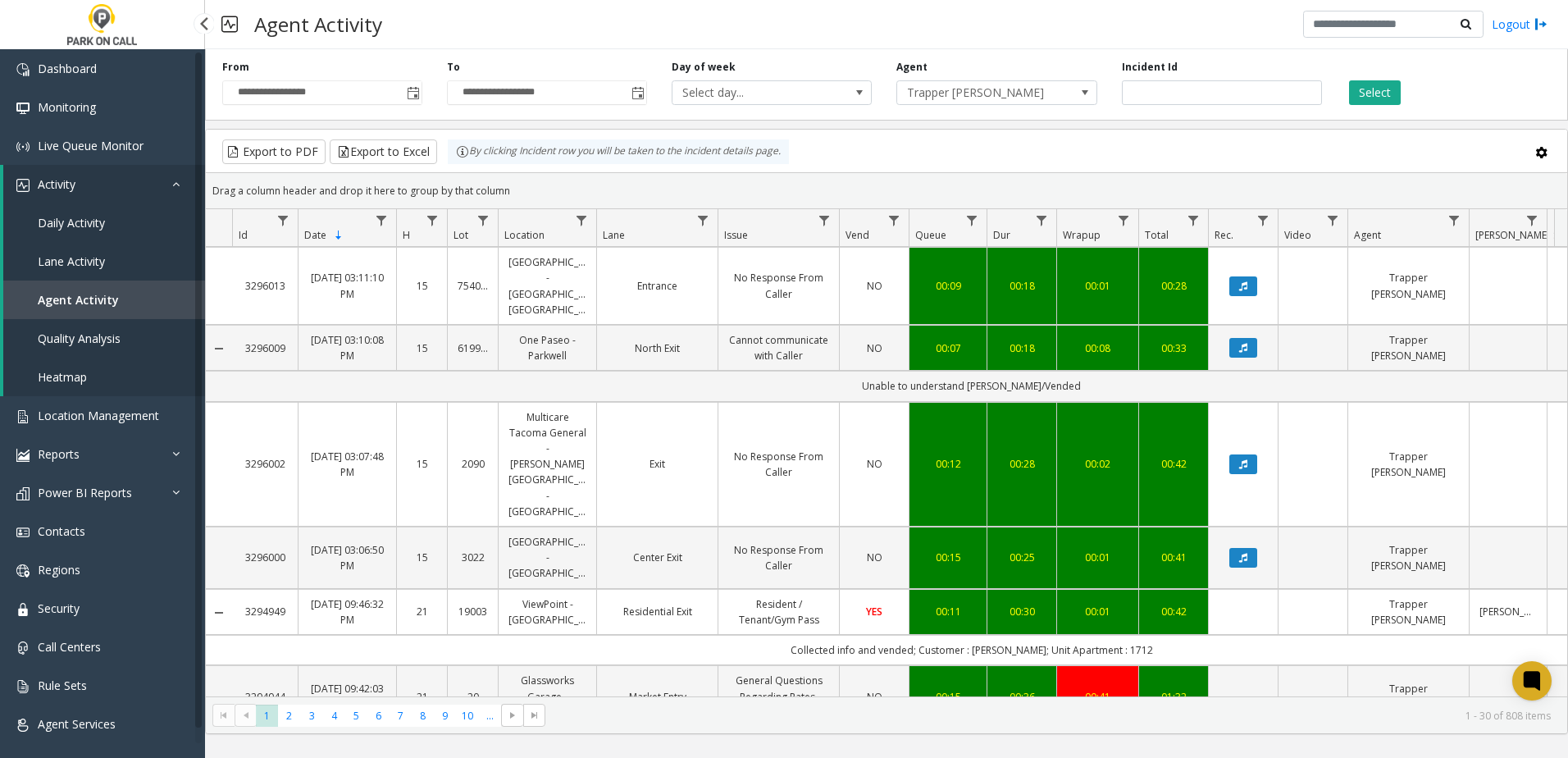
click at [93, 217] on span "Daily Activity" at bounding box center [71, 222] width 68 height 15
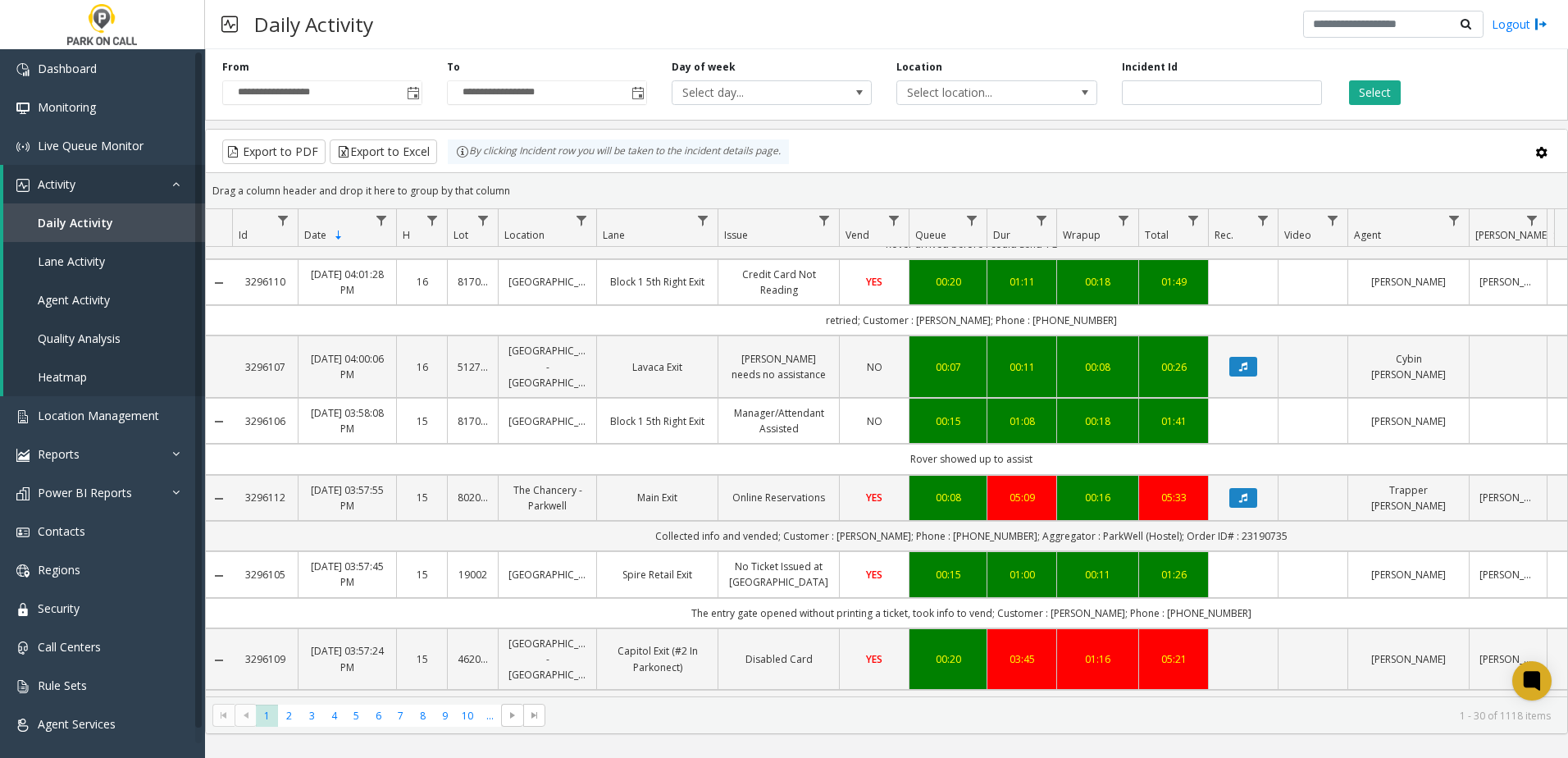
scroll to position [2025, 0]
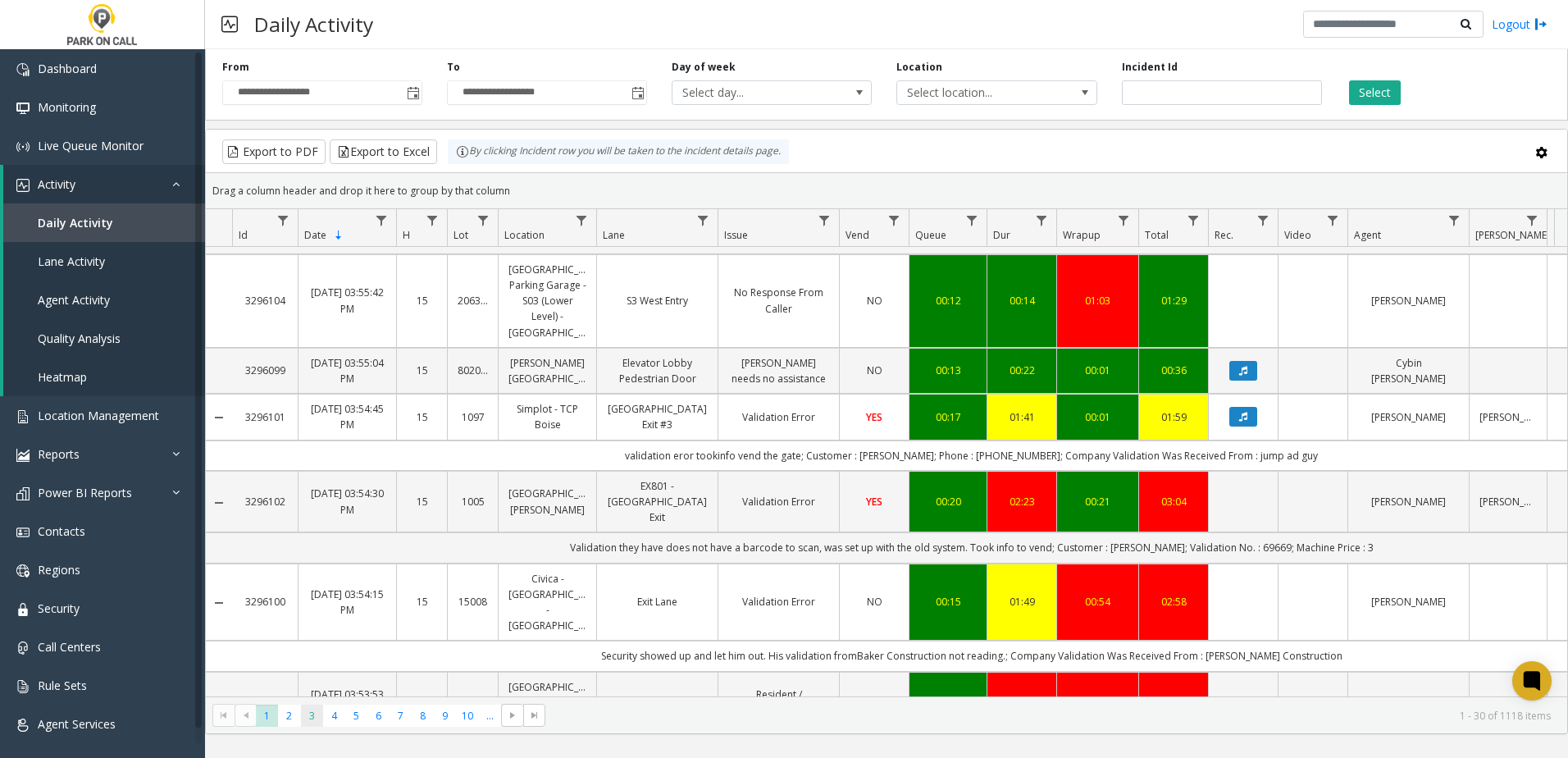
click at [307, 716] on span "3" at bounding box center [311, 715] width 23 height 23
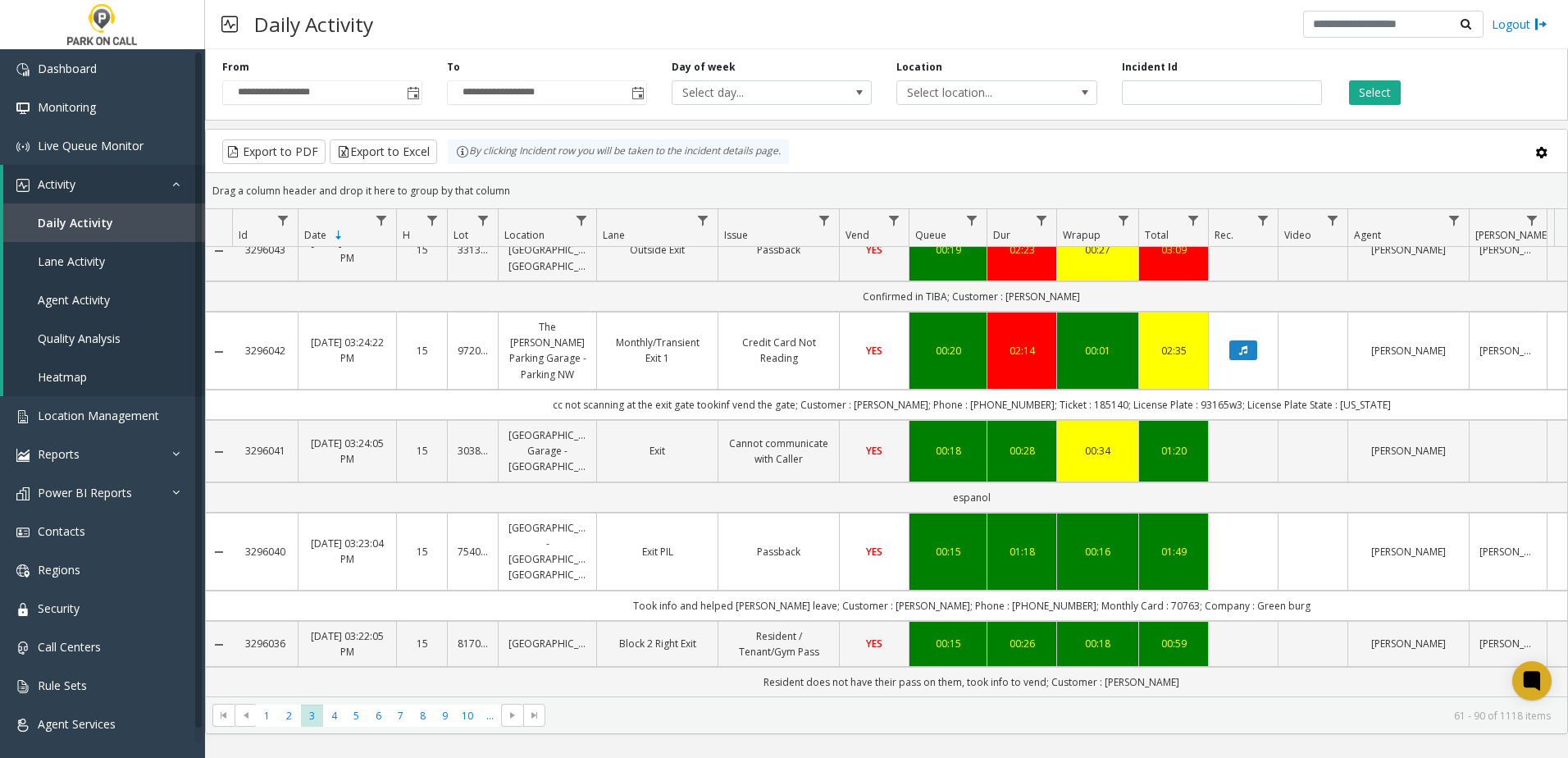
scroll to position [2228, 0]
click at [338, 710] on span "4" at bounding box center [334, 715] width 23 height 23
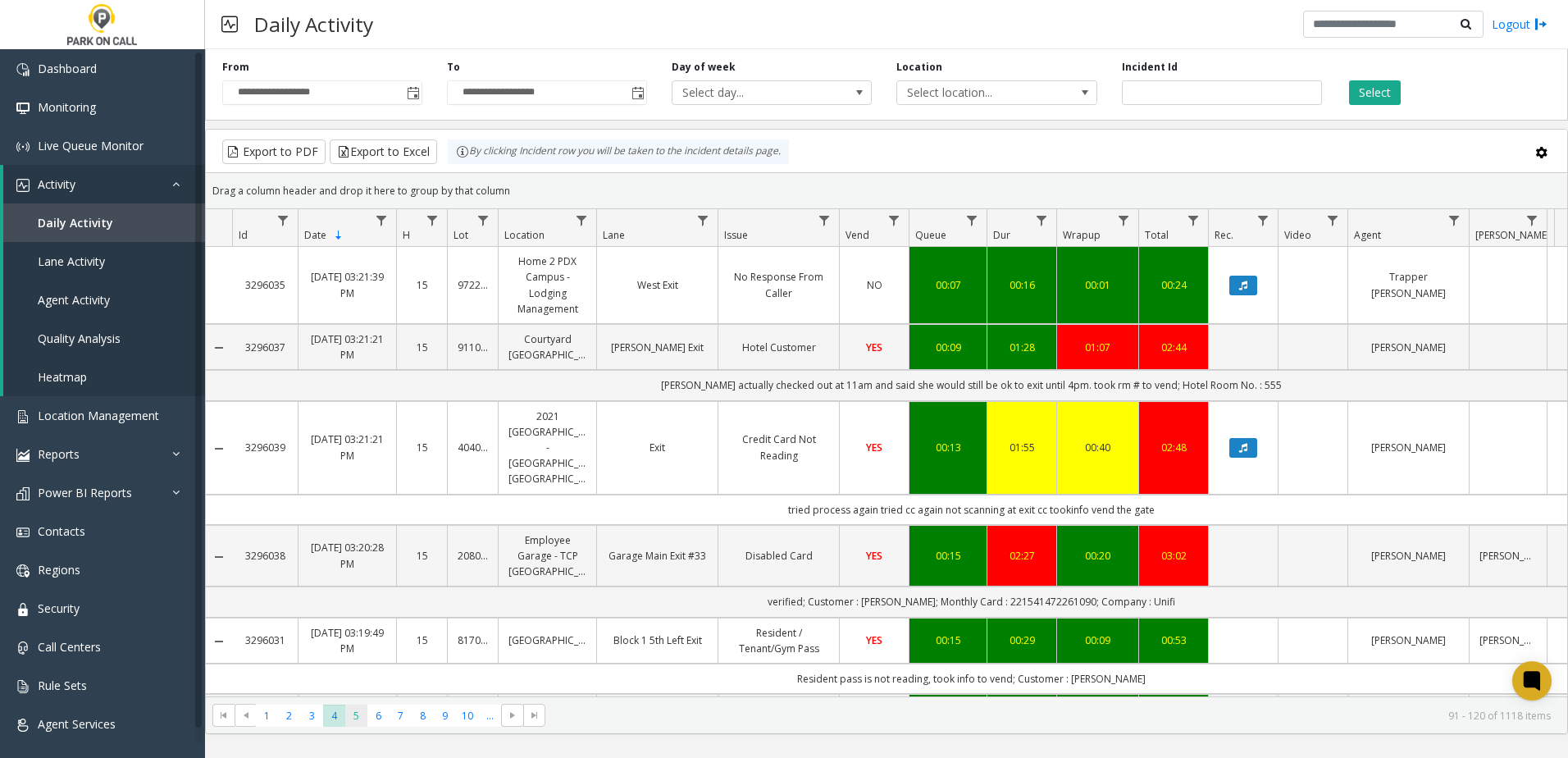
click at [360, 706] on span "5" at bounding box center [357, 715] width 23 height 23
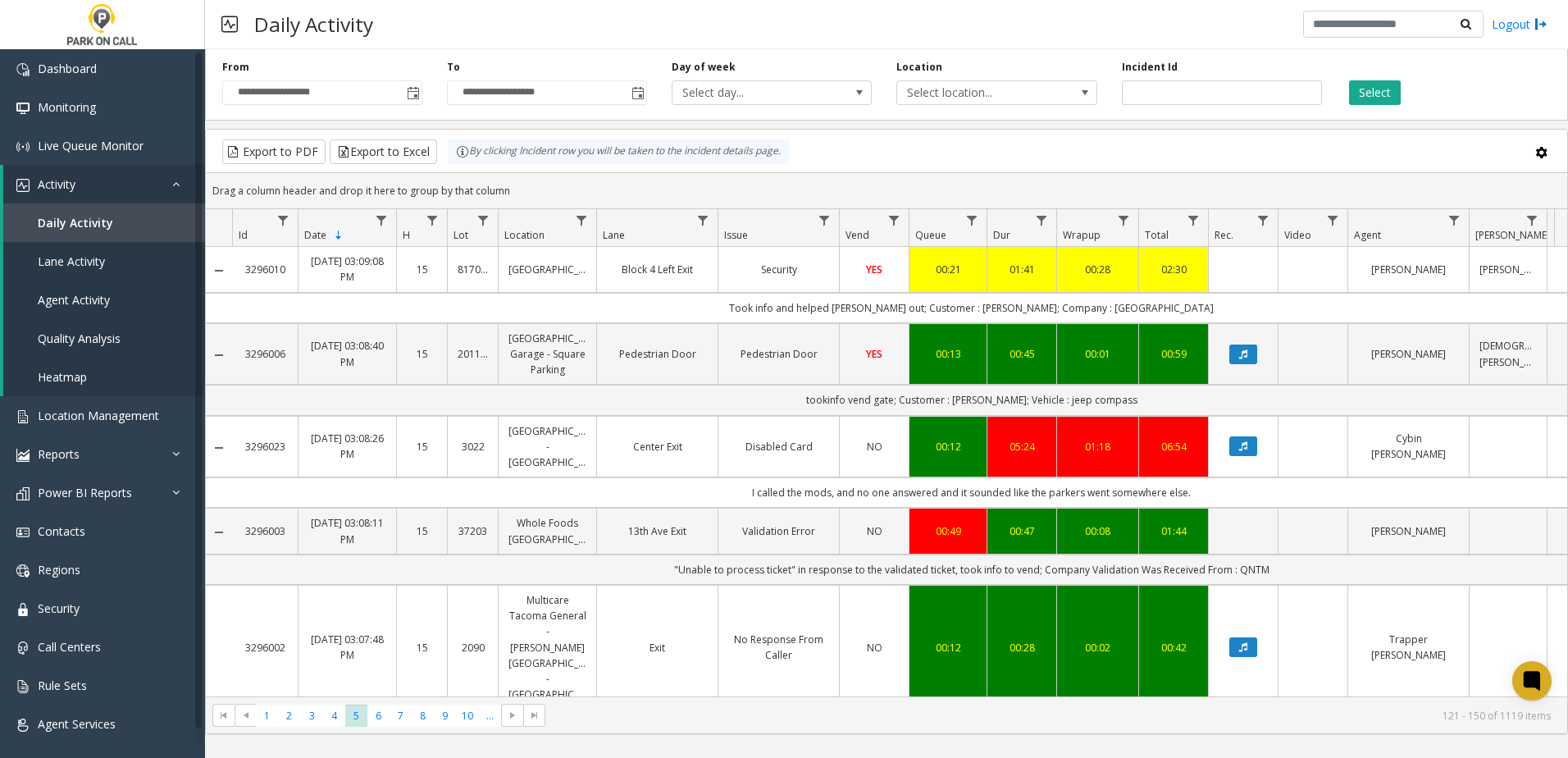
click at [1249, 273] on td "Data table" at bounding box center [1242, 269] width 70 height 45
click at [333, 719] on span "4" at bounding box center [334, 715] width 23 height 23
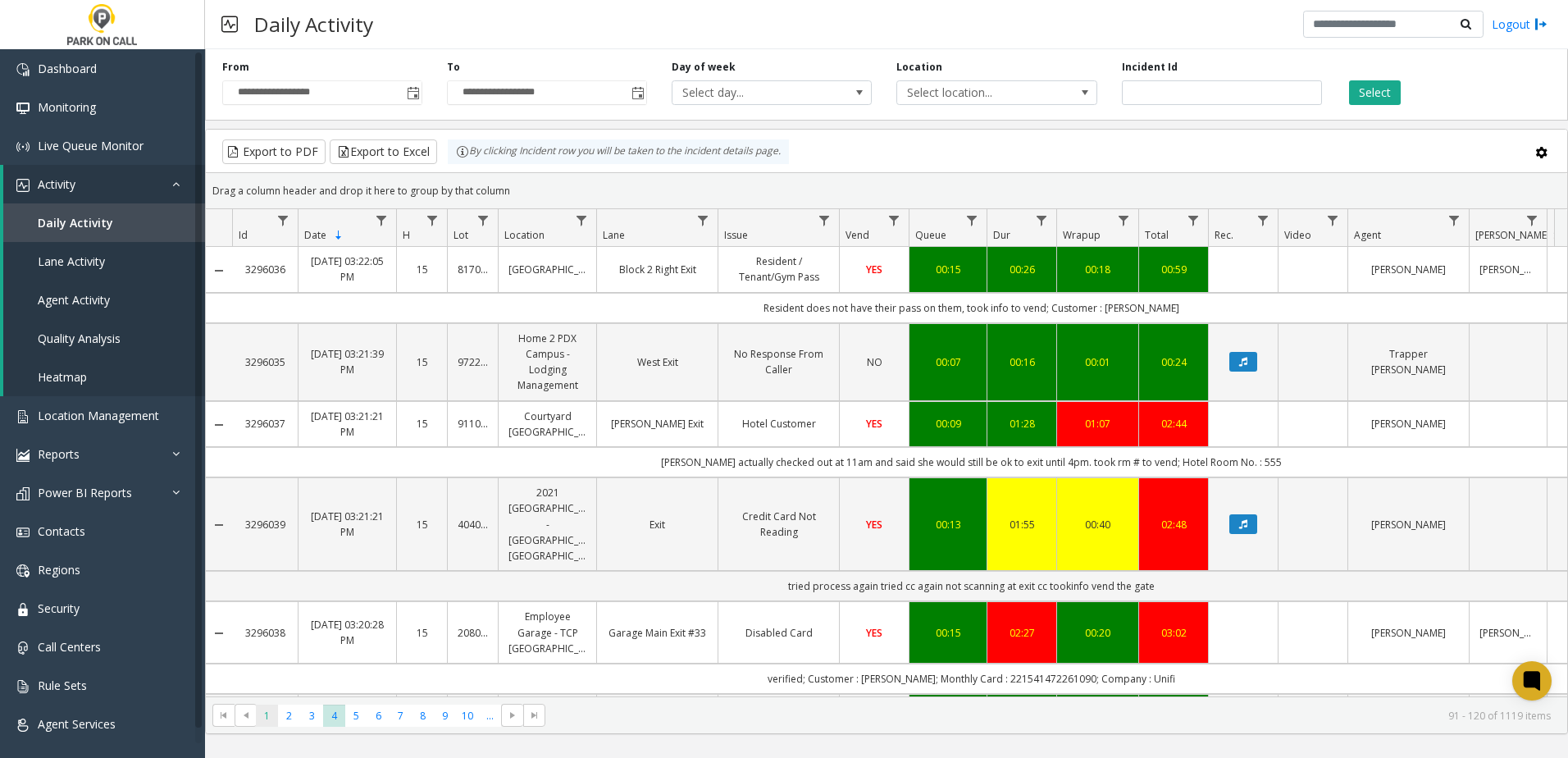
click at [268, 708] on span "1" at bounding box center [266, 715] width 23 height 23
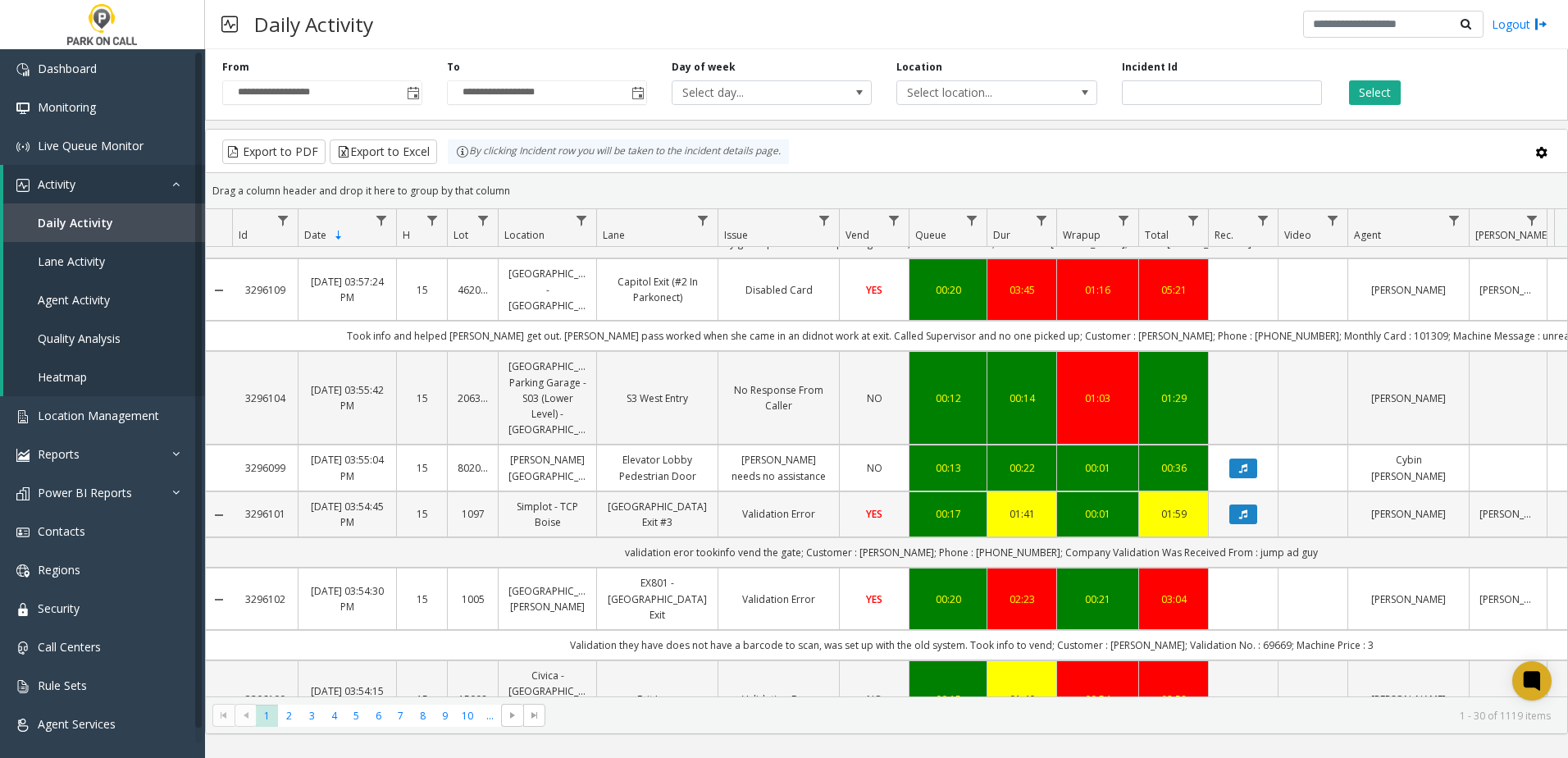
scroll to position [2025, 0]
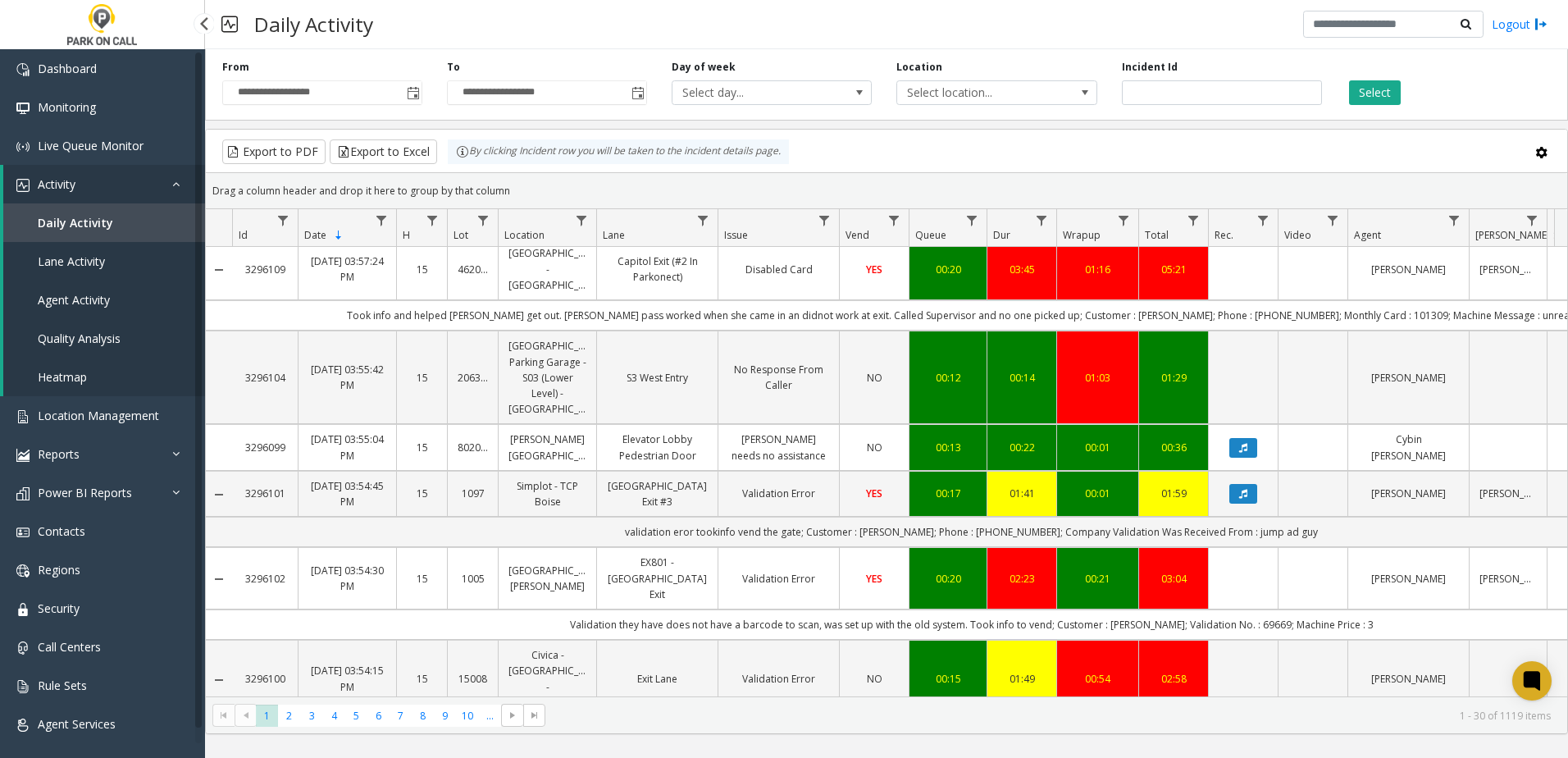
click at [55, 235] on link "Daily Activity" at bounding box center [105, 222] width 202 height 39
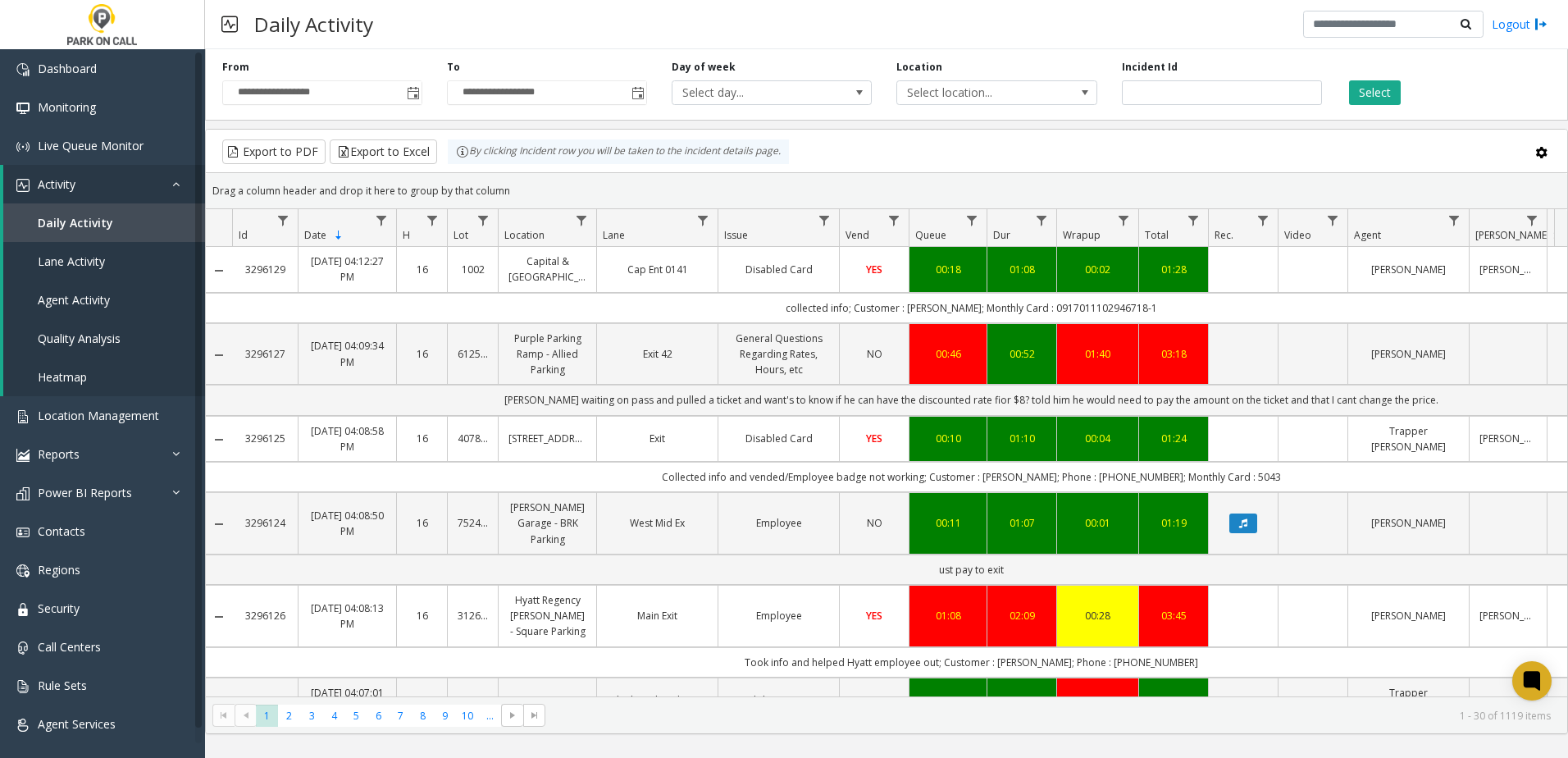
click at [1240, 303] on td "collected info; Customer : avangeline mayer; Monthly Card : 0917011102946718-1" at bounding box center [971, 308] width 1479 height 31
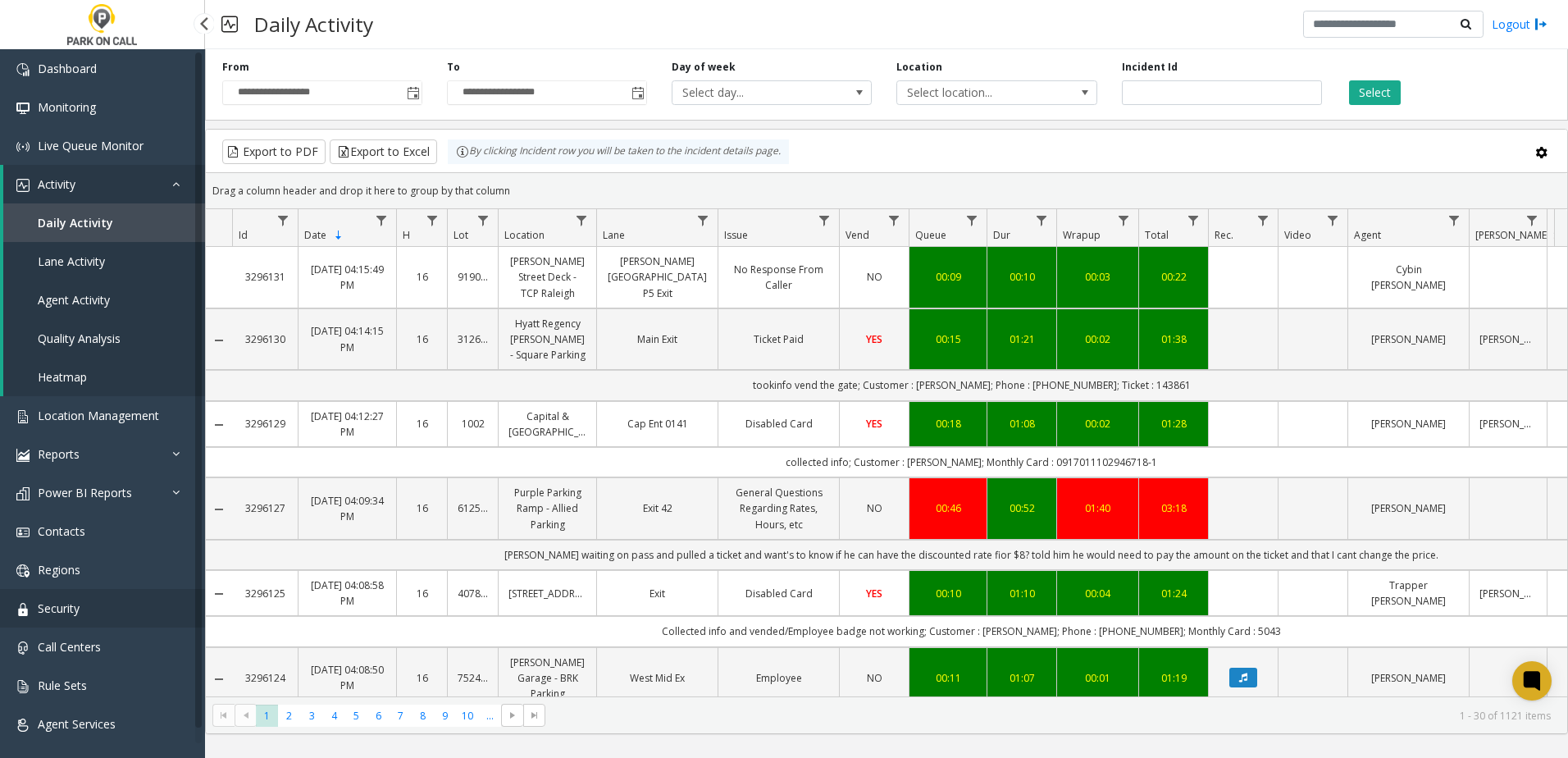
click at [104, 596] on link "Security" at bounding box center [102, 607] width 205 height 39
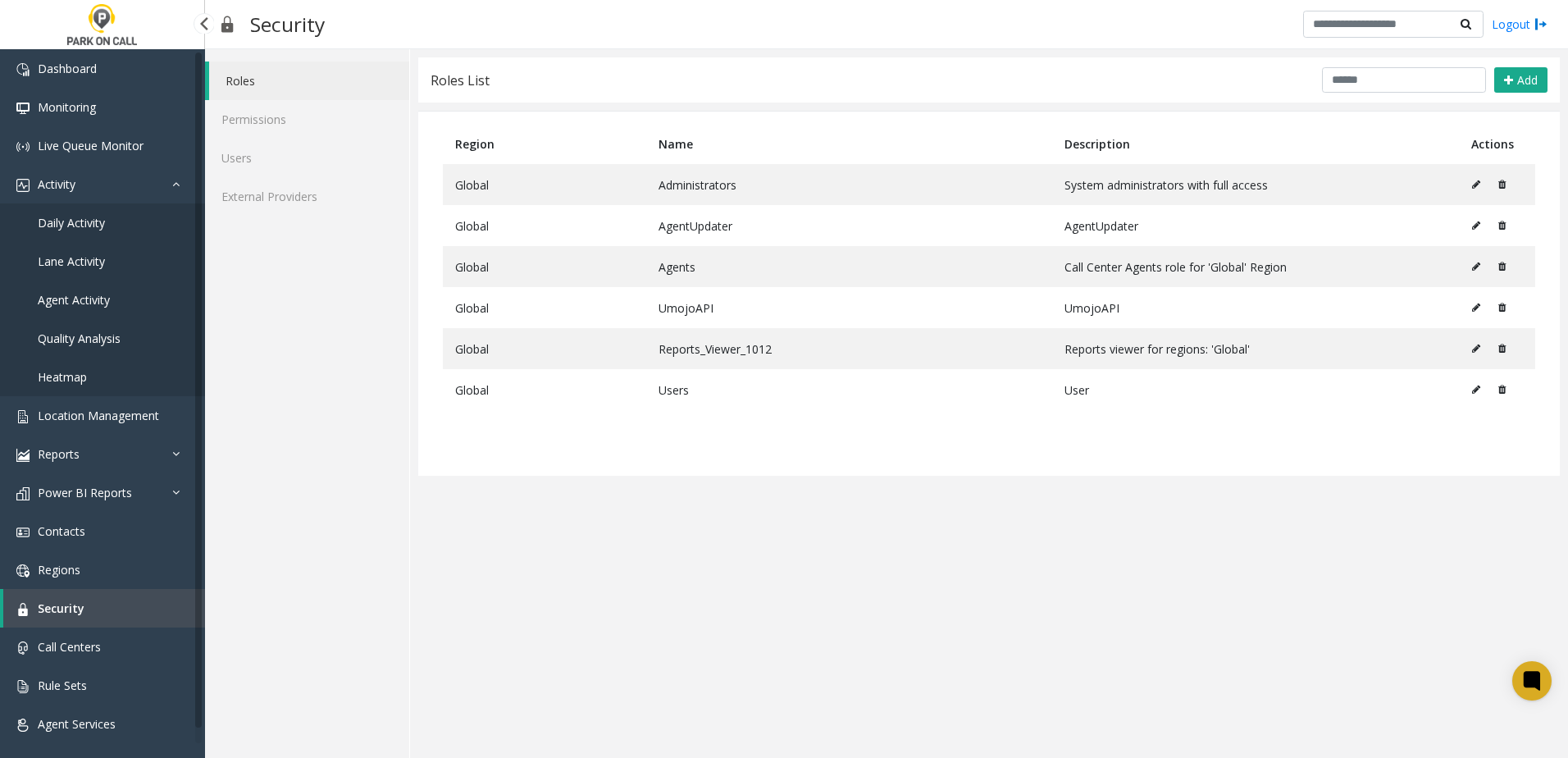
click at [96, 609] on link "Security" at bounding box center [105, 607] width 202 height 39
click at [259, 163] on link "Users" at bounding box center [307, 158] width 204 height 39
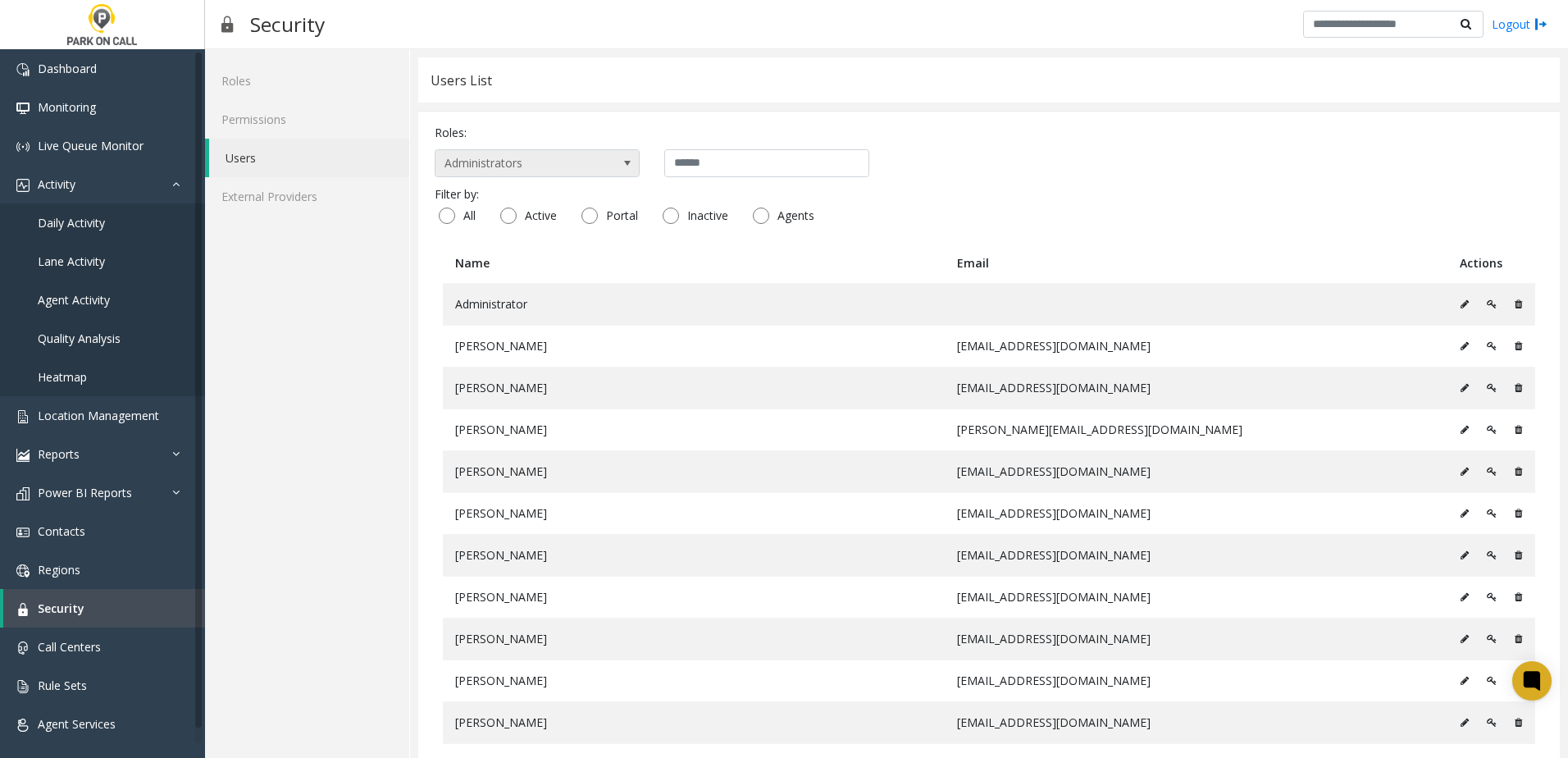
click at [493, 165] on span "Administrators" at bounding box center [516, 162] width 162 height 26
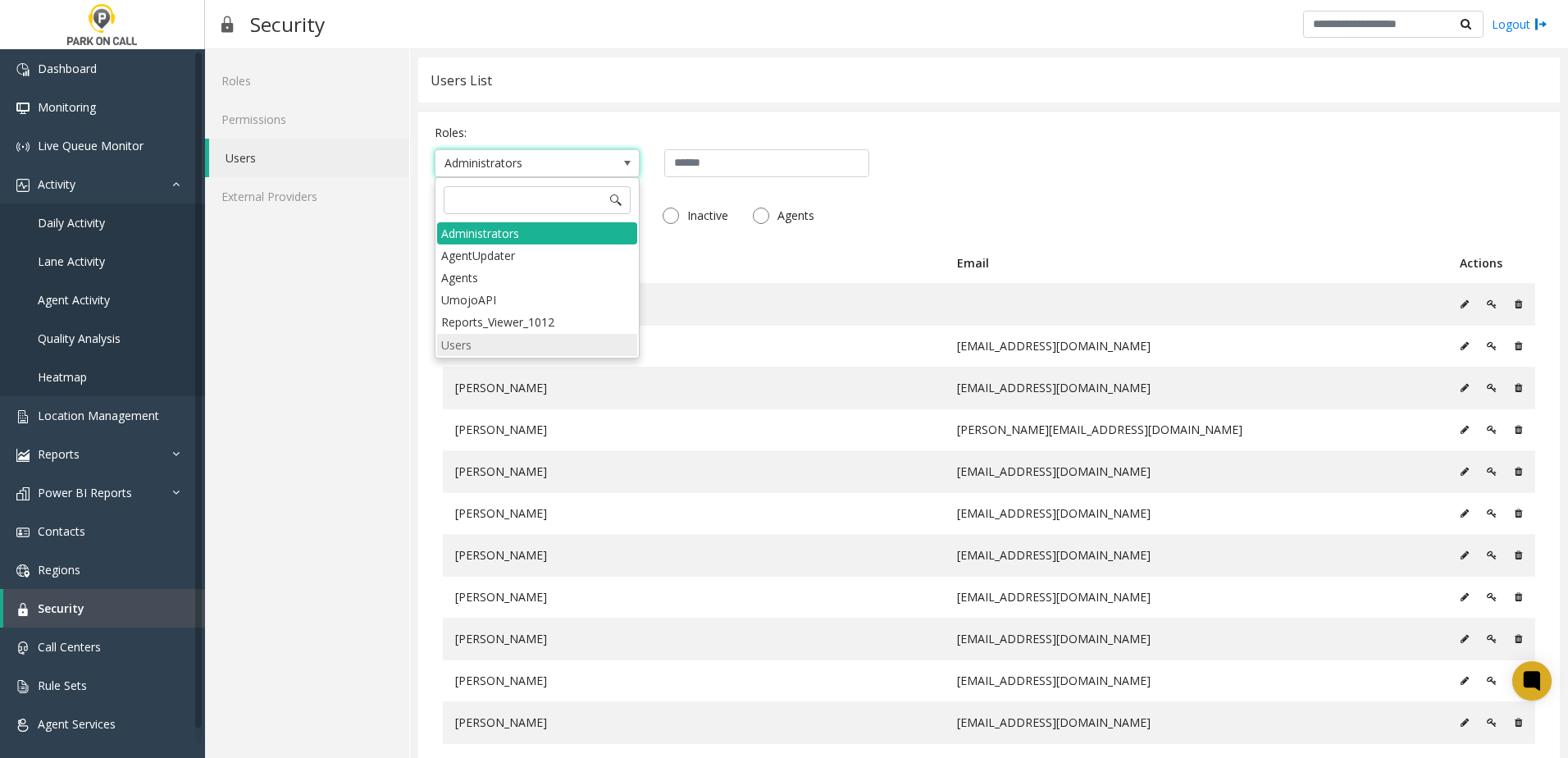
click at [517, 336] on li "Users" at bounding box center [537, 345] width 200 height 23
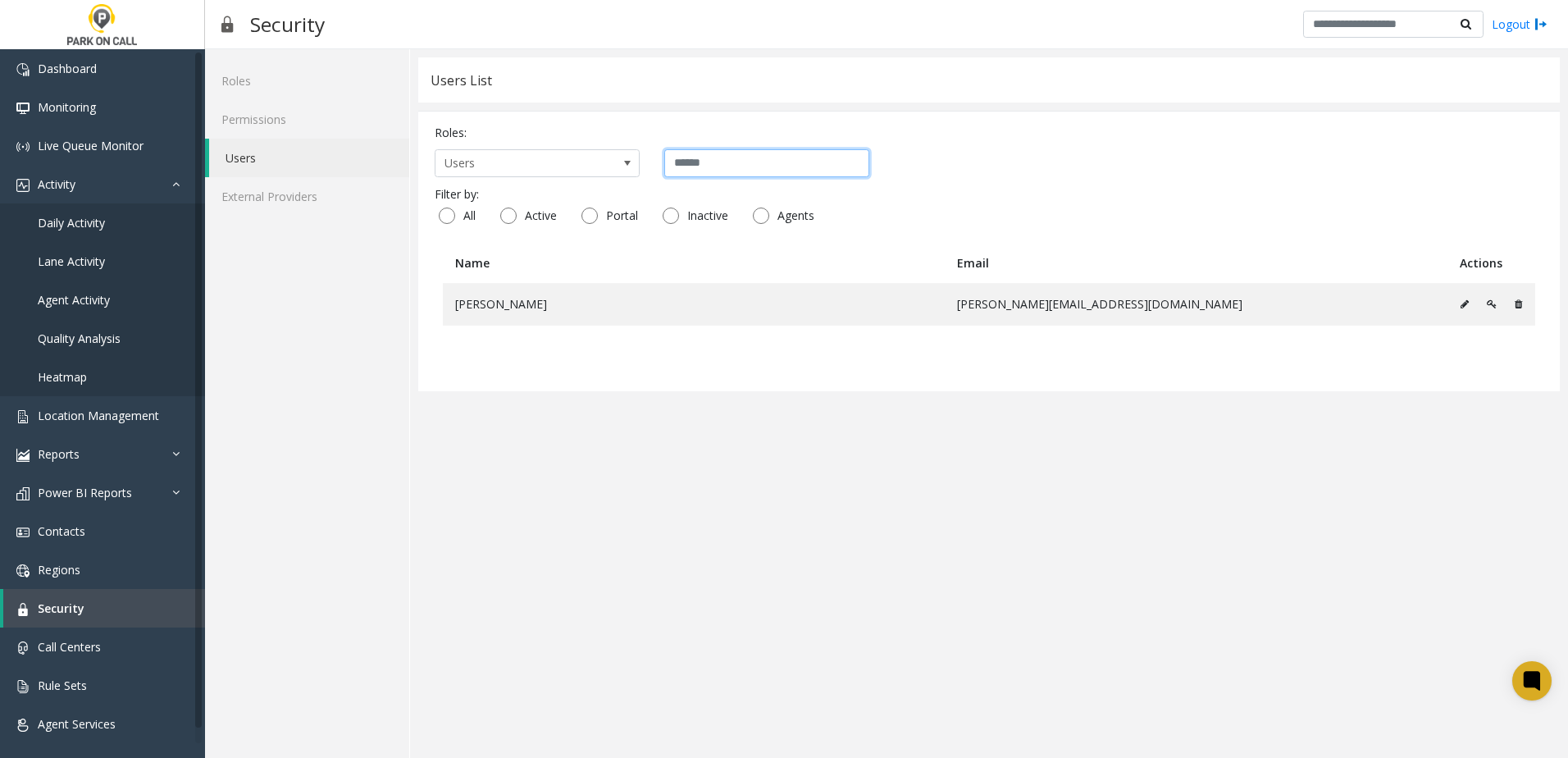
click at [737, 174] on input "text" at bounding box center [766, 162] width 205 height 28
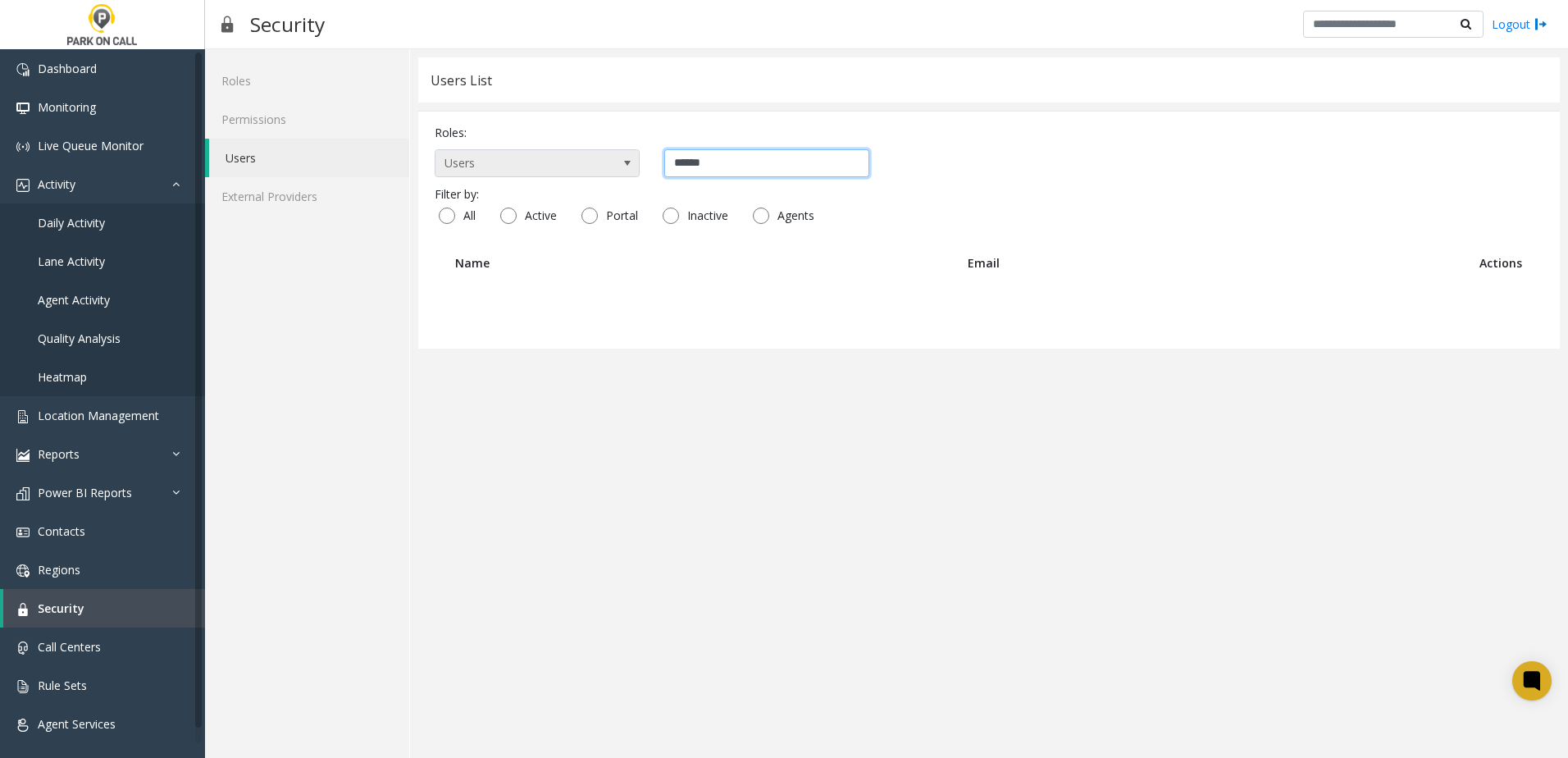
drag, startPoint x: 727, startPoint y: 165, endPoint x: 504, endPoint y: 153, distance: 223.3
click at [503, 156] on div "Users ******" at bounding box center [989, 162] width 1109 height 28
type input "******"
click at [542, 161] on span "Users" at bounding box center [516, 162] width 162 height 26
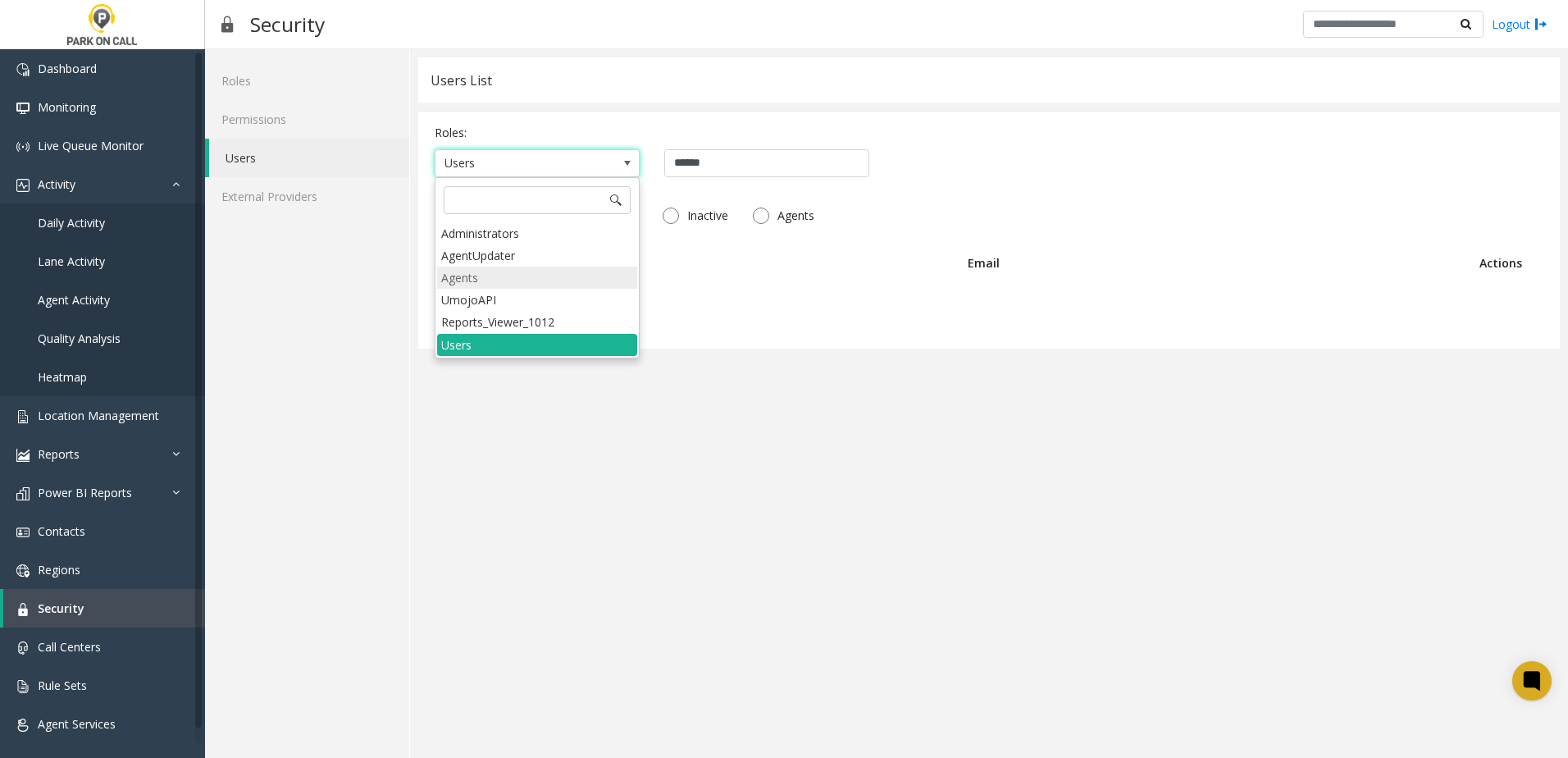
drag, startPoint x: 487, startPoint y: 276, endPoint x: 487, endPoint y: 258, distance: 18.0
click at [487, 275] on li "Agents" at bounding box center [537, 277] width 200 height 23
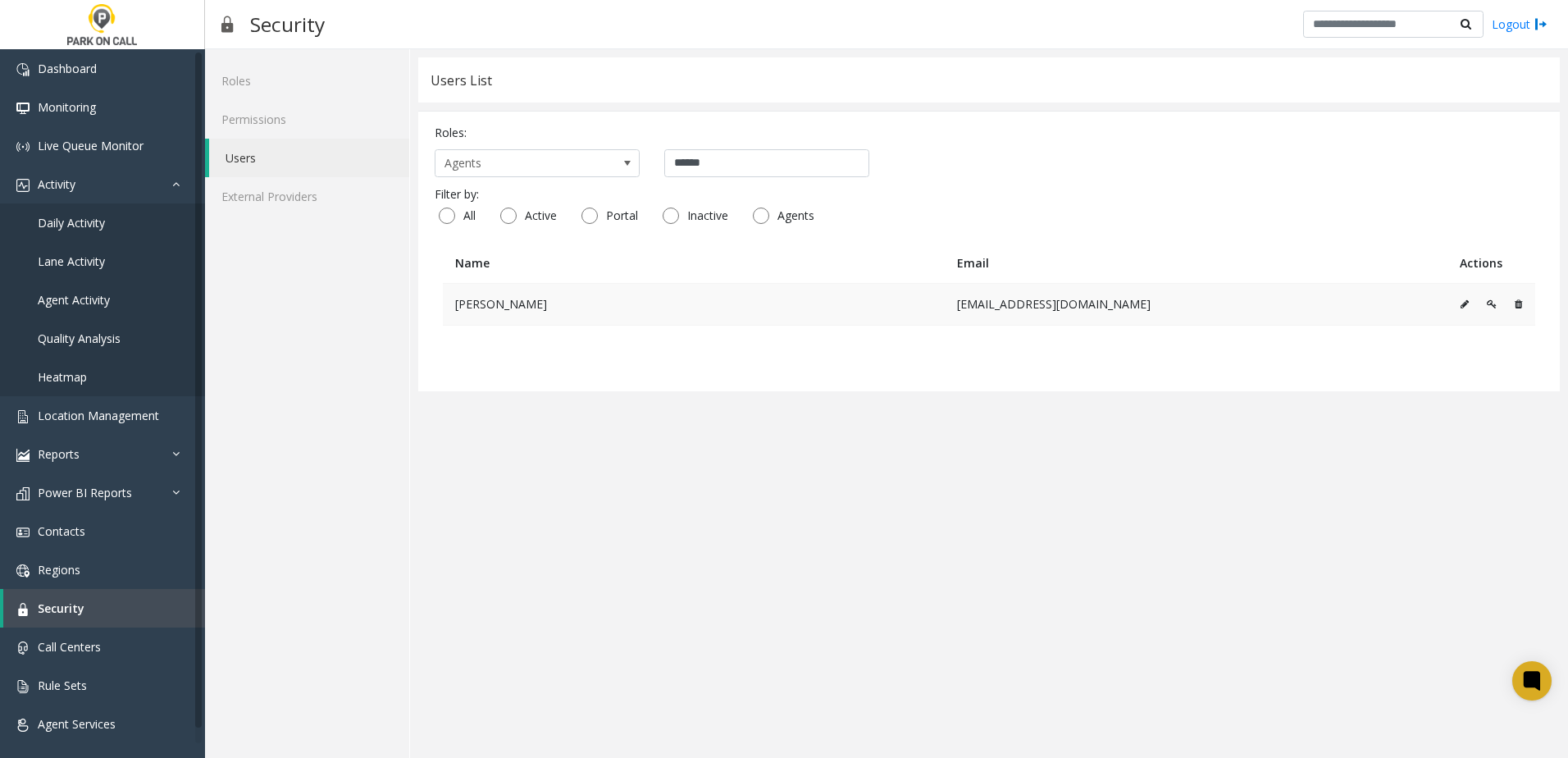
click at [1467, 302] on icon at bounding box center [1464, 304] width 8 height 10
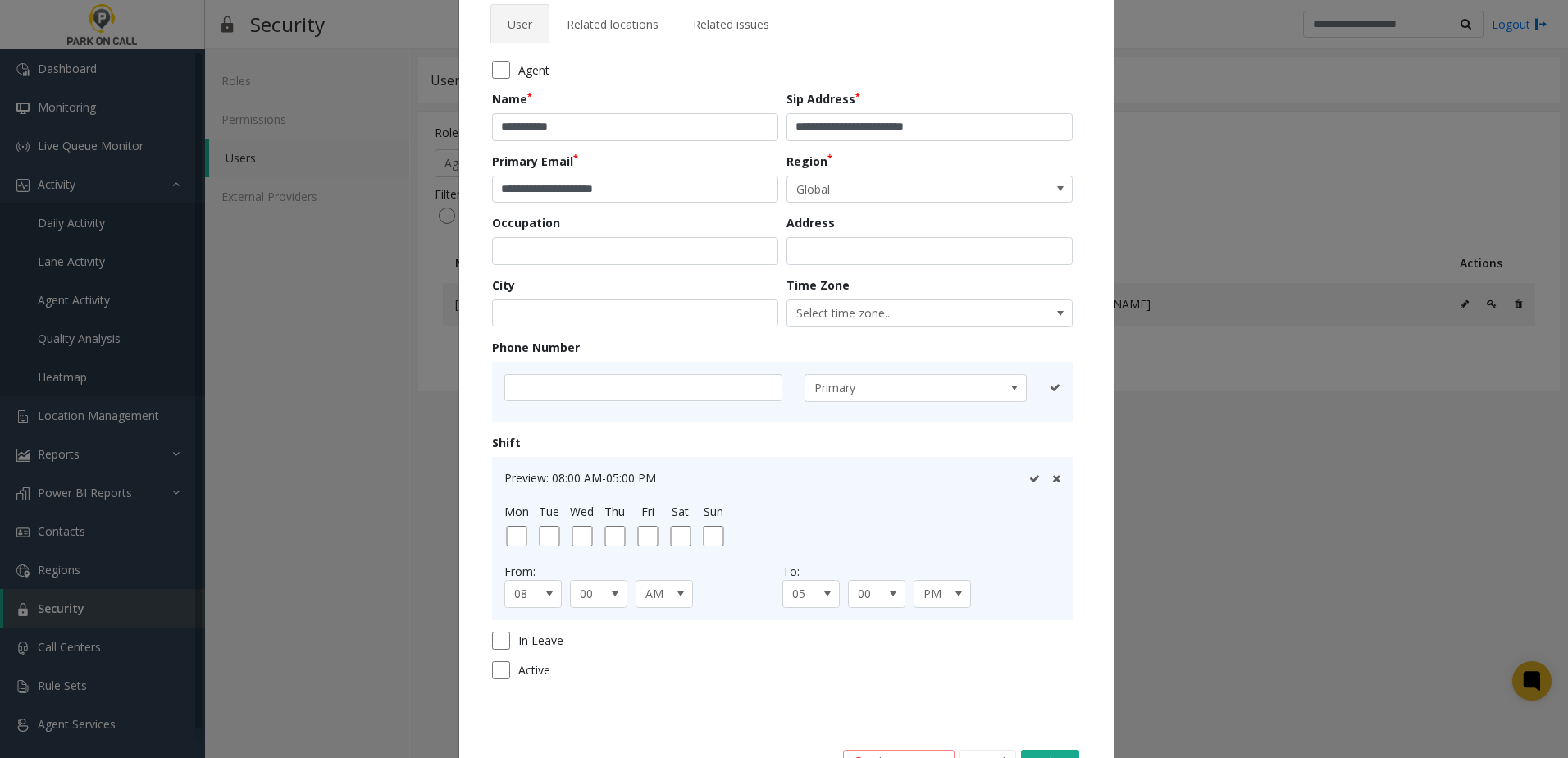
scroll to position [146, 0]
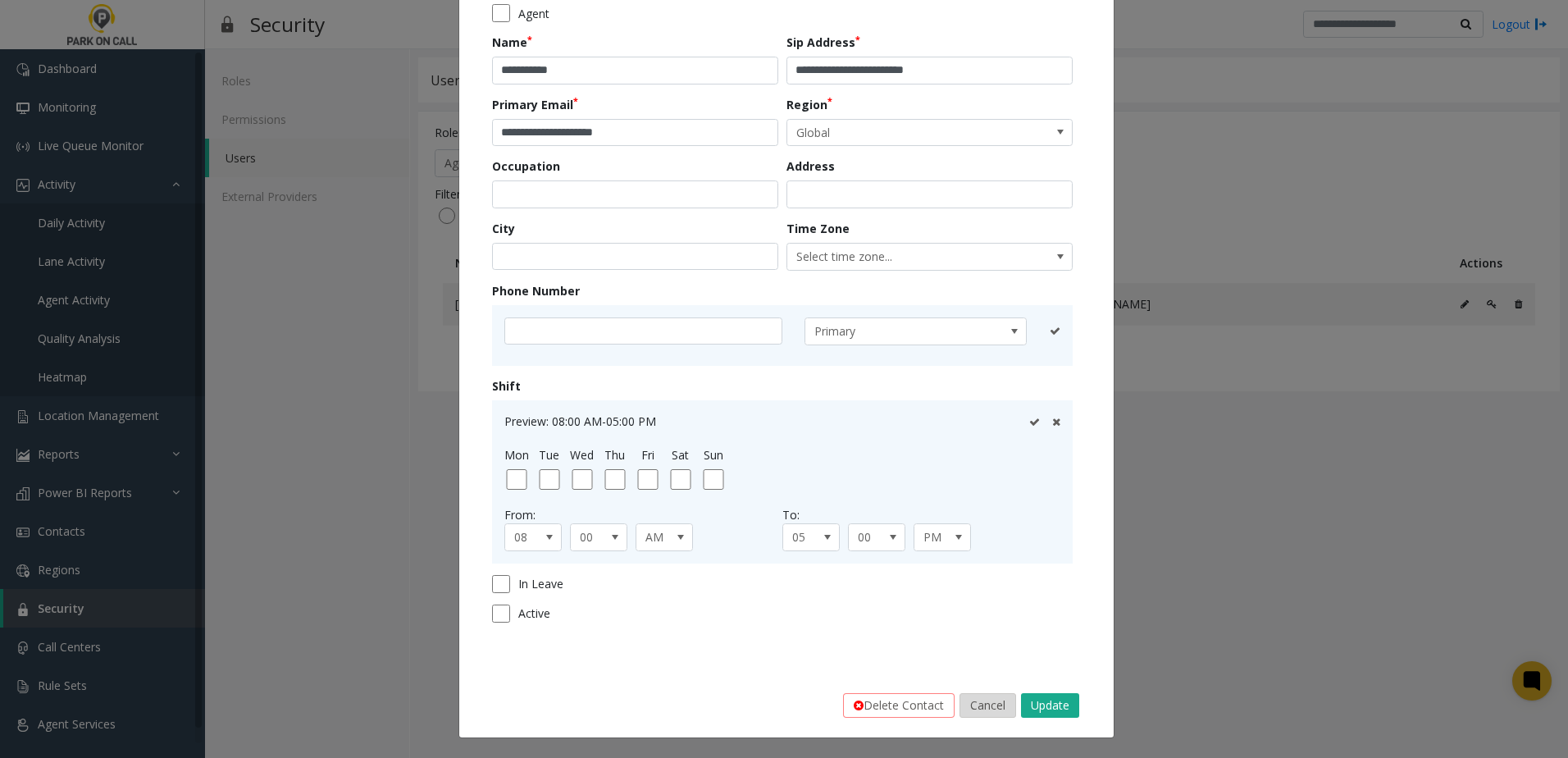
click at [980, 698] on button "Cancel" at bounding box center [988, 705] width 57 height 24
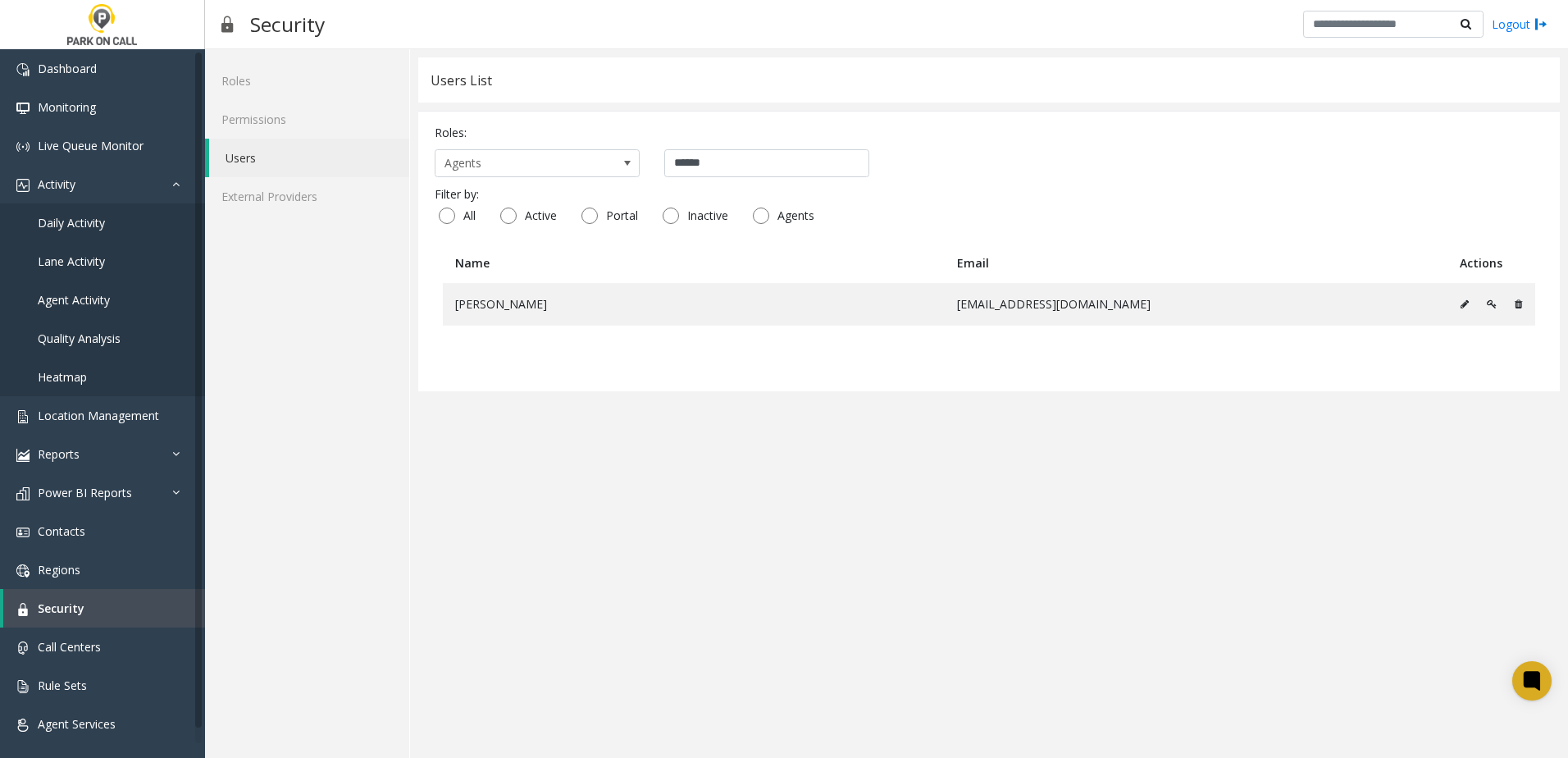
click at [1023, 376] on div "Roles: Agents ****** Filter by: All Active Portal Inactive Agents Name Email Ac…" at bounding box center [988, 251] width 1142 height 281
click at [1035, 347] on table "Name Email Actions Sara Garcia sgarcia@parkoncall.com" at bounding box center [989, 309] width 1109 height 132
click at [1018, 359] on table "Name Email Actions Sara Garcia sgarcia@parkoncall.com" at bounding box center [989, 309] width 1109 height 132
click at [979, 364] on table "Name Email Actions Sara Garcia sgarcia@parkoncall.com" at bounding box center [989, 309] width 1109 height 132
click at [982, 360] on table "Name Email Actions Sara Garcia sgarcia@parkoncall.com" at bounding box center [989, 309] width 1109 height 132
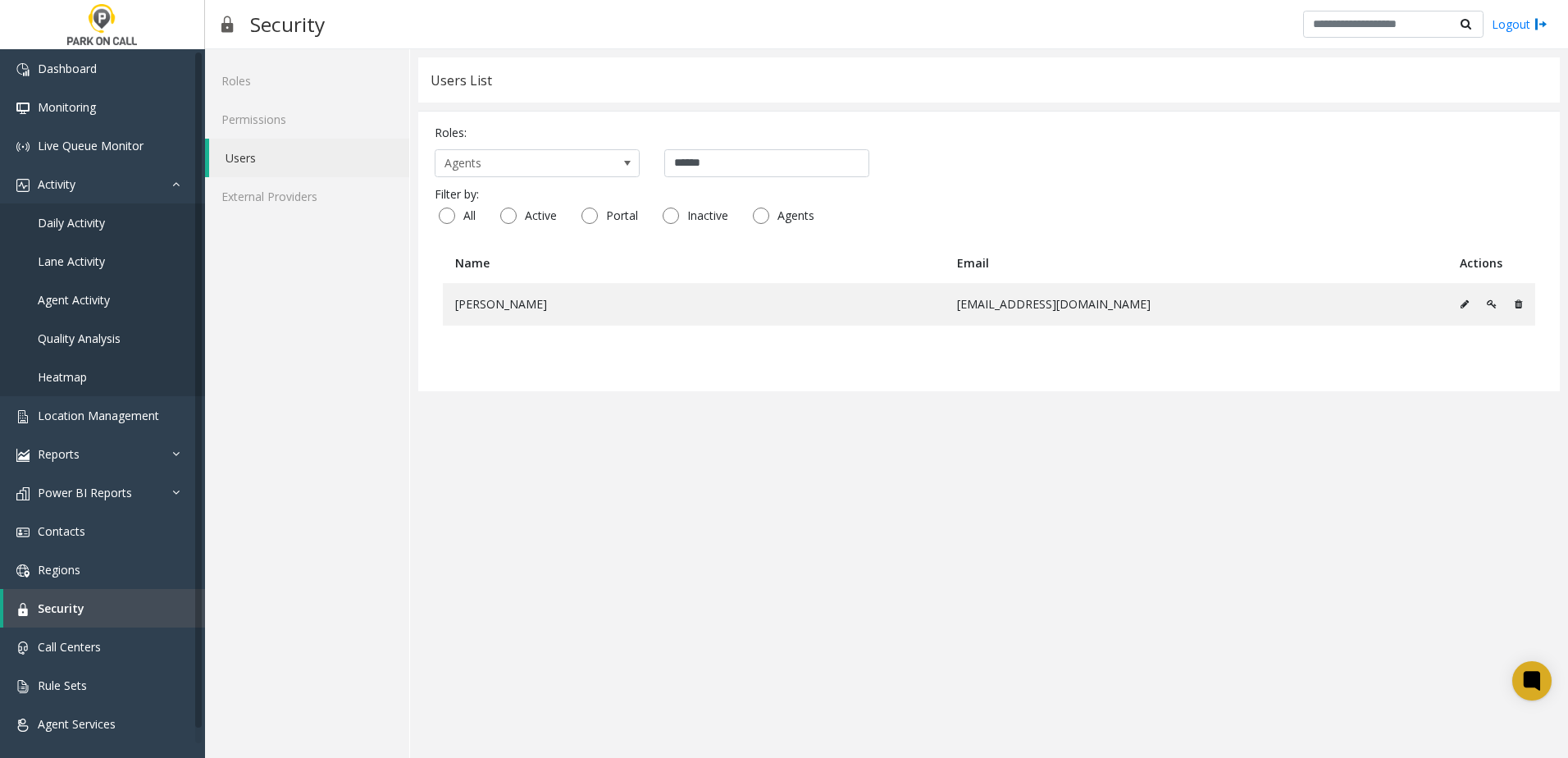
click at [977, 362] on table "Name Email Actions Sara Garcia sgarcia@parkoncall.com" at bounding box center [989, 309] width 1109 height 132
click at [713, 355] on table "Name Email Actions Sara Garcia sgarcia@parkoncall.com" at bounding box center [989, 309] width 1109 height 132
click at [85, 225] on span "Daily Activity" at bounding box center [71, 222] width 68 height 15
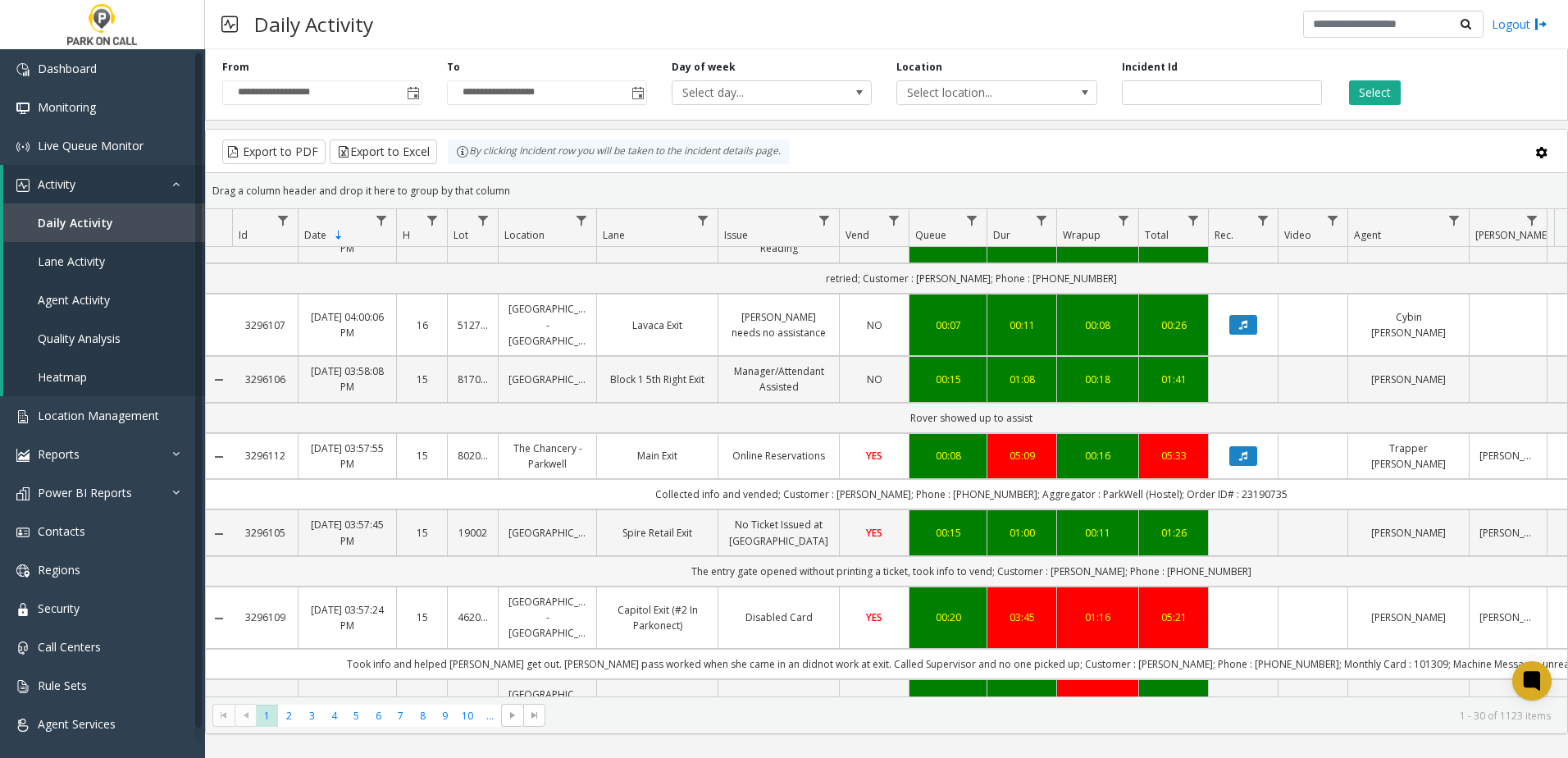
scroll to position [1995, 0]
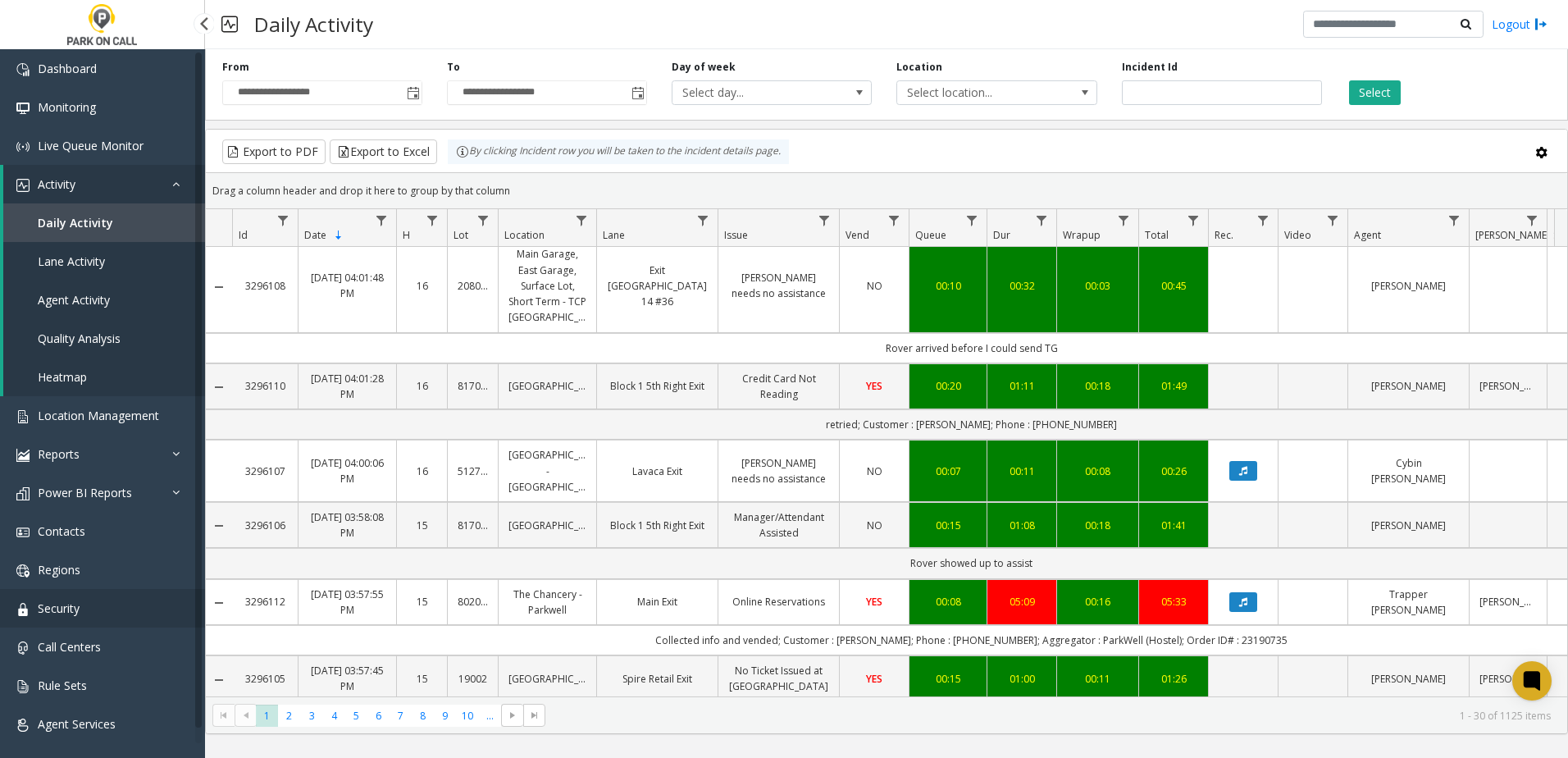
click at [84, 610] on link "Security" at bounding box center [102, 607] width 205 height 39
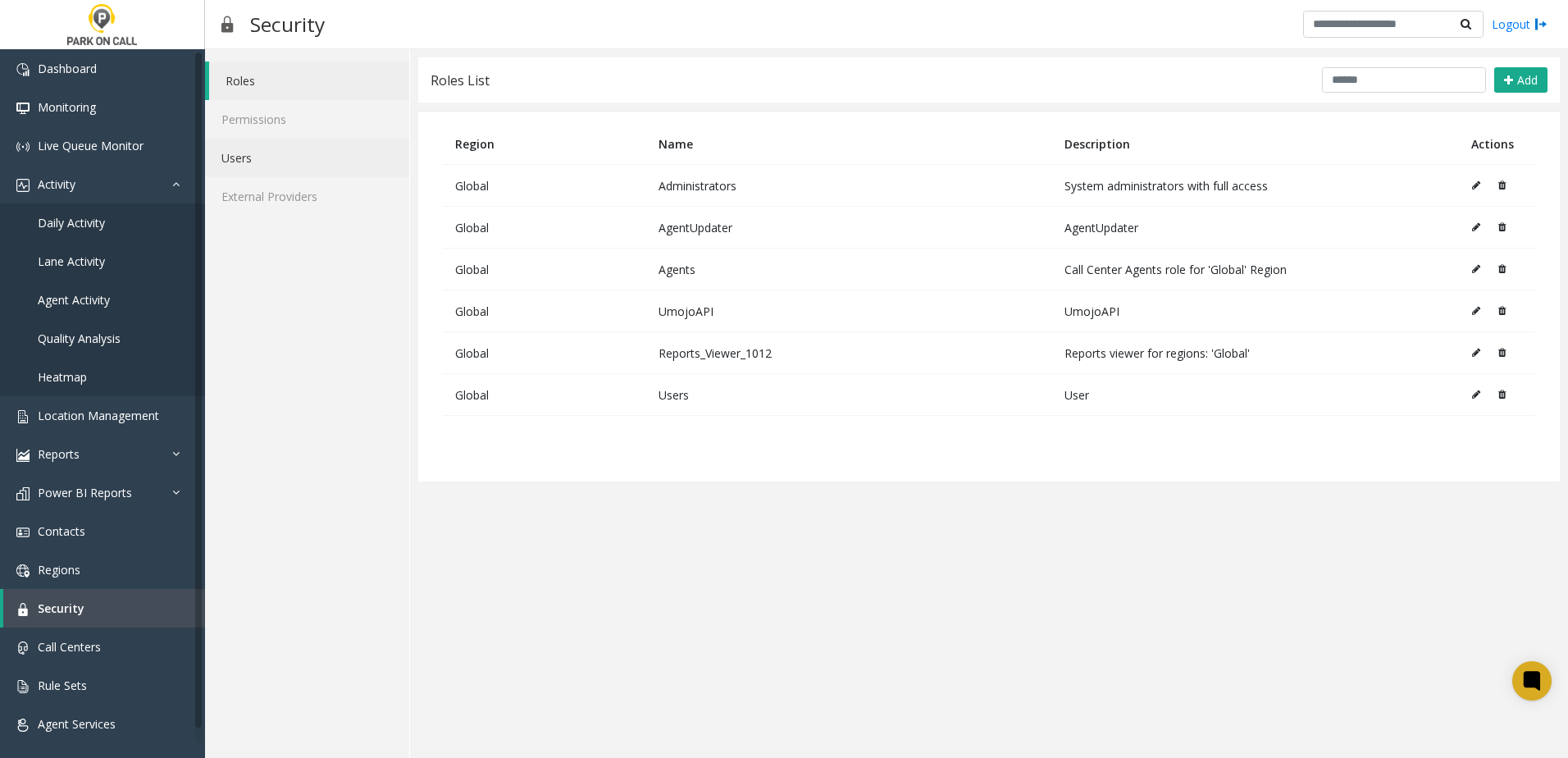
click at [288, 164] on link "Users" at bounding box center [307, 158] width 204 height 39
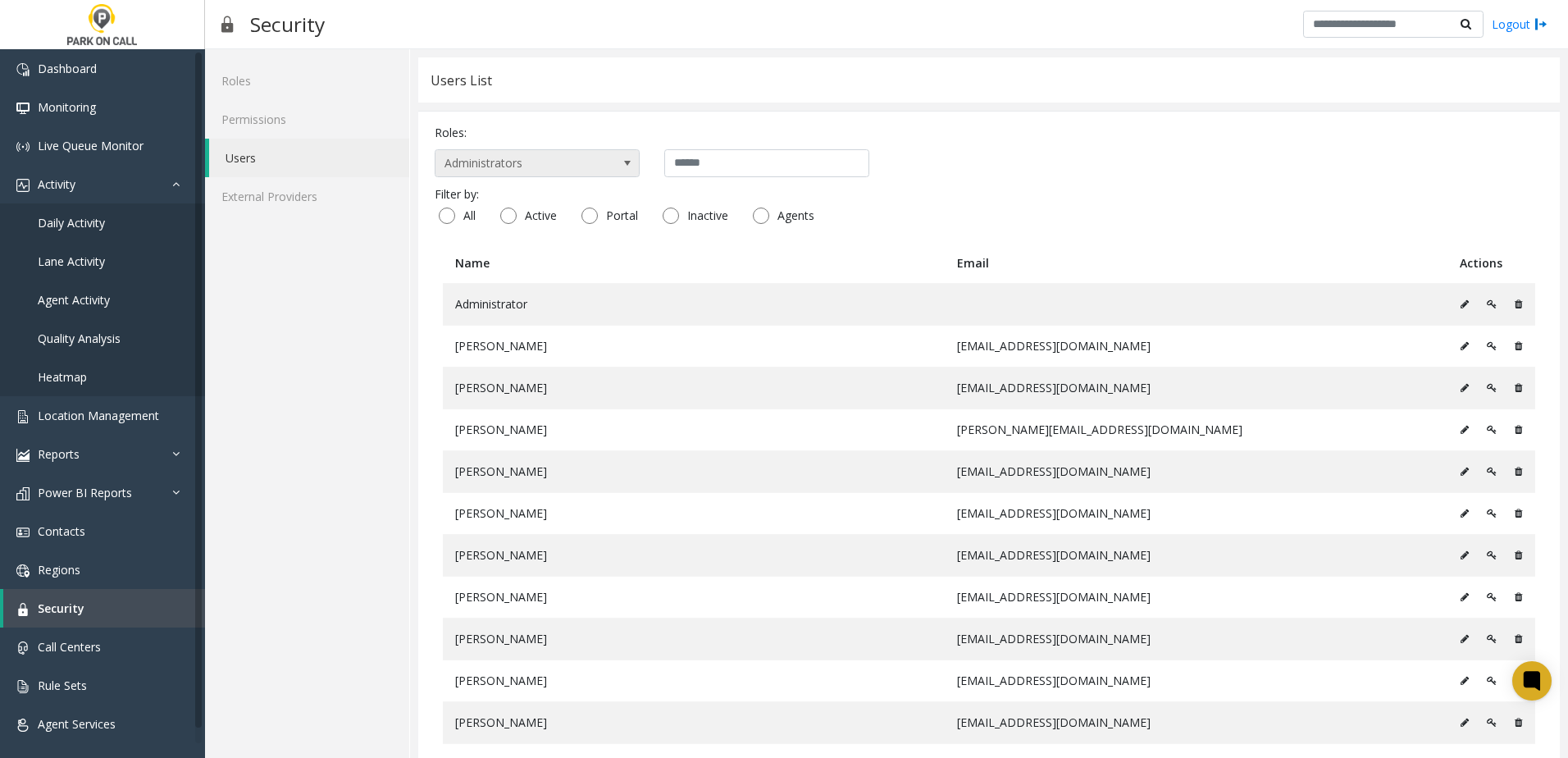
click at [549, 167] on span "Administrators" at bounding box center [516, 162] width 162 height 26
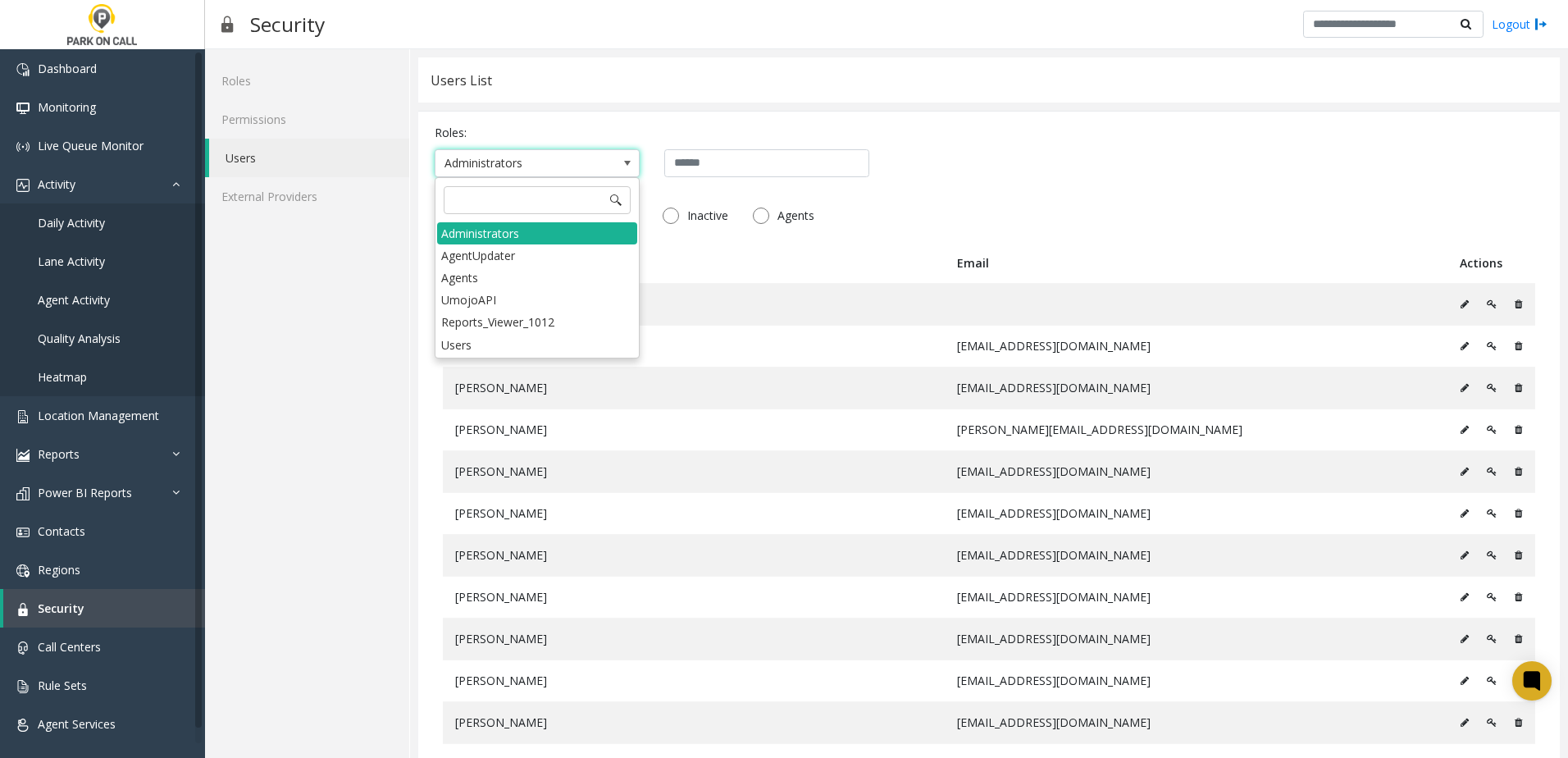
click at [415, 458] on div "Users List Roles: Administrators Filter by: All Active Portal Inactive Agents N…" at bounding box center [988, 747] width 1158 height 1395
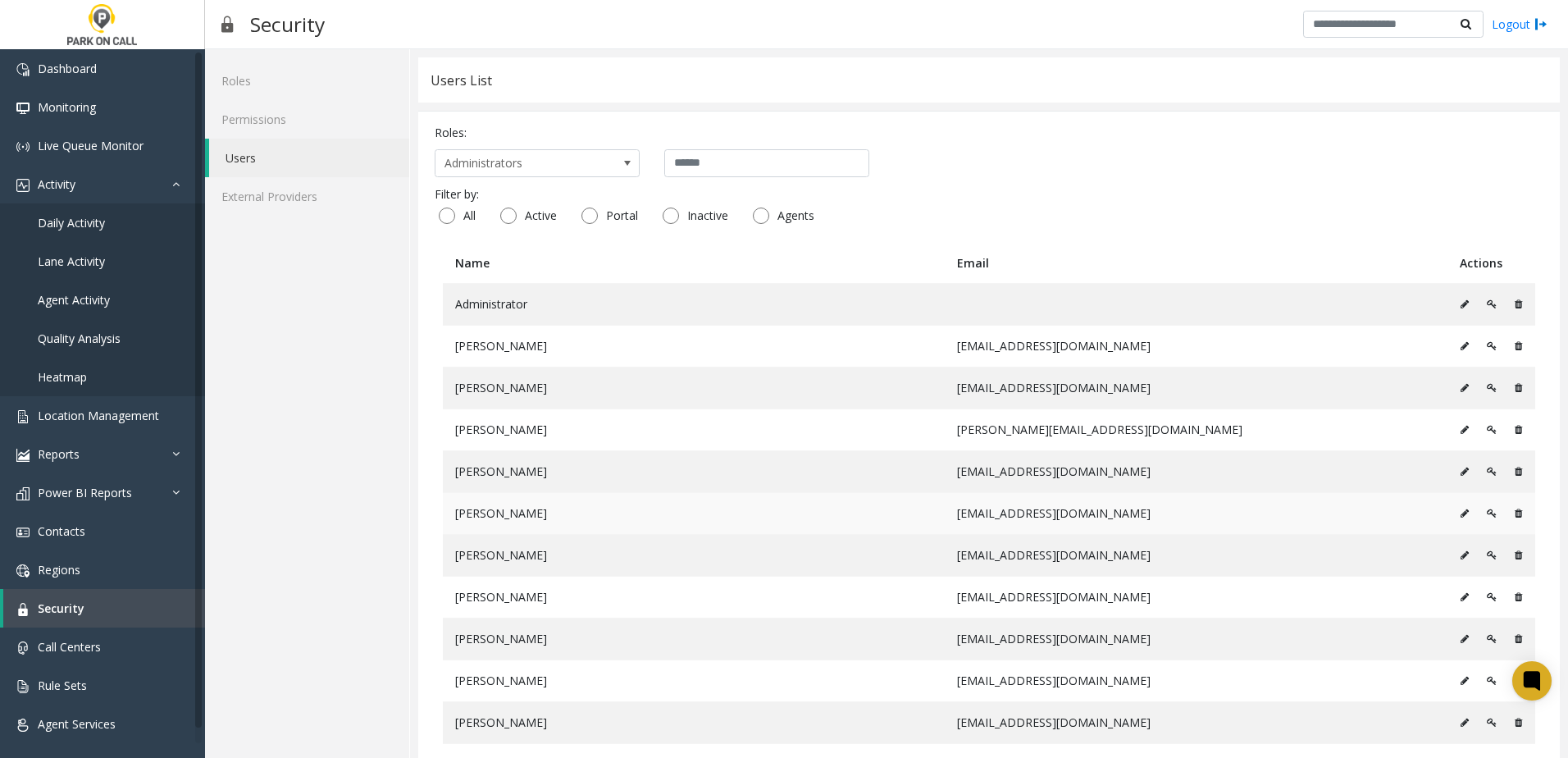
drag, startPoint x: 1452, startPoint y: 518, endPoint x: 1269, endPoint y: 513, distance: 183.1
click at [1269, 513] on tr "Glore Hebert ghebert@parkoncall.com" at bounding box center [989, 513] width 1092 height 42
click at [1461, 513] on icon at bounding box center [1464, 513] width 8 height 10
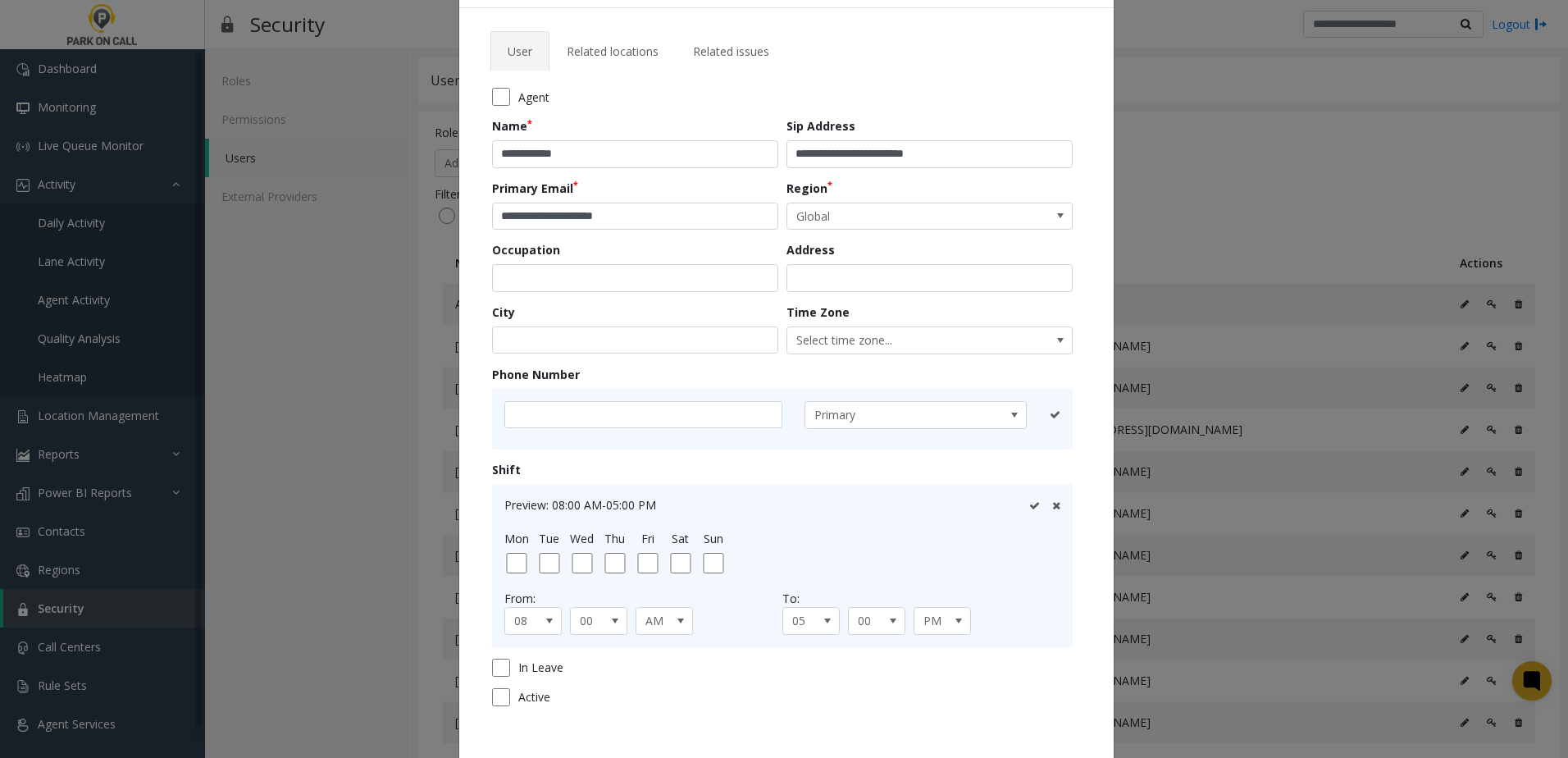
scroll to position [146, 0]
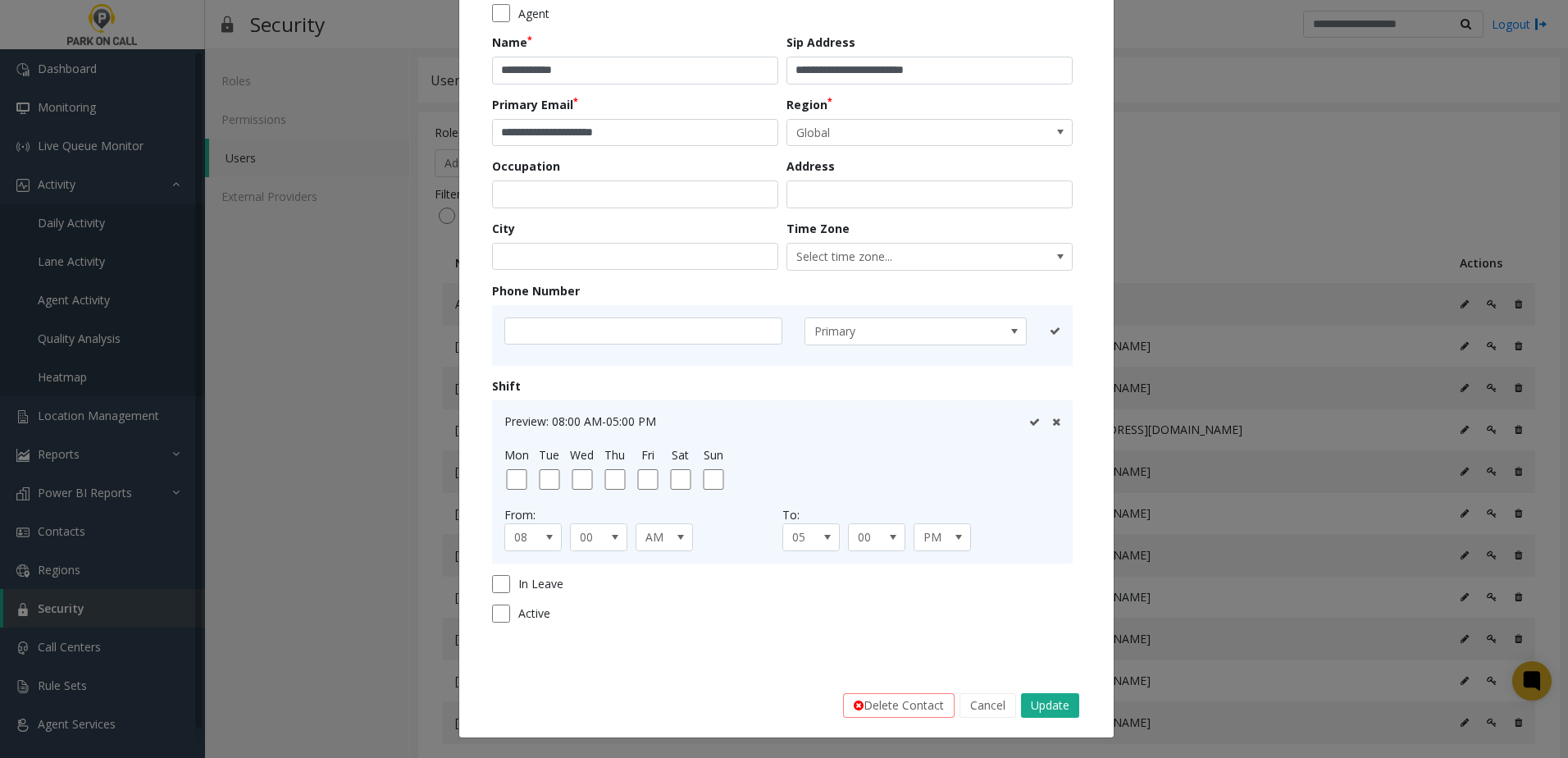
click at [498, 624] on form "**********" at bounding box center [786, 319] width 589 height 630
drag, startPoint x: 997, startPoint y: 708, endPoint x: 651, endPoint y: 605, distance: 361.0
click at [829, 600] on div "**********" at bounding box center [786, 306] width 656 height 864
click at [977, 705] on button "Cancel" at bounding box center [988, 705] width 57 height 24
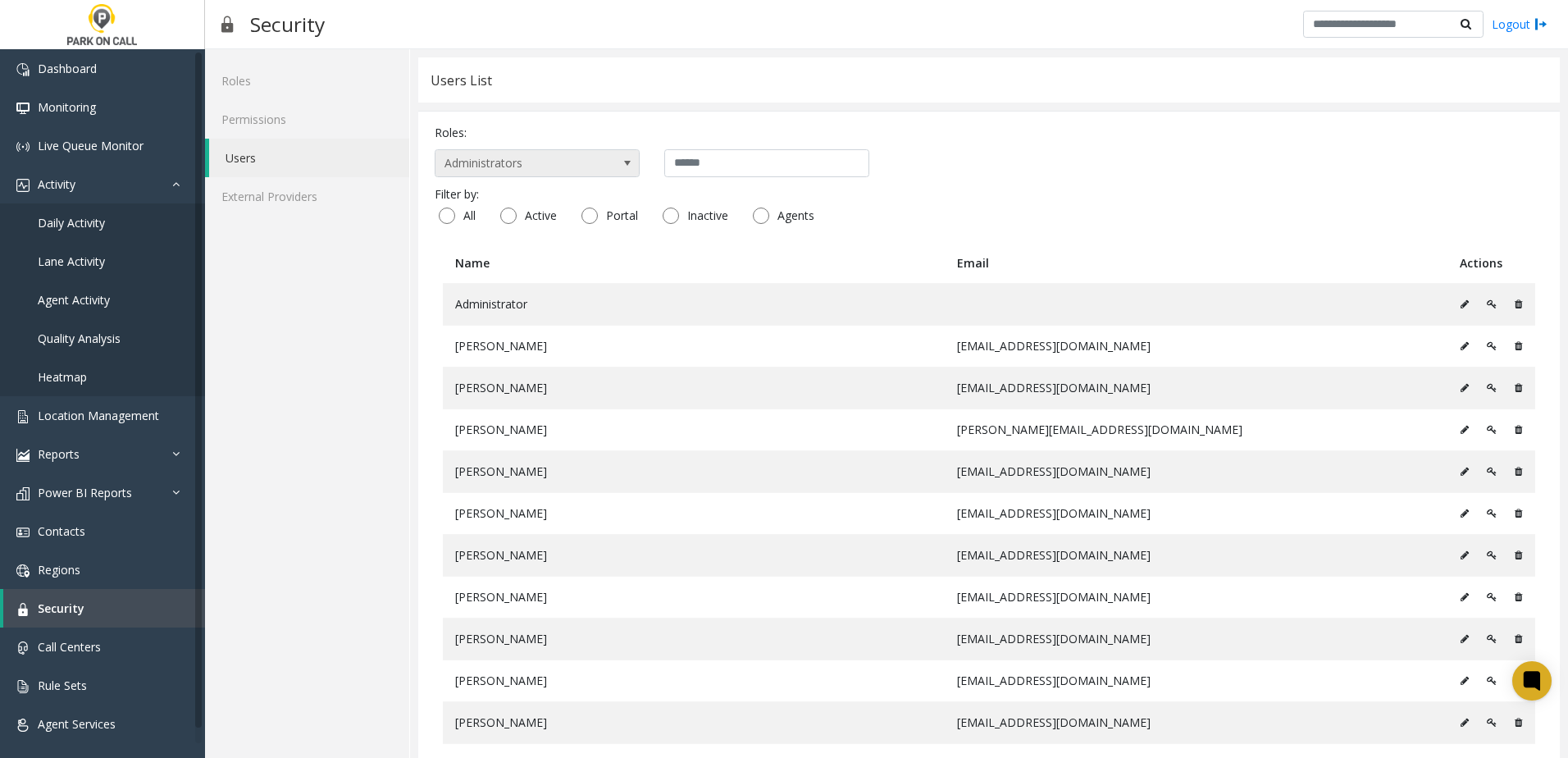
click at [531, 151] on div "Roles: Administrators" at bounding box center [989, 150] width 1109 height 53
click at [532, 155] on span "Administrators" at bounding box center [516, 162] width 162 height 26
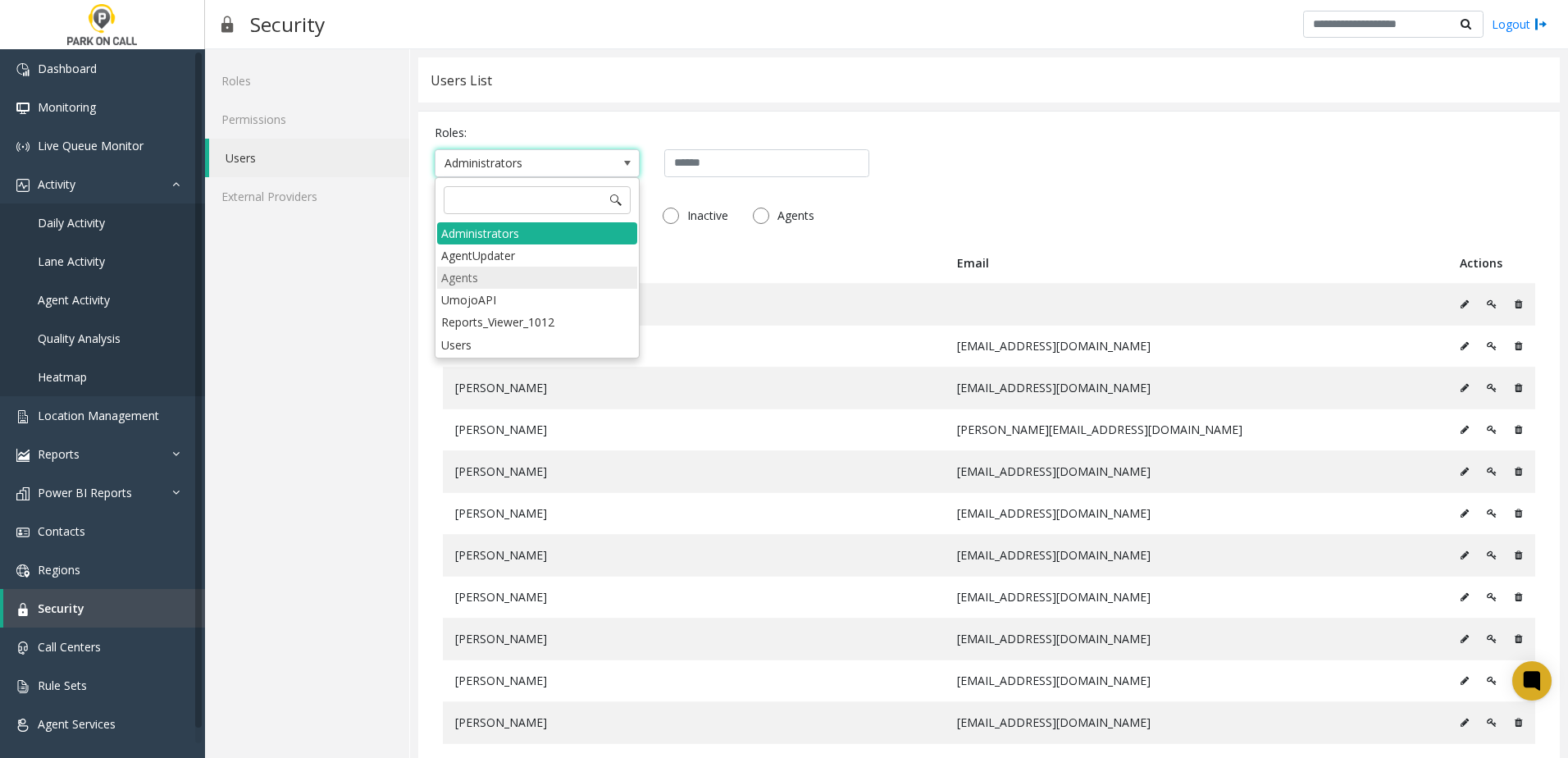
click at [484, 274] on li "Agents" at bounding box center [537, 277] width 200 height 23
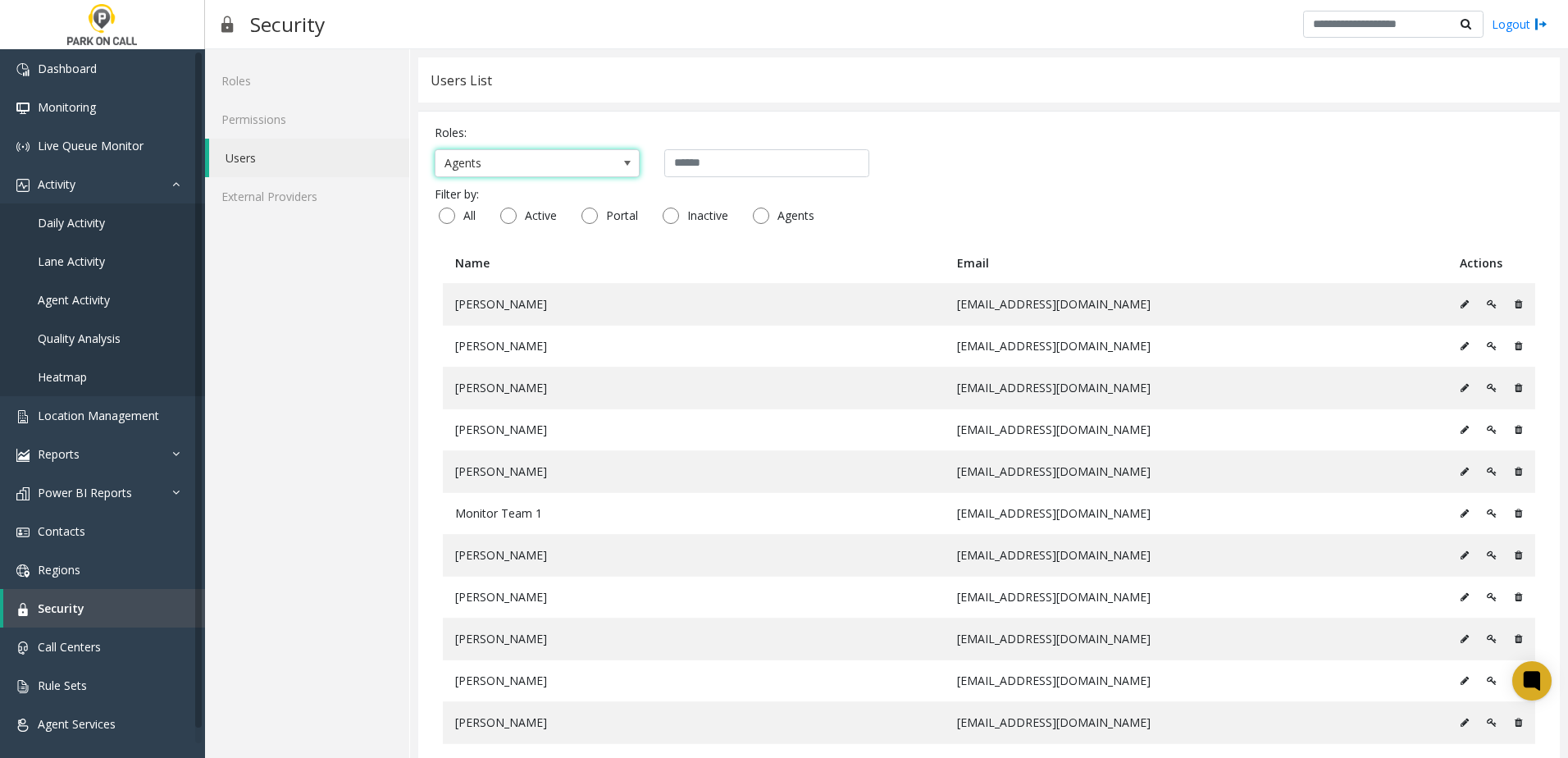
drag, startPoint x: 723, startPoint y: 182, endPoint x: 727, endPoint y: 173, distance: 9.8
click at [728, 167] on input "text" at bounding box center [766, 162] width 205 height 28
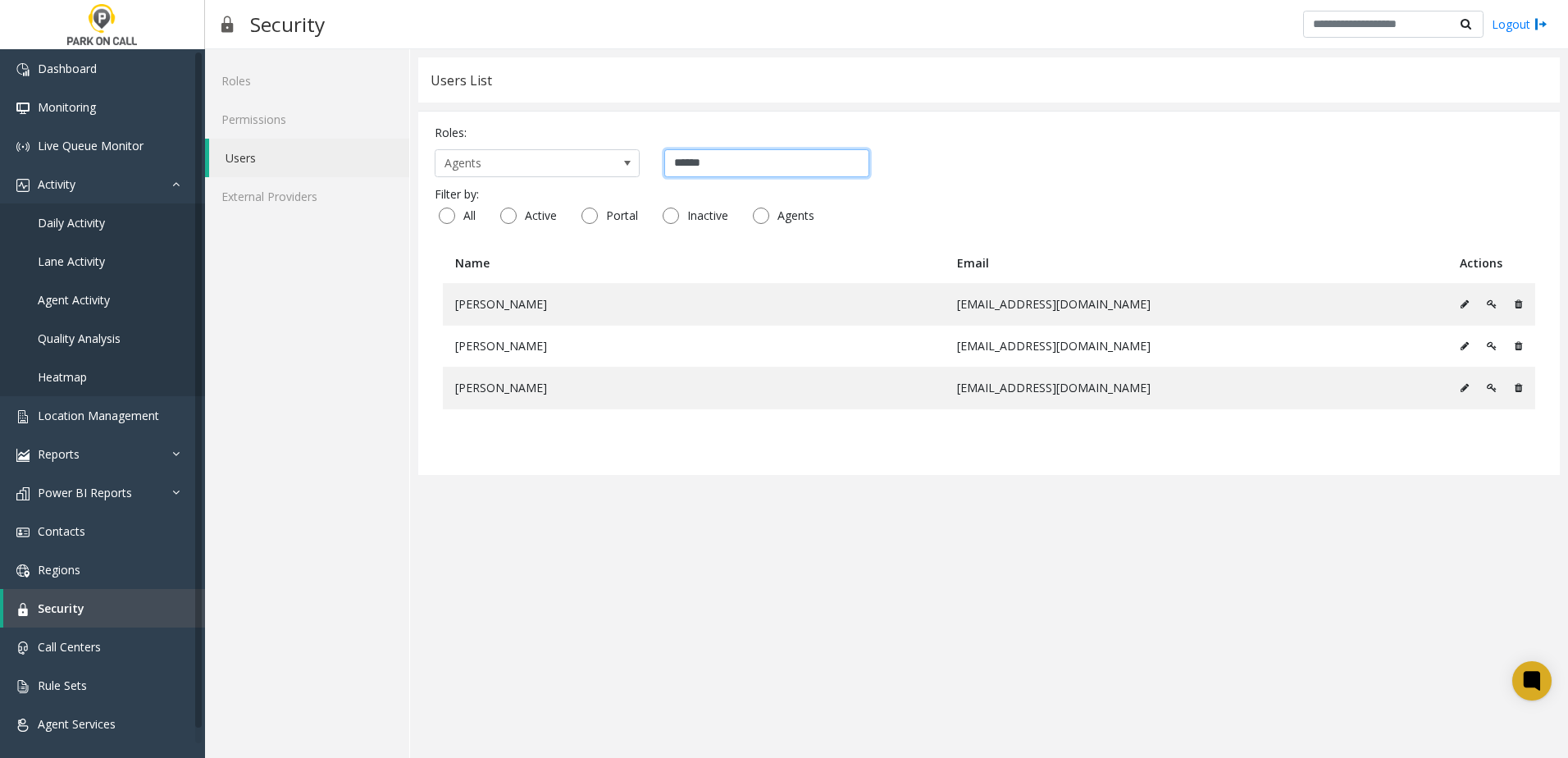
type input "******"
click at [1113, 467] on div "Roles: Agents ****** Filter by: All Active Portal Inactive Agents Name Email Ac…" at bounding box center [988, 292] width 1142 height 364
click at [1491, 386] on icon at bounding box center [1491, 387] width 10 height 10
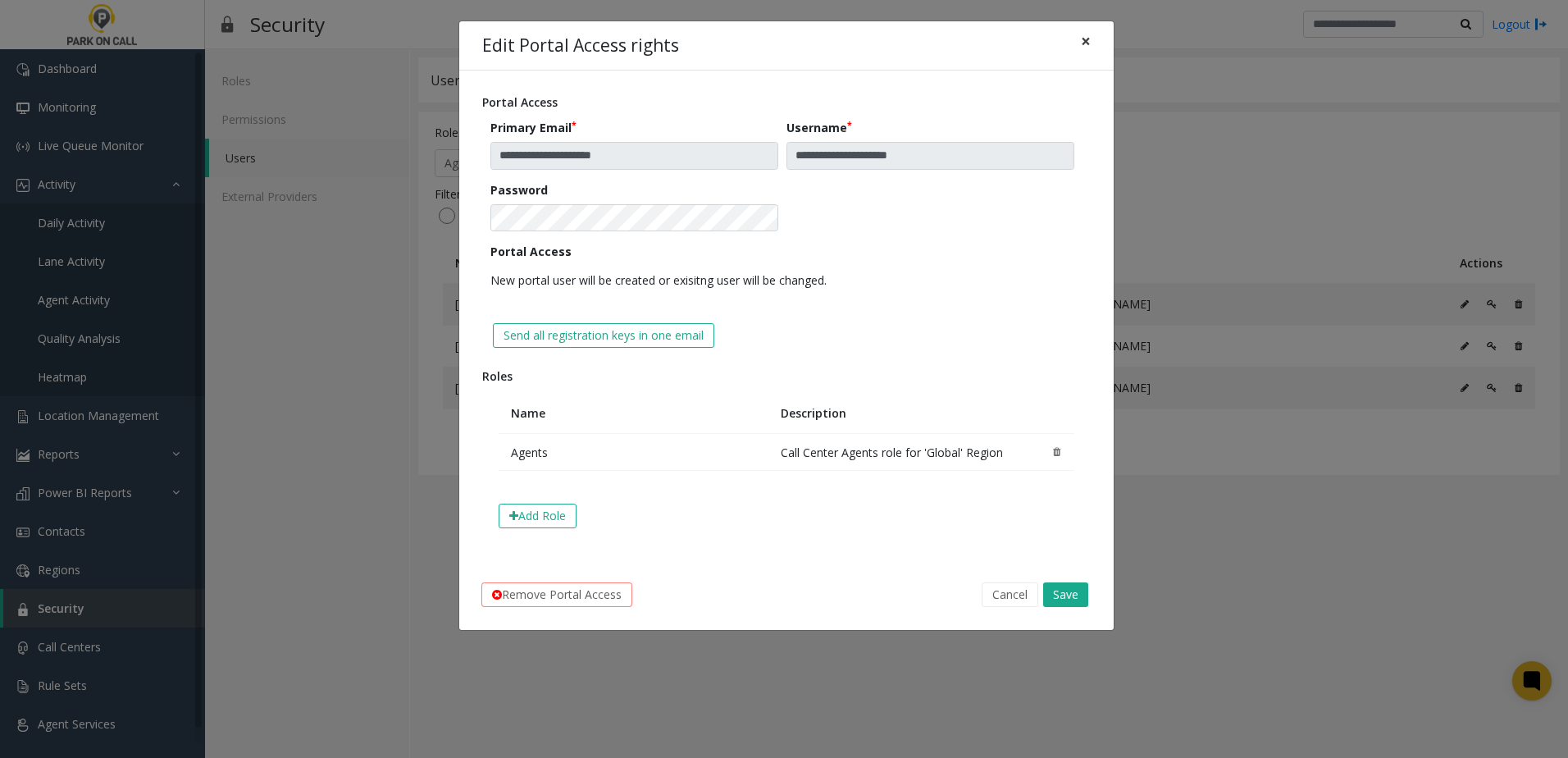
click at [1084, 48] on span "×" at bounding box center [1086, 41] width 10 height 23
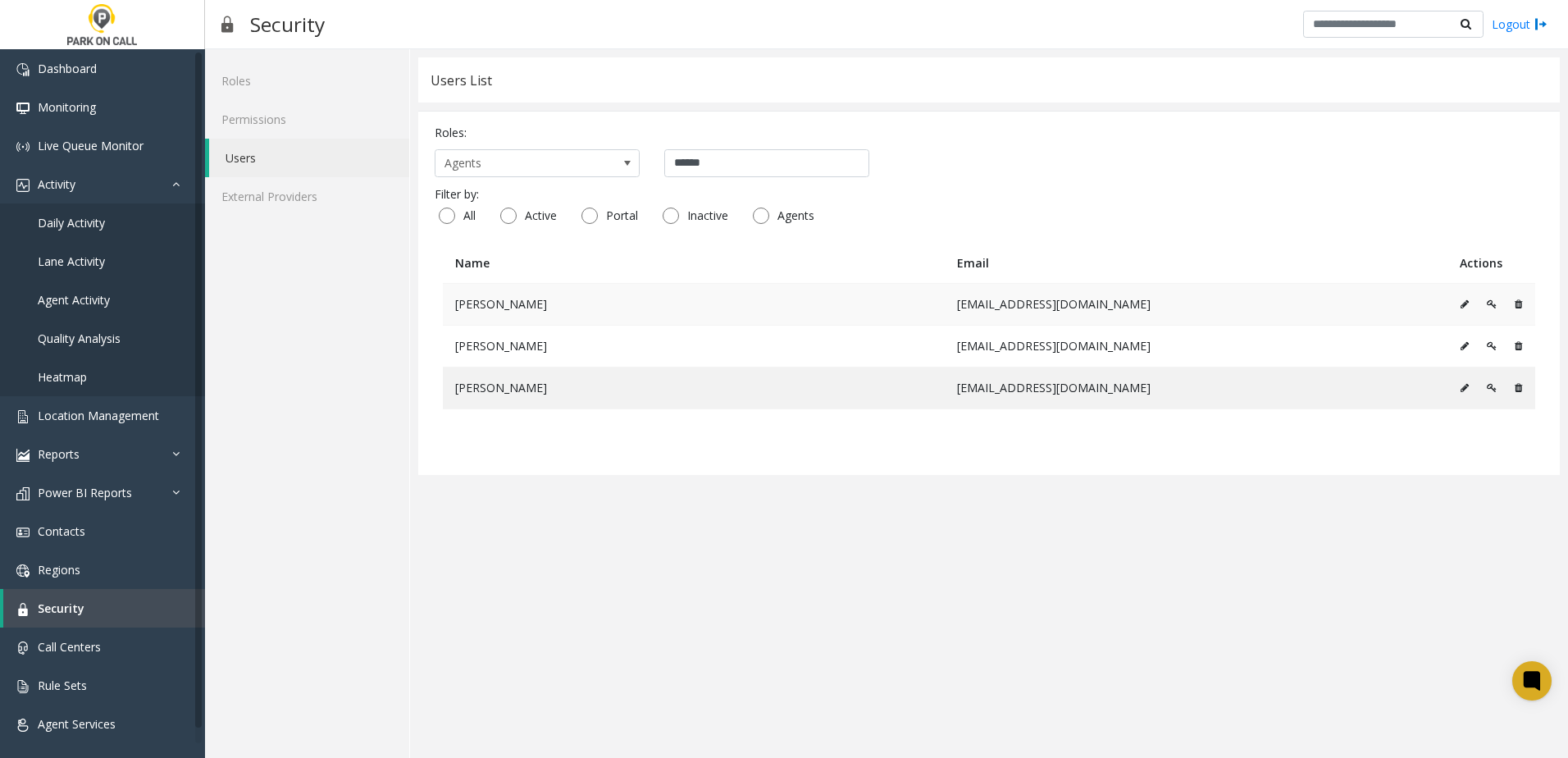
click at [1489, 306] on icon at bounding box center [1491, 304] width 10 height 10
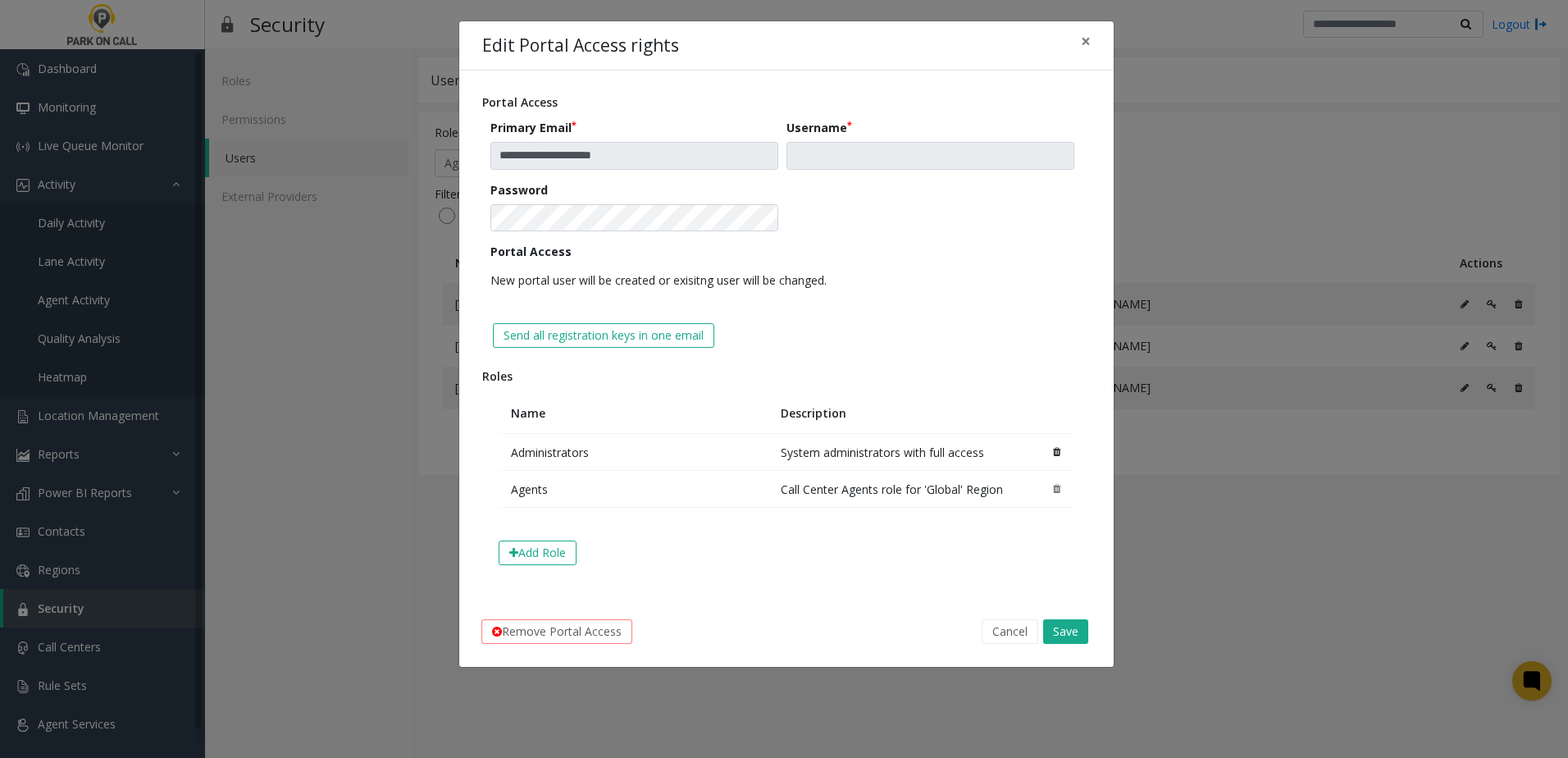
click at [1055, 453] on icon at bounding box center [1057, 451] width 7 height 10
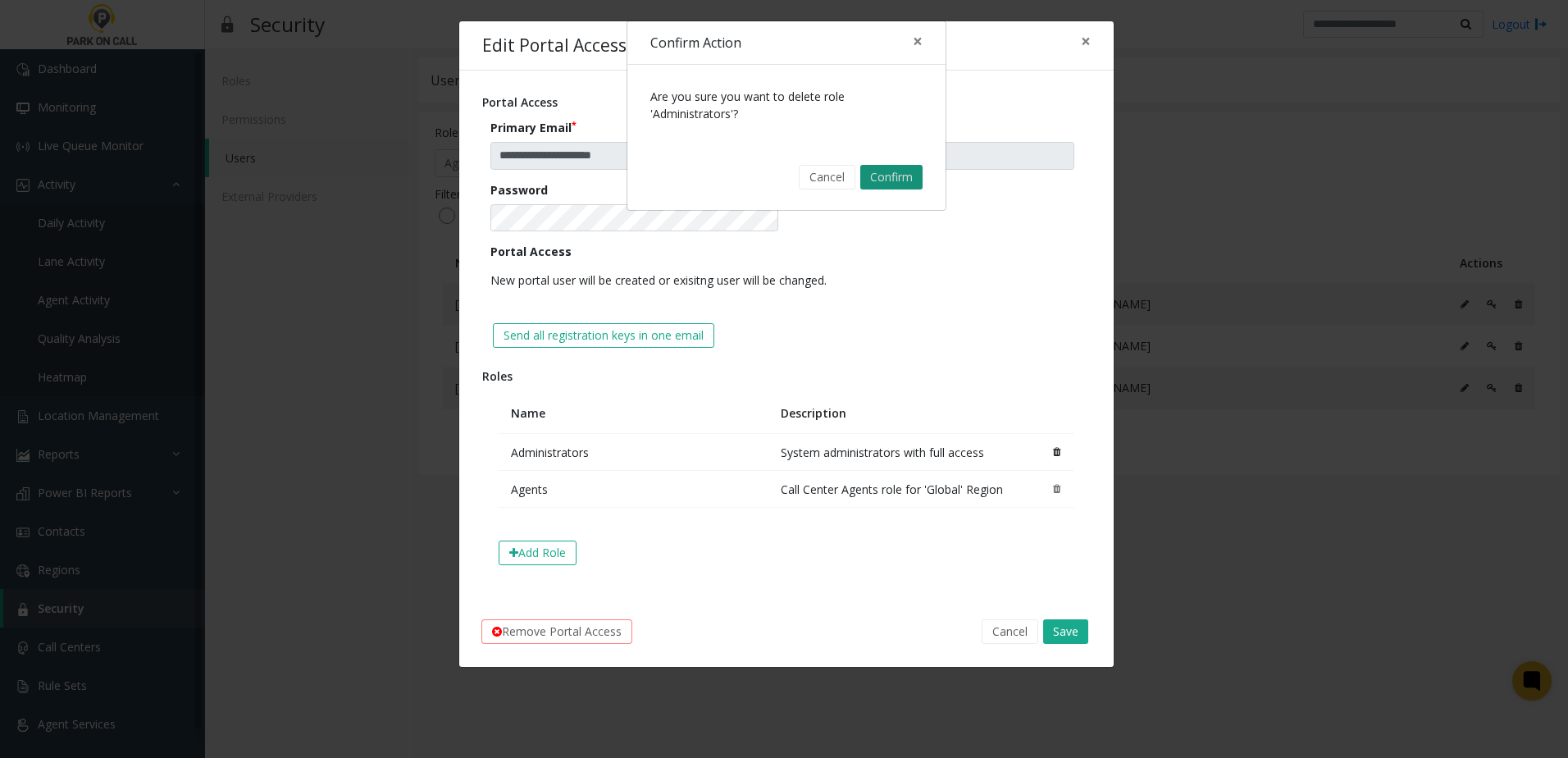
click at [902, 175] on button "Confirm" at bounding box center [891, 177] width 62 height 24
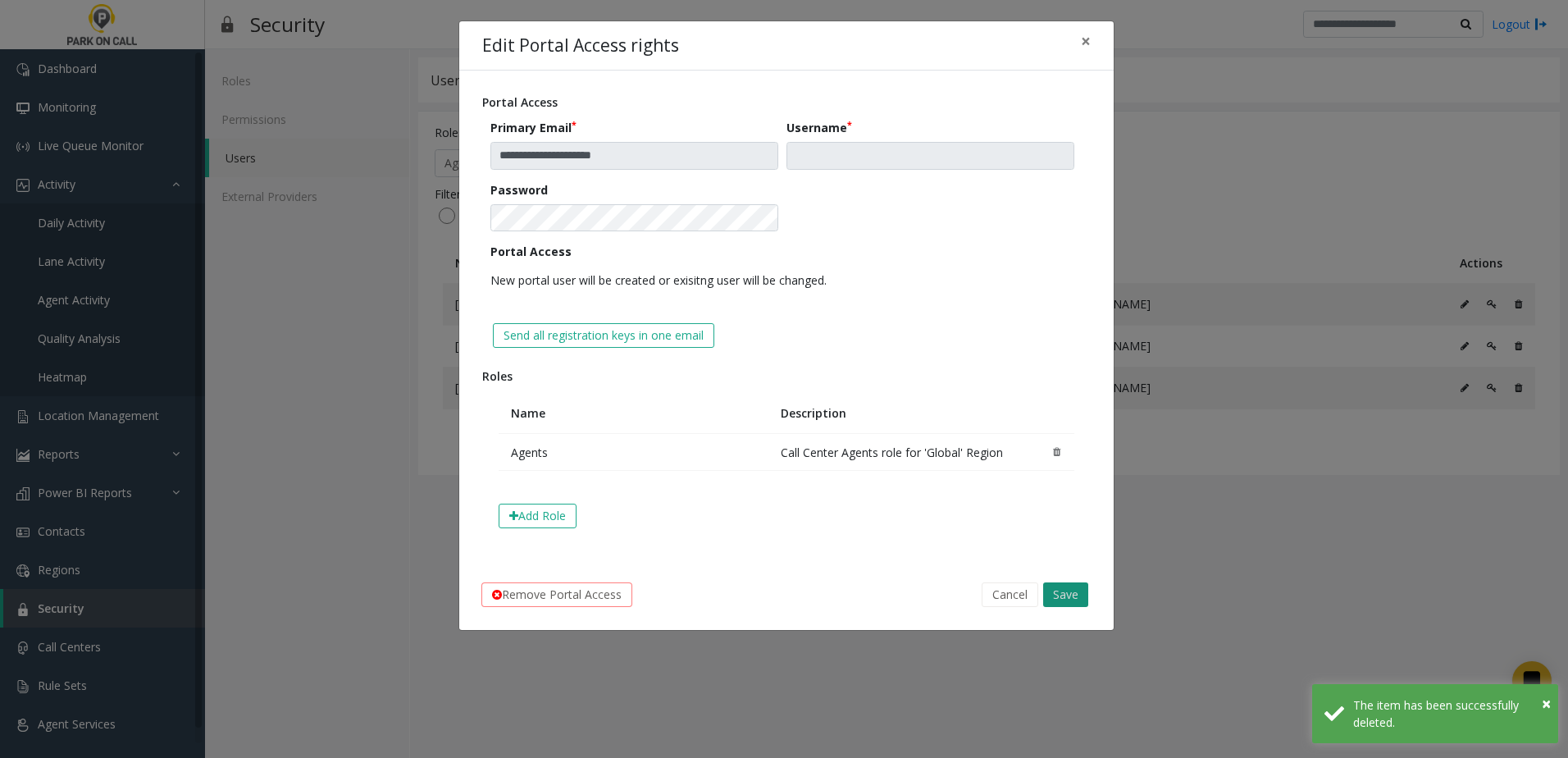
click at [1056, 594] on button "Save" at bounding box center [1066, 594] width 45 height 24
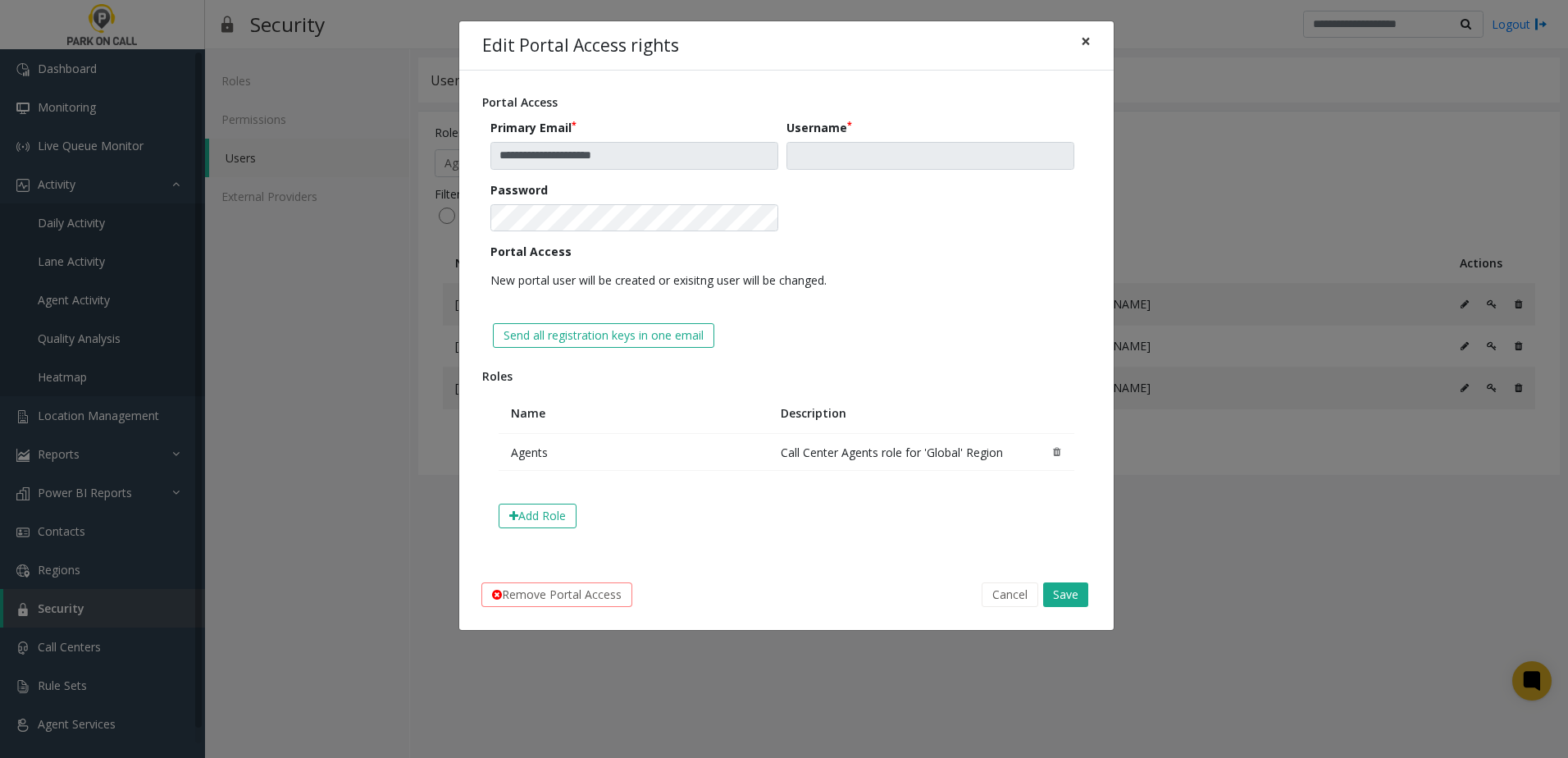
drag, startPoint x: 1090, startPoint y: 44, endPoint x: 991, endPoint y: 310, distance: 283.8
click at [991, 310] on div "**********" at bounding box center [786, 326] width 656 height 611
click at [1068, 605] on button "Save" at bounding box center [1066, 594] width 45 height 24
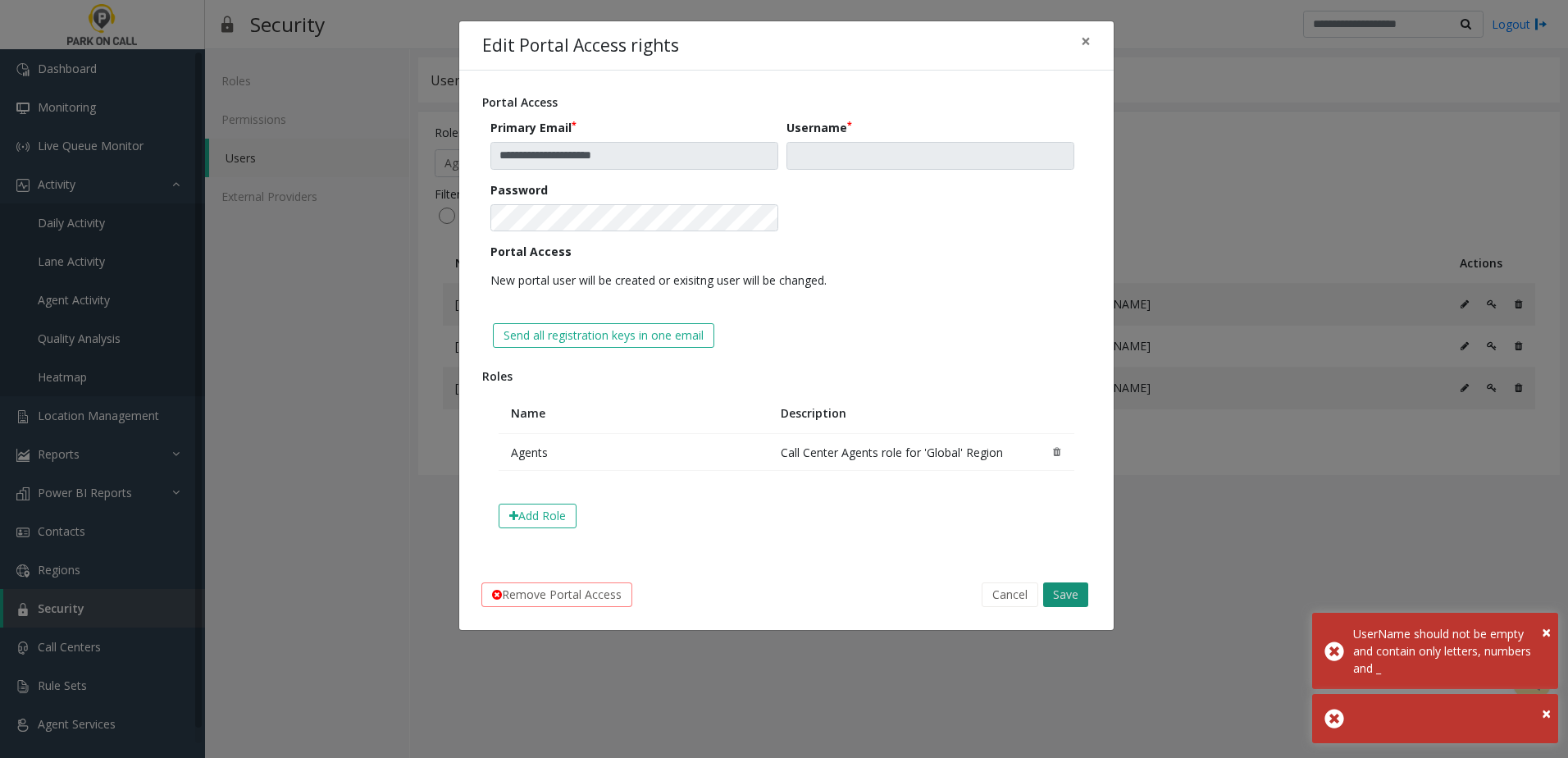
click at [1069, 594] on button "Save" at bounding box center [1066, 594] width 45 height 24
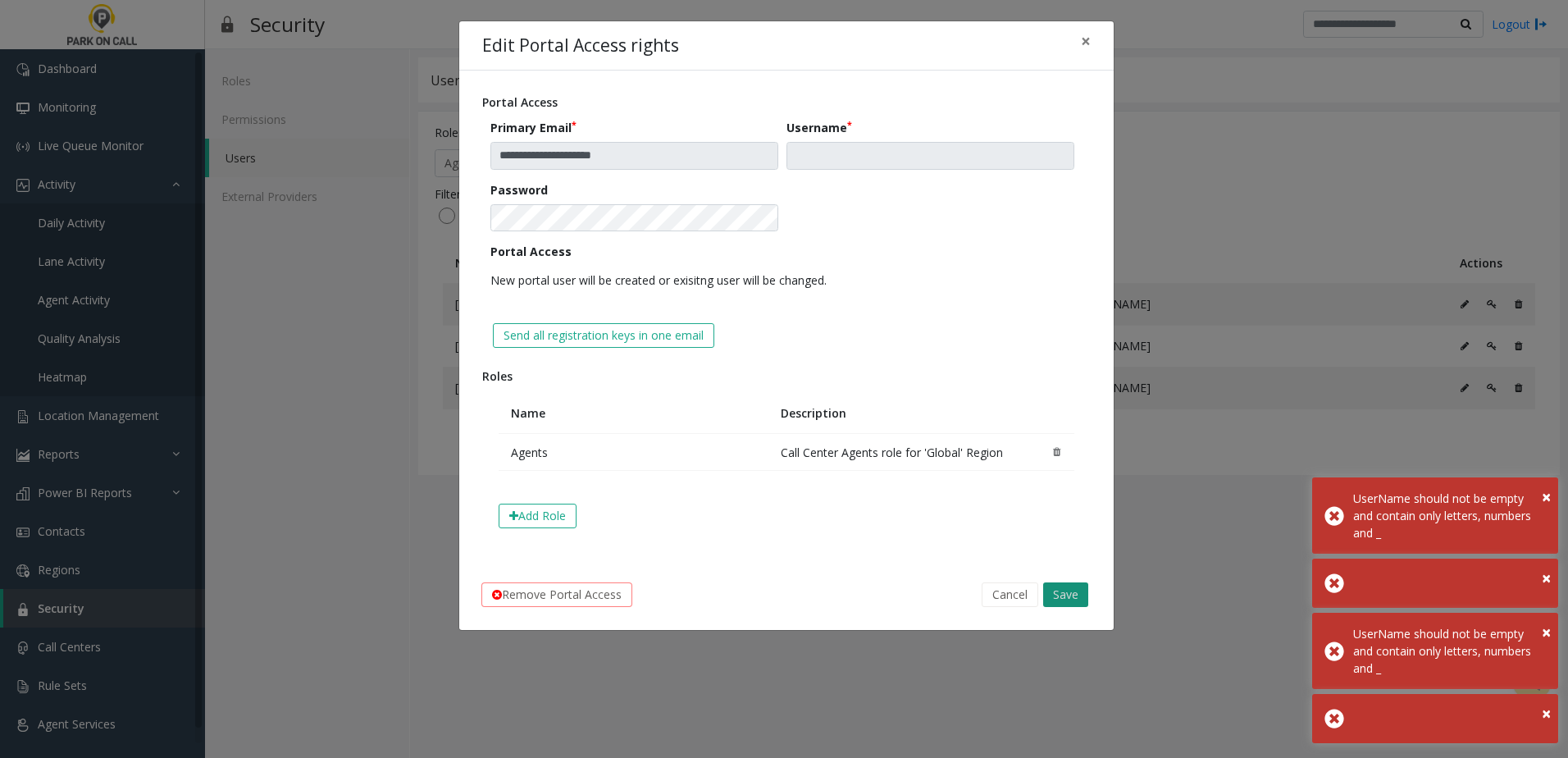
click at [1072, 596] on button "Save" at bounding box center [1066, 594] width 45 height 24
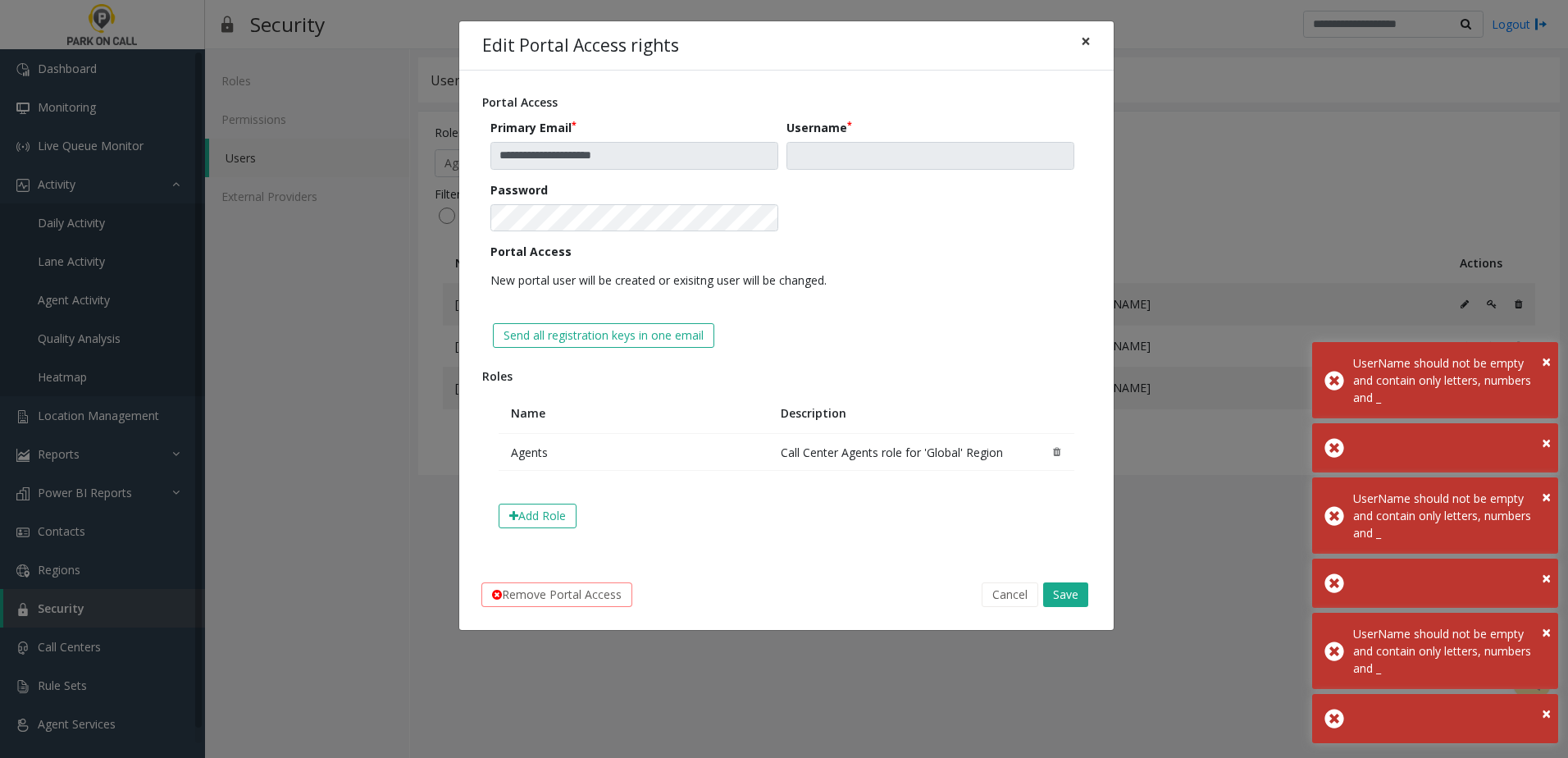
click at [1081, 41] on span "×" at bounding box center [1086, 41] width 10 height 23
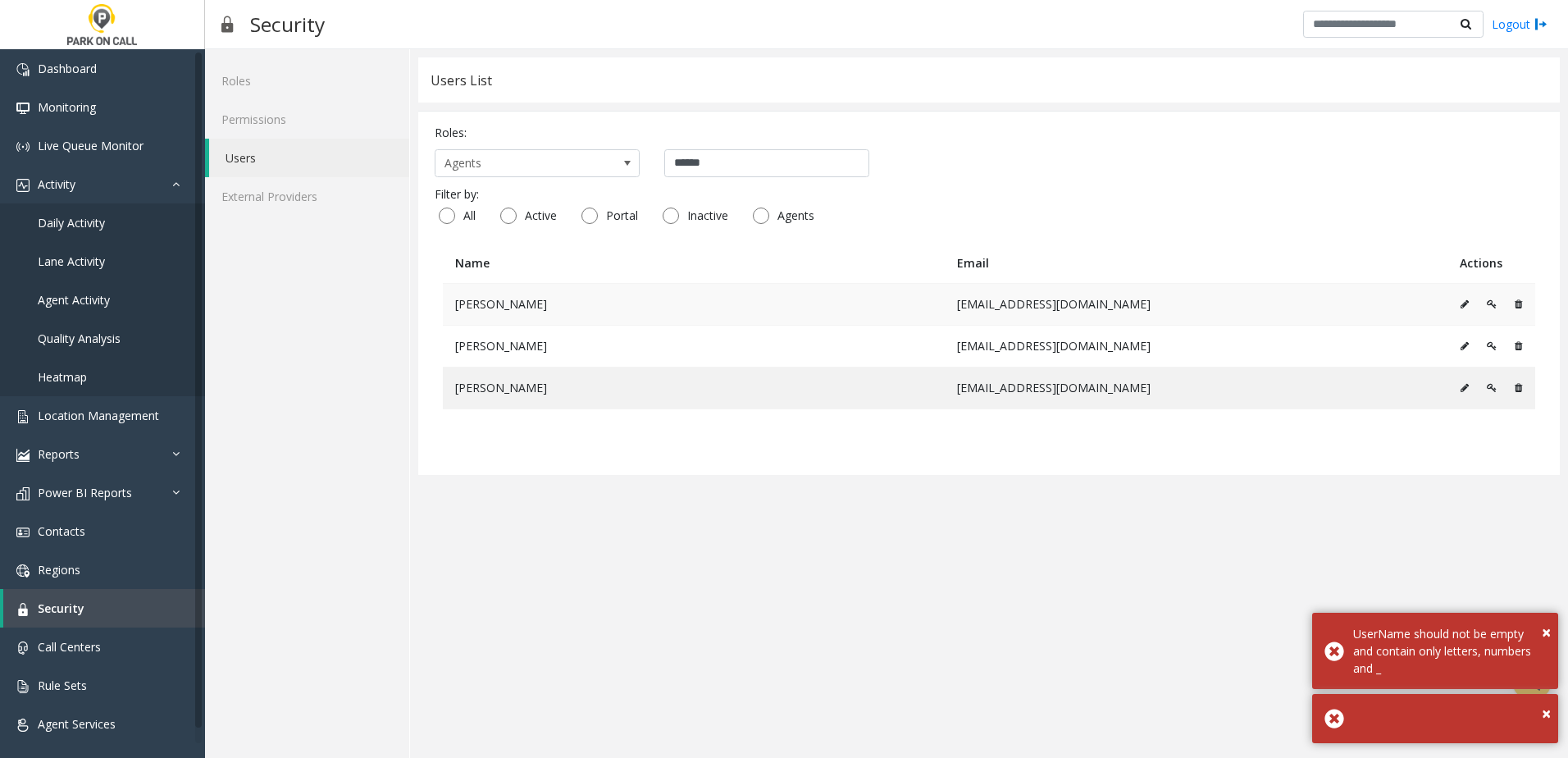
click at [1487, 310] on button at bounding box center [1491, 303] width 28 height 24
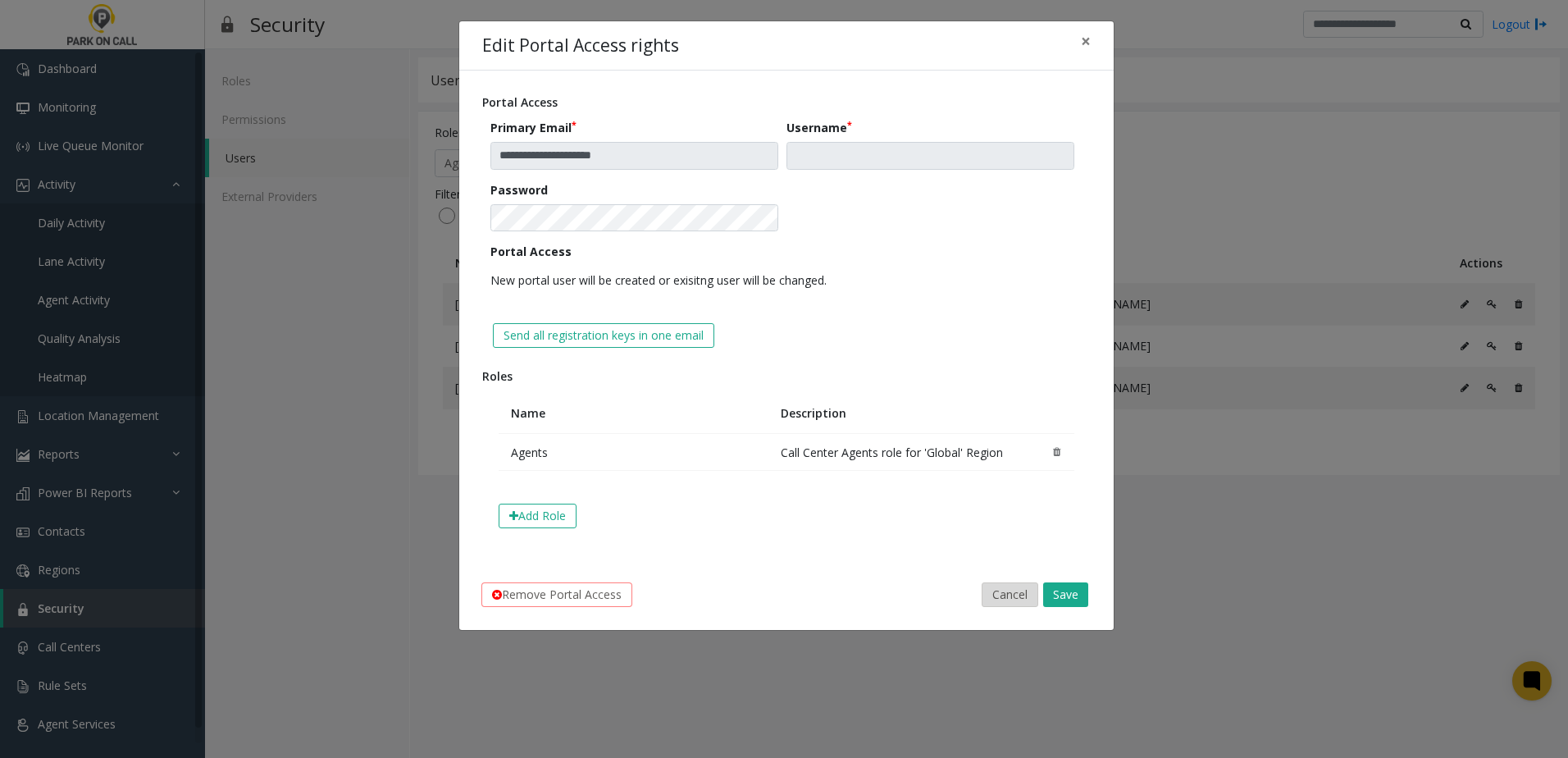
click at [1006, 596] on button "Cancel" at bounding box center [1010, 594] width 57 height 24
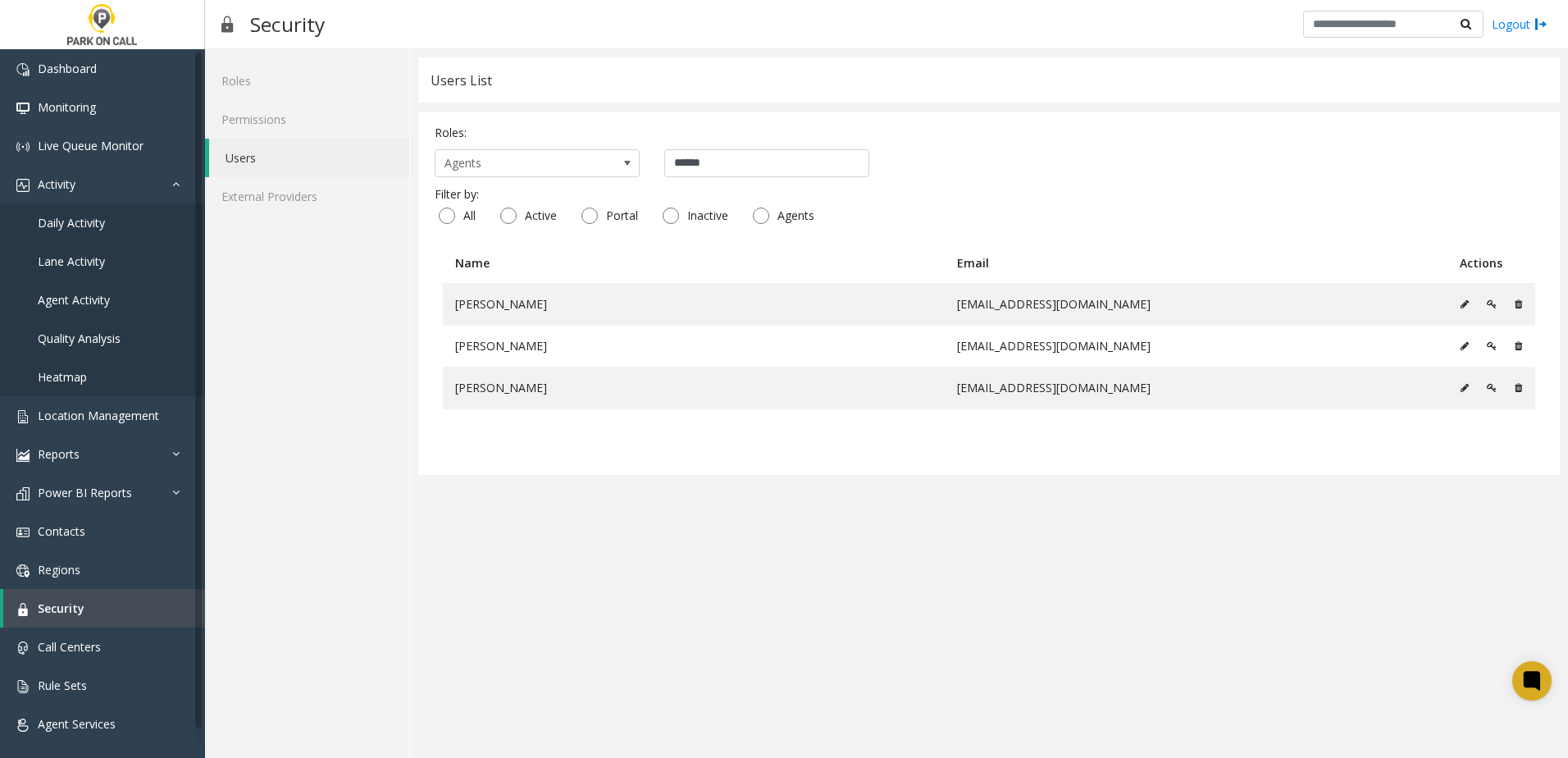
click at [881, 475] on app-users "**********" at bounding box center [988, 403] width 1142 height 692
click at [549, 166] on span "Agents" at bounding box center [516, 162] width 162 height 26
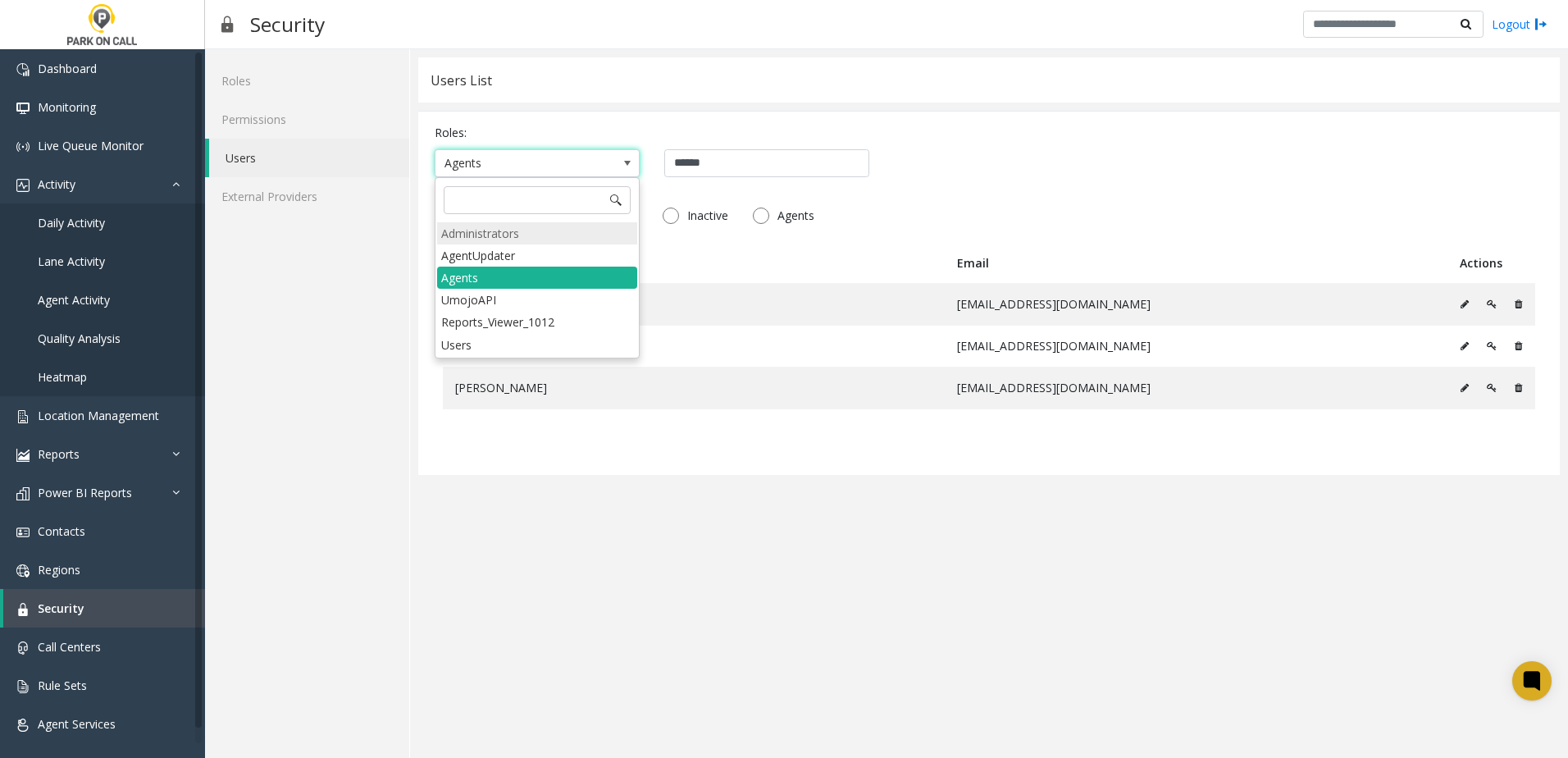
click at [544, 237] on li "Administrators" at bounding box center [537, 233] width 200 height 23
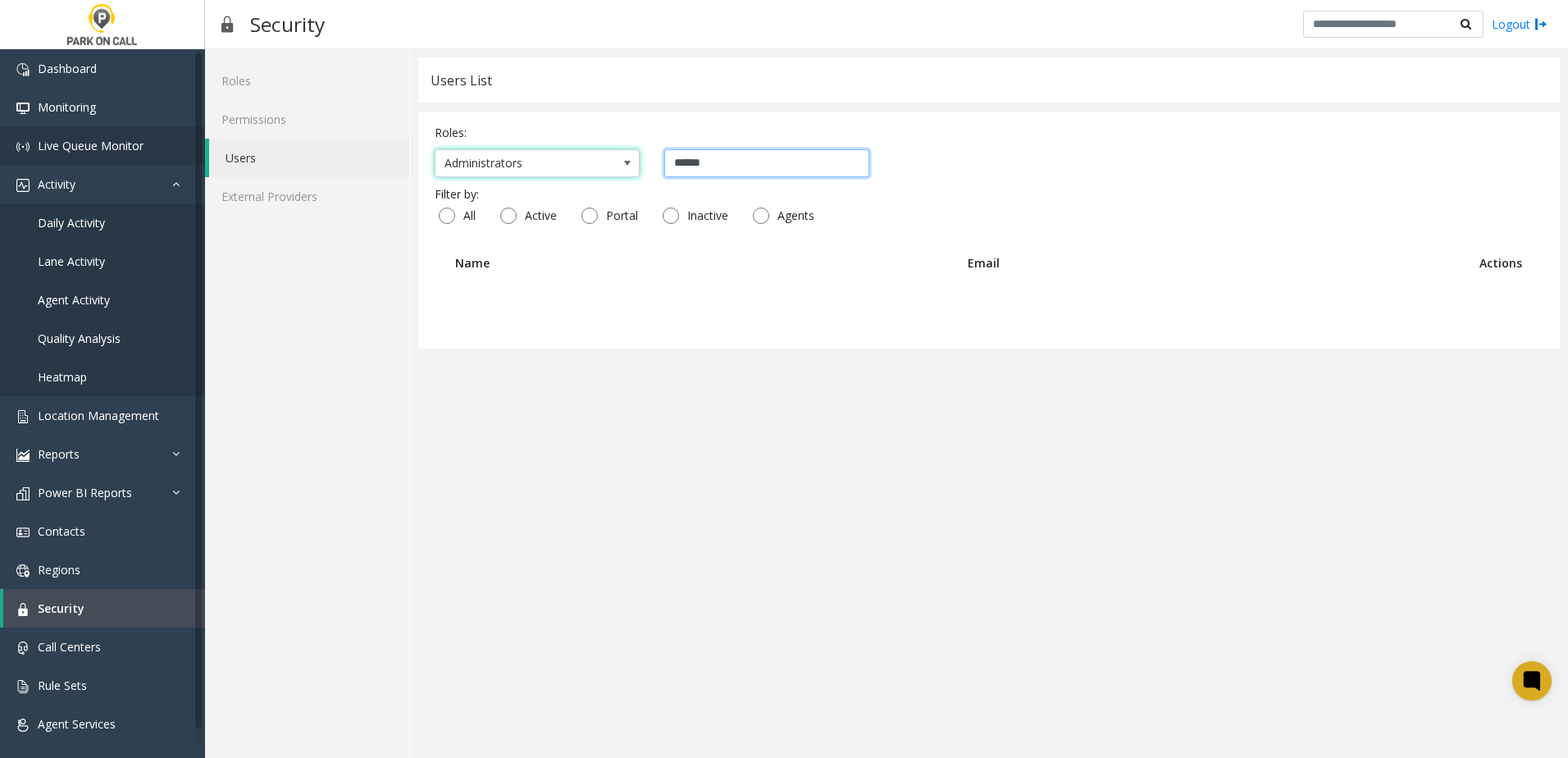
drag, startPoint x: 614, startPoint y: 164, endPoint x: 192, endPoint y: 154, distance: 422.1
click at [199, 155] on app-root "**********" at bounding box center [784, 379] width 1568 height 758
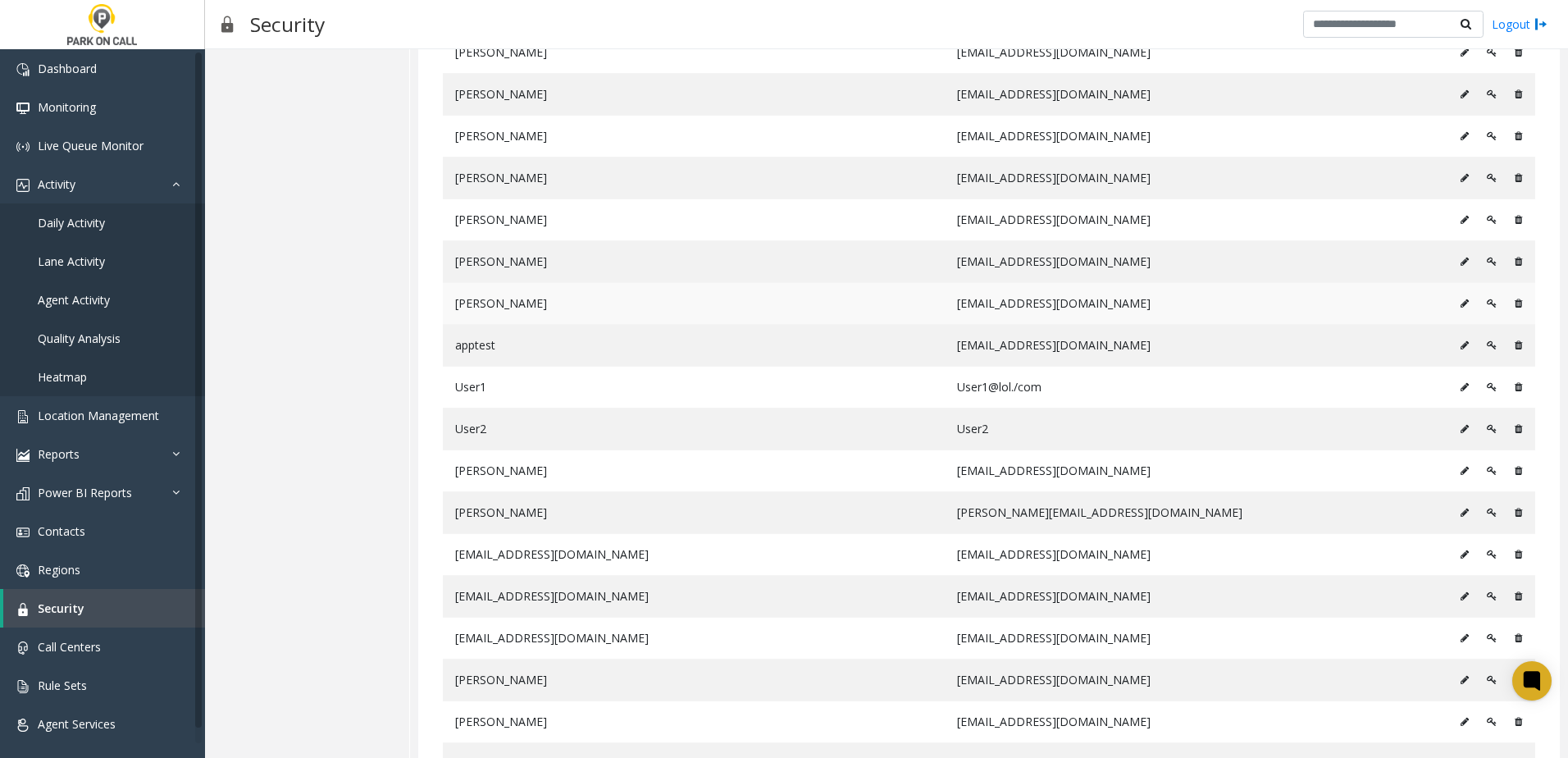
scroll to position [574, 0]
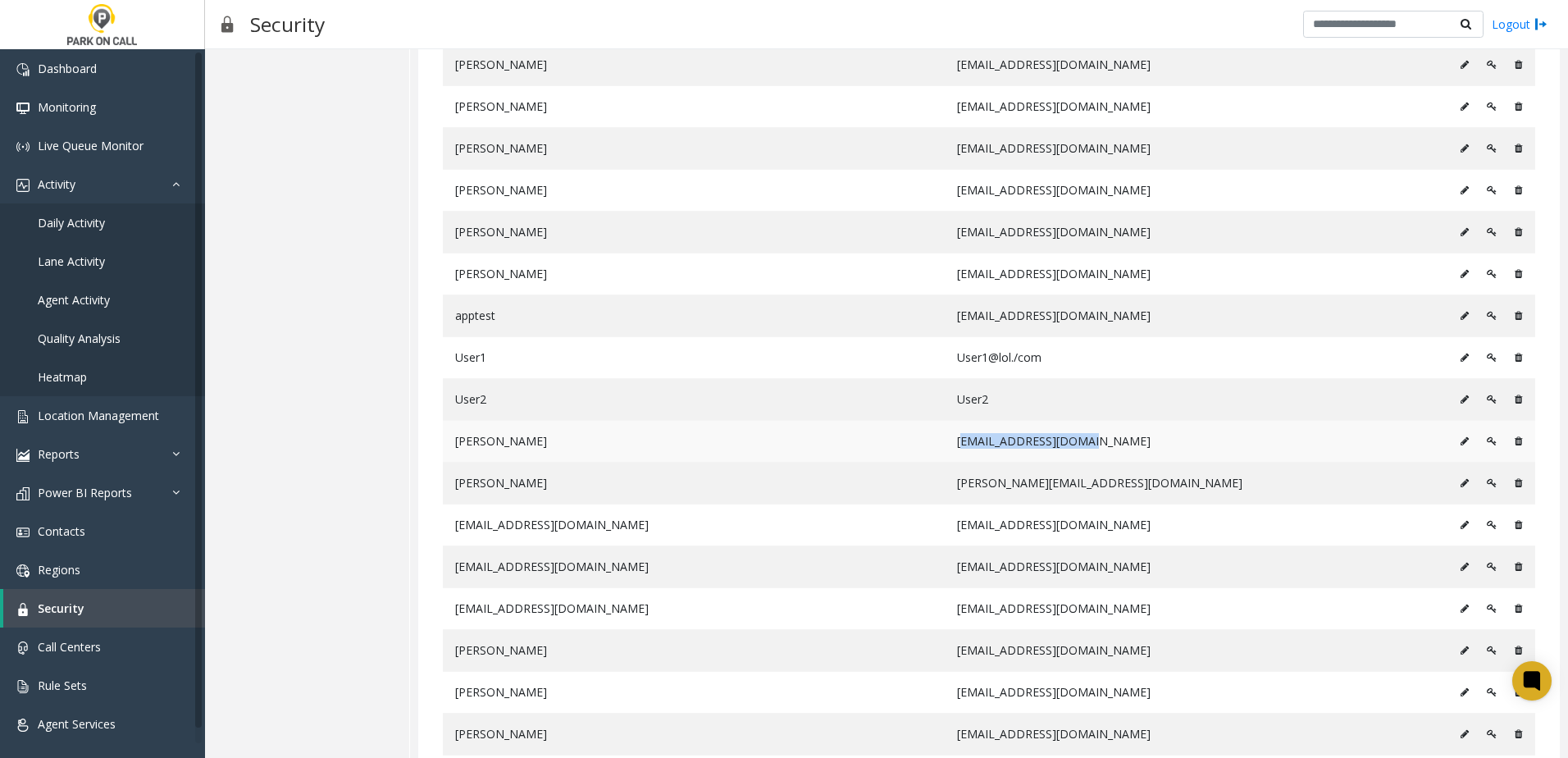
drag, startPoint x: 1079, startPoint y: 443, endPoint x: 954, endPoint y: 436, distance: 125.2
click at [954, 436] on td "[EMAIL_ADDRESS][DOMAIN_NAME]" at bounding box center [1196, 440] width 502 height 42
drag, startPoint x: 954, startPoint y: 436, endPoint x: 953, endPoint y: 444, distance: 8.1
click at [953, 444] on td "[EMAIL_ADDRESS][DOMAIN_NAME]" at bounding box center [1196, 440] width 502 height 42
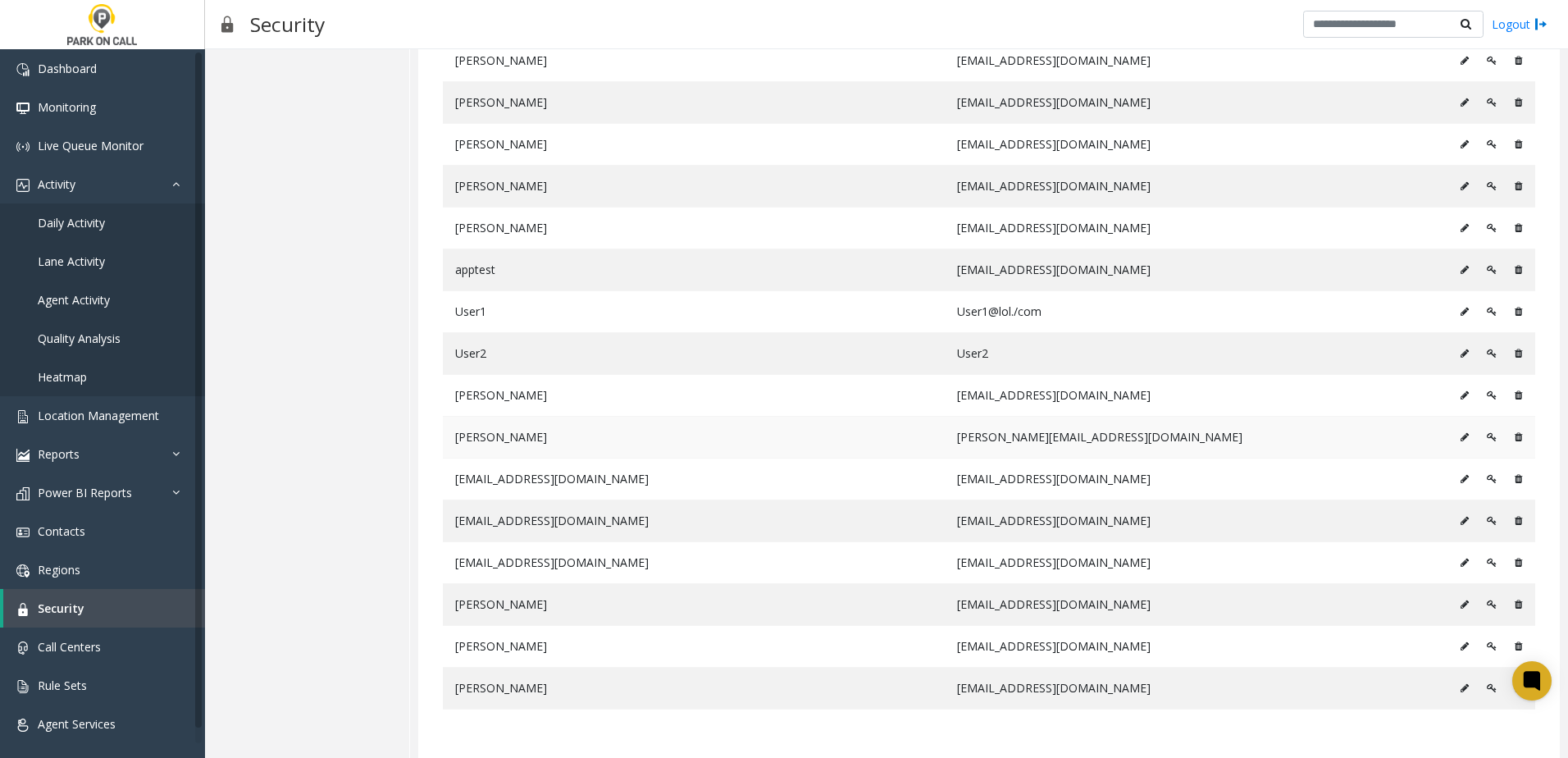
scroll to position [645, 0]
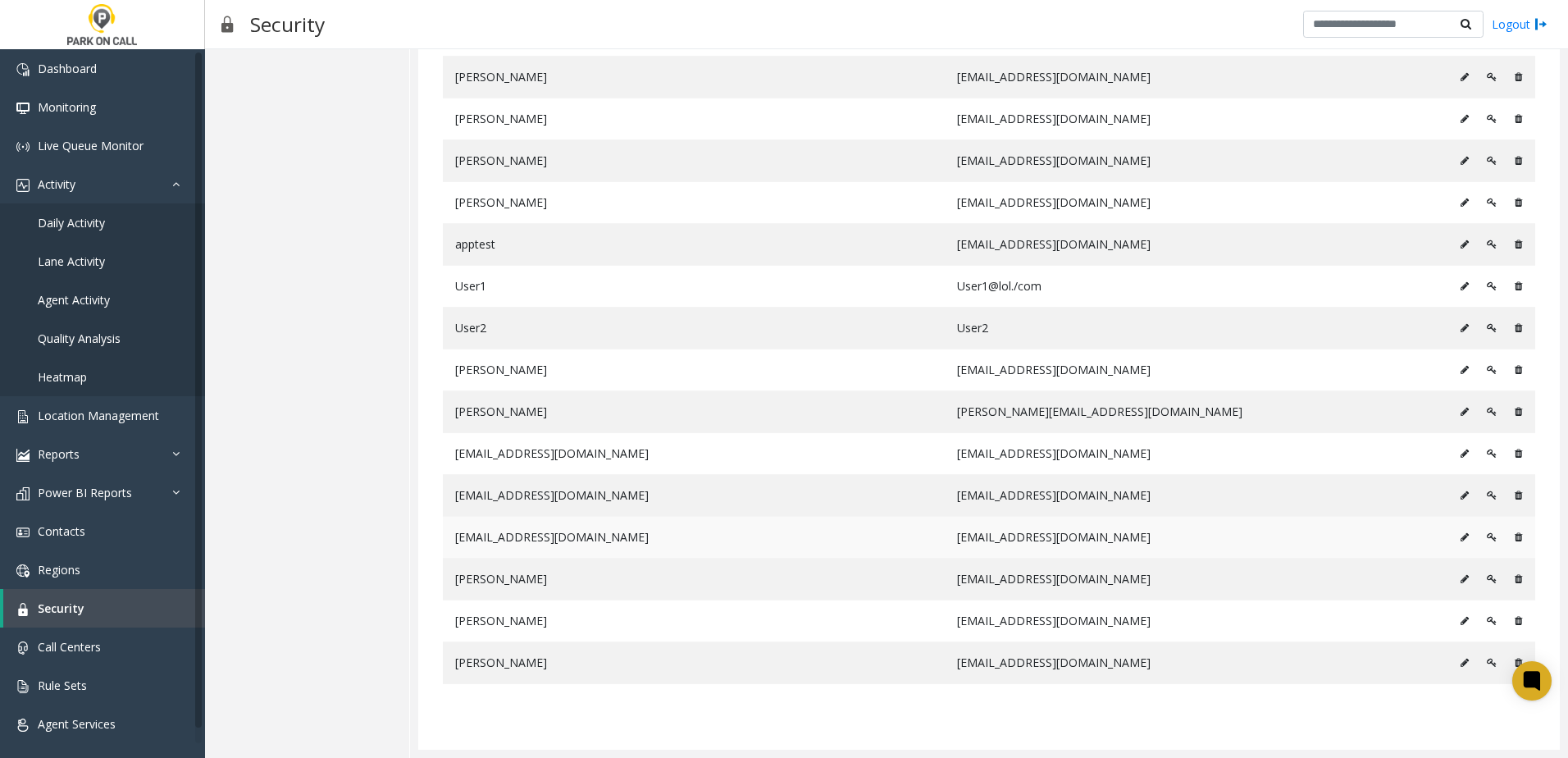
click at [1515, 538] on icon at bounding box center [1518, 537] width 7 height 10
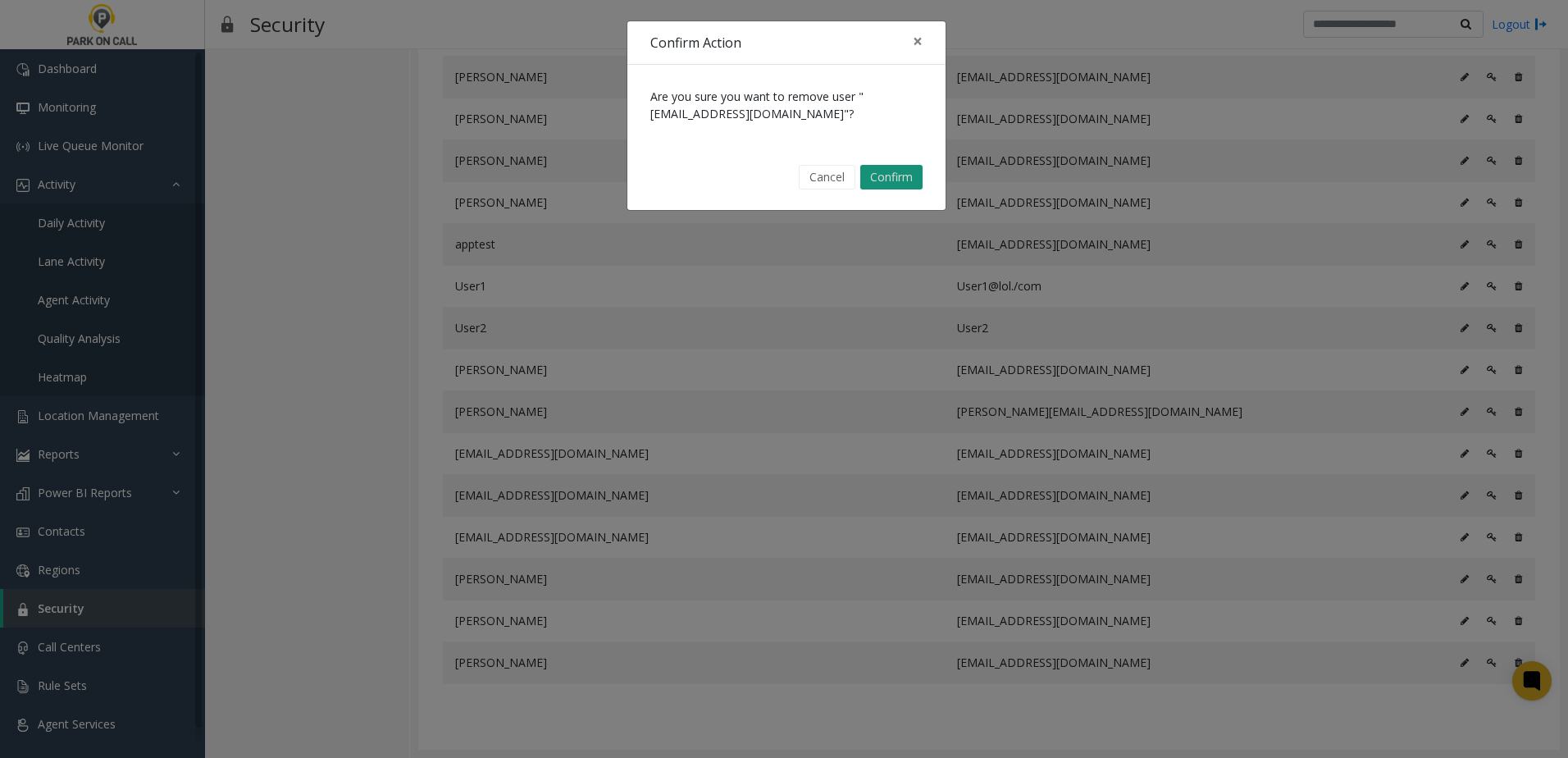
click at [892, 177] on button "Confirm" at bounding box center [891, 177] width 62 height 24
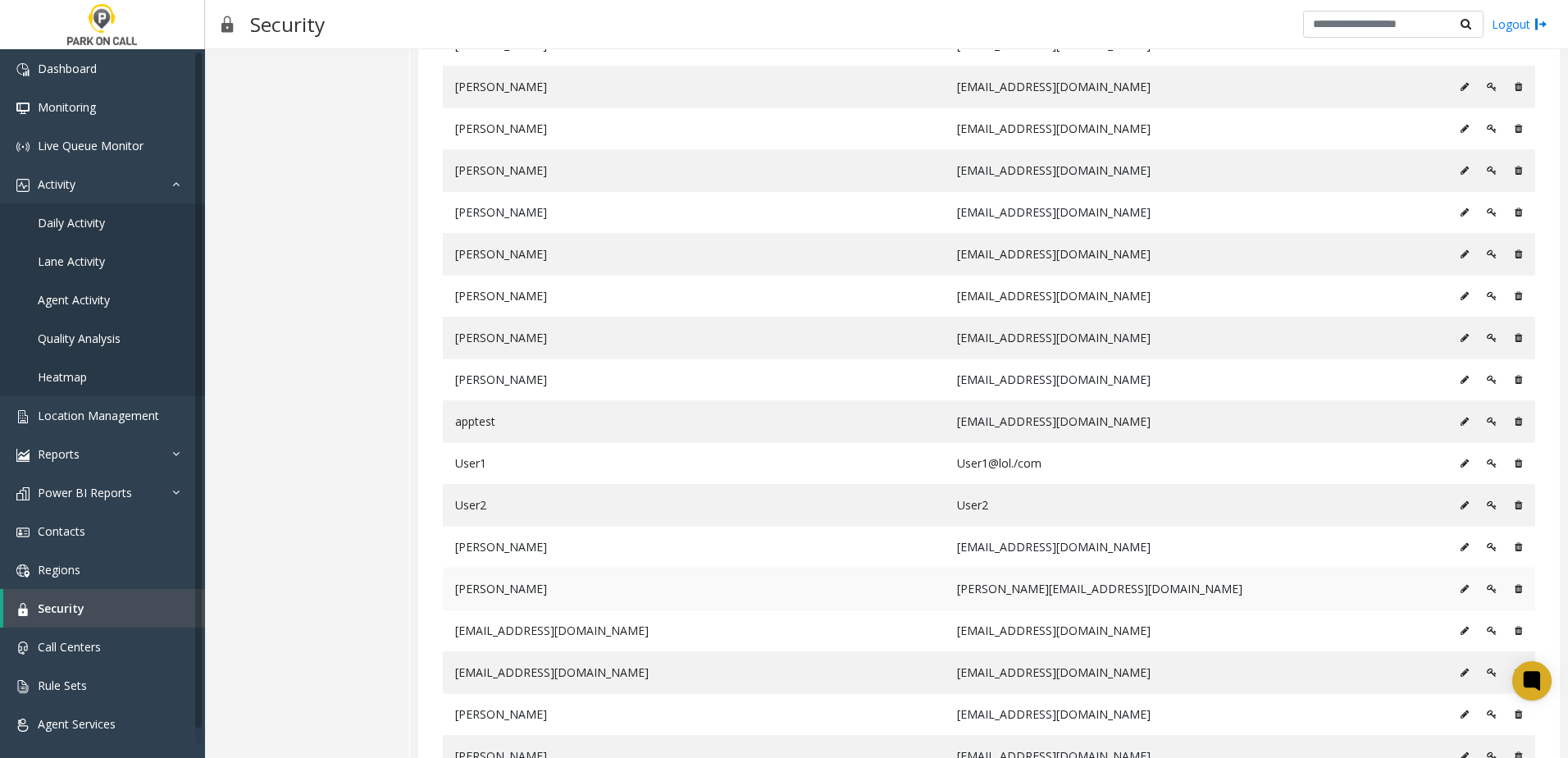
scroll to position [439, 0]
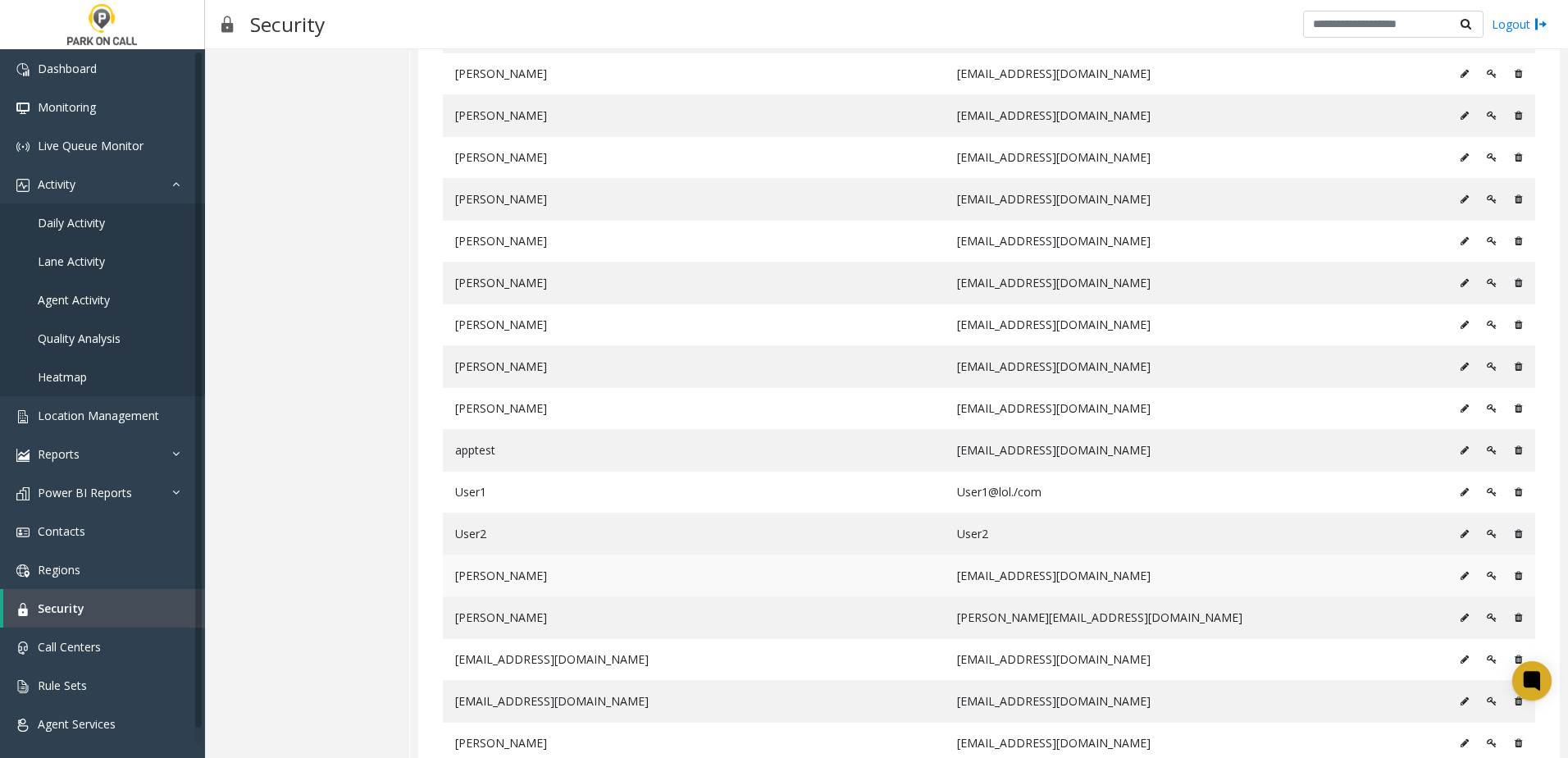
click at [1515, 575] on icon at bounding box center [1518, 575] width 7 height 10
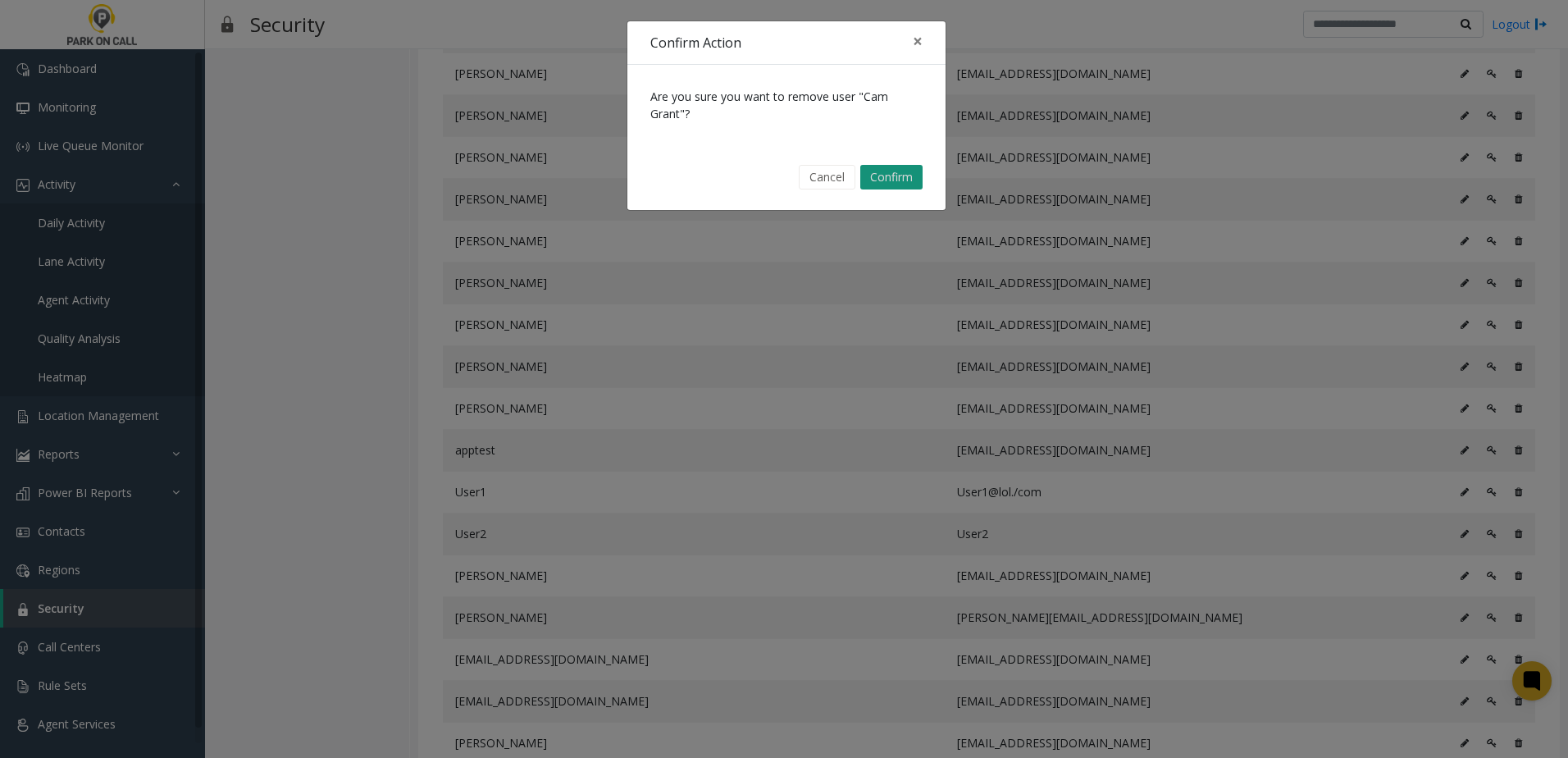
click at [893, 175] on button "Confirm" at bounding box center [891, 177] width 62 height 24
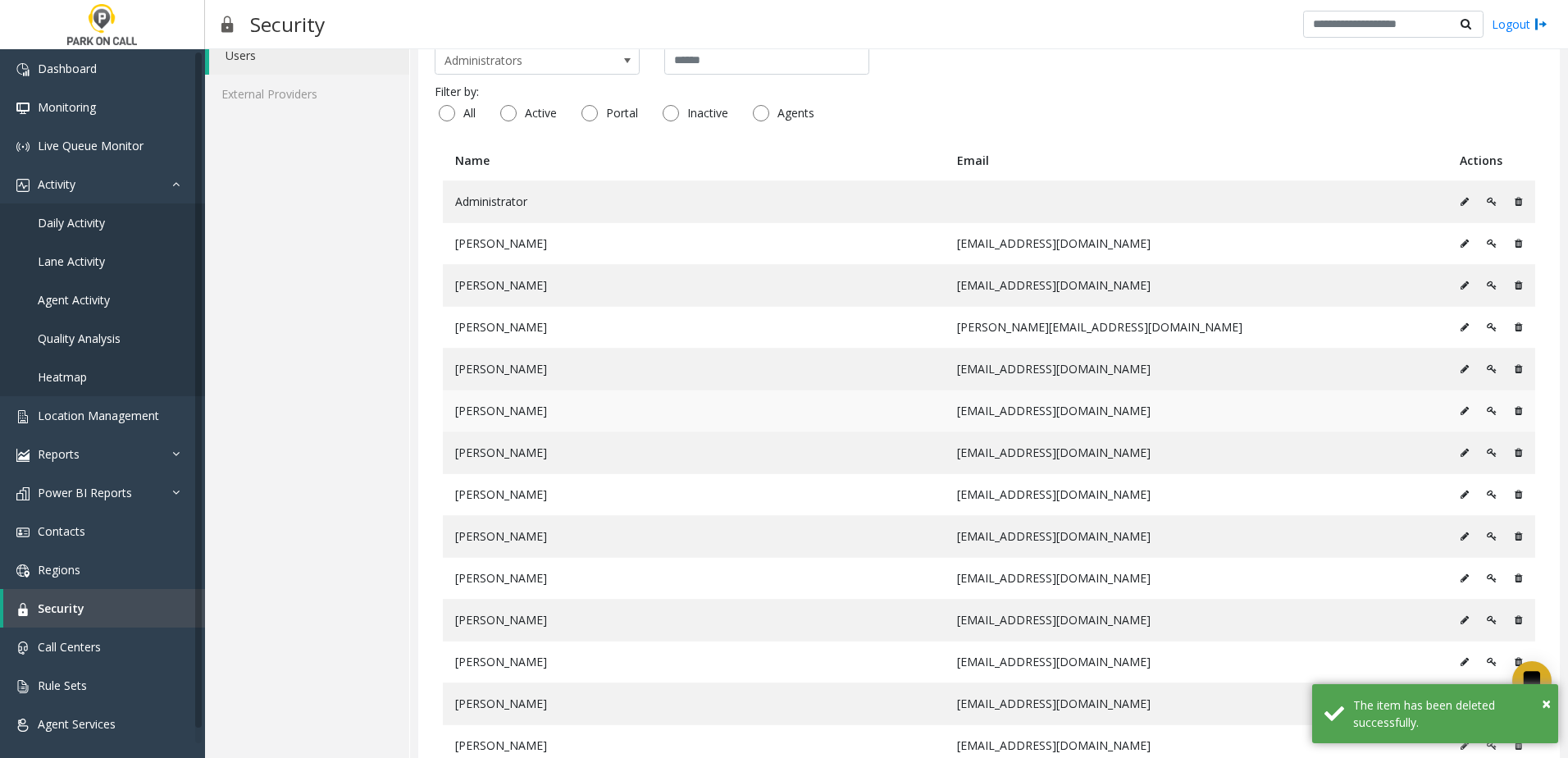
scroll to position [0, 0]
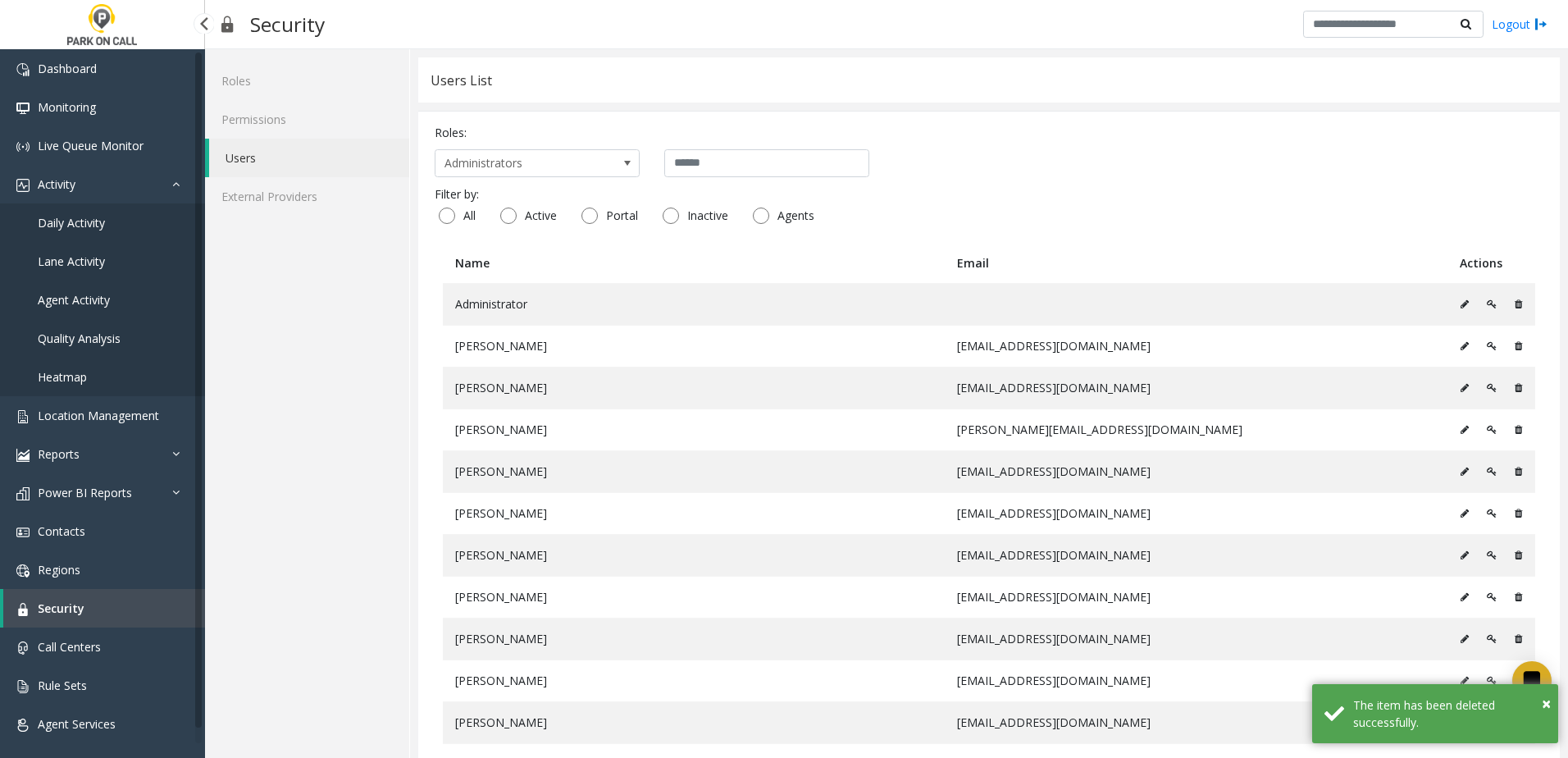
click at [129, 226] on link "Daily Activity" at bounding box center [102, 222] width 205 height 39
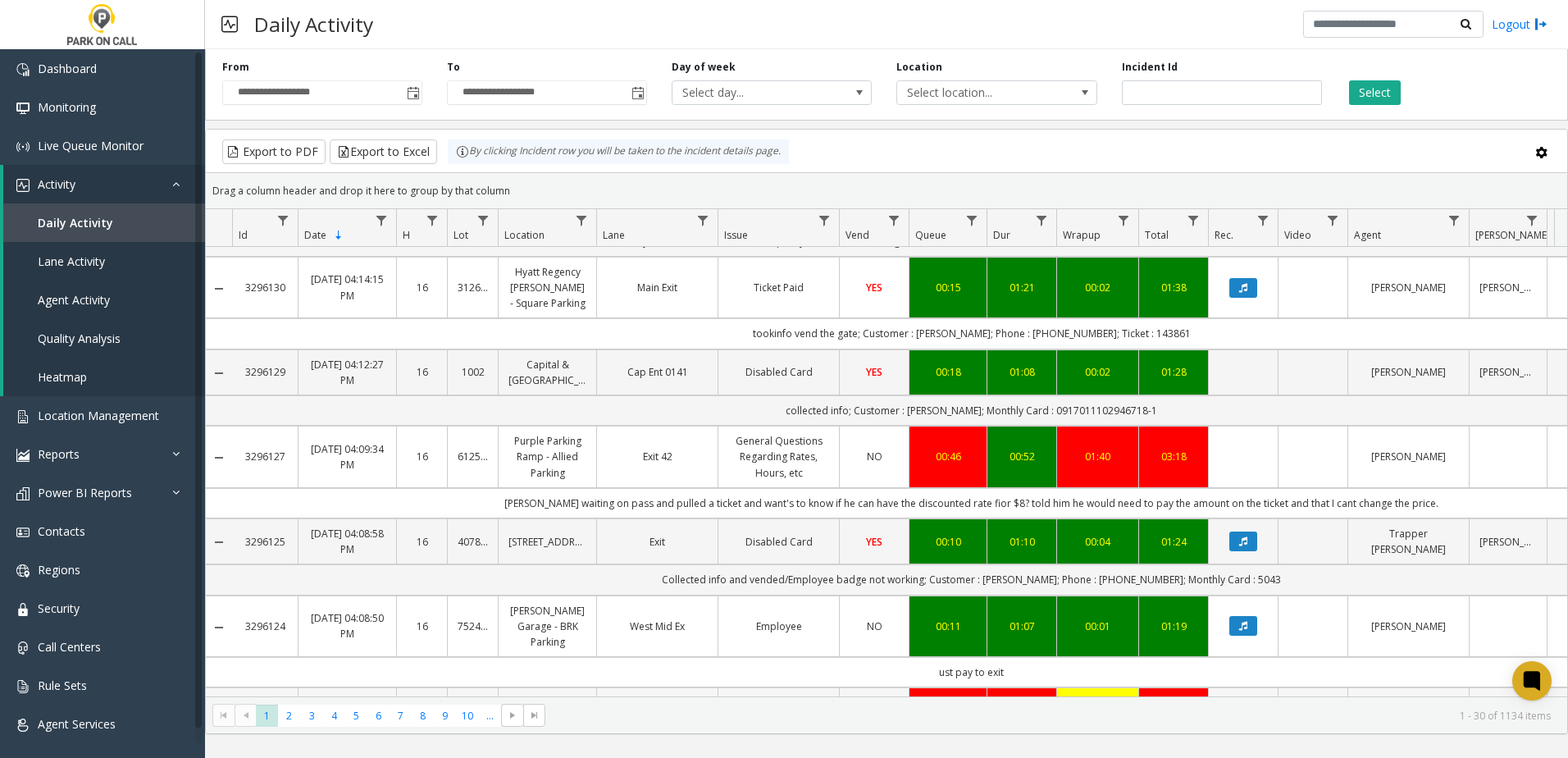
scroll to position [1312, 0]
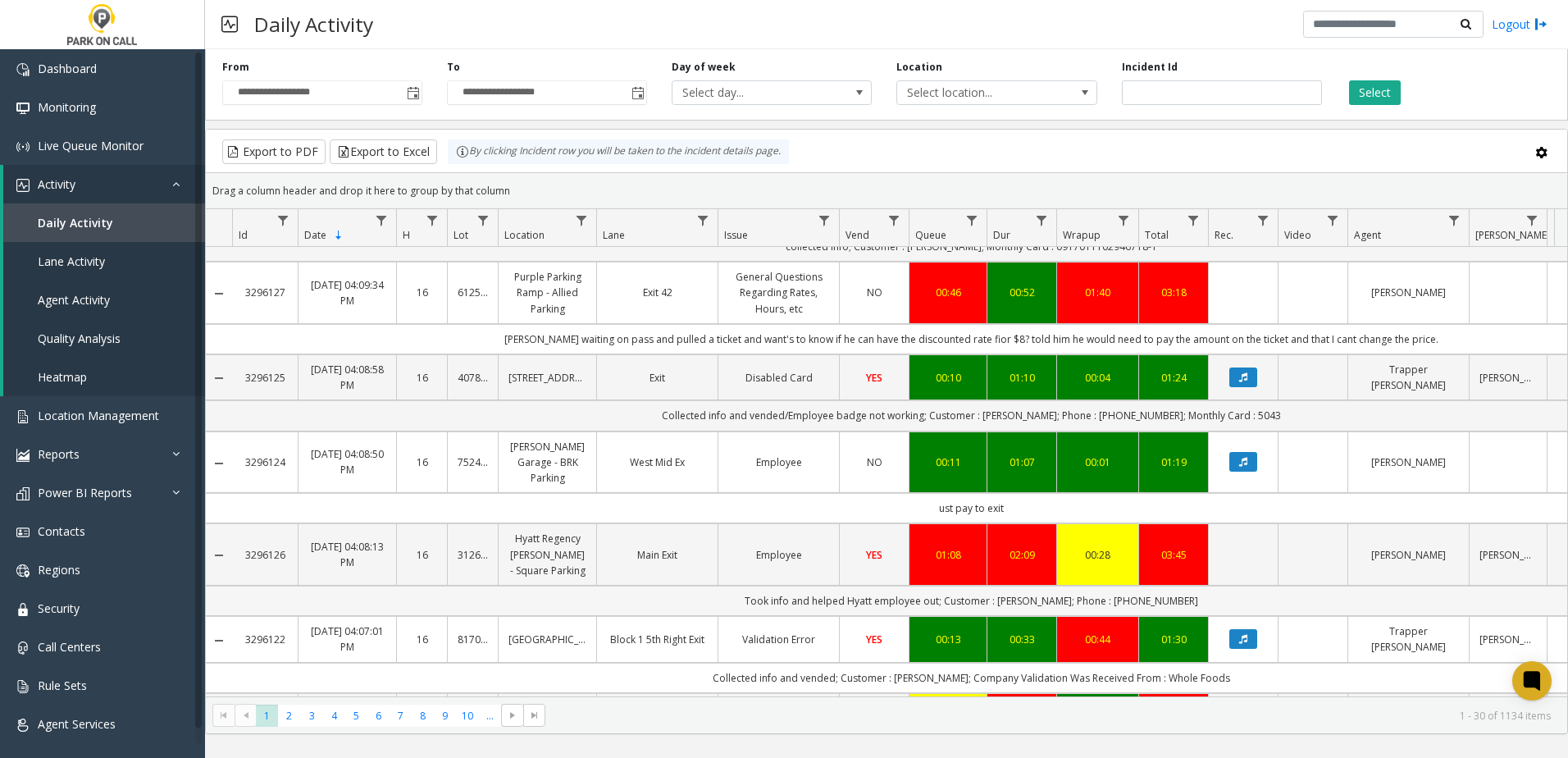
click at [1278, 586] on td "Took info and helped Hyatt employee out; Customer : Josealynn martinez; Phone :…" at bounding box center [971, 601] width 1479 height 31
click at [1255, 493] on td "ust pay to exit" at bounding box center [971, 508] width 1479 height 31
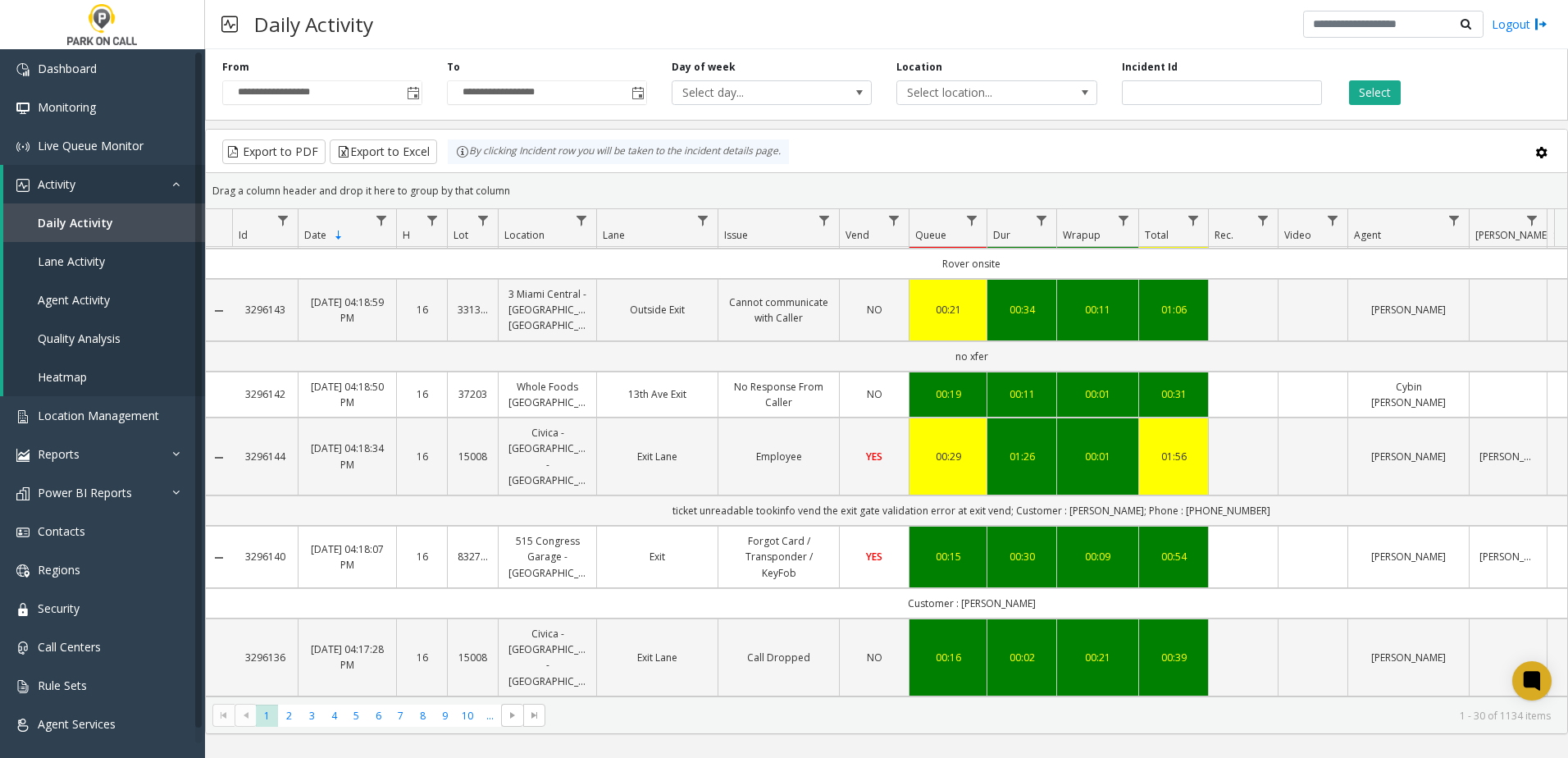
scroll to position [0, 0]
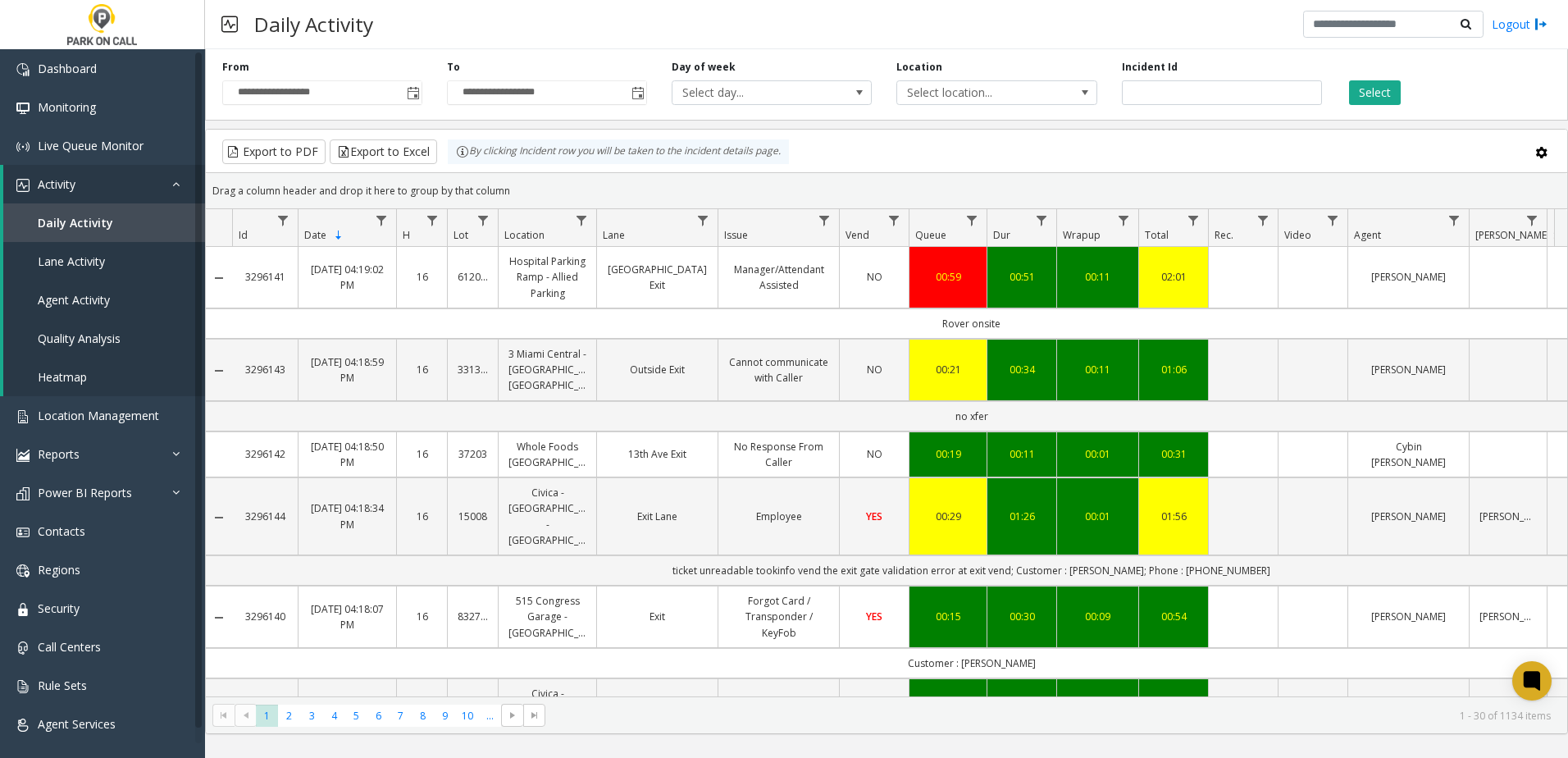
click at [754, 17] on div "Daily Activity Logout" at bounding box center [886, 24] width 1363 height 50
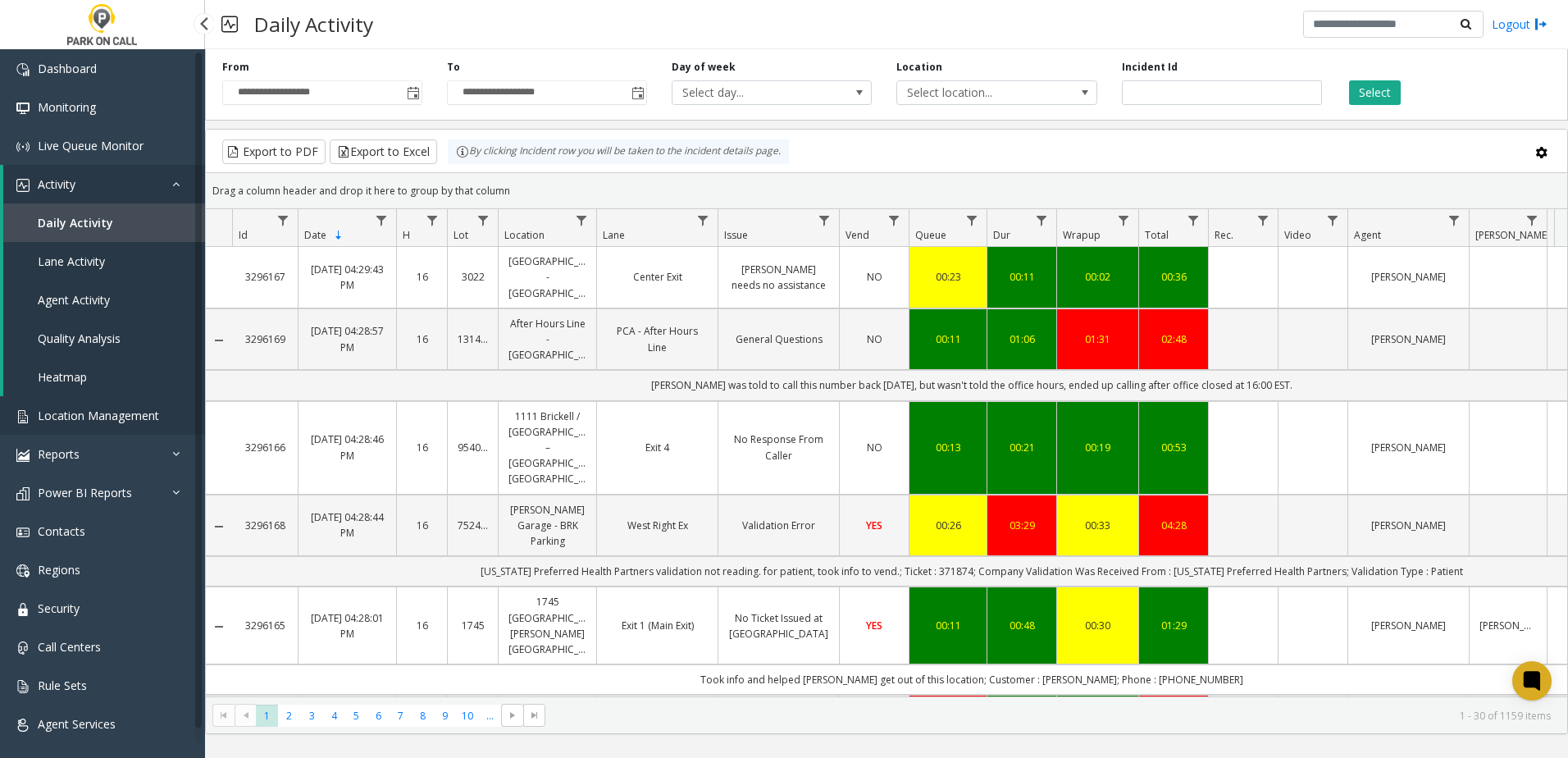
click at [115, 417] on span "Location Management" at bounding box center [98, 415] width 121 height 15
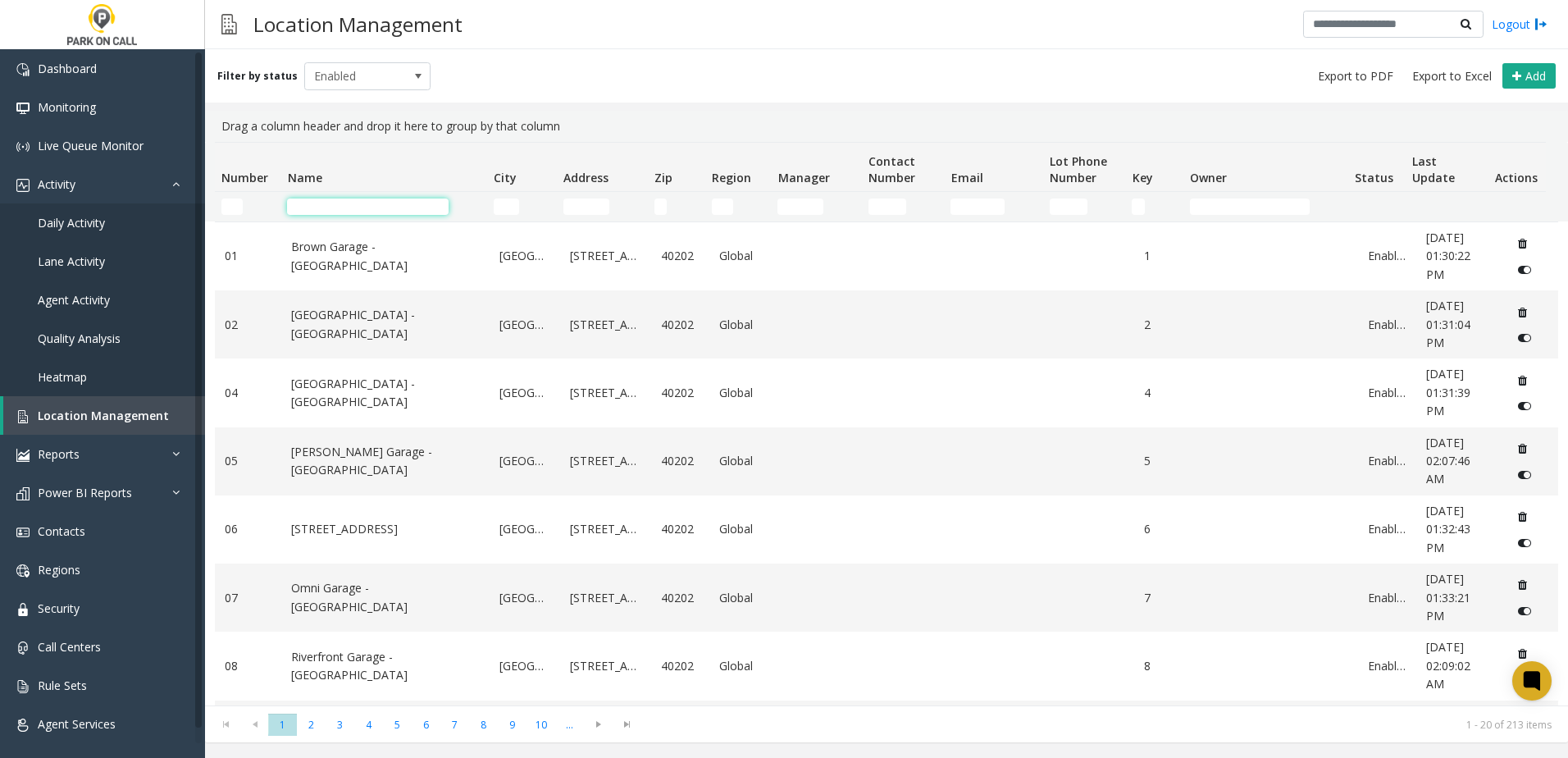
click at [335, 210] on input "Name Filter" at bounding box center [367, 207] width 162 height 16
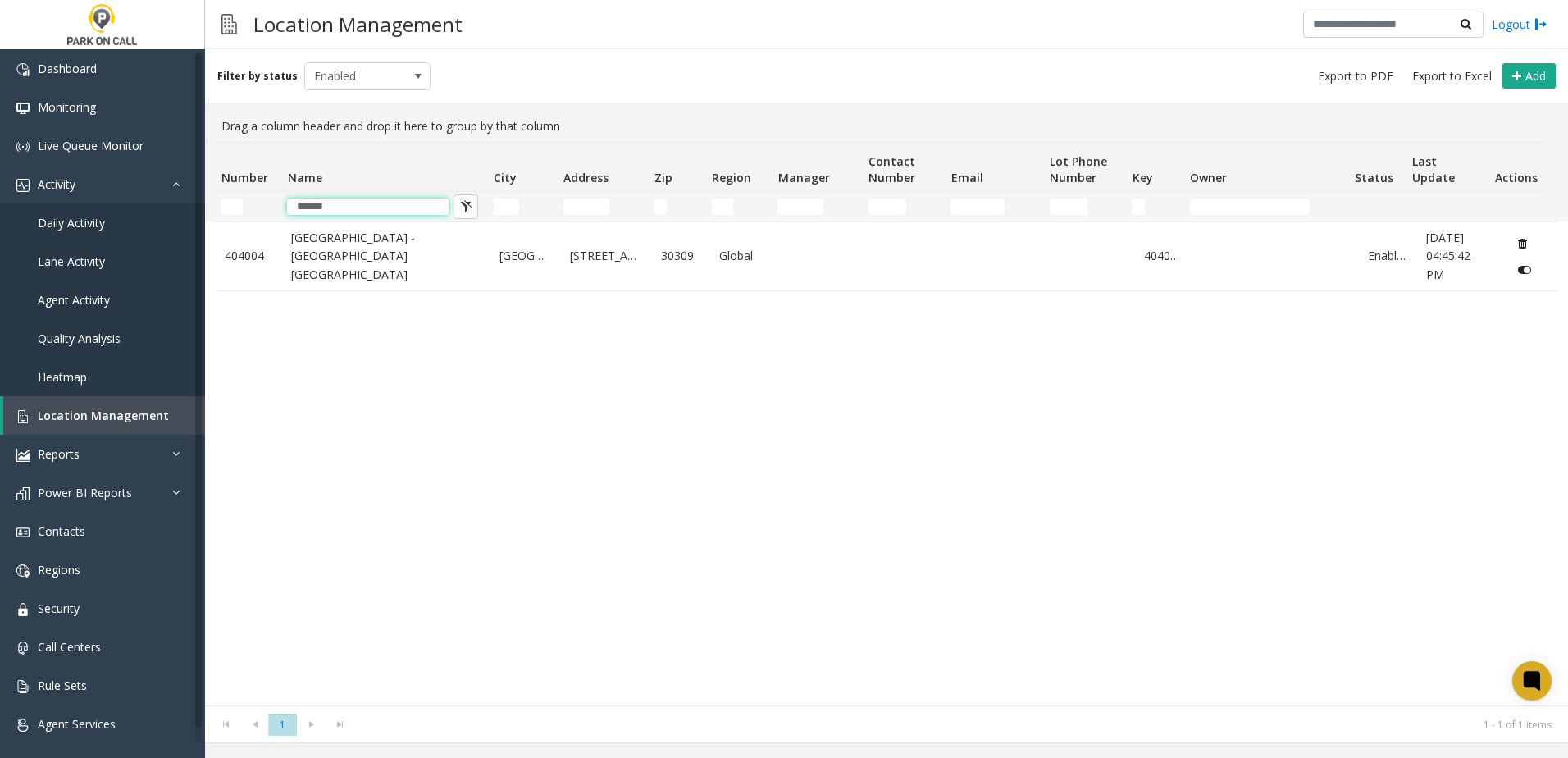
type input "******"
drag, startPoint x: 281, startPoint y: 390, endPoint x: 316, endPoint y: 324, distance: 74.7
click at [283, 387] on div "404004 One Atlantic Center - Universal Parking Atlanta Atlanta 1201 West Peacht…" at bounding box center [886, 463] width 1343 height 484
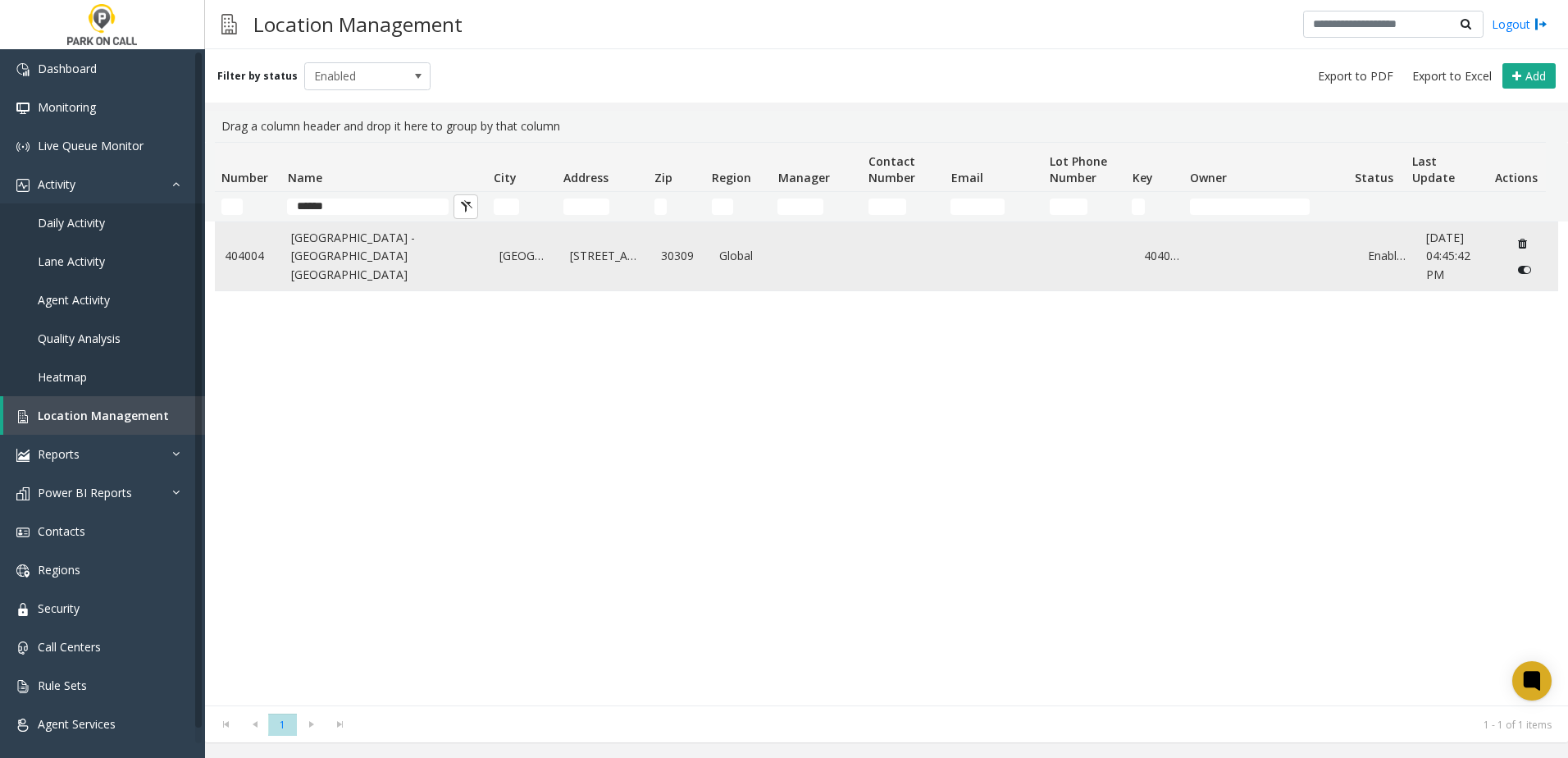
click at [329, 291] on td "One Atlantic Center - Universal Parking Atlanta" at bounding box center [385, 255] width 209 height 68
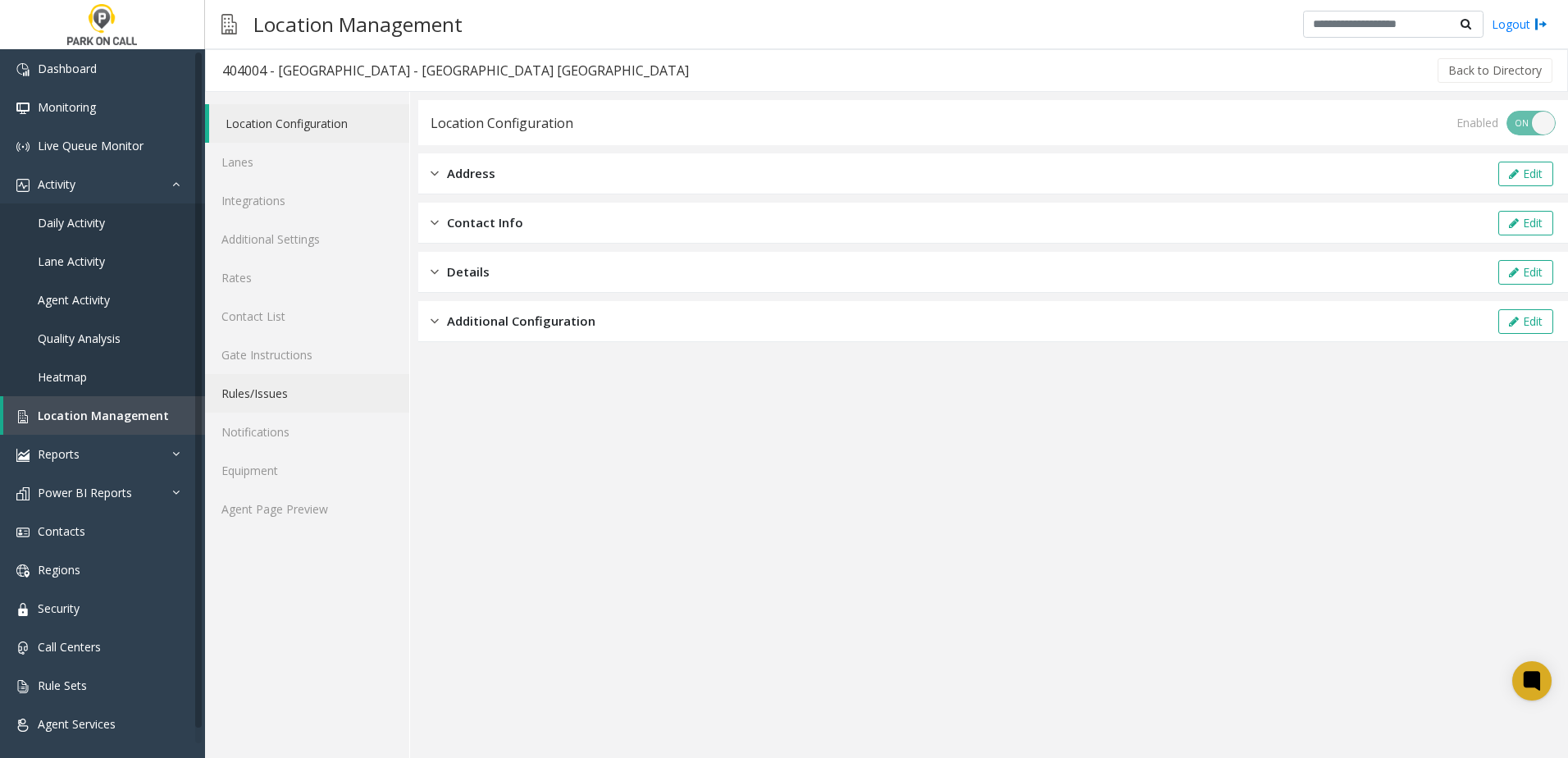
click at [287, 381] on link "Rules/Issues" at bounding box center [307, 393] width 204 height 39
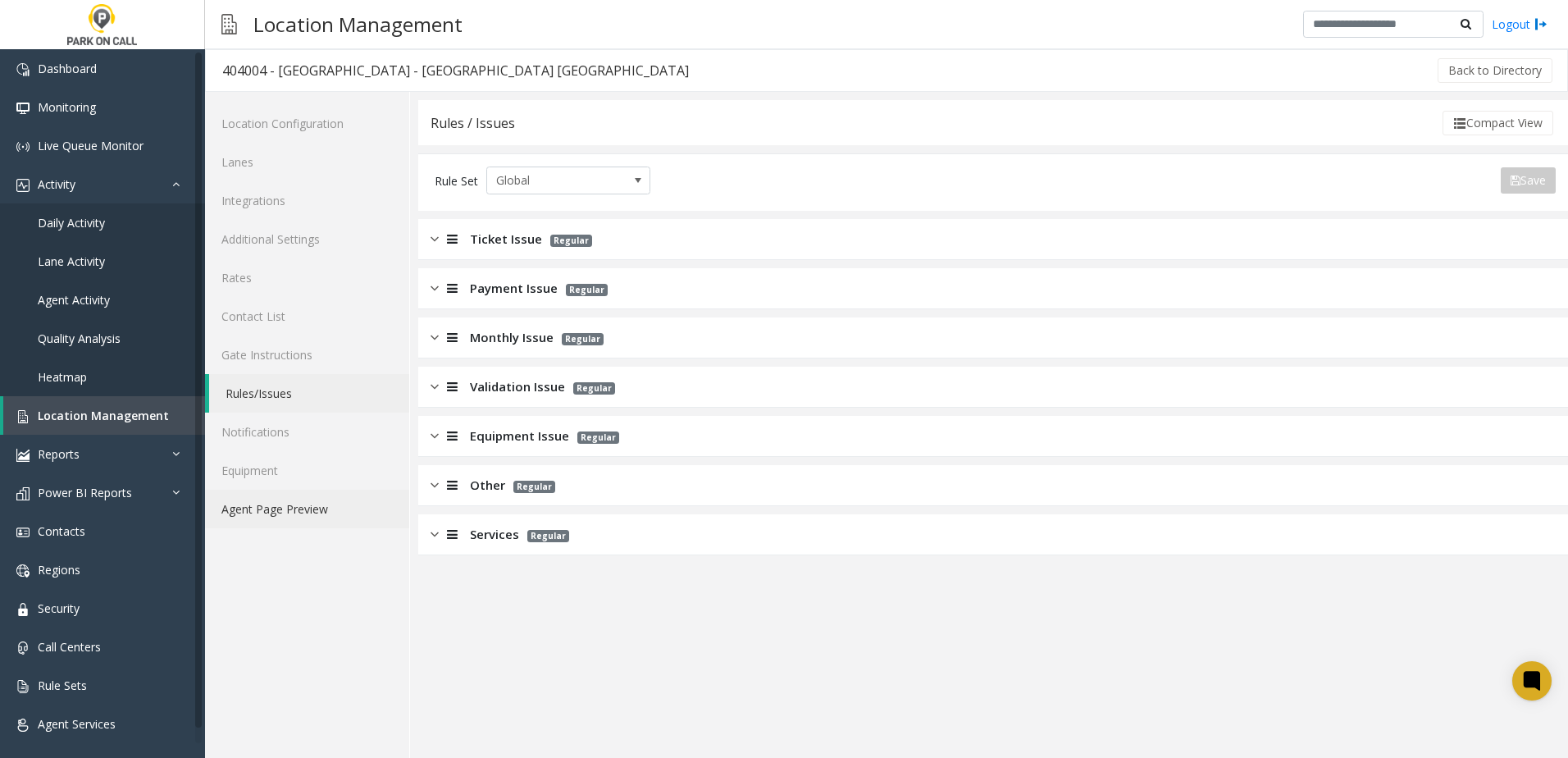
click at [301, 504] on link "Agent Page Preview" at bounding box center [307, 508] width 204 height 39
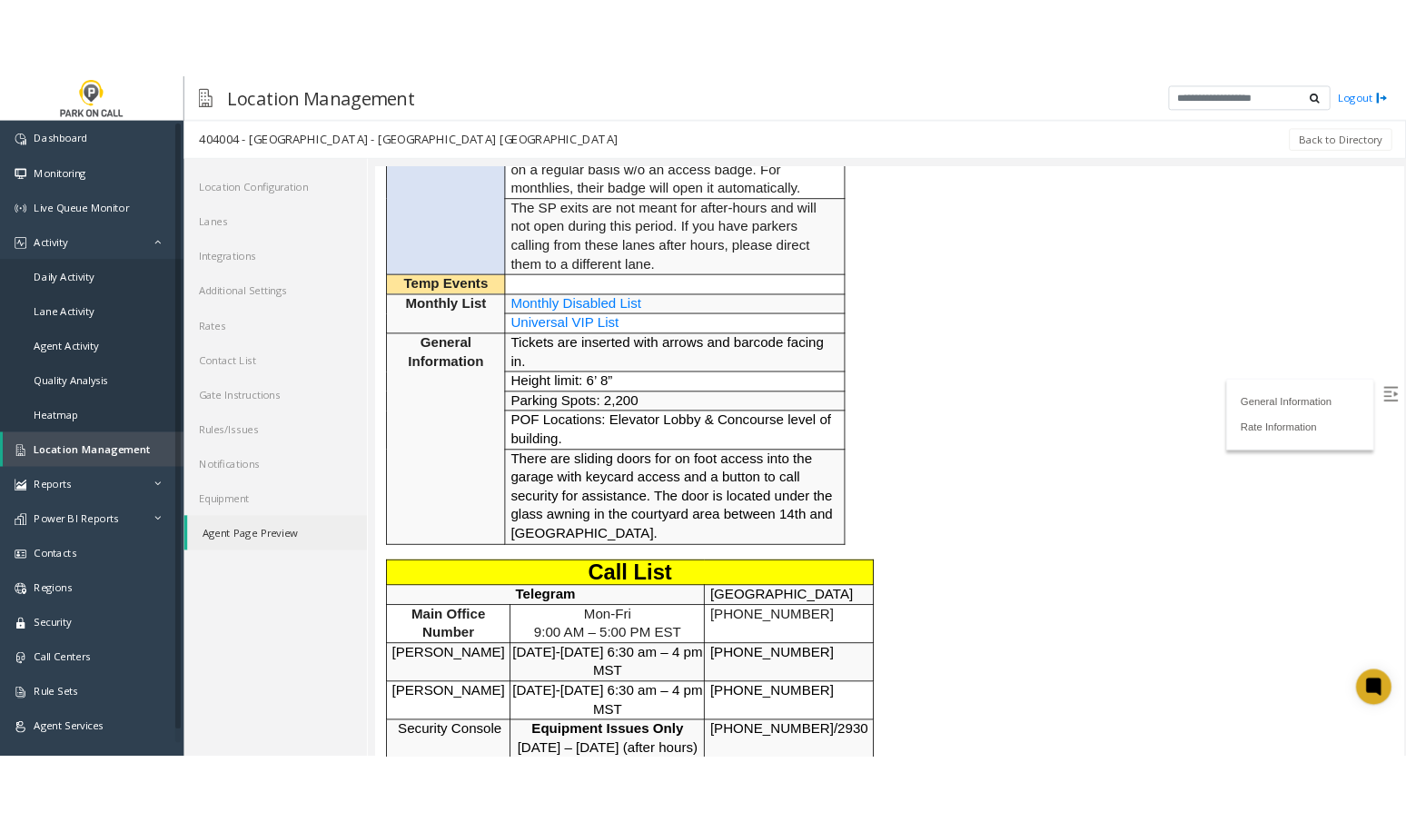
scroll to position [782, 0]
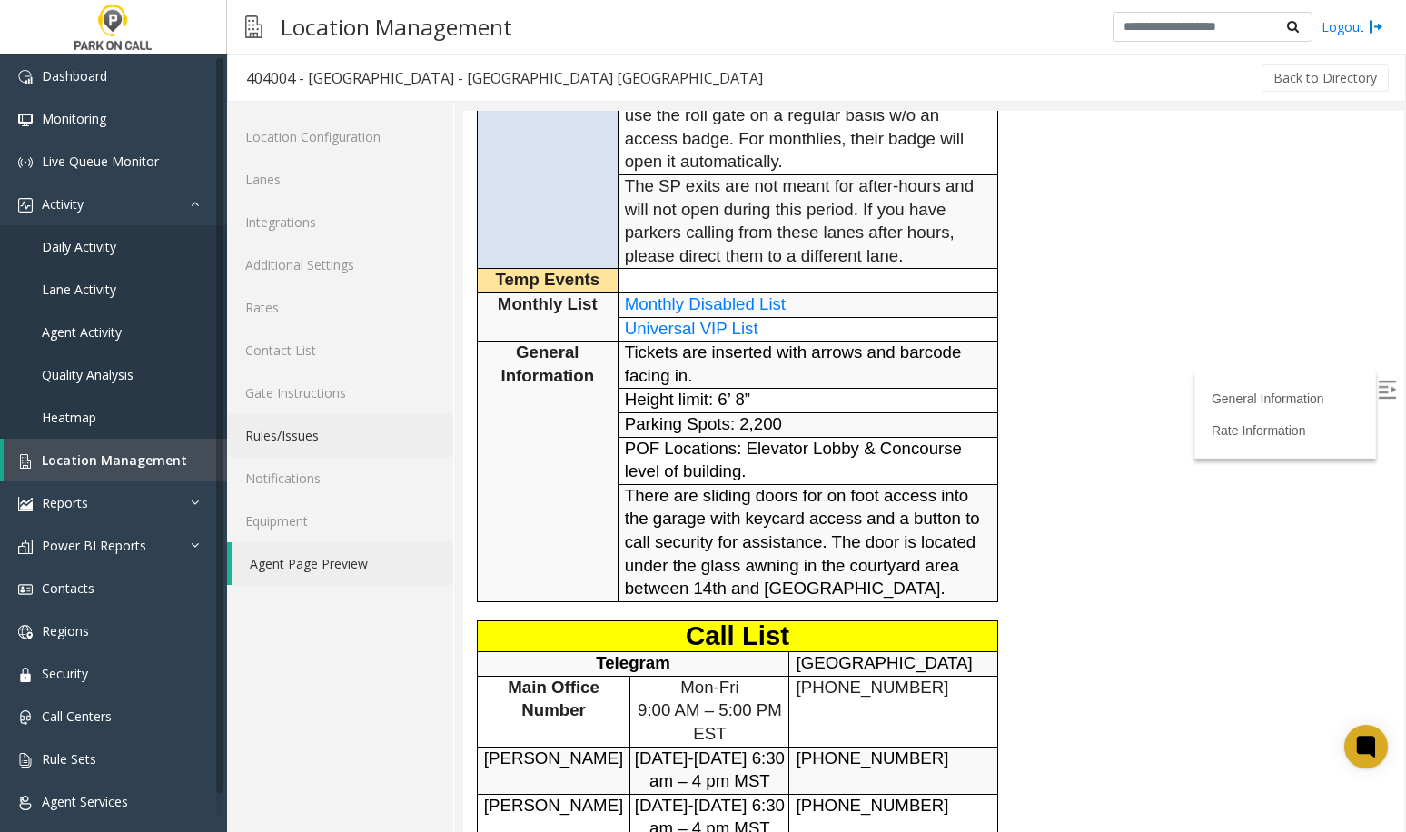
click at [312, 433] on link "Rules/Issues" at bounding box center [340, 435] width 226 height 43
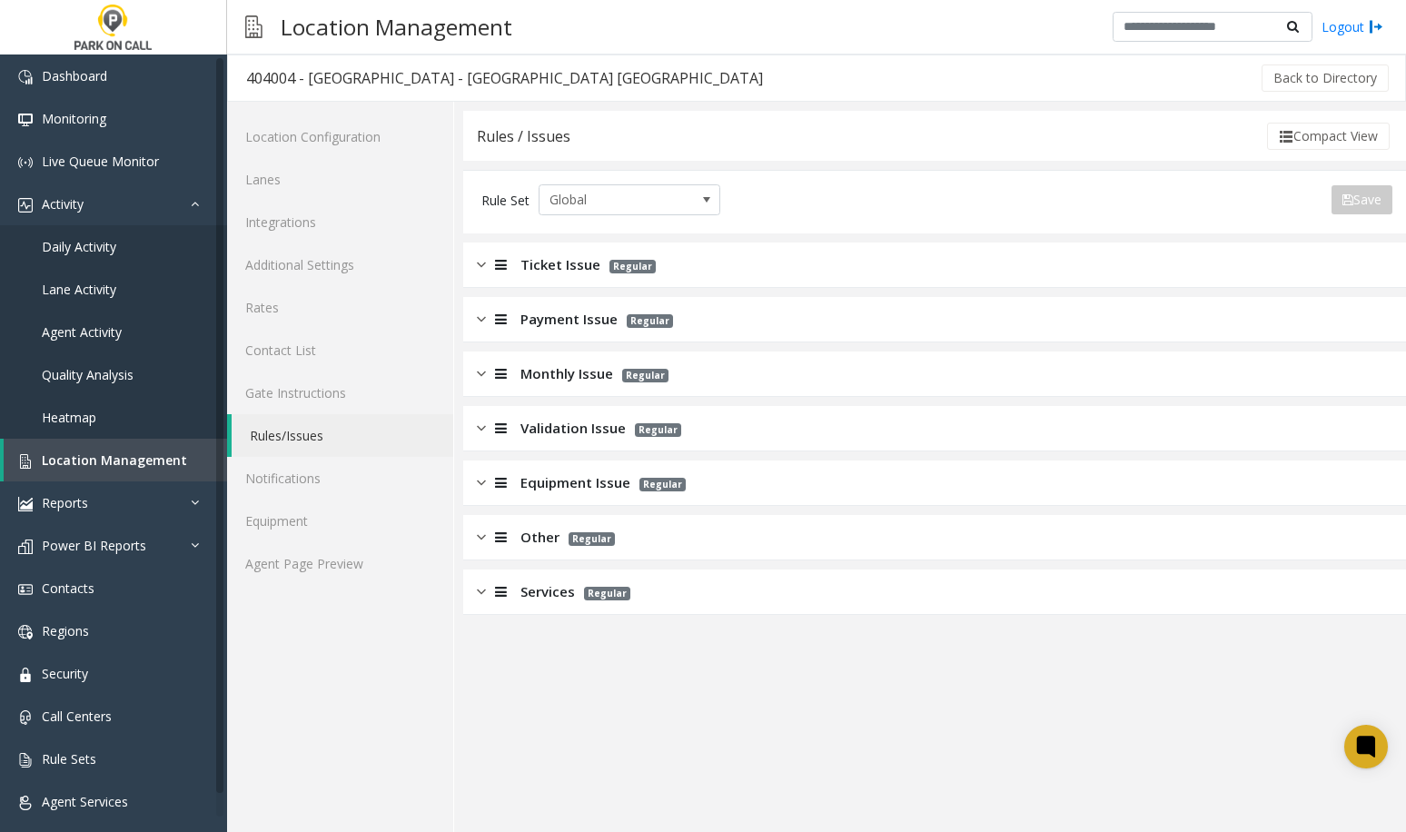
click at [553, 276] on div "Ticket Issue Regular" at bounding box center [934, 265] width 943 height 45
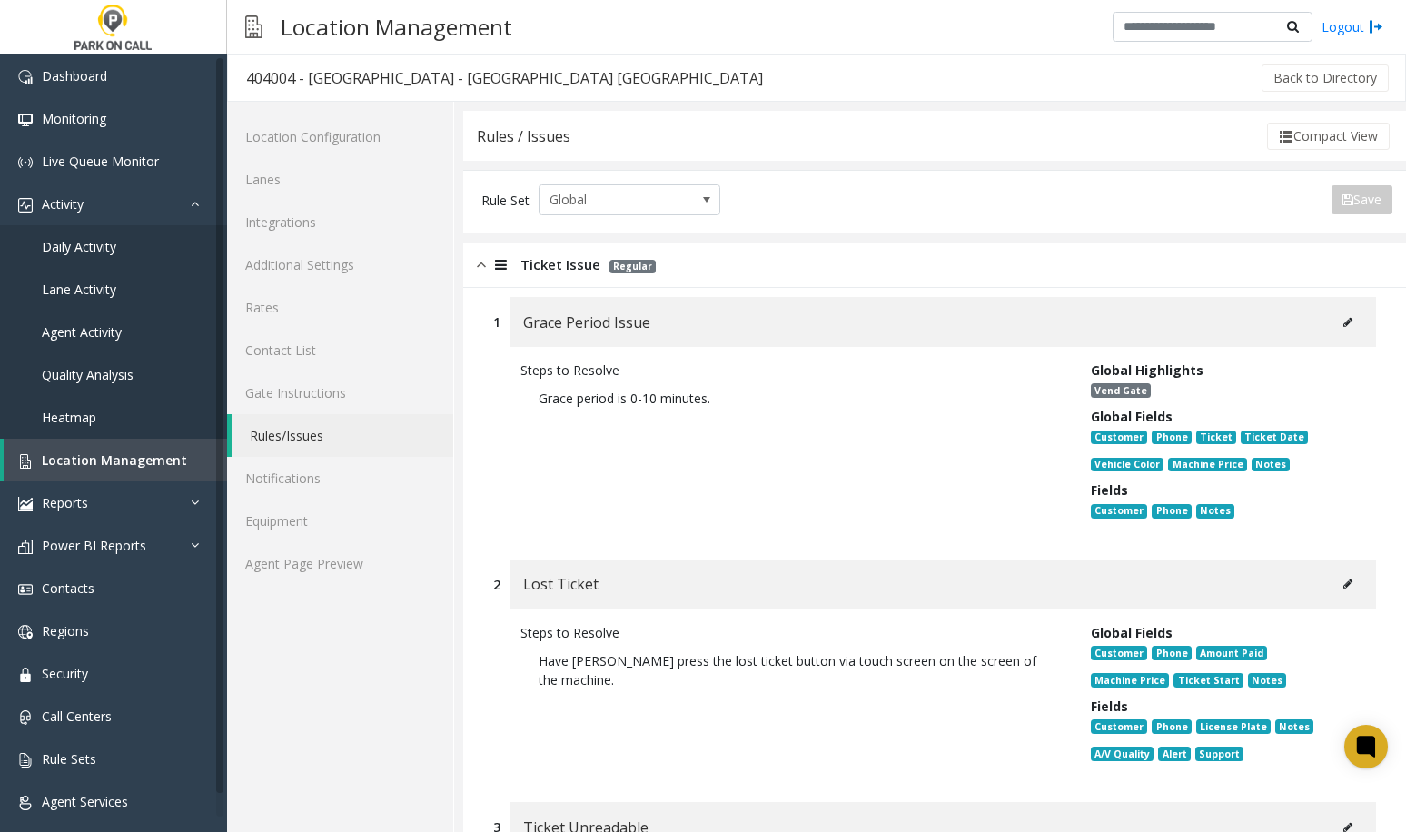
drag, startPoint x: 533, startPoint y: 276, endPoint x: 764, endPoint y: 495, distance: 318.1
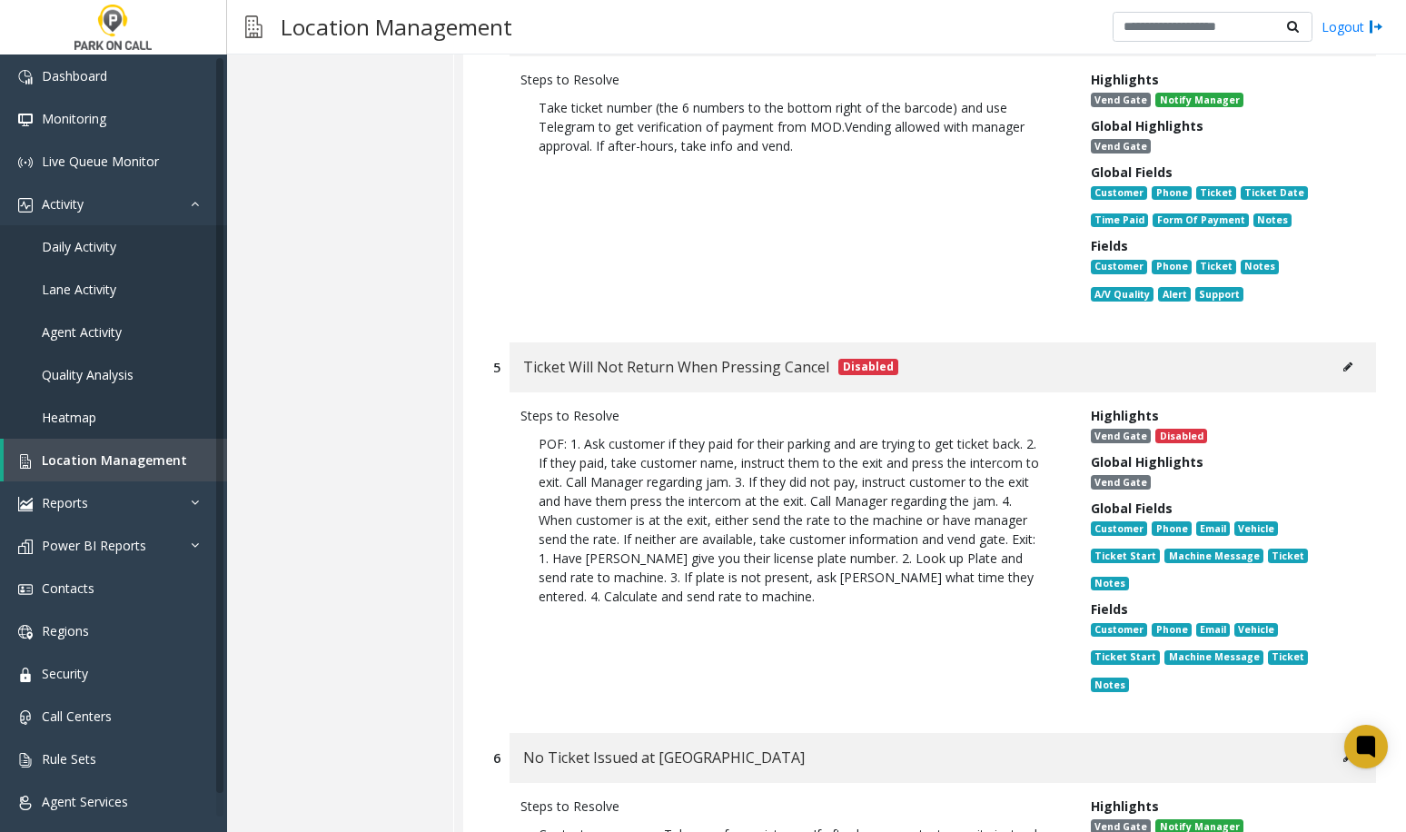
scroll to position [1454, 0]
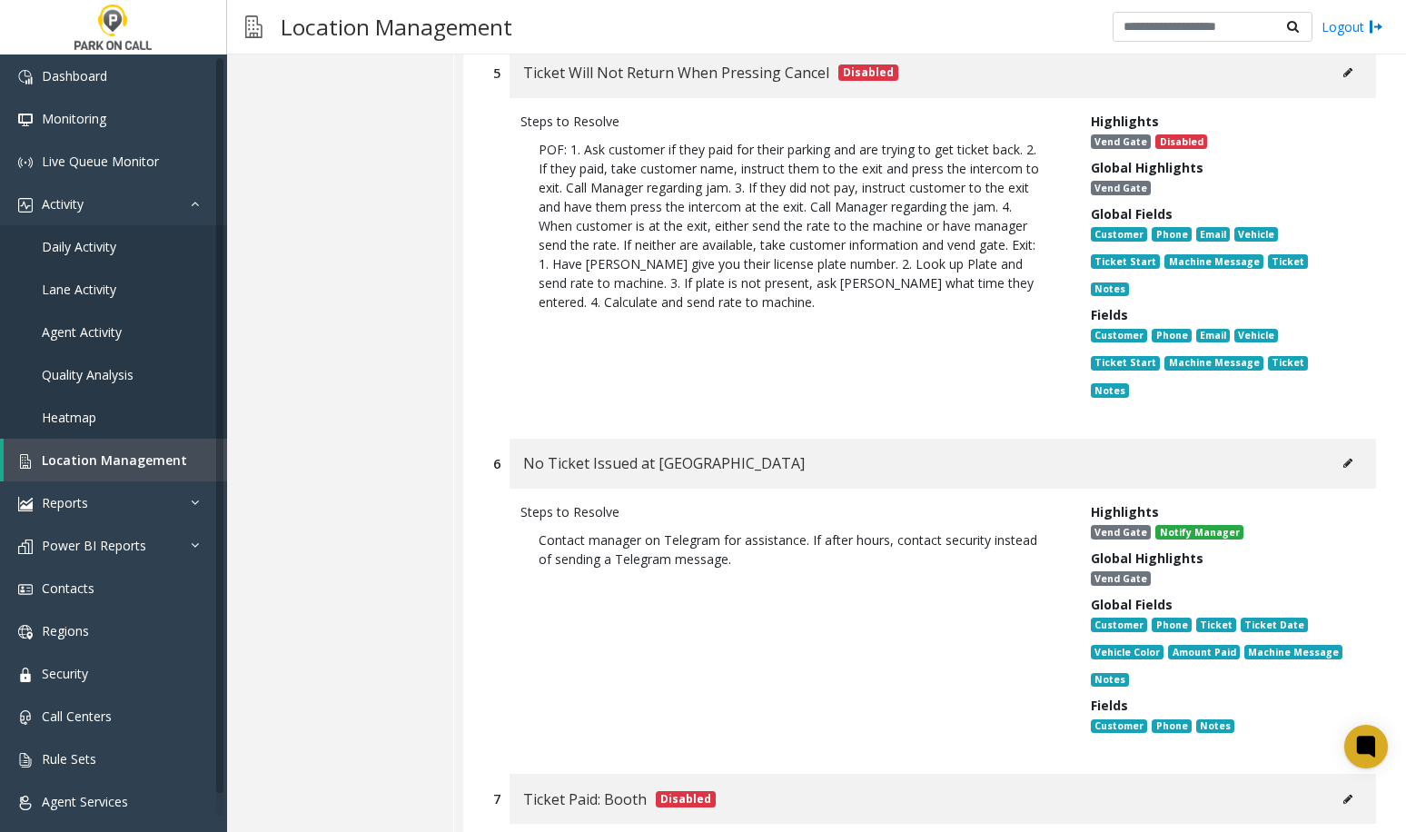
click at [1344, 458] on icon at bounding box center [1348, 463] width 9 height 11
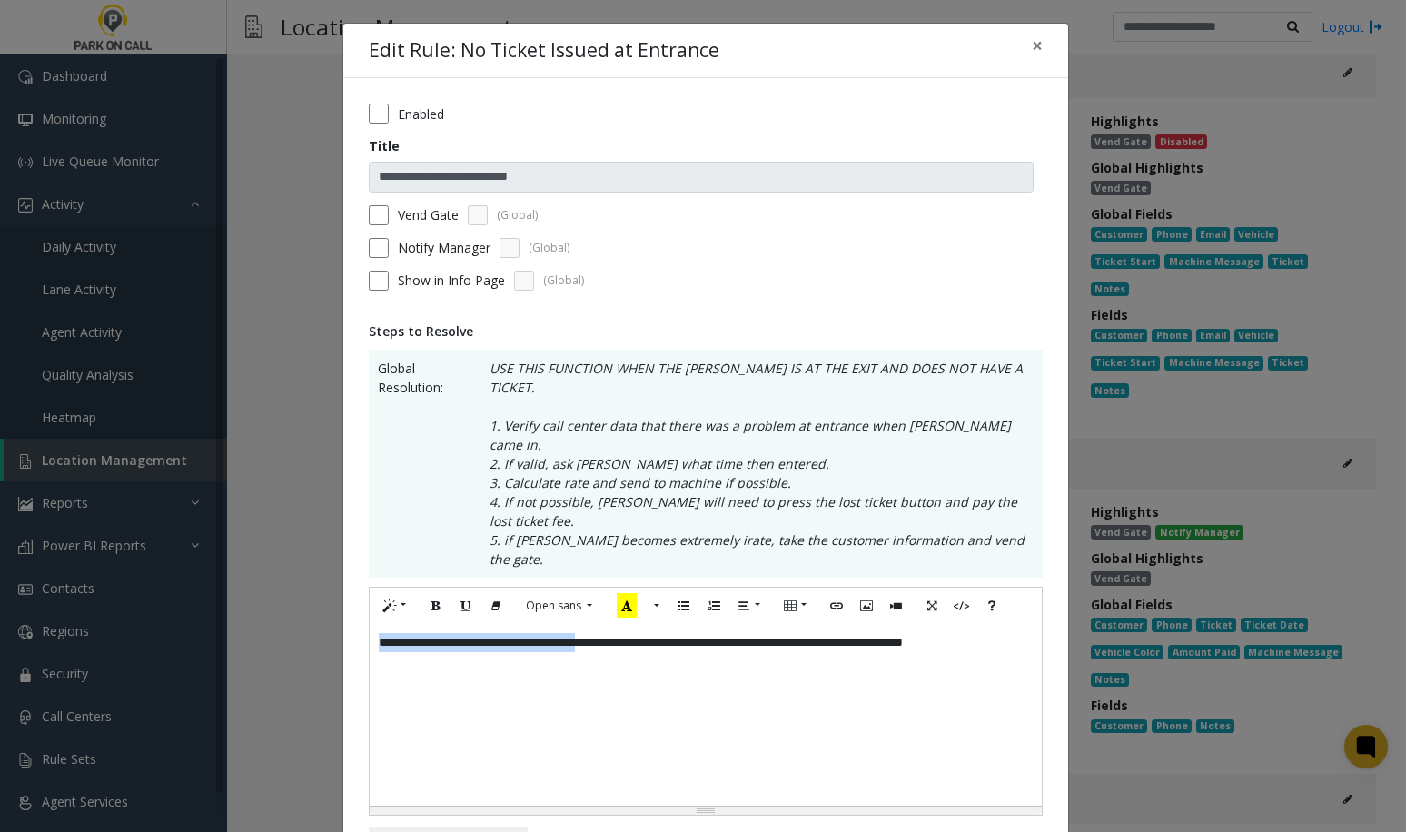
drag, startPoint x: 641, startPoint y: 588, endPoint x: 138, endPoint y: 581, distance: 502.5
click at [138, 581] on div "**********" at bounding box center [703, 416] width 1406 height 832
drag, startPoint x: 993, startPoint y: 582, endPoint x: 538, endPoint y: 596, distance: 455.4
click at [538, 624] on div "**********" at bounding box center [706, 715] width 672 height 182
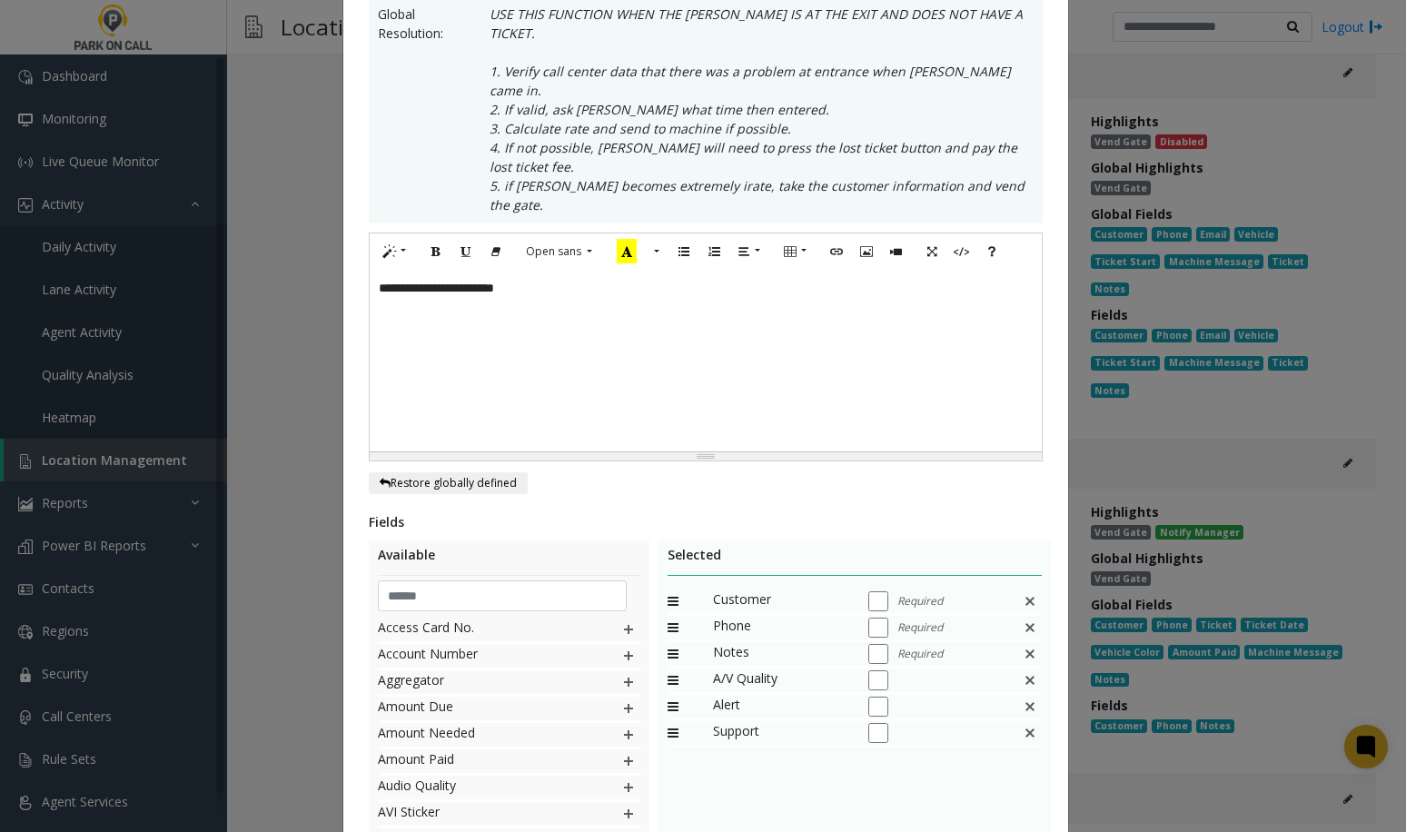
scroll to position [0, 0]
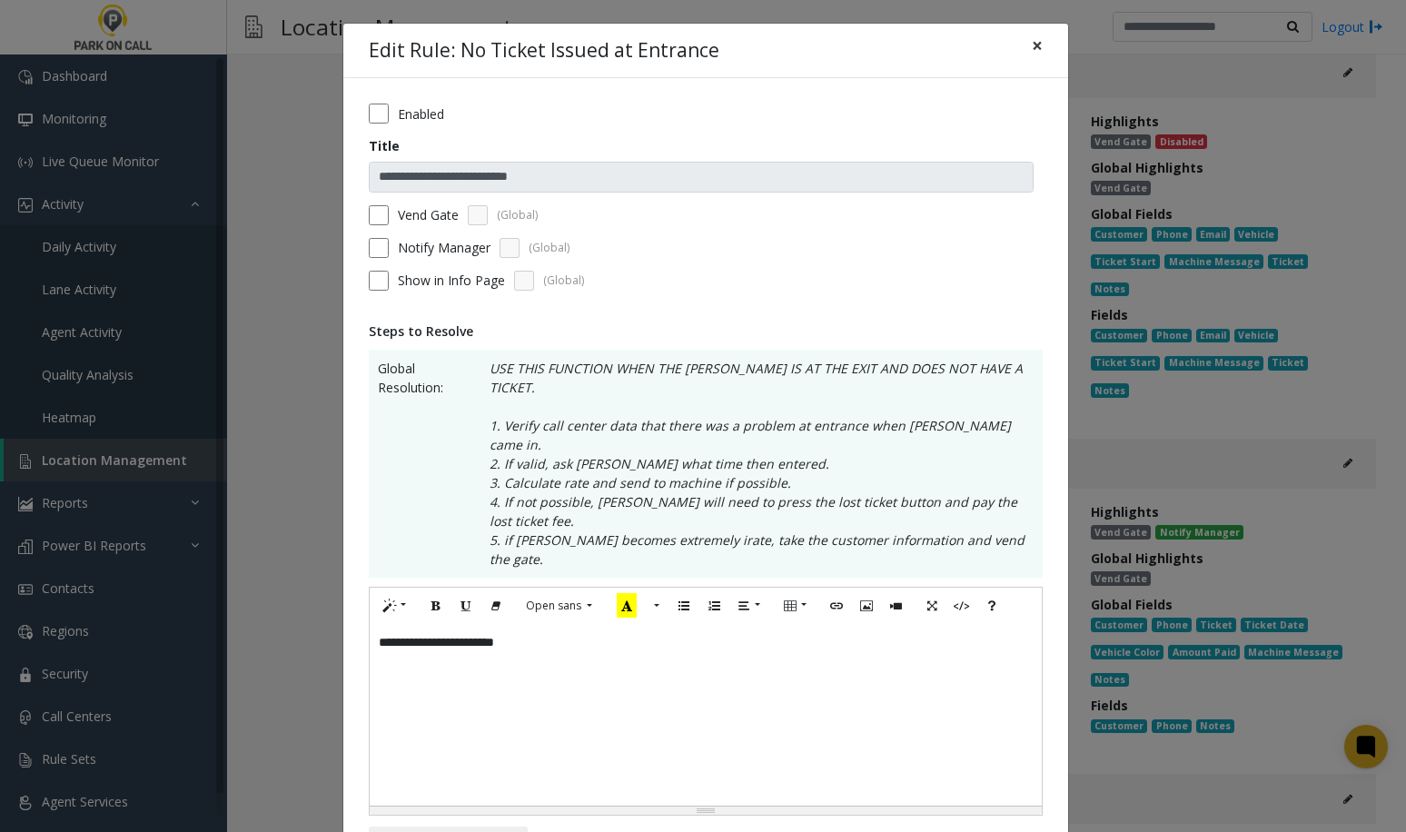
click at [1019, 40] on button "×" at bounding box center [1037, 46] width 36 height 45
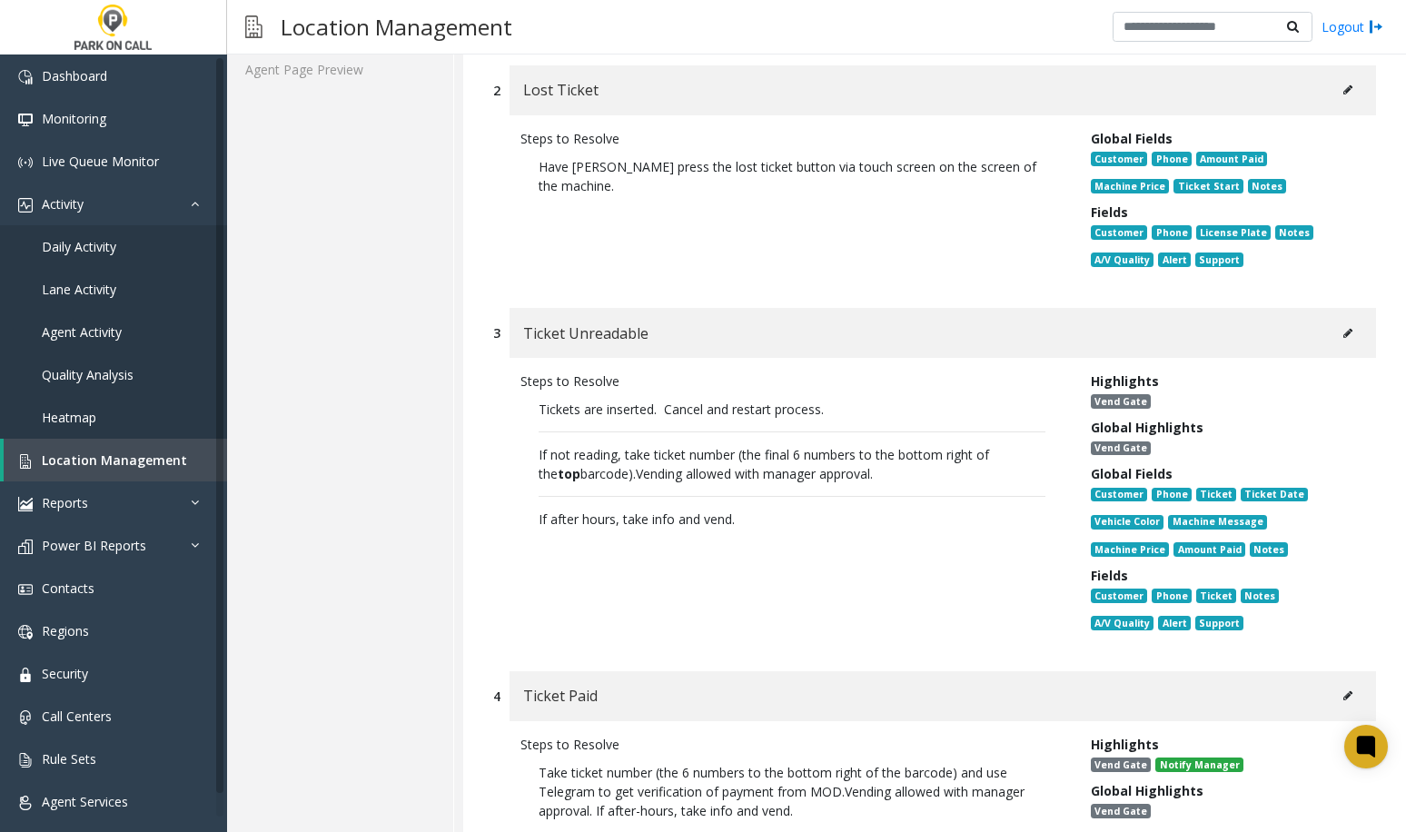
scroll to position [182, 0]
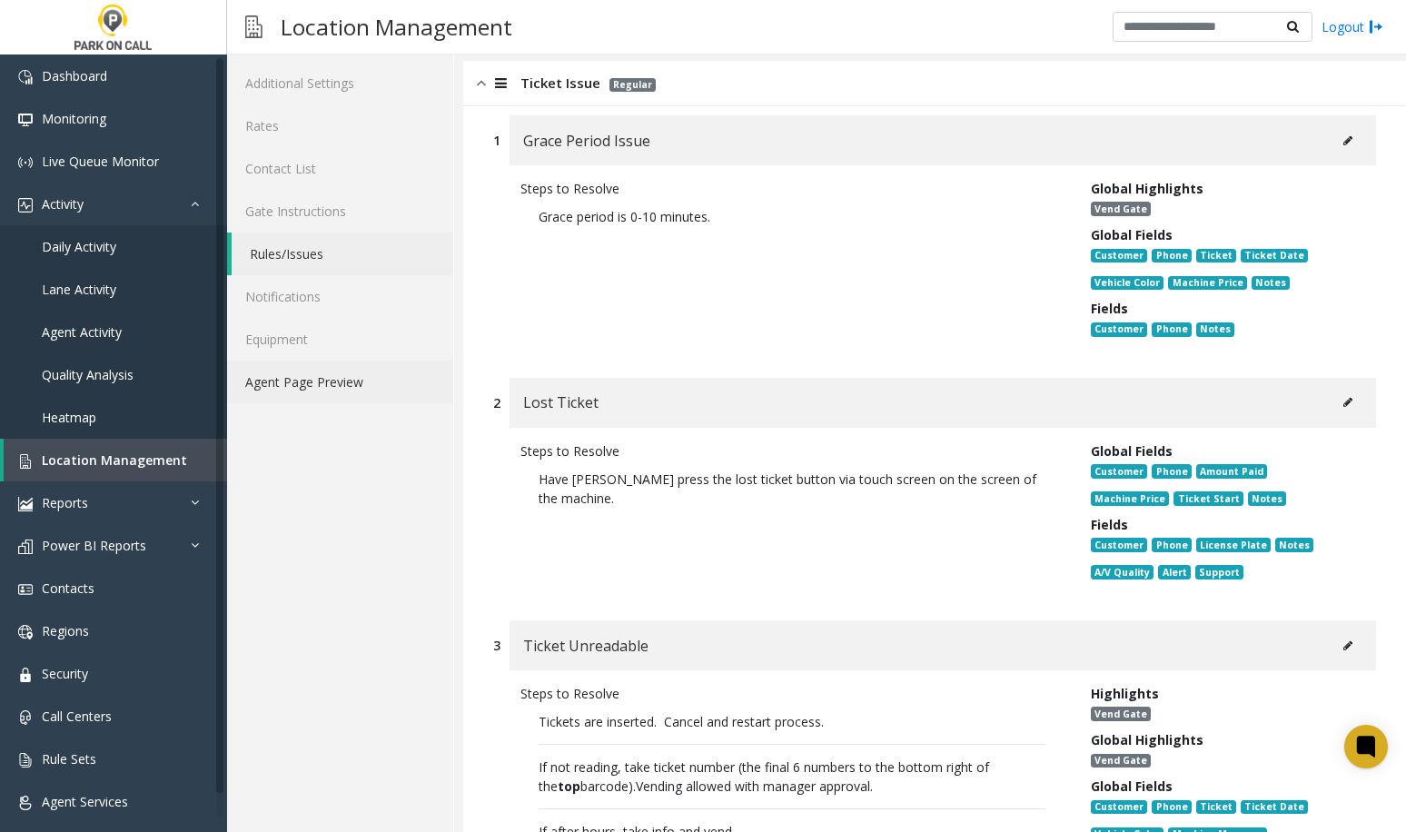
click at [343, 383] on link "Agent Page Preview" at bounding box center [340, 382] width 226 height 43
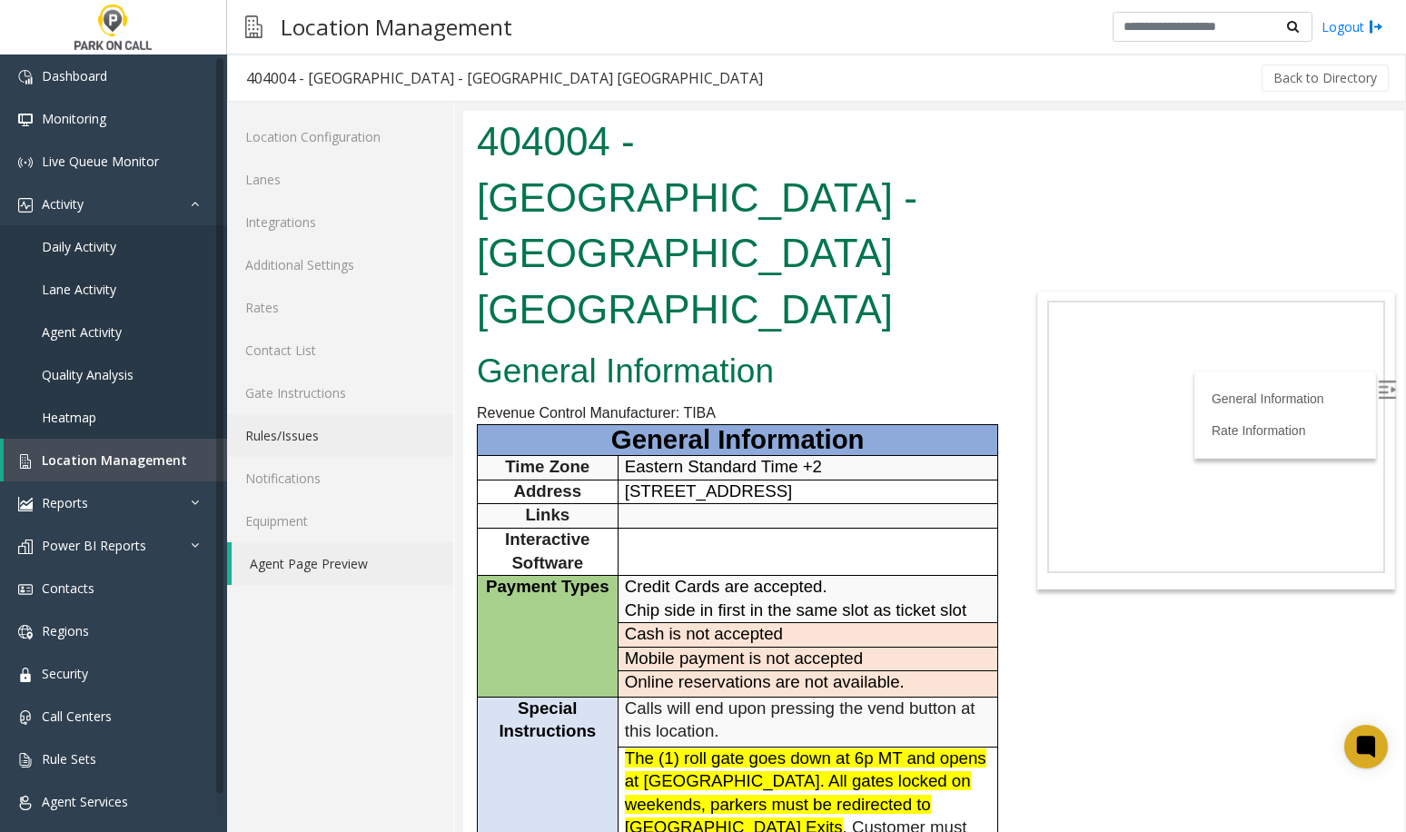
click at [325, 427] on link "Rules/Issues" at bounding box center [340, 435] width 226 height 43
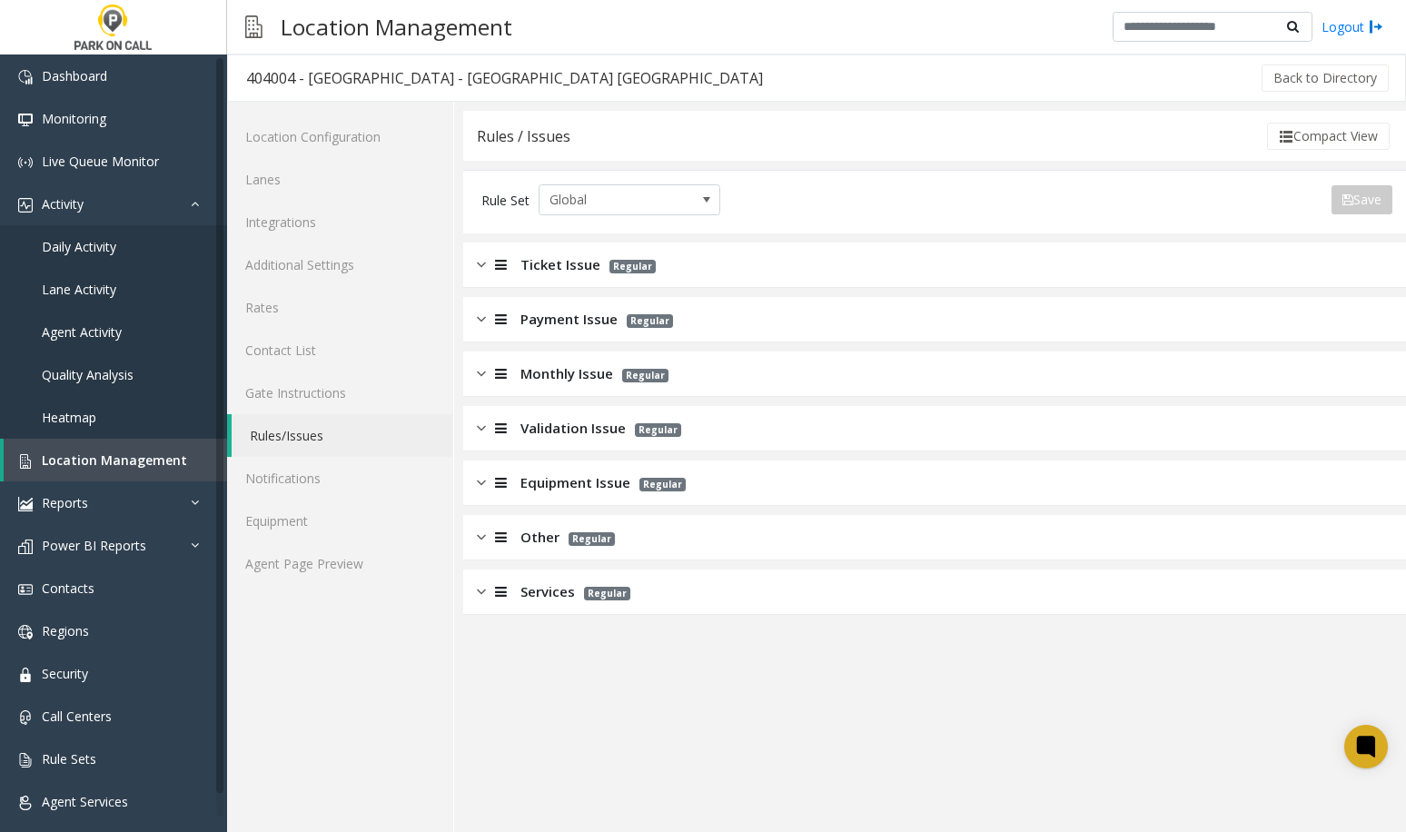
click at [547, 604] on div "Services Regular" at bounding box center [934, 592] width 943 height 45
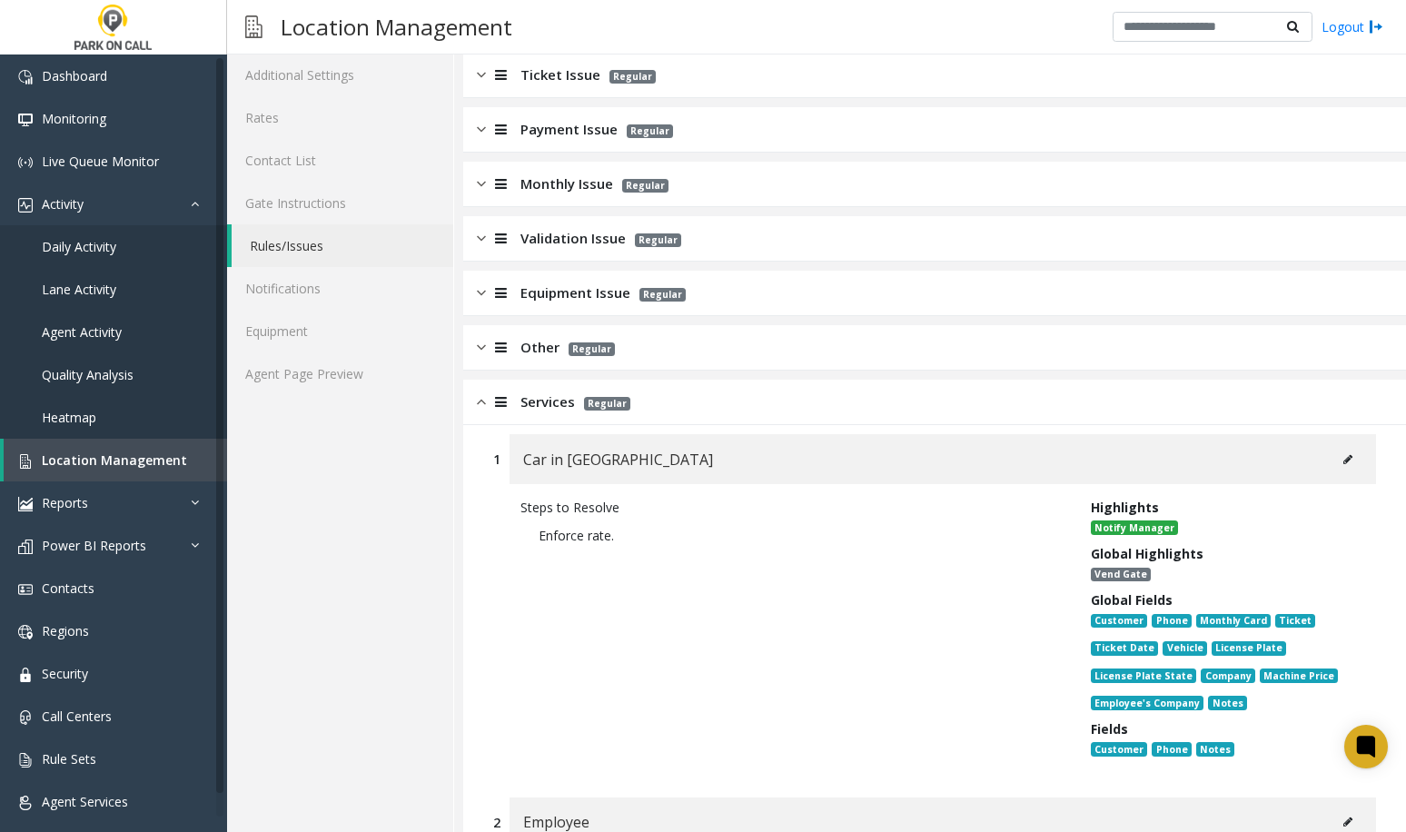
scroll to position [182, 0]
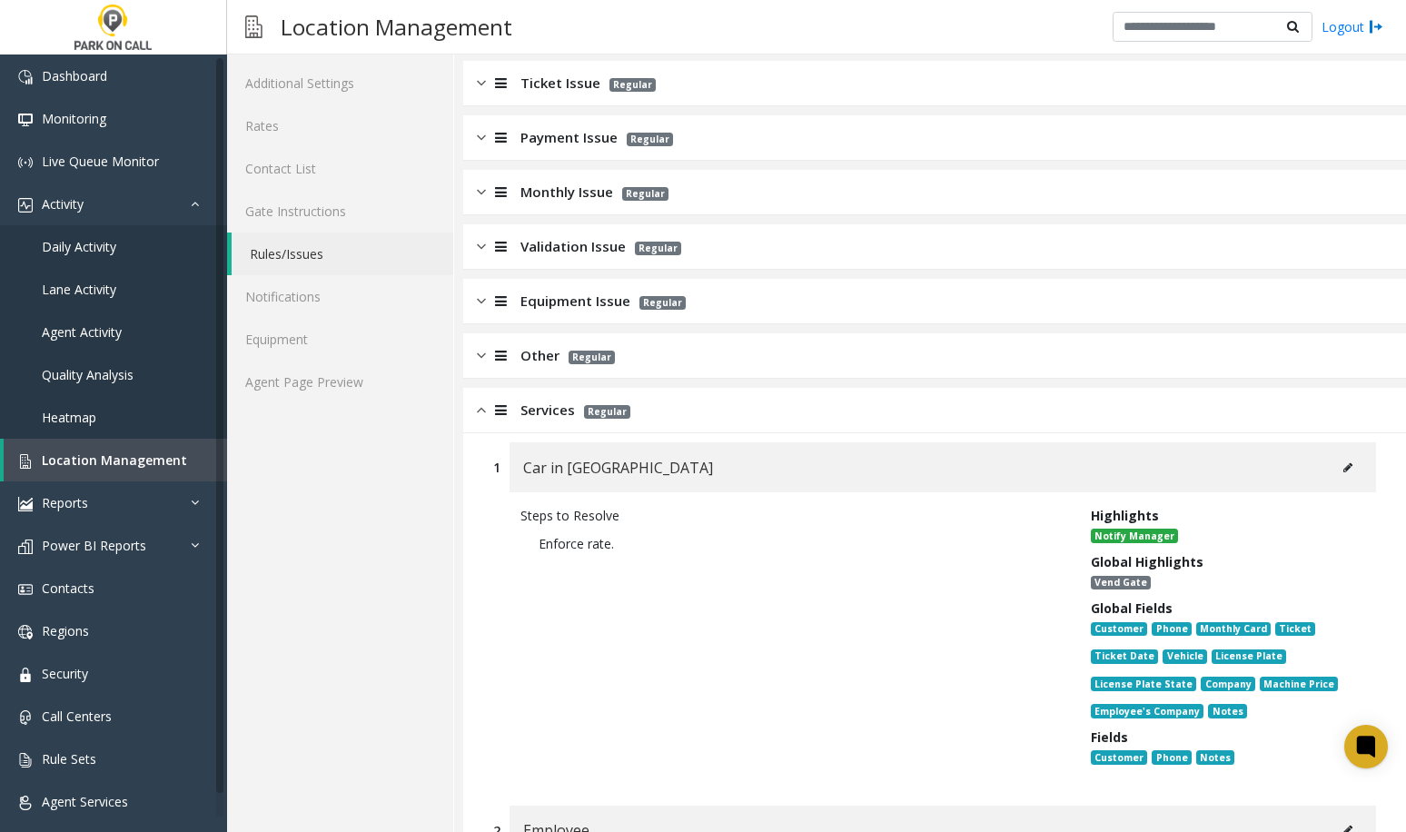
click at [525, 415] on span "Services" at bounding box center [548, 410] width 55 height 21
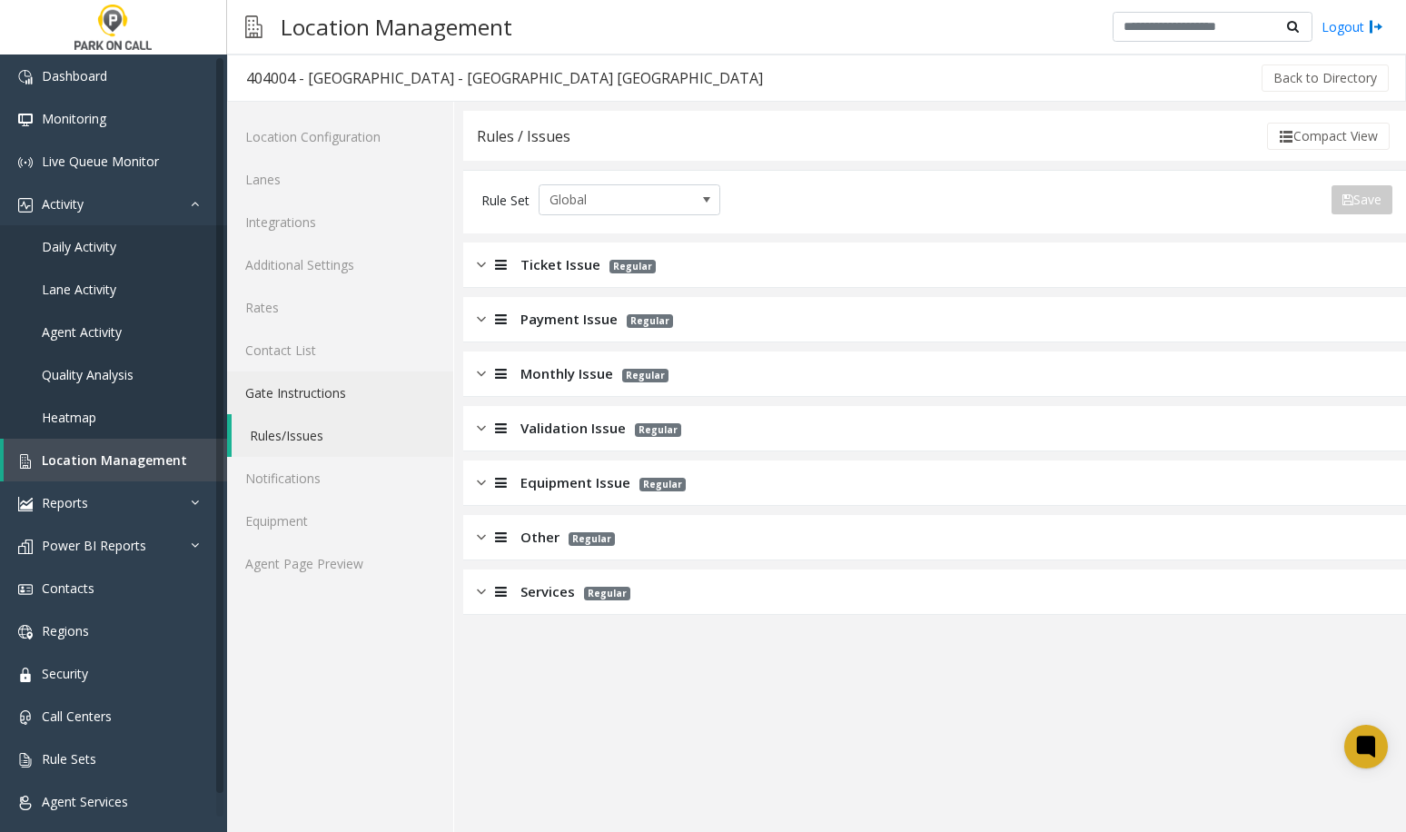
scroll to position [0, 0]
click at [308, 297] on link "Rates" at bounding box center [340, 307] width 226 height 43
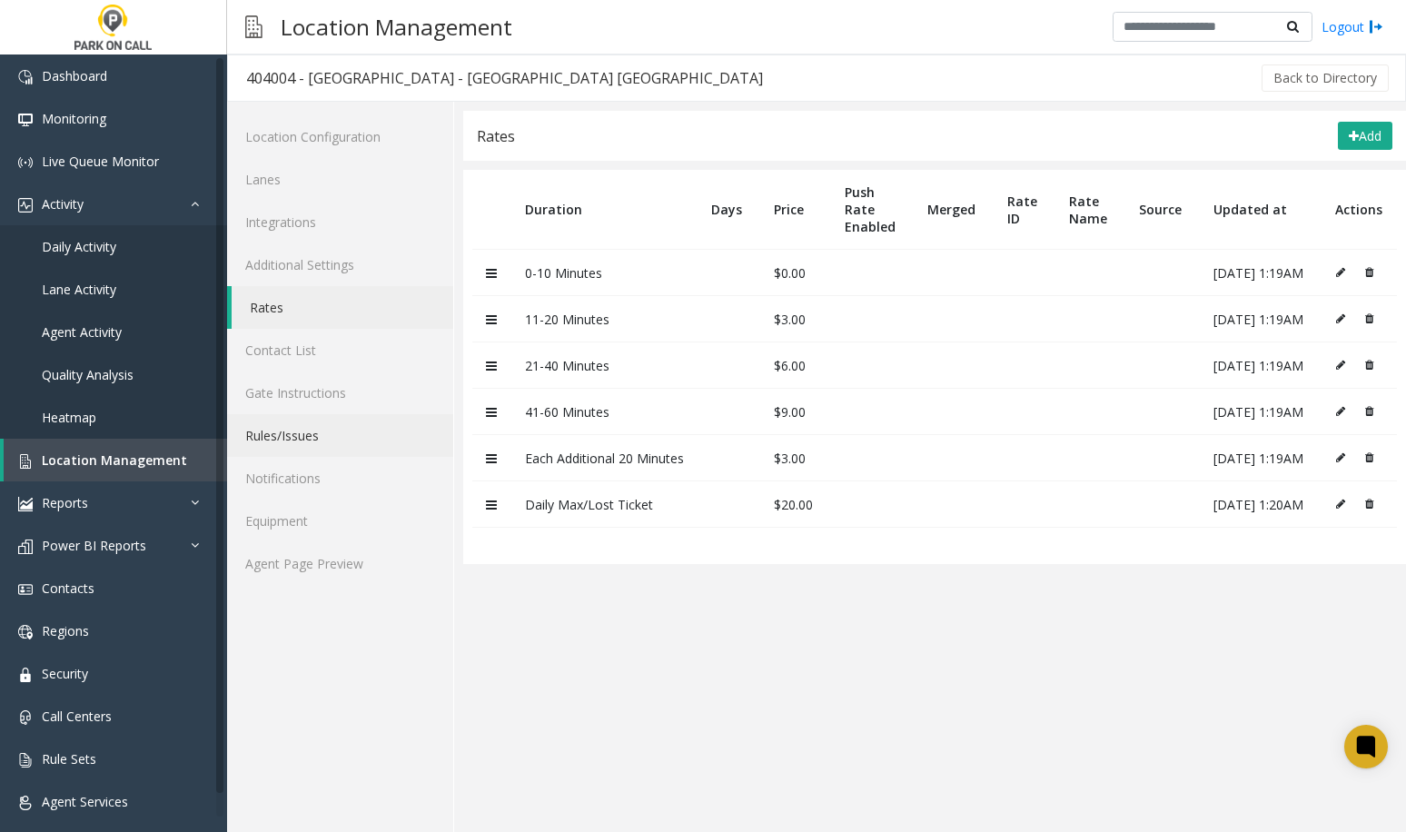
click at [297, 434] on link "Rules/Issues" at bounding box center [340, 435] width 226 height 43
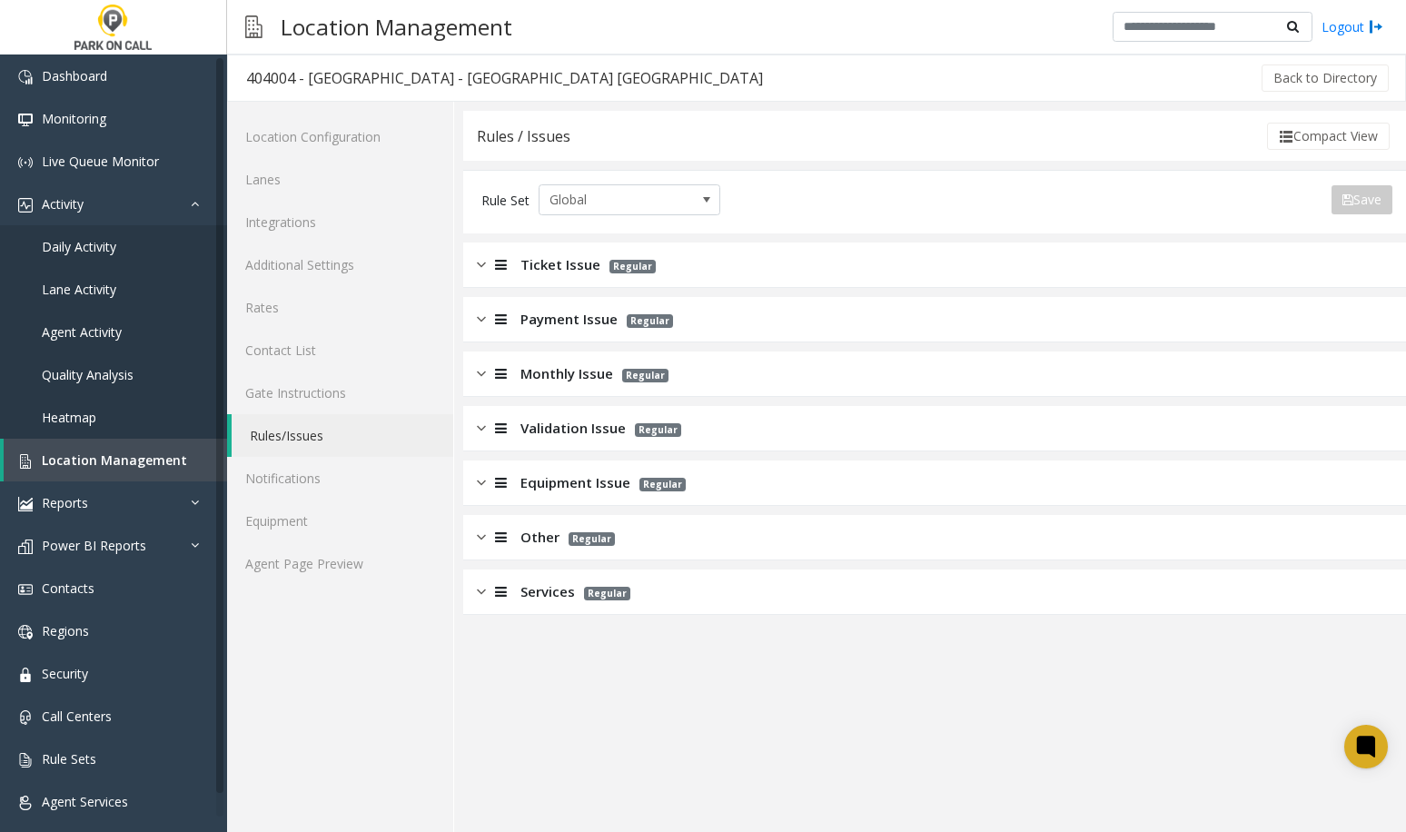
click at [567, 318] on span "Payment Issue" at bounding box center [569, 319] width 97 height 21
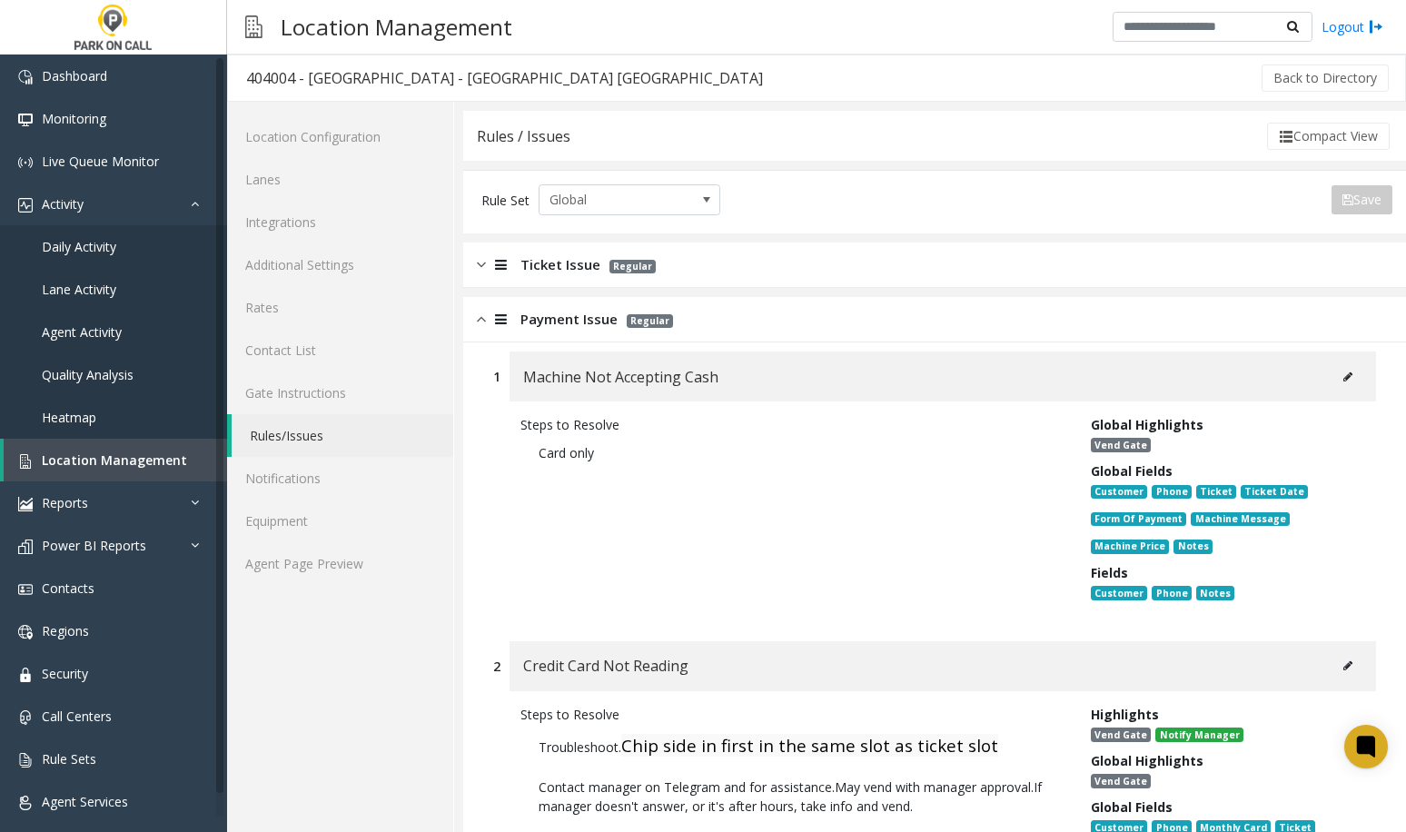
click at [571, 314] on span "Payment Issue" at bounding box center [569, 319] width 97 height 21
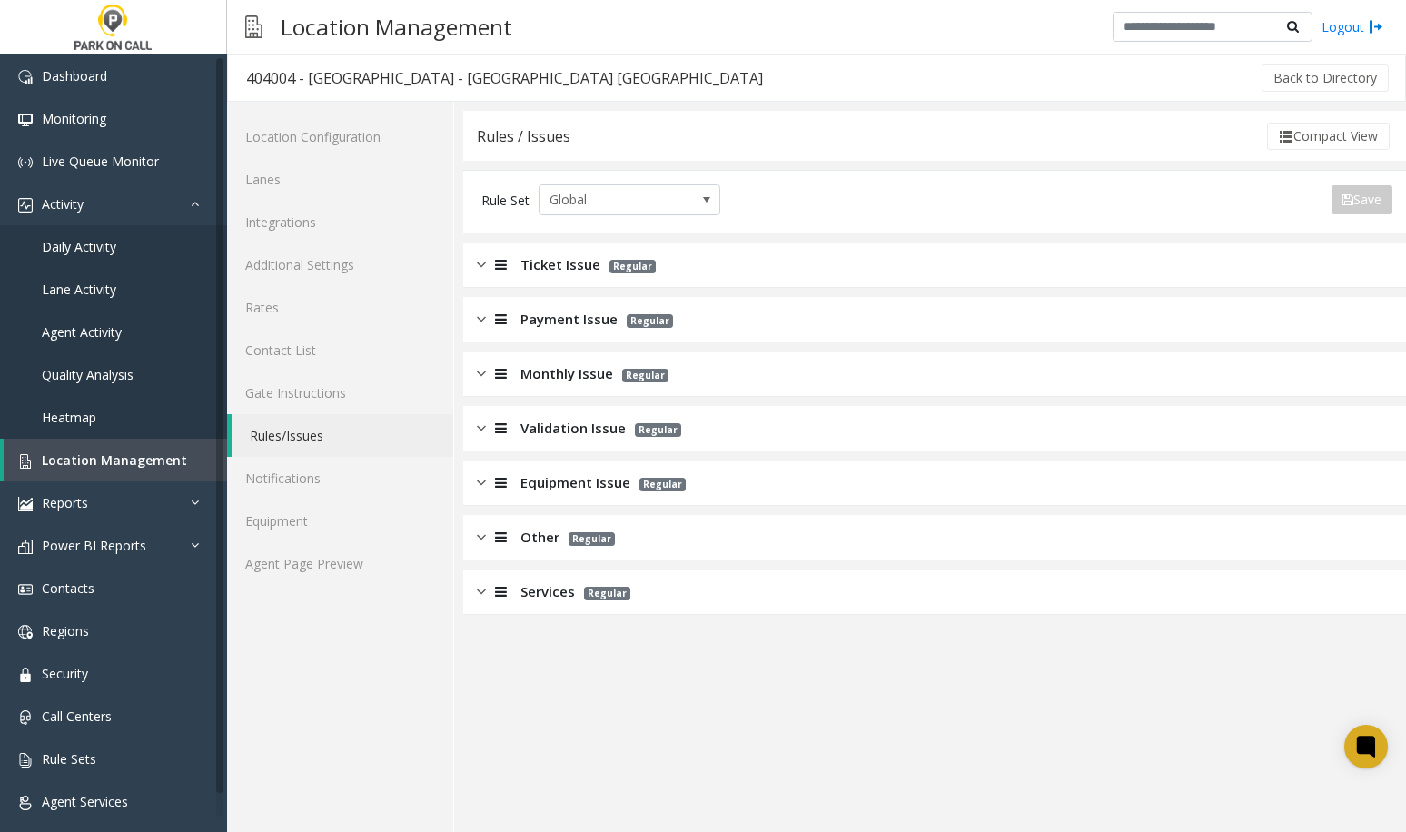
click at [571, 262] on span "Ticket Issue" at bounding box center [561, 264] width 80 height 21
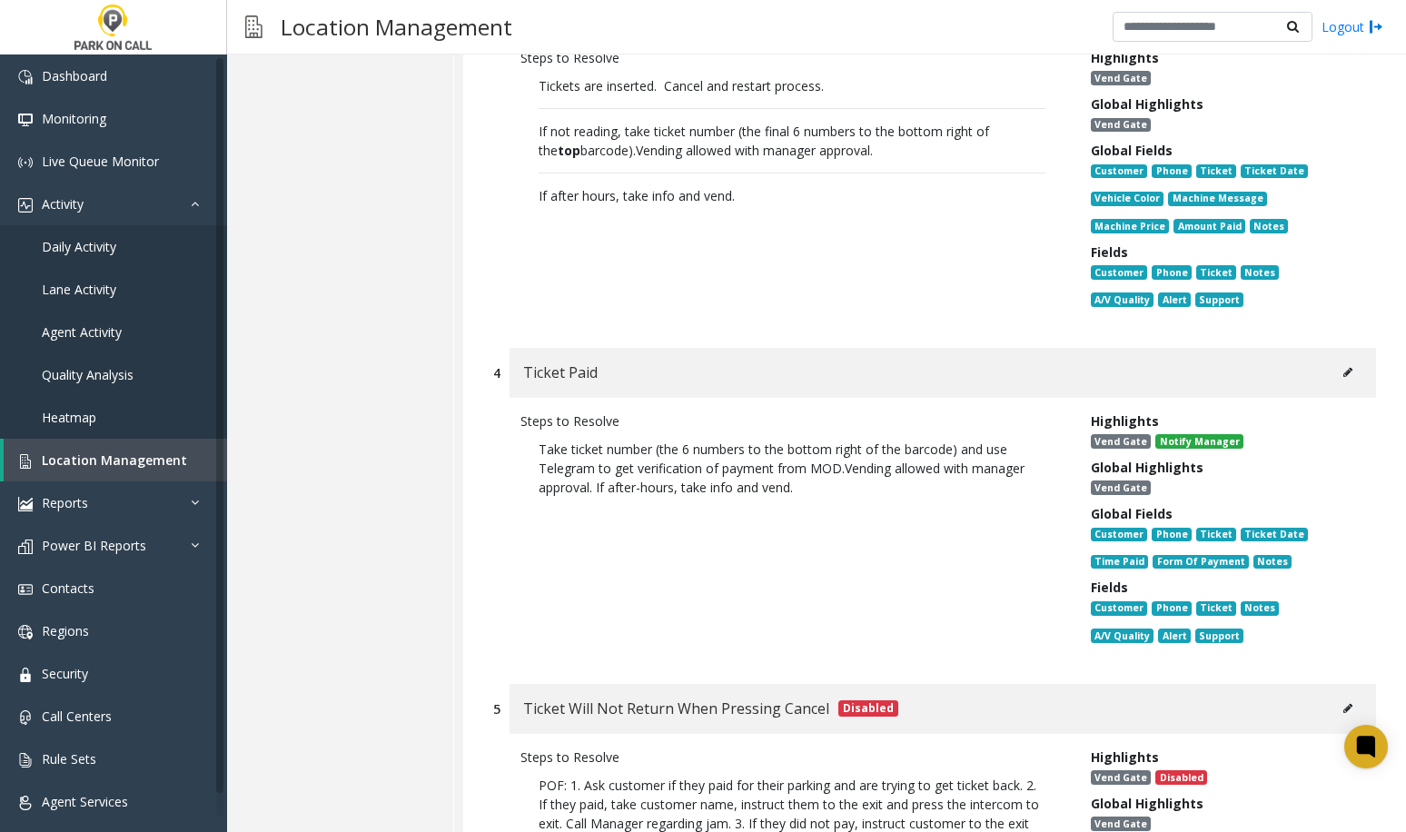
scroll to position [1272, 0]
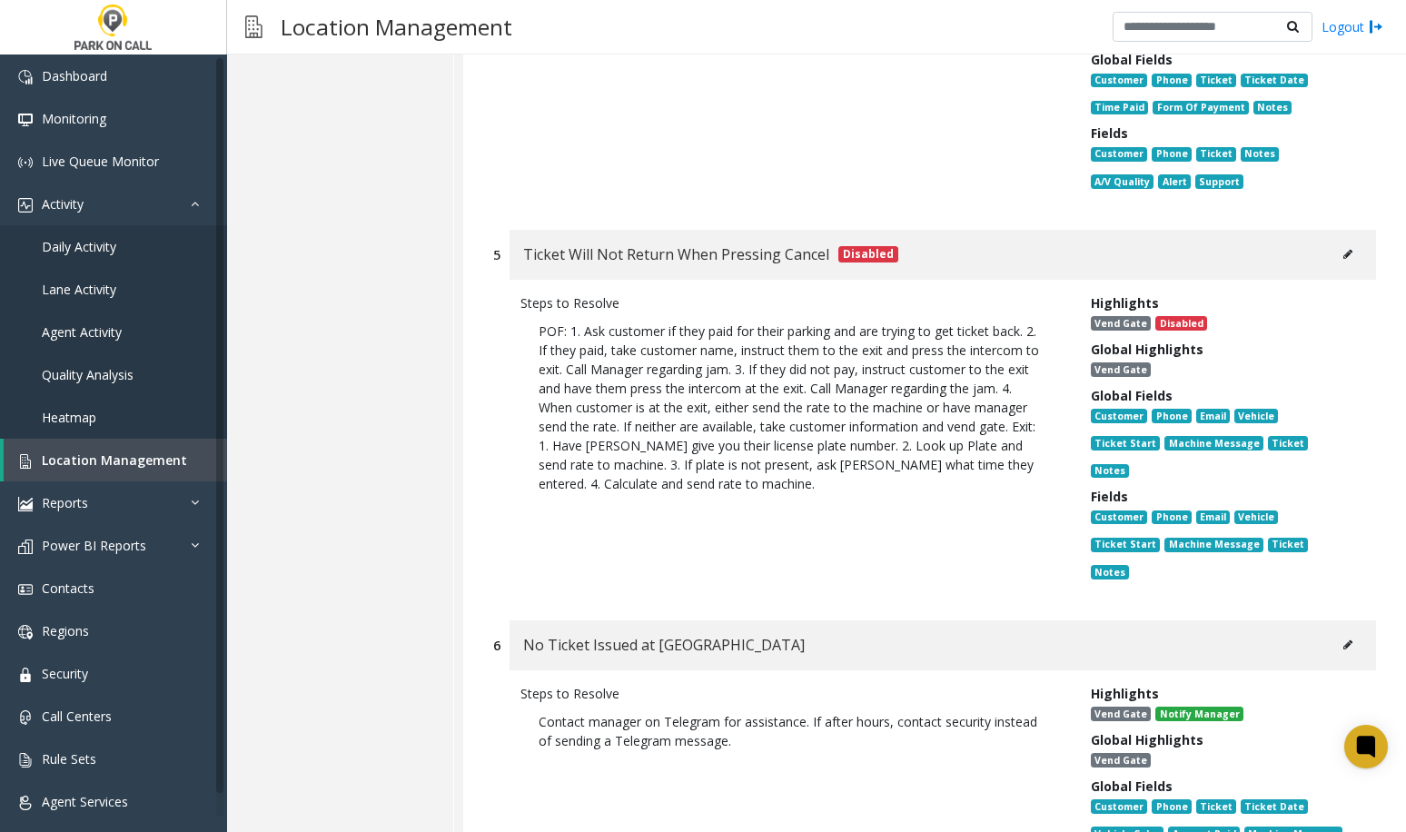
click at [1347, 631] on button at bounding box center [1348, 644] width 29 height 27
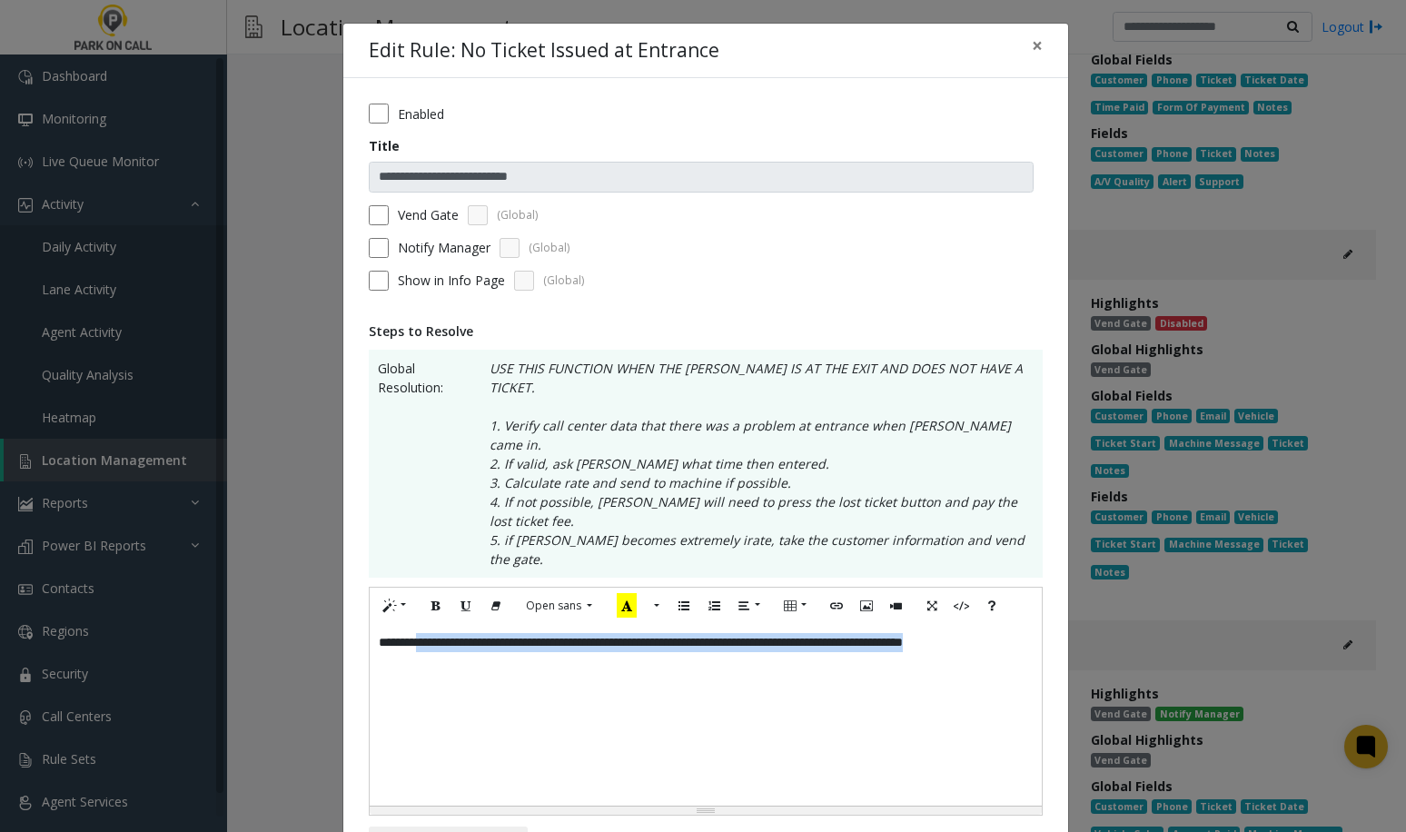
drag, startPoint x: 583, startPoint y: 619, endPoint x: 627, endPoint y: 636, distance: 46.9
click at [424, 624] on div "**********" at bounding box center [706, 715] width 672 height 182
click at [621, 639] on div "**********" at bounding box center [706, 715] width 672 height 182
drag, startPoint x: 591, startPoint y: 651, endPoint x: 250, endPoint y: 521, distance: 364.6
click at [250, 521] on div "**********" at bounding box center [703, 416] width 1406 height 832
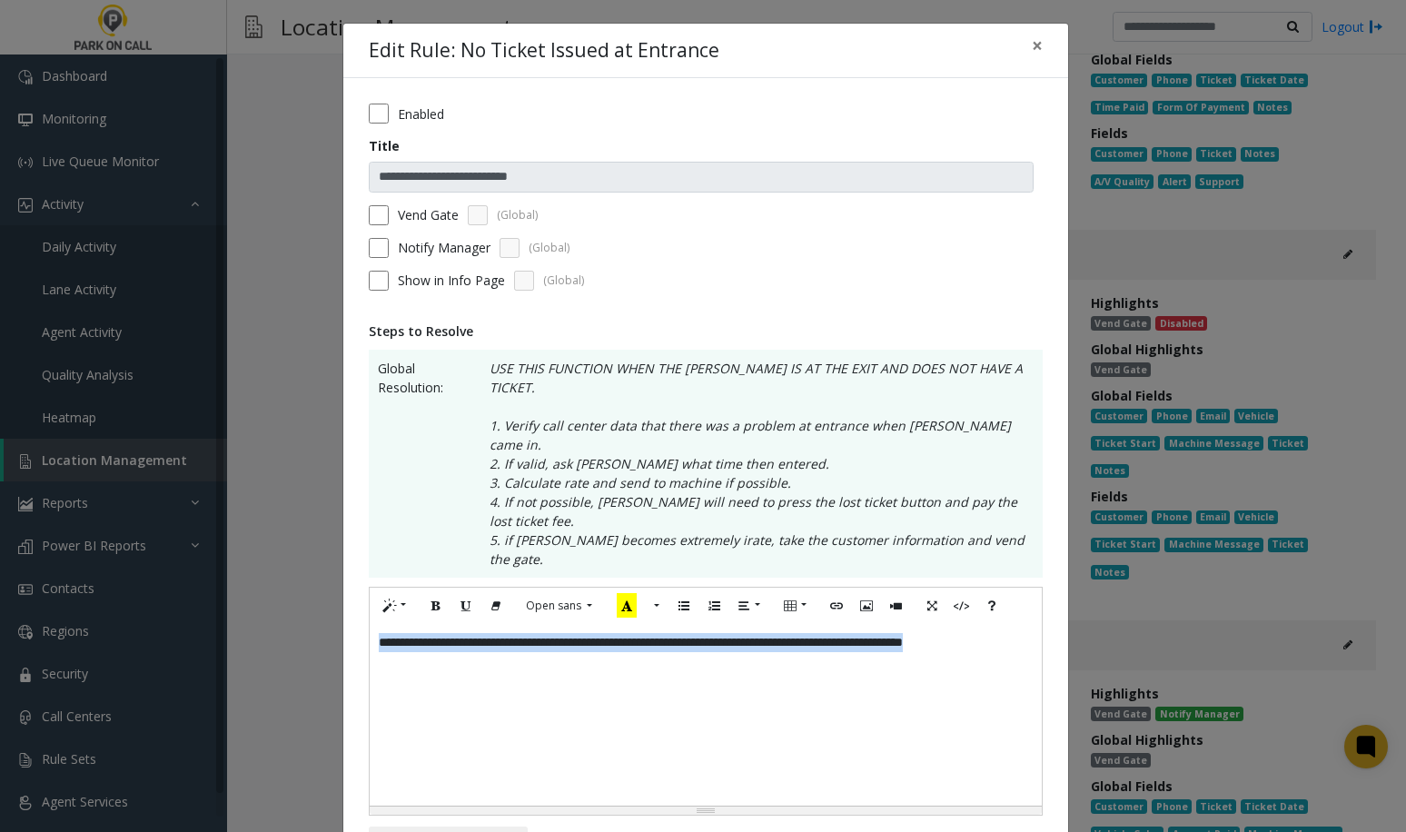
copy div "**********"
click at [631, 624] on div "**********" at bounding box center [706, 715] width 672 height 182
click at [497, 624] on div "**********" at bounding box center [706, 715] width 672 height 182
drag, startPoint x: 467, startPoint y: 613, endPoint x: 563, endPoint y: 634, distance: 98.6
click at [426, 624] on div "**********" at bounding box center [706, 715] width 672 height 182
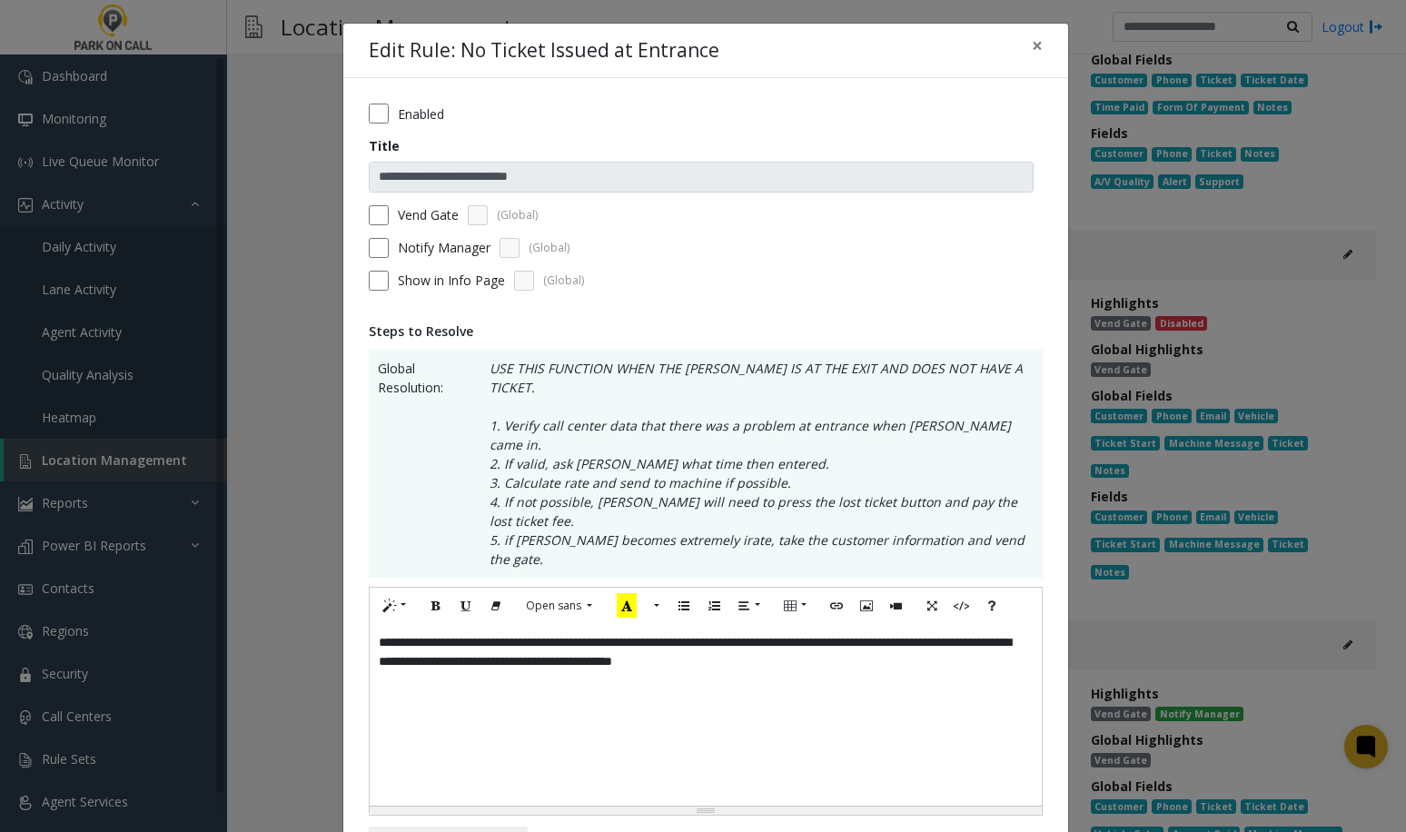
click at [574, 624] on div "**********" at bounding box center [706, 715] width 672 height 182
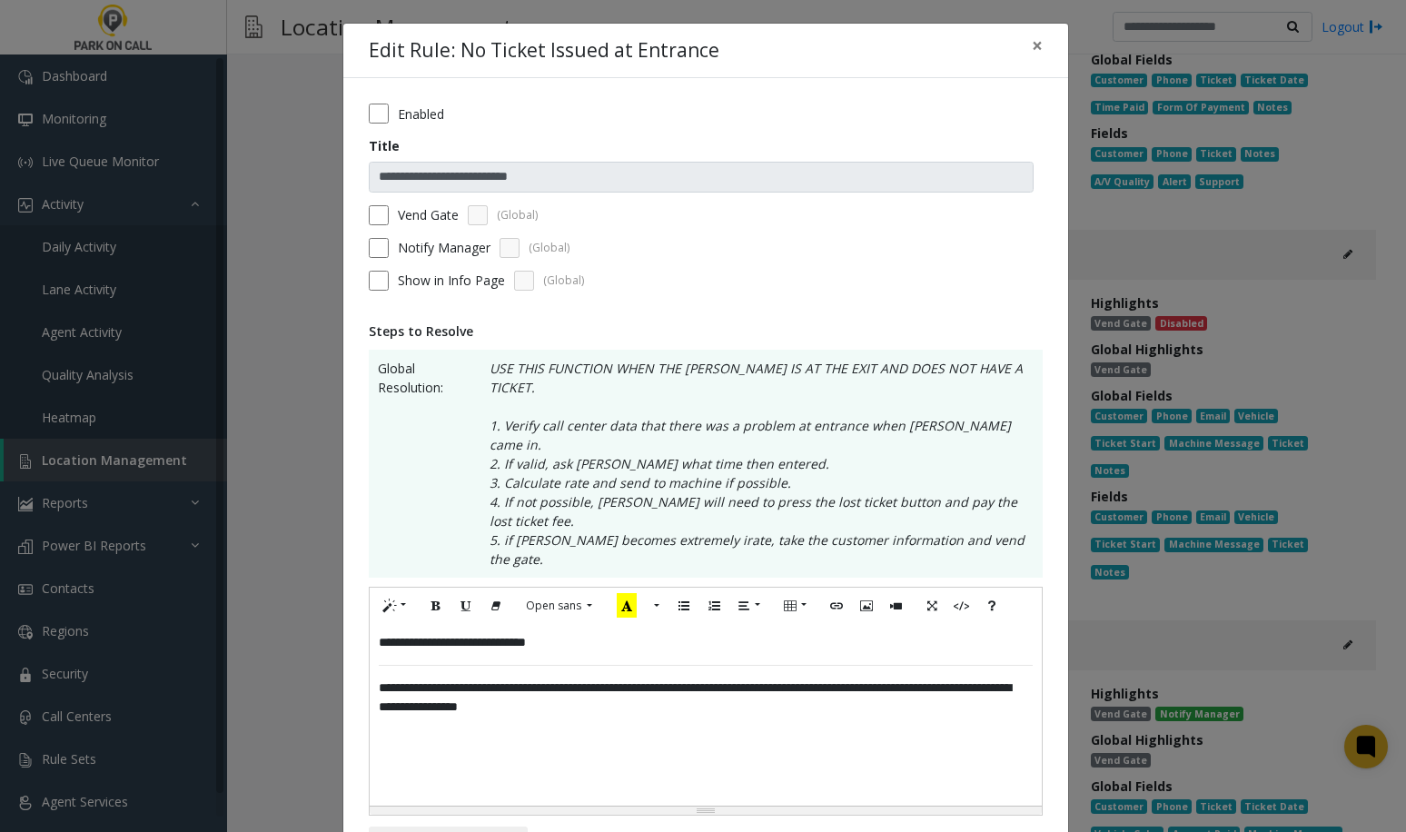
scroll to position [91, 0]
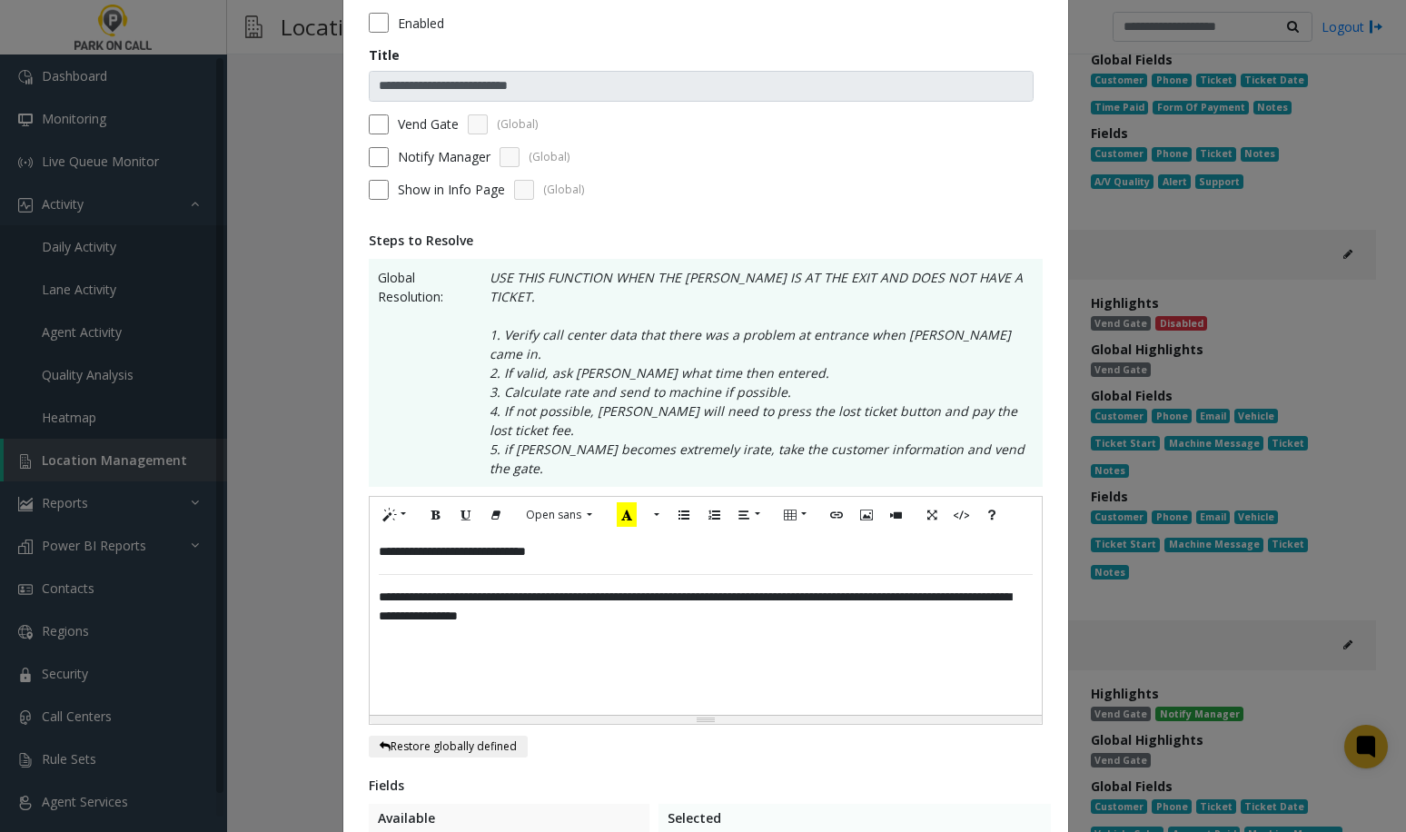
click at [567, 533] on div "**********" at bounding box center [706, 624] width 672 height 182
click at [599, 533] on div "**********" at bounding box center [706, 624] width 672 height 182
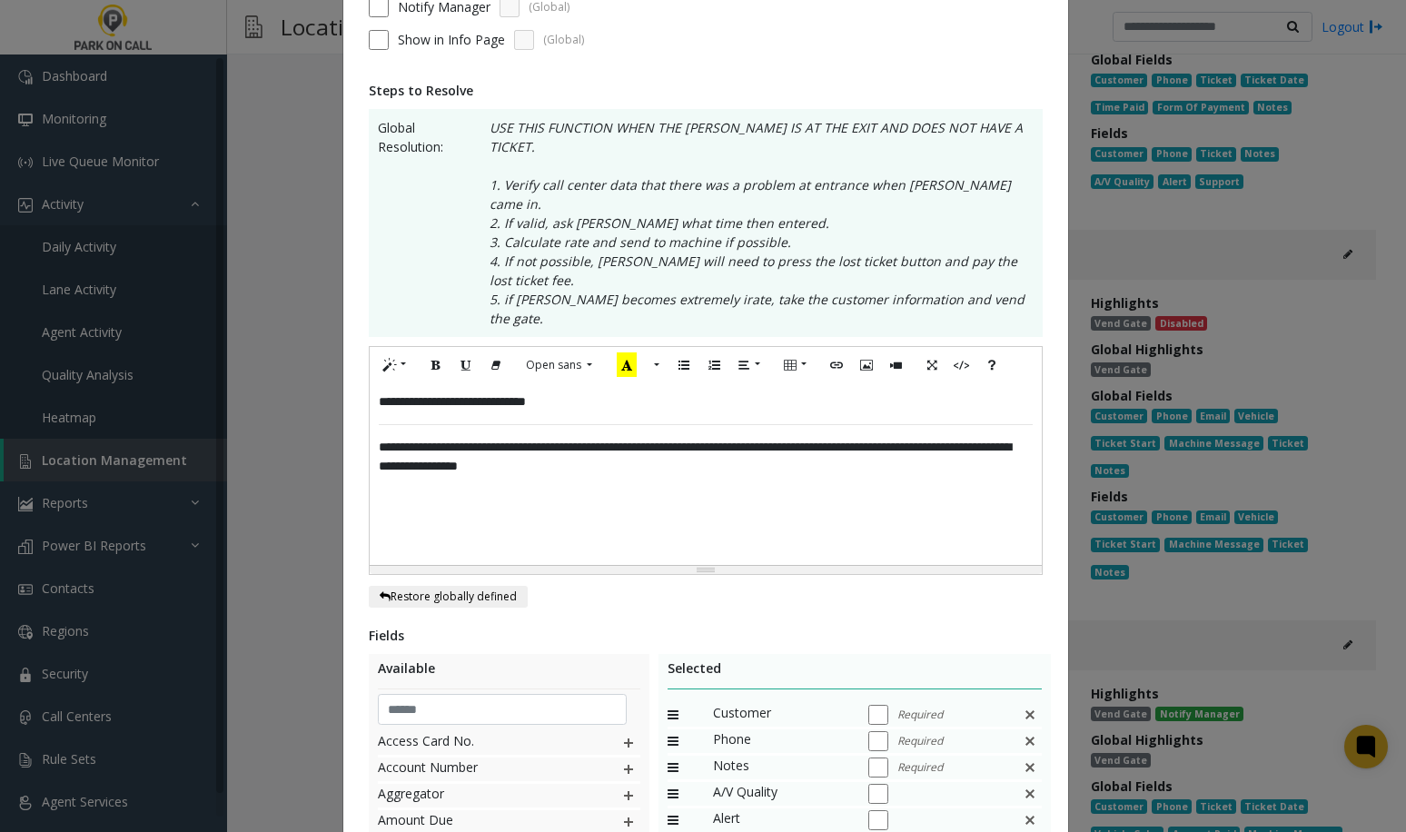
scroll to position [273, 0]
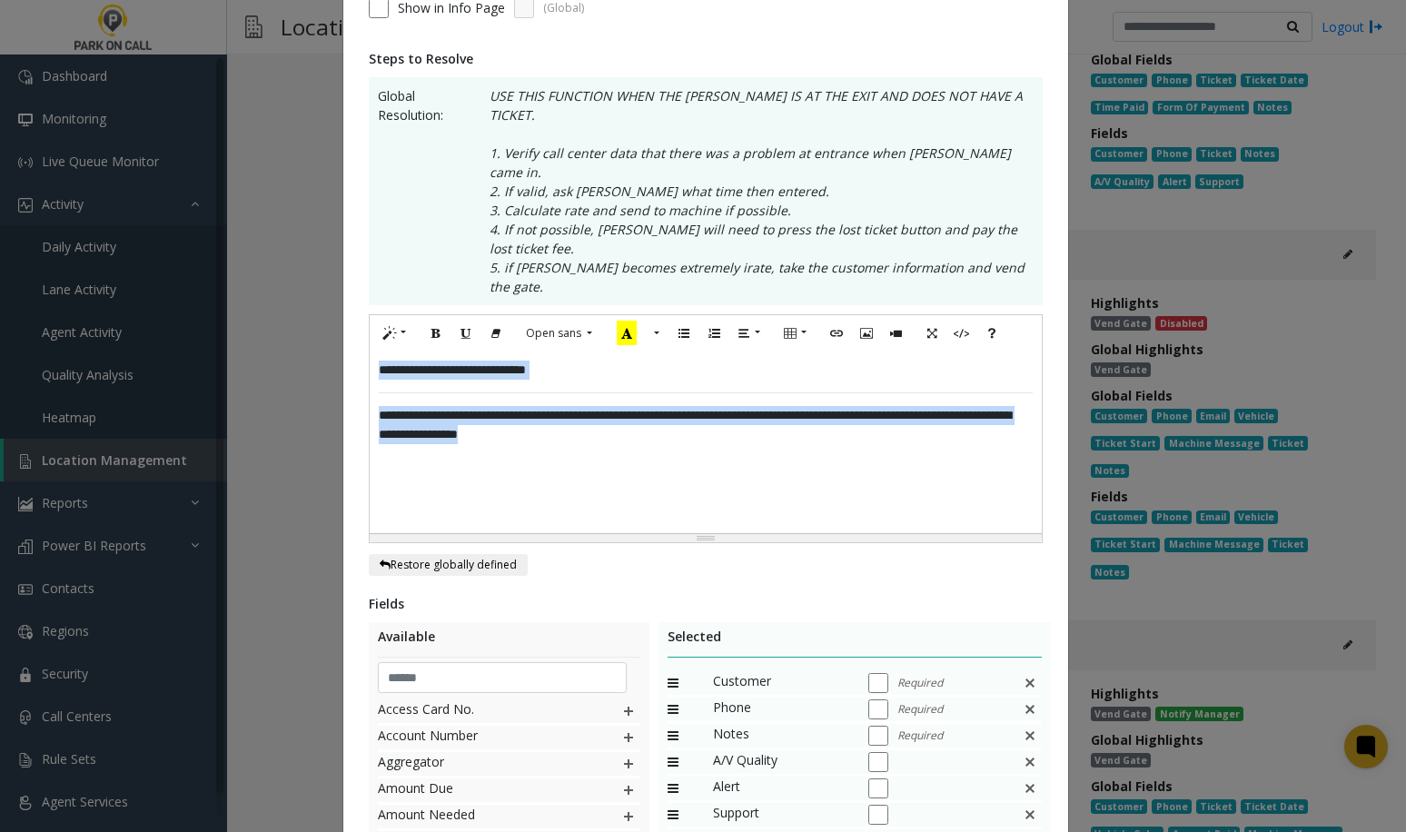
drag, startPoint x: 370, startPoint y: 367, endPoint x: 298, endPoint y: 253, distance: 135.1
click at [298, 253] on div "**********" at bounding box center [703, 416] width 1406 height 832
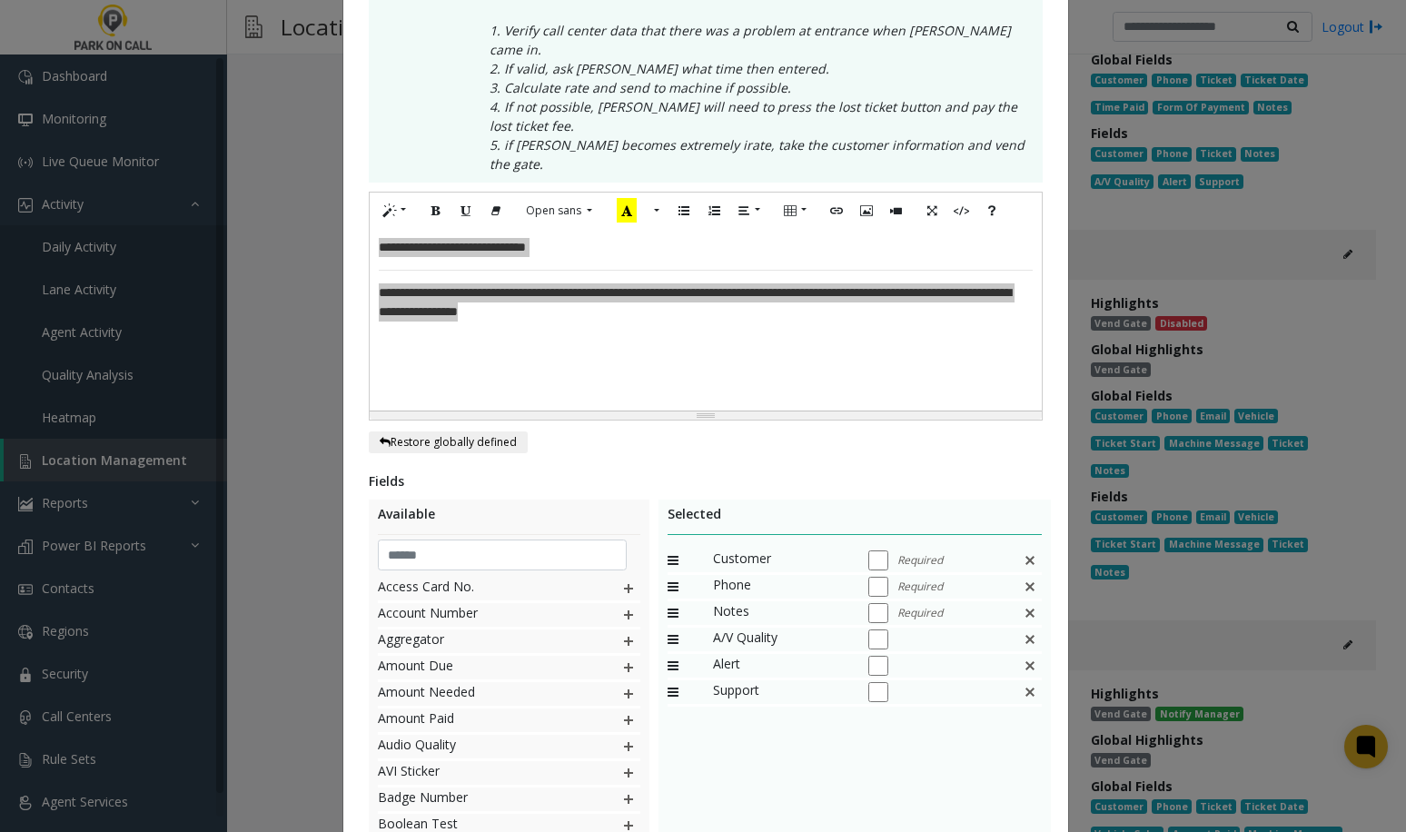
scroll to position [495, 0]
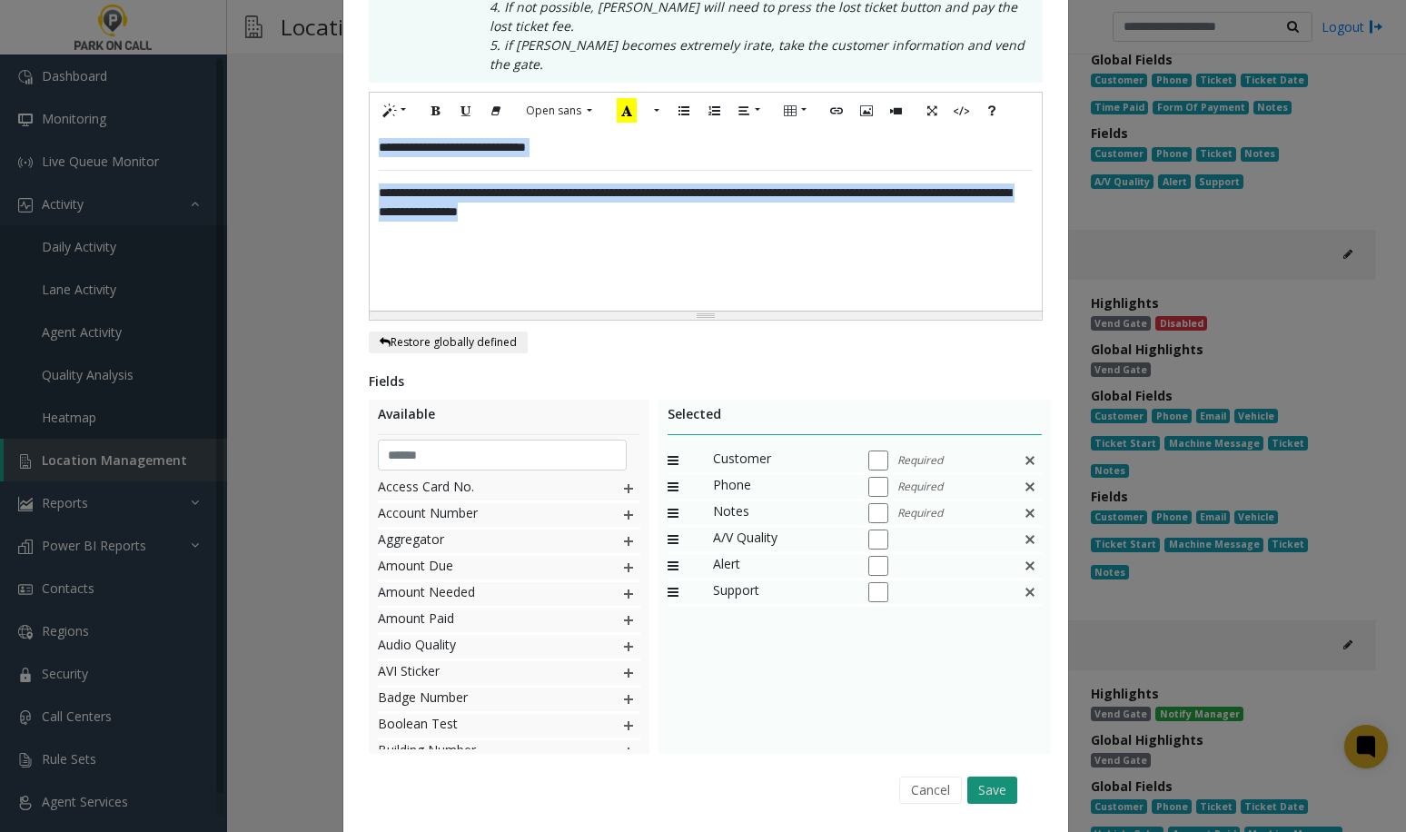
click at [982, 777] on button "Save" at bounding box center [993, 790] width 50 height 27
